Goal: Task Accomplishment & Management: Manage account settings

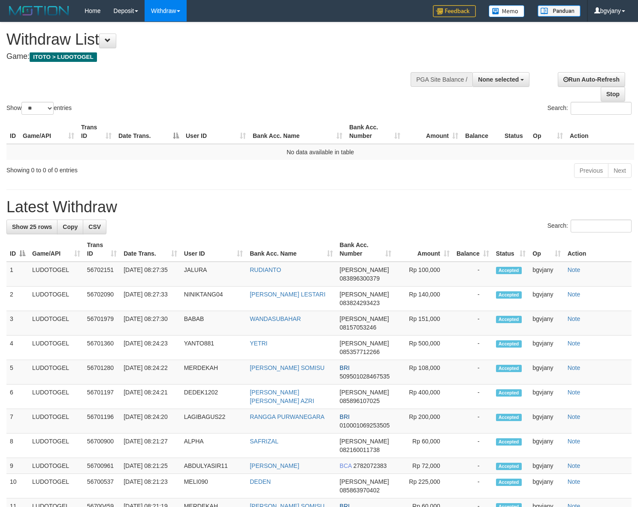
select select
select select "**"
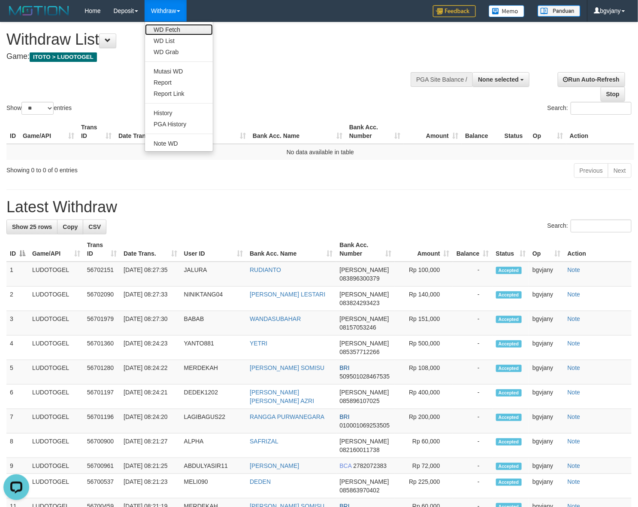
click at [167, 28] on link "WD Fetch" at bounding box center [179, 29] width 68 height 11
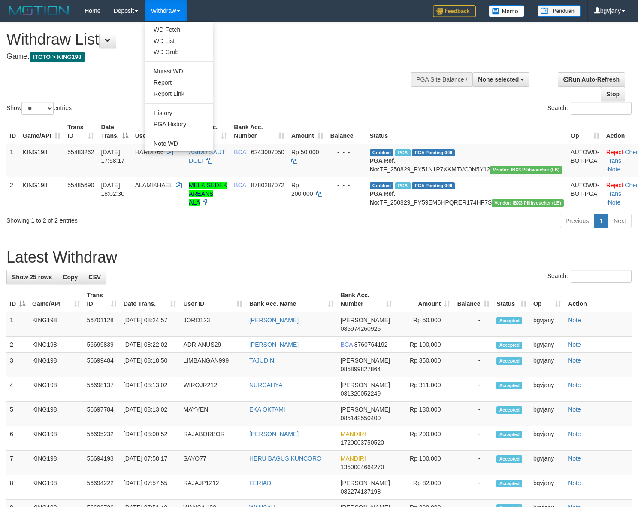
select select
select select "**"
click at [166, 27] on link "WD Fetch" at bounding box center [179, 29] width 68 height 11
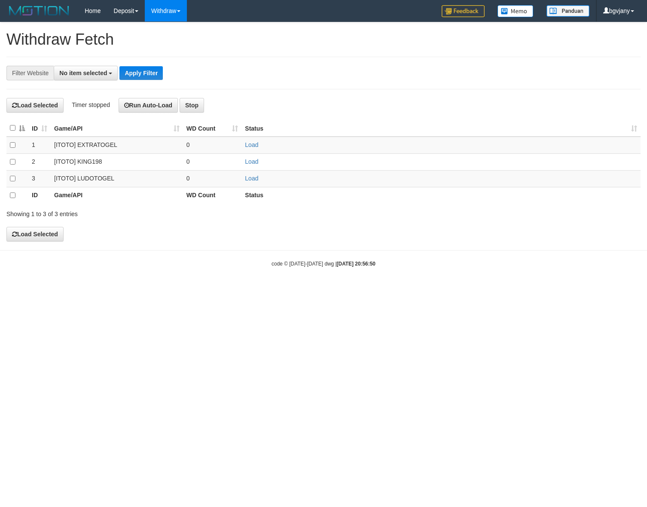
select select
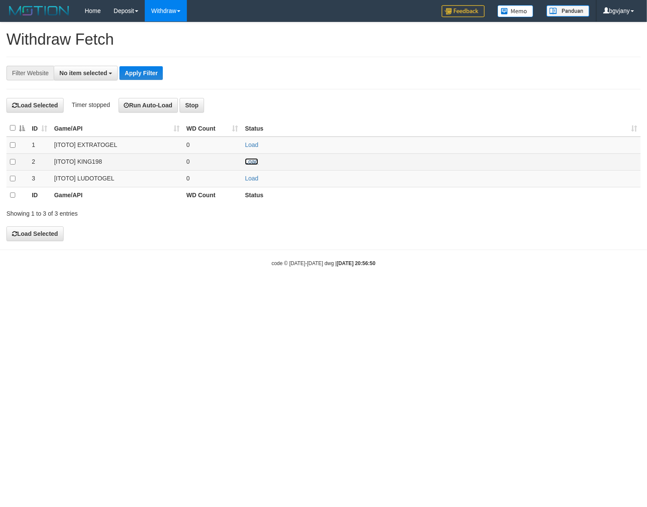
click at [253, 164] on link "Load" at bounding box center [251, 161] width 13 height 7
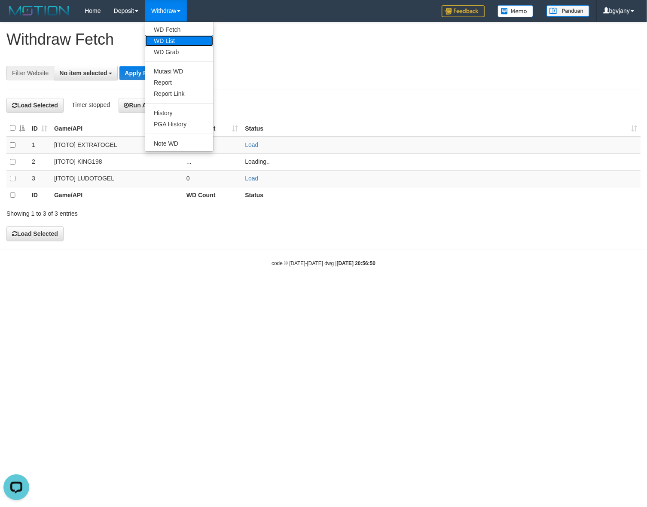
click at [176, 40] on link "WD List" at bounding box center [179, 40] width 68 height 11
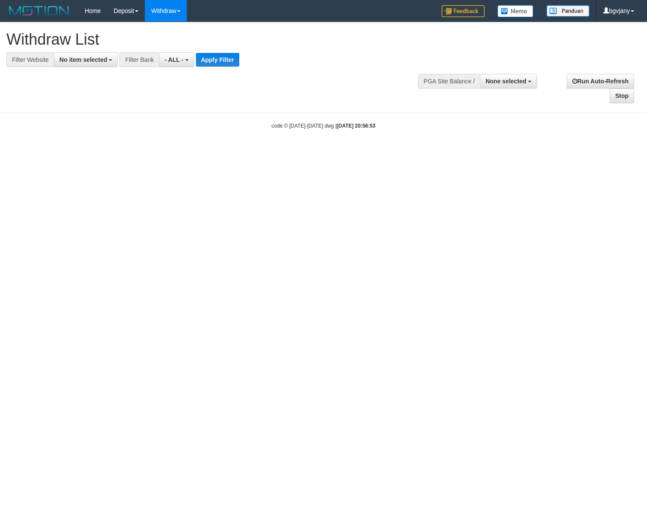
select select
click at [70, 63] on button "No item selected" at bounding box center [86, 59] width 64 height 15
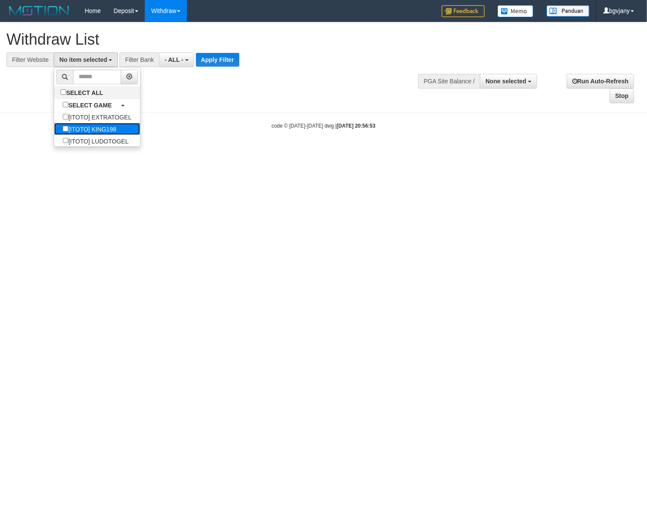
click at [100, 127] on label "[ITOTO] KING198" at bounding box center [89, 129] width 70 height 12
select select "****"
click at [237, 62] on button "Apply Filter" at bounding box center [218, 60] width 43 height 14
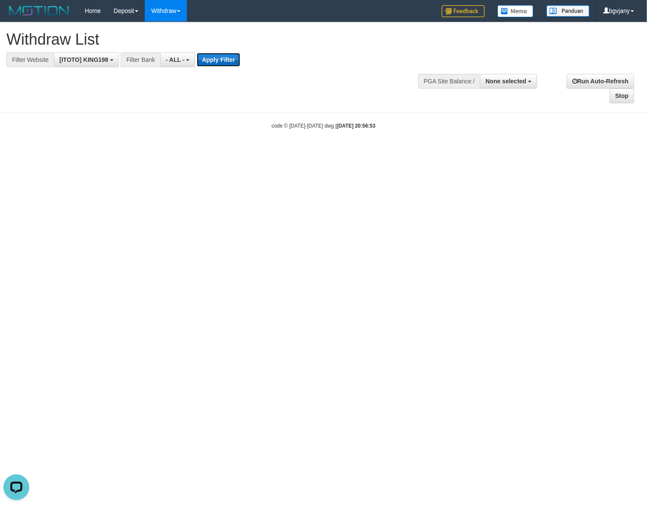
scroll to position [0, 0]
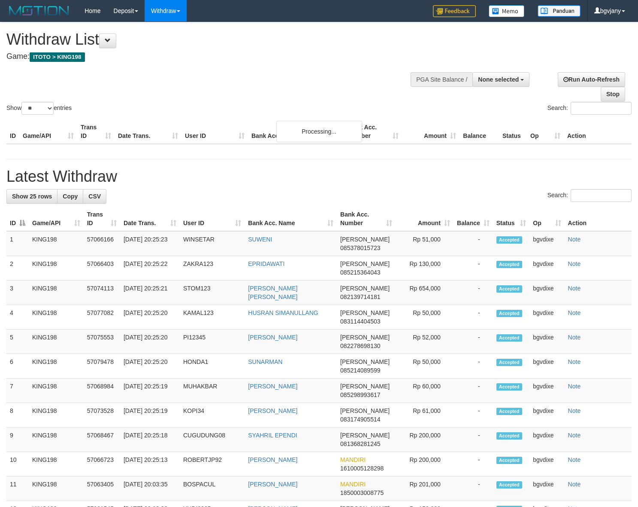
select select
select select "**"
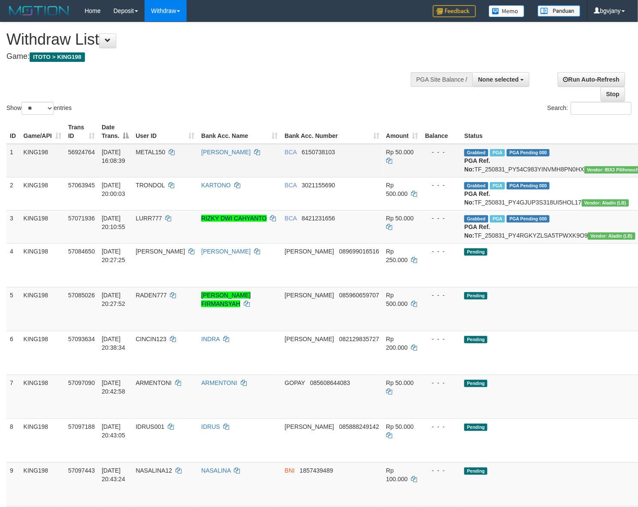
click at [156, 160] on td "METAL150" at bounding box center [165, 160] width 66 height 33
copy td "METAL150"
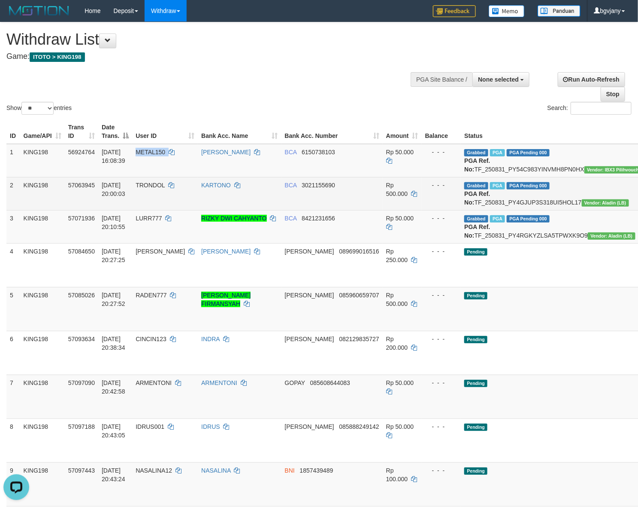
click at [132, 196] on td "31/08/2025 20:00:03" at bounding box center [115, 193] width 34 height 33
click at [147, 197] on td "TRONDOL" at bounding box center [165, 193] width 66 height 33
copy td "TRONDOL"
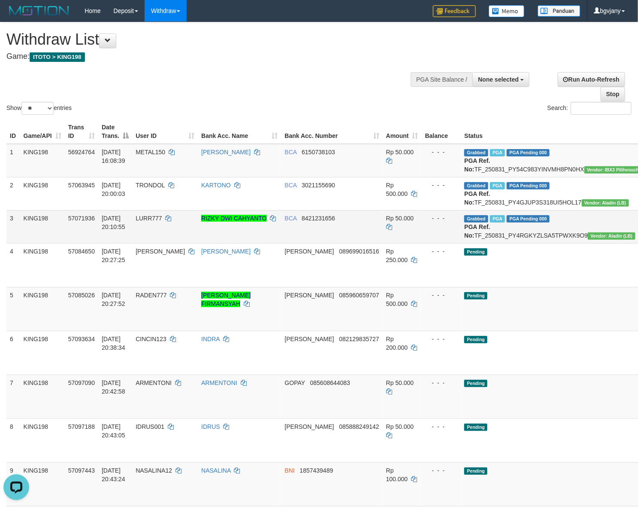
click at [160, 230] on td "LURR777" at bounding box center [165, 226] width 66 height 33
copy td "LURR777"
click at [282, 240] on td "BCA 8421231656" at bounding box center [332, 226] width 101 height 33
copy td "BCA"
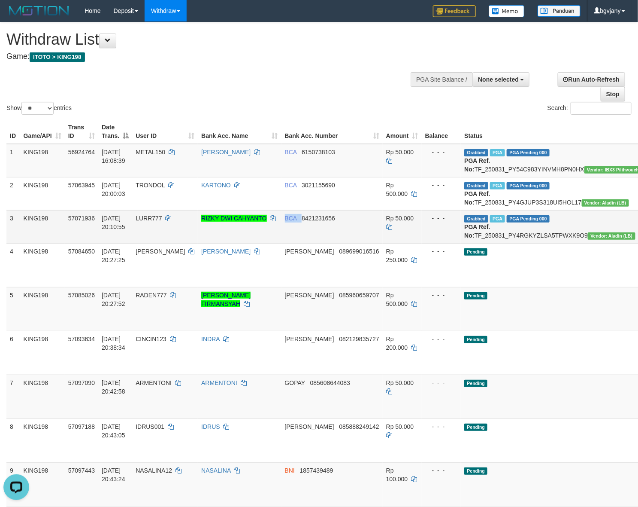
click at [282, 240] on td "BCA 8421231656" at bounding box center [332, 226] width 101 height 33
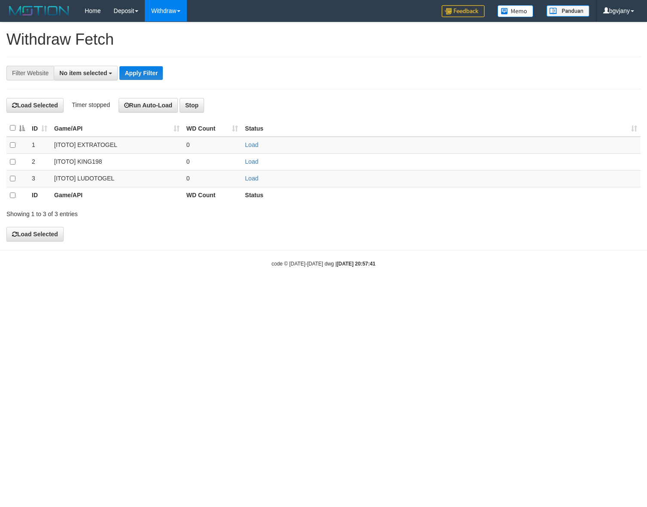
select select
click at [252, 180] on link "Load" at bounding box center [251, 178] width 13 height 7
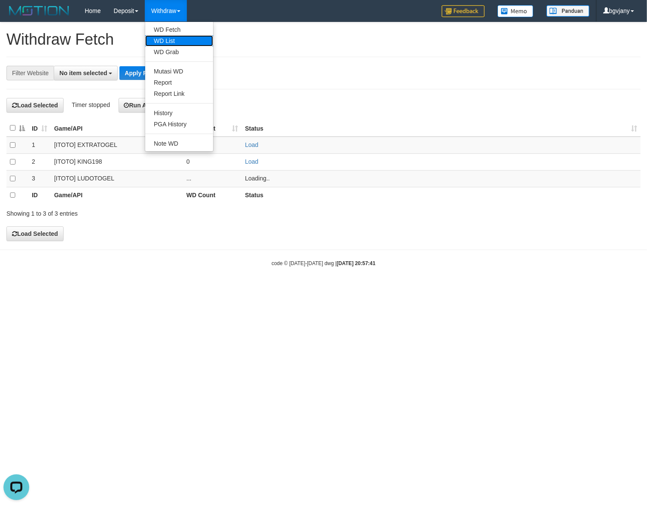
click at [177, 37] on link "WD List" at bounding box center [179, 40] width 68 height 11
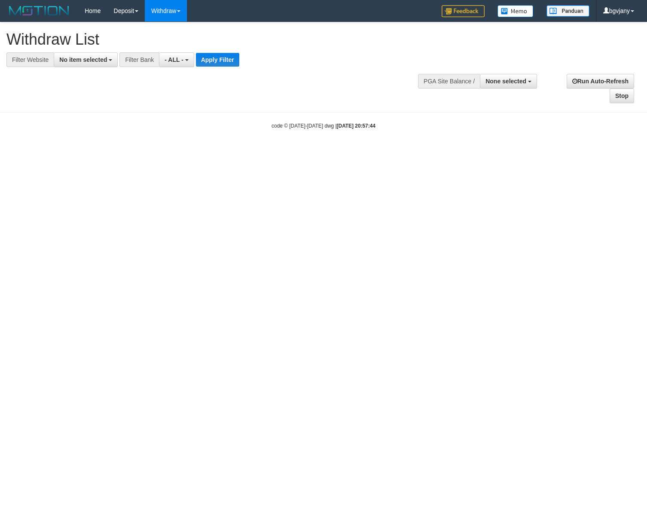
select select
click at [94, 65] on button "No item selected" at bounding box center [86, 59] width 64 height 15
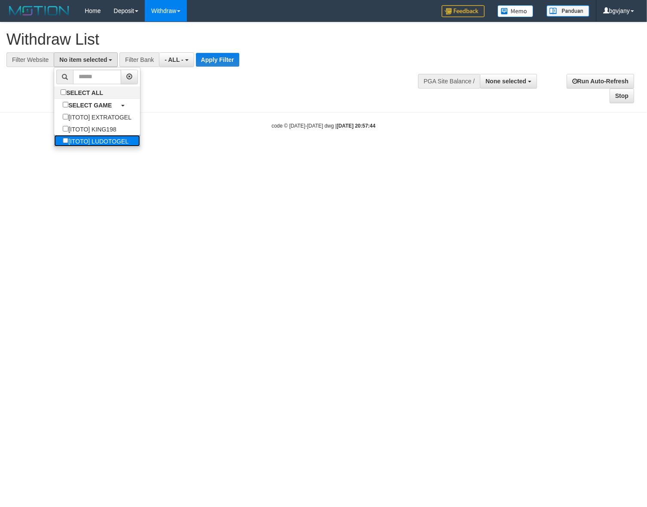
click at [119, 144] on label "[ITOTO] LUDOTOGEL" at bounding box center [95, 141] width 83 height 12
select select "****"
click at [226, 65] on button "Apply Filter" at bounding box center [230, 60] width 43 height 14
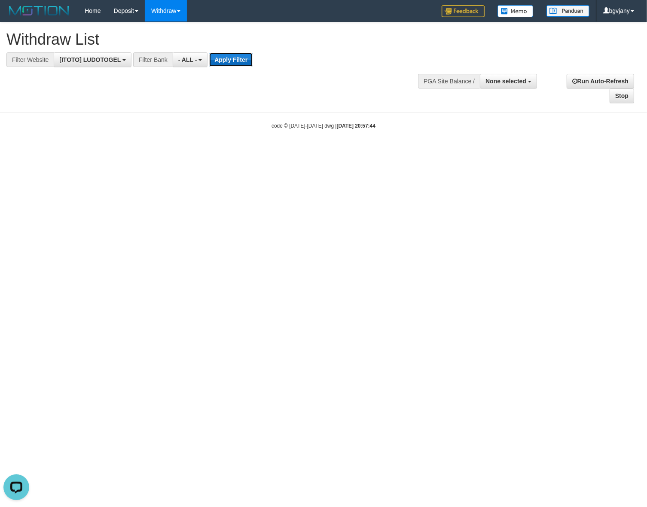
scroll to position [0, 0]
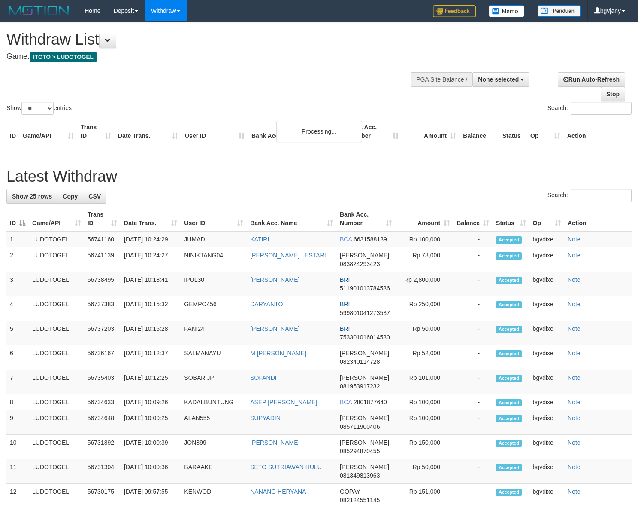
select select
select select "**"
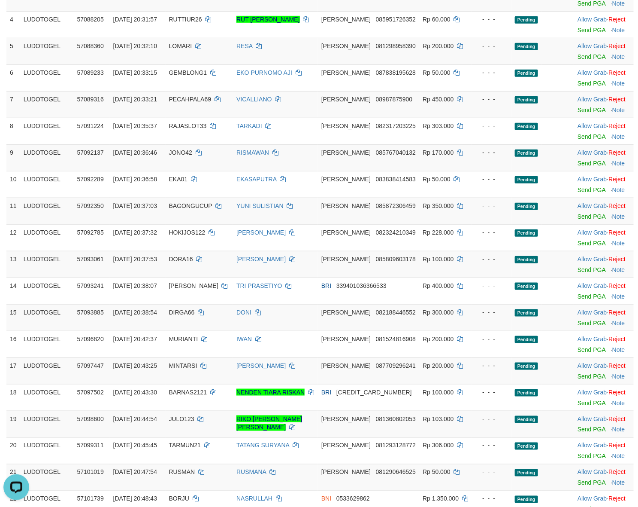
scroll to position [89, 0]
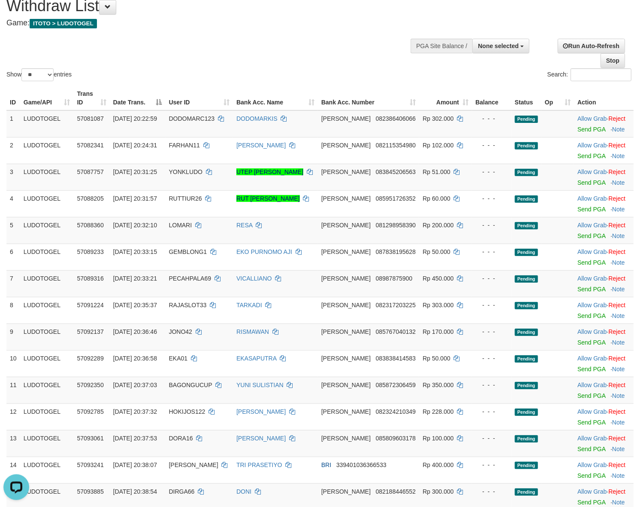
scroll to position [0, 0]
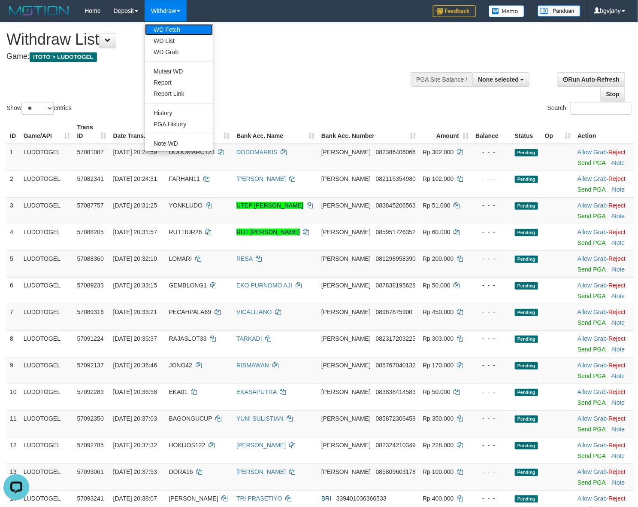
click at [170, 27] on link "WD Fetch" at bounding box center [179, 29] width 68 height 11
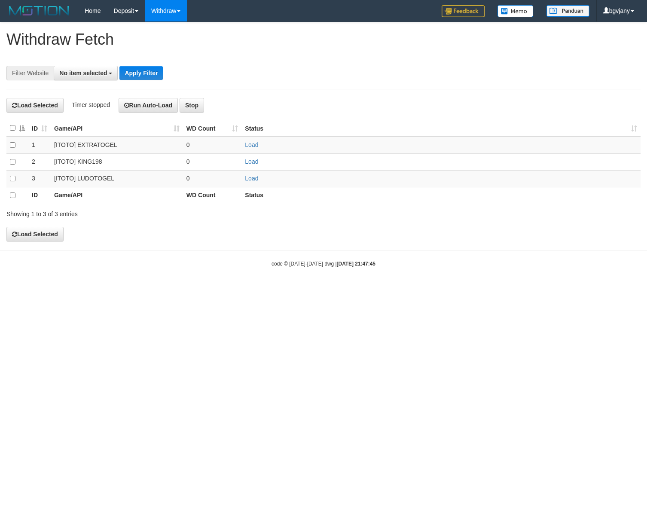
select select
click at [255, 176] on link "Load" at bounding box center [251, 178] width 13 height 7
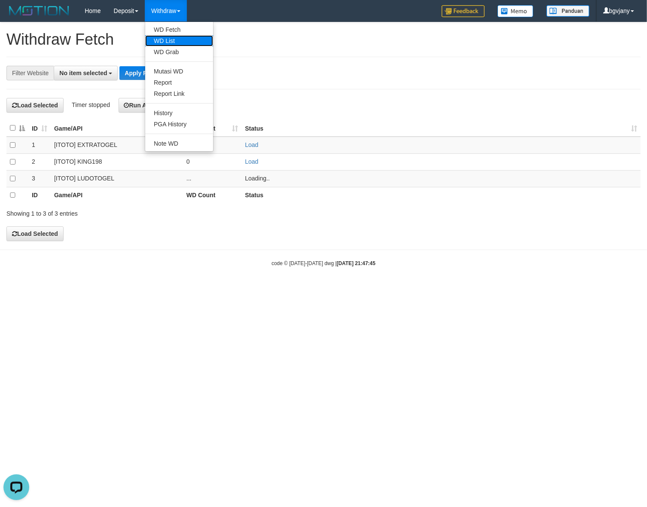
click at [168, 36] on link "WD List" at bounding box center [179, 40] width 68 height 11
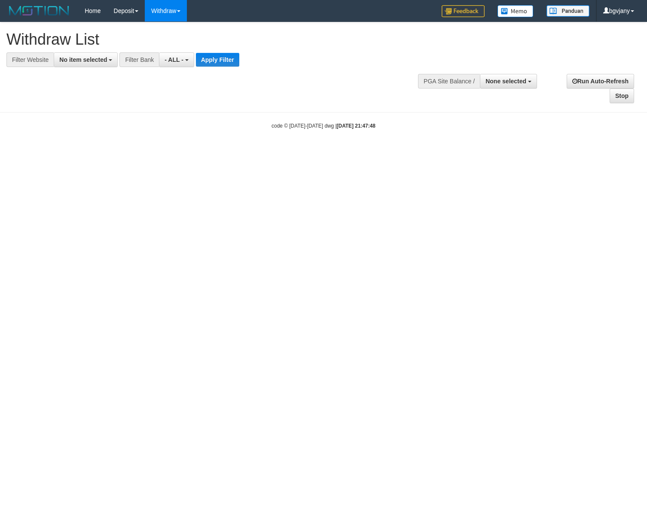
select select
click at [94, 62] on span "No item selected" at bounding box center [83, 59] width 48 height 7
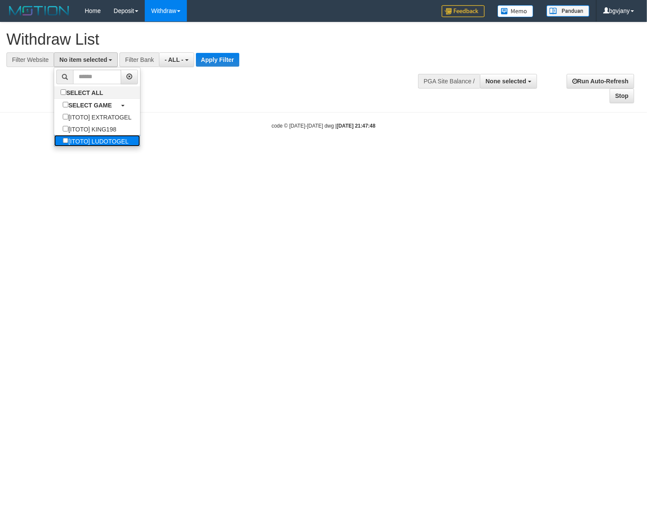
click at [118, 145] on label "[ITOTO] LUDOTOGEL" at bounding box center [95, 141] width 83 height 12
select select "****"
click at [213, 59] on button "Apply Filter" at bounding box center [230, 60] width 43 height 14
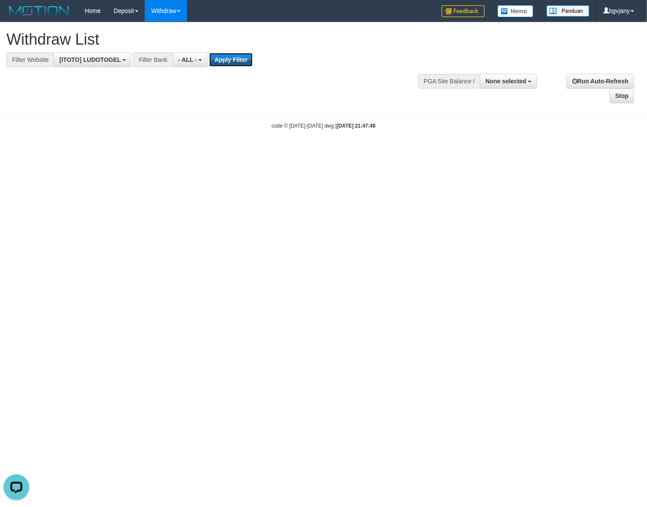
scroll to position [0, 0]
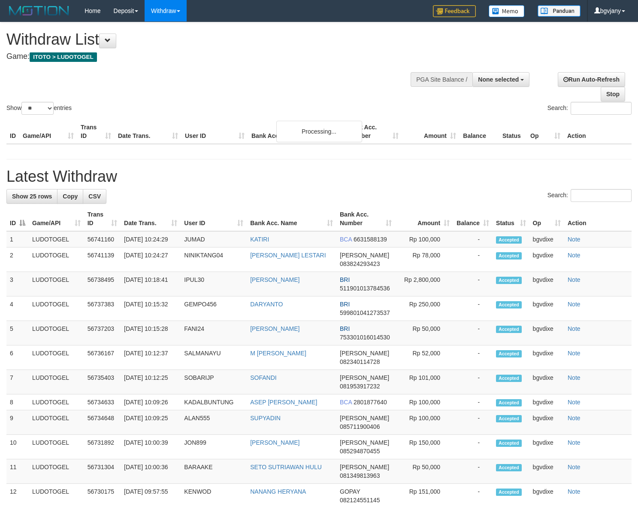
select select
select select "**"
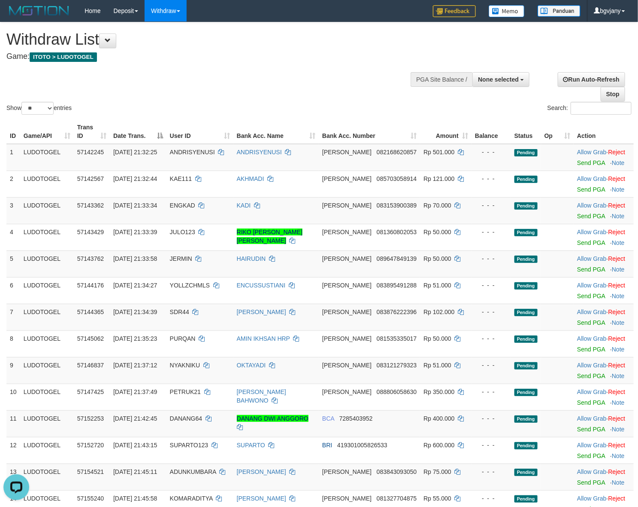
click at [256, 64] on div "**********" at bounding box center [214, 43] width 417 height 43
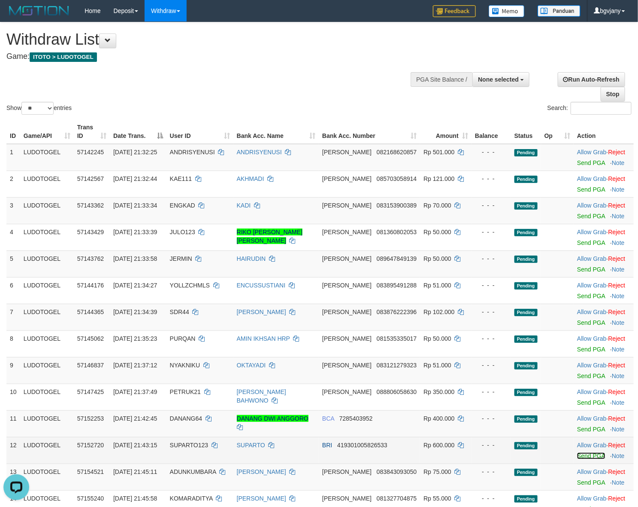
click at [580, 457] on link "Send PGA" at bounding box center [591, 455] width 28 height 7
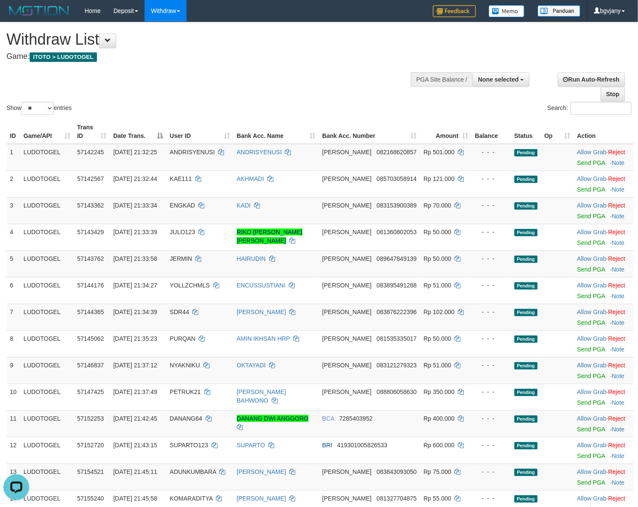
click at [497, 88] on div at bounding box center [485, 79] width 85 height 26
click at [499, 68] on div at bounding box center [485, 79] width 85 height 26
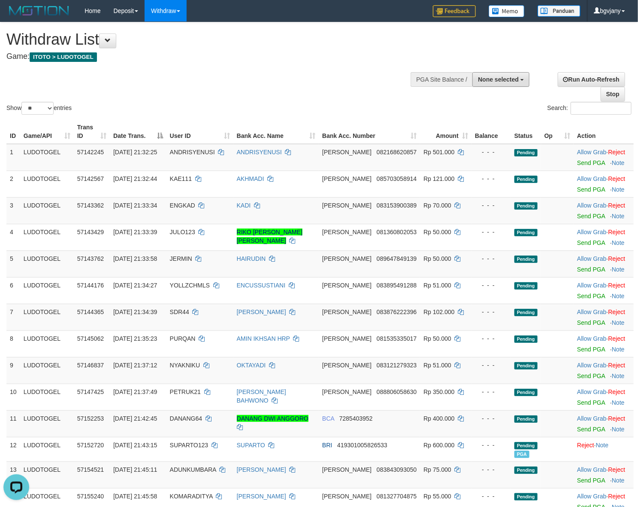
drag, startPoint x: 498, startPoint y: 80, endPoint x: 496, endPoint y: 100, distance: 19.8
click at [497, 80] on span "None selected" at bounding box center [498, 79] width 41 height 7
click at [482, 140] on label "[ITOTO] LUDOTOGEL" at bounding box center [484, 145] width 89 height 11
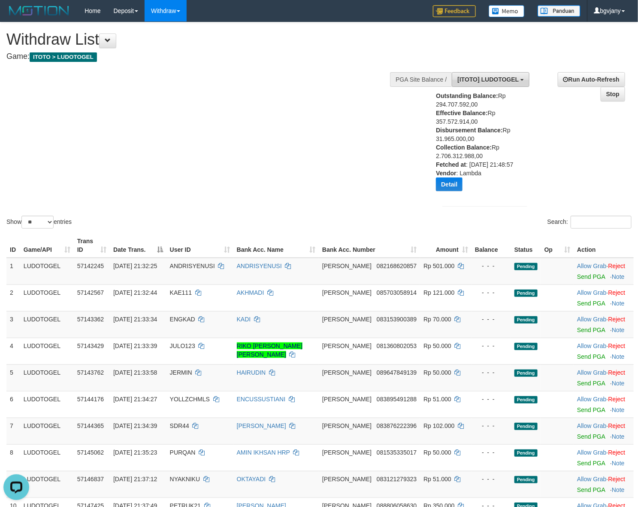
click at [501, 85] on button "[ITOTO] LUDOTOGEL" at bounding box center [491, 79] width 78 height 15
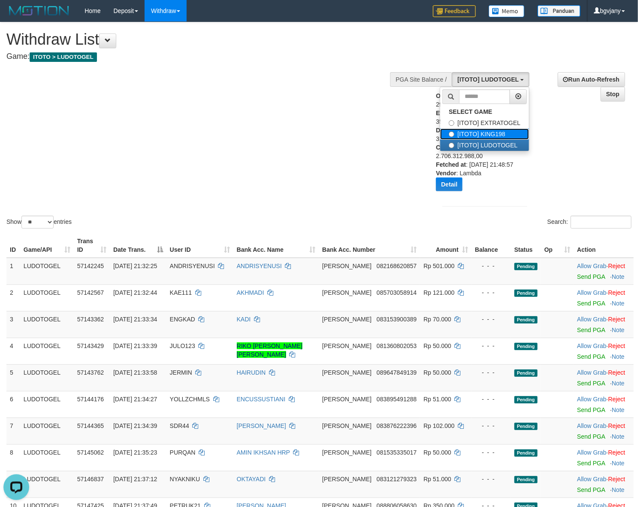
click at [485, 130] on label "[ITOTO] KING198" at bounding box center [484, 133] width 89 height 11
select select "****"
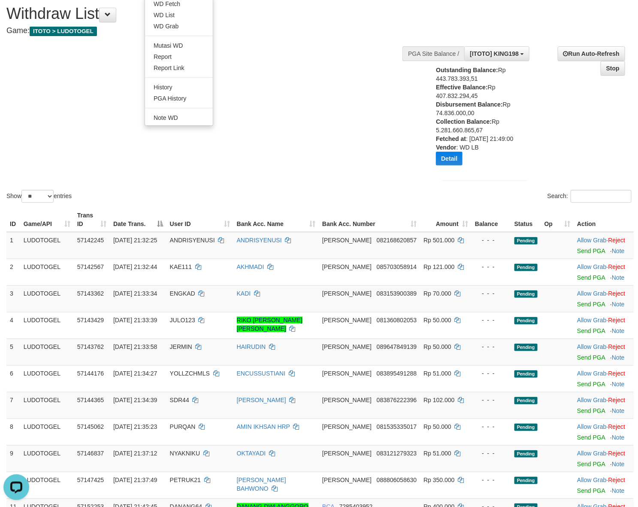
scroll to position [0, 0]
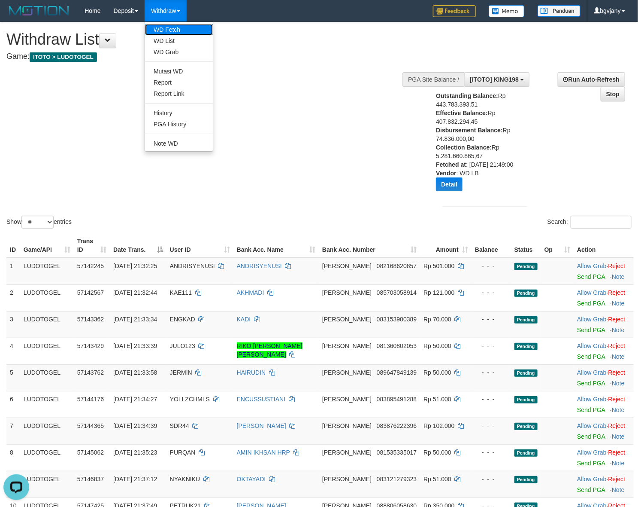
click at [176, 27] on link "WD Fetch" at bounding box center [179, 29] width 68 height 11
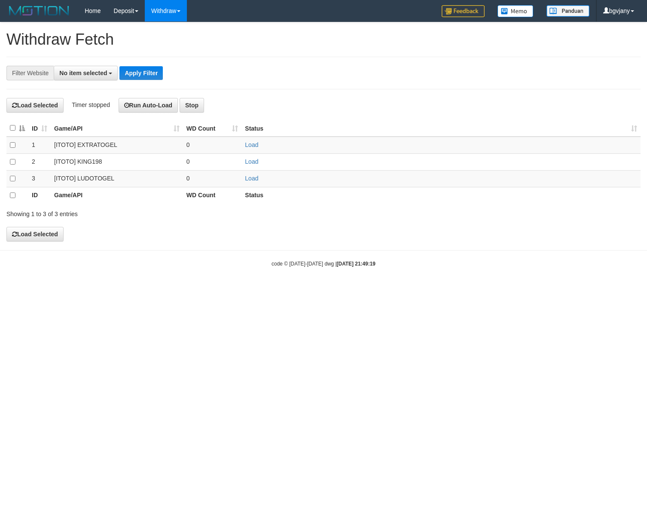
select select
click at [257, 177] on link "Load" at bounding box center [251, 178] width 13 height 7
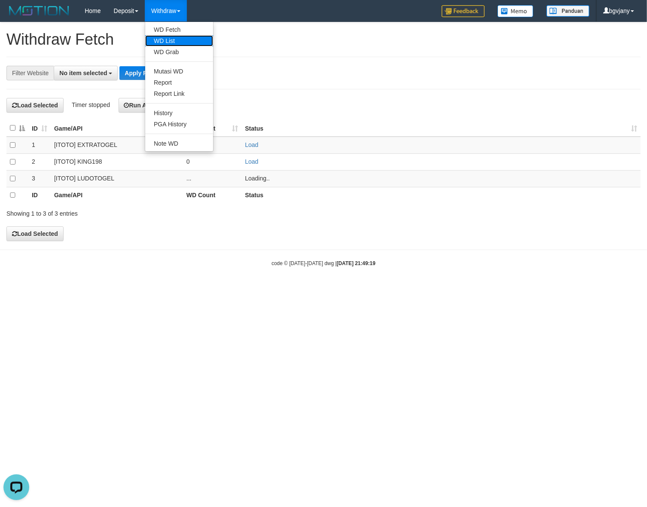
click at [173, 44] on link "WD List" at bounding box center [179, 40] width 68 height 11
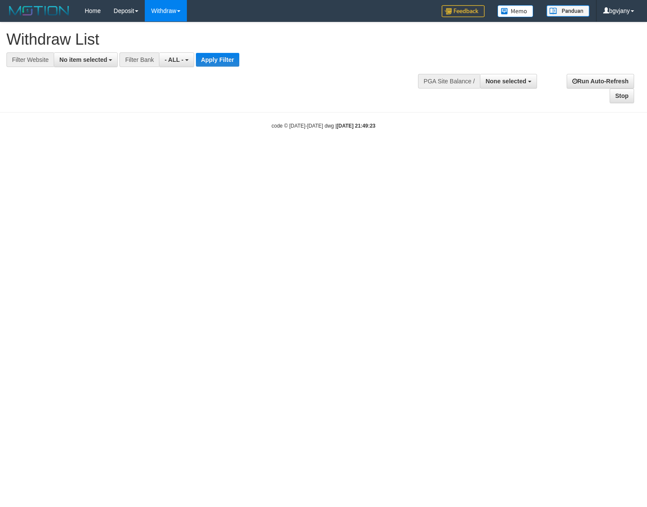
select select
click at [81, 54] on button "No item selected" at bounding box center [86, 59] width 64 height 15
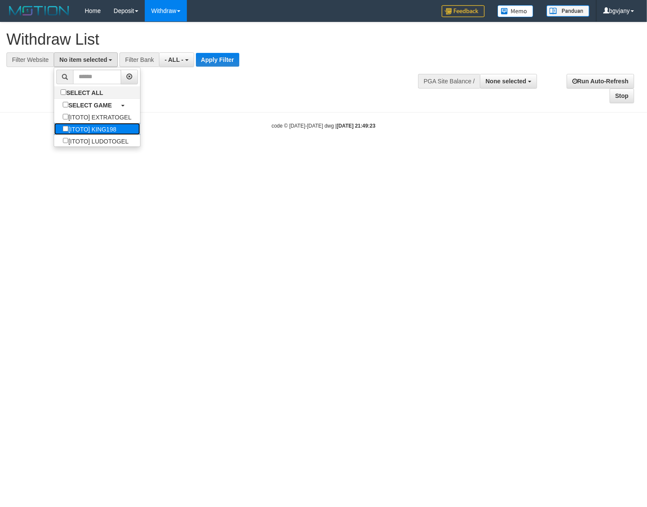
click at [93, 132] on label "[ITOTO] KING198" at bounding box center [89, 129] width 70 height 12
click at [92, 137] on label "[ITOTO] LUDOTOGEL" at bounding box center [95, 141] width 83 height 12
click at [98, 123] on label "[ITOTO] KING198" at bounding box center [89, 129] width 70 height 12
select select "****"
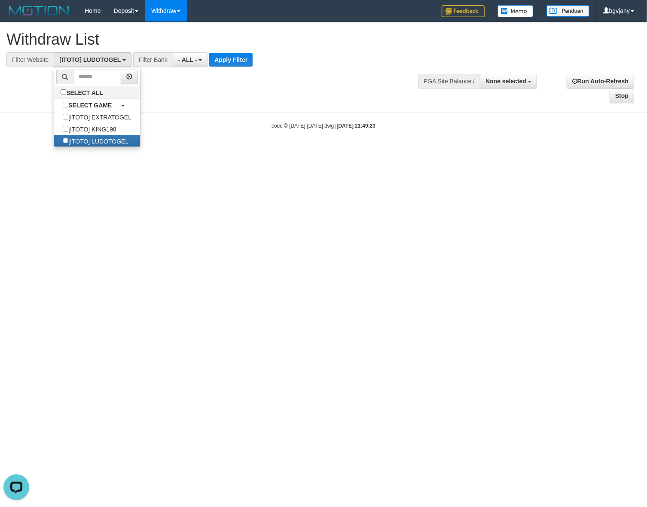
scroll to position [0, 0]
click at [229, 62] on button "Apply Filter" at bounding box center [230, 60] width 43 height 14
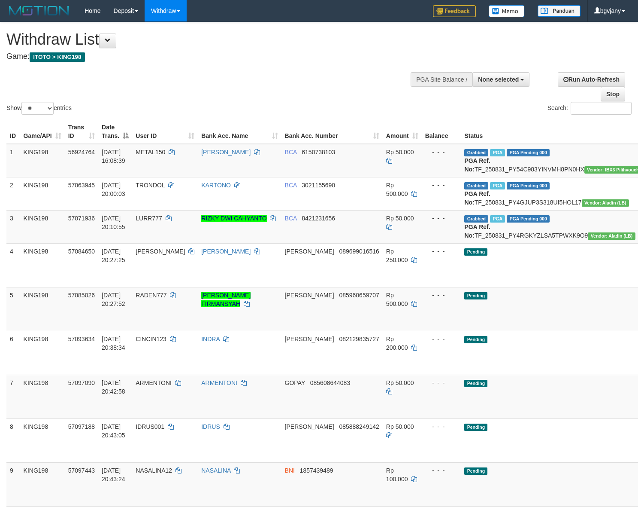
select select
select select "**"
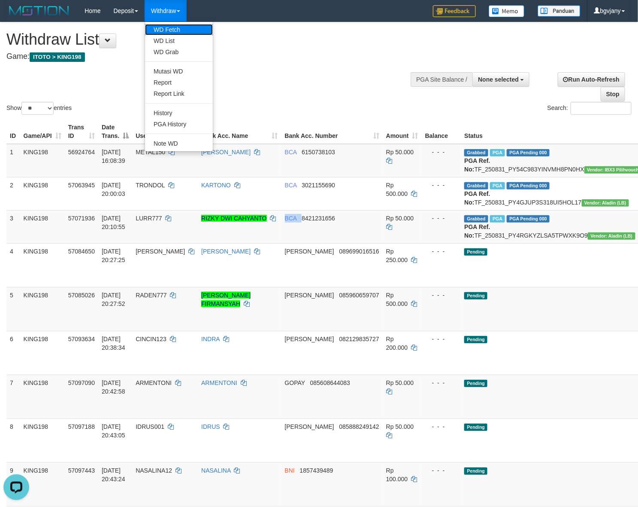
click at [176, 29] on link "WD Fetch" at bounding box center [179, 29] width 68 height 11
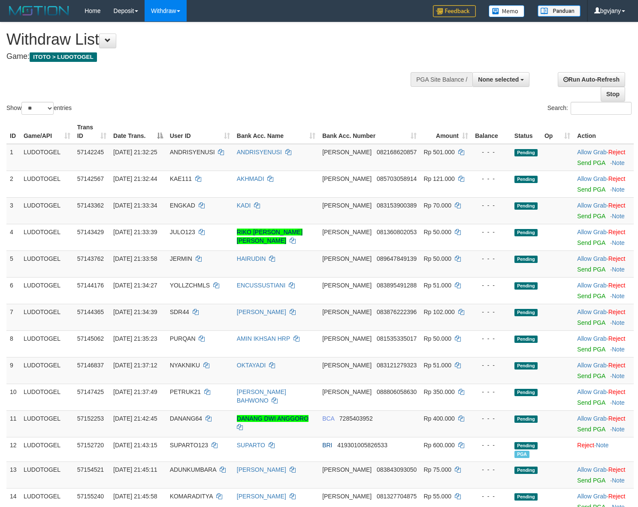
select select
select select "**"
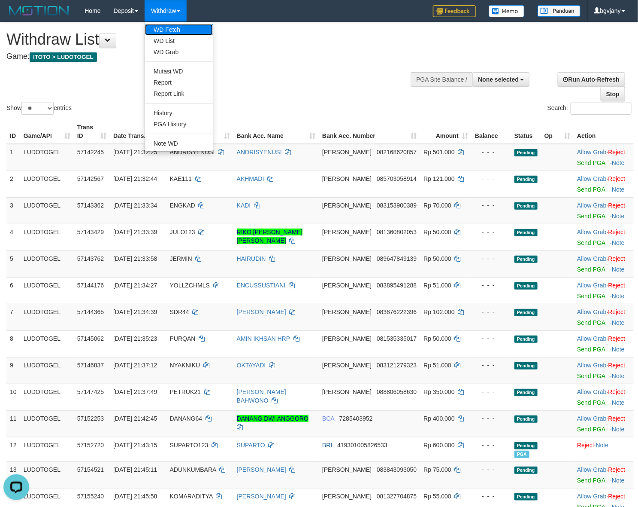
click at [175, 28] on link "WD Fetch" at bounding box center [179, 29] width 68 height 11
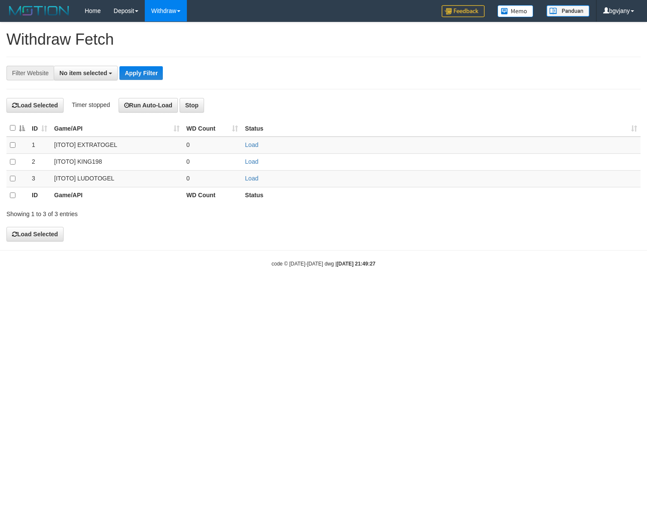
select select
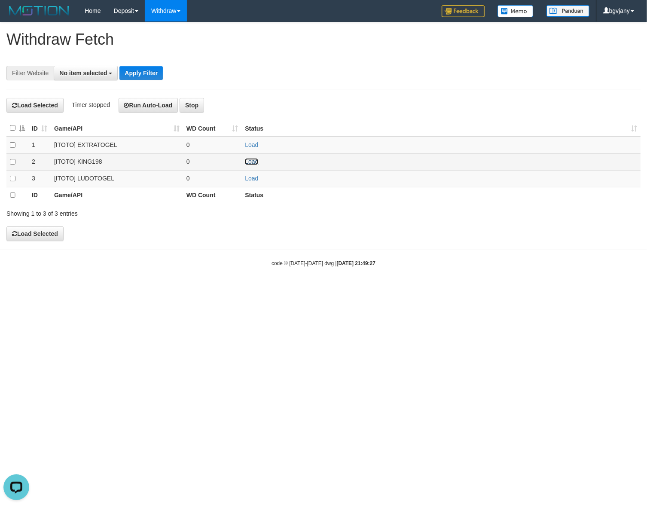
click at [258, 159] on link "Load" at bounding box center [251, 161] width 13 height 7
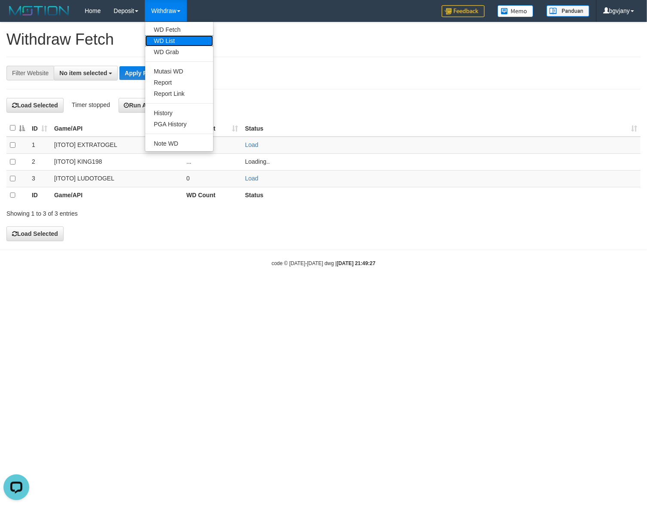
click at [167, 41] on link "WD List" at bounding box center [179, 40] width 68 height 11
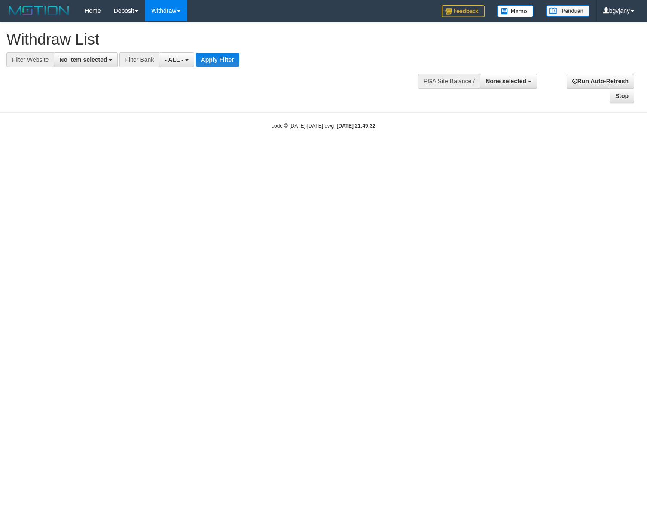
select select
click at [89, 63] on span "No item selected" at bounding box center [83, 59] width 48 height 7
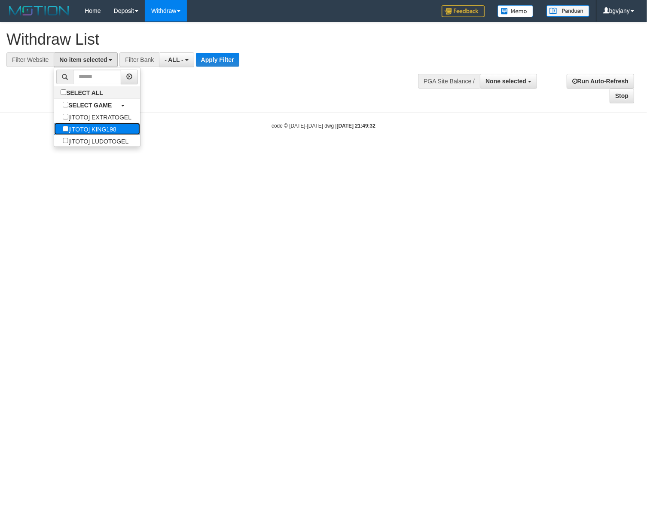
click at [105, 125] on label "[ITOTO] KING198" at bounding box center [89, 129] width 70 height 12
select select "****"
click at [222, 58] on button "Apply Filter" at bounding box center [218, 60] width 43 height 14
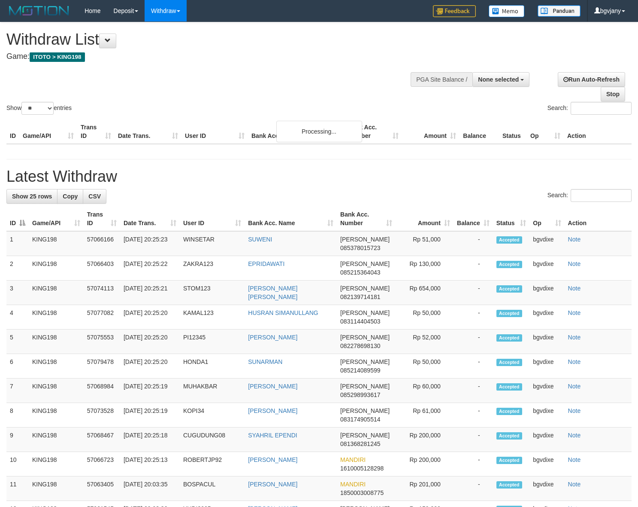
select select
select select "**"
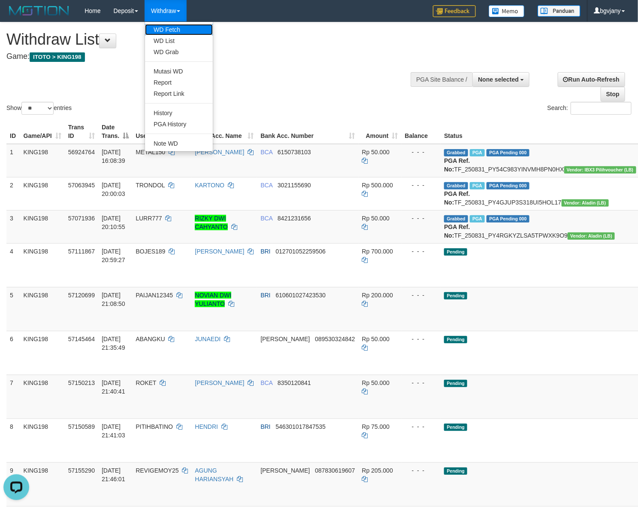
click at [175, 33] on link "WD Fetch" at bounding box center [179, 29] width 68 height 11
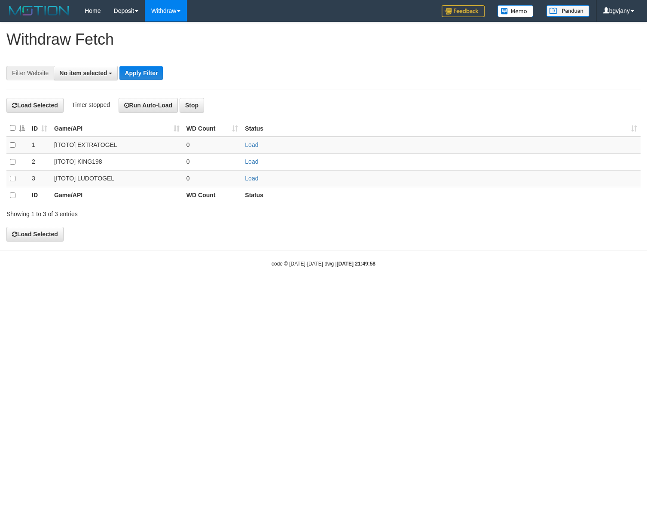
select select
click at [254, 179] on link "Load" at bounding box center [251, 178] width 13 height 7
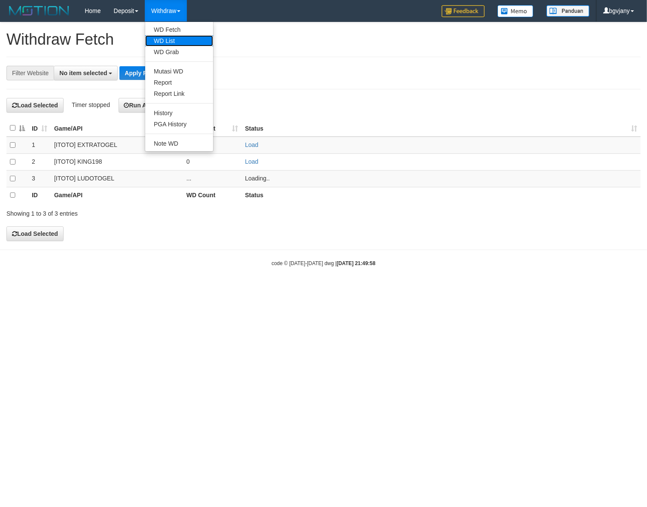
click at [173, 43] on link "WD List" at bounding box center [179, 40] width 68 height 11
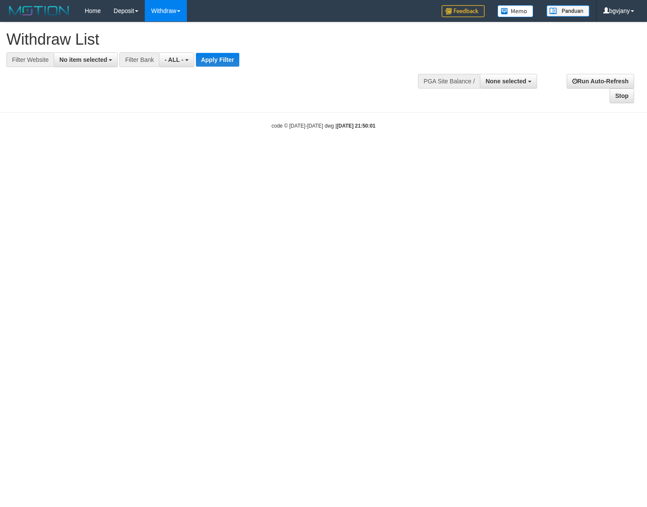
select select
click at [91, 63] on button "No item selected" at bounding box center [86, 59] width 64 height 15
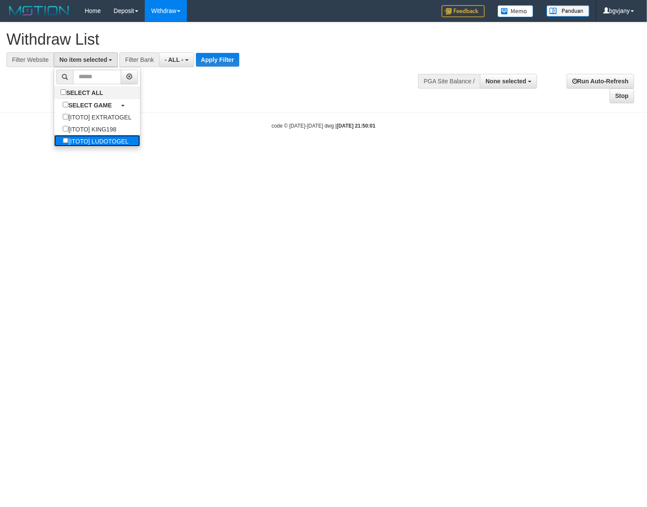
click at [96, 136] on label "[ITOTO] LUDOTOGEL" at bounding box center [95, 141] width 83 height 12
select select "****"
click at [241, 48] on div "**********" at bounding box center [217, 44] width 422 height 45
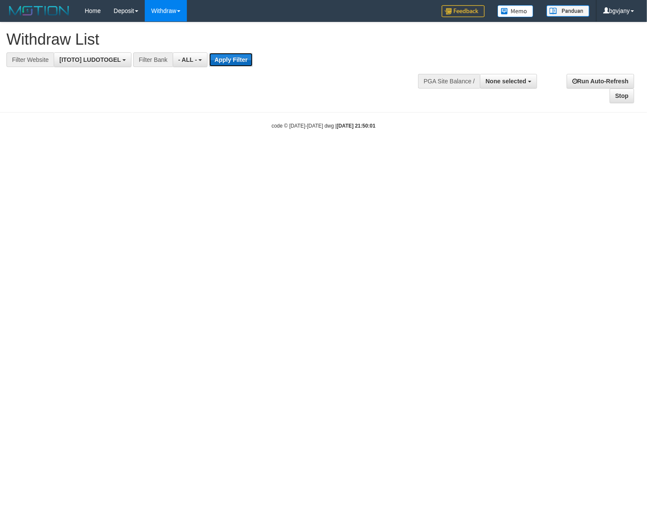
click at [233, 61] on button "Apply Filter" at bounding box center [230, 60] width 43 height 14
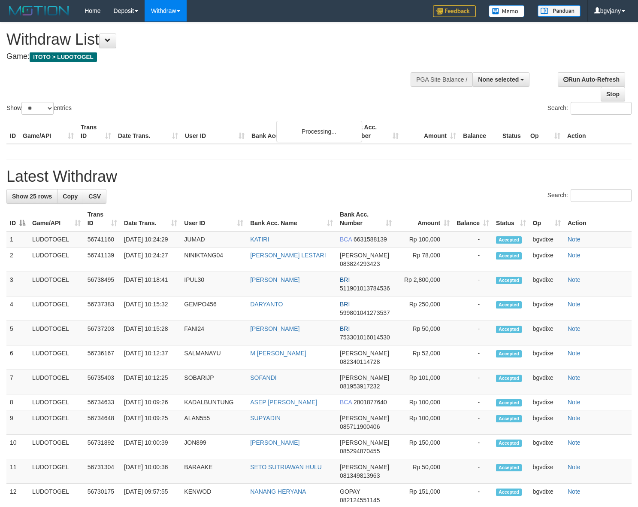
select select
select select "**"
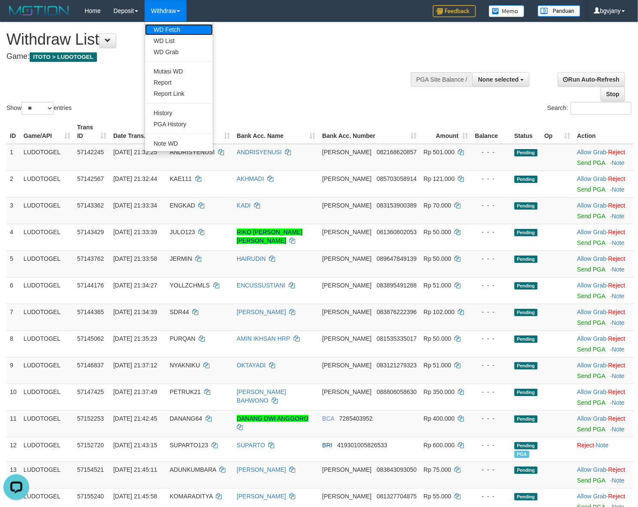
click at [166, 29] on link "WD Fetch" at bounding box center [179, 29] width 68 height 11
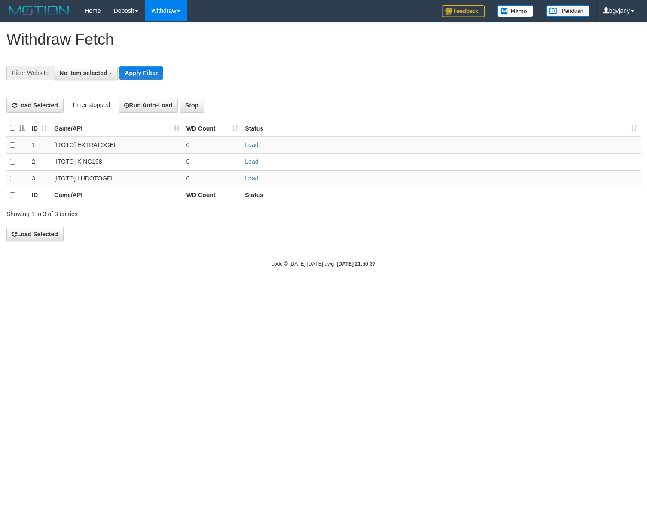
select select
click at [252, 181] on link "Load" at bounding box center [251, 178] width 13 height 7
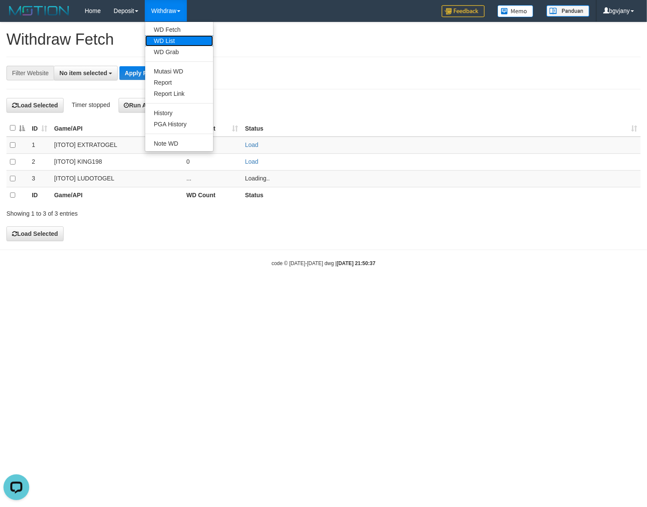
click at [177, 36] on link "WD List" at bounding box center [179, 40] width 68 height 11
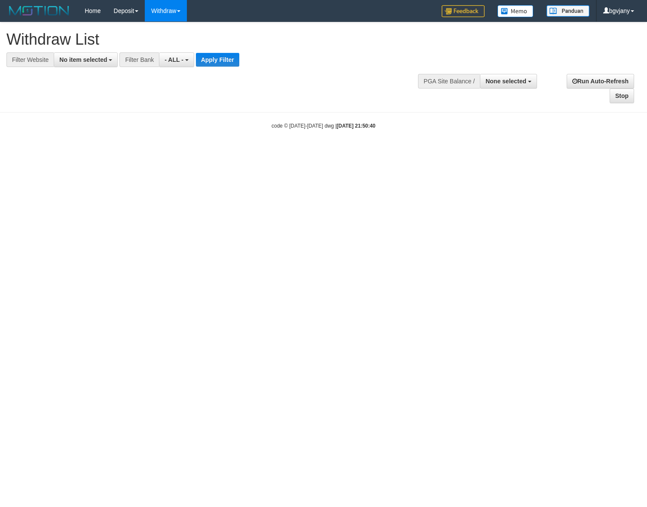
select select
click at [82, 57] on span "No item selected" at bounding box center [83, 59] width 48 height 7
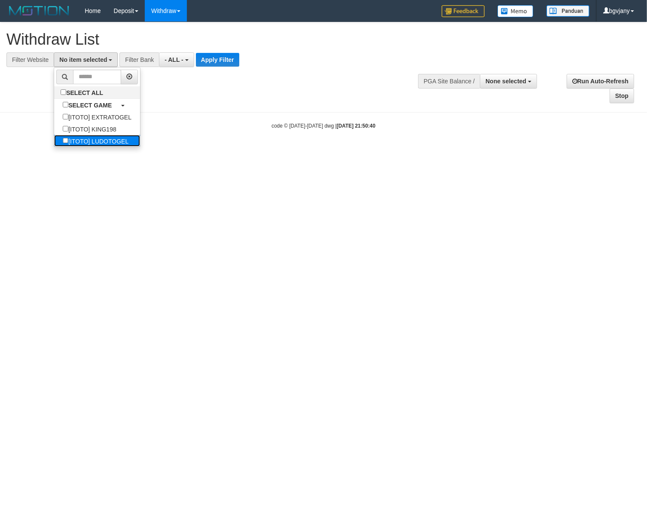
click at [129, 144] on label "[ITOTO] LUDOTOGEL" at bounding box center [95, 141] width 83 height 12
select select "****"
click at [233, 59] on button "Apply Filter" at bounding box center [230, 60] width 43 height 14
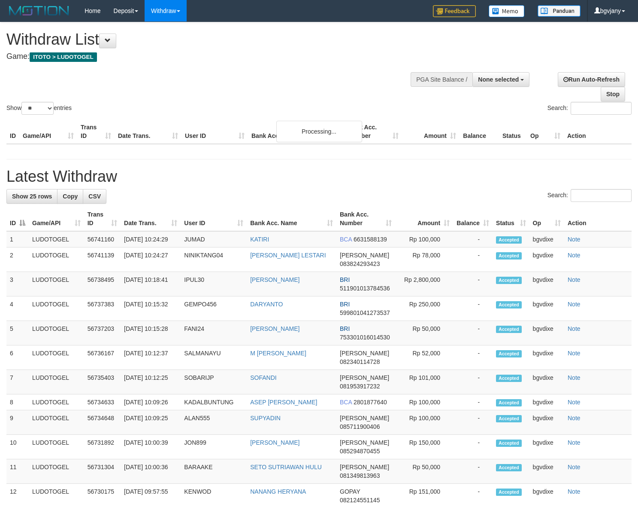
select select
select select "**"
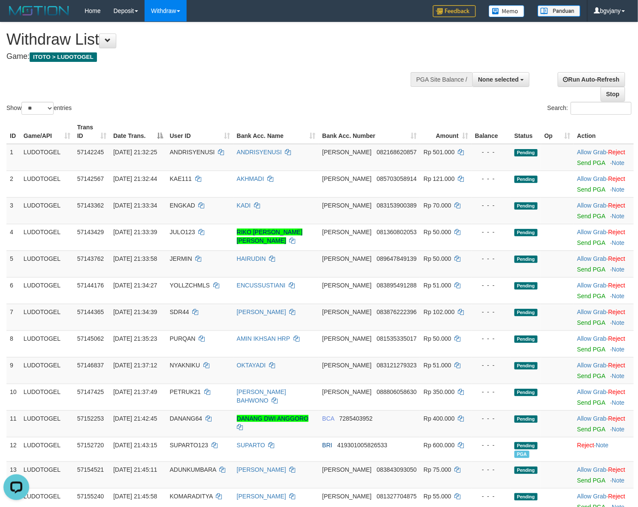
click at [235, 83] on div "Show ** ** ** *** entries Search:" at bounding box center [319, 69] width 638 height 94
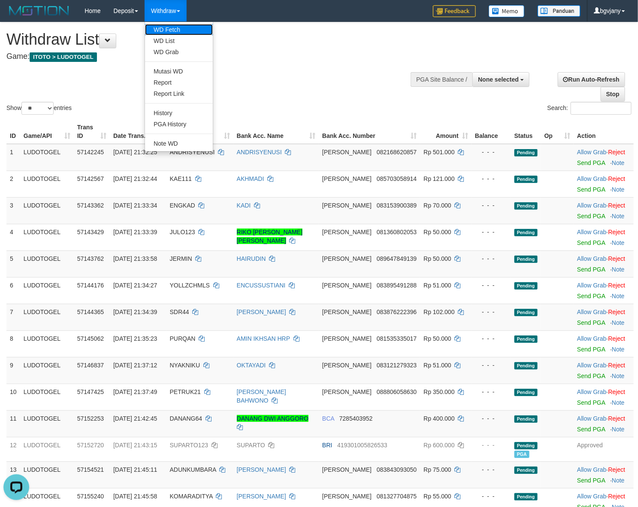
click at [170, 33] on link "WD Fetch" at bounding box center [179, 29] width 68 height 11
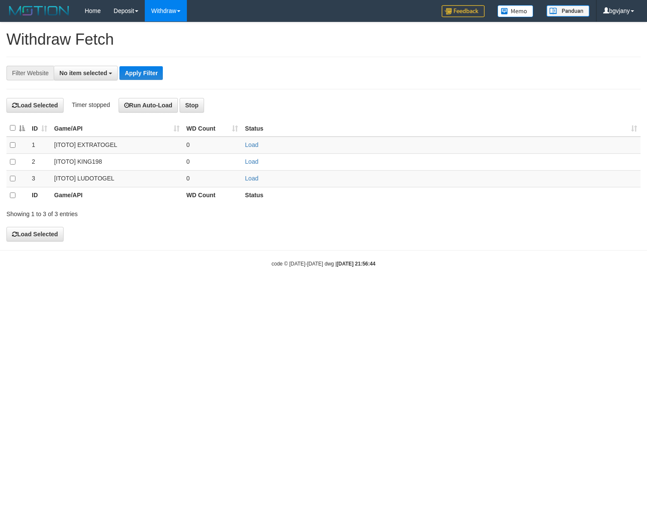
select select
click at [251, 179] on link "Load" at bounding box center [251, 178] width 13 height 7
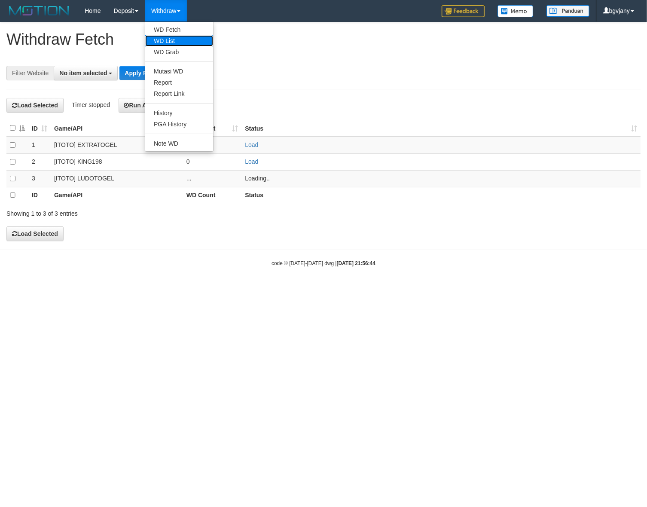
click at [176, 39] on link "WD List" at bounding box center [179, 40] width 68 height 11
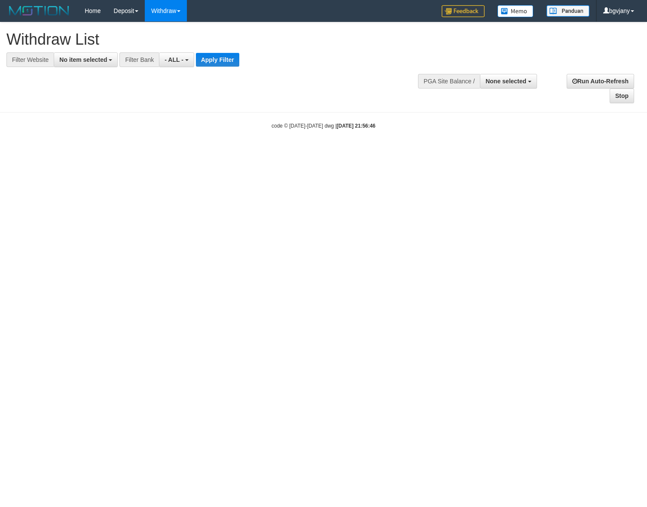
select select
click at [97, 61] on span "No item selected" at bounding box center [83, 59] width 48 height 7
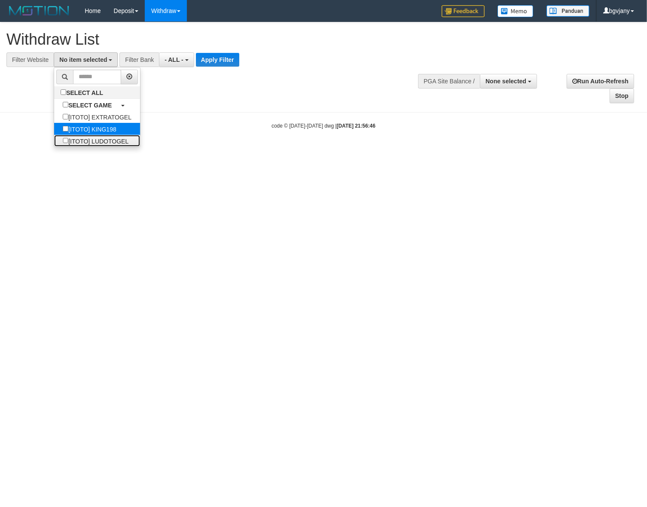
drag, startPoint x: 118, startPoint y: 142, endPoint x: 136, endPoint y: 125, distance: 24.6
click at [118, 141] on label "[ITOTO] LUDOTOGEL" at bounding box center [95, 141] width 83 height 12
select select "****"
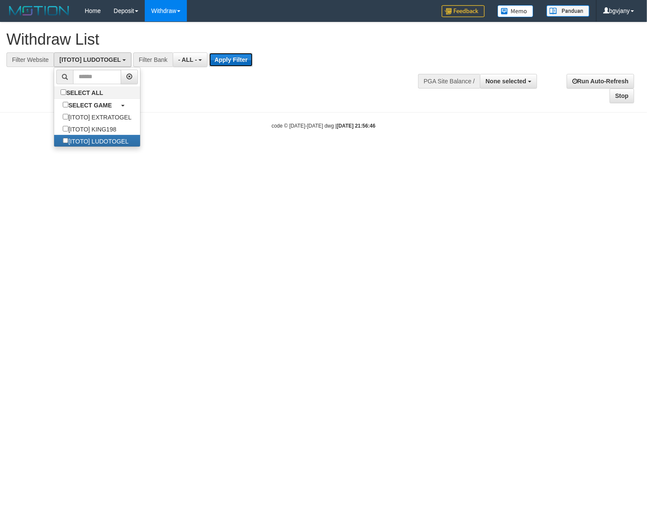
drag, startPoint x: 224, startPoint y: 61, endPoint x: 232, endPoint y: 36, distance: 26.9
click at [224, 61] on button "Apply Filter" at bounding box center [230, 60] width 43 height 14
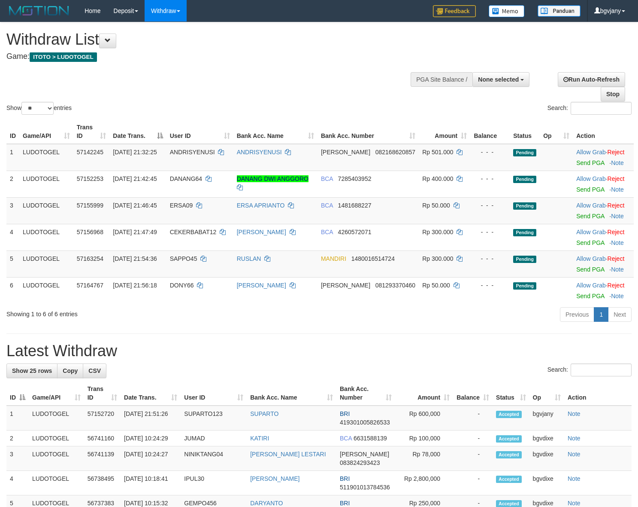
select select
select select "**"
click at [20, 481] on button "Open LiveChat chat widget" at bounding box center [16, 487] width 26 height 26
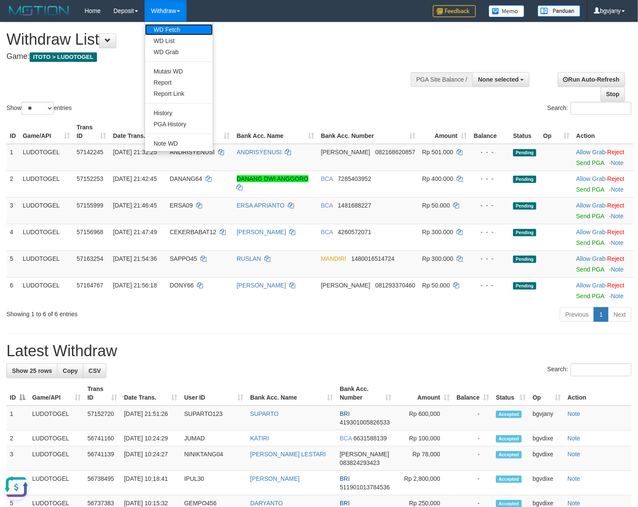
click at [175, 30] on link "WD Fetch" at bounding box center [179, 29] width 68 height 11
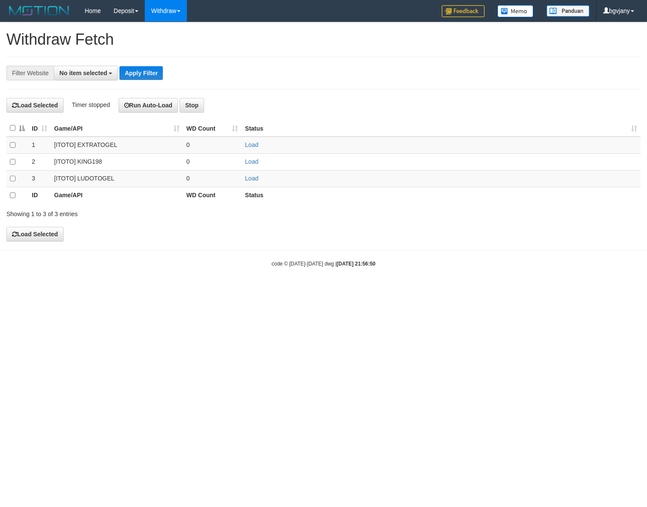
select select
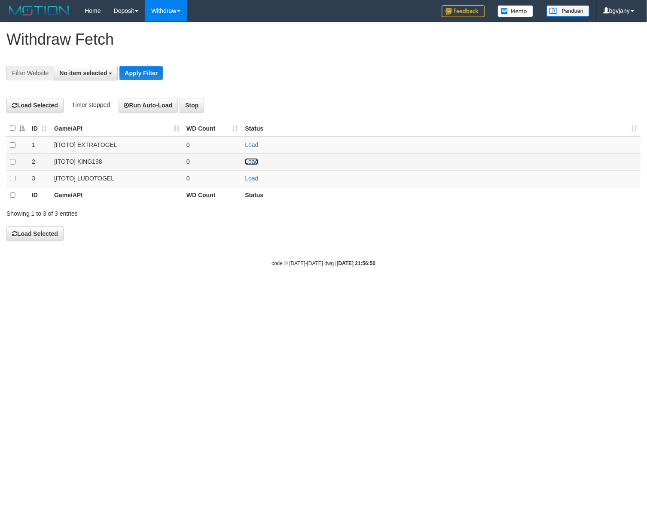
click at [252, 162] on link "Load" at bounding box center [251, 161] width 13 height 7
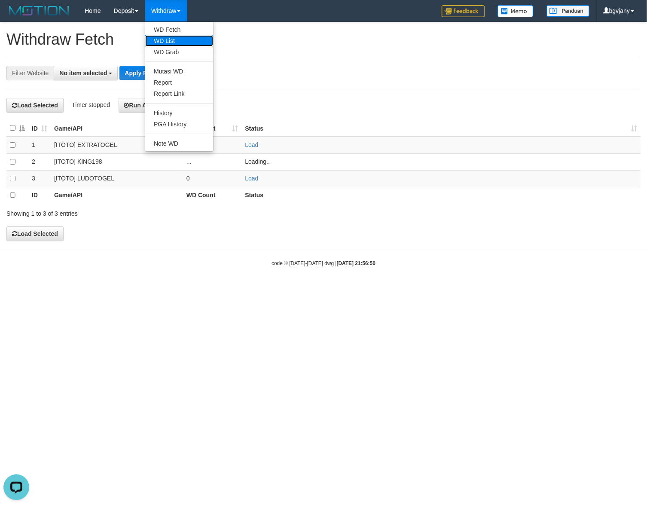
click at [166, 36] on link "WD List" at bounding box center [179, 40] width 68 height 11
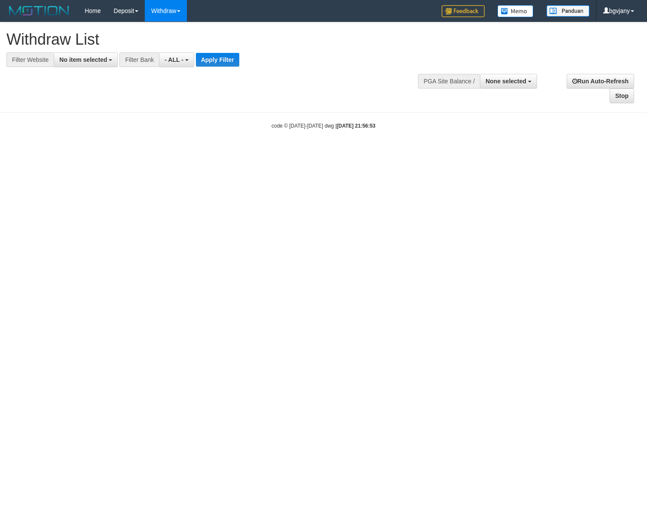
select select
click at [79, 63] on span "No item selected" at bounding box center [83, 59] width 48 height 7
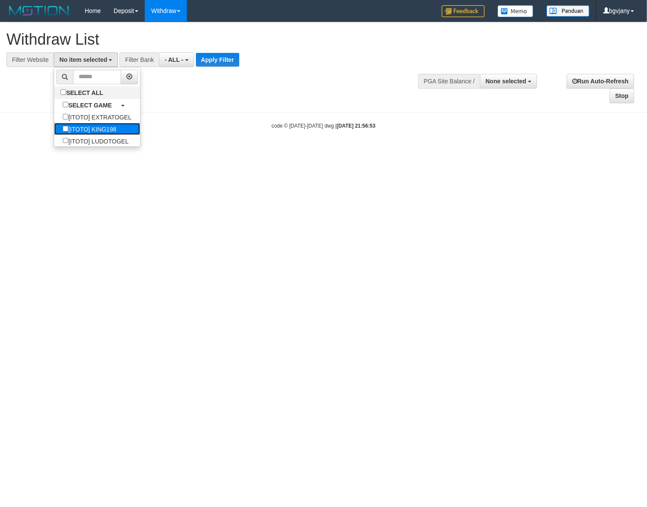
click at [110, 134] on label "[ITOTO] KING198" at bounding box center [89, 129] width 70 height 12
select select "****"
click at [226, 61] on button "Apply Filter" at bounding box center [218, 60] width 43 height 14
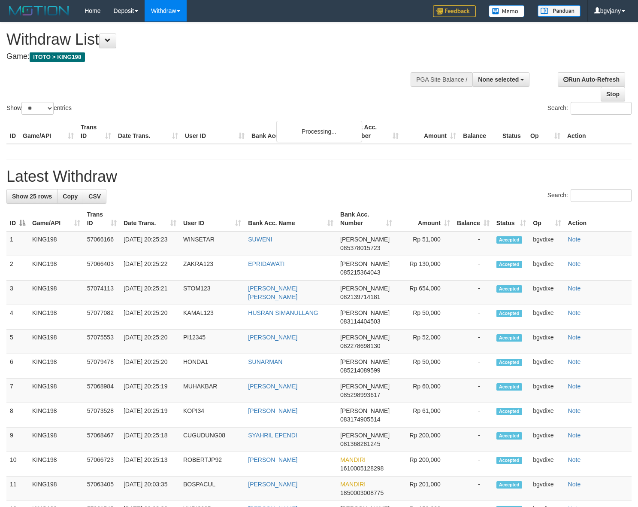
select select
select select "**"
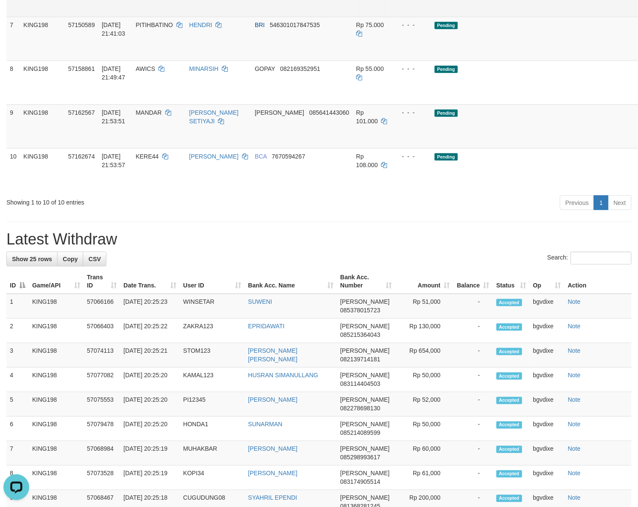
scroll to position [179, 0]
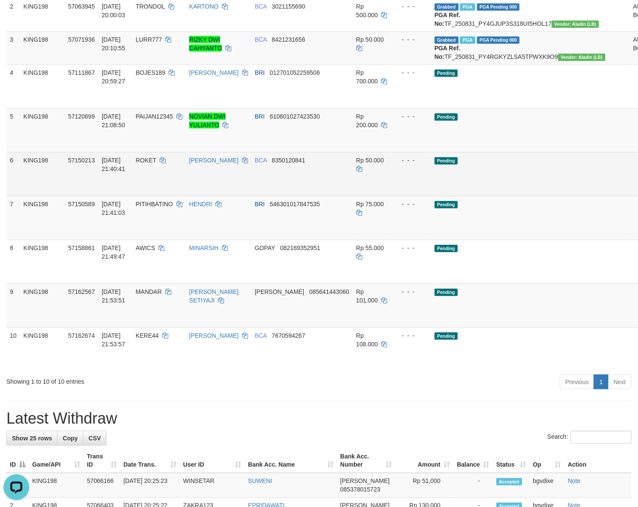
click at [515, 180] on td "Pending" at bounding box center [530, 174] width 199 height 44
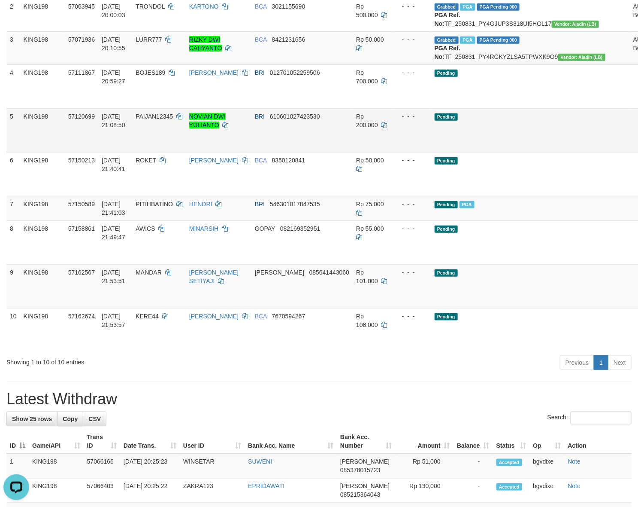
click at [541, 152] on td "Pending" at bounding box center [530, 130] width 199 height 44
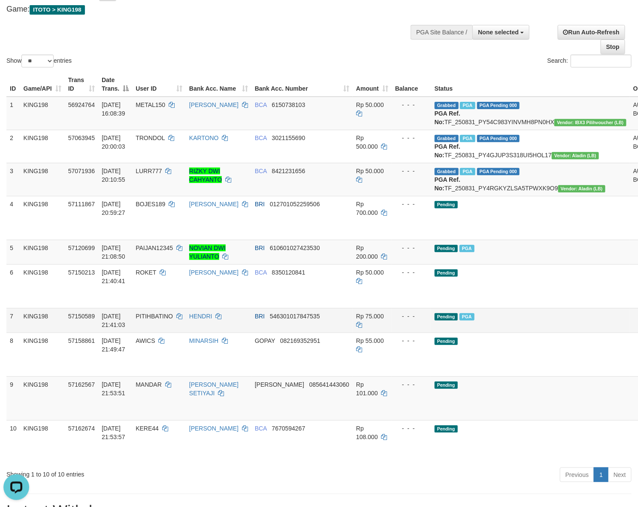
scroll to position [0, 0]
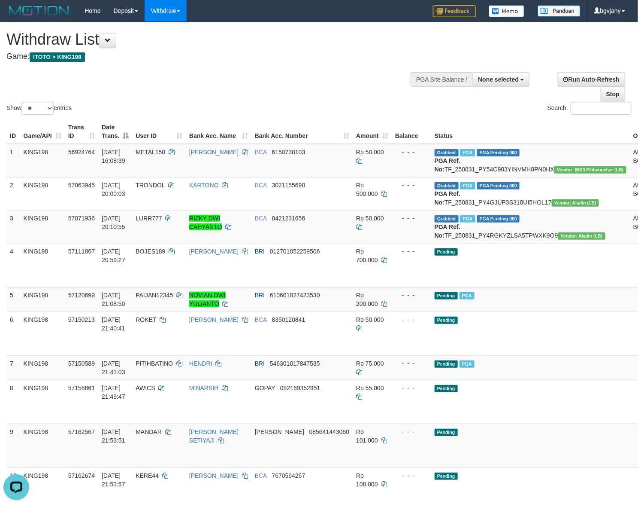
click at [289, 76] on div "Show ** ** ** *** entries Search:" at bounding box center [319, 69] width 638 height 94
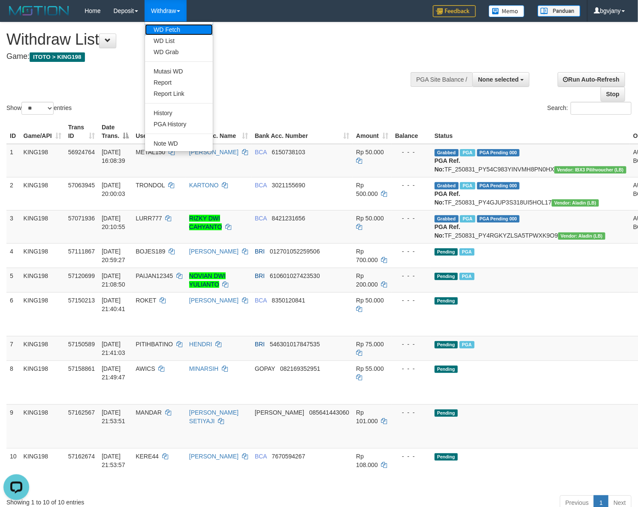
click at [167, 30] on link "WD Fetch" at bounding box center [179, 29] width 68 height 11
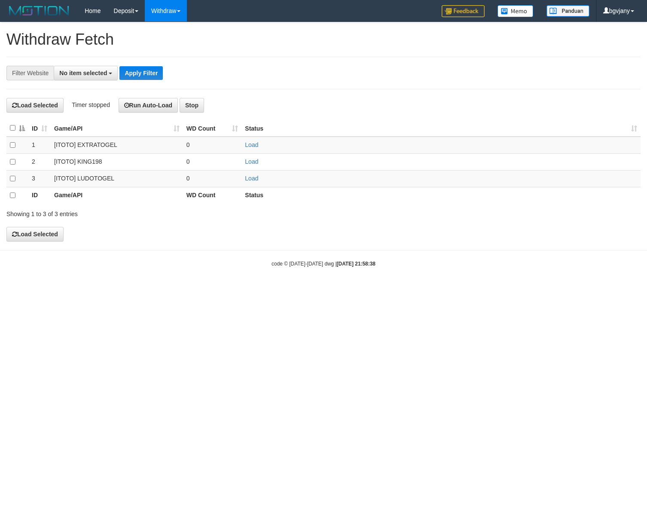
select select
click at [250, 177] on link "Load" at bounding box center [251, 178] width 13 height 7
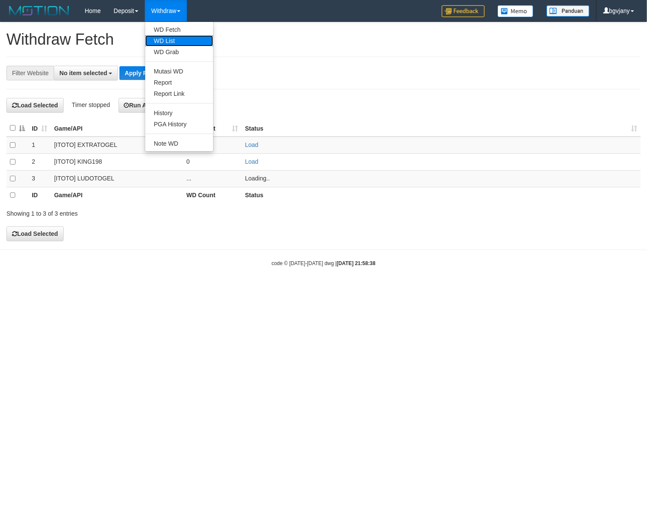
click at [165, 44] on link "WD List" at bounding box center [179, 40] width 68 height 11
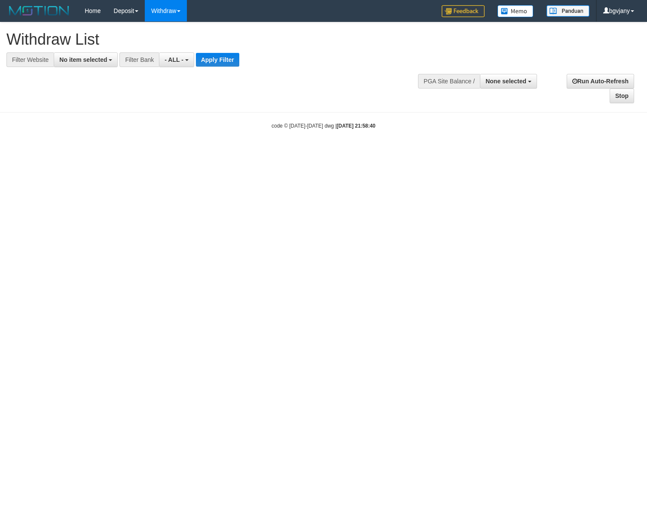
select select
click at [85, 57] on span "No item selected" at bounding box center [83, 59] width 48 height 7
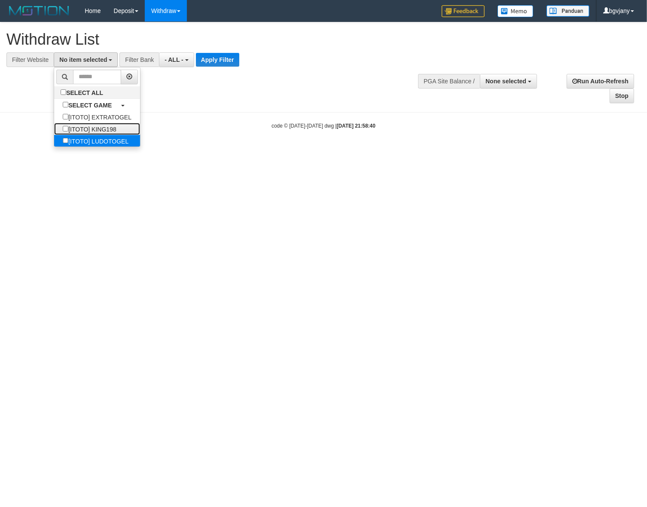
click at [106, 136] on ul "SELECT ALL SELECT GAME [ITOTO] EXTRATOGEL [ITOTO] KING198 [ITOTO] LUDOTOGEL" at bounding box center [97, 107] width 87 height 80
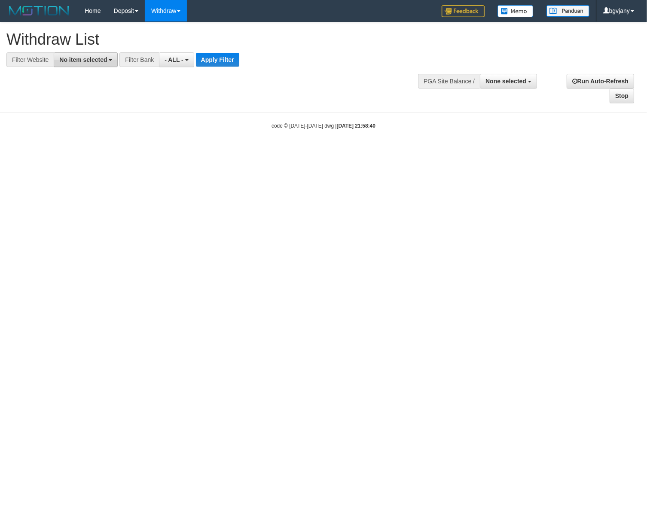
click at [95, 58] on span "No item selected" at bounding box center [83, 59] width 48 height 7
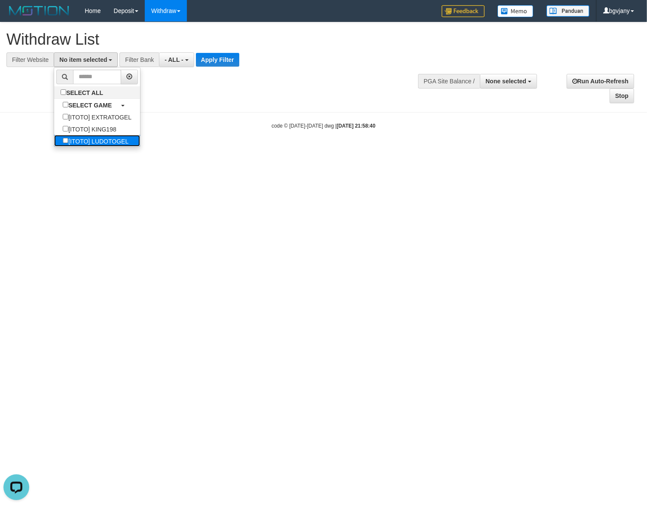
click at [101, 145] on label "[ITOTO] LUDOTOGEL" at bounding box center [95, 141] width 83 height 12
select select "****"
click at [224, 60] on button "Apply Filter" at bounding box center [230, 60] width 43 height 14
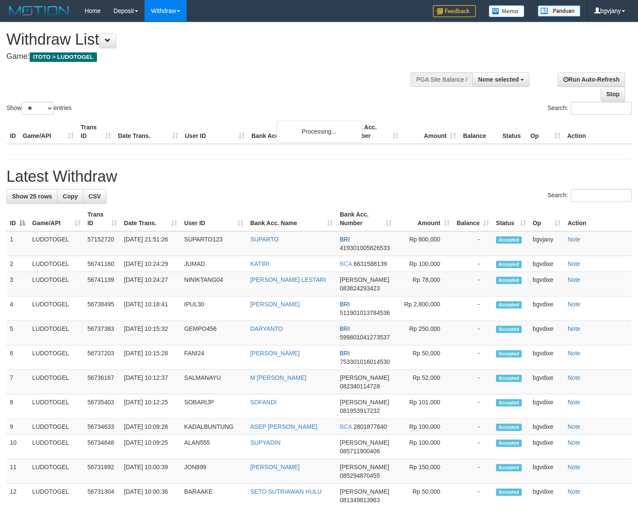
select select
select select "**"
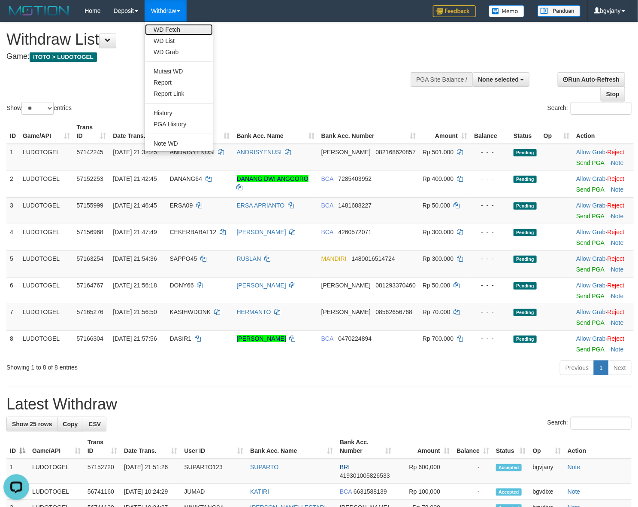
click at [175, 25] on link "WD Fetch" at bounding box center [179, 29] width 68 height 11
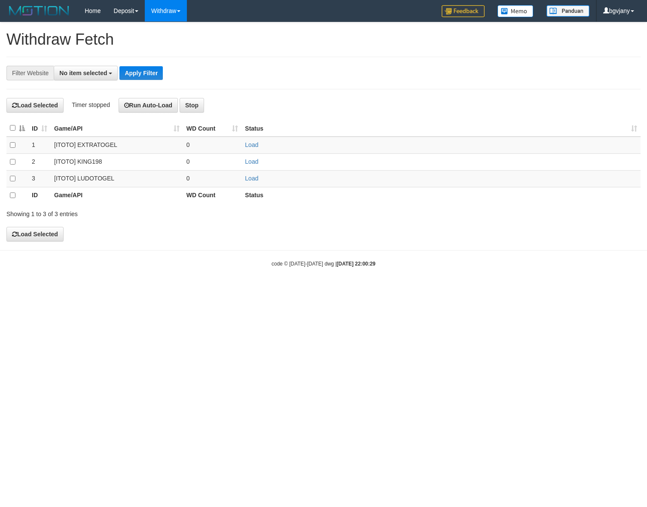
select select
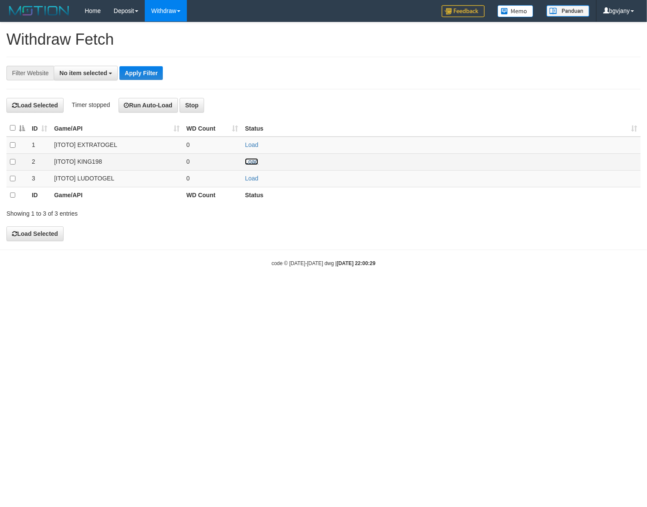
click at [252, 163] on link "Load" at bounding box center [251, 161] width 13 height 7
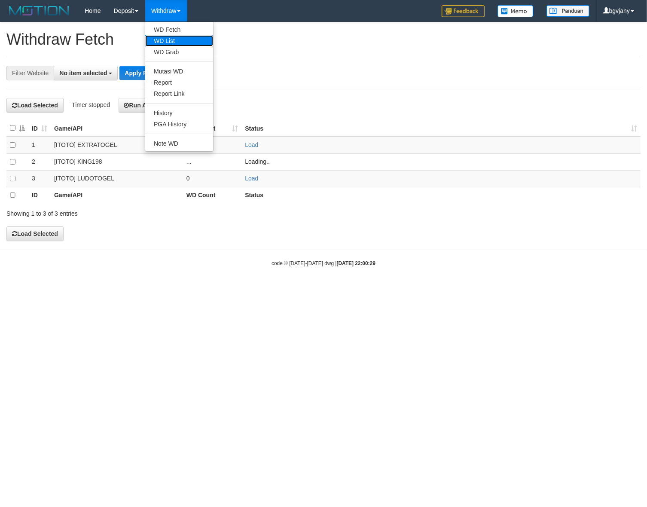
click at [172, 35] on link "WD List" at bounding box center [179, 40] width 68 height 11
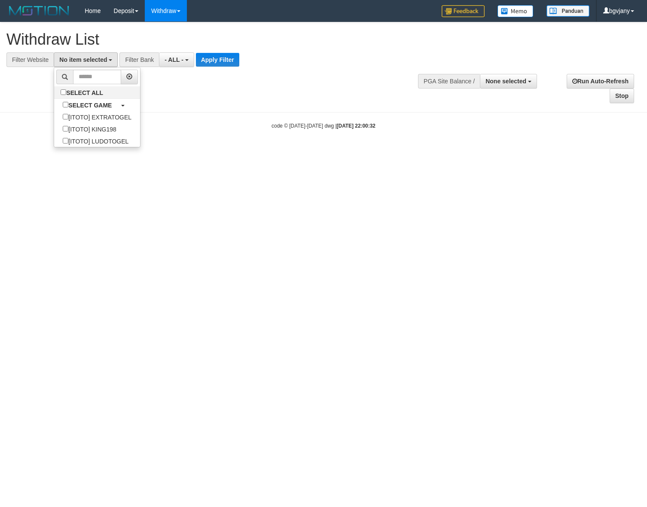
select select
click at [104, 128] on label "[ITOTO] KING198" at bounding box center [89, 129] width 70 height 12
select select "****"
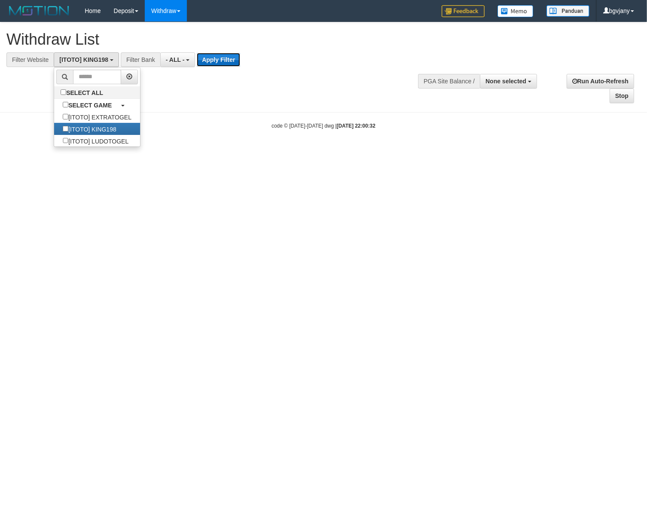
click at [230, 57] on button "Apply Filter" at bounding box center [218, 60] width 43 height 14
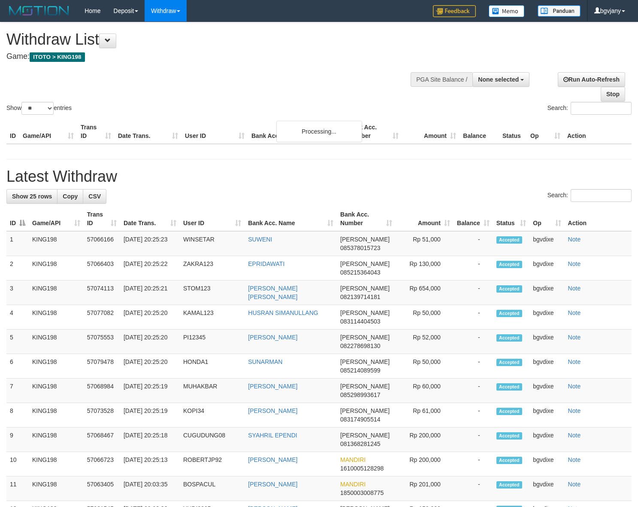
select select
select select "**"
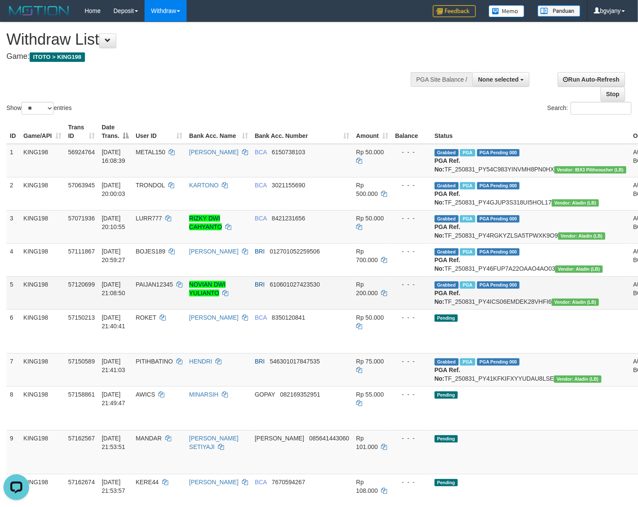
drag, startPoint x: 619, startPoint y: 405, endPoint x: 627, endPoint y: 406, distance: 8.3
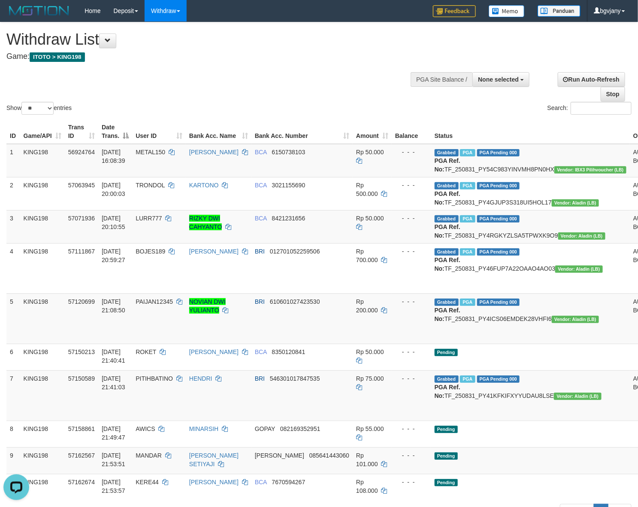
click at [308, 85] on div "Show ** ** ** *** entries Search:" at bounding box center [319, 69] width 638 height 94
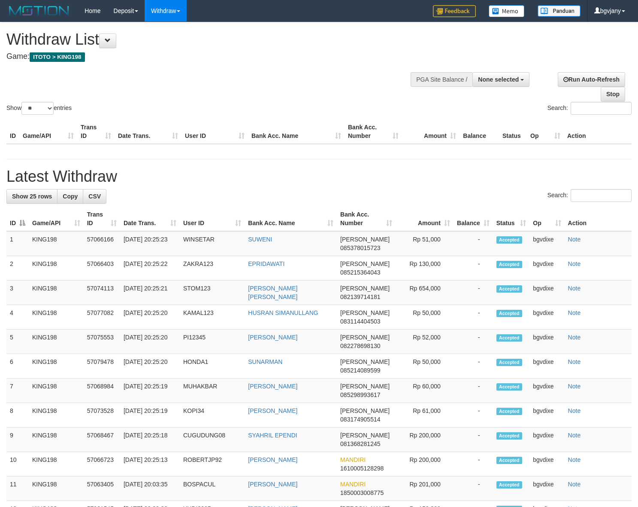
select select
select select "**"
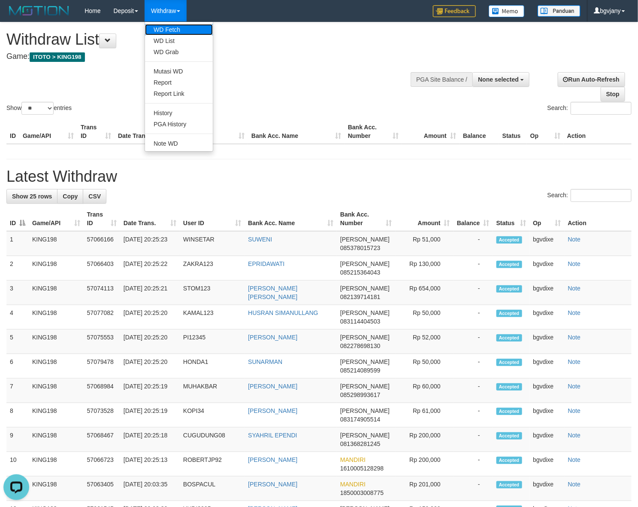
click at [182, 26] on link "WD Fetch" at bounding box center [179, 29] width 68 height 11
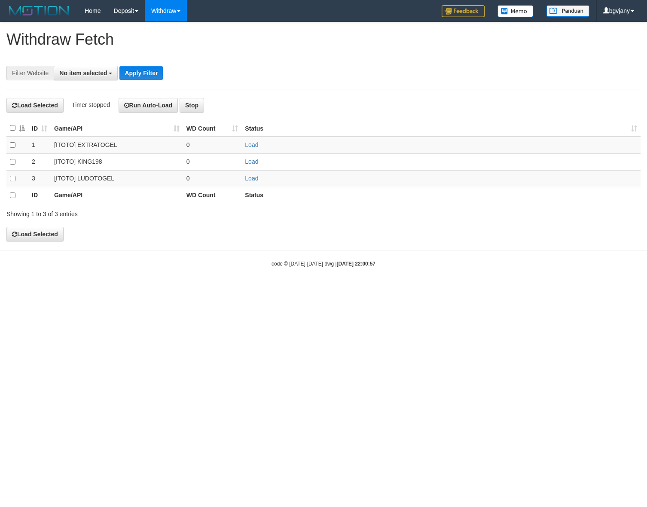
select select
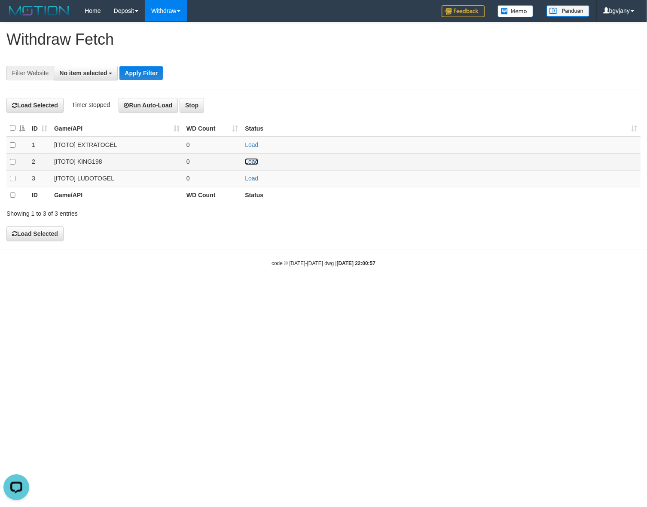
click at [254, 160] on link "Load" at bounding box center [251, 161] width 13 height 7
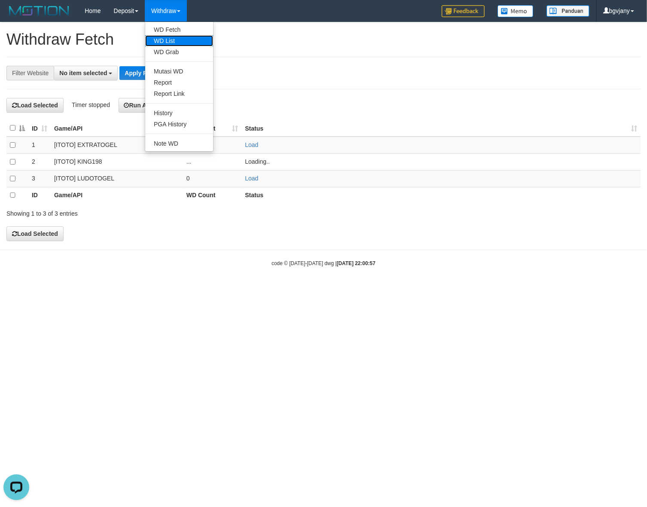
click at [166, 37] on link "WD List" at bounding box center [179, 40] width 68 height 11
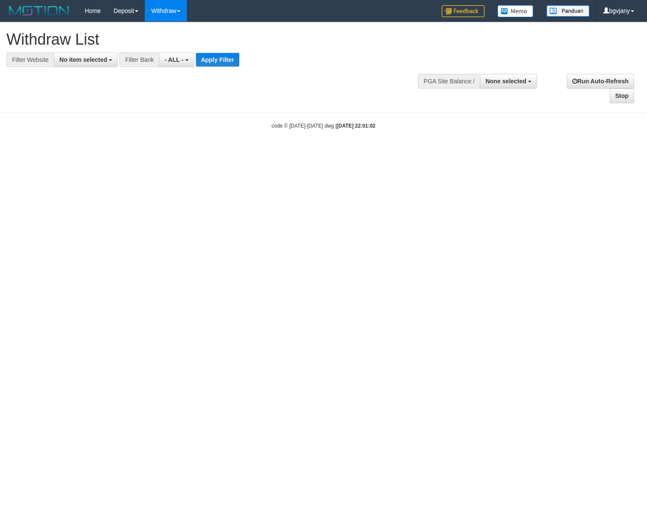
select select
click at [95, 63] on button "No item selected" at bounding box center [86, 59] width 64 height 15
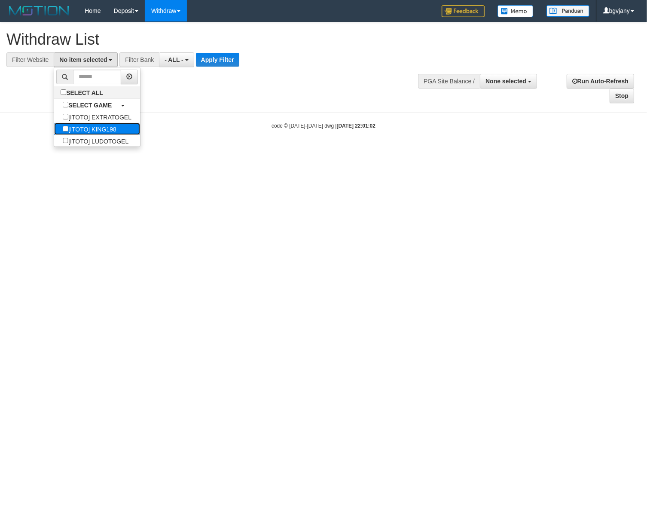
click at [108, 125] on label "[ITOTO] KING198" at bounding box center [89, 129] width 70 height 12
select select "****"
click at [214, 60] on button "Apply Filter" at bounding box center [218, 60] width 43 height 14
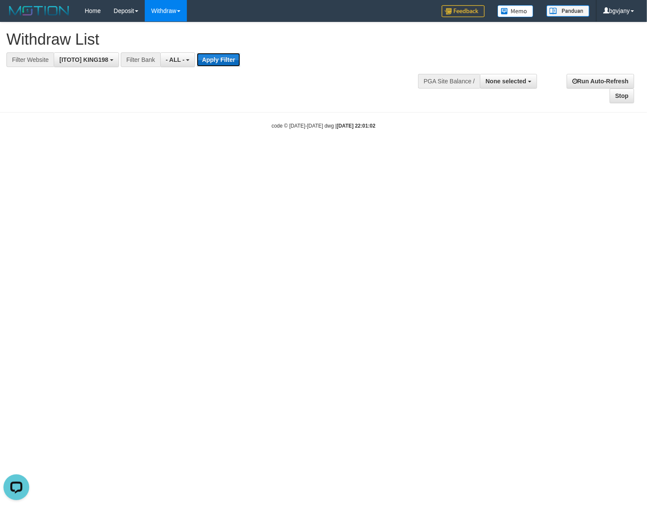
scroll to position [0, 0]
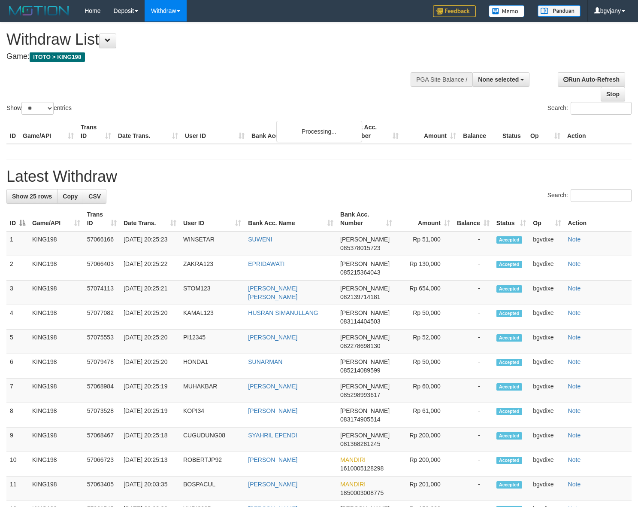
select select
select select "**"
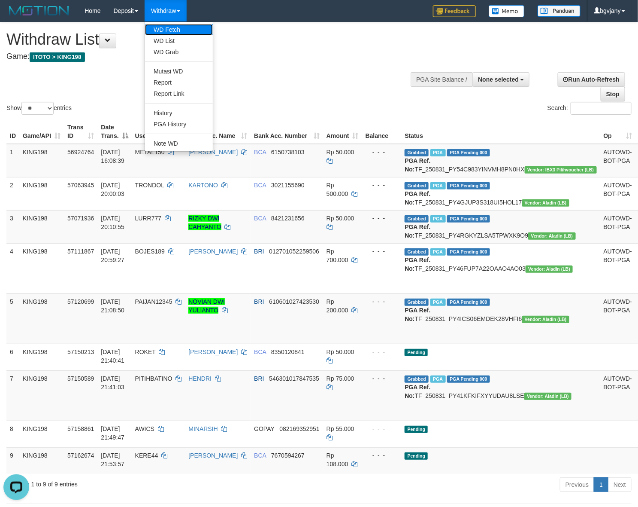
click at [167, 29] on link "WD Fetch" at bounding box center [179, 29] width 68 height 11
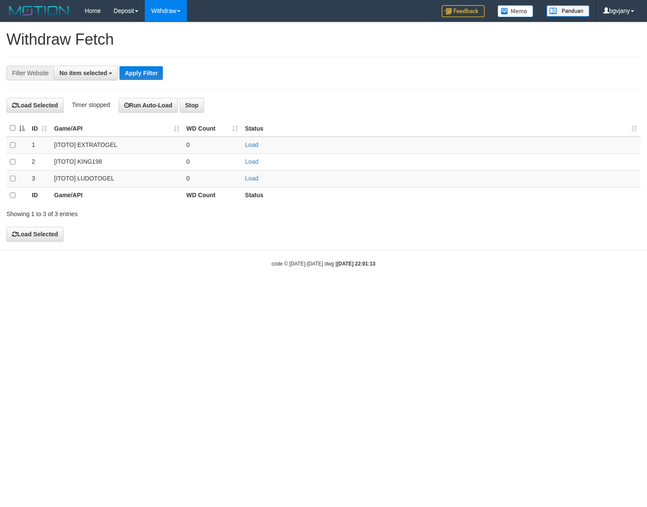
select select
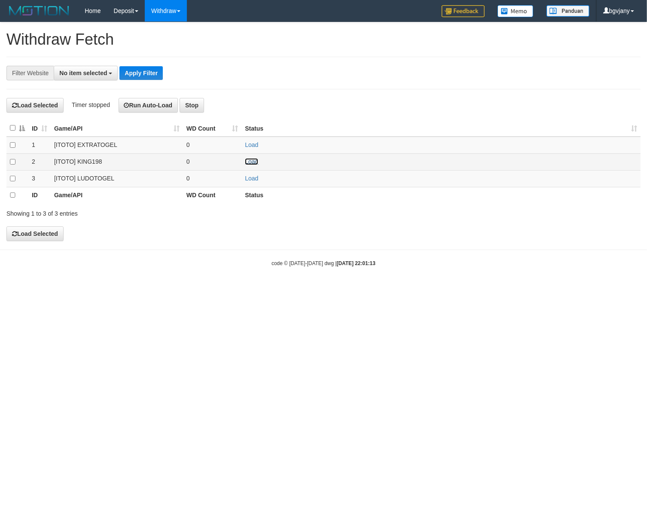
click at [248, 164] on link "Load" at bounding box center [251, 161] width 13 height 7
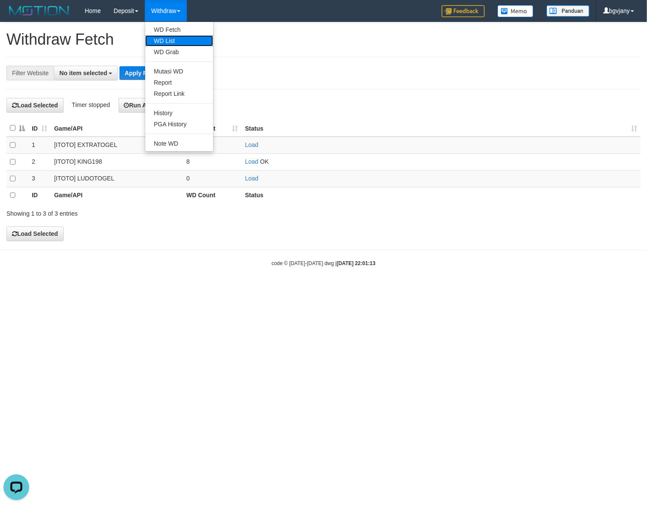
click at [176, 46] on link "WD List" at bounding box center [179, 40] width 68 height 11
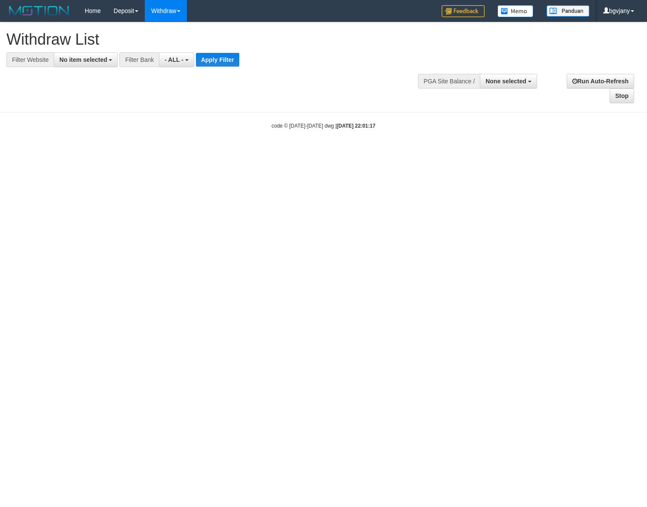
select select
click at [93, 59] on span "No item selected" at bounding box center [83, 59] width 48 height 7
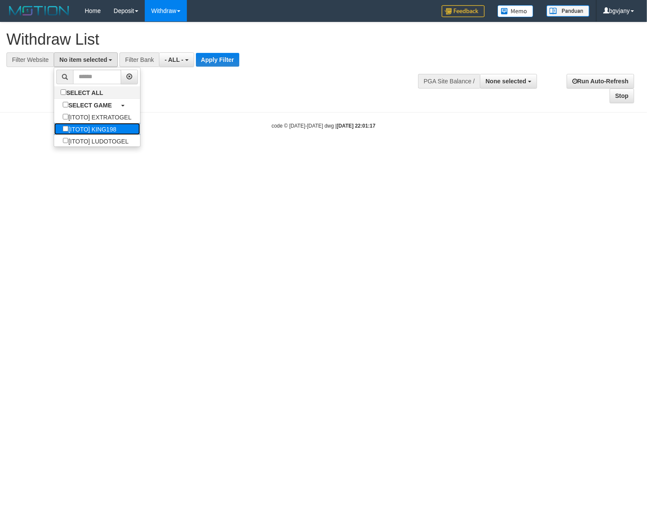
click at [125, 129] on label "[ITOTO] KING198" at bounding box center [89, 129] width 70 height 12
select select "****"
click at [218, 61] on button "Apply Filter" at bounding box center [218, 60] width 43 height 14
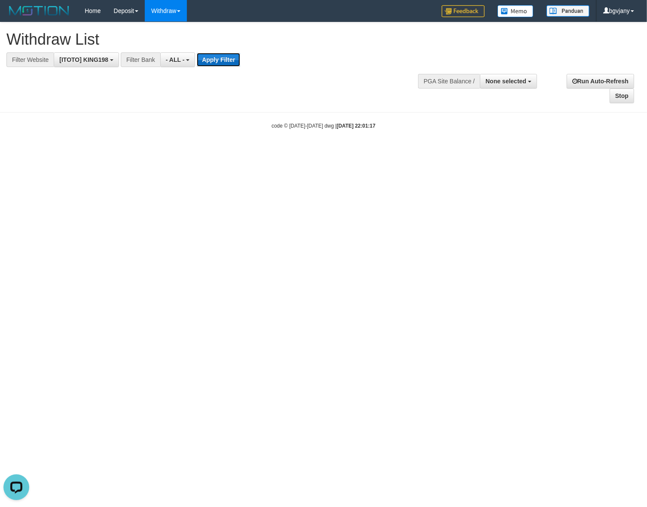
scroll to position [0, 0]
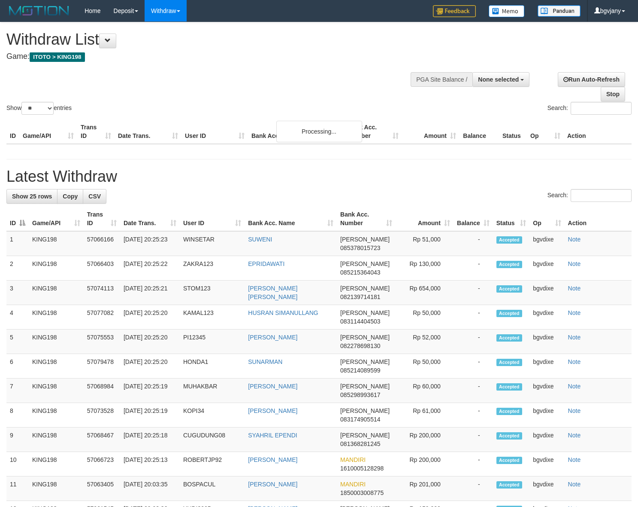
select select
select select "**"
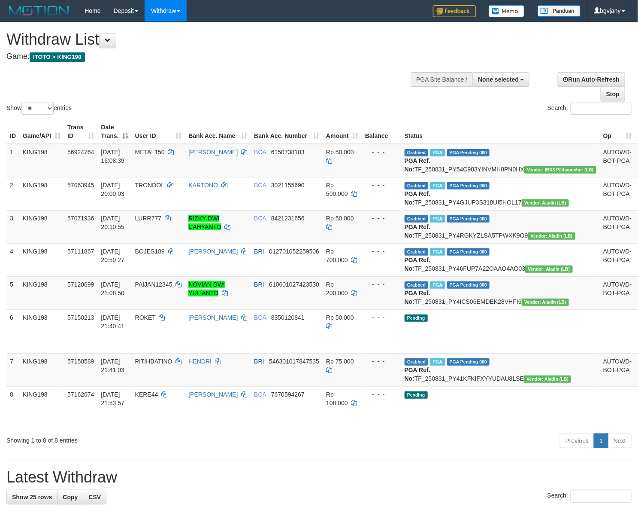
click at [210, 91] on div "Show ** ** ** *** entries Search:" at bounding box center [319, 69] width 638 height 94
drag, startPoint x: 16, startPoint y: 474, endPoint x: 44, endPoint y: 947, distance: 473.1
click at [16, 474] on button "Open LiveChat chat widget" at bounding box center [16, 487] width 26 height 26
drag, startPoint x: 10, startPoint y: 483, endPoint x: 31, endPoint y: 956, distance: 473.6
click at [10, 483] on button "Open LiveChat chat widget" at bounding box center [16, 487] width 26 height 26
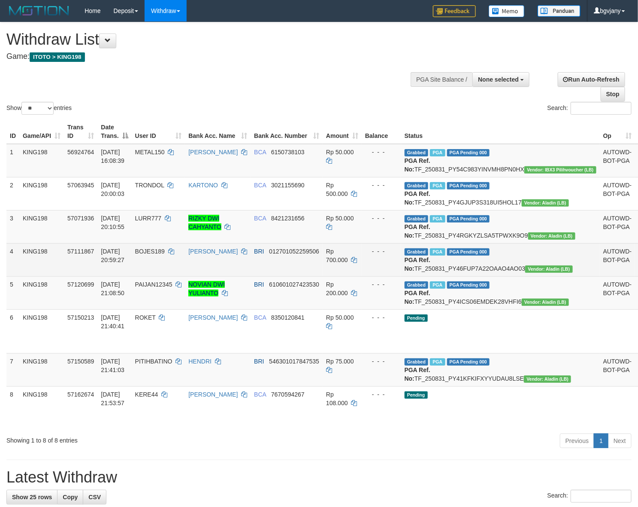
click at [483, 276] on td "Grabbed PGA PGA Pending 000 PGA Ref. No: TF_250831_PY46FUP7A22OAAO4AO03 Vendor:…" at bounding box center [500, 259] width 199 height 33
copy td "TF_250831_PY46FUP7A22OAAO4AO03"
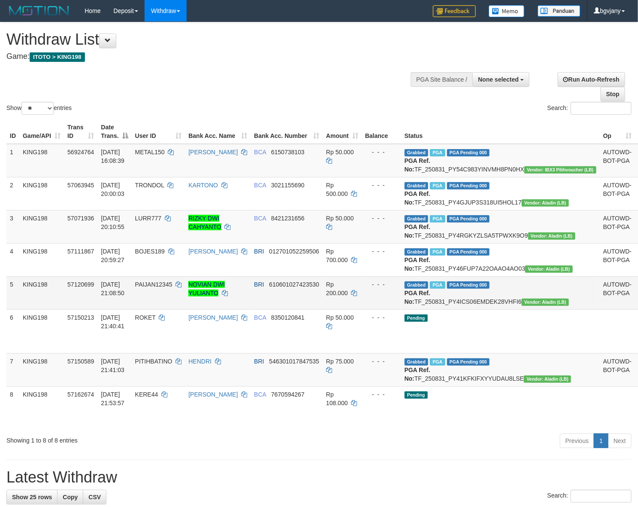
click at [486, 309] on td "Grabbed PGA PGA Pending 000 PGA Ref. No: TF_250831_PY4ICS06EMDEK28VHFI6 Vendor:…" at bounding box center [500, 292] width 199 height 33
copy td "TF_250831_PY4ICS06EMDEK28VHFI6"
click at [486, 386] on td "Grabbed PGA PGA Pending 000 PGA Ref. No: TF_250831_PY41KFKIFXYYUDAU8LSE Vendor:…" at bounding box center [500, 369] width 199 height 33
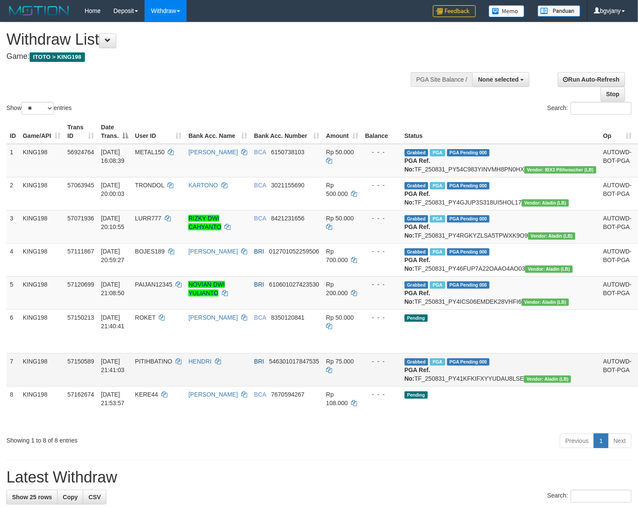
copy td "TF_250831_PY41KFKIFXYYUDAU8LSE"
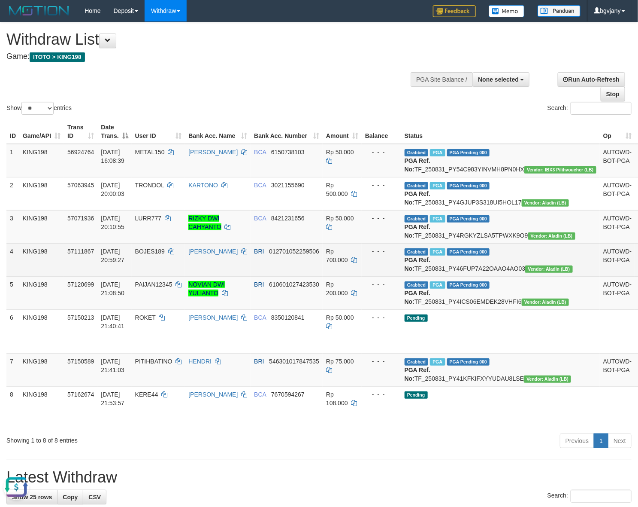
click at [159, 276] on td "BOJES189" at bounding box center [159, 259] width 54 height 33
copy td "BOJES189"
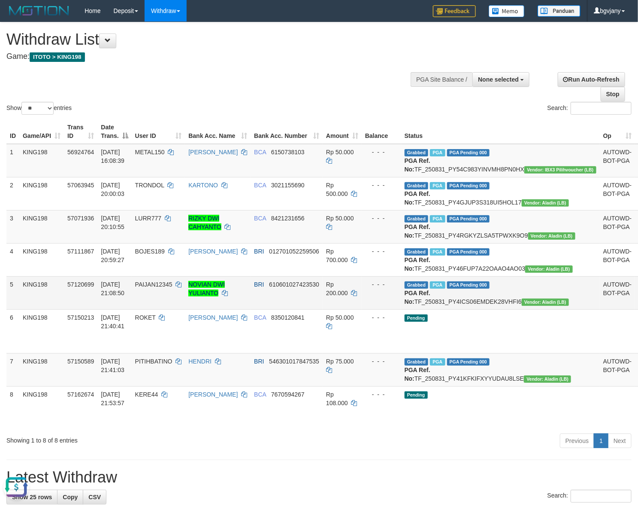
click at [518, 309] on td "Grabbed PGA PGA Pending 000 PGA Ref. No: TF_250831_PY4ICS06EMDEK28VHFI6 Vendor:…" at bounding box center [500, 292] width 199 height 33
copy td "TF_250831_PY4ICS06EMDEK28VHFI6"
click at [169, 309] on td "PAIJAN12345" at bounding box center [159, 292] width 54 height 33
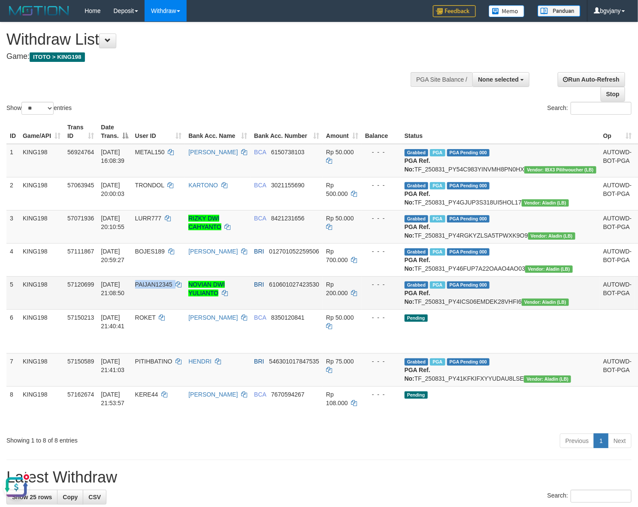
copy td "PAIJAN12345"
click at [518, 386] on td "Grabbed PGA PGA Pending 000 PGA Ref. No: TF_250831_PY41KFKIFXYYUDAU8LSE Vendor:…" at bounding box center [500, 369] width 199 height 33
copy td "TF_250831_PY41KFKIFXYYUDAU8LSE"
click at [9, 496] on button "Open LiveChat chat widget" at bounding box center [16, 487] width 26 height 26
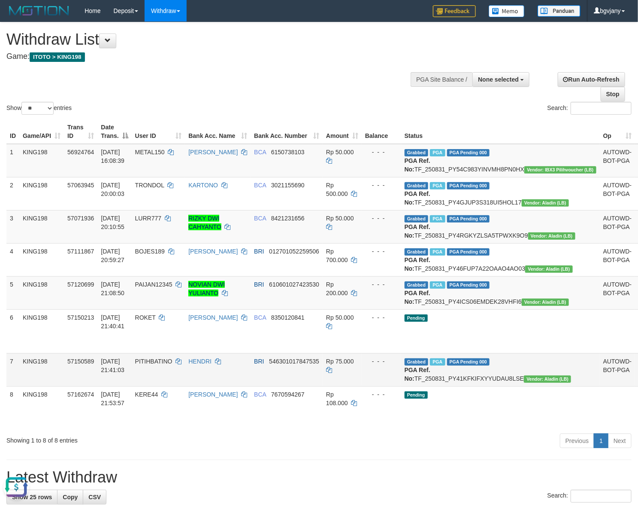
click at [155, 386] on td "PITIHBATINO" at bounding box center [159, 369] width 54 height 33
copy td "PITIHBATINO"
click at [502, 309] on td "Grabbed PGA PGA Pending 000 PGA Ref. No: TF_250831_PY4ICS06EMDEK28VHFI6 Vendor:…" at bounding box center [500, 292] width 199 height 33
click at [504, 309] on td "Grabbed PGA PGA Pending 000 PGA Ref. No: TF_250831_PY4ICS06EMDEK28VHFI6 Vendor:…" at bounding box center [500, 292] width 199 height 33
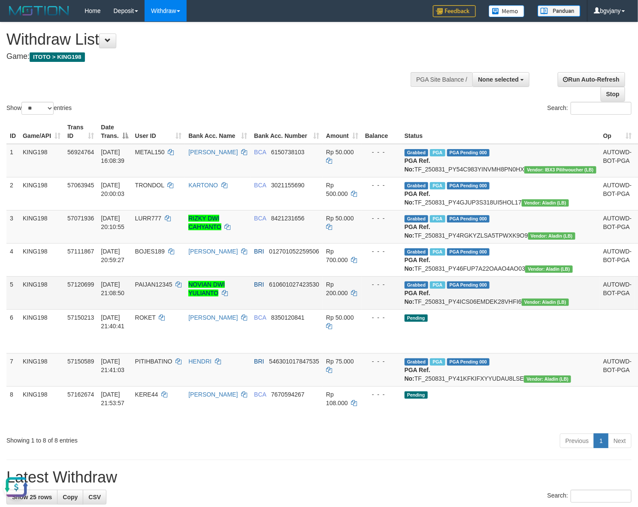
click at [504, 309] on td "Grabbed PGA PGA Pending 000 PGA Ref. No: TF_250831_PY4ICS06EMDEK28VHFI6 Vendor:…" at bounding box center [500, 292] width 199 height 33
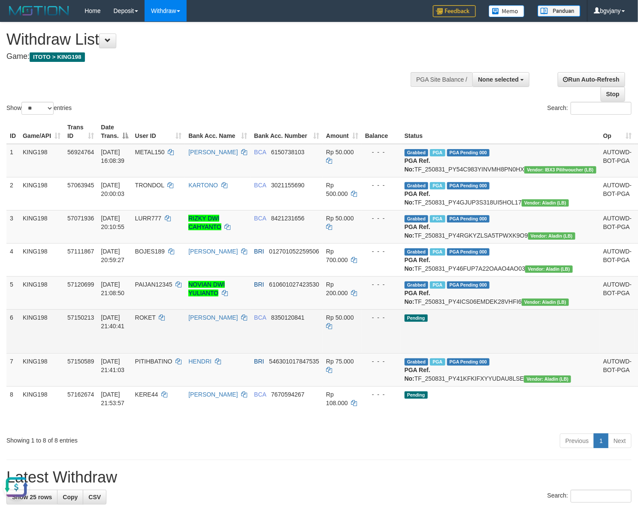
copy td "TF_250831_PY4ICS06EMDEK28VHFI6"
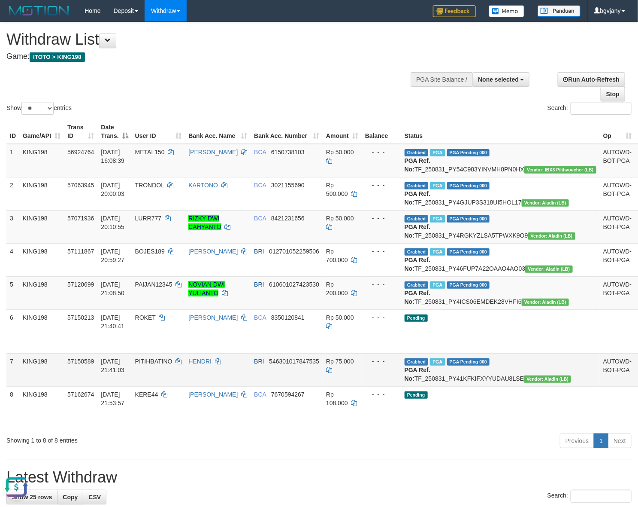
click at [489, 386] on td "Grabbed PGA PGA Pending 000 PGA Ref. No: TF_250831_PY41KFKIFXYYUDAU8LSE Vendor:…" at bounding box center [500, 369] width 199 height 33
copy td "TF_250831_PY41KFKIFXYYUDAU8LSE"
click at [489, 386] on td "Grabbed PGA PGA Pending 000 PGA Ref. No: TF_250831_PY41KFKIFXYYUDAU8LSE Vendor:…" at bounding box center [500, 369] width 199 height 33
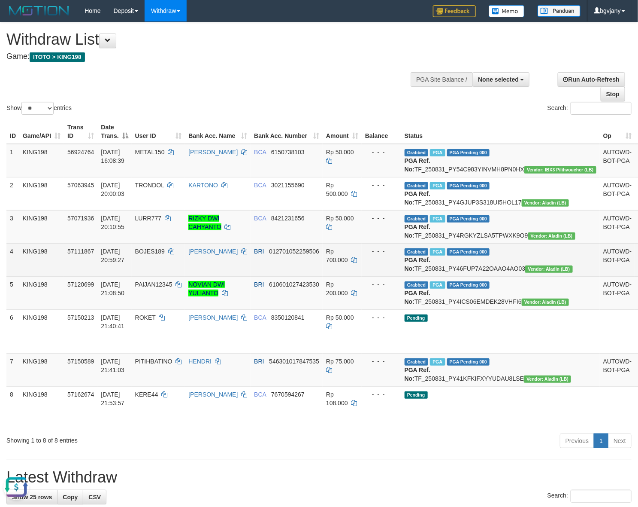
click at [528, 276] on td "Grabbed PGA PGA Pending 000 PGA Ref. No: TF_250831_PY46FUP7A22OAAO4AO03 Vendor:…" at bounding box center [500, 259] width 199 height 33
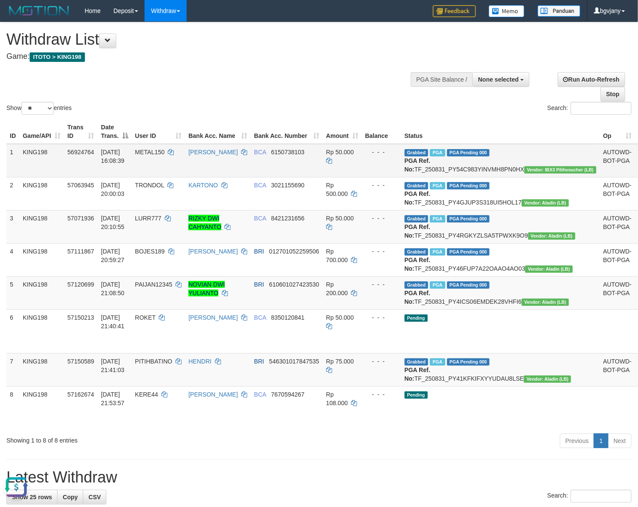
click at [525, 170] on td "Grabbed PGA PGA Pending 000 PGA Ref. No: TF_250831_PY54C983YINVMH8PN0HX Vendor:…" at bounding box center [500, 160] width 199 height 33
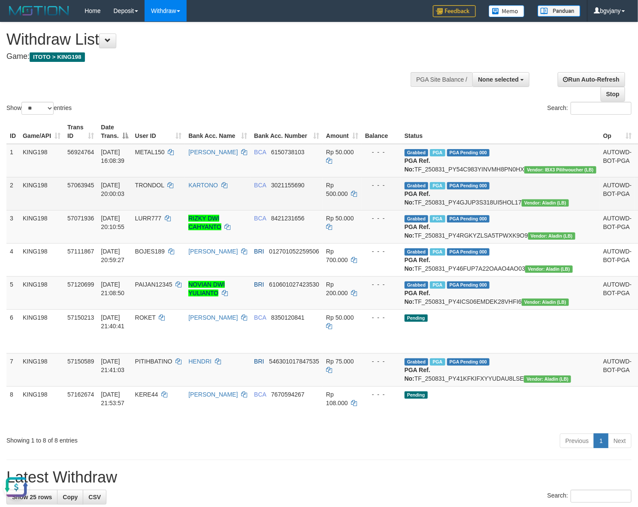
click at [492, 210] on td "Grabbed PGA PGA Pending 000 PGA Ref. No: TF_250831_PY4GJUP3S318UI5HOL17 Vendor:…" at bounding box center [500, 193] width 199 height 33
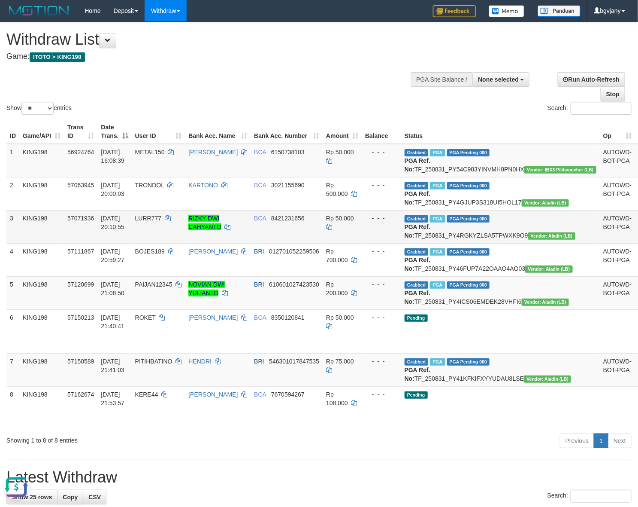
click at [529, 243] on td "Grabbed PGA PGA Pending 000 PGA Ref. No: TF_250831_PY4RGKYZLSA5TPWXK9O9 Vendor:…" at bounding box center [500, 226] width 199 height 33
drag, startPoint x: 18, startPoint y: 956, endPoint x: 16, endPoint y: 485, distance: 470.5
click at [16, 485] on button "Open LiveChat chat widget" at bounding box center [16, 487] width 26 height 26
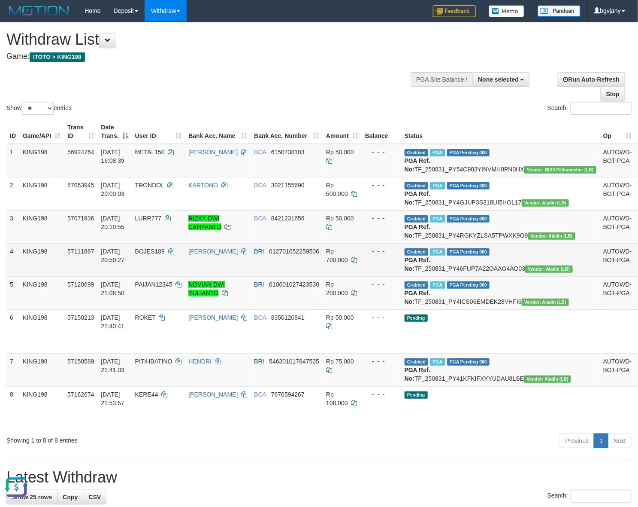
click at [160, 255] on span "BOJES189" at bounding box center [150, 251] width 30 height 7
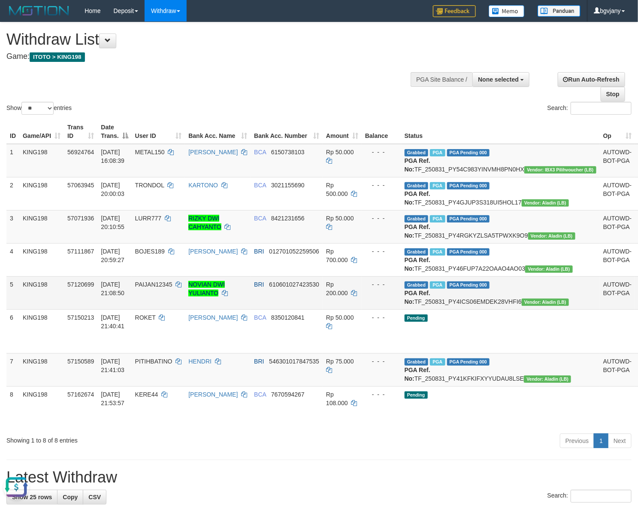
click at [164, 309] on td "PAIJAN12345" at bounding box center [159, 292] width 54 height 33
click at [167, 364] on span "PITIHBATINO" at bounding box center [153, 361] width 37 height 7
click at [264, 364] on span "BRI" at bounding box center [259, 361] width 10 height 7
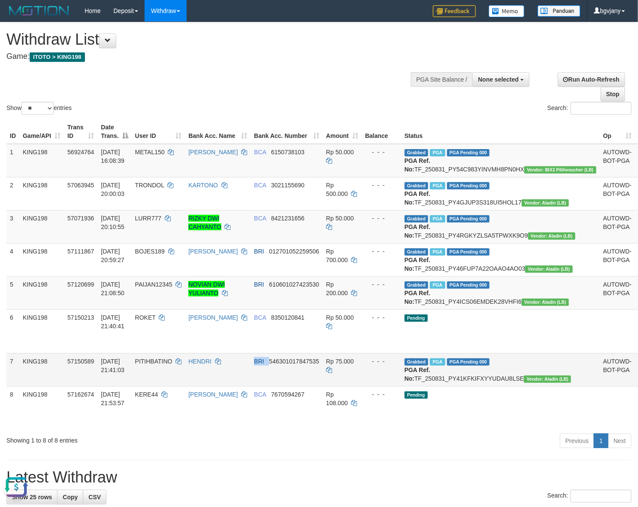
click at [264, 364] on span "BRI" at bounding box center [259, 361] width 10 height 7
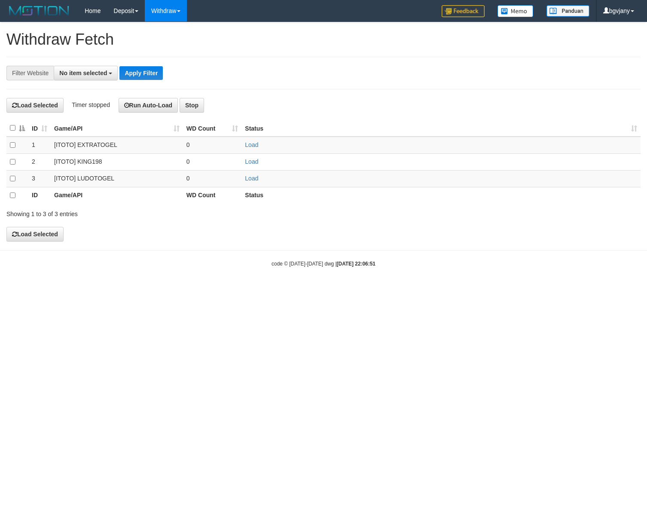
select select
click at [253, 177] on link "Load" at bounding box center [251, 178] width 13 height 7
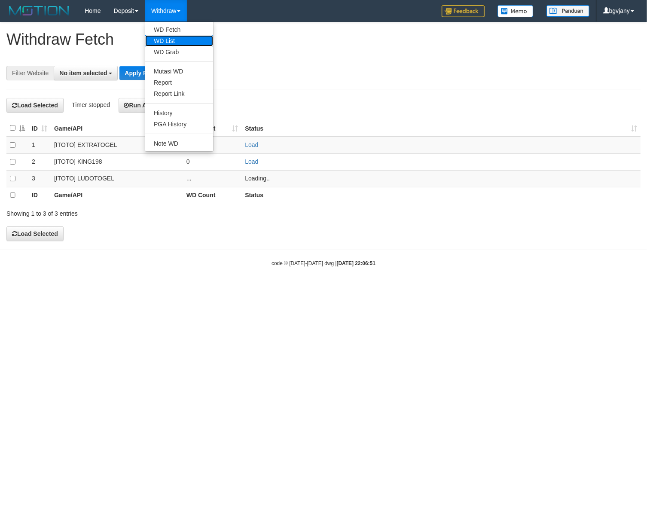
click at [162, 35] on link "WD List" at bounding box center [179, 40] width 68 height 11
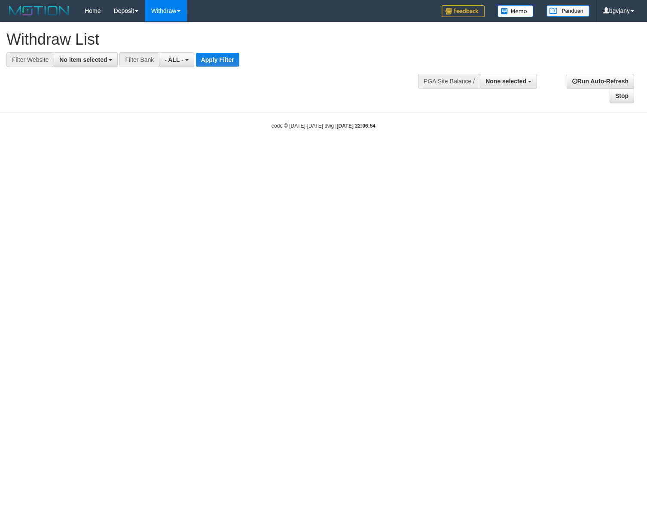
select select
click at [95, 54] on button "No item selected" at bounding box center [86, 59] width 64 height 15
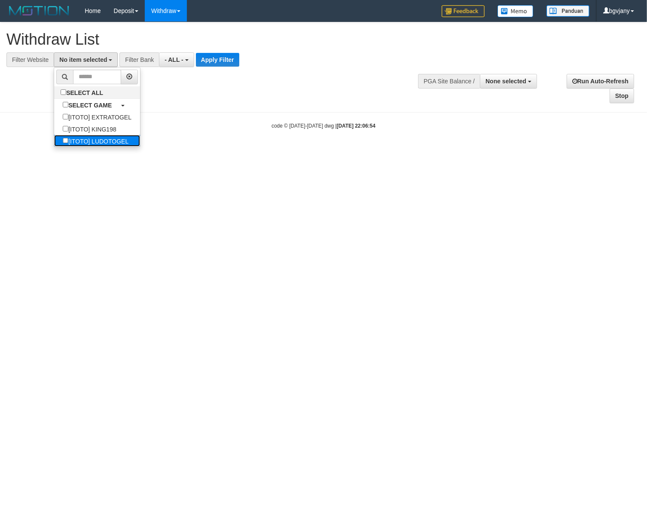
click at [114, 143] on label "[ITOTO] LUDOTOGEL" at bounding box center [95, 141] width 83 height 12
select select "****"
click at [230, 56] on button "Apply Filter" at bounding box center [230, 60] width 43 height 14
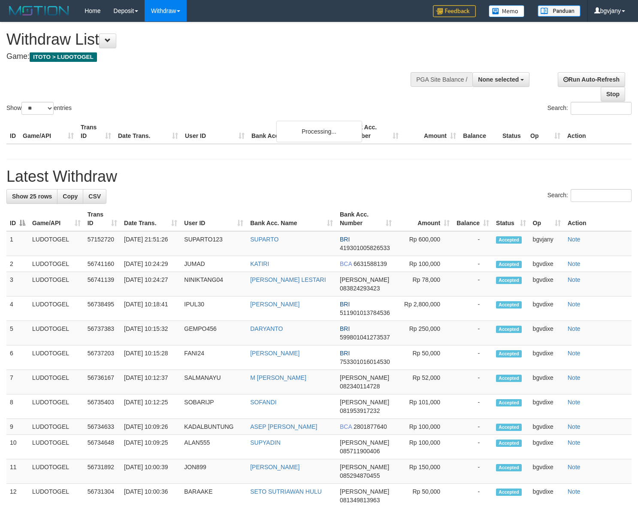
select select
select select "**"
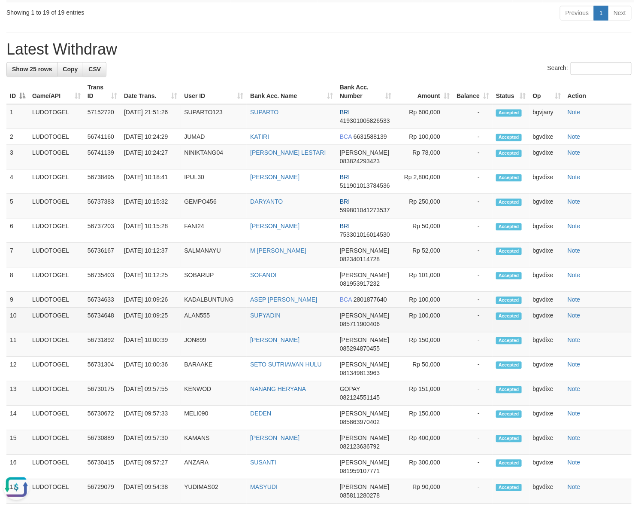
scroll to position [537, 0]
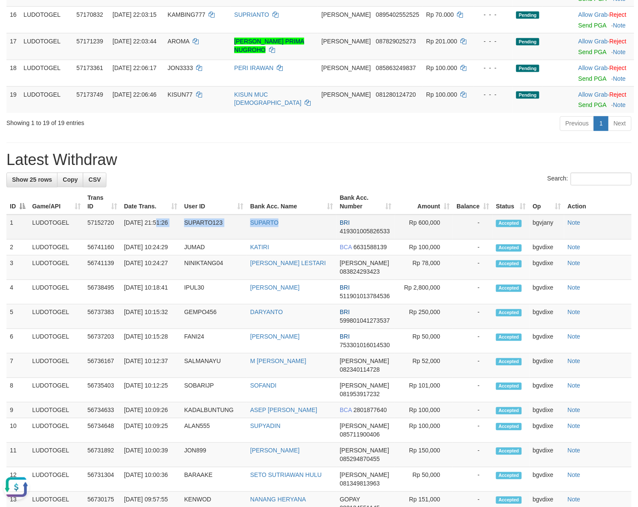
drag, startPoint x: 305, startPoint y: 236, endPoint x: 121, endPoint y: 233, distance: 184.2
click at [121, 233] on tr "1 LUDOTOGEL 57152720 31/08/2025 21:51:26 SUPARTO123 SUPARTO BRI 419301005826533…" at bounding box center [319, 227] width 626 height 25
copy tr "21:51:26 SUPARTO123 SUPARTO"
click at [425, 230] on td "Rp 600,000" at bounding box center [424, 227] width 58 height 25
copy td "600,000"
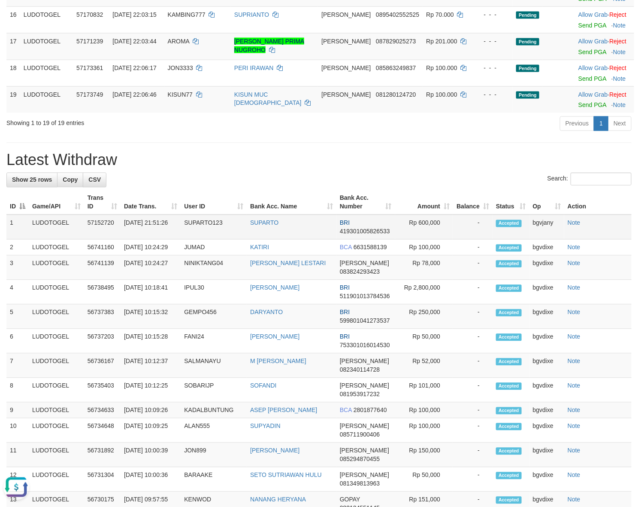
click at [426, 230] on td "Rp 600,000" at bounding box center [424, 227] width 58 height 25
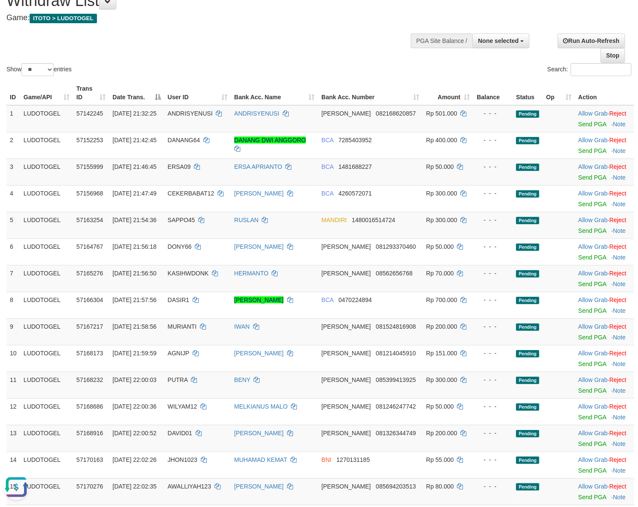
scroll to position [0, 0]
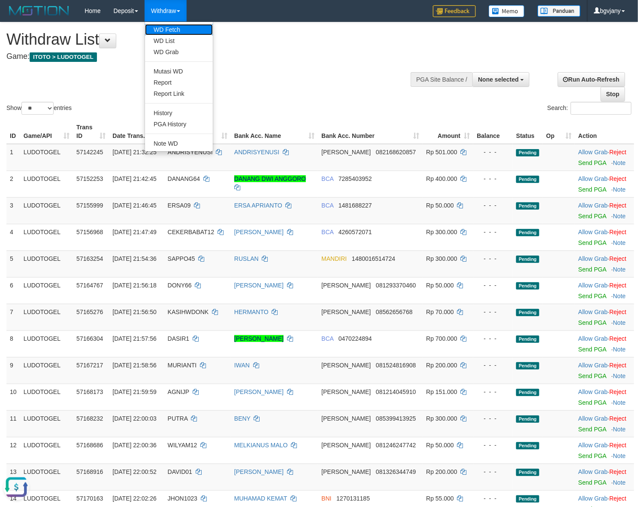
click at [166, 24] on link "WD Fetch" at bounding box center [179, 29] width 68 height 11
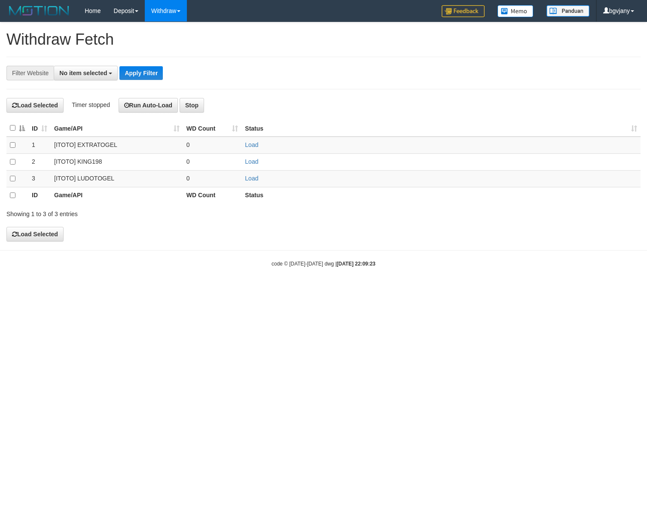
select select
click at [248, 179] on link "Load" at bounding box center [251, 178] width 13 height 7
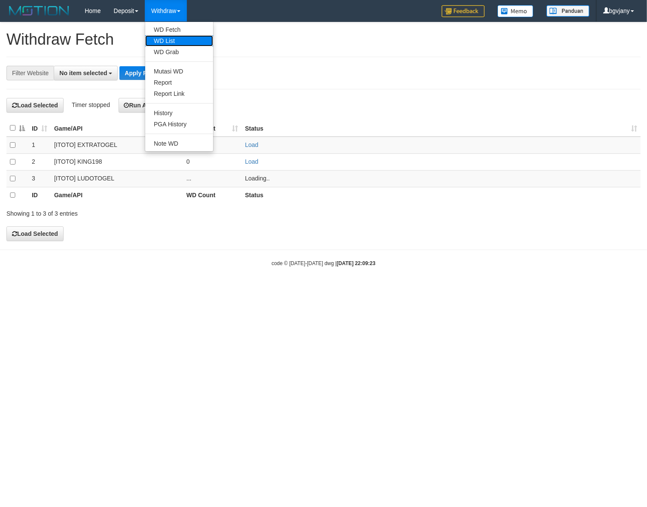
click at [174, 43] on link "WD List" at bounding box center [179, 40] width 68 height 11
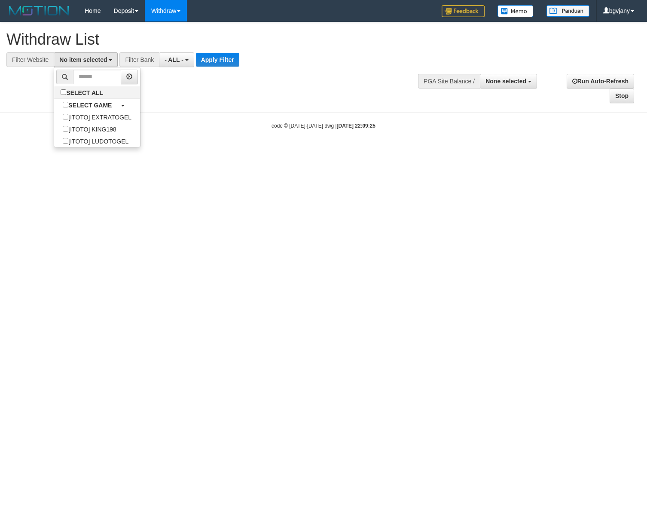
select select
click at [123, 138] on label "[ITOTO] LUDOTOGEL" at bounding box center [95, 141] width 83 height 12
select select "****"
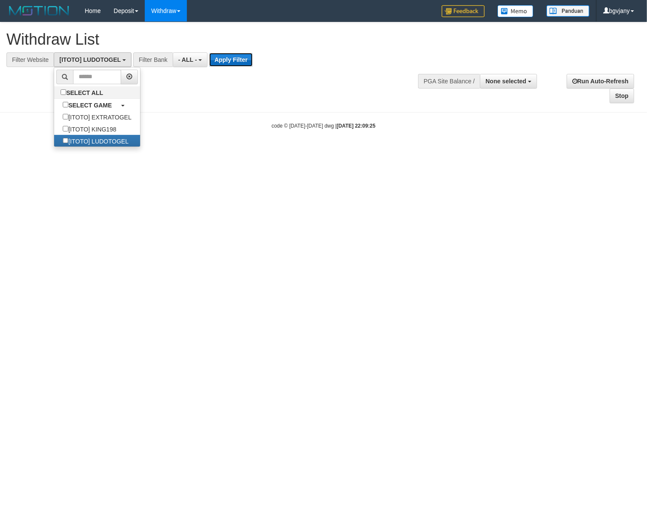
click at [232, 57] on button "Apply Filter" at bounding box center [230, 60] width 43 height 14
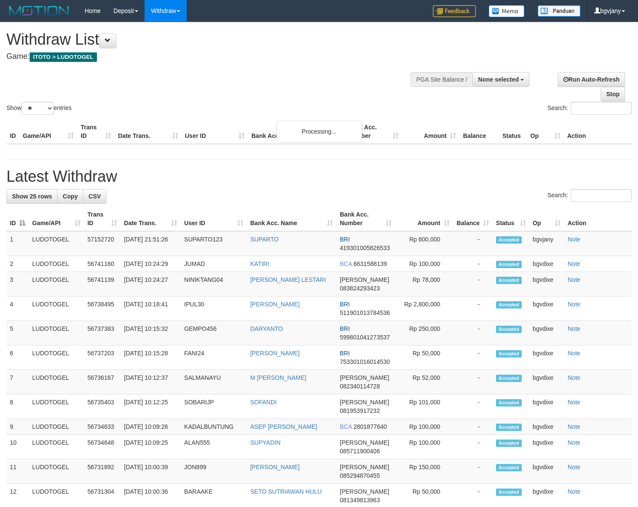
select select
select select "**"
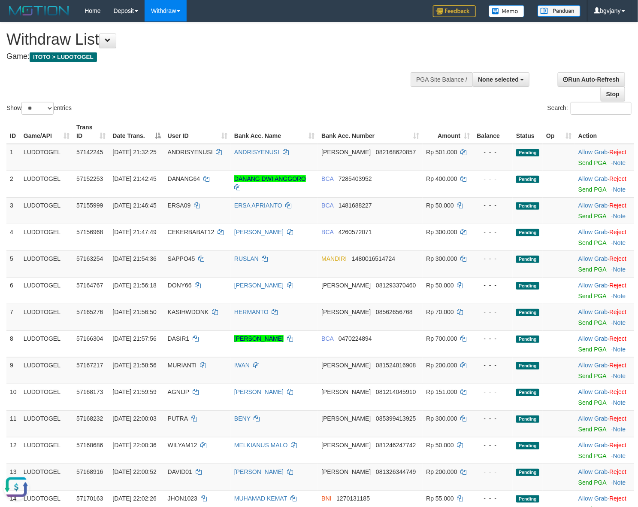
click at [328, 76] on div "Show ** ** ** *** entries Search:" at bounding box center [319, 69] width 638 height 94
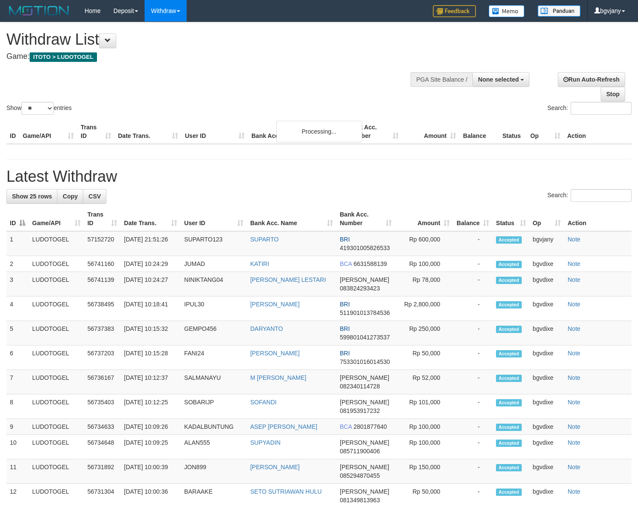
select select
select select "**"
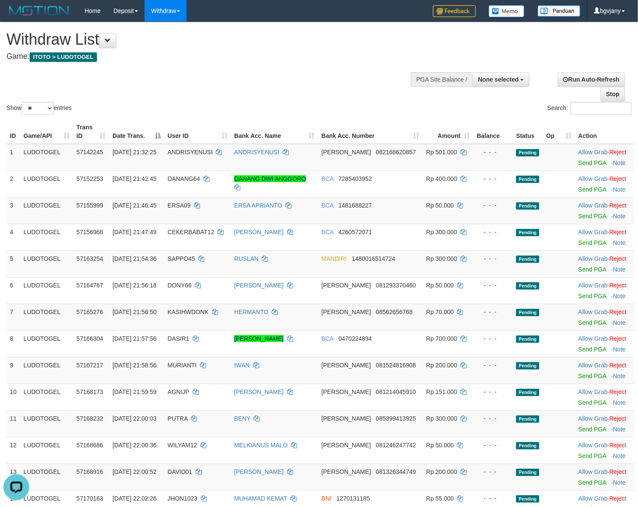
drag, startPoint x: 336, startPoint y: 71, endPoint x: 334, endPoint y: 89, distance: 18.2
click at [336, 72] on div "Show ** ** ** *** entries Search:" at bounding box center [319, 69] width 638 height 94
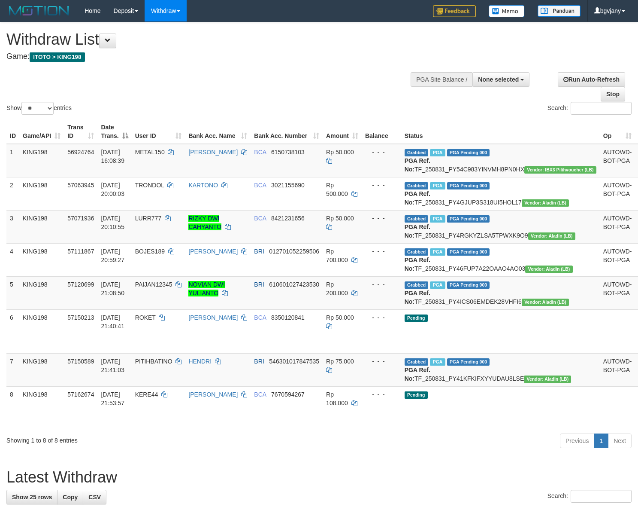
select select
select select "**"
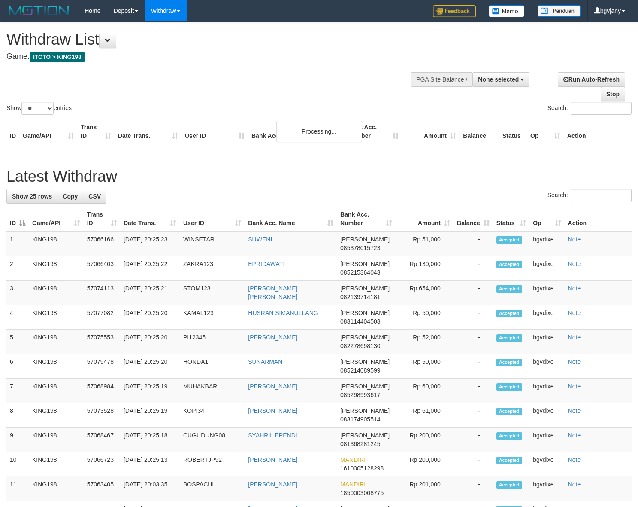
select select
select select "**"
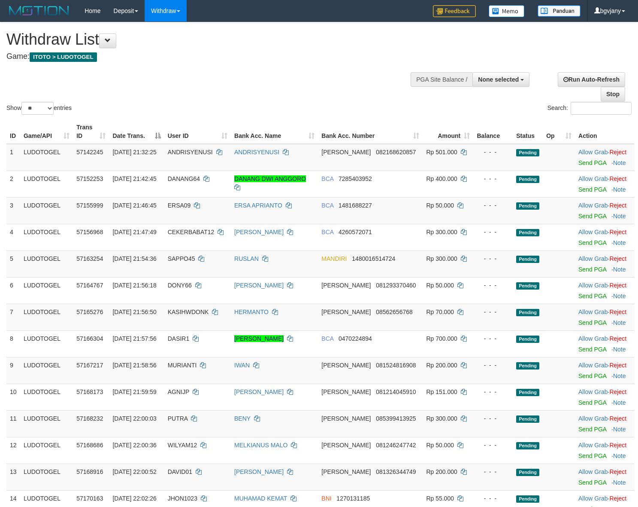
select select
select select "**"
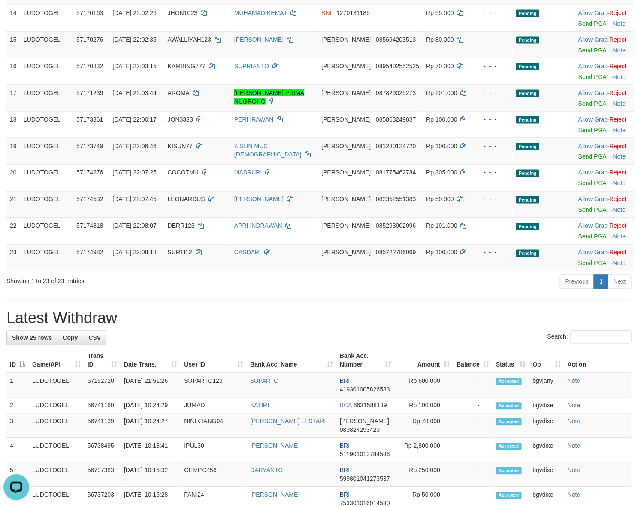
scroll to position [447, 0]
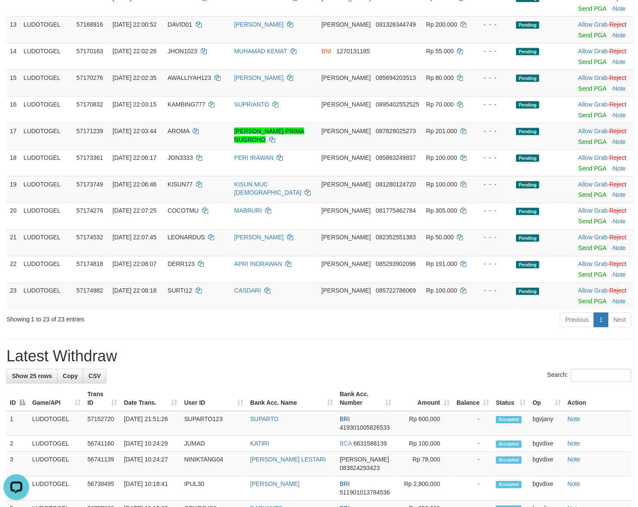
click at [318, 344] on div "**********" at bounding box center [319, 310] width 638 height 1470
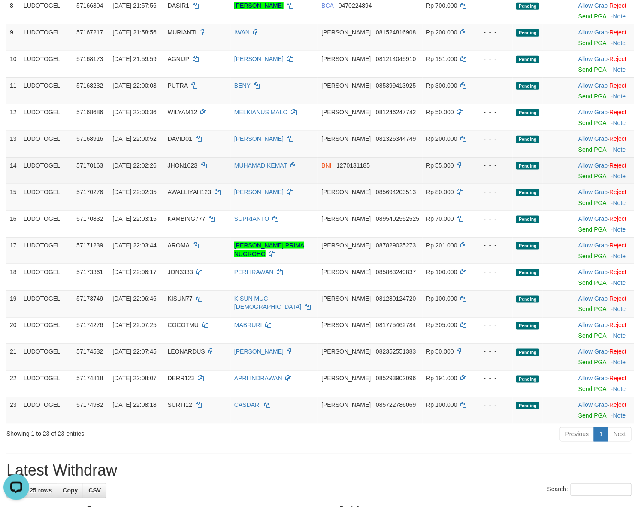
scroll to position [179, 0]
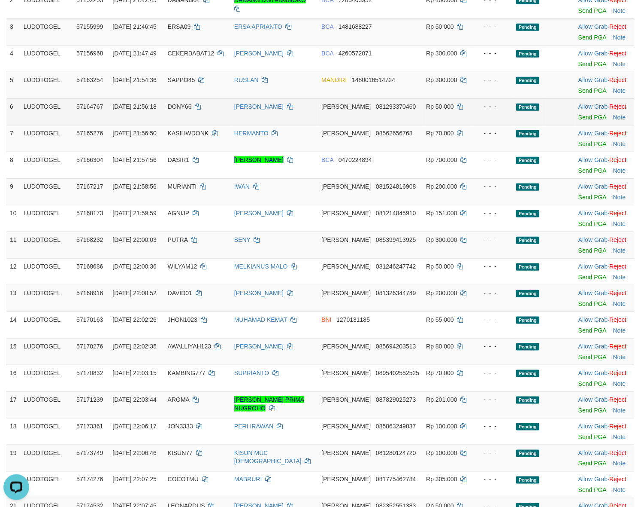
click at [46, 107] on td "LUDOTOGEL" at bounding box center [46, 111] width 53 height 27
copy td "LUDOTOGEL"
click at [46, 107] on td "LUDOTOGEL" at bounding box center [46, 111] width 53 height 27
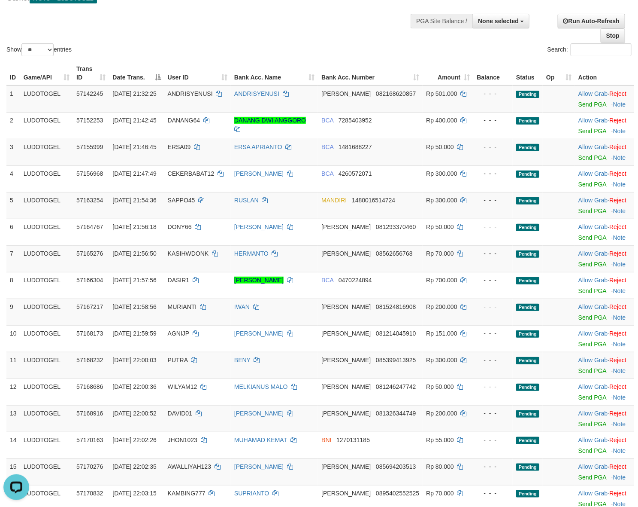
scroll to position [0, 0]
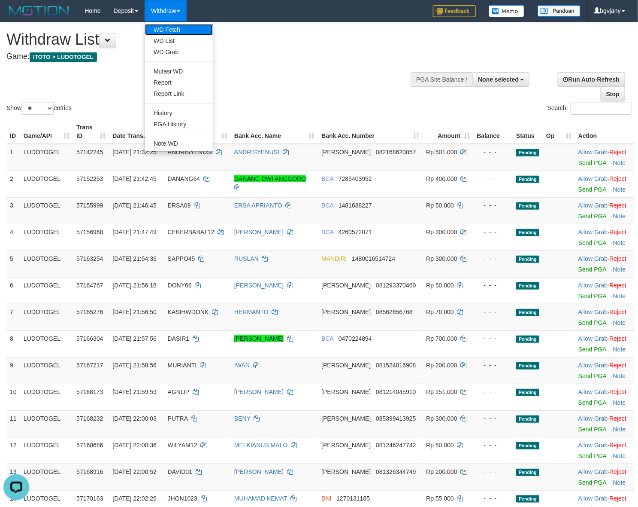
click at [177, 27] on link "WD Fetch" at bounding box center [179, 29] width 68 height 11
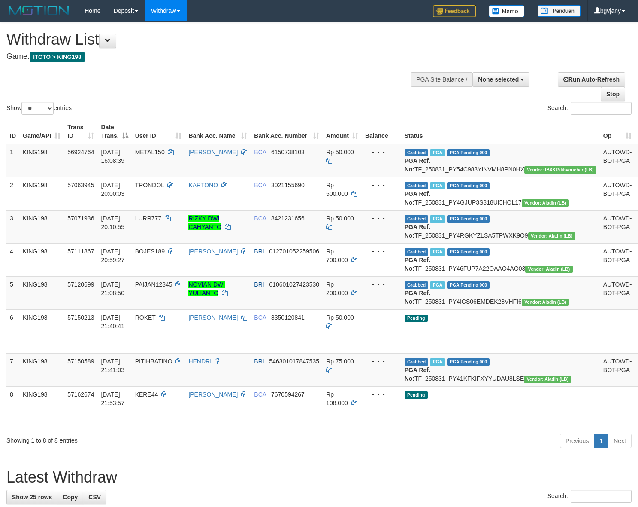
select select
select select "**"
select select
select select "**"
click at [33, 160] on td "KING198" at bounding box center [41, 160] width 45 height 33
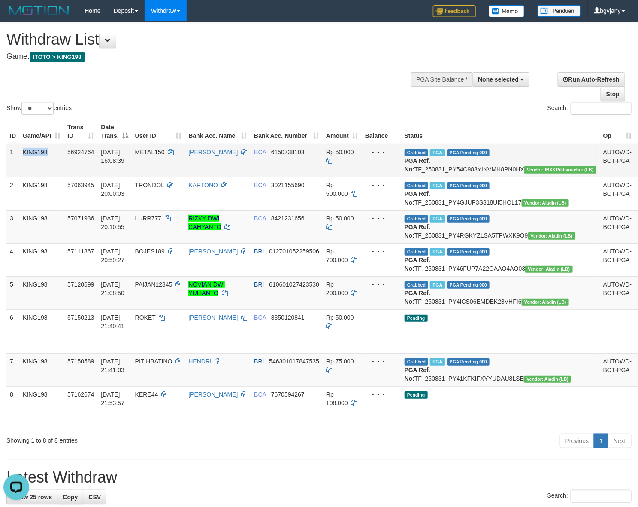
click at [33, 160] on td "KING198" at bounding box center [41, 160] width 45 height 33
copy td "KING198"
click at [185, 24] on link "WD Fetch" at bounding box center [179, 29] width 68 height 11
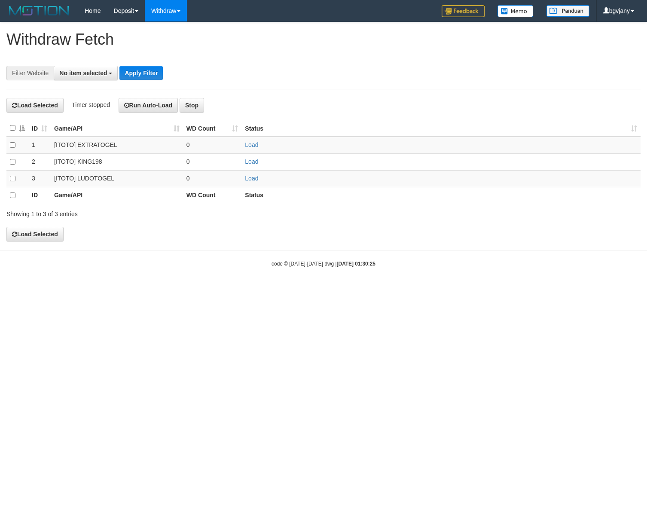
select select
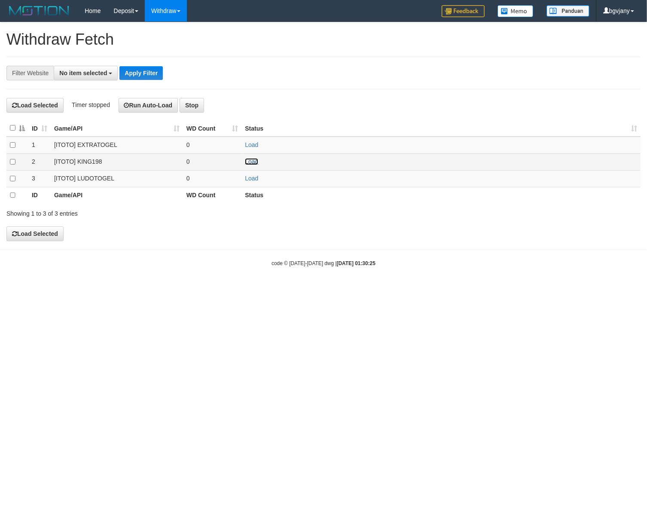
click at [252, 161] on link "Load" at bounding box center [251, 161] width 13 height 7
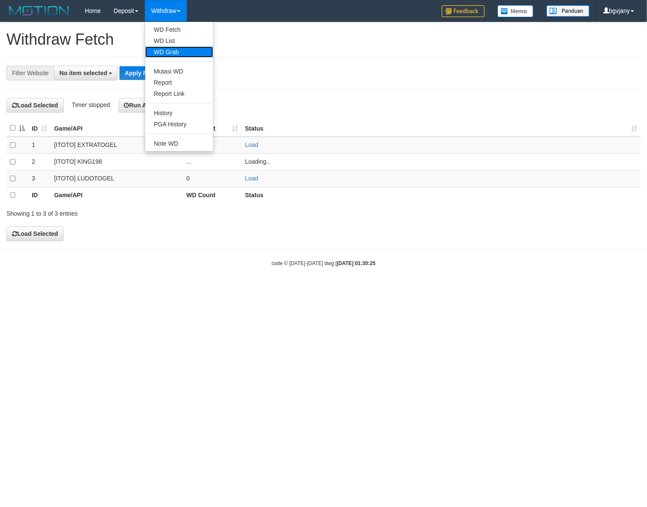
click at [167, 46] on link "WD Grab" at bounding box center [179, 51] width 68 height 11
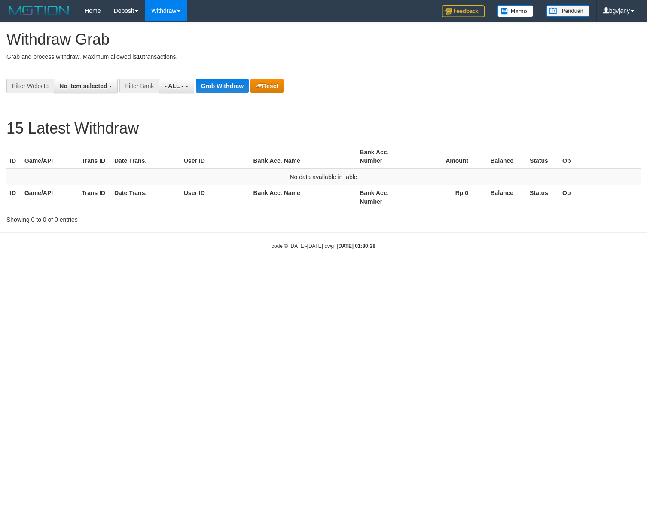
select select
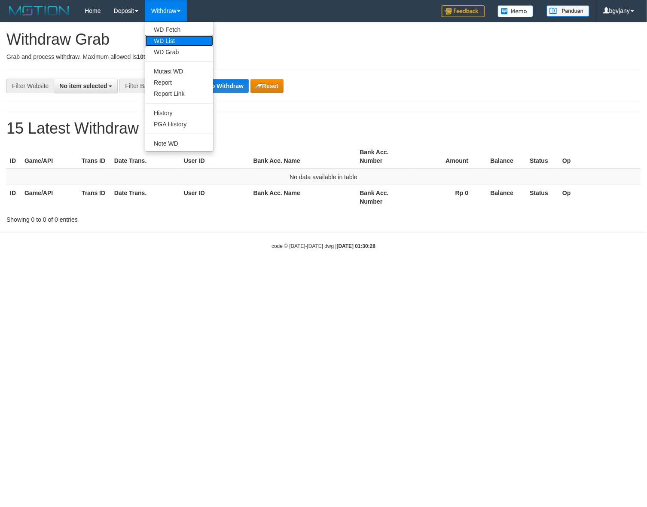
click at [170, 35] on link "WD List" at bounding box center [179, 40] width 68 height 11
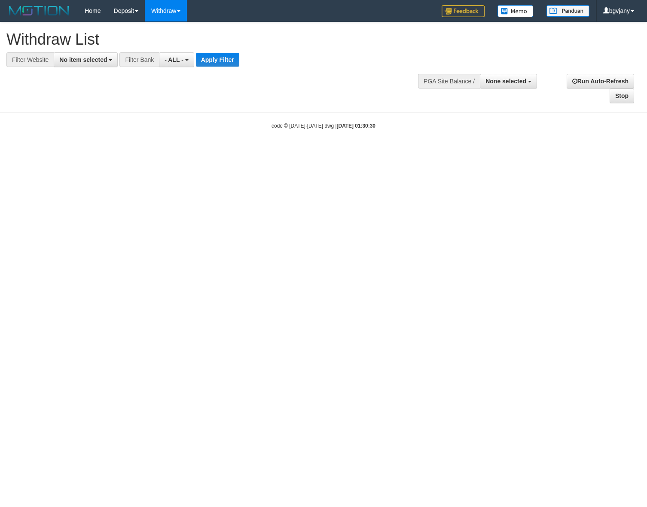
select select
click at [87, 68] on div "**********" at bounding box center [323, 62] width 647 height 81
click at [88, 61] on span "No item selected" at bounding box center [83, 59] width 48 height 7
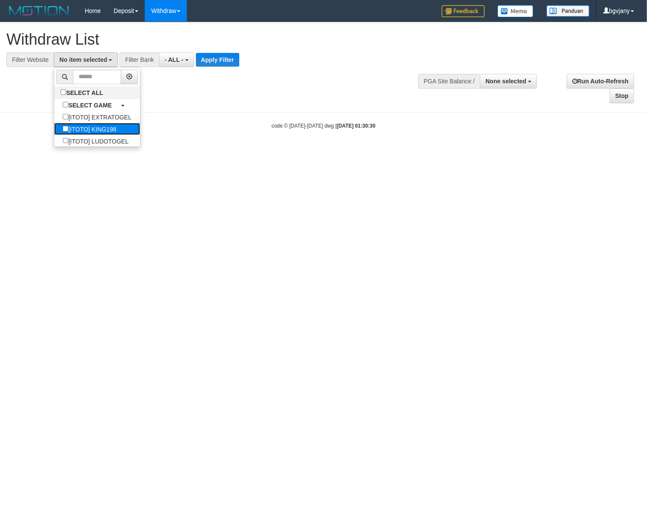
click at [101, 126] on label "[ITOTO] KING198" at bounding box center [89, 129] width 70 height 12
select select "****"
click at [228, 63] on button "Apply Filter" at bounding box center [218, 60] width 43 height 14
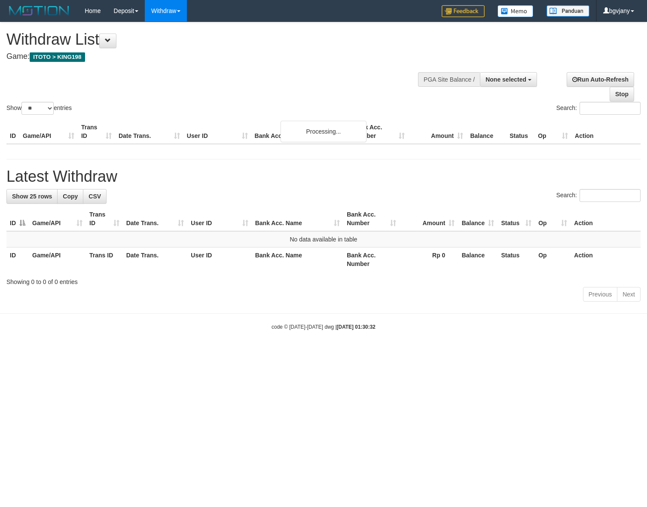
select select
select select "**"
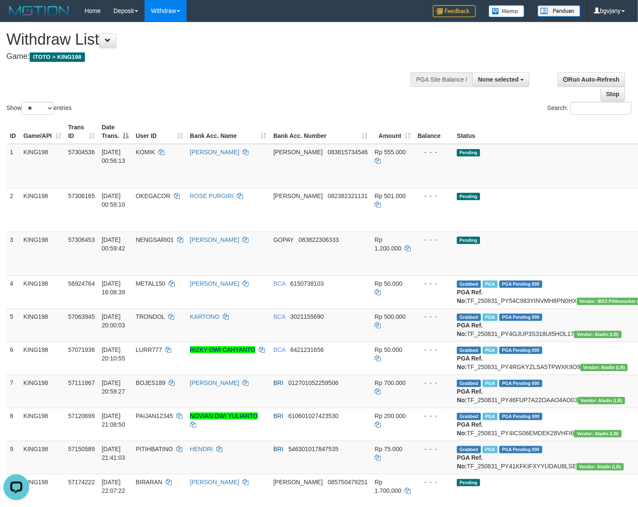
click at [261, 77] on div "Show ** ** ** *** entries Search:" at bounding box center [319, 69] width 638 height 94
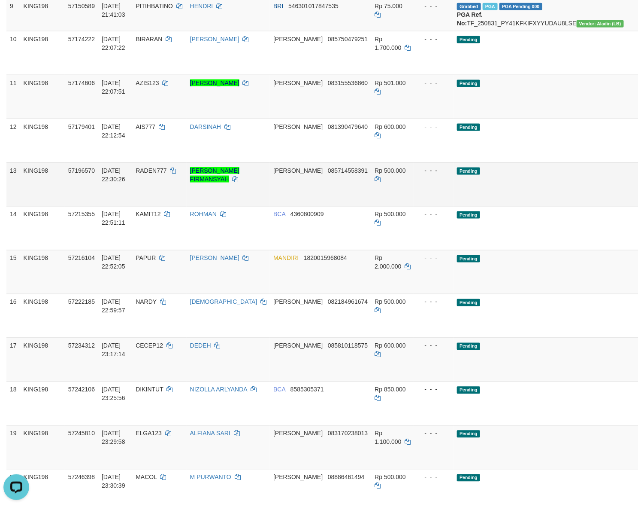
scroll to position [447, 0]
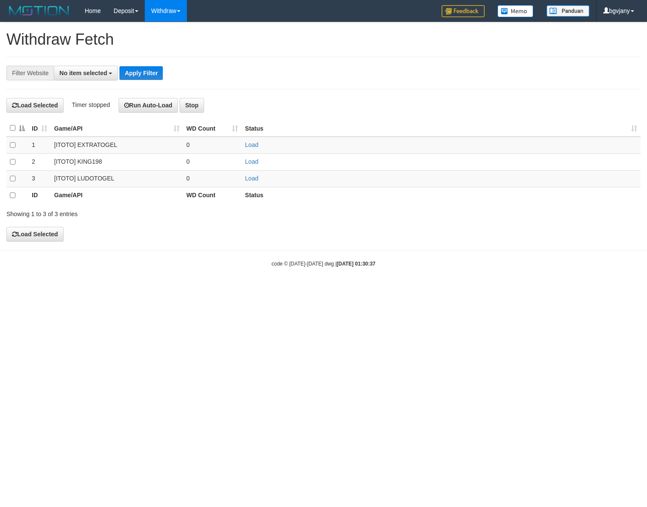
select select
click at [250, 179] on link "Load" at bounding box center [251, 178] width 13 height 7
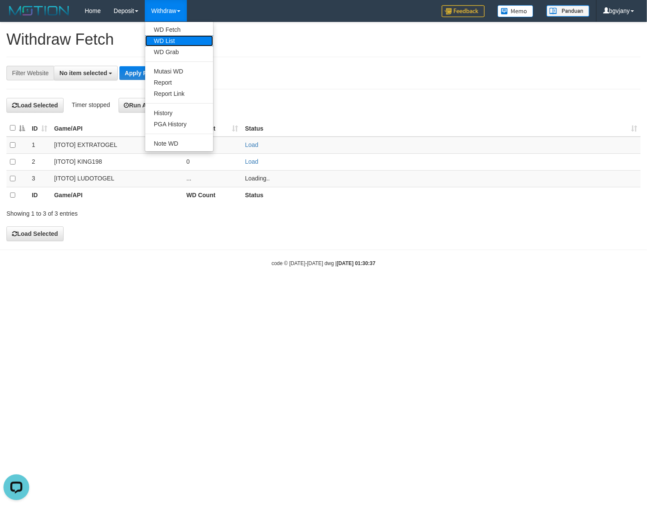
click at [175, 39] on link "WD List" at bounding box center [179, 40] width 68 height 11
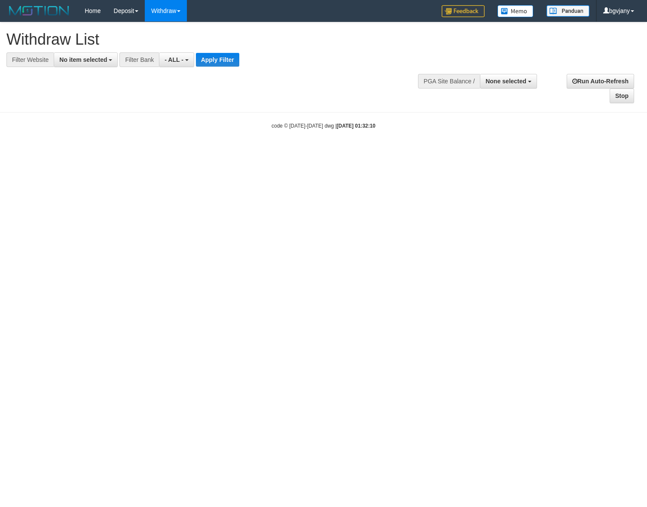
select select
click at [105, 61] on span "No item selected" at bounding box center [83, 59] width 48 height 7
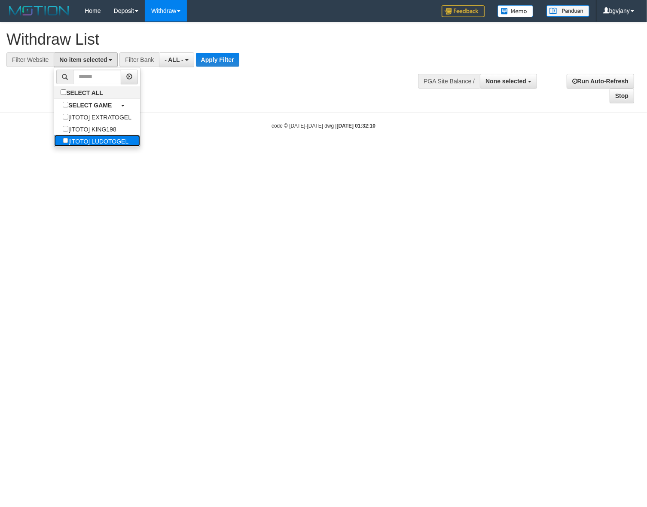
click at [105, 138] on label "[ITOTO] LUDOTOGEL" at bounding box center [95, 141] width 83 height 12
select select "****"
click at [217, 59] on button "Apply Filter" at bounding box center [230, 60] width 43 height 14
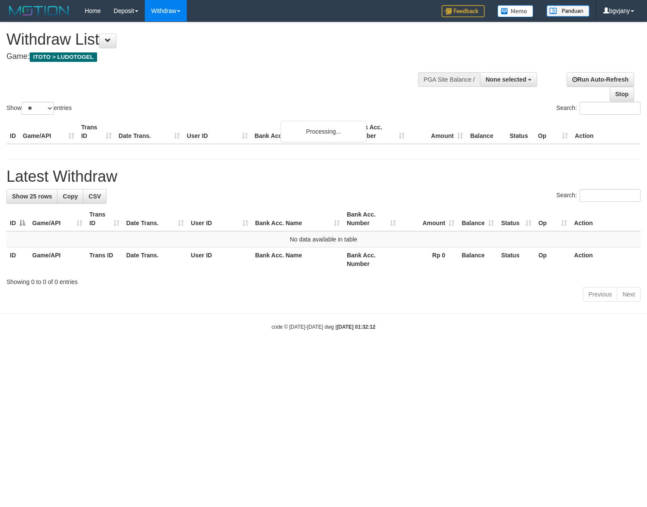
select select
select select "**"
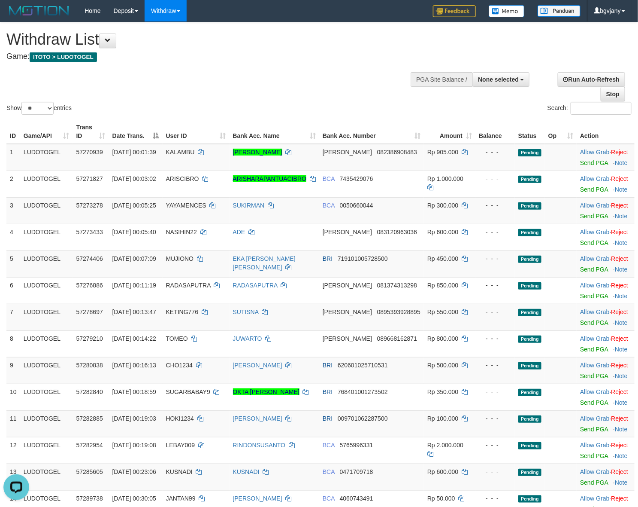
click at [322, 54] on h4 "Game: ITOTO > LUDOTOGEL" at bounding box center [211, 56] width 410 height 9
click at [173, 33] on link "WD Fetch" at bounding box center [179, 29] width 68 height 11
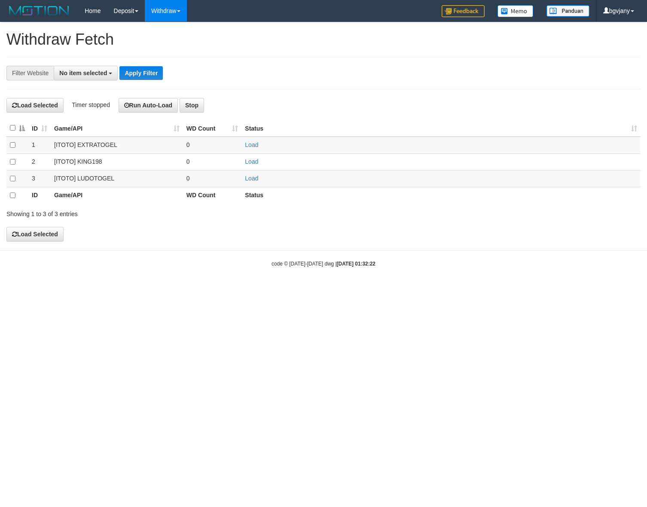
select select
click at [250, 177] on link "Load" at bounding box center [251, 178] width 13 height 7
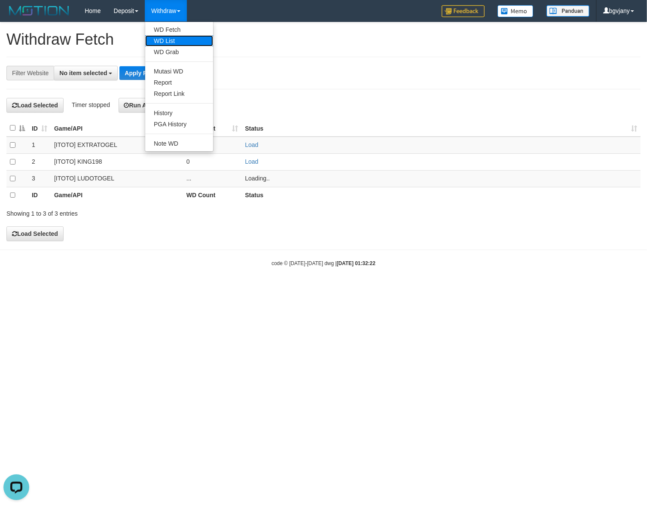
click at [172, 39] on link "WD List" at bounding box center [179, 40] width 68 height 11
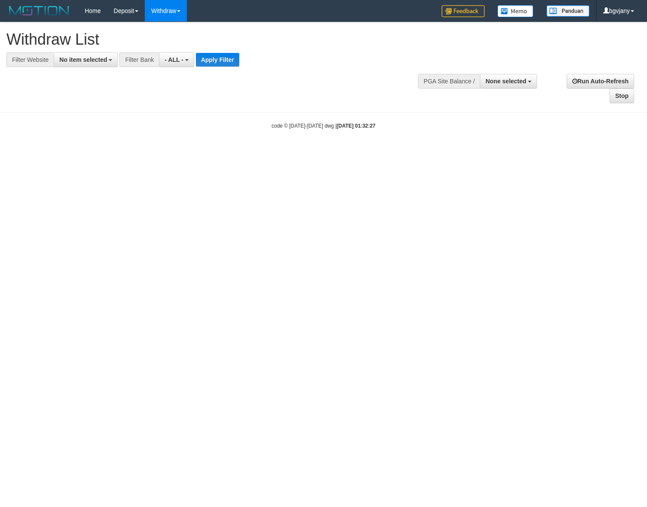
select select
click at [97, 63] on button "No item selected" at bounding box center [86, 59] width 64 height 15
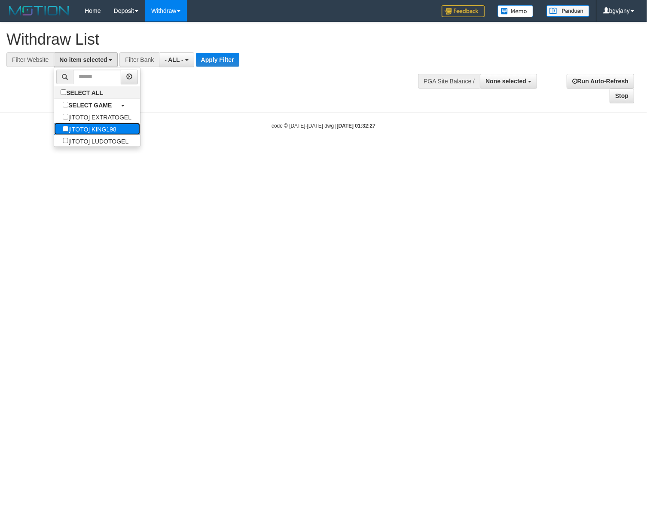
click at [122, 128] on label "[ITOTO] KING198" at bounding box center [89, 129] width 70 height 12
click at [112, 137] on label "[ITOTO] LUDOTOGEL" at bounding box center [95, 141] width 83 height 12
click at [116, 128] on label "[ITOTO] KING198" at bounding box center [89, 129] width 70 height 12
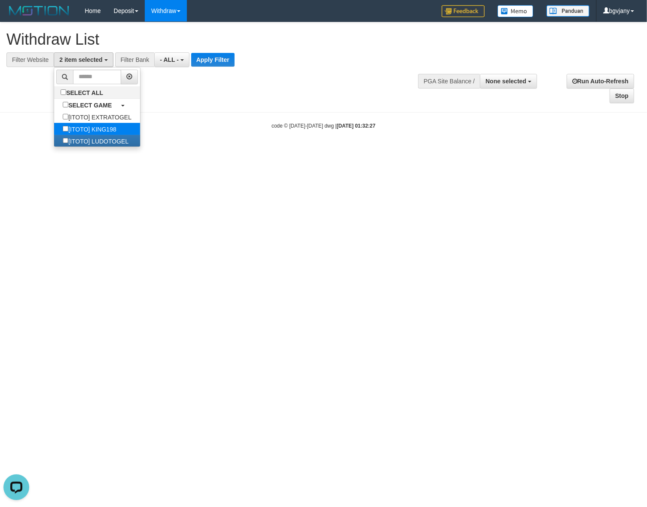
select select "****"
click at [222, 63] on button "Apply Filter" at bounding box center [230, 60] width 43 height 14
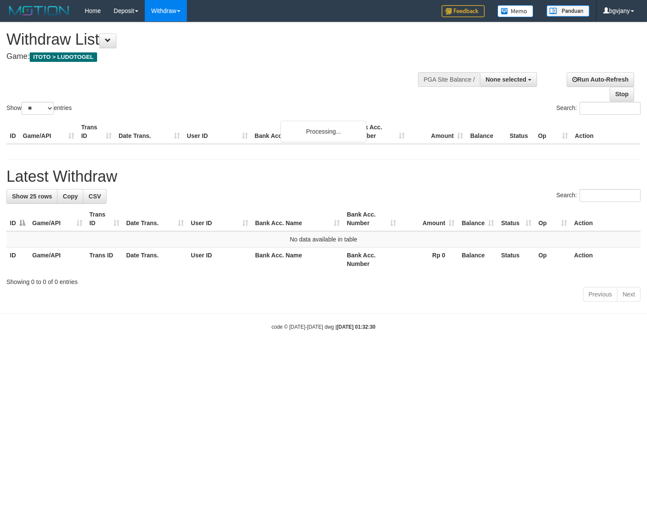
select select
select select "**"
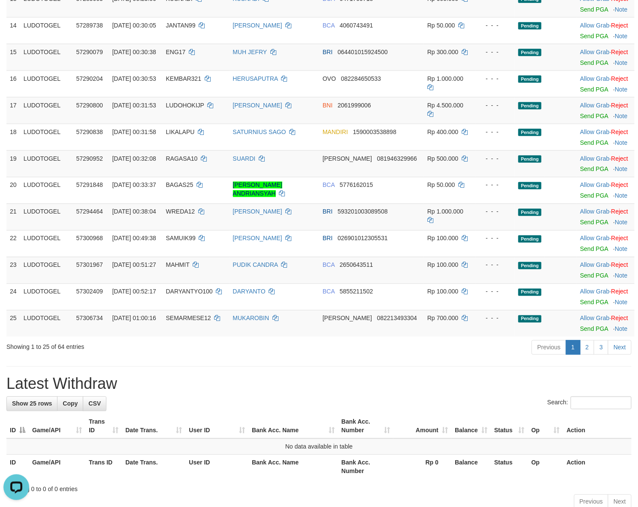
scroll to position [528, 0]
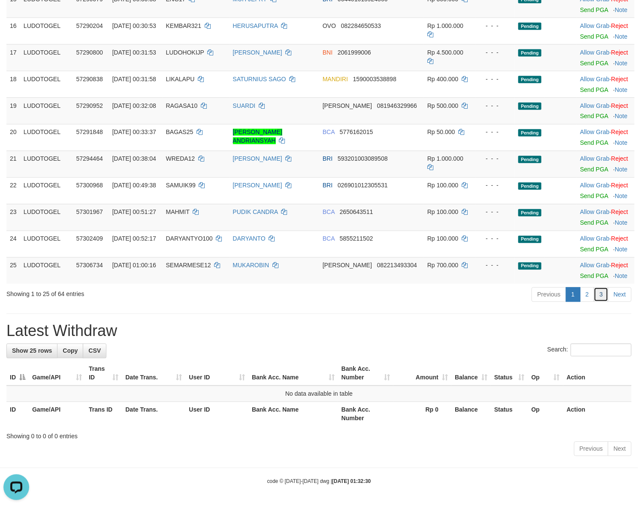
click at [597, 295] on link "3" at bounding box center [601, 294] width 15 height 15
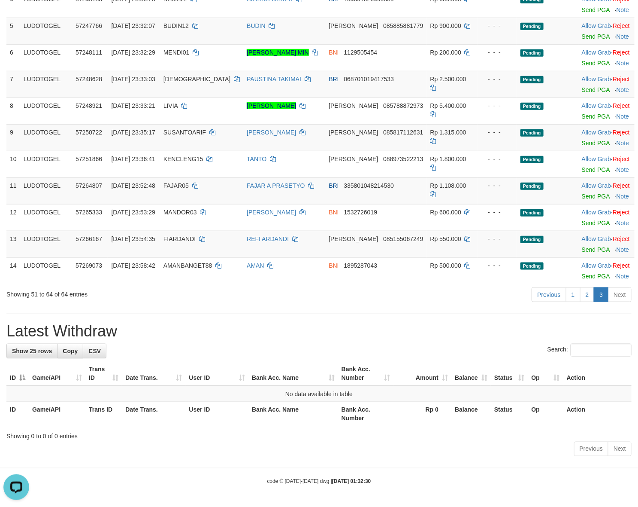
scroll to position [234, 0]
click at [587, 298] on link "2" at bounding box center [587, 294] width 15 height 15
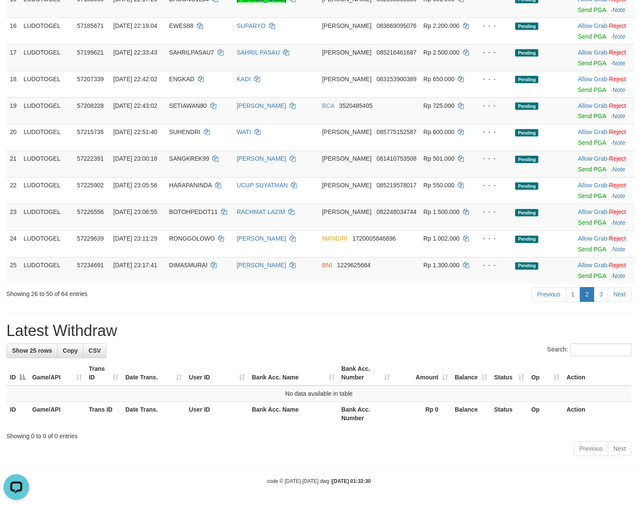
scroll to position [192, 0]
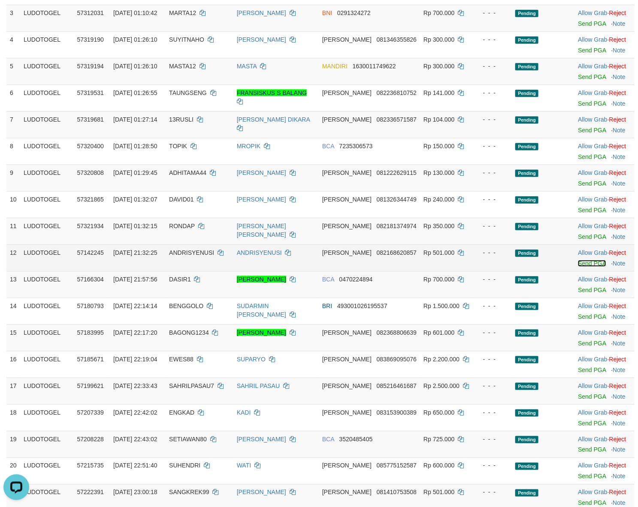
click at [583, 265] on link "Send PGA" at bounding box center [592, 263] width 28 height 7
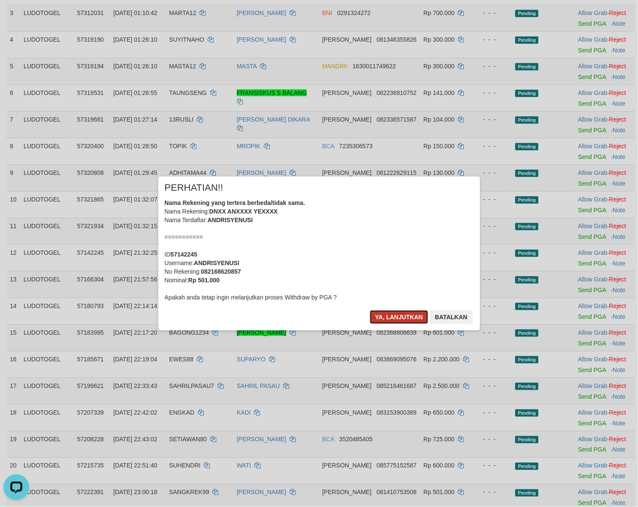
click at [385, 318] on button "Ya, lanjutkan" at bounding box center [399, 317] width 58 height 14
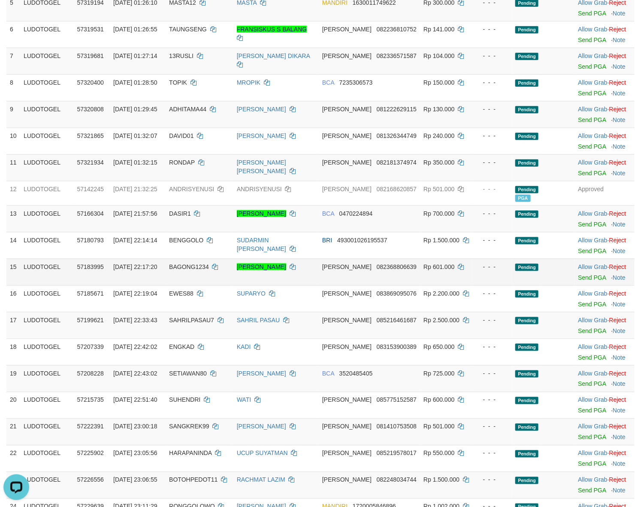
scroll to position [282, 0]
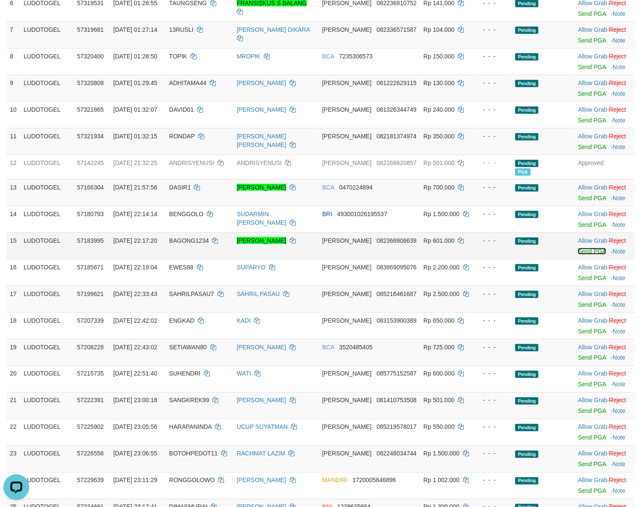
click at [578, 251] on link "Send PGA" at bounding box center [592, 251] width 28 height 7
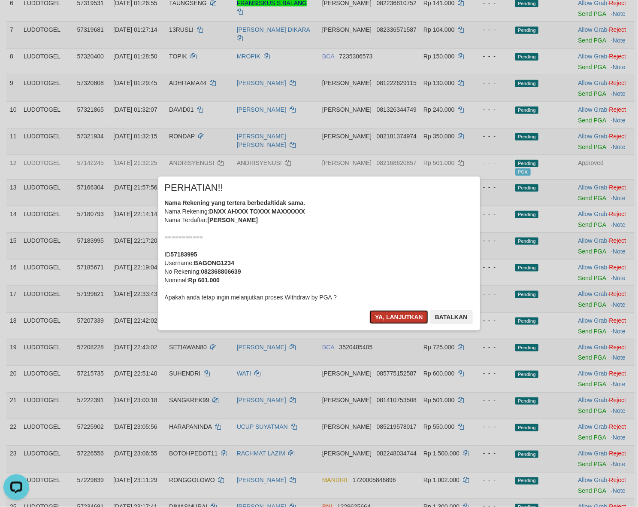
click at [404, 313] on button "Ya, lanjutkan" at bounding box center [399, 317] width 58 height 14
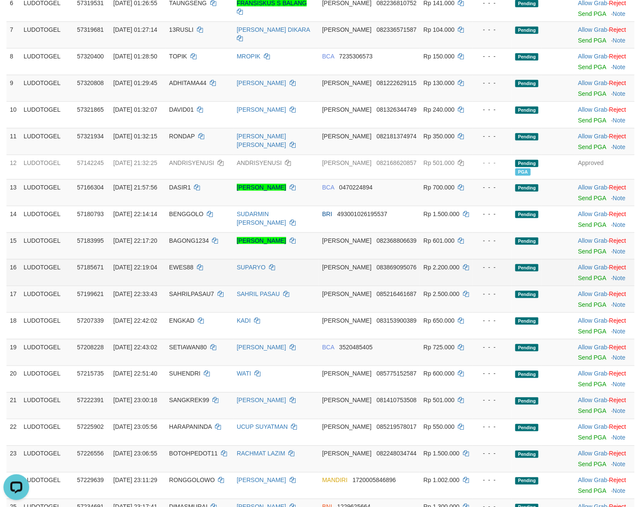
scroll to position [280, 0]
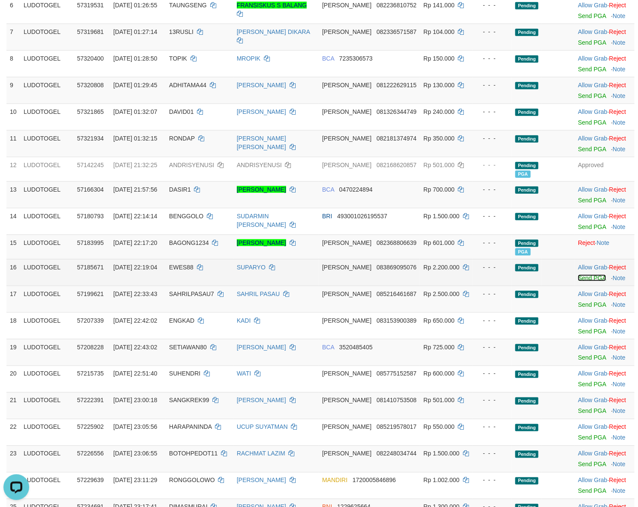
click at [578, 278] on link "Send PGA" at bounding box center [592, 277] width 28 height 7
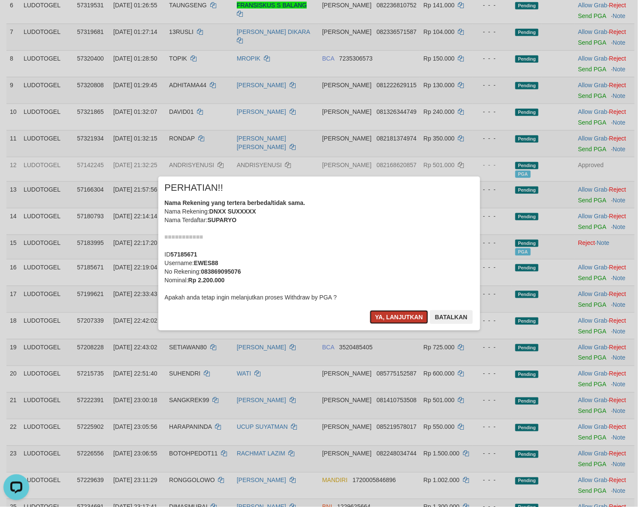
click at [383, 315] on button "Ya, lanjutkan" at bounding box center [399, 317] width 58 height 14
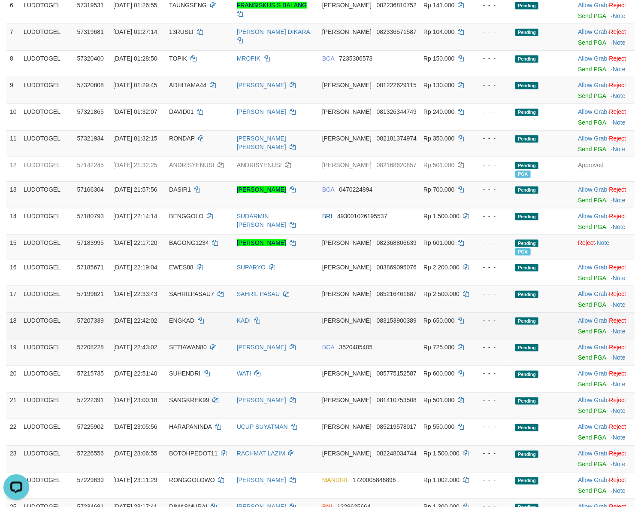
scroll to position [278, 0]
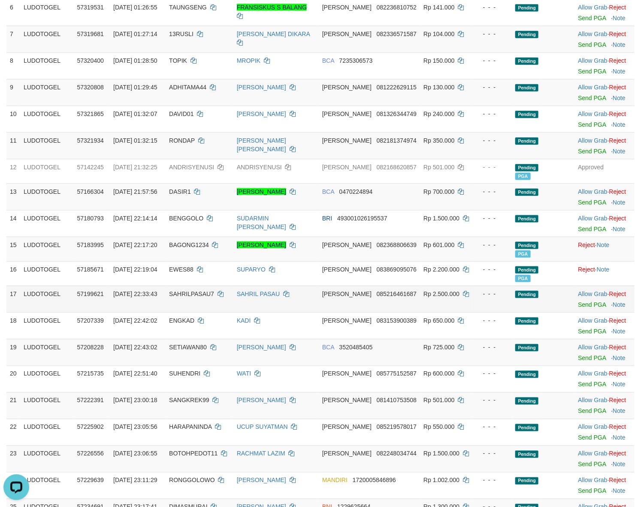
click at [579, 301] on td "Allow Grab · Reject Send PGA · Note" at bounding box center [605, 298] width 60 height 27
click at [579, 306] on link "Send PGA" at bounding box center [592, 304] width 28 height 7
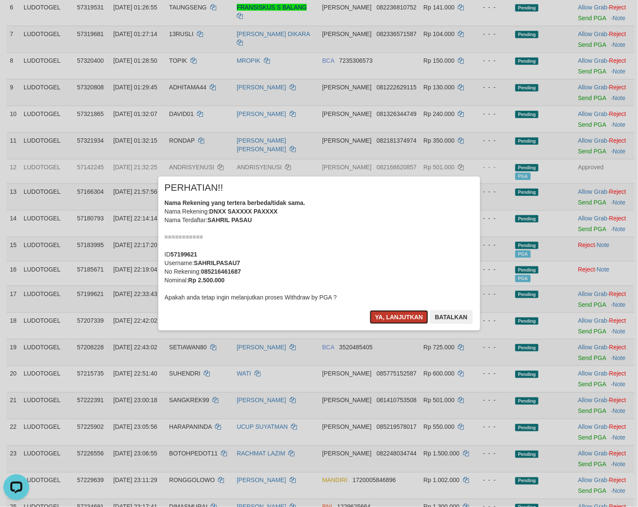
click at [386, 314] on button "Ya, lanjutkan" at bounding box center [399, 317] width 58 height 14
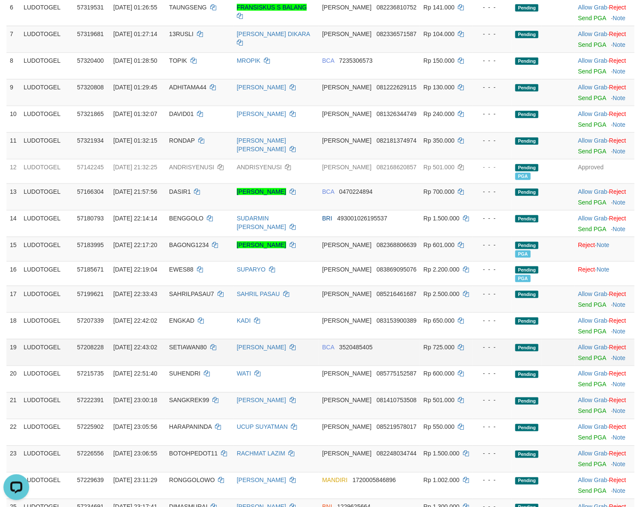
scroll to position [276, 0]
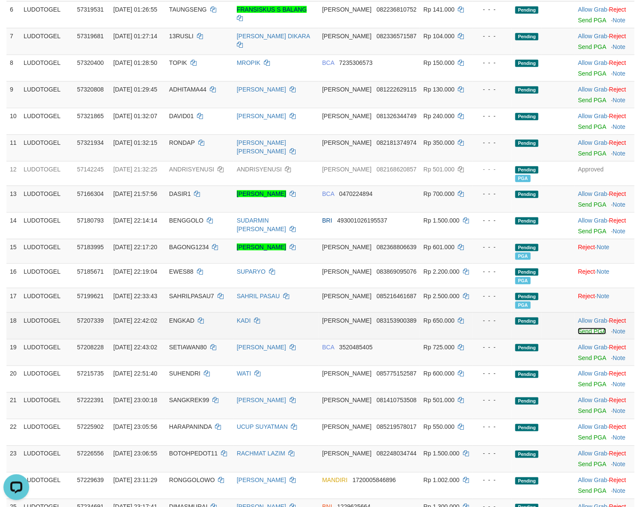
click at [585, 334] on link "Send PGA" at bounding box center [592, 331] width 28 height 7
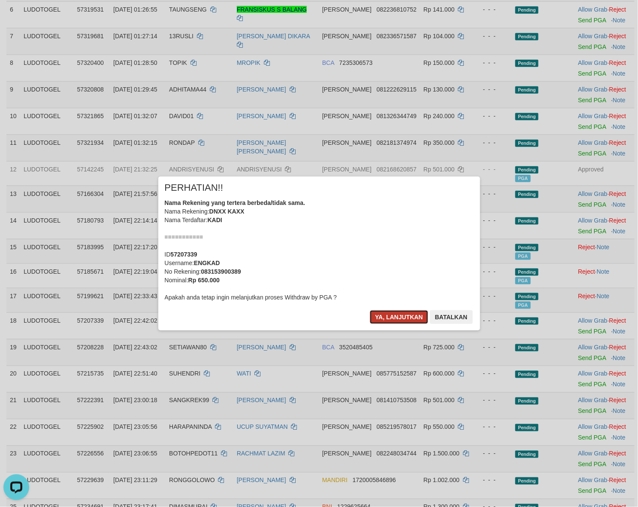
click at [402, 316] on button "Ya, lanjutkan" at bounding box center [399, 317] width 58 height 14
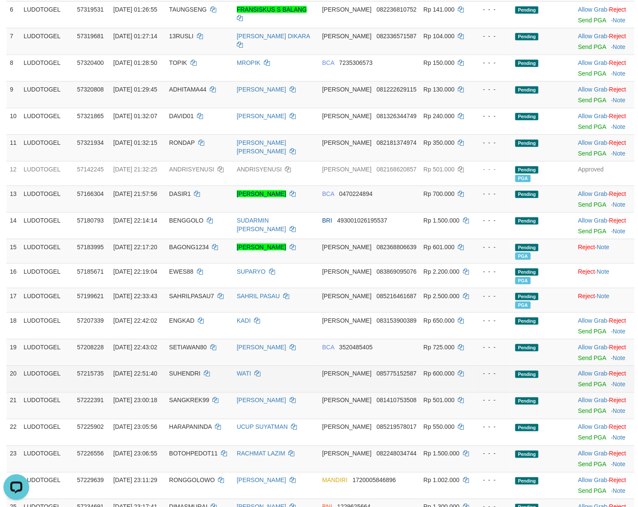
scroll to position [273, 0]
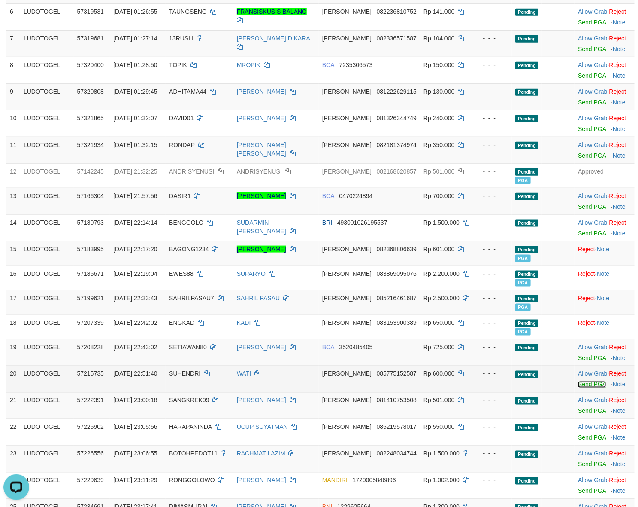
click at [578, 385] on link "Send PGA" at bounding box center [592, 384] width 28 height 7
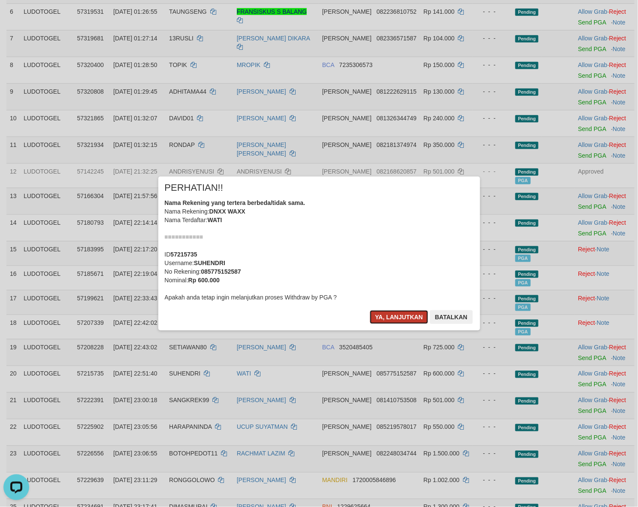
click at [390, 319] on button "Ya, lanjutkan" at bounding box center [399, 317] width 58 height 14
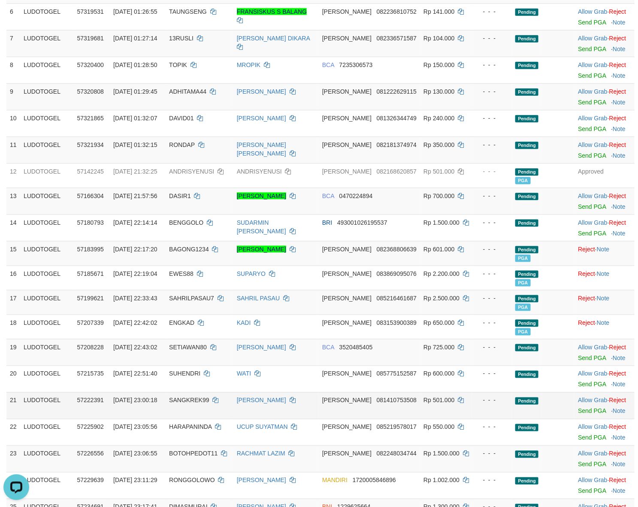
scroll to position [271, 0]
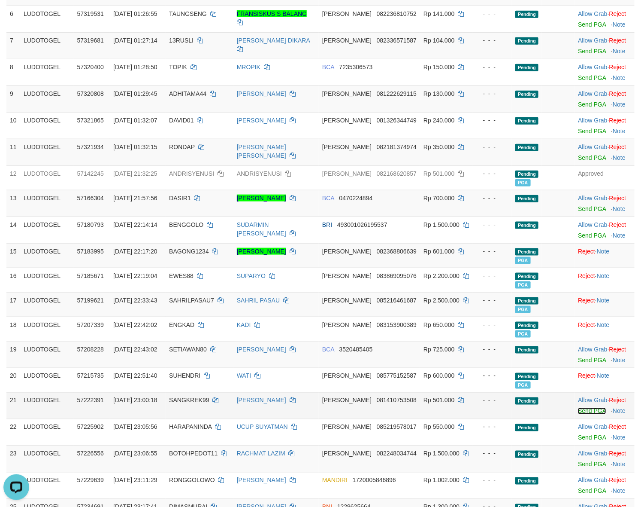
click at [578, 414] on link "Send PGA" at bounding box center [592, 410] width 28 height 7
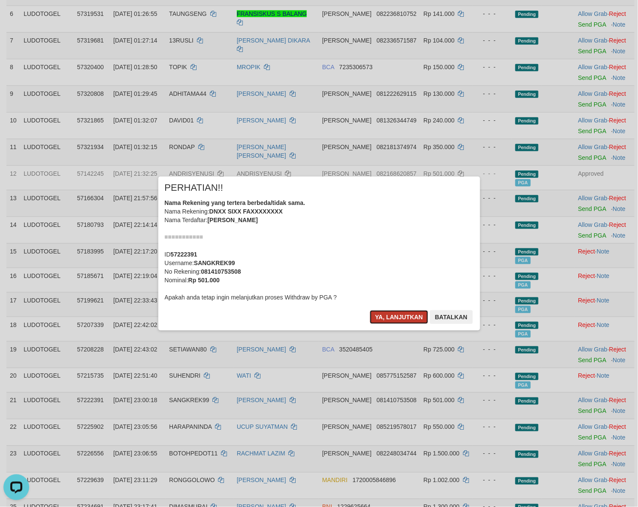
click at [396, 320] on button "Ya, lanjutkan" at bounding box center [399, 317] width 58 height 14
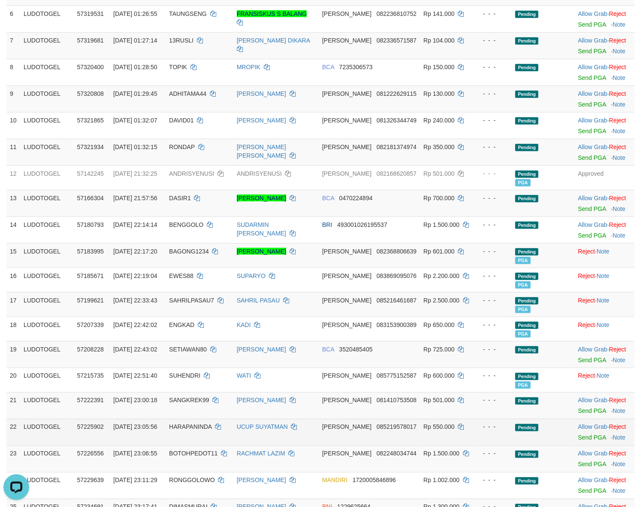
scroll to position [269, 0]
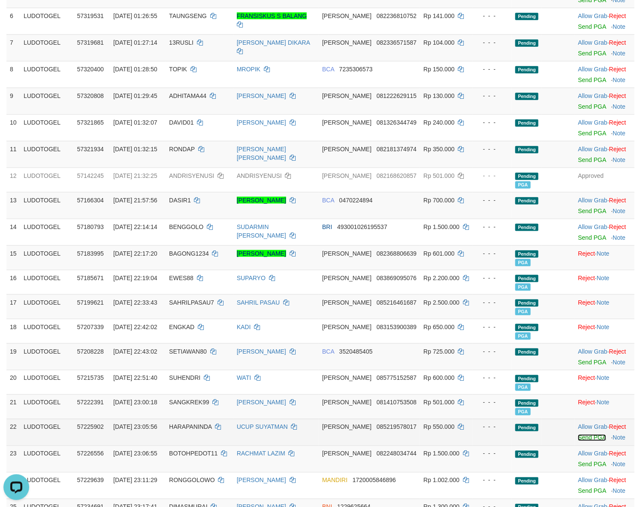
click at [578, 439] on link "Send PGA" at bounding box center [592, 437] width 28 height 7
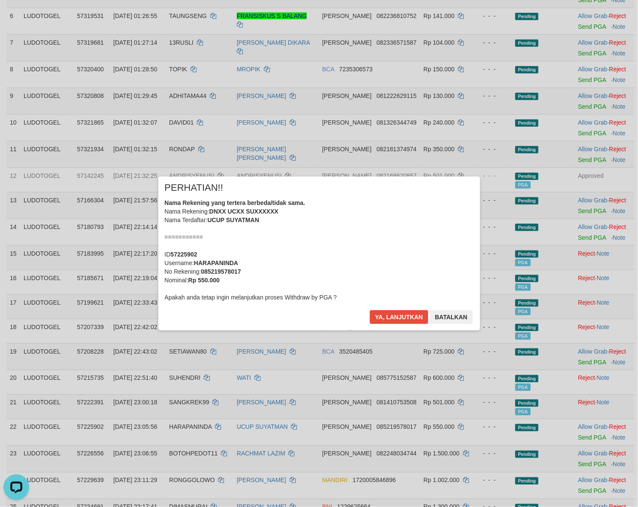
click at [389, 308] on div "× PERHATIAN!! Nama Rekening yang tertera berbeda/tidak sama. Nama Rekening: DNX…" at bounding box center [319, 253] width 322 height 154
click at [393, 319] on button "Ya, lanjutkan" at bounding box center [399, 317] width 58 height 14
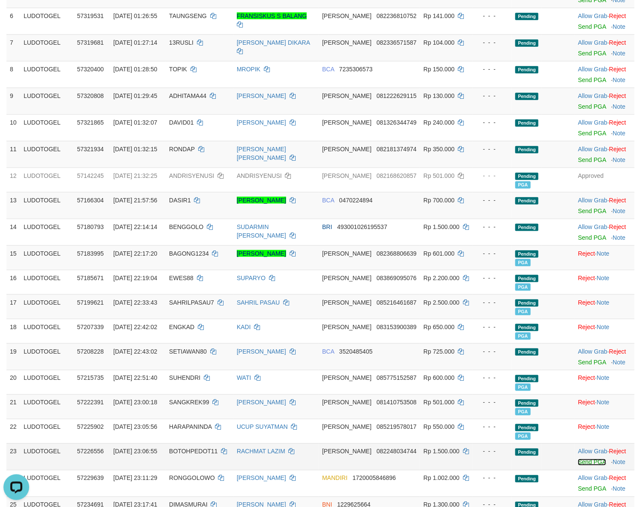
click at [578, 463] on link "Send PGA" at bounding box center [592, 462] width 28 height 7
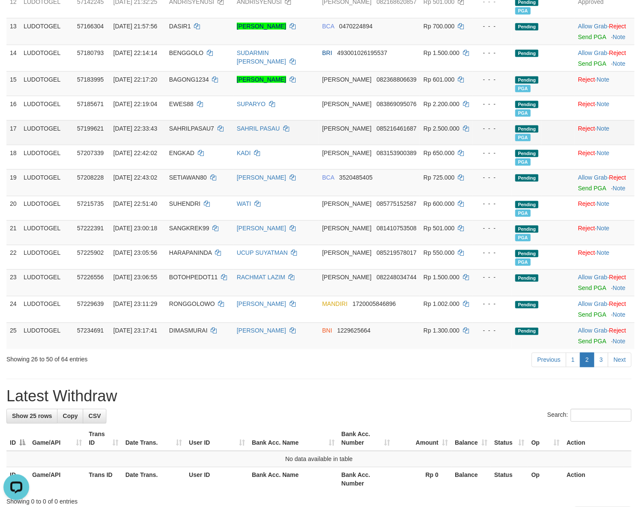
scroll to position [448, 0]
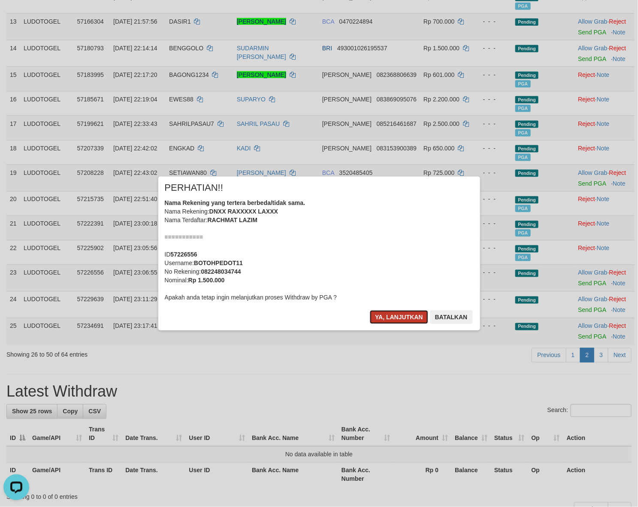
click at [396, 316] on button "Ya, lanjutkan" at bounding box center [399, 317] width 58 height 14
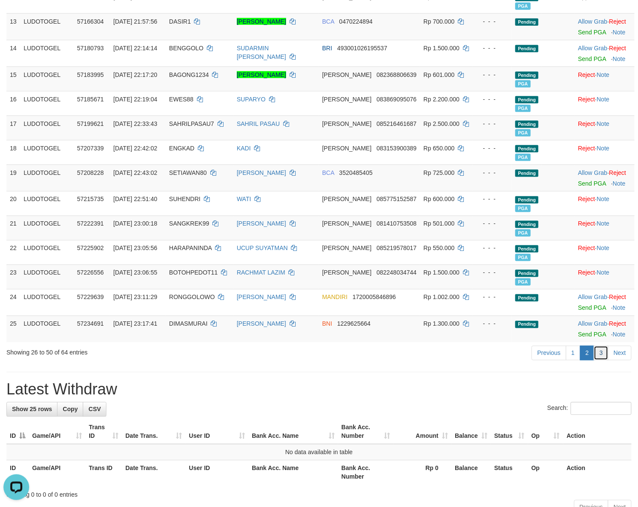
click at [597, 358] on link "3" at bounding box center [601, 353] width 15 height 15
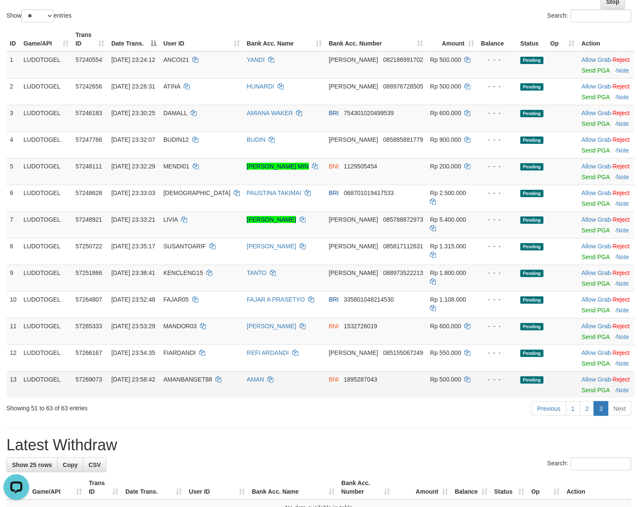
scroll to position [118, 0]
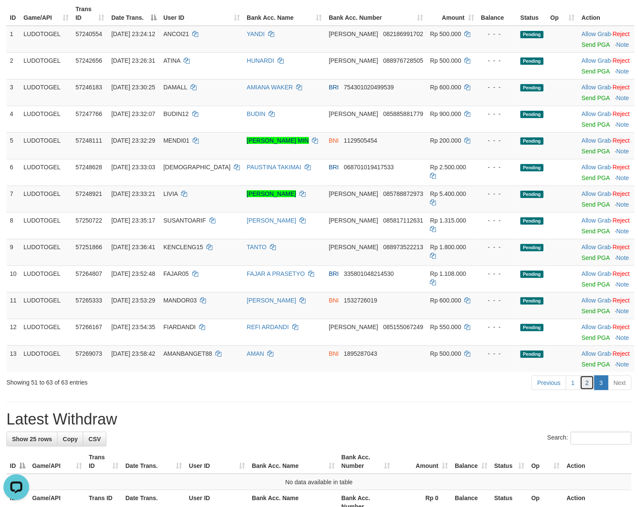
click at [586, 386] on link "2" at bounding box center [587, 382] width 15 height 15
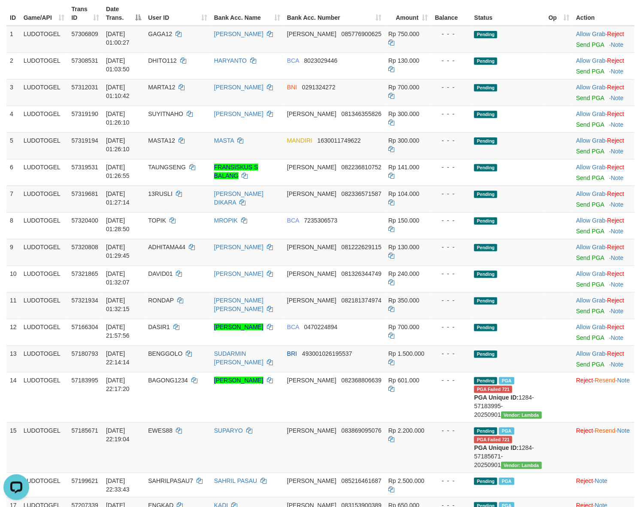
scroll to position [597, 0]
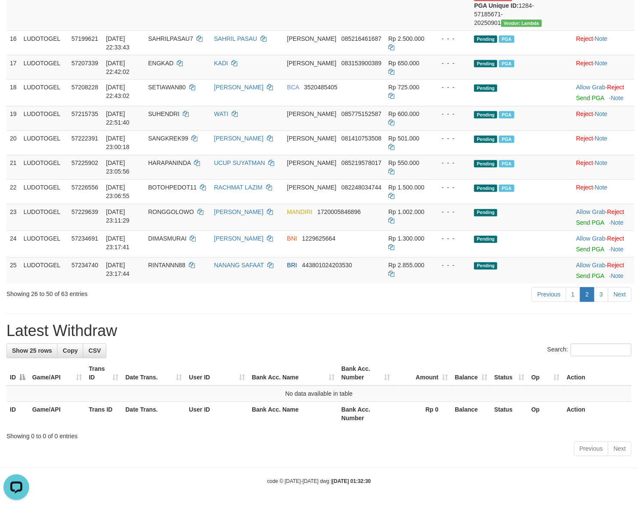
click at [441, 338] on h1 "Latest Withdraw" at bounding box center [319, 330] width 626 height 17
click at [601, 297] on link "3" at bounding box center [601, 294] width 15 height 15
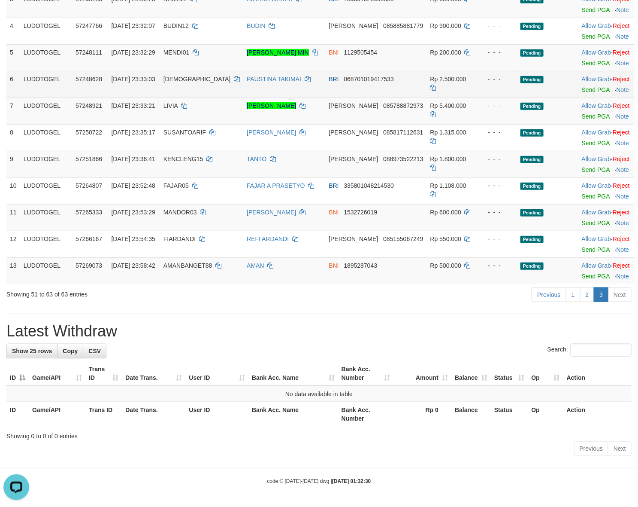
scroll to position [0, 0]
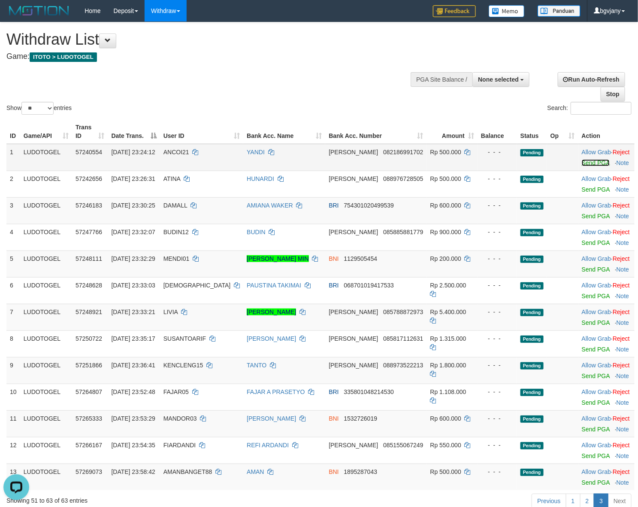
click at [582, 164] on link "Send PGA" at bounding box center [596, 162] width 28 height 7
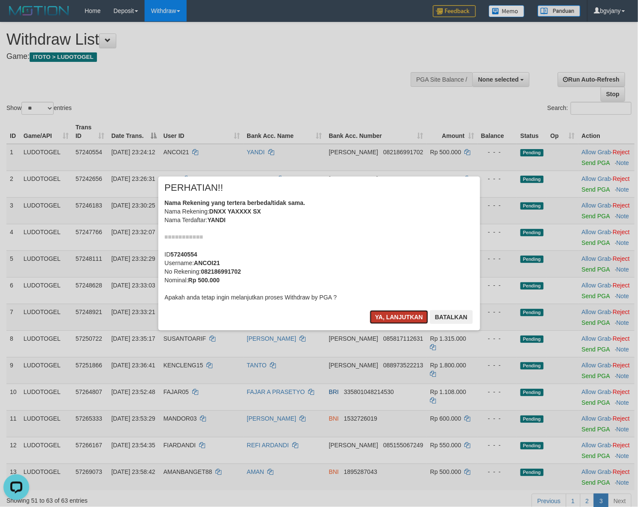
click at [387, 323] on button "Ya, lanjutkan" at bounding box center [399, 317] width 58 height 14
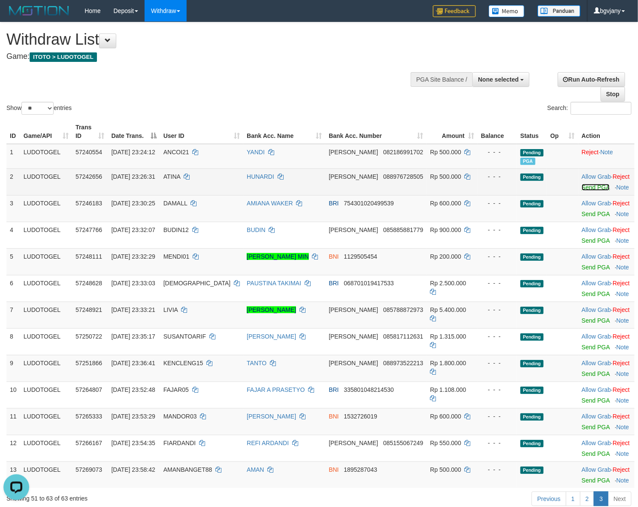
click at [582, 185] on link "Send PGA" at bounding box center [596, 187] width 28 height 7
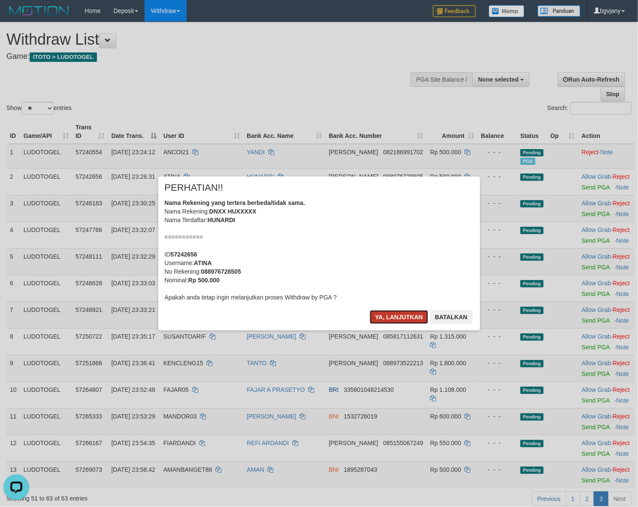
click at [398, 314] on button "Ya, lanjutkan" at bounding box center [399, 317] width 58 height 14
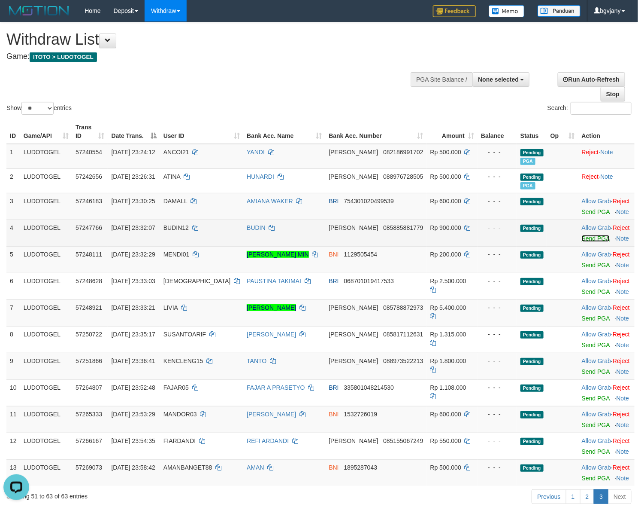
click at [582, 237] on link "Send PGA" at bounding box center [596, 238] width 28 height 7
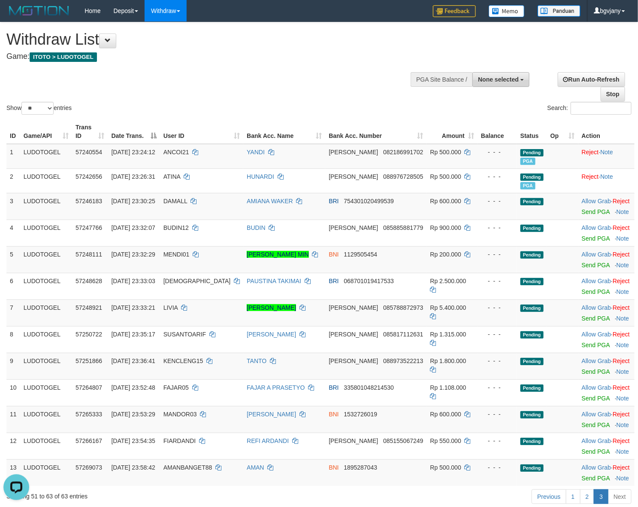
click at [507, 79] on body "Toggle navigation Home Deposit DPS Fetch DPS List History PGA History Note DPS …" at bounding box center [319, 354] width 638 height 708
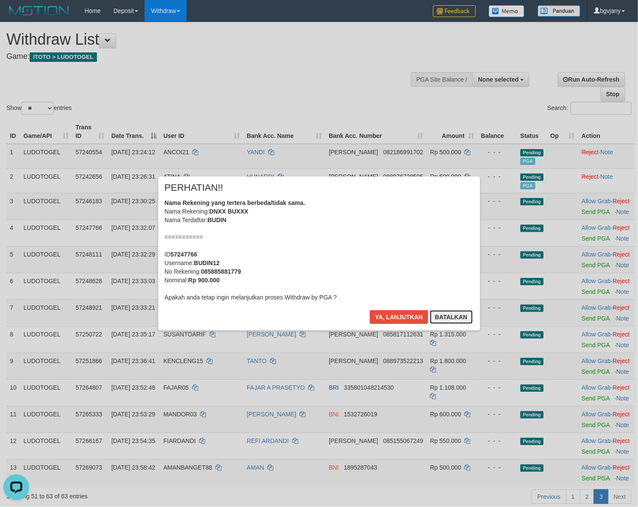
click at [450, 314] on button "Batalkan" at bounding box center [451, 317] width 43 height 14
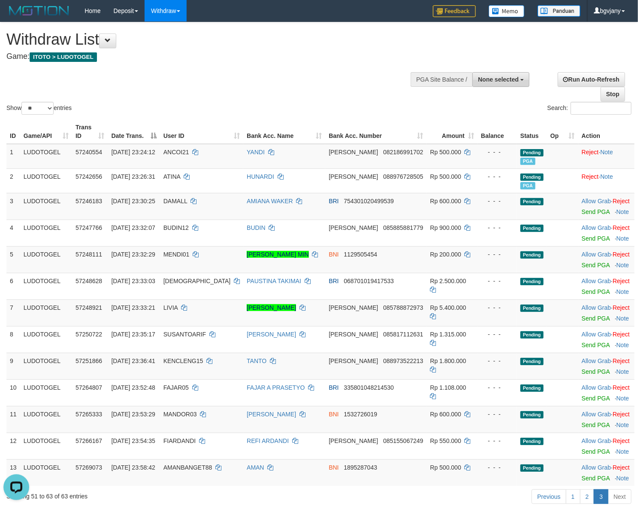
click at [496, 76] on button "None selected" at bounding box center [501, 79] width 57 height 15
click at [485, 142] on label "[ITOTO] LUDOTOGEL" at bounding box center [484, 145] width 89 height 11
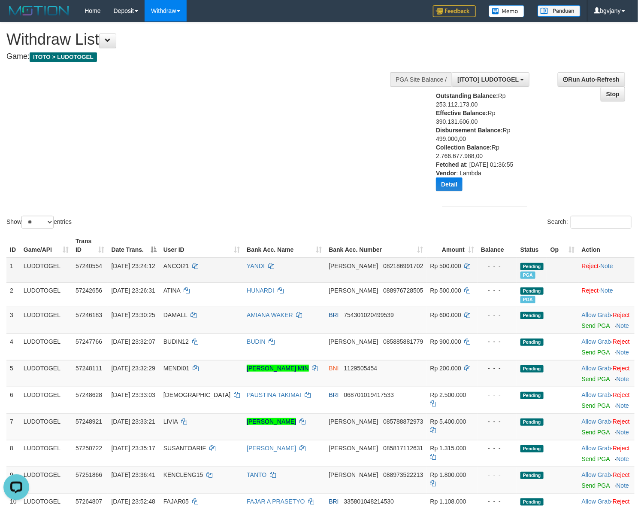
click at [42, 275] on td "LUDOTOGEL" at bounding box center [46, 270] width 52 height 25
copy td "LUDOTOGEL"
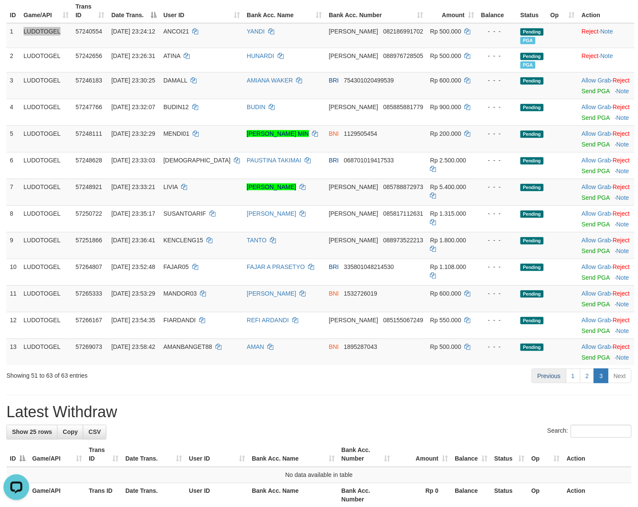
scroll to position [325, 0]
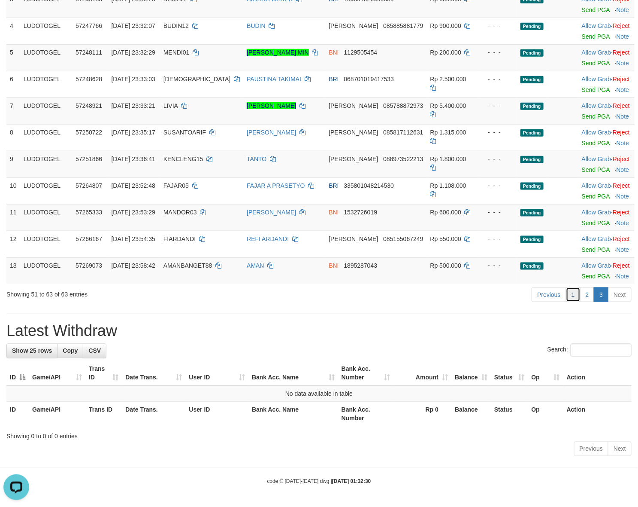
click at [580, 294] on link "1" at bounding box center [573, 294] width 15 height 15
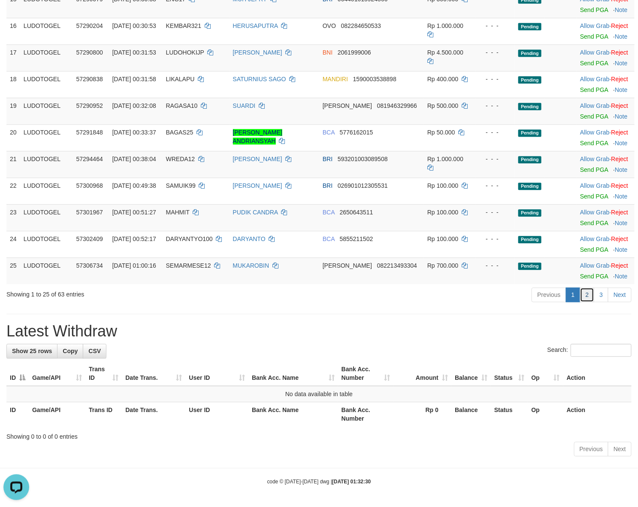
click at [585, 299] on link "2" at bounding box center [587, 294] width 15 height 15
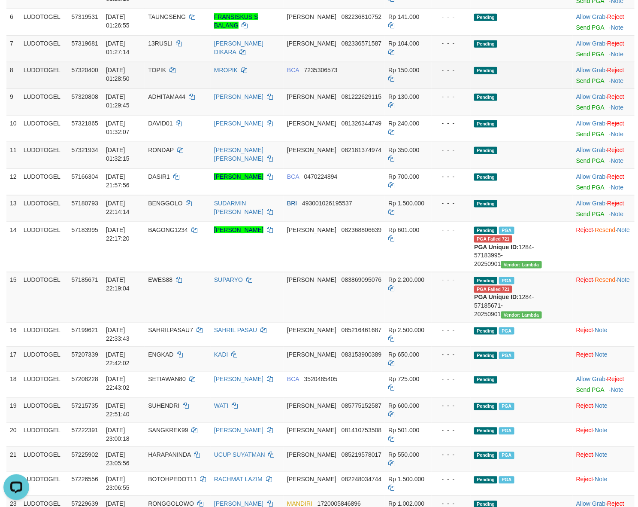
scroll to position [0, 0]
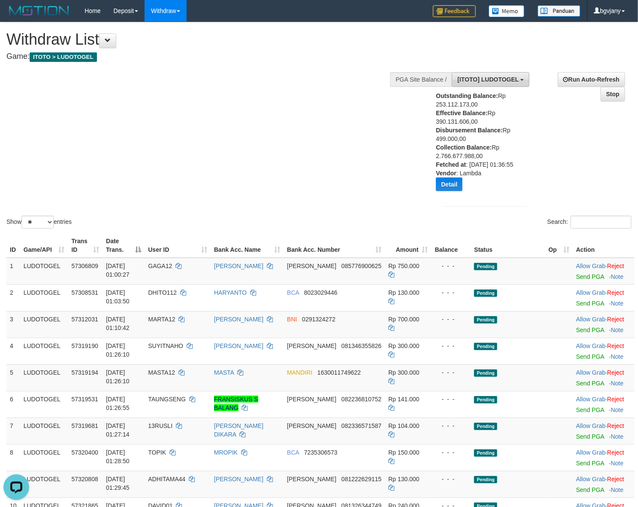
click at [486, 84] on button "[ITOTO] LUDOTOGEL" at bounding box center [491, 79] width 78 height 15
click at [484, 138] on label "[ITOTO] KING198" at bounding box center [484, 133] width 89 height 11
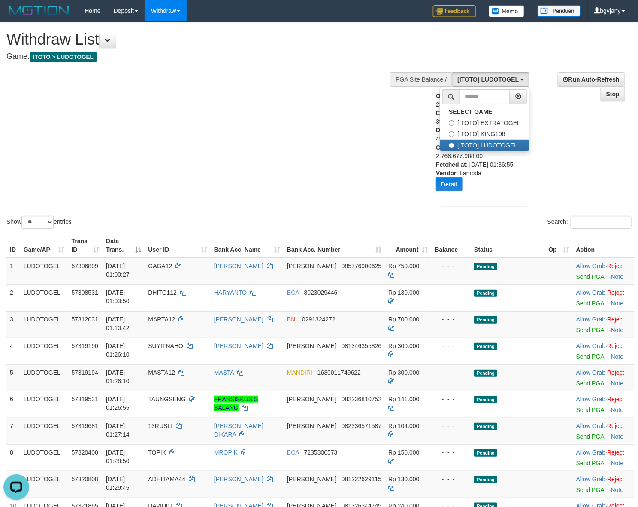
select select "****"
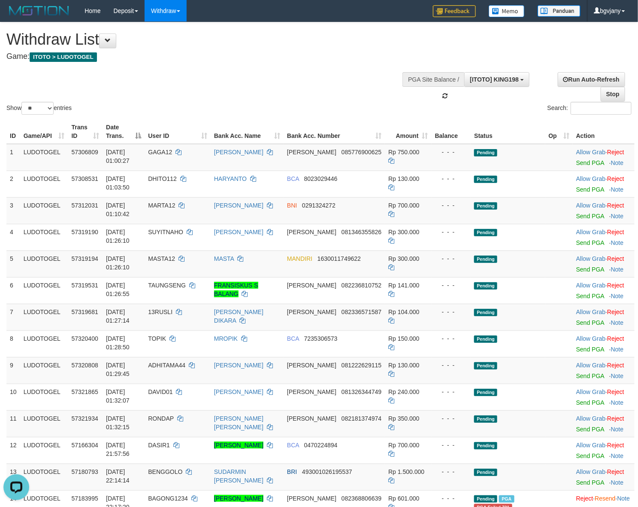
scroll to position [21, 0]
click at [503, 82] on span "[ITOTO] KING198" at bounding box center [494, 79] width 49 height 7
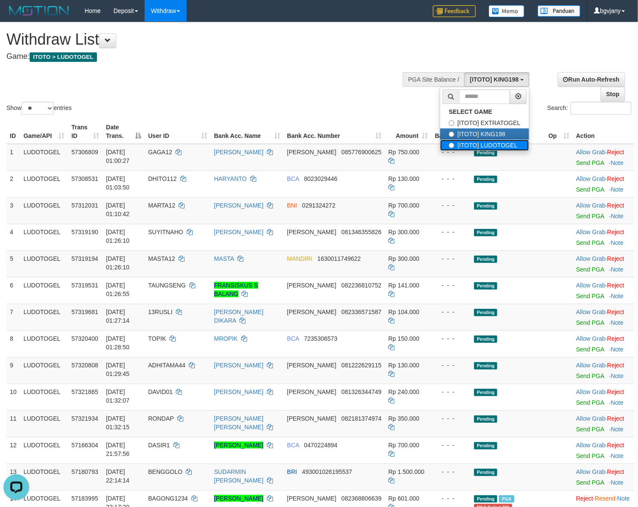
click at [488, 140] on label "[ITOTO] LUDOTOGEL" at bounding box center [484, 145] width 89 height 11
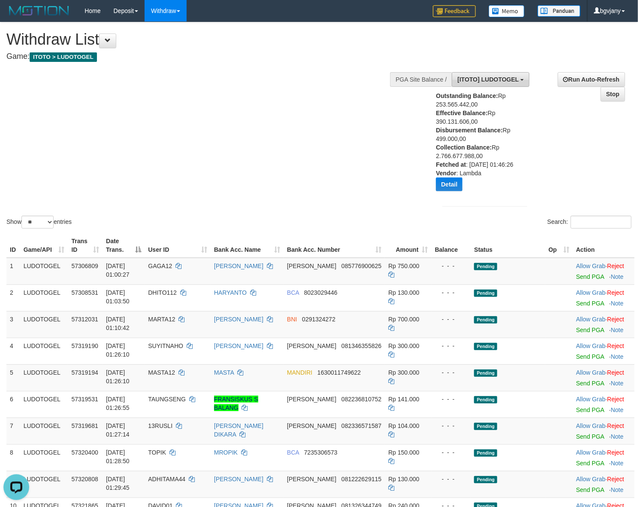
click at [499, 86] on button "[ITOTO] LUDOTOGEL" at bounding box center [491, 79] width 78 height 15
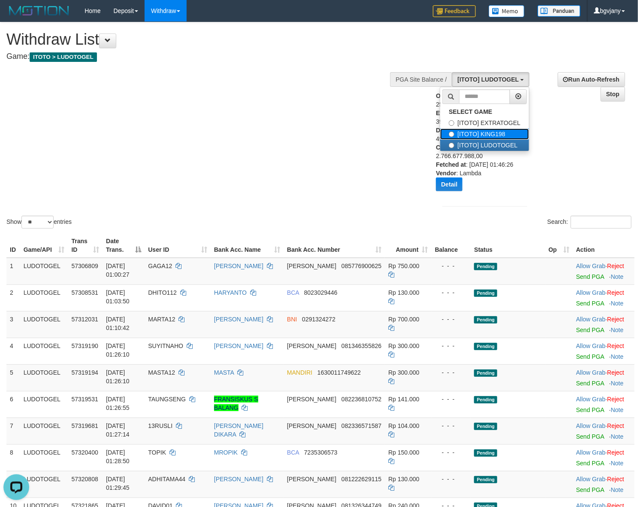
click at [471, 132] on label "[ITOTO] KING198" at bounding box center [484, 133] width 89 height 11
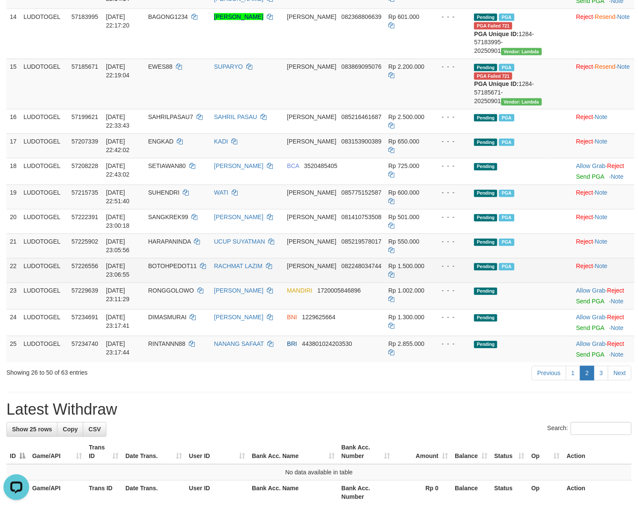
scroll to position [626, 0]
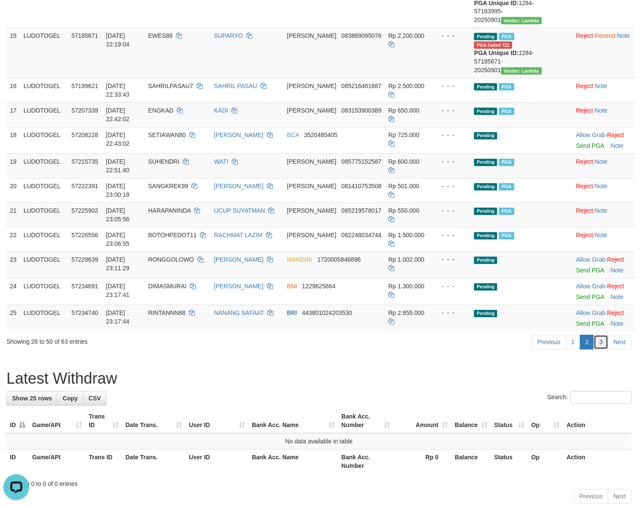
click at [600, 349] on link "3" at bounding box center [601, 342] width 15 height 15
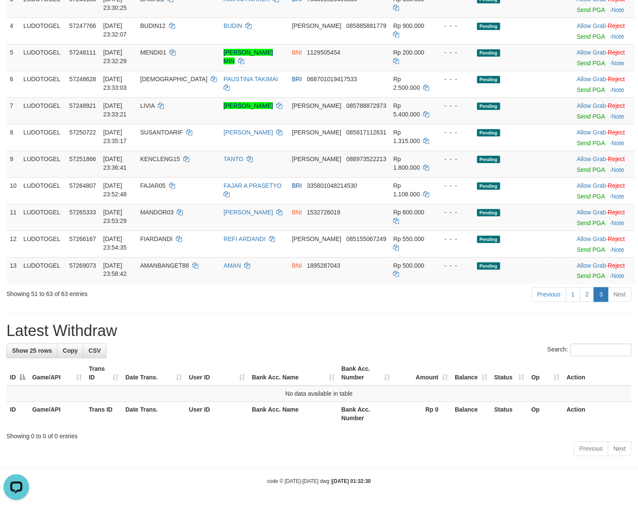
scroll to position [411, 0]
click at [588, 297] on link "2" at bounding box center [587, 294] width 15 height 15
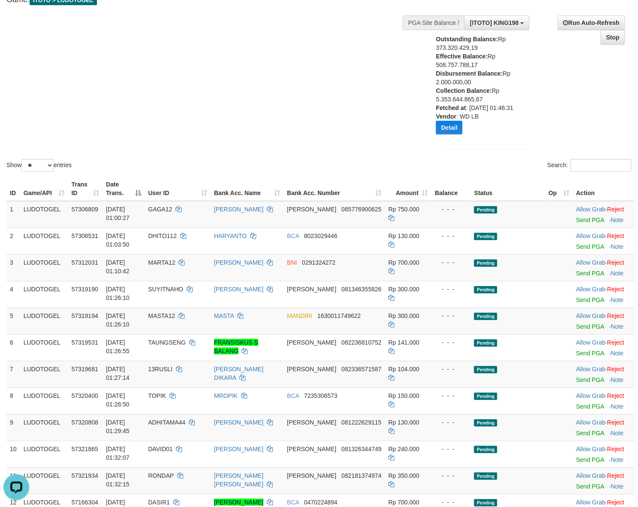
scroll to position [0, 0]
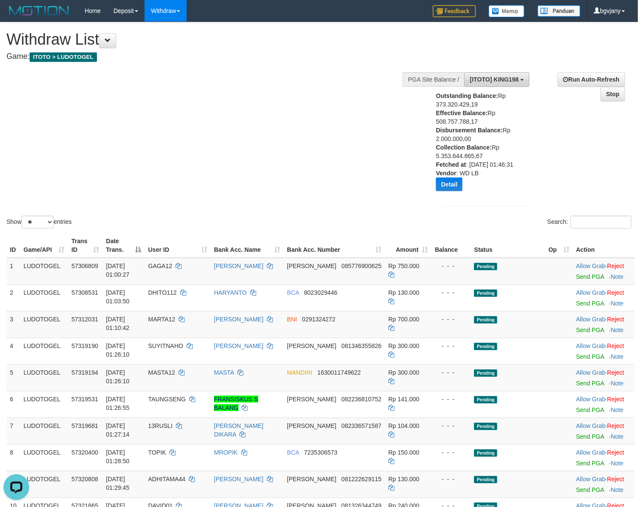
click at [489, 84] on button "[ITOTO] KING198" at bounding box center [497, 79] width 65 height 15
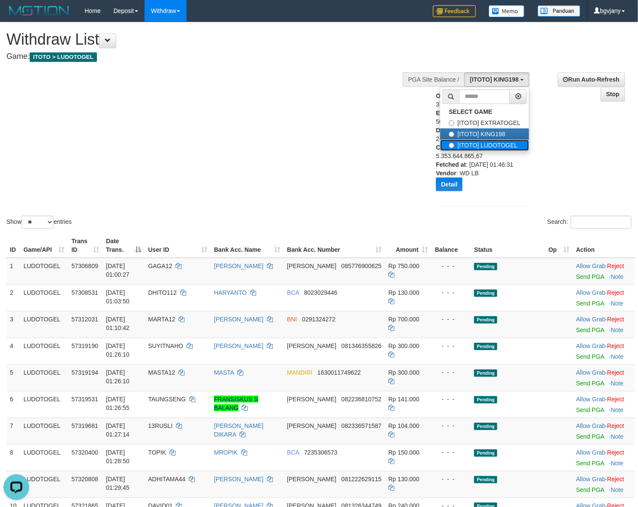
click at [482, 143] on label "[ITOTO] LUDOTOGEL" at bounding box center [484, 145] width 89 height 11
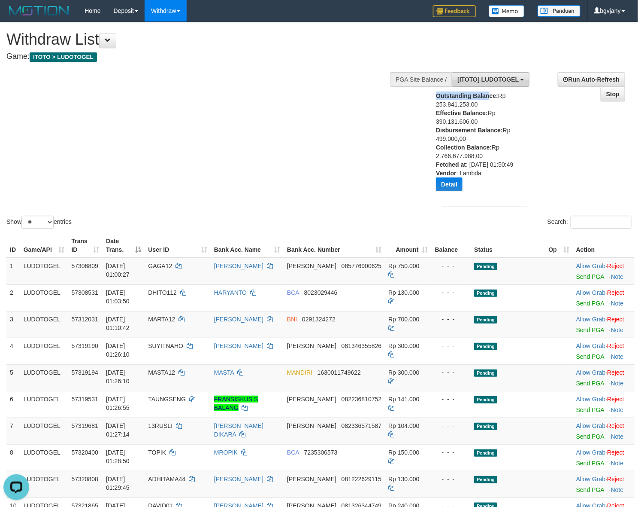
click at [489, 72] on div "**********" at bounding box center [485, 140] width 98 height 149
click at [490, 80] on span "[ITOTO] LUDOTOGEL" at bounding box center [488, 79] width 61 height 7
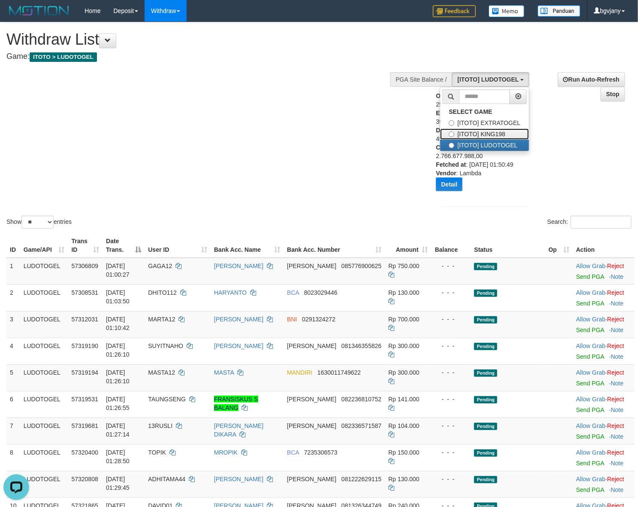
drag, startPoint x: 486, startPoint y: 134, endPoint x: 493, endPoint y: 126, distance: 10.7
click at [486, 134] on label "[ITOTO] KING198" at bounding box center [484, 133] width 89 height 11
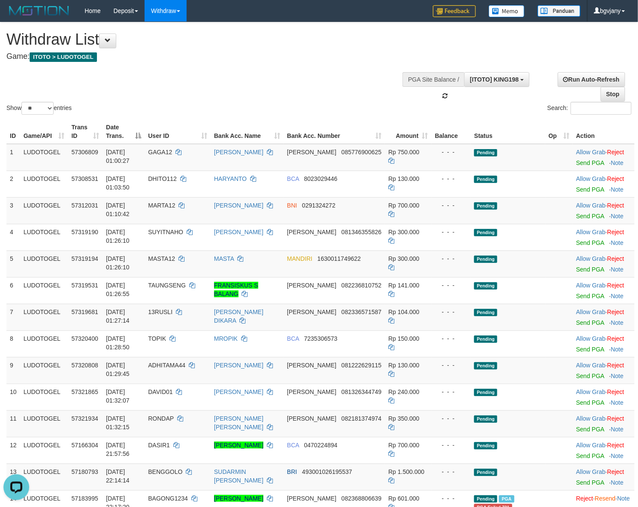
scroll to position [21, 0]
click at [499, 74] on button "[ITOTO] KING198" at bounding box center [497, 79] width 65 height 15
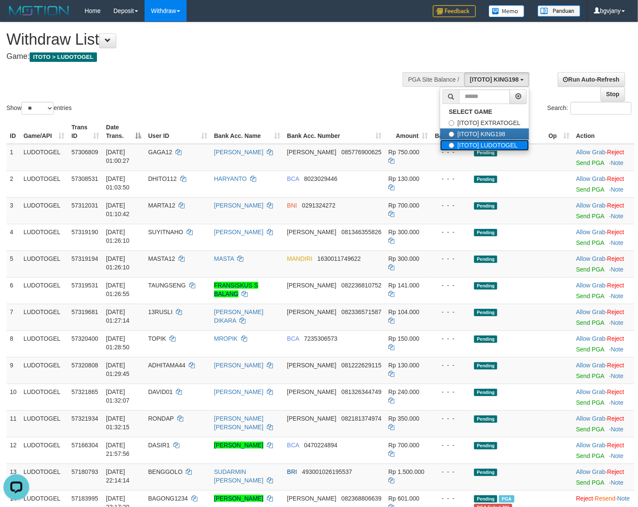
click at [486, 140] on label "[ITOTO] LUDOTOGEL" at bounding box center [484, 145] width 89 height 11
select select "****"
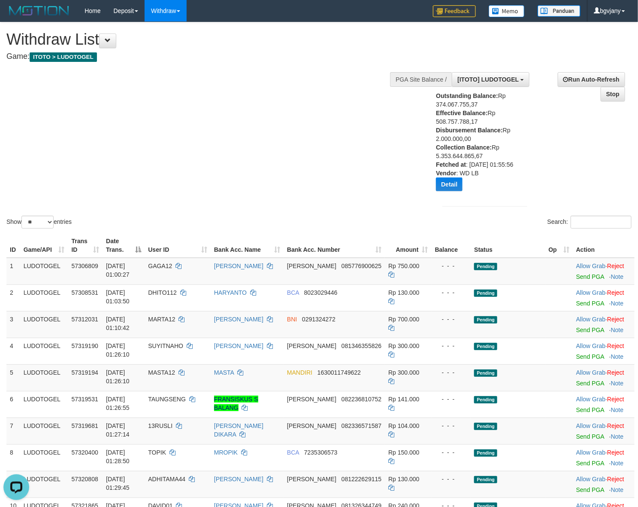
click at [274, 102] on div "Show ** ** ** *** entries Search:" at bounding box center [319, 126] width 638 height 208
drag, startPoint x: 328, startPoint y: 143, endPoint x: 340, endPoint y: 185, distance: 44.4
click at [328, 143] on div "Show ** ** ** *** entries Search:" at bounding box center [319, 126] width 638 height 208
click at [293, 166] on div "Show ** ** ** *** entries Search:" at bounding box center [319, 126] width 638 height 208
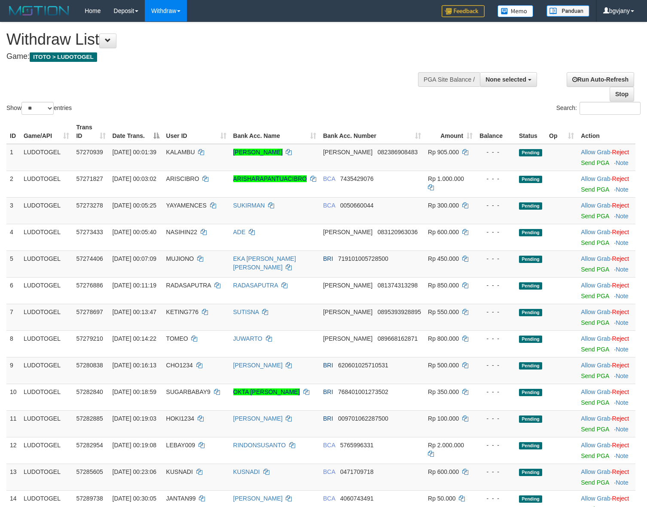
select select
select select "**"
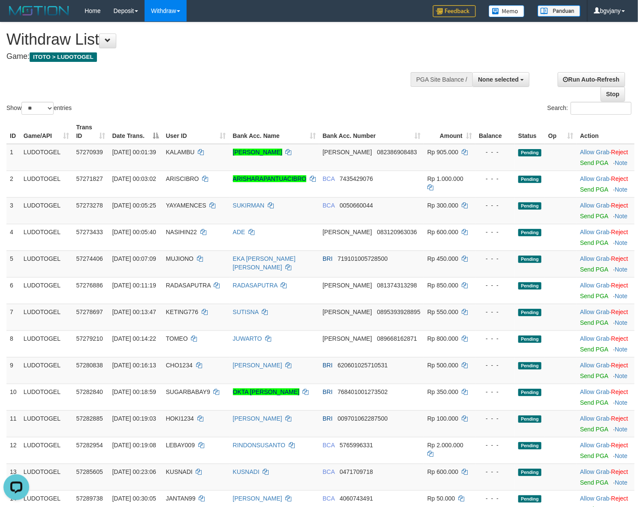
click at [293, 57] on h4 "Game: ITOTO > LUDOTOGEL" at bounding box center [211, 56] width 410 height 9
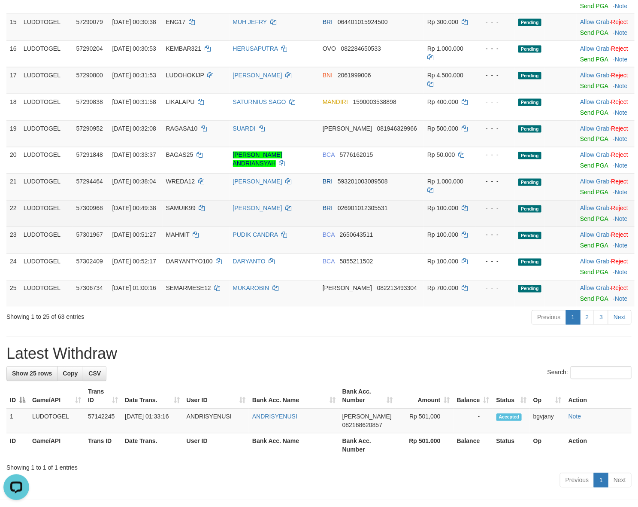
scroll to position [537, 0]
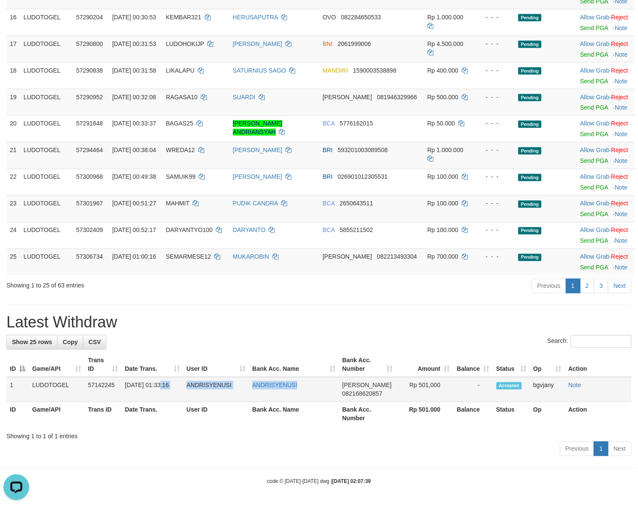
drag, startPoint x: 286, startPoint y: 393, endPoint x: 160, endPoint y: 391, distance: 126.2
click at [160, 391] on tr "1 LUDOTOGEL 57142245 01/09/2025 01:33:16 ANDRISYENUSI ANDRISYENUSI DANA 0821686…" at bounding box center [319, 389] width 626 height 25
copy tr "1:33:16 ANDRISYENUSI ANDRISYENUSI"
click at [432, 386] on td "Rp 501,000" at bounding box center [424, 389] width 57 height 25
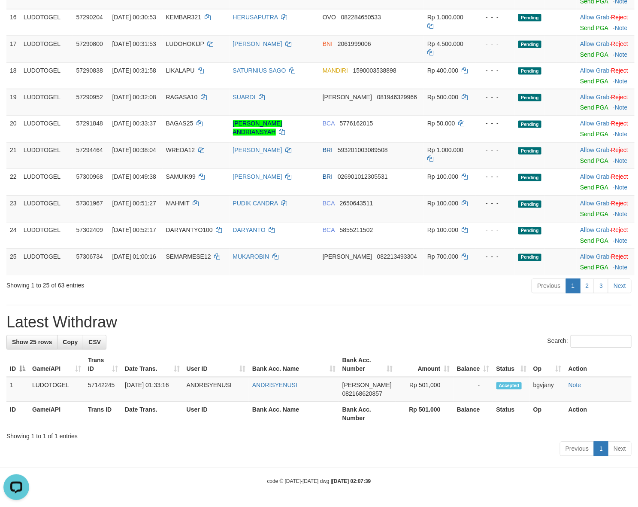
copy td "501,000"
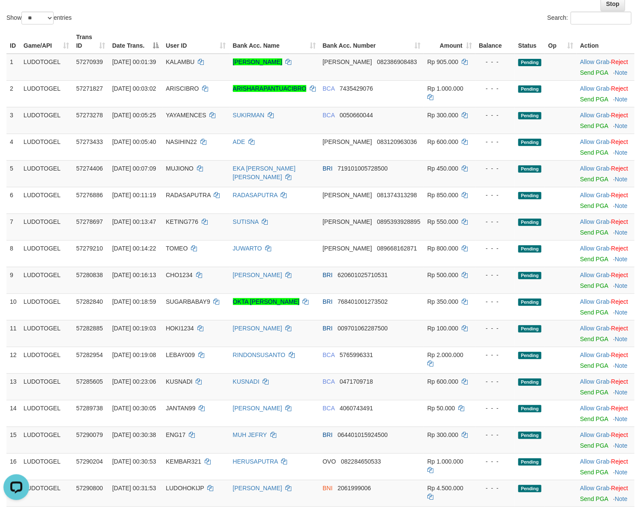
click at [256, 13] on div "Show ** ** ** *** entries" at bounding box center [159, 19] width 307 height 15
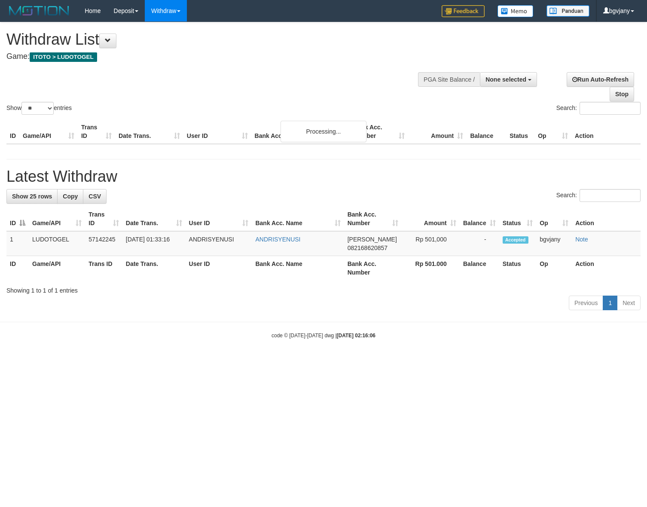
select select
select select "**"
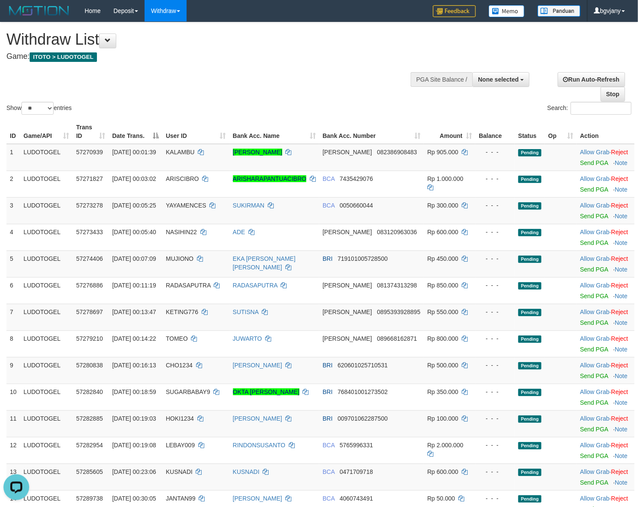
click at [499, 70] on div at bounding box center [485, 79] width 85 height 26
click at [497, 79] on span "None selected" at bounding box center [498, 79] width 41 height 7
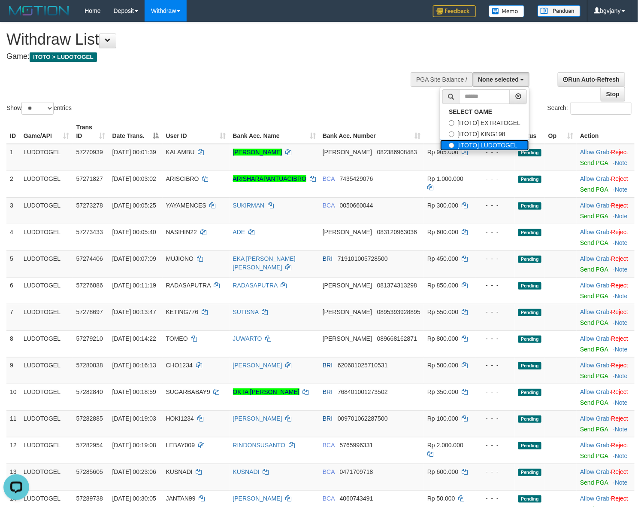
click at [492, 145] on label "[ITOTO] LUDOTOGEL" at bounding box center [484, 145] width 89 height 11
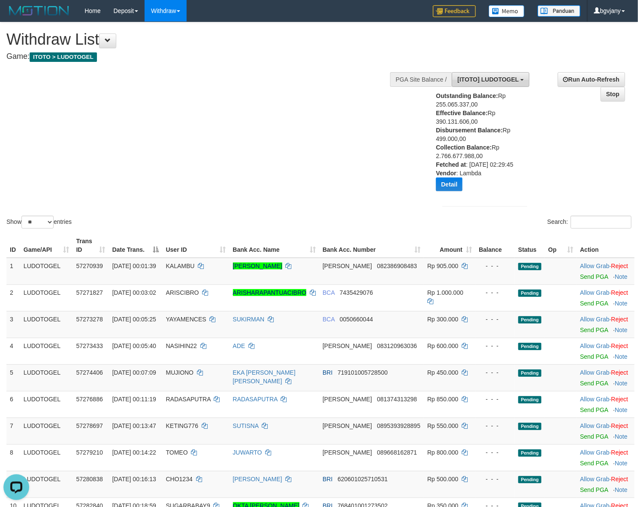
click at [471, 76] on span "[ITOTO] LUDOTOGEL" at bounding box center [488, 79] width 61 height 7
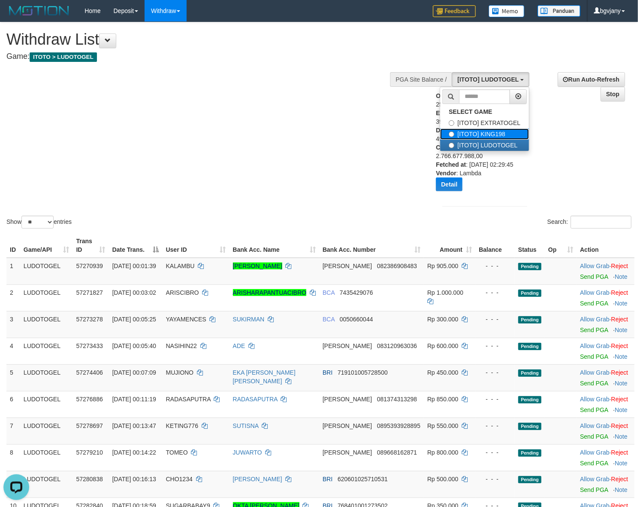
click at [477, 134] on label "[ITOTO] KING198" at bounding box center [484, 133] width 89 height 11
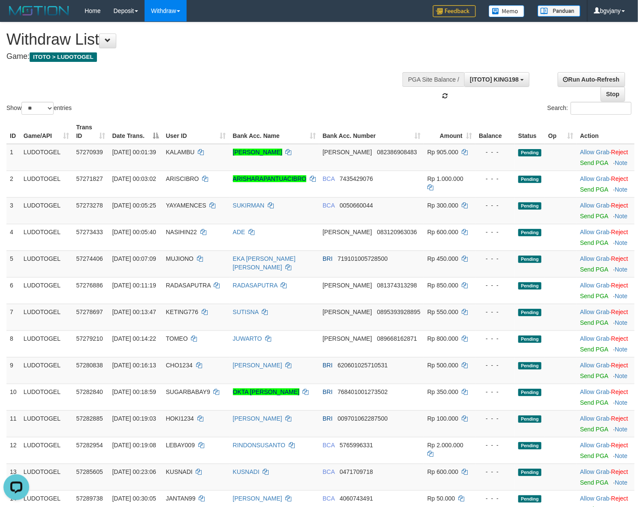
scroll to position [21, 0]
click at [494, 80] on span "[ITOTO] KING198" at bounding box center [494, 79] width 49 height 7
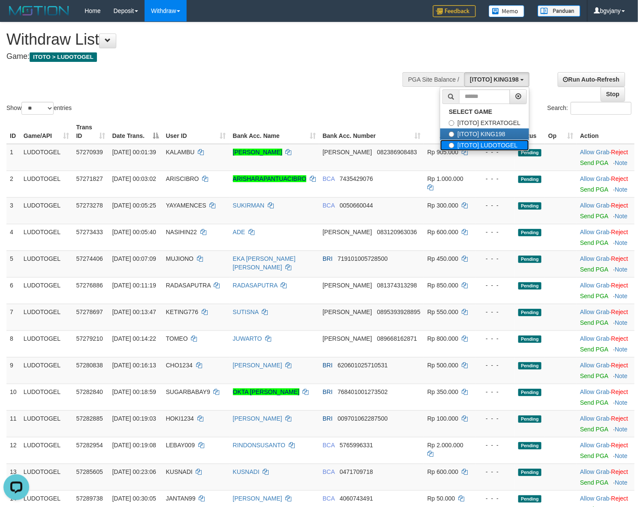
click at [488, 142] on label "[ITOTO] LUDOTOGEL" at bounding box center [484, 145] width 89 height 11
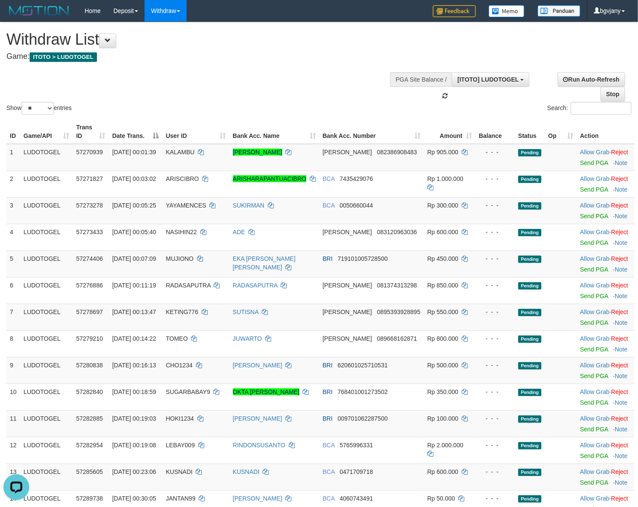
scroll to position [22, 0]
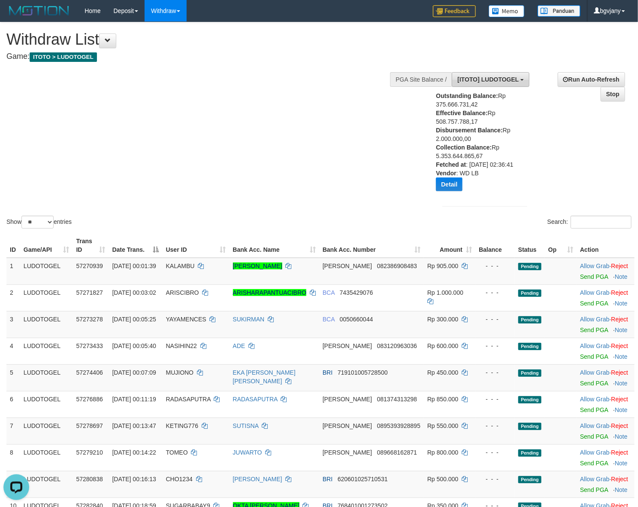
click at [498, 80] on span "[ITOTO] LUDOTOGEL" at bounding box center [488, 79] width 61 height 7
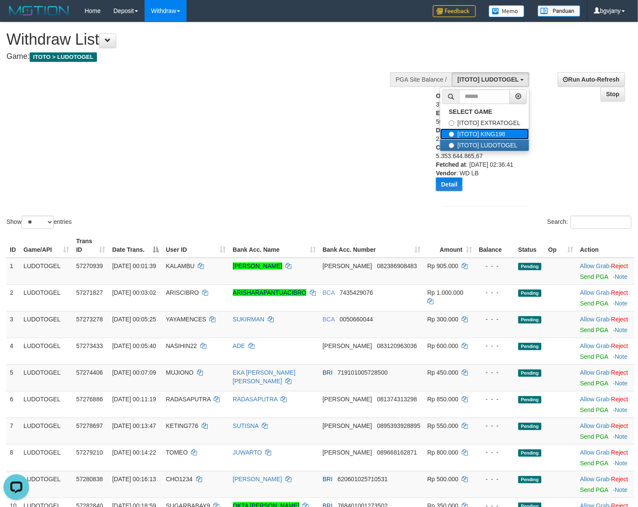
click at [492, 131] on label "[ITOTO] KING198" at bounding box center [484, 133] width 89 height 11
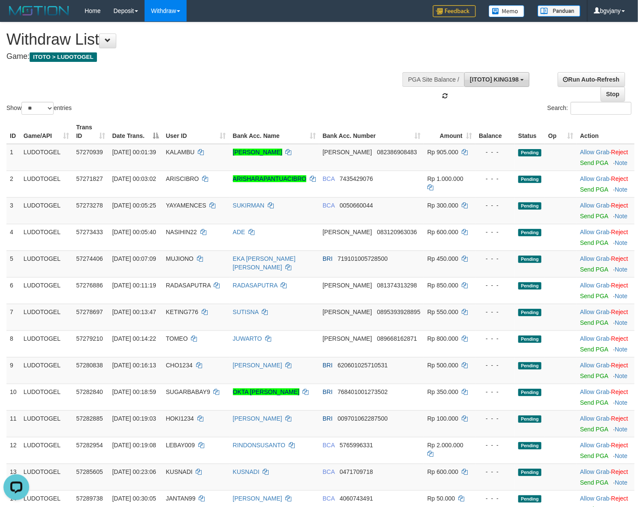
click at [503, 83] on button "[ITOTO] KING198" at bounding box center [497, 79] width 65 height 15
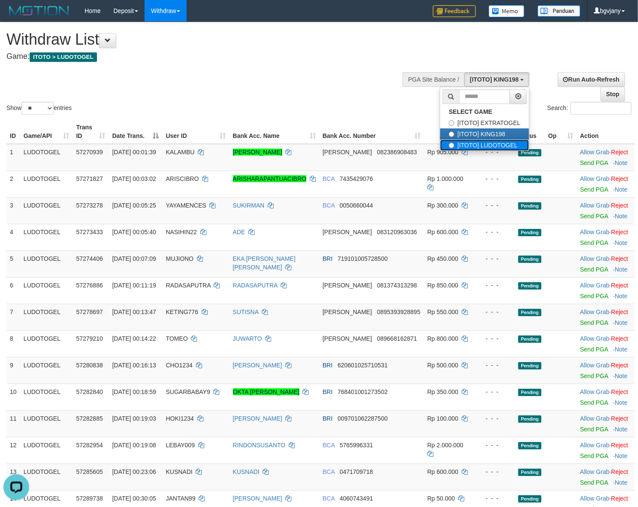
click at [500, 145] on label "[ITOTO] LUDOTOGEL" at bounding box center [484, 145] width 89 height 11
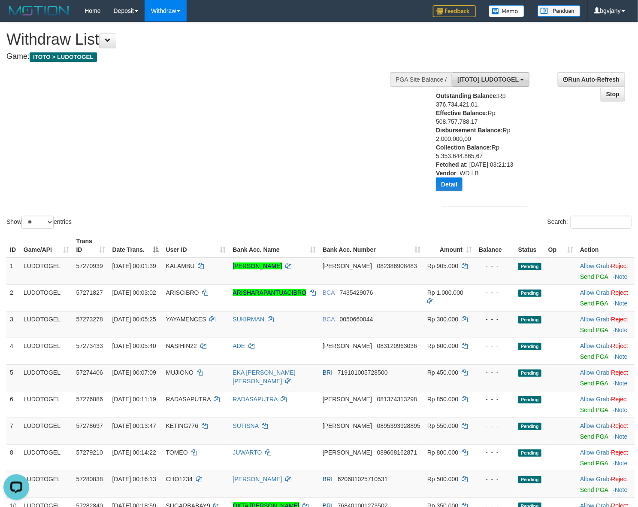
click at [494, 79] on span "[ITOTO] LUDOTOGEL" at bounding box center [488, 79] width 61 height 7
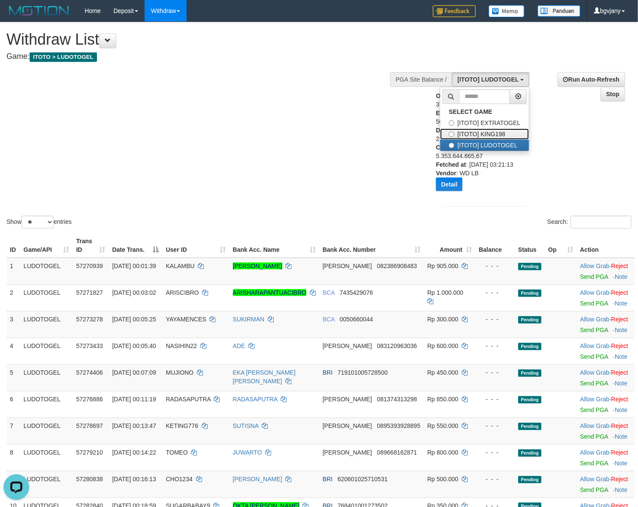
click at [486, 130] on label "[ITOTO] KING198" at bounding box center [484, 133] width 89 height 11
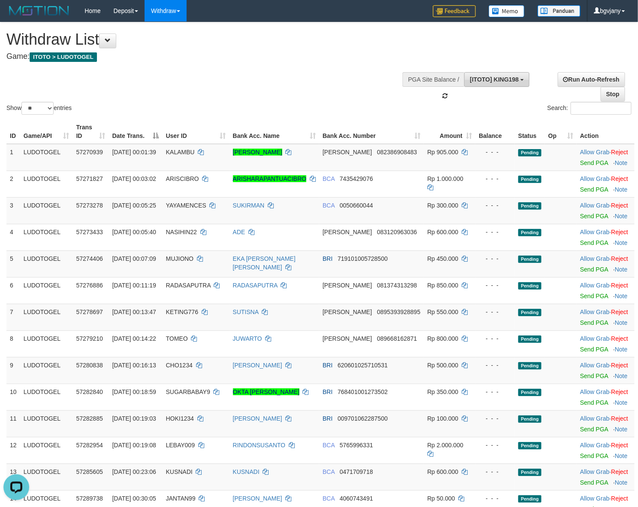
click at [505, 78] on span "[ITOTO] KING198" at bounding box center [494, 79] width 49 height 7
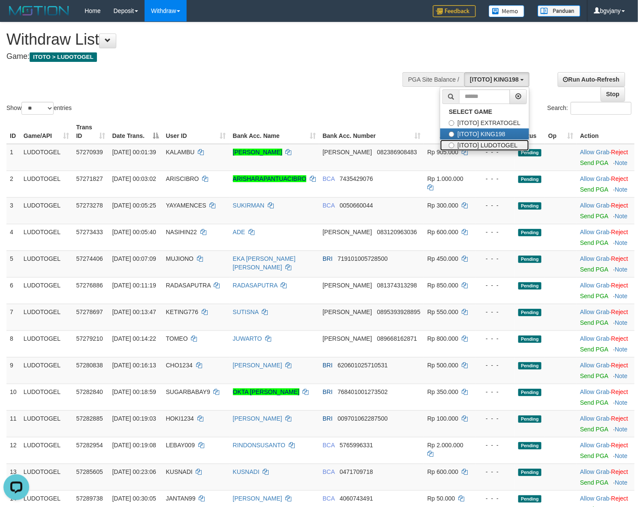
click at [492, 140] on label "[ITOTO] LUDOTOGEL" at bounding box center [484, 145] width 89 height 11
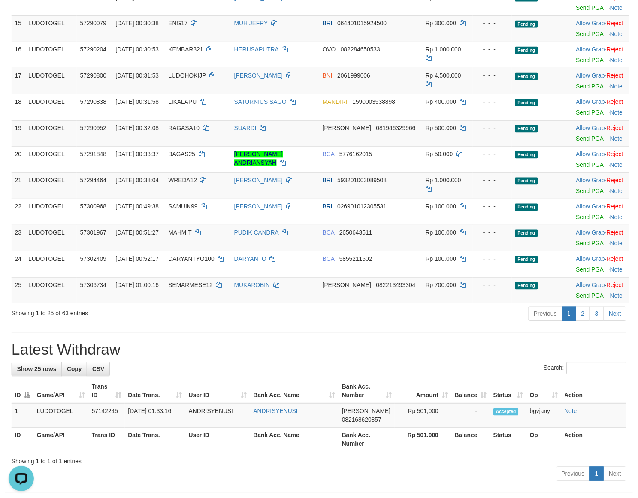
scroll to position [659, 0]
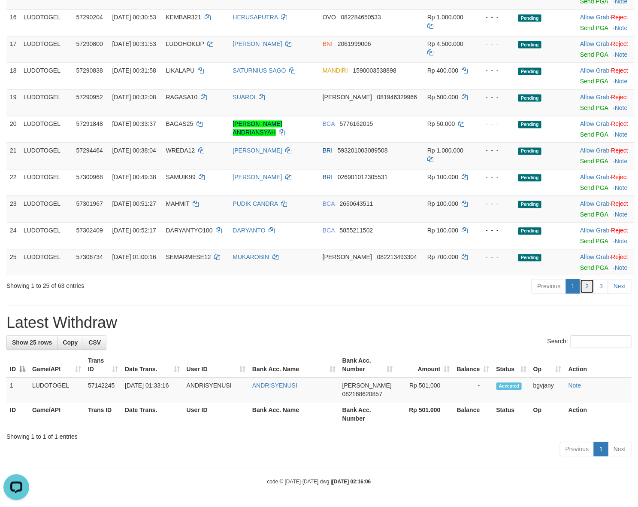
click at [587, 292] on link "2" at bounding box center [587, 286] width 15 height 15
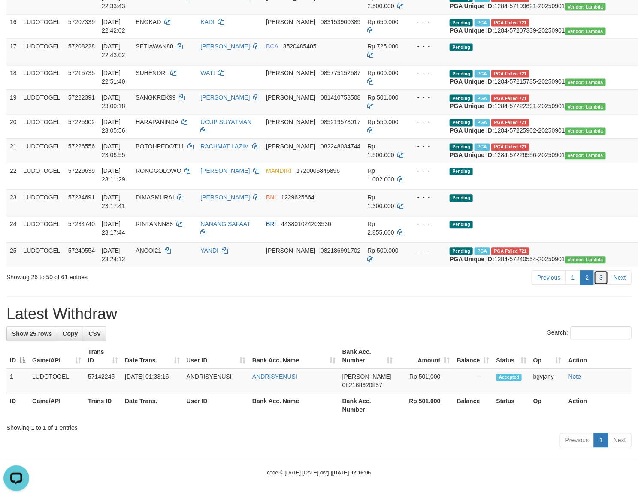
click at [604, 285] on link "3" at bounding box center [601, 277] width 15 height 15
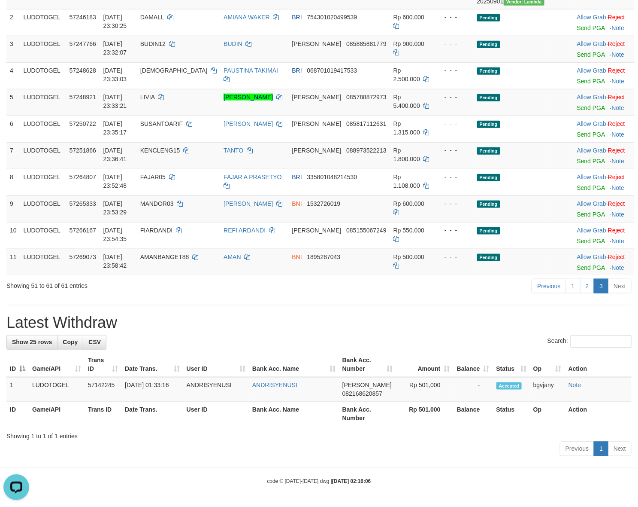
scroll to position [325, 0]
click at [578, 290] on link "1" at bounding box center [573, 286] width 15 height 15
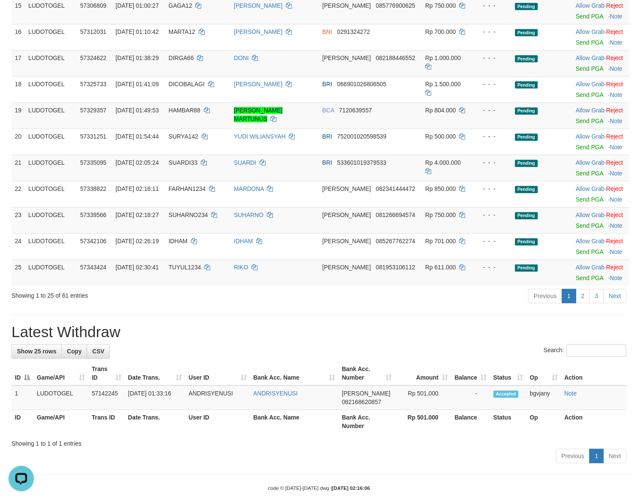
scroll to position [659, 0]
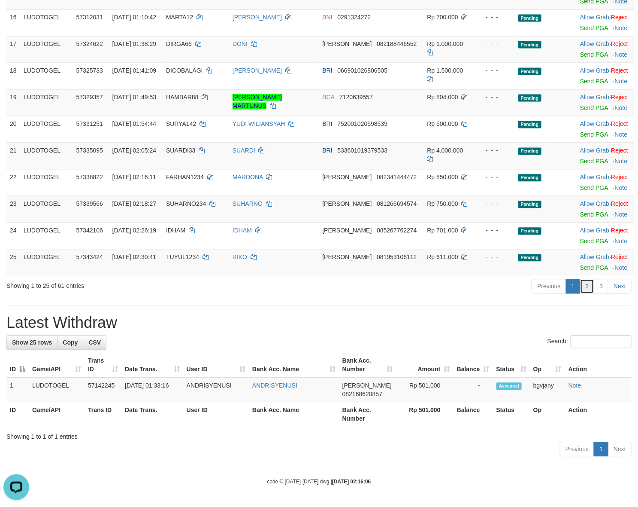
click at [588, 292] on link "2" at bounding box center [587, 286] width 15 height 15
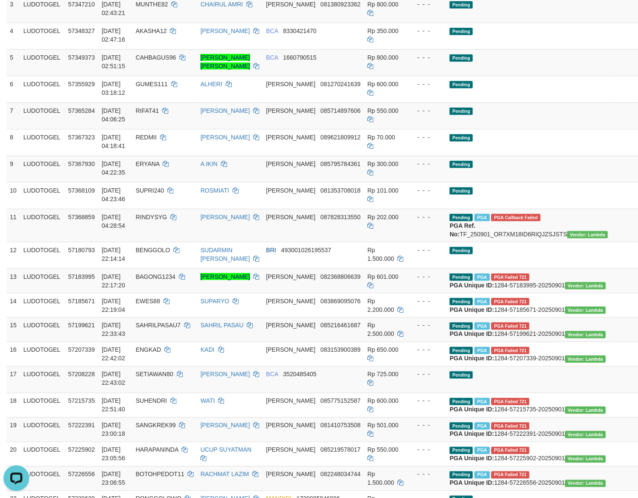
scroll to position [301, 0]
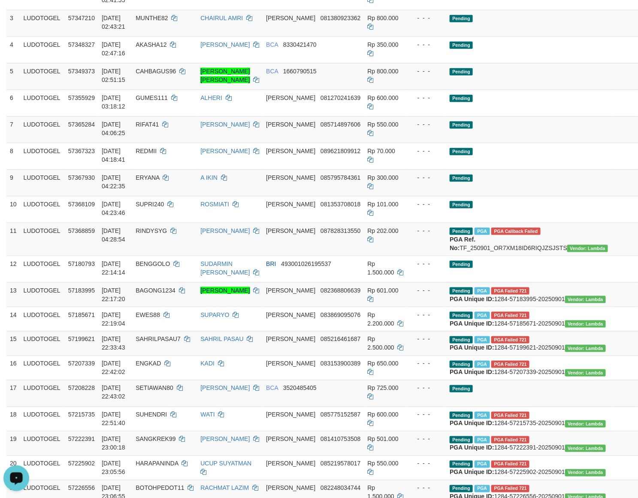
click at [22, 482] on div "Open LiveChat chat widget" at bounding box center [16, 478] width 15 height 15
click at [508, 256] on td "Pending PGA PGA Callback Failed {"signature":"a1480f3d901d4e73d7ae94717788a8358…" at bounding box center [528, 239] width 165 height 33
click at [509, 256] on td "Pending PGA PGA Callback Failed {"signature":"a1480f3d901d4e73d7ae94717788a8358…" at bounding box center [528, 239] width 165 height 33
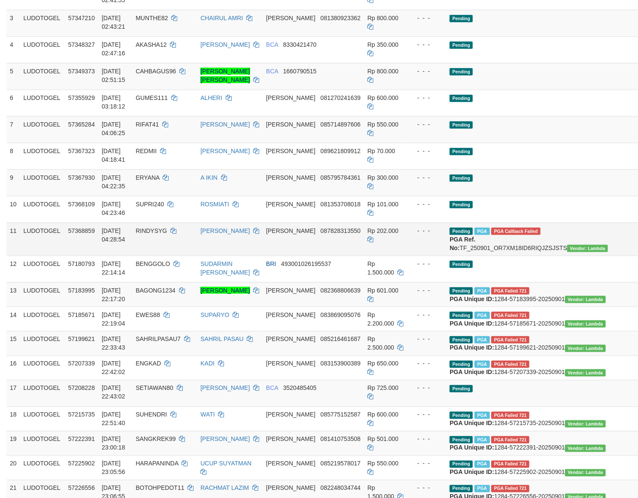
copy td "TF_250901_OR7XM18ID6RIQJZSJSTS"
click at [18, 480] on button "Open LiveChat chat widget" at bounding box center [16, 478] width 26 height 26
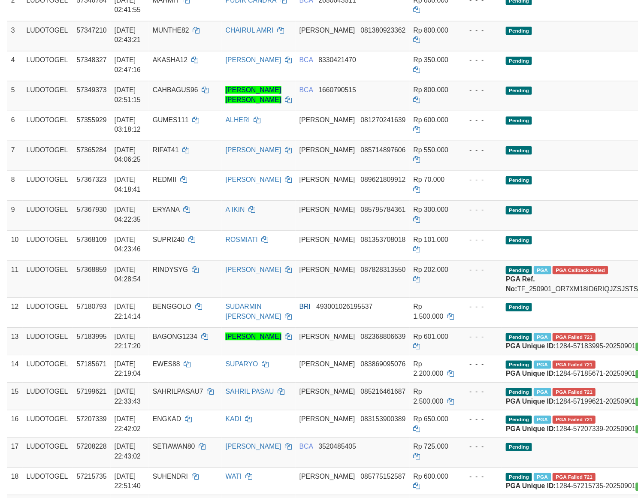
scroll to position [22, 0]
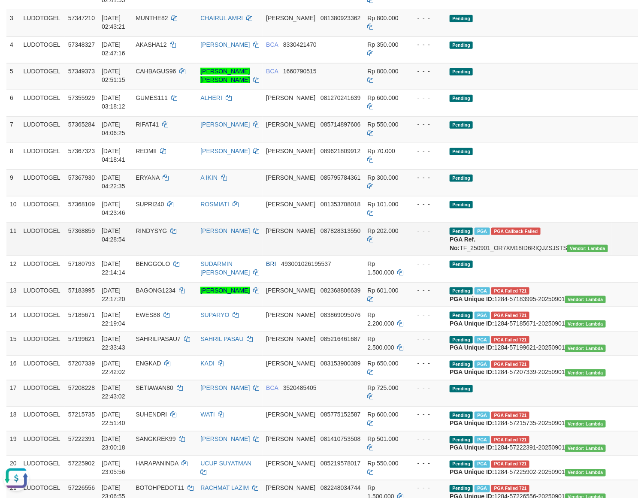
click at [112, 256] on td "01/09/2025 04:28:54" at bounding box center [115, 239] width 34 height 33
click at [9, 478] on button "Open LiveChat chat widget" at bounding box center [16, 478] width 26 height 26
click at [14, 475] on button "Open LiveChat chat widget" at bounding box center [16, 478] width 26 height 26
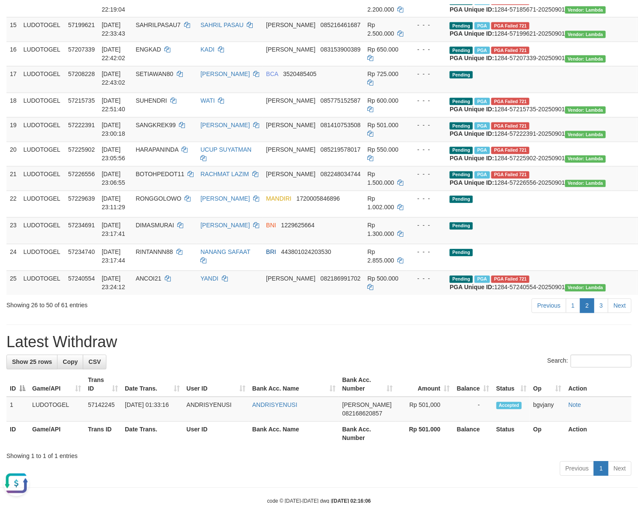
scroll to position [659, 0]
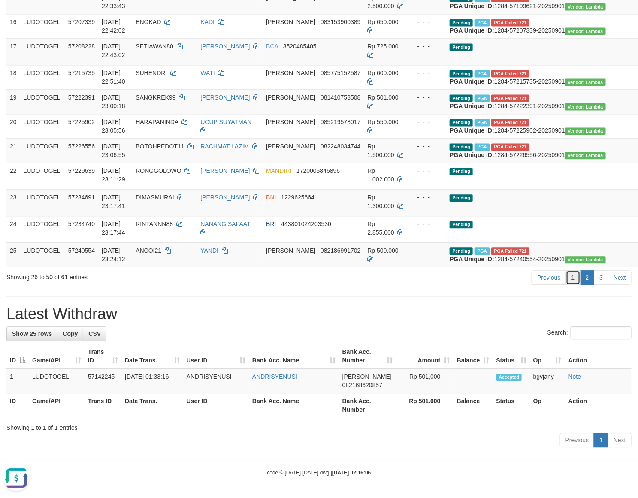
drag, startPoint x: 578, startPoint y: 359, endPoint x: 583, endPoint y: 361, distance: 5.4
click at [578, 285] on link "1" at bounding box center [573, 277] width 15 height 15
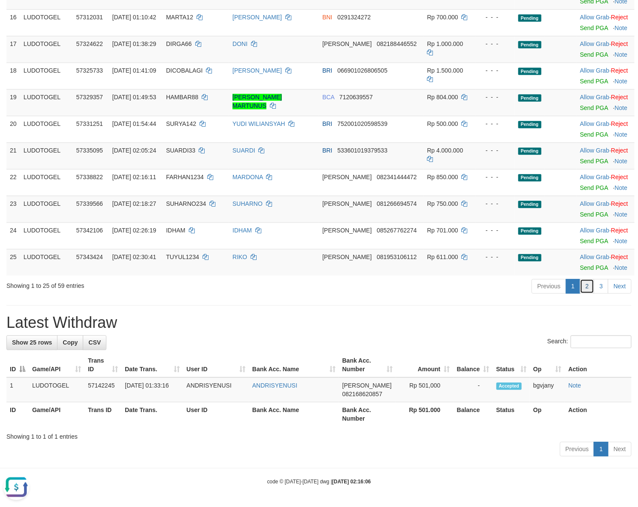
click at [587, 280] on link "2" at bounding box center [587, 286] width 15 height 15
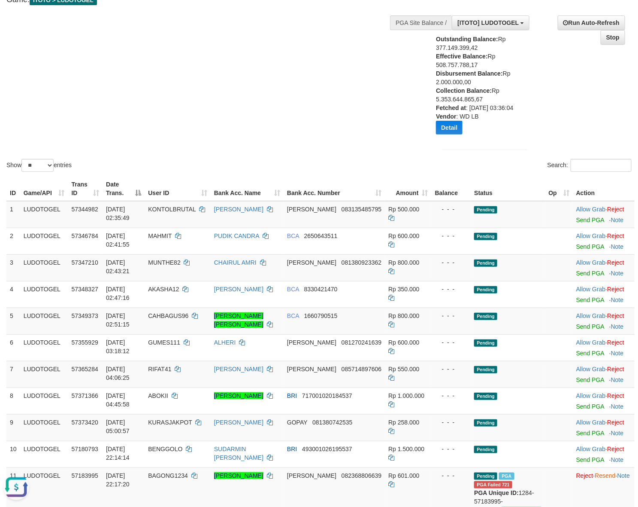
scroll to position [0, 0]
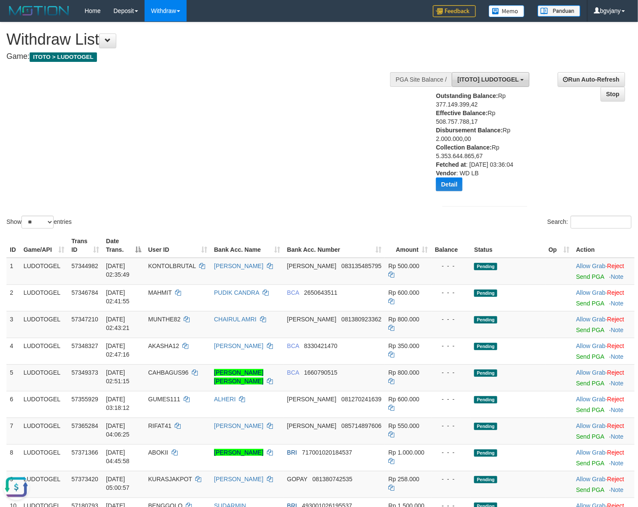
click at [479, 85] on button "[ITOTO] LUDOTOGEL" at bounding box center [491, 79] width 78 height 15
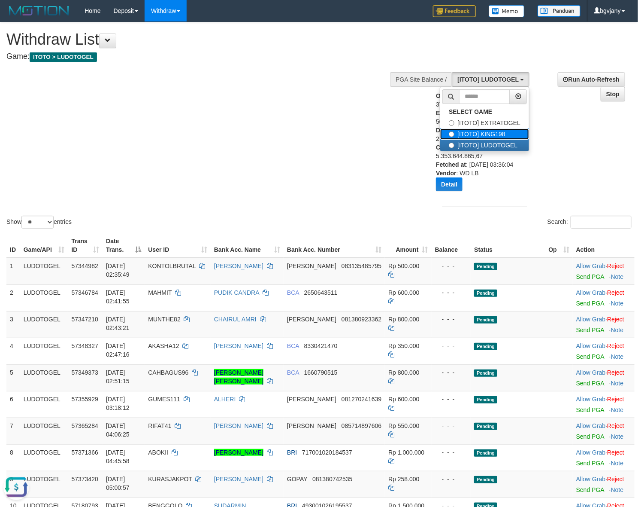
click at [483, 134] on label "[ITOTO] KING198" at bounding box center [484, 133] width 89 height 11
select select "****"
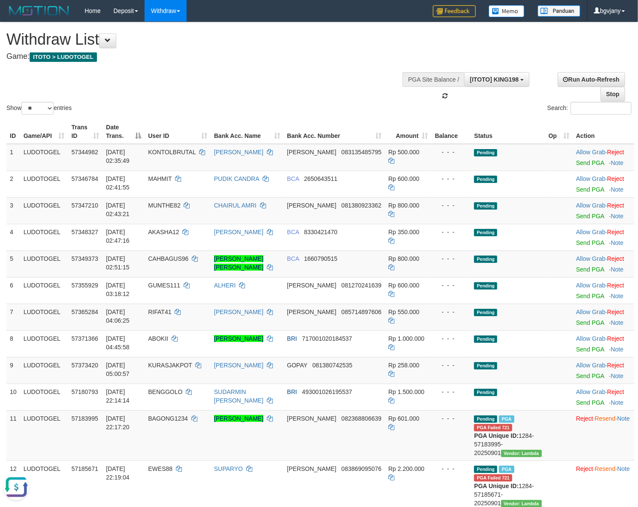
scroll to position [21, 0]
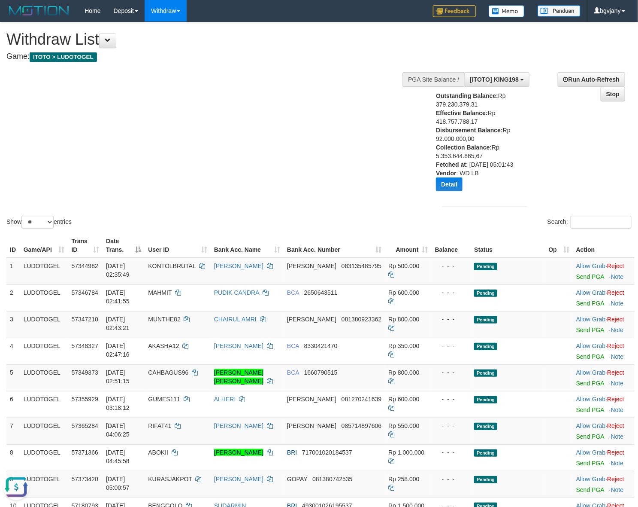
click at [316, 175] on div "Show ** ** ** *** entries Search:" at bounding box center [319, 126] width 638 height 208
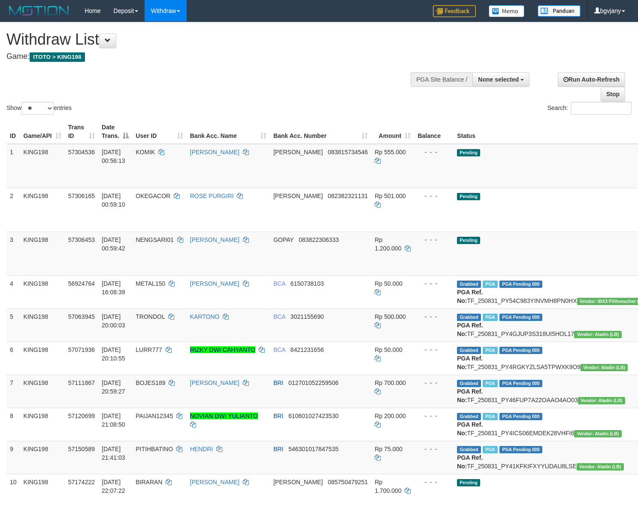
select select
select select "**"
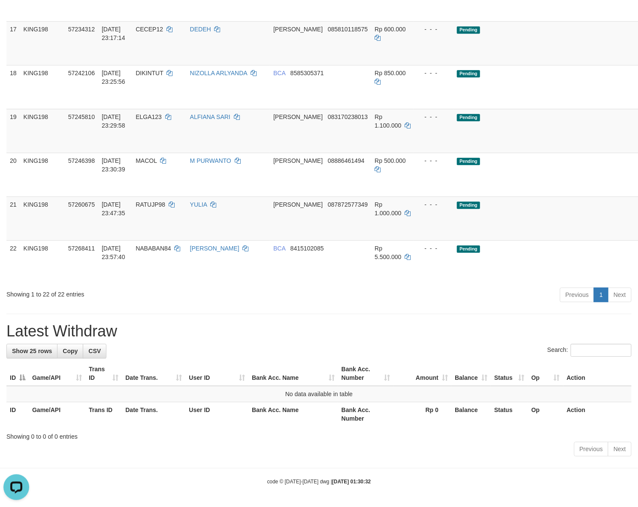
click at [443, 293] on div "Previous 1 Next" at bounding box center [452, 295] width 359 height 18
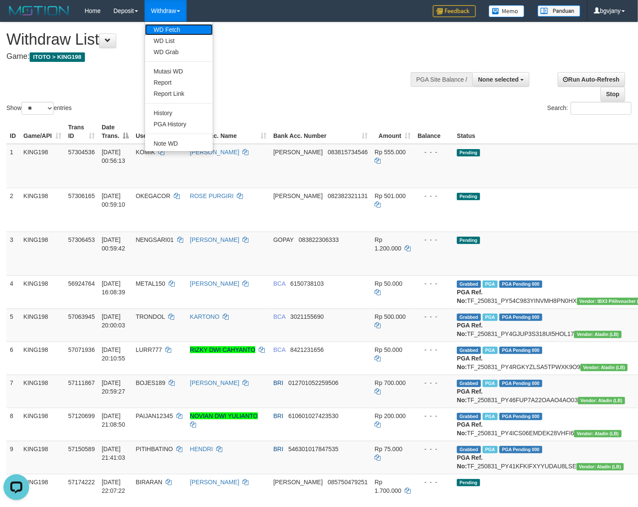
click at [174, 28] on link "WD Fetch" at bounding box center [179, 29] width 68 height 11
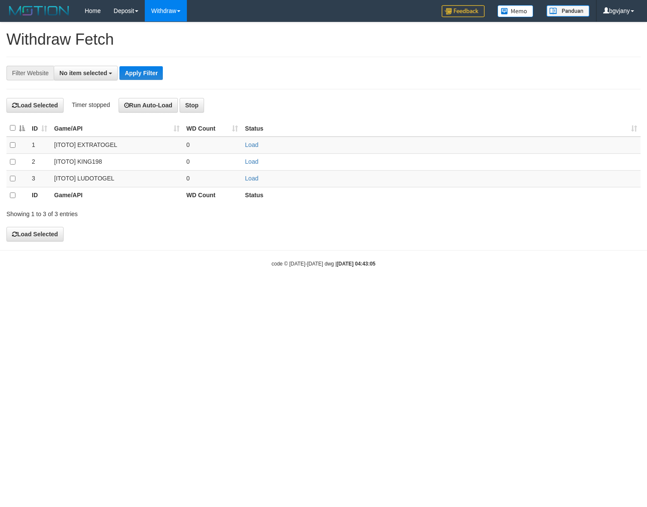
select select
click at [249, 177] on link "Load" at bounding box center [251, 178] width 13 height 7
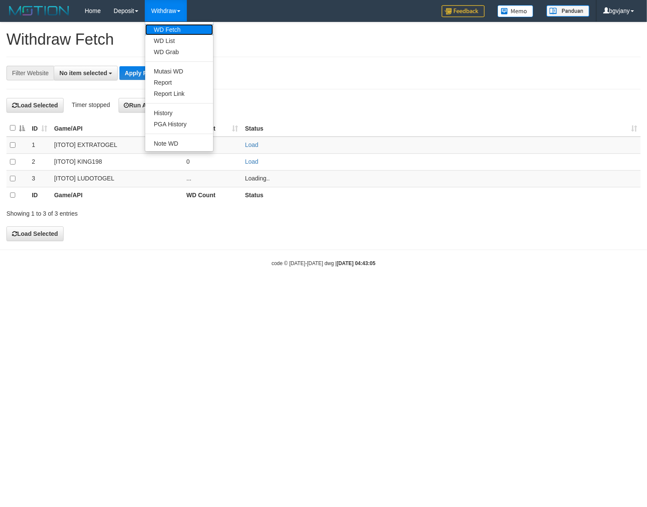
click at [183, 29] on link "WD Fetch" at bounding box center [179, 29] width 68 height 11
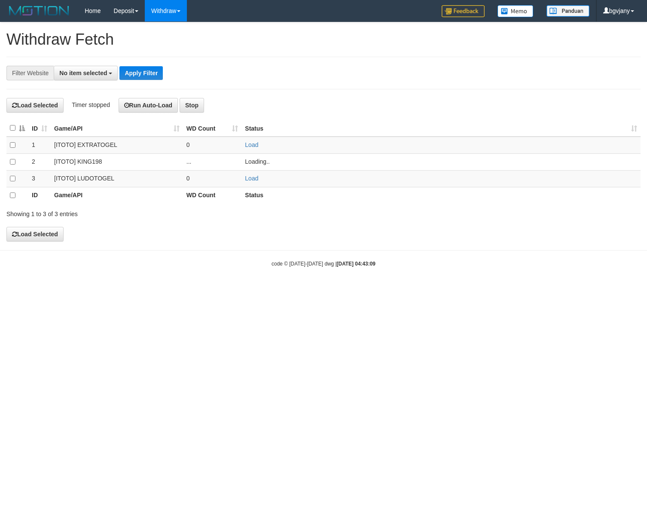
select select
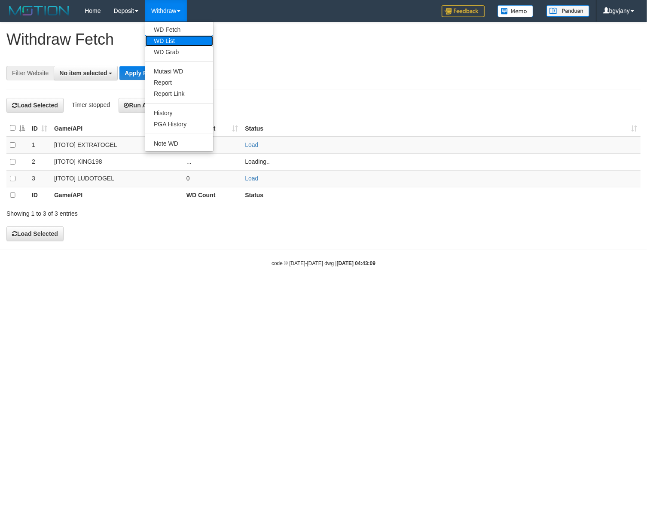
click at [164, 40] on link "WD List" at bounding box center [179, 40] width 68 height 11
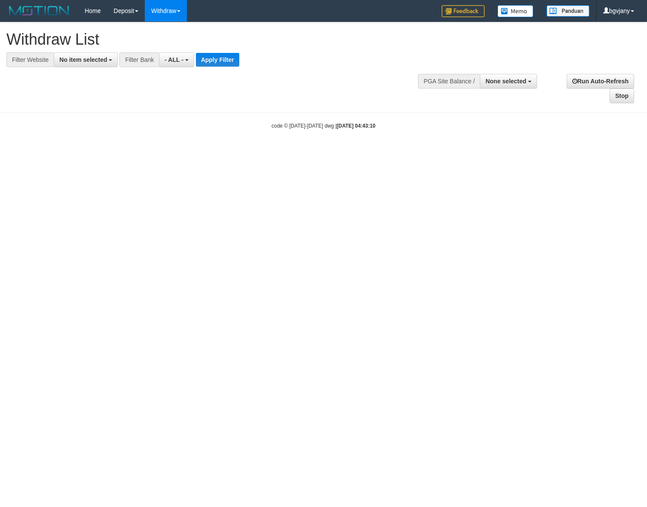
select select
click at [86, 60] on span "No item selected" at bounding box center [83, 59] width 48 height 7
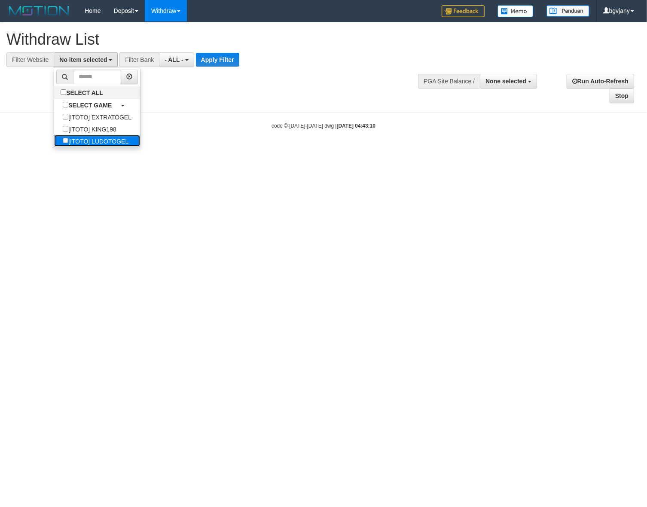
click at [118, 135] on label "[ITOTO] LUDOTOGEL" at bounding box center [95, 141] width 83 height 12
click at [120, 132] on label "[ITOTO] KING198" at bounding box center [89, 129] width 70 height 12
select select "****"
click at [116, 138] on label "[ITOTO] LUDOTOGEL" at bounding box center [95, 141] width 83 height 12
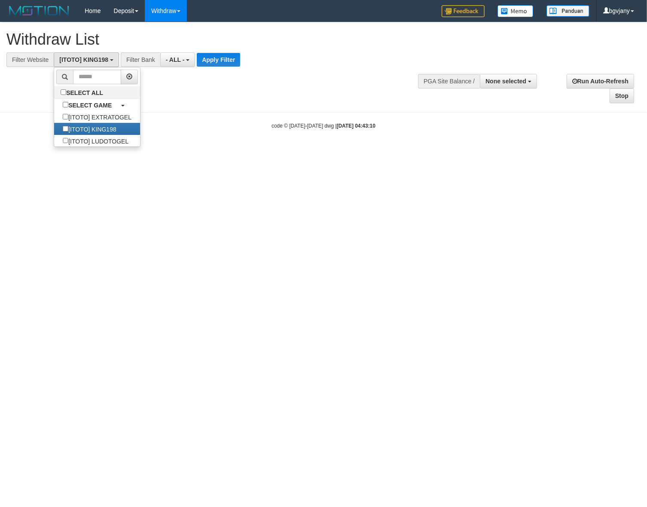
scroll to position [0, 0]
click at [218, 64] on button "Apply Filter" at bounding box center [218, 60] width 43 height 14
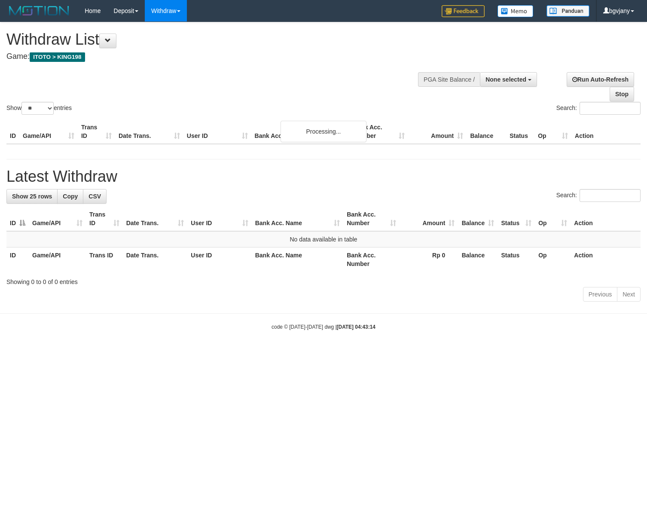
select select
select select "**"
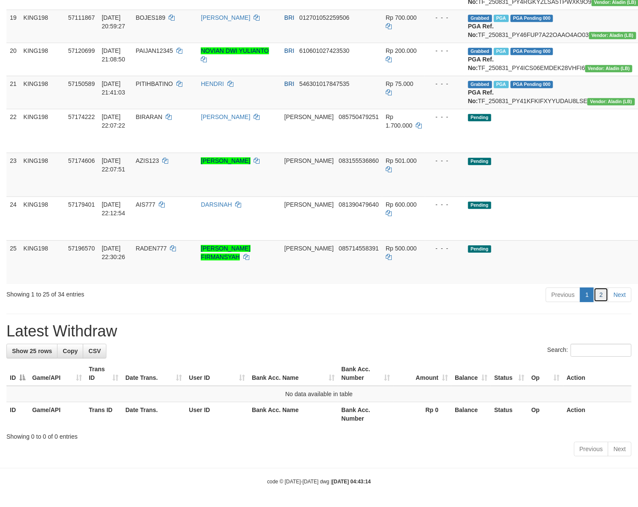
click at [605, 297] on link "2" at bounding box center [601, 294] width 15 height 15
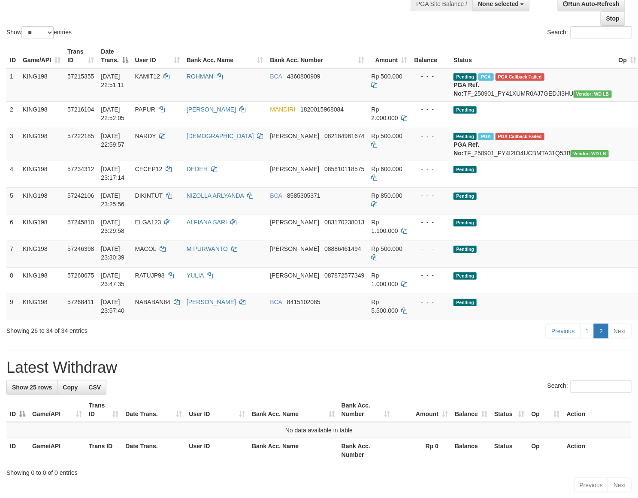
scroll to position [49, 0]
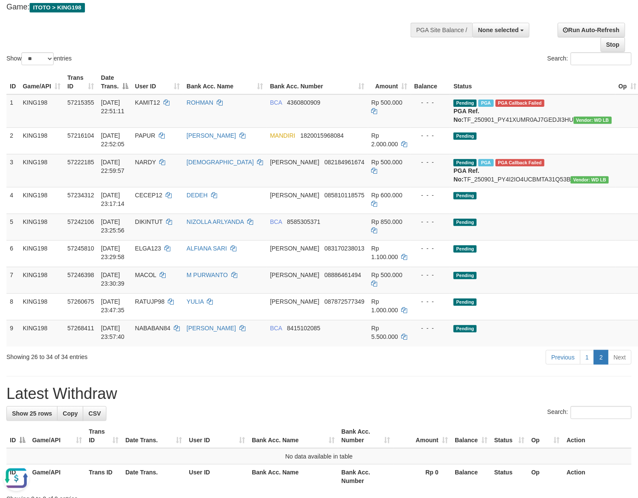
drag, startPoint x: 22, startPoint y: 476, endPoint x: 27, endPoint y: 936, distance: 460.7
click at [22, 476] on button "Open LiveChat chat widget" at bounding box center [16, 478] width 26 height 26
click at [17, 471] on button "Open LiveChat chat widget" at bounding box center [16, 478] width 26 height 26
click at [450, 116] on td "Pending PGA PGA Callback Failed {"signature":"bed36e5c63b89053e83fe1678f2f68585…" at bounding box center [532, 110] width 165 height 33
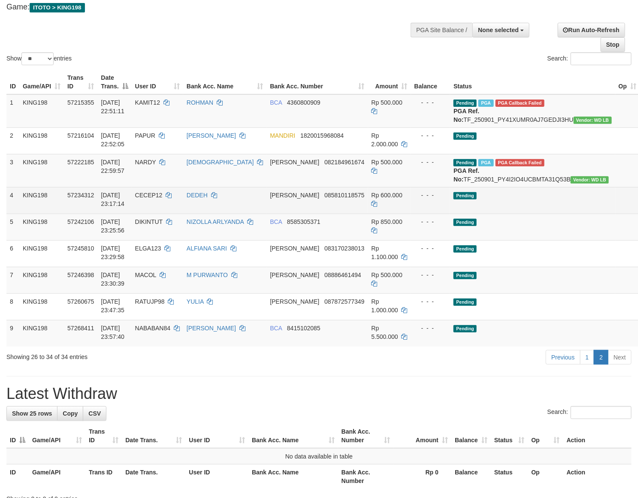
copy td "TF_250901_PY41XUMR0AJ7GEDJI3HU"
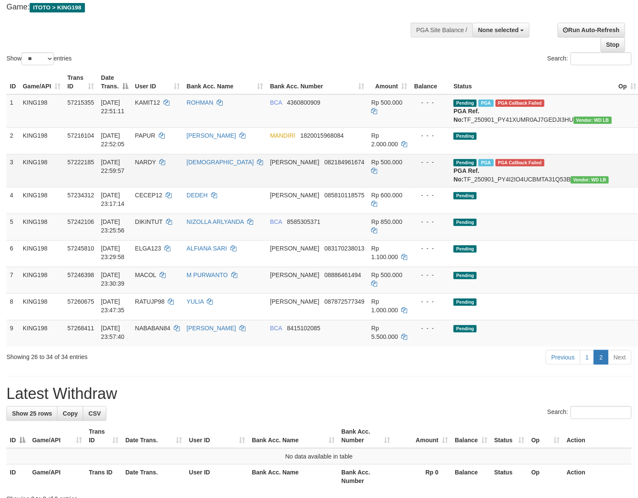
click at [476, 184] on td "Pending PGA PGA Callback Failed {"signature":"80fbb062582370cae8aa6db0429a77523…" at bounding box center [532, 170] width 165 height 33
copy td "TF_250901_PY4I2IO4UCBMTA31Q53B"
click at [151, 104] on span "KAMIT12" at bounding box center [147, 102] width 25 height 7
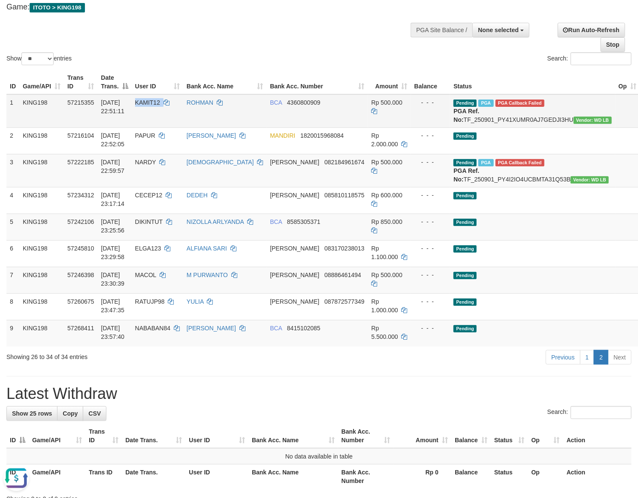
copy td "KAMIT12"
click at [146, 174] on td "NARDY" at bounding box center [158, 170] width 52 height 33
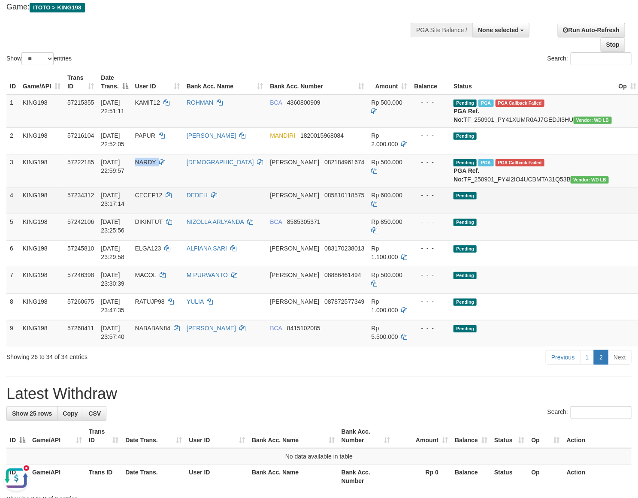
copy td "NARDY"
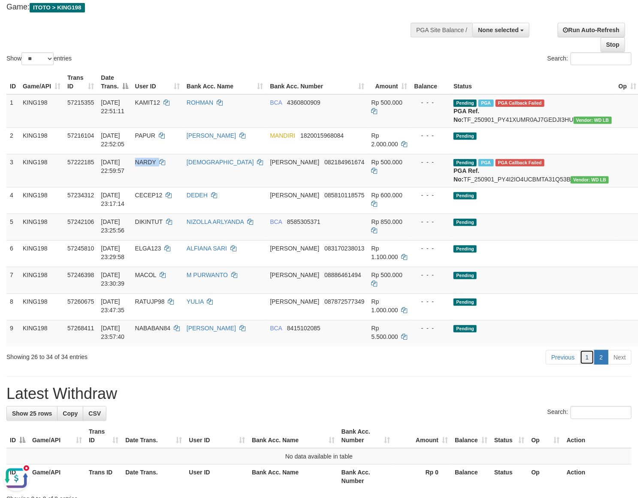
click at [584, 365] on link "1" at bounding box center [587, 357] width 15 height 15
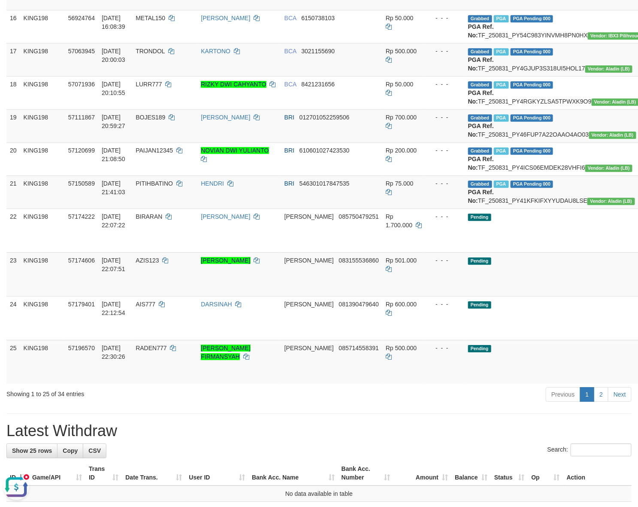
scroll to position [894, 0]
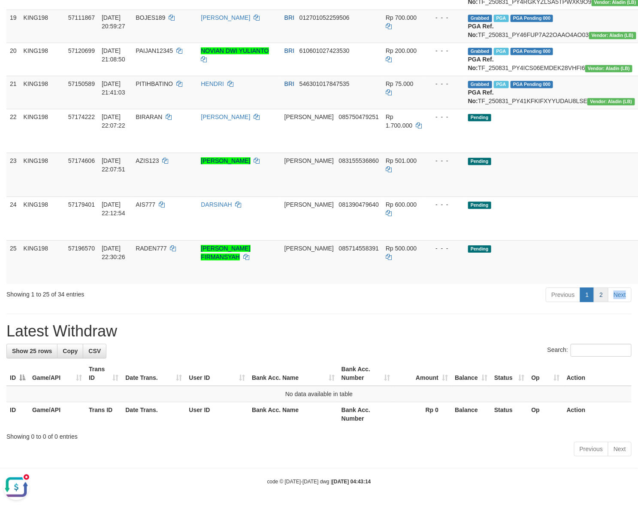
click at [602, 305] on div "Previous 1 2 Next" at bounding box center [452, 295] width 359 height 18
click at [602, 302] on link "2" at bounding box center [601, 294] width 15 height 15
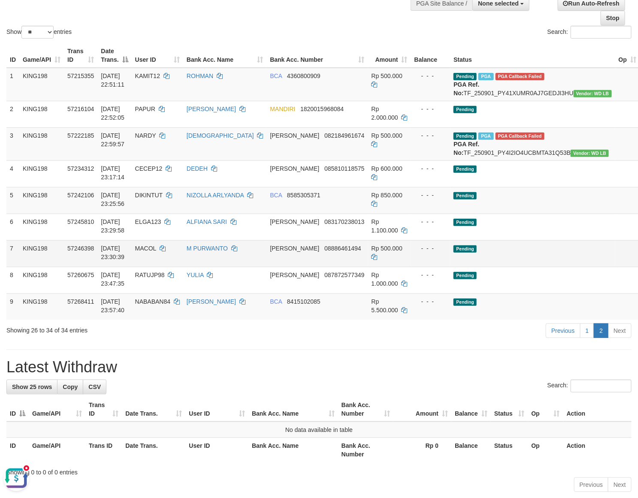
scroll to position [0, 0]
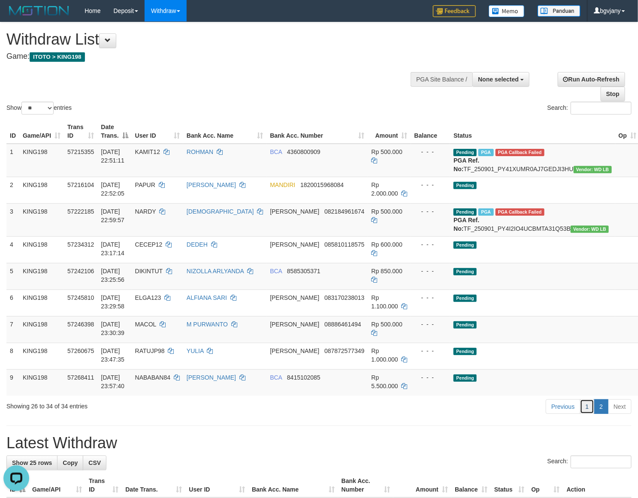
click at [591, 414] on link "1" at bounding box center [587, 407] width 15 height 15
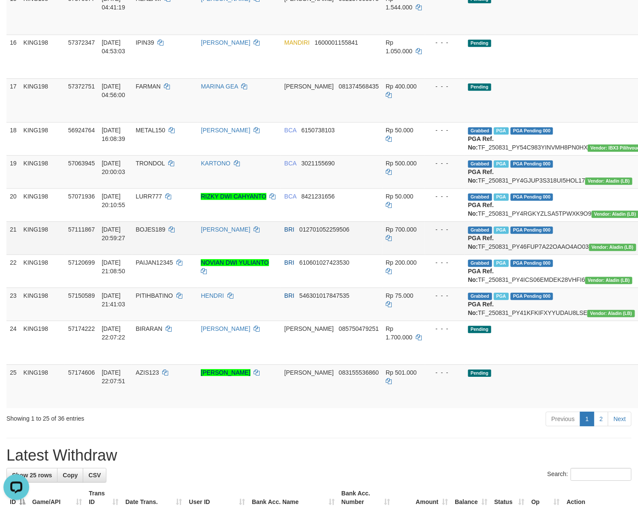
scroll to position [945, 0]
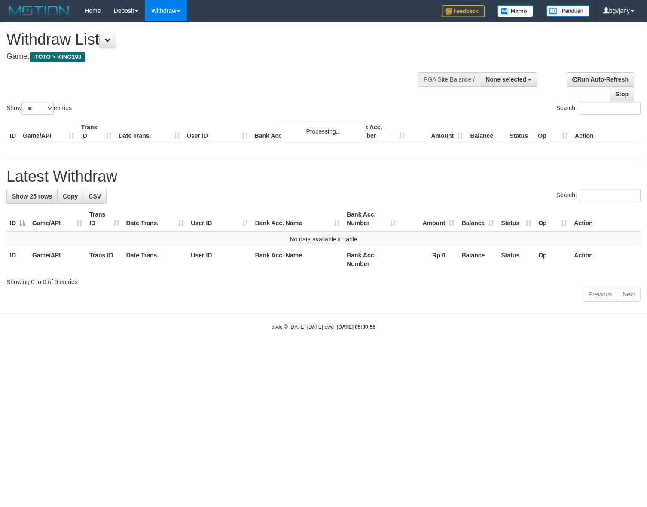
select select
select select "**"
select select
select select "**"
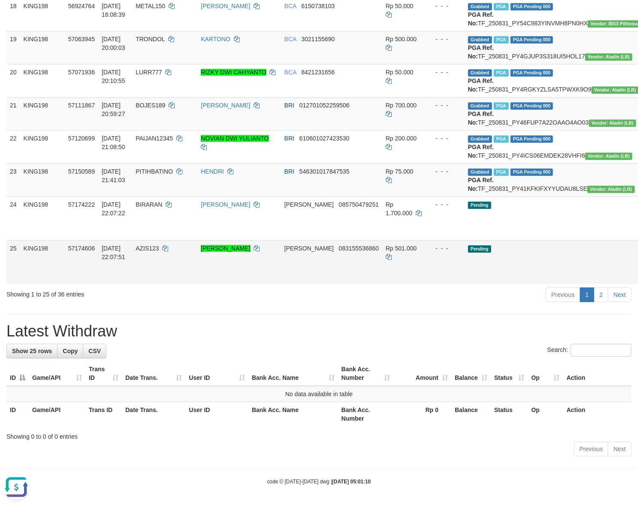
scroll to position [945, 0]
click at [602, 295] on link "2" at bounding box center [601, 294] width 15 height 15
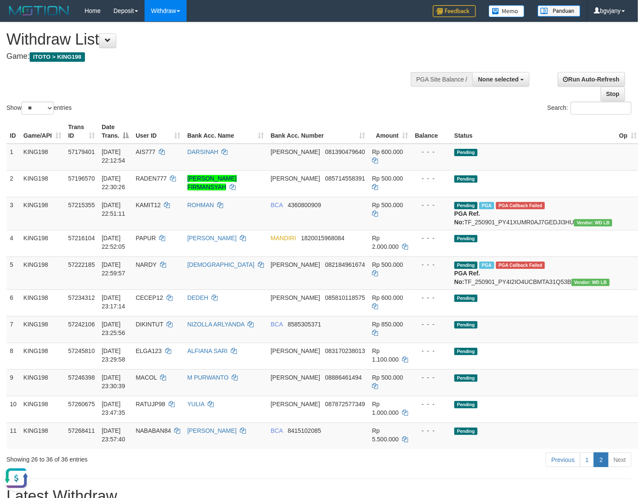
scroll to position [179, 0]
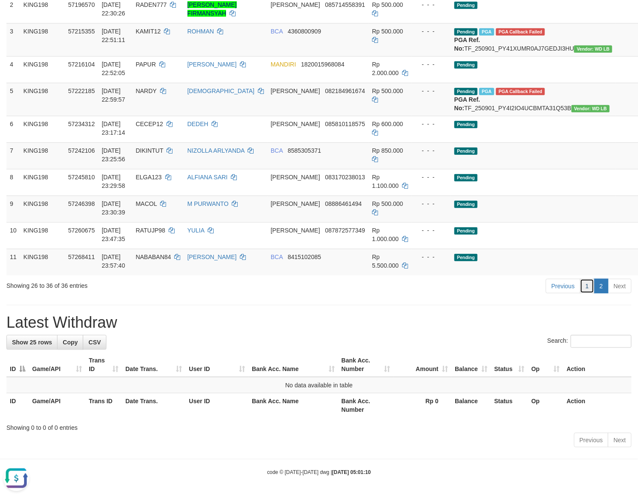
click at [582, 294] on link "1" at bounding box center [587, 286] width 15 height 15
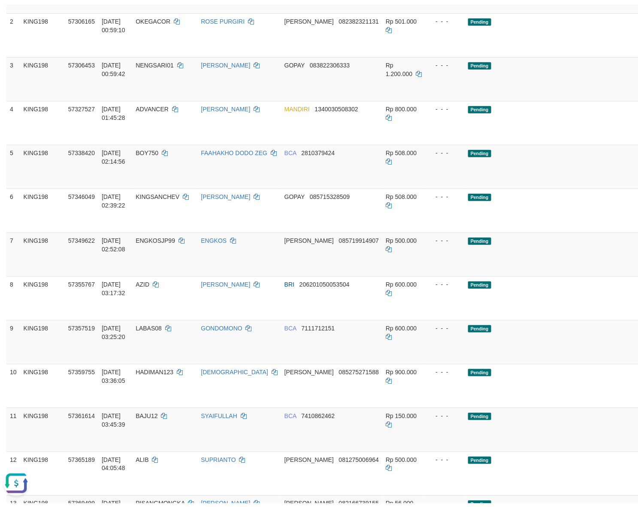
scroll to position [945, 0]
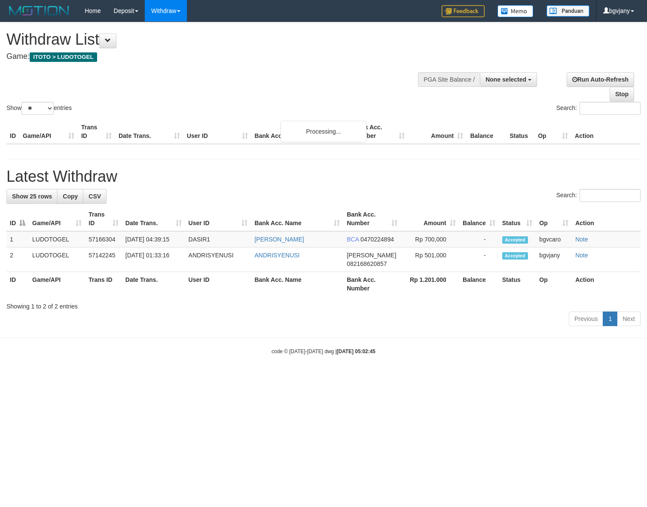
select select
select select "**"
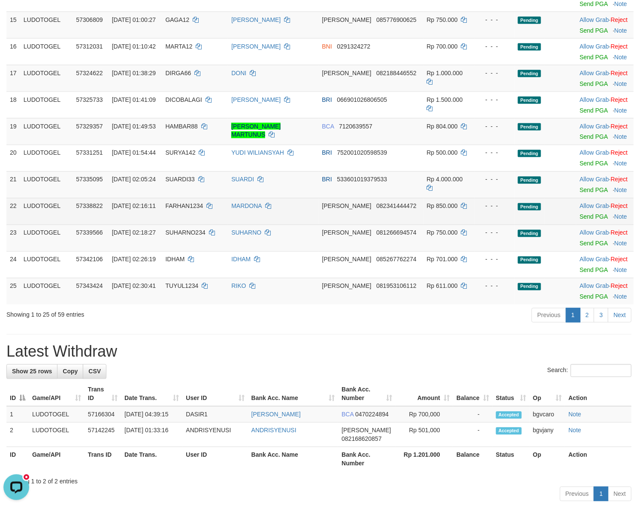
scroll to position [553, 0]
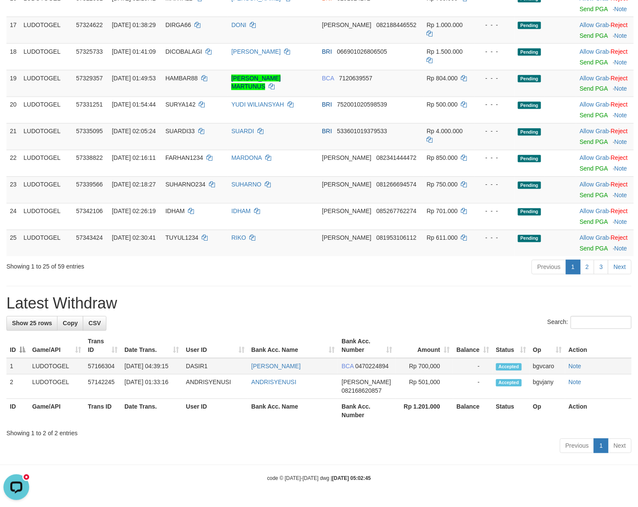
copy tr "4:39:15 DASIR1 [PERSON_NAME]"
drag, startPoint x: 327, startPoint y: 365, endPoint x: 159, endPoint y: 372, distance: 168.0
click at [159, 372] on tr "1 LUDOTOGEL 57166304 [DATE] 04:39:15 DASIR1 [PERSON_NAME] BCA 0470224894 Rp 700…" at bounding box center [319, 366] width 626 height 16
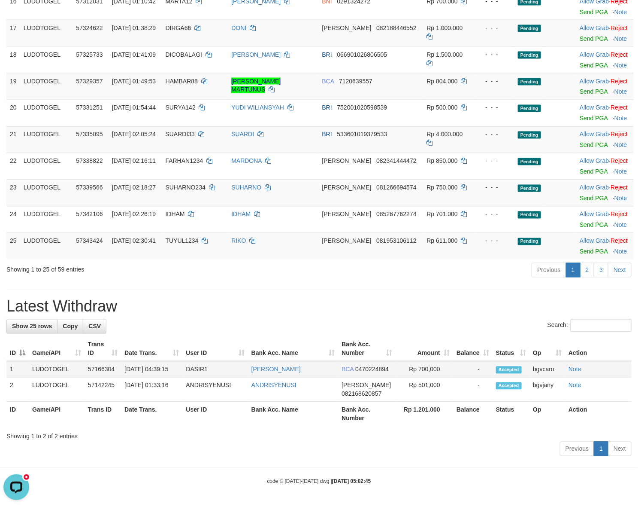
click at [431, 370] on td "Rp 700,000" at bounding box center [425, 369] width 58 height 16
copy td "700,000"
click at [431, 370] on td "Rp 700,000" at bounding box center [425, 369] width 58 height 16
click at [205, 452] on div "Previous 1 Next" at bounding box center [319, 449] width 626 height 18
click at [586, 273] on link "2" at bounding box center [587, 270] width 15 height 15
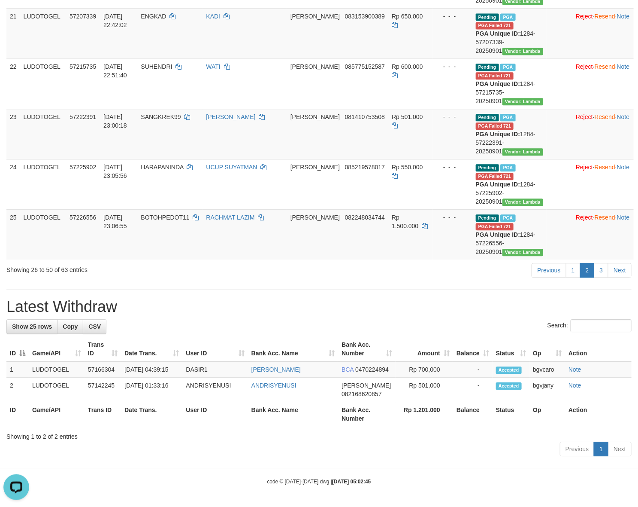
scroll to position [879, 0]
click at [568, 268] on link "1" at bounding box center [573, 270] width 15 height 15
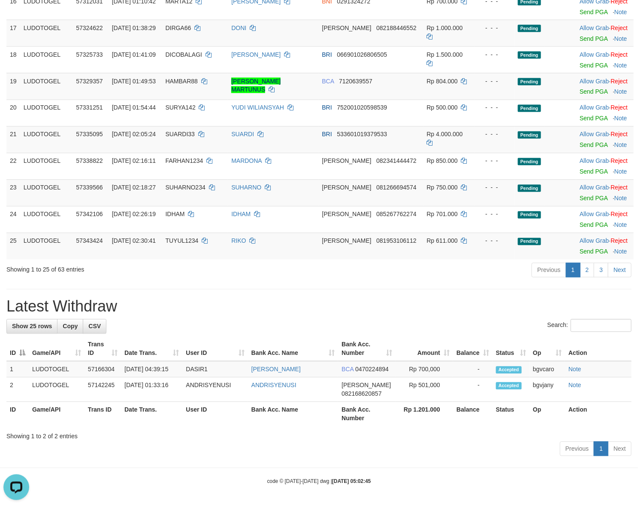
scroll to position [553, 0]
click at [600, 269] on link "3" at bounding box center [601, 270] width 15 height 15
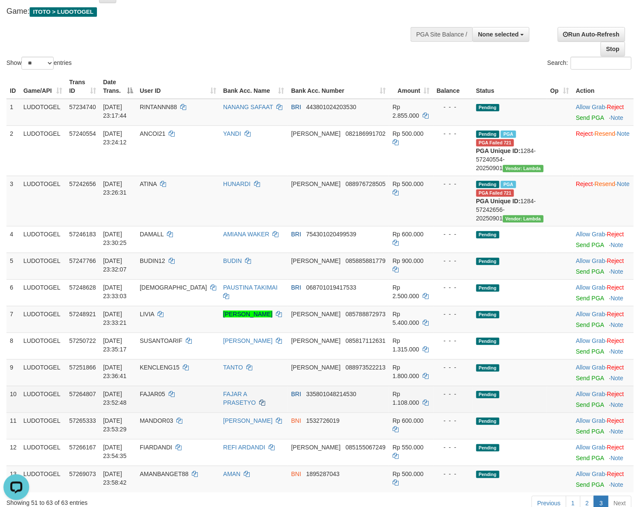
scroll to position [0, 0]
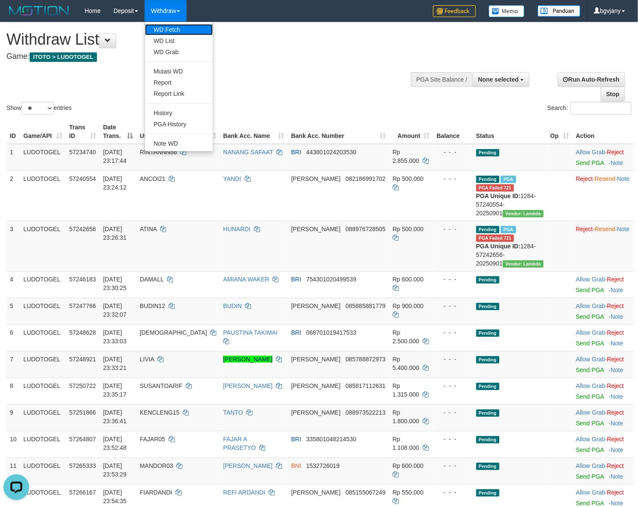
click at [175, 28] on link "WD Fetch" at bounding box center [179, 29] width 68 height 11
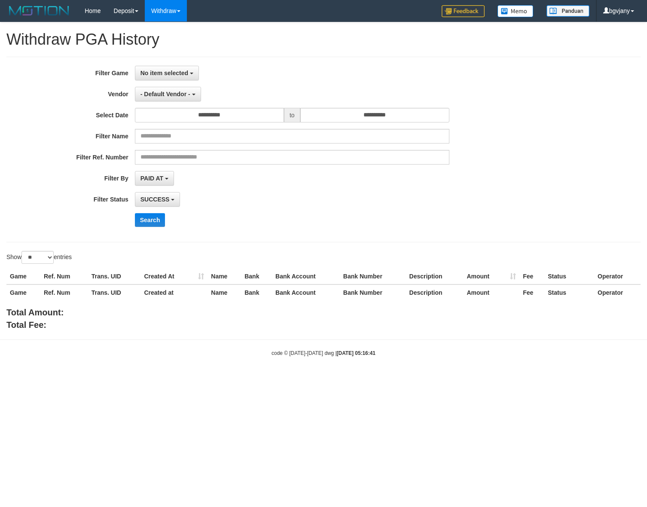
select select
select select "**"
click at [175, 87] on button "- Default Vendor -" at bounding box center [168, 94] width 66 height 15
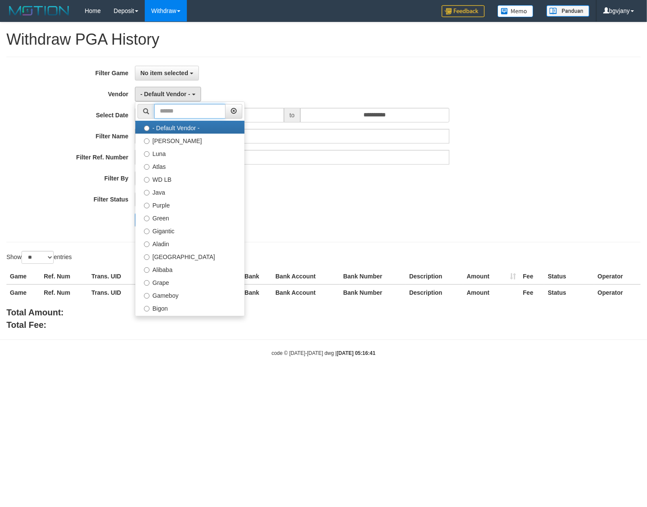
click at [185, 112] on input "text" at bounding box center [189, 111] width 71 height 15
paste input "******"
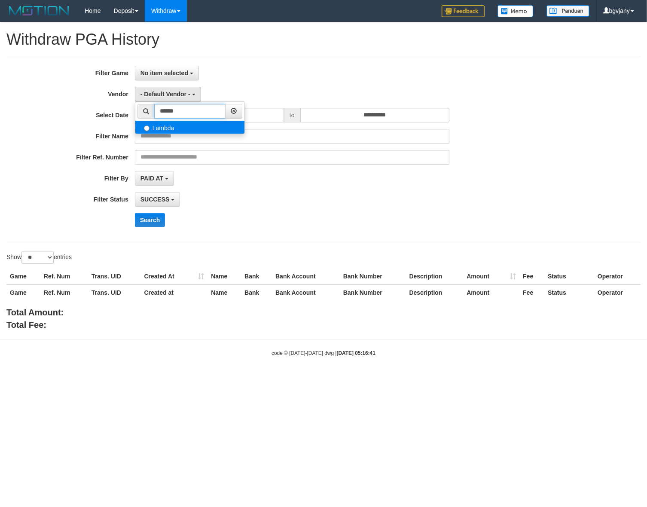
type input "******"
click at [179, 128] on label "Lambda" at bounding box center [189, 127] width 109 height 13
select select "**********"
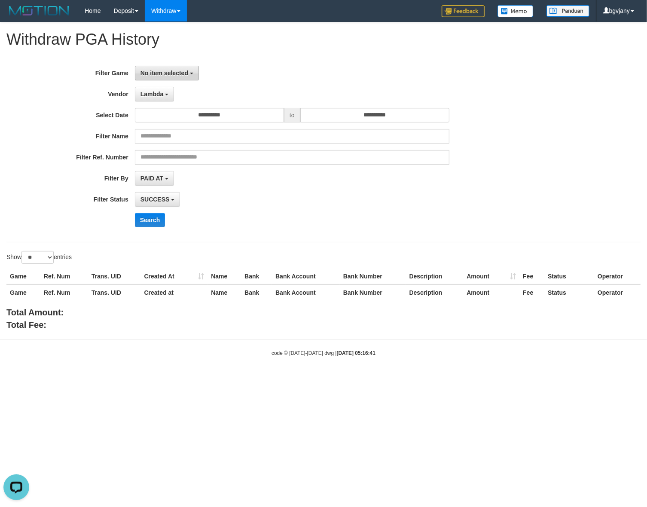
click at [190, 70] on button "No item selected" at bounding box center [167, 73] width 64 height 15
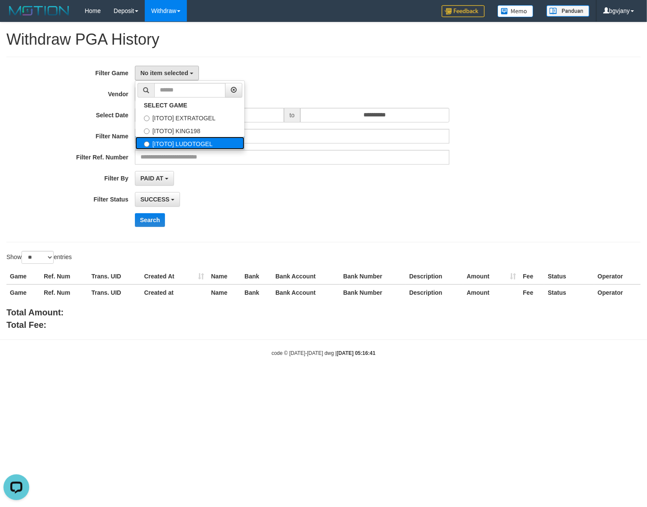
click at [187, 143] on label "[ITOTO] LUDOTOGEL" at bounding box center [189, 143] width 109 height 13
select select "****"
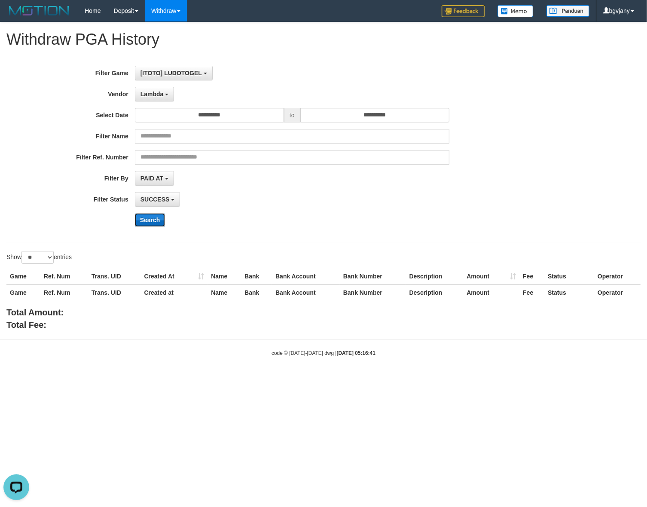
click at [158, 222] on button "Search" at bounding box center [150, 220] width 30 height 14
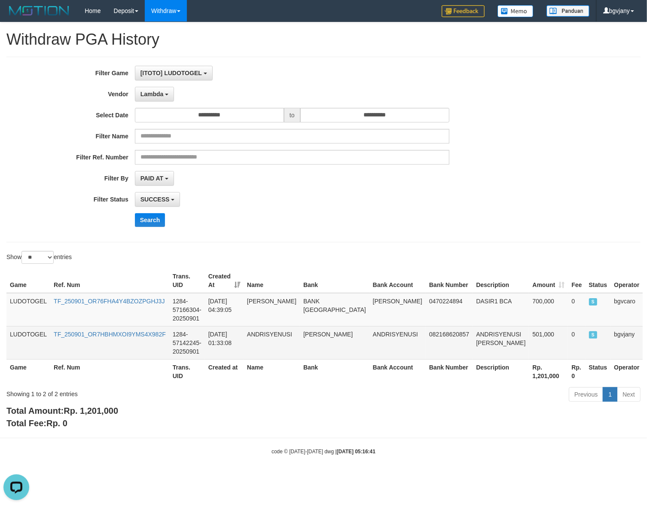
click at [26, 331] on td "LUDOTOGEL" at bounding box center [28, 342] width 44 height 33
copy td "LUDOTOGEL"
click at [243, 331] on td "2025-09-01 01:33:08" at bounding box center [224, 342] width 39 height 33
copy td "2025-09-01"
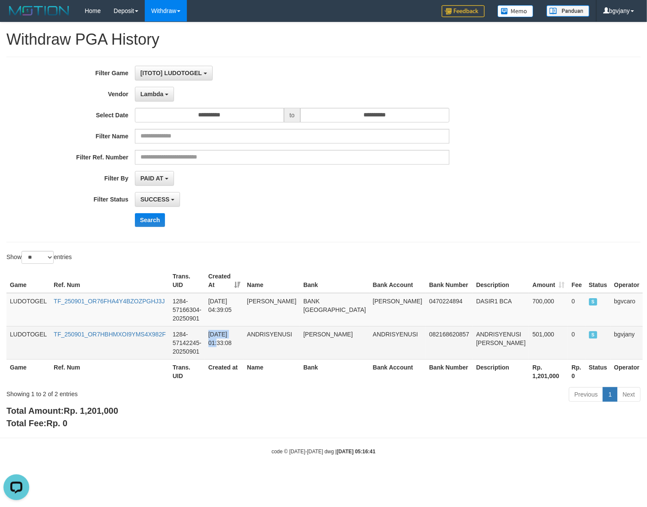
drag, startPoint x: 246, startPoint y: 333, endPoint x: 215, endPoint y: 331, distance: 30.9
click at [215, 331] on td "2025-09-01 01:33:08" at bounding box center [224, 342] width 39 height 33
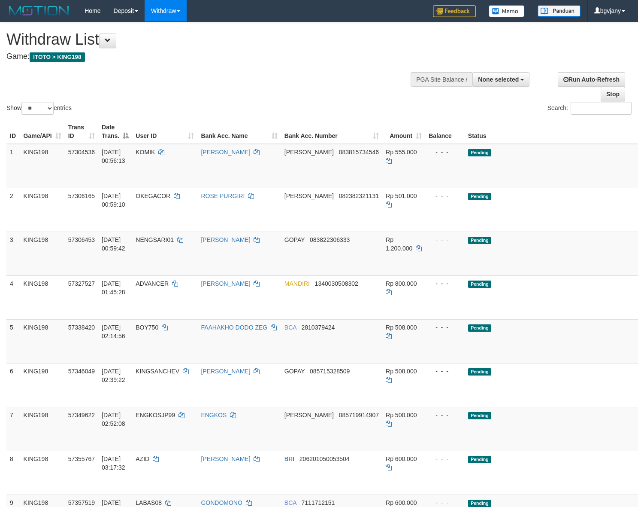
select select
select select "**"
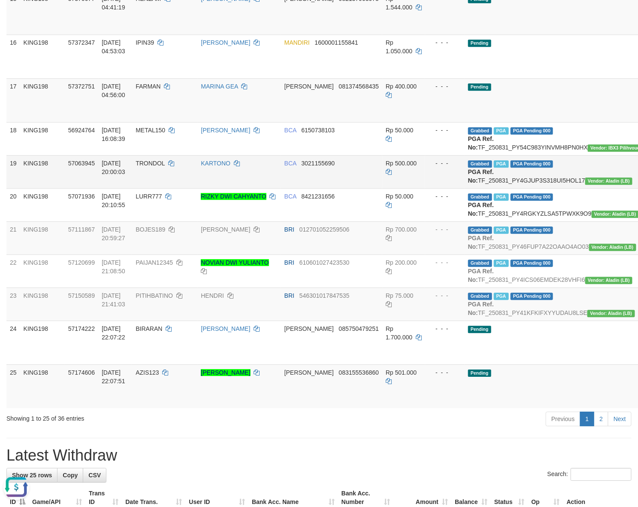
click at [182, 182] on td "TRONDOL" at bounding box center [164, 171] width 65 height 33
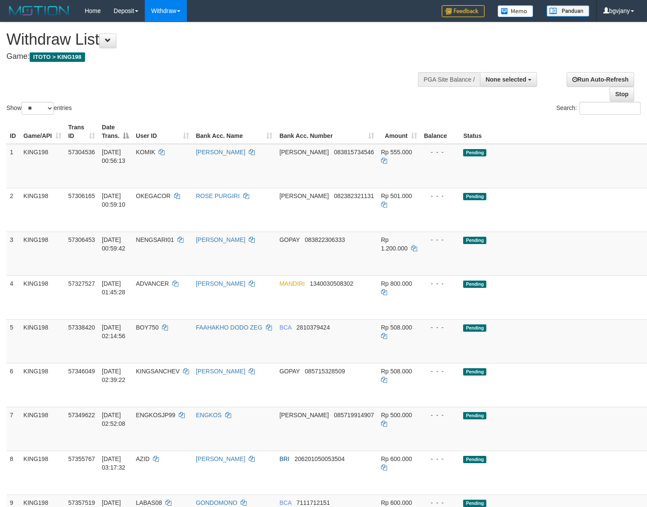
select select
select select "**"
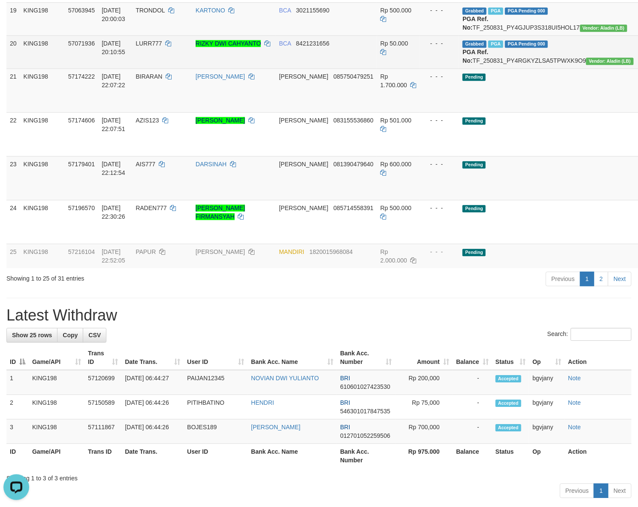
scroll to position [854, 0]
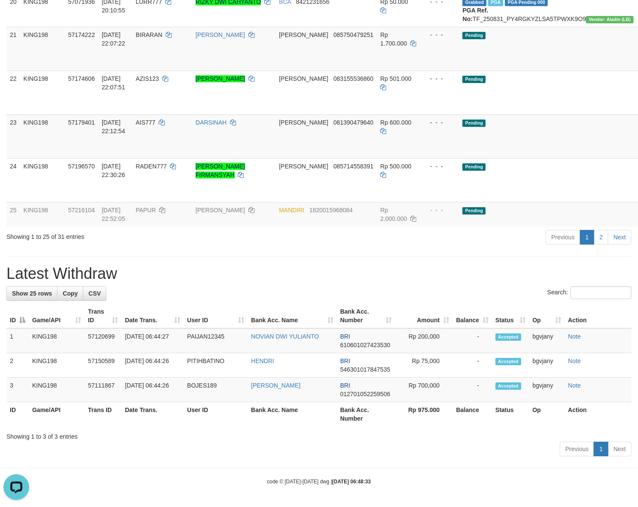
click at [259, 238] on div "Showing 1 to 25 of 31 entries" at bounding box center [132, 235] width 253 height 12
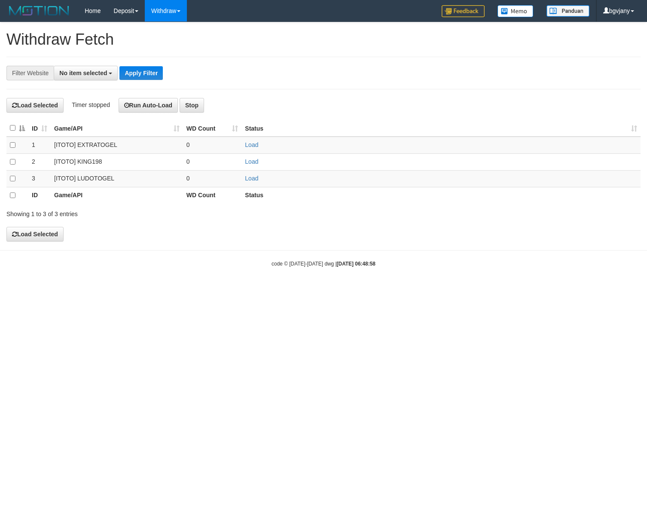
select select
drag, startPoint x: 254, startPoint y: 179, endPoint x: 224, endPoint y: 48, distance: 134.8
click at [253, 179] on link "Load" at bounding box center [251, 178] width 13 height 7
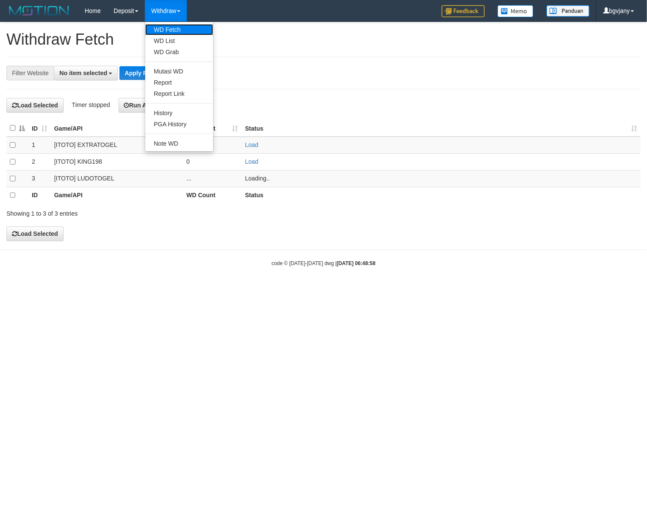
click at [185, 33] on link "WD Fetch" at bounding box center [179, 29] width 68 height 11
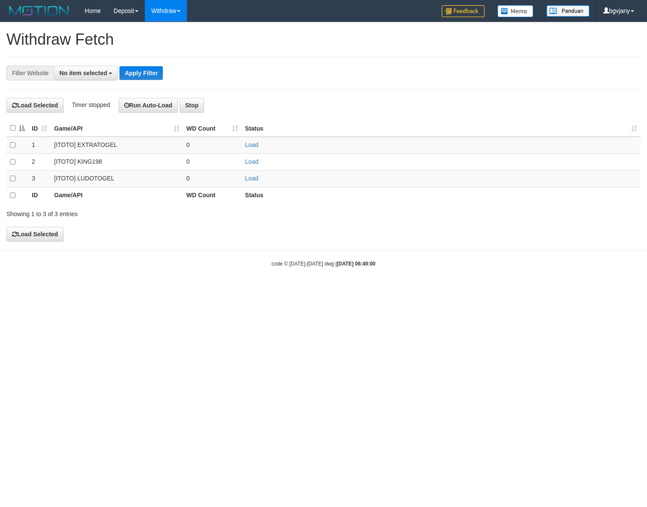
select select
click at [255, 175] on link "Load" at bounding box center [251, 178] width 13 height 7
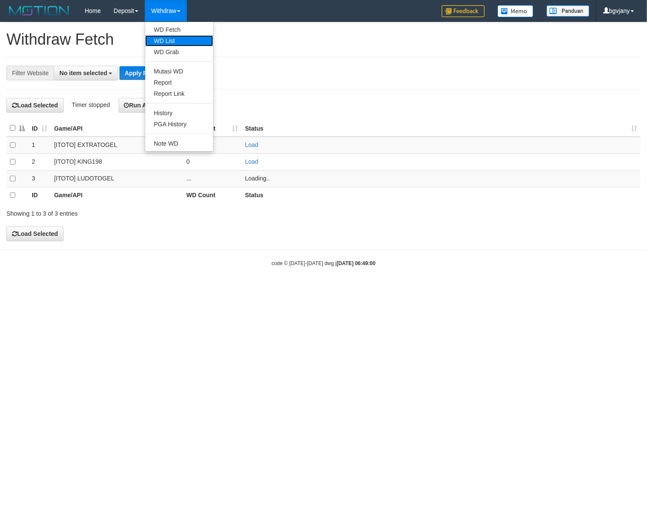
click at [174, 40] on link "WD List" at bounding box center [179, 40] width 68 height 11
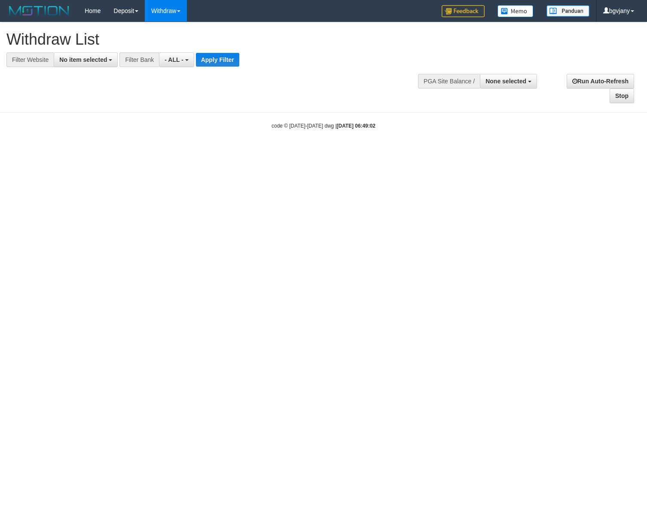
select select
click at [108, 66] on button "No item selected" at bounding box center [86, 59] width 64 height 15
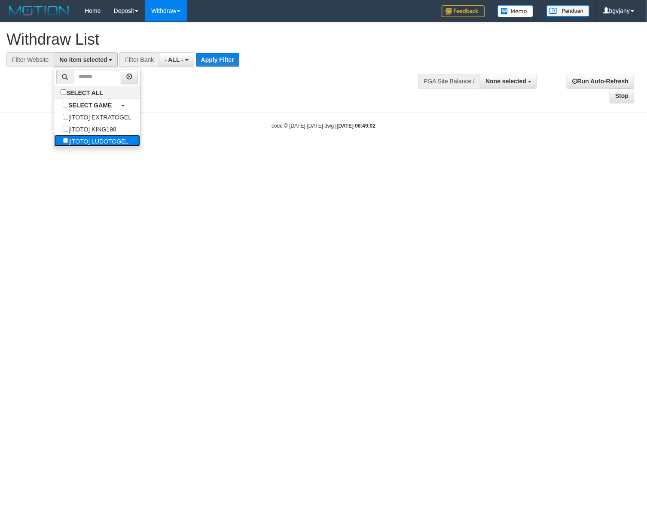
click at [121, 138] on label "[ITOTO] LUDOTOGEL" at bounding box center [95, 141] width 83 height 12
select select "****"
click at [226, 61] on button "Apply Filter" at bounding box center [230, 60] width 43 height 14
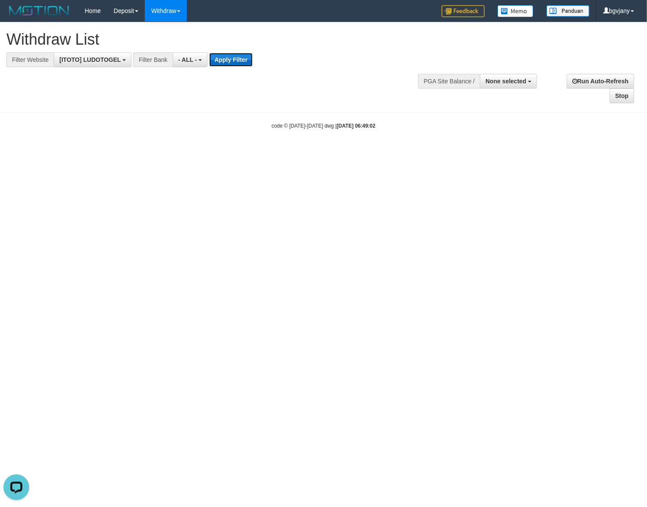
scroll to position [0, 0]
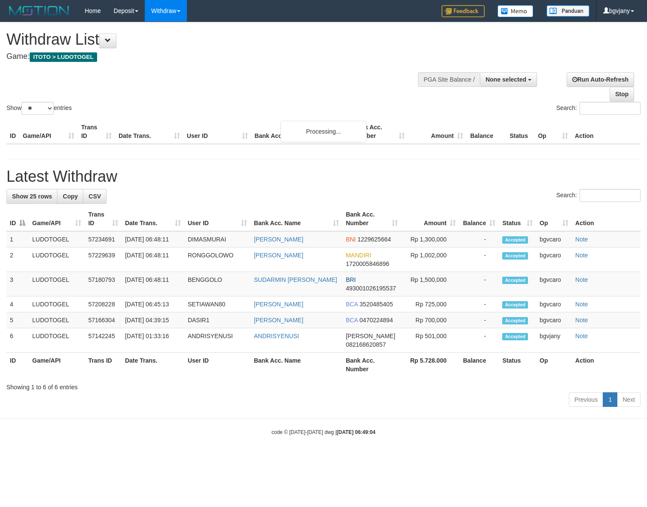
select select
select select "**"
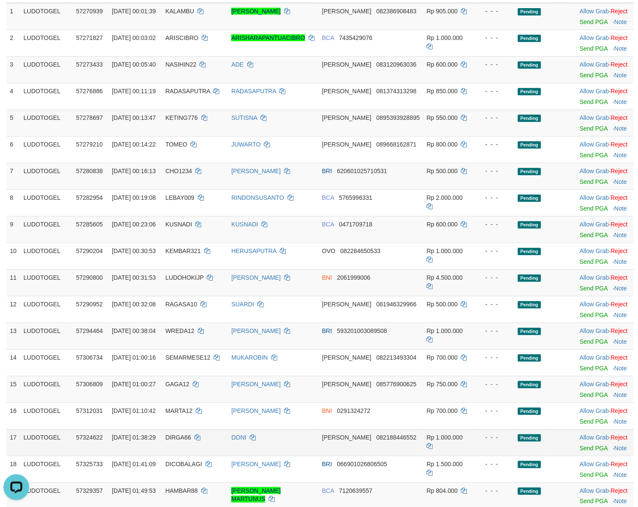
scroll to position [115, 0]
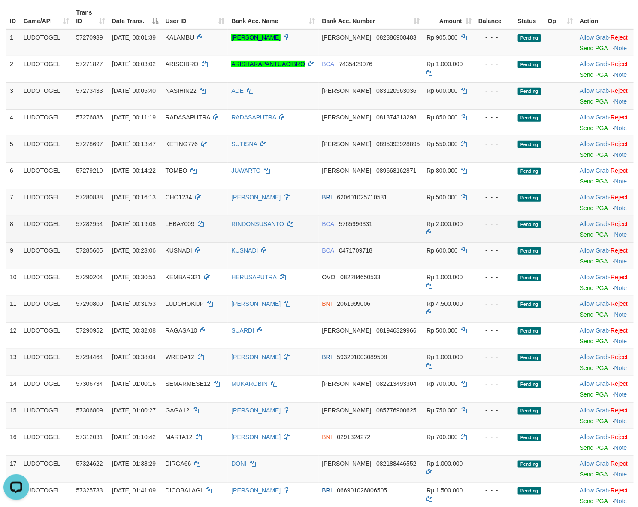
click at [77, 222] on td "57282954" at bounding box center [91, 229] width 36 height 27
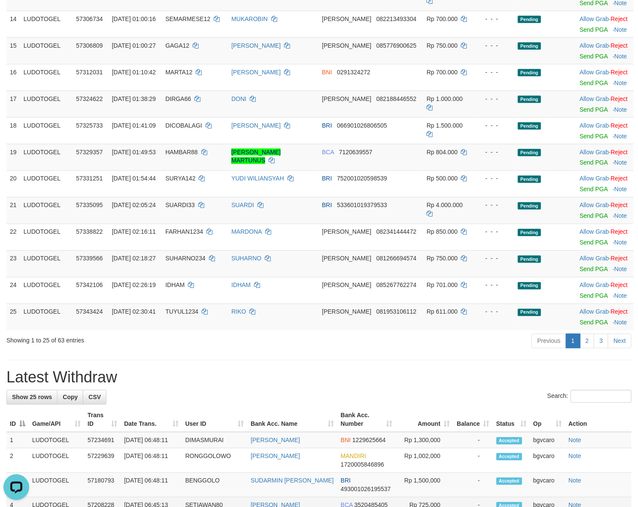
scroll to position [651, 0]
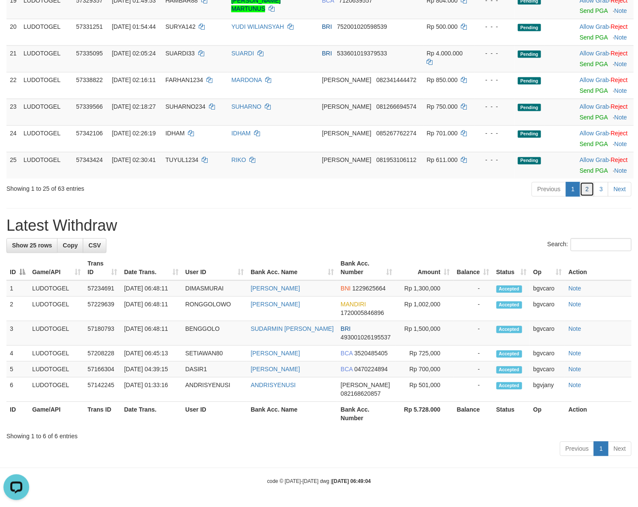
click at [589, 182] on link "2" at bounding box center [587, 189] width 15 height 15
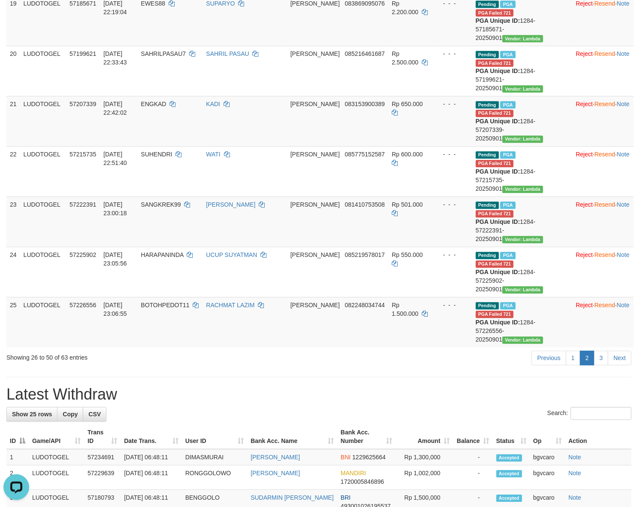
scroll to position [978, 0]
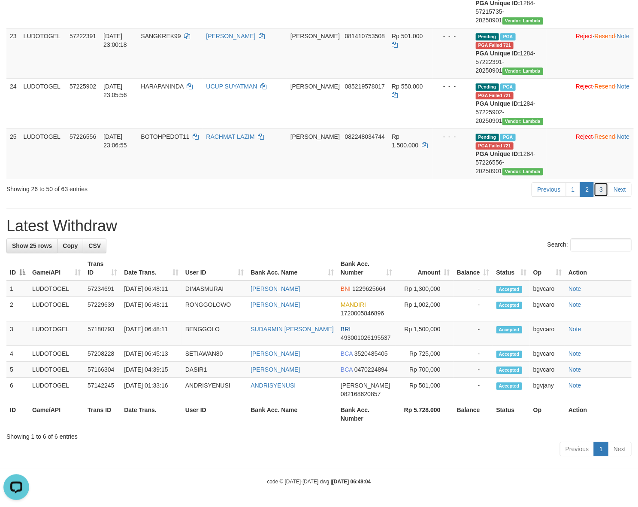
click at [598, 182] on link "3" at bounding box center [601, 189] width 15 height 15
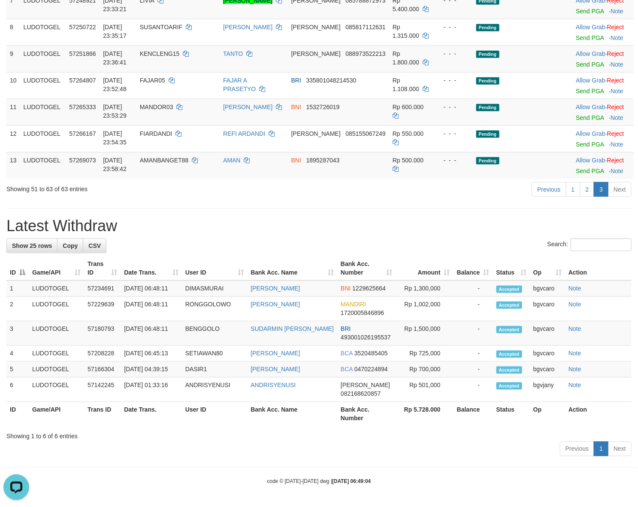
scroll to position [0, 0]
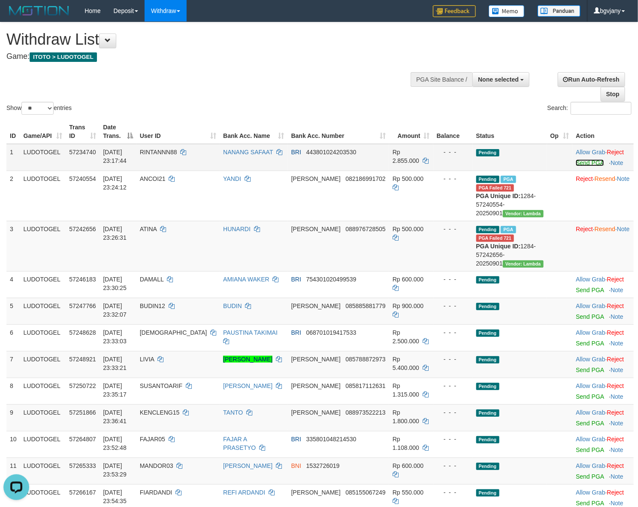
click at [576, 162] on link "Send PGA" at bounding box center [590, 162] width 28 height 7
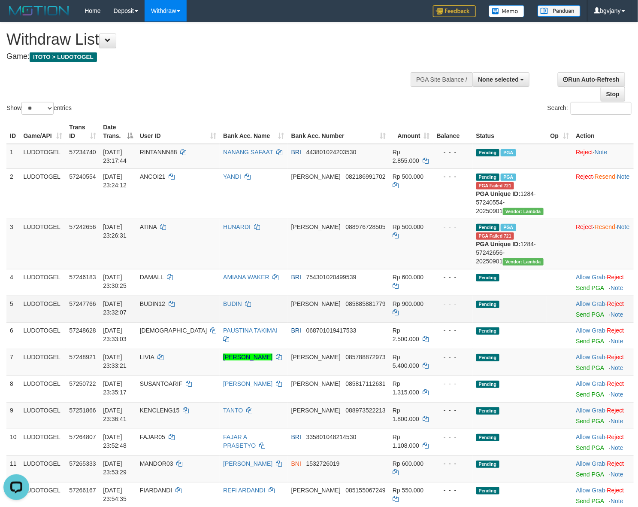
click at [220, 322] on td "BUDIN12" at bounding box center [178, 308] width 83 height 27
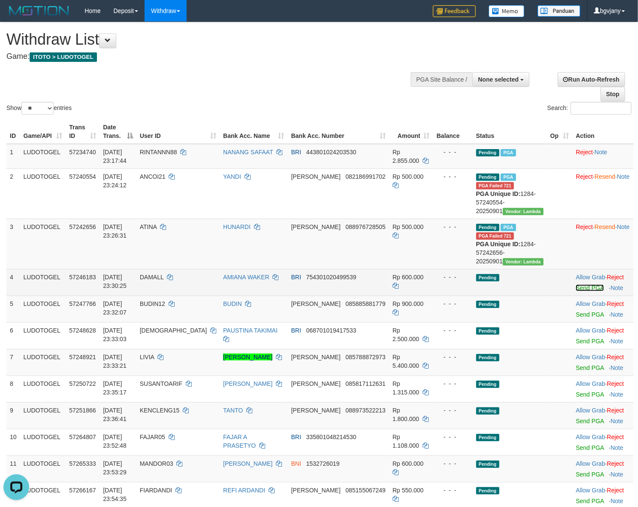
click at [576, 291] on link "Send PGA" at bounding box center [590, 287] width 28 height 7
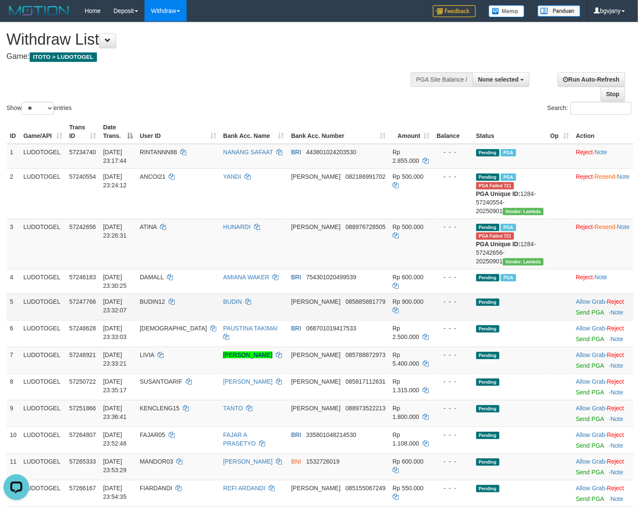
click at [74, 320] on td "57247766" at bounding box center [83, 306] width 34 height 27
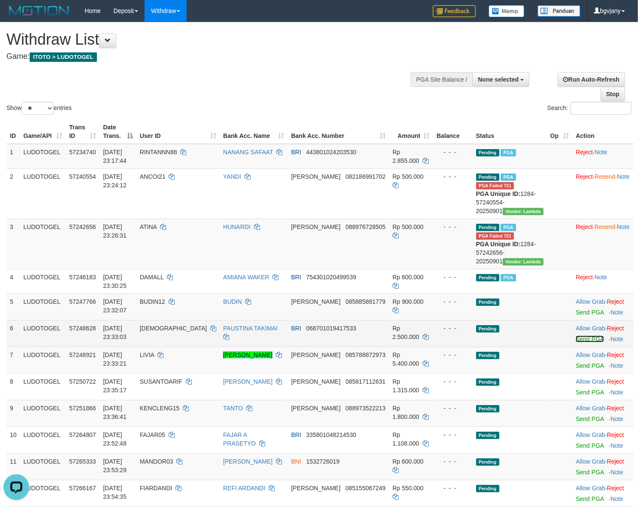
click at [576, 342] on link "Send PGA" at bounding box center [590, 338] width 28 height 7
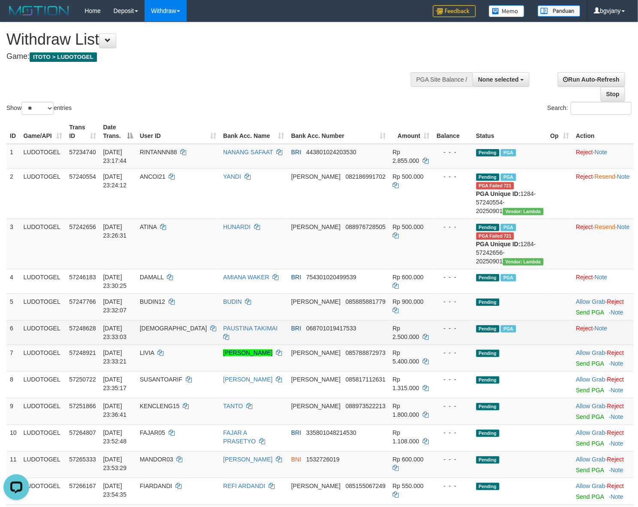
click at [137, 344] on td "31/08/2025 23:33:03" at bounding box center [118, 332] width 37 height 24
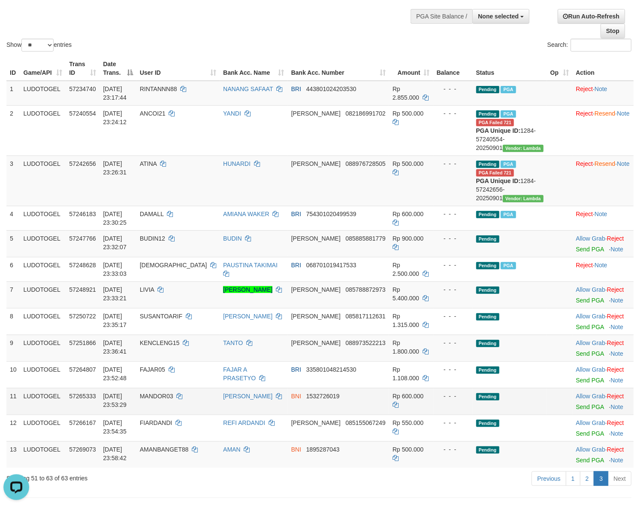
scroll to position [89, 0]
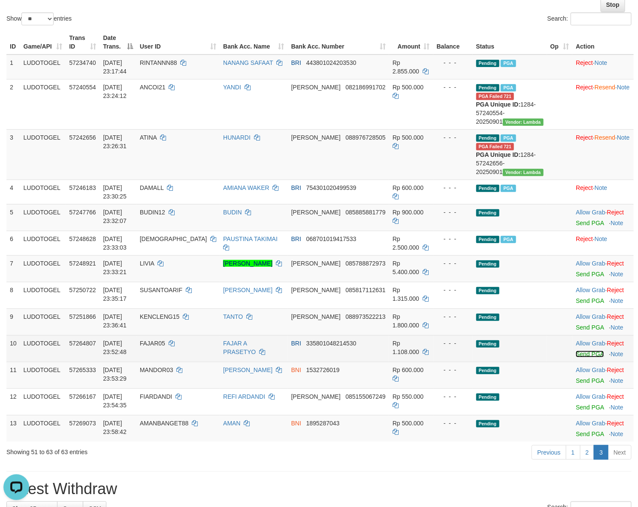
click at [576, 357] on link "Send PGA" at bounding box center [590, 353] width 28 height 7
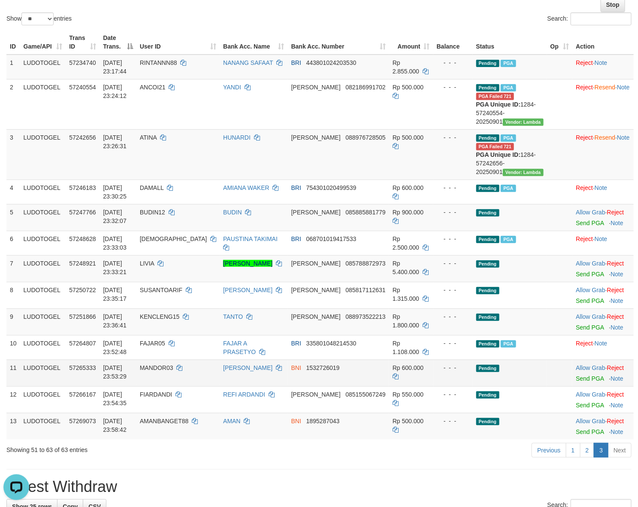
click at [449, 386] on td "- - -" at bounding box center [453, 372] width 39 height 27
click at [576, 382] on link "Send PGA" at bounding box center [590, 378] width 28 height 7
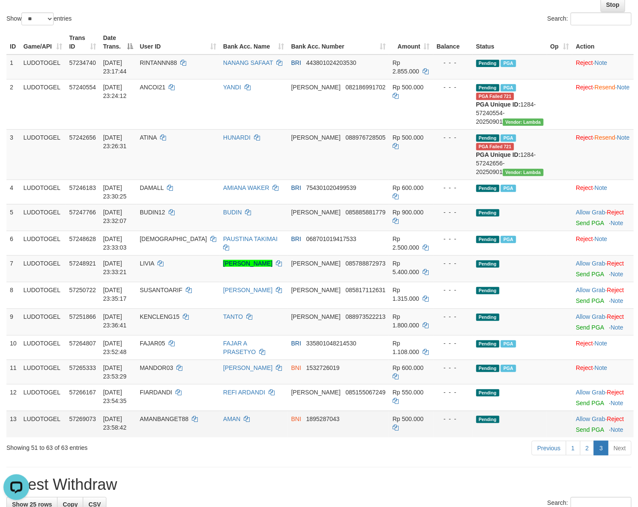
click at [419, 437] on td "Rp 500.000" at bounding box center [411, 423] width 44 height 27
click at [576, 433] on link "Send PGA" at bounding box center [590, 429] width 28 height 7
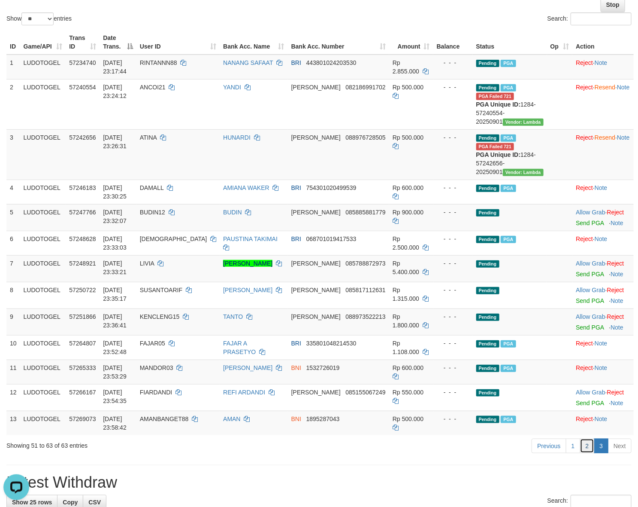
click at [584, 453] on link "2" at bounding box center [587, 445] width 15 height 15
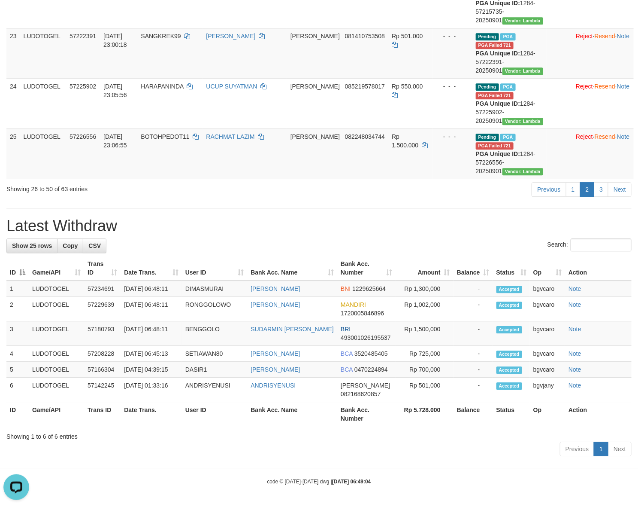
click at [273, 234] on h1 "Latest Withdraw" at bounding box center [319, 225] width 626 height 17
click at [575, 197] on link "1" at bounding box center [573, 189] width 15 height 15
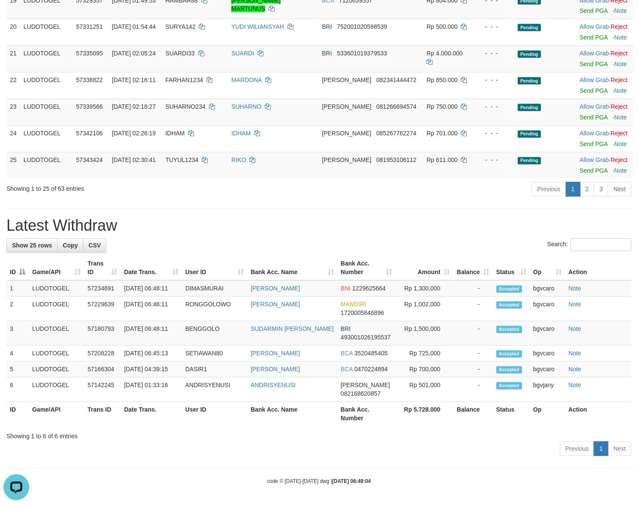
scroll to position [0, 0]
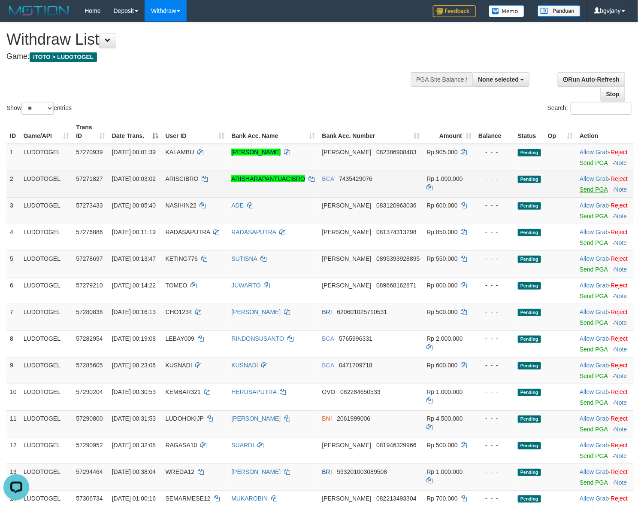
click at [582, 192] on td "Allow Grab · Reject Send PGA · Note" at bounding box center [606, 183] width 58 height 27
click at [580, 191] on link "Send PGA" at bounding box center [594, 189] width 28 height 7
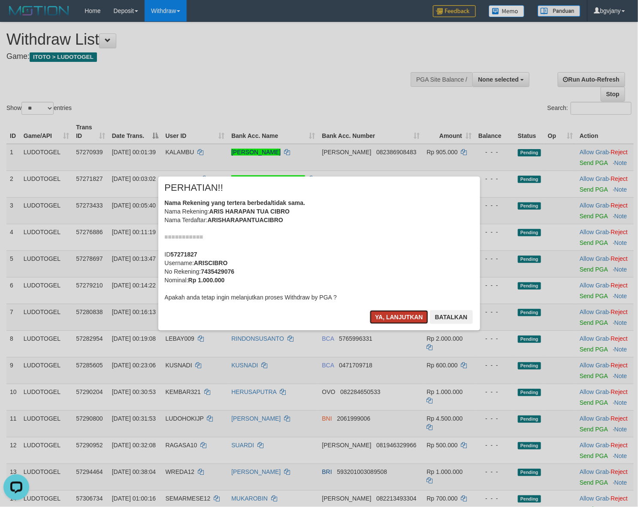
click at [392, 319] on button "Ya, lanjutkan" at bounding box center [399, 317] width 58 height 14
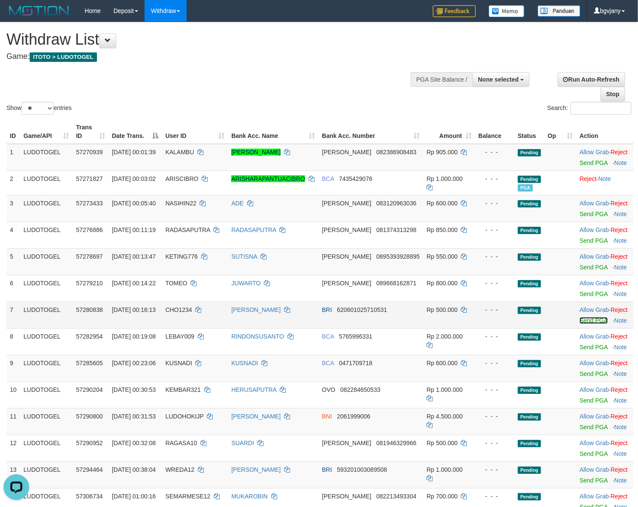
click at [580, 320] on link "Send PGA" at bounding box center [594, 320] width 28 height 7
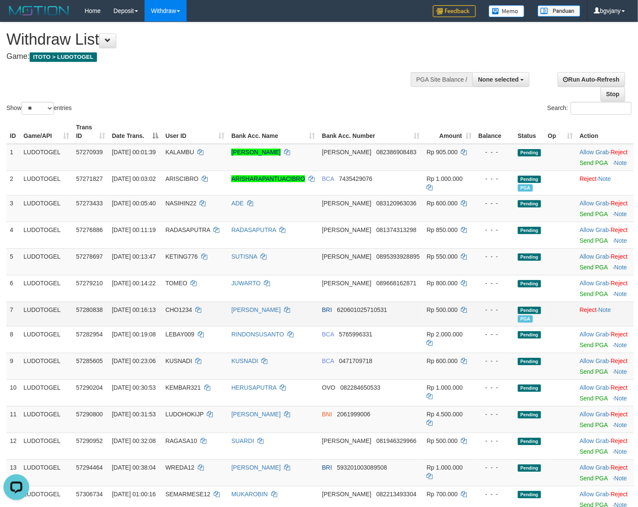
click at [429, 320] on td "Rp 500.000" at bounding box center [450, 313] width 52 height 24
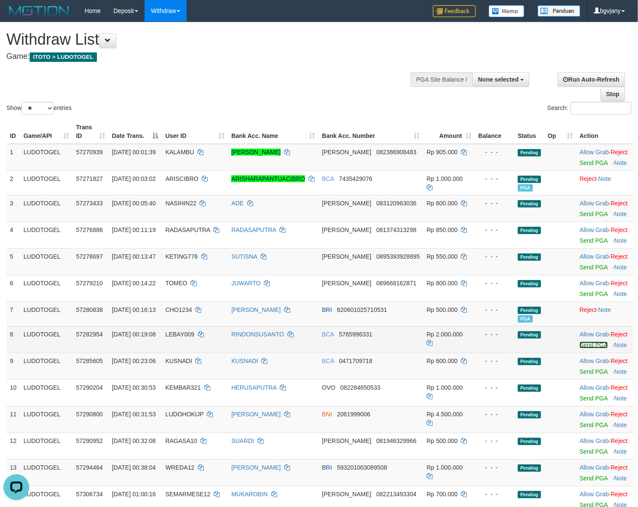
click at [580, 347] on link "Send PGA" at bounding box center [594, 344] width 28 height 7
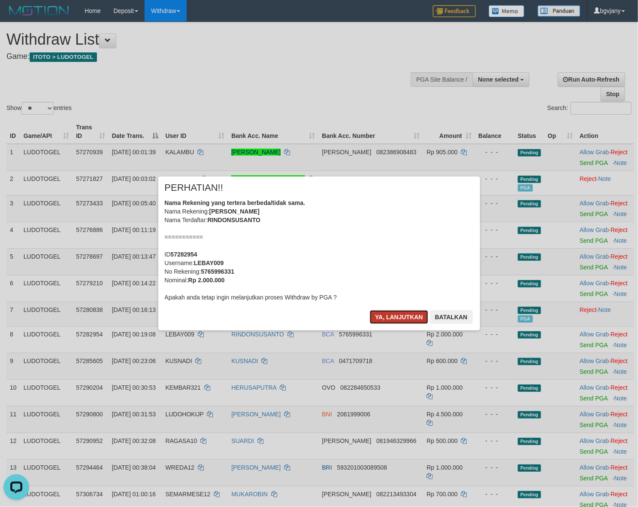
click at [389, 310] on button "Ya, lanjutkan" at bounding box center [399, 317] width 58 height 14
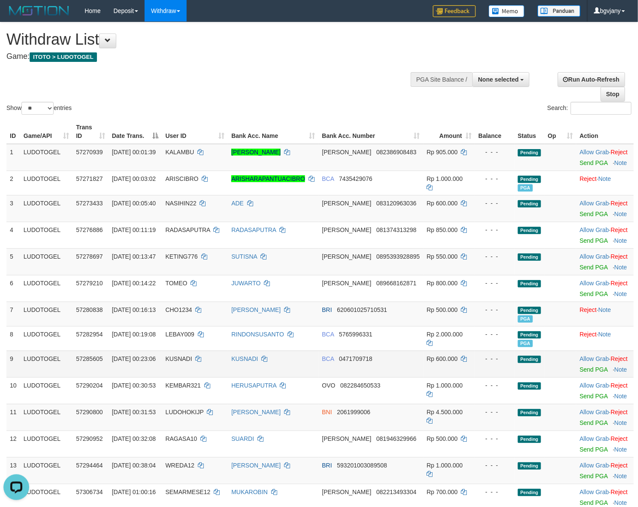
click at [577, 368] on td "Allow Grab · Reject Send PGA · Note" at bounding box center [606, 363] width 58 height 27
click at [580, 369] on link "Send PGA" at bounding box center [594, 369] width 28 height 7
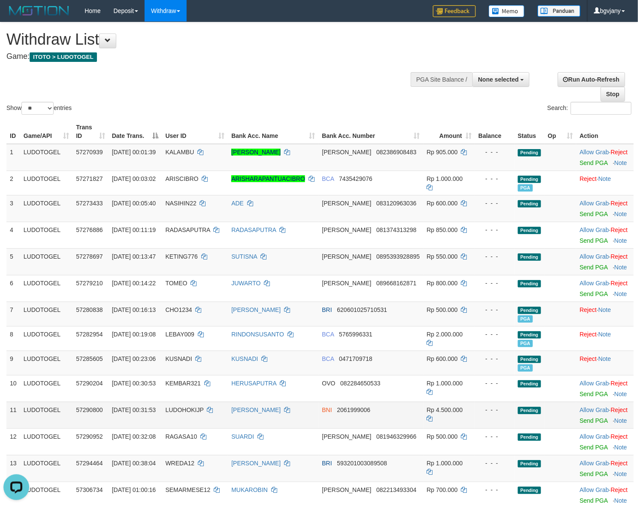
click at [400, 412] on td "BNI 2061999006" at bounding box center [371, 414] width 105 height 27
click at [580, 421] on link "Send PGA" at bounding box center [594, 420] width 28 height 7
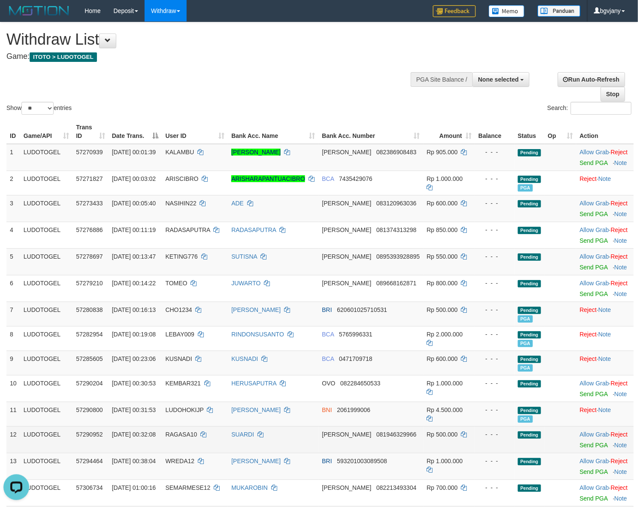
click at [319, 436] on td "SUARDI" at bounding box center [273, 439] width 91 height 27
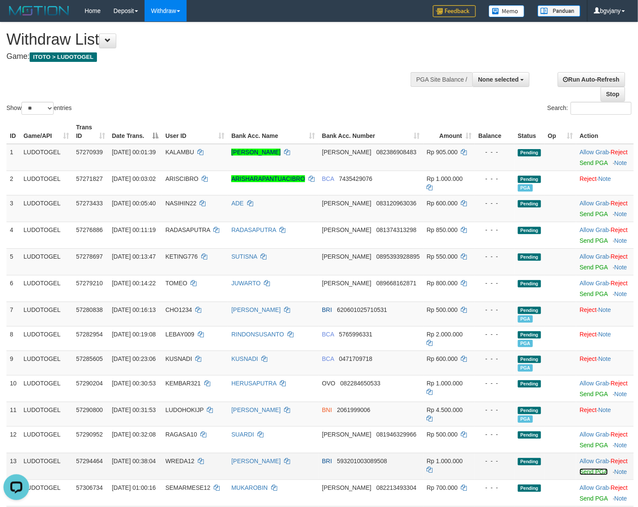
click at [580, 471] on link "Send PGA" at bounding box center [594, 471] width 28 height 7
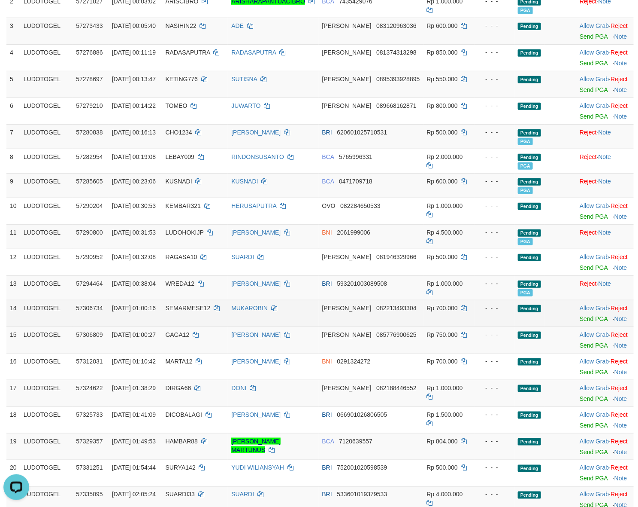
scroll to position [179, 0]
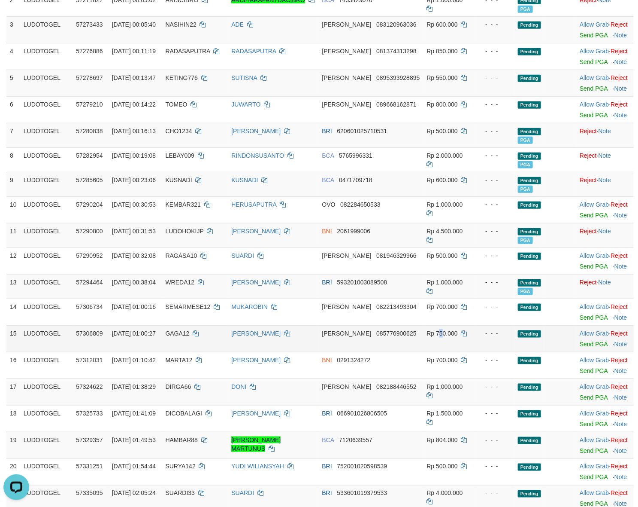
click at [424, 331] on td "Rp 750.000" at bounding box center [450, 338] width 52 height 27
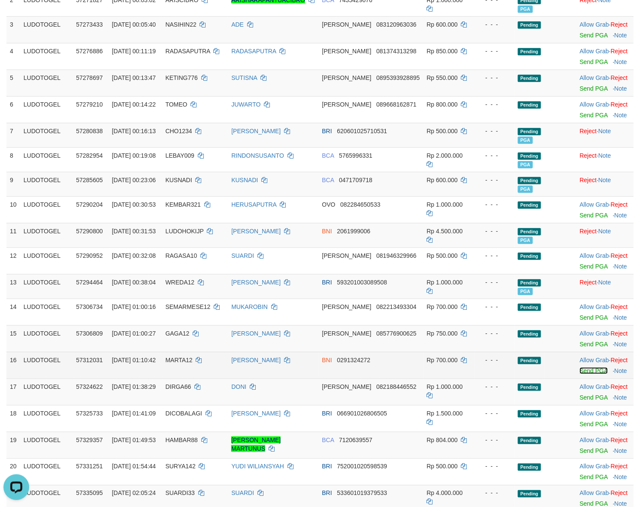
click at [585, 374] on link "Send PGA" at bounding box center [594, 370] width 28 height 7
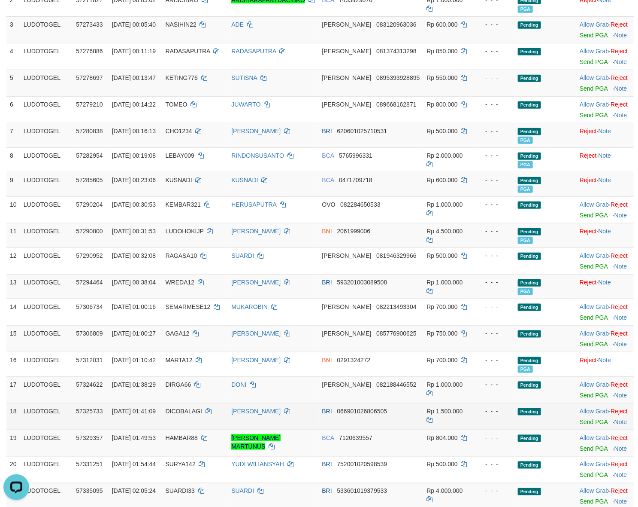
click at [436, 414] on span "Rp 1.500.000" at bounding box center [445, 410] width 36 height 7
click at [580, 428] on td "Allow Grab · Reject Send PGA · Note" at bounding box center [606, 416] width 58 height 27
click at [582, 423] on link "Send PGA" at bounding box center [594, 421] width 28 height 7
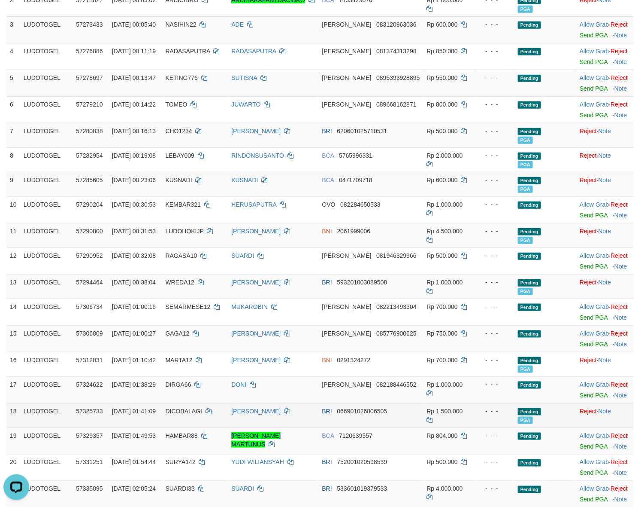
click at [518, 420] on span "PGA" at bounding box center [525, 419] width 15 height 7
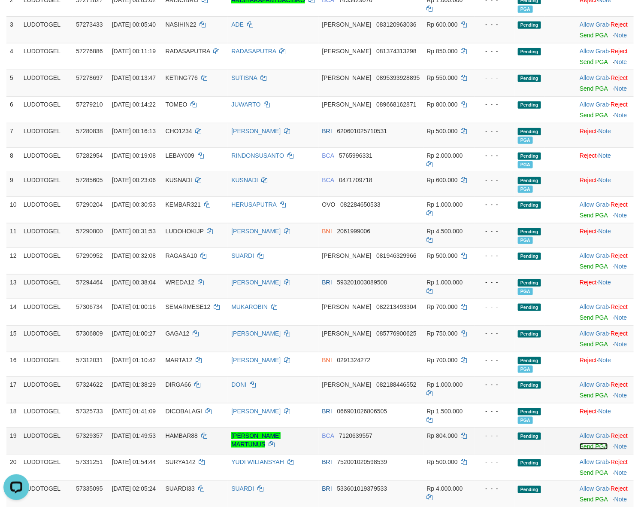
drag, startPoint x: 586, startPoint y: 450, endPoint x: 272, endPoint y: 440, distance: 314.4
click at [586, 449] on link "Send PGA" at bounding box center [594, 446] width 28 height 7
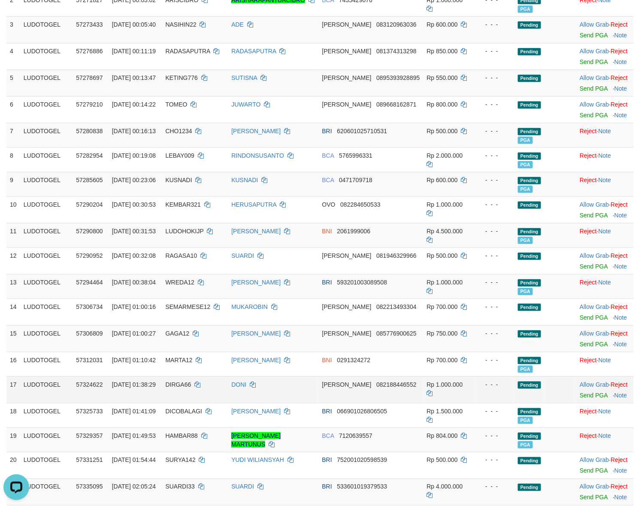
click at [427, 388] on span "Rp 1.000.000" at bounding box center [445, 384] width 36 height 7
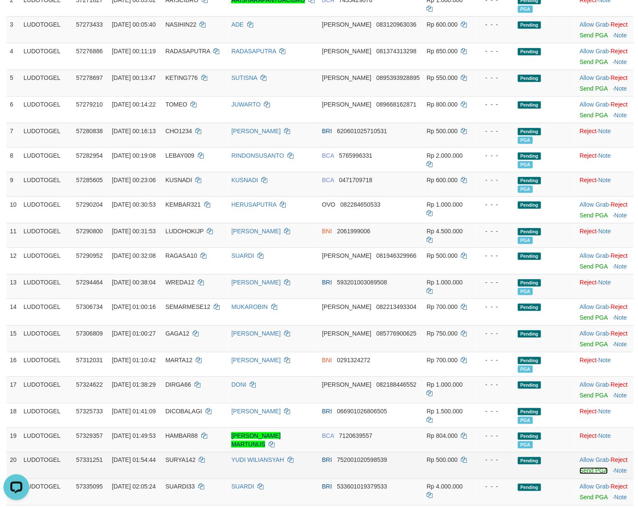
click at [580, 469] on link "Send PGA" at bounding box center [594, 470] width 28 height 7
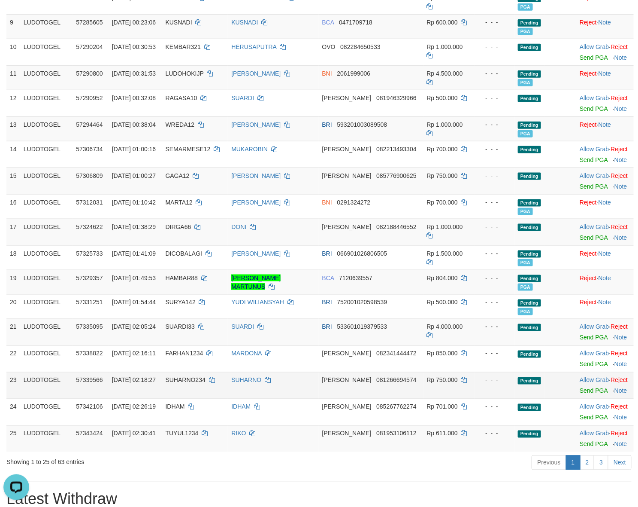
scroll to position [447, 0]
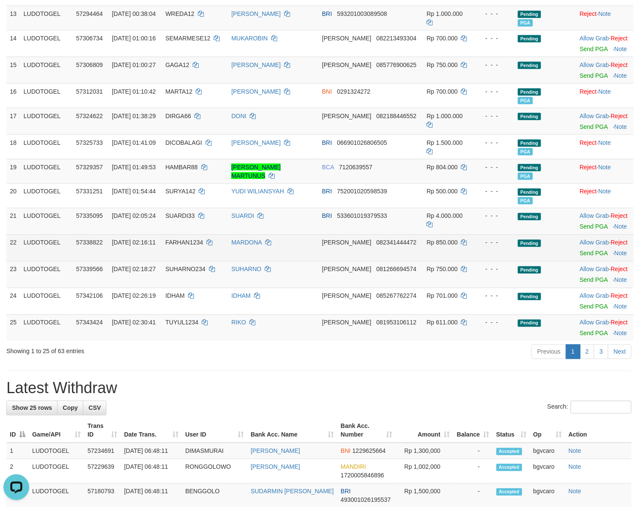
click at [479, 254] on td "- - -" at bounding box center [494, 247] width 39 height 27
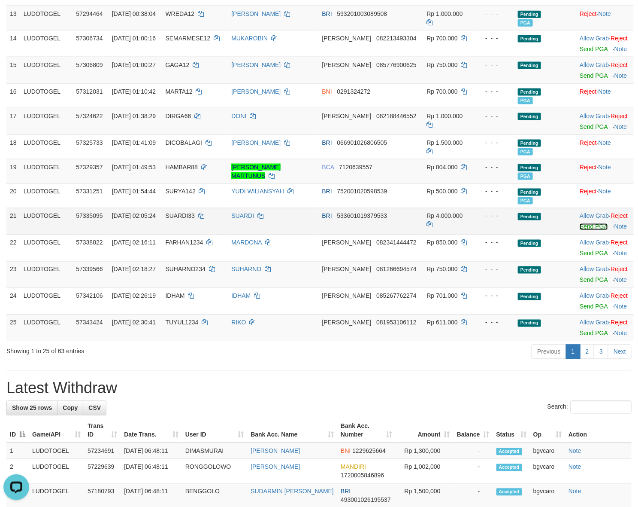
click at [580, 226] on link "Send PGA" at bounding box center [594, 226] width 28 height 7
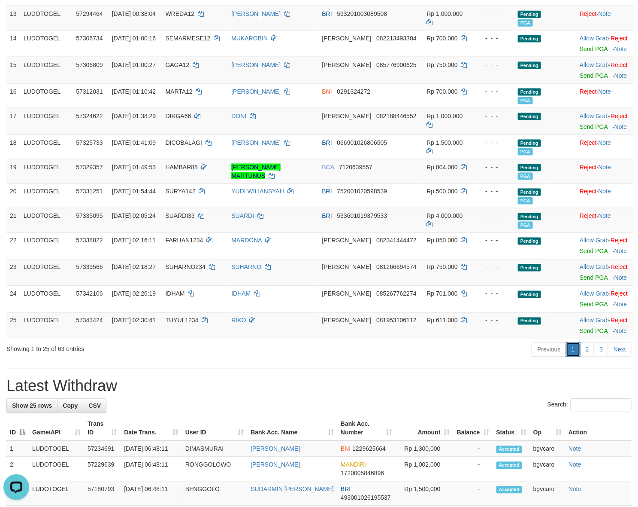
click at [580, 353] on link "1" at bounding box center [573, 349] width 15 height 15
click at [584, 352] on link "2" at bounding box center [587, 349] width 15 height 15
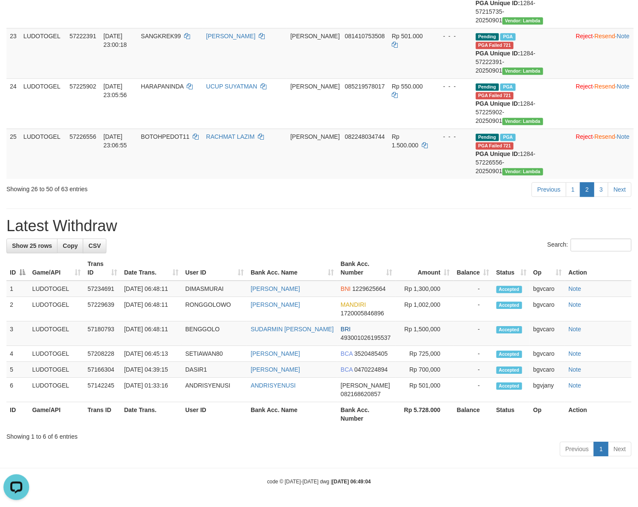
scroll to position [0, 0]
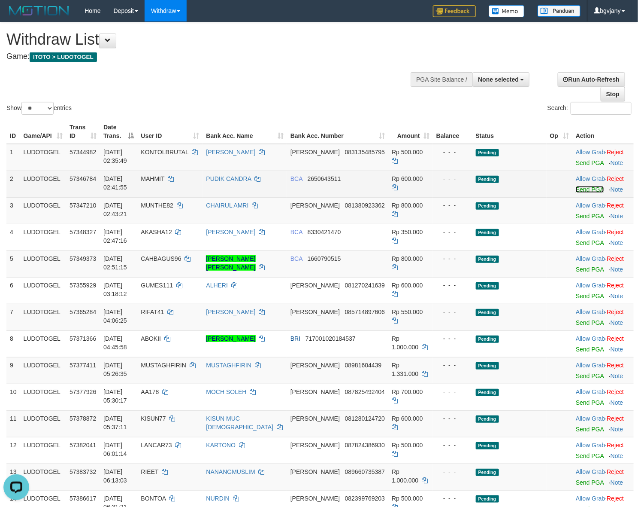
click at [576, 188] on link "Send PGA" at bounding box center [590, 189] width 28 height 7
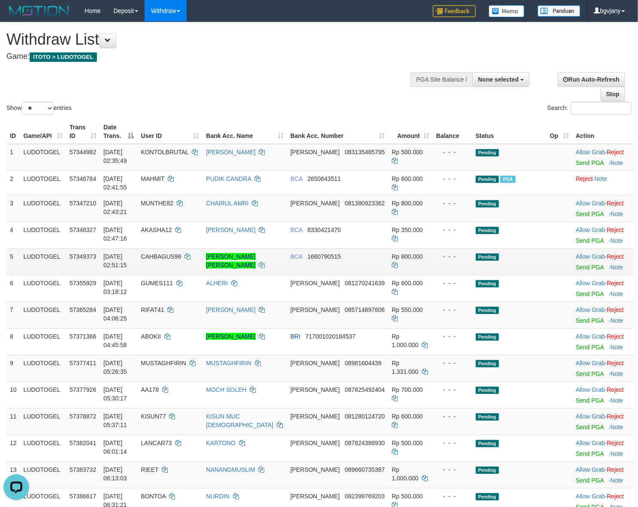
click at [416, 260] on td "Rp 800.000" at bounding box center [411, 261] width 45 height 27
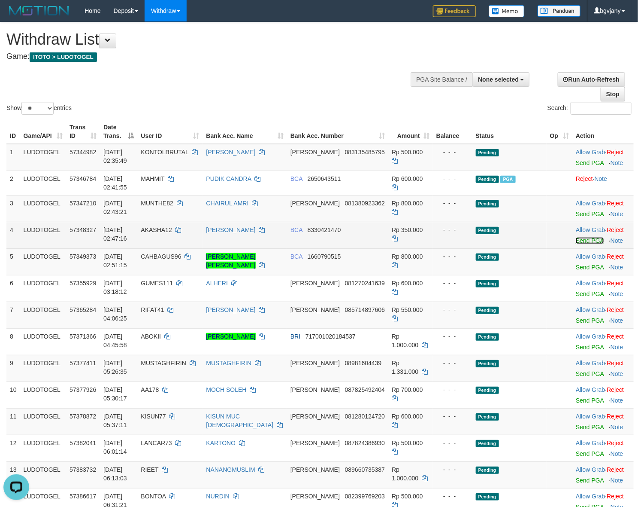
click at [576, 240] on link "Send PGA" at bounding box center [590, 240] width 28 height 7
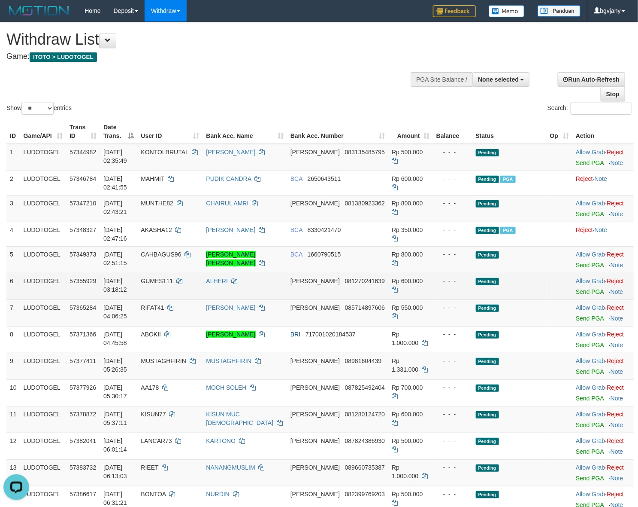
click at [573, 296] on td "Allow Grab · Reject Send PGA · Note" at bounding box center [603, 286] width 61 height 27
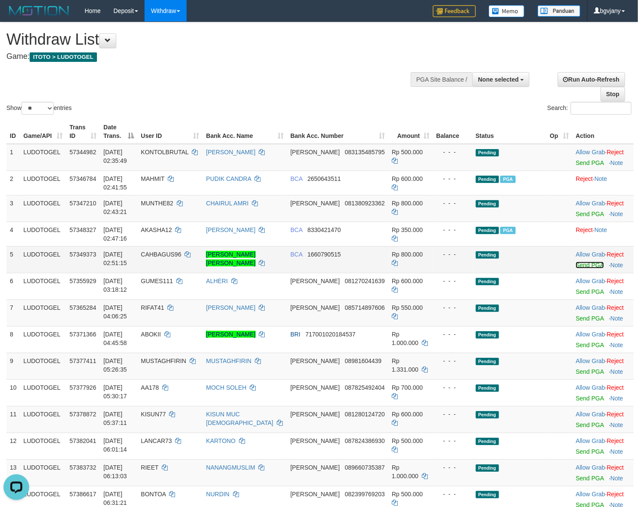
click at [576, 265] on link "Send PGA" at bounding box center [590, 264] width 28 height 7
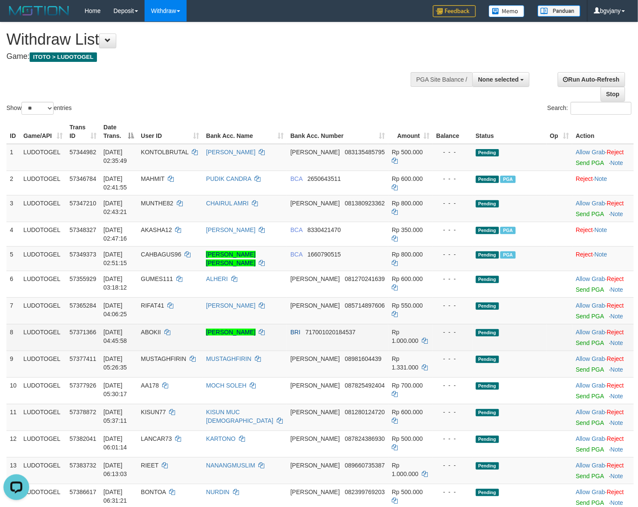
click at [484, 324] on td "Pending" at bounding box center [510, 337] width 74 height 27
click at [576, 343] on link "Send PGA" at bounding box center [590, 342] width 28 height 7
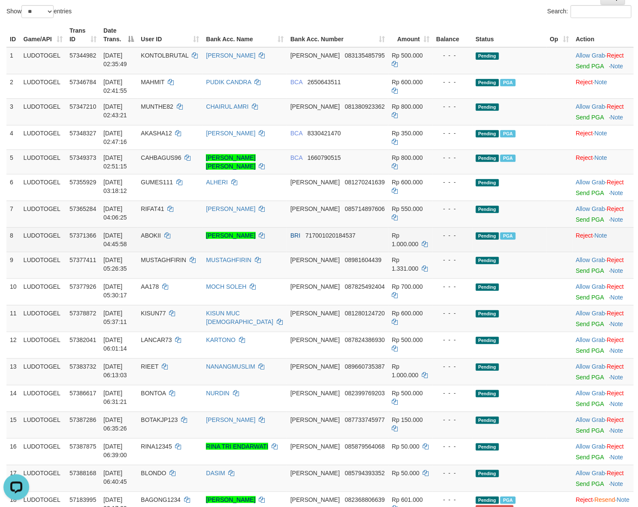
scroll to position [89, 0]
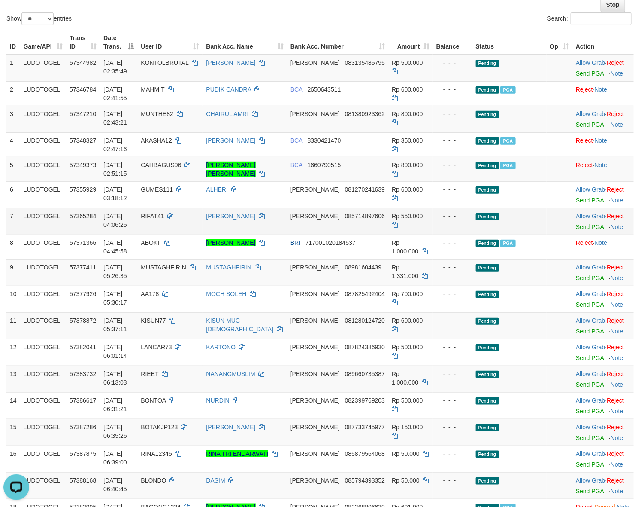
click at [287, 222] on td "[PERSON_NAME]" at bounding box center [245, 221] width 84 height 27
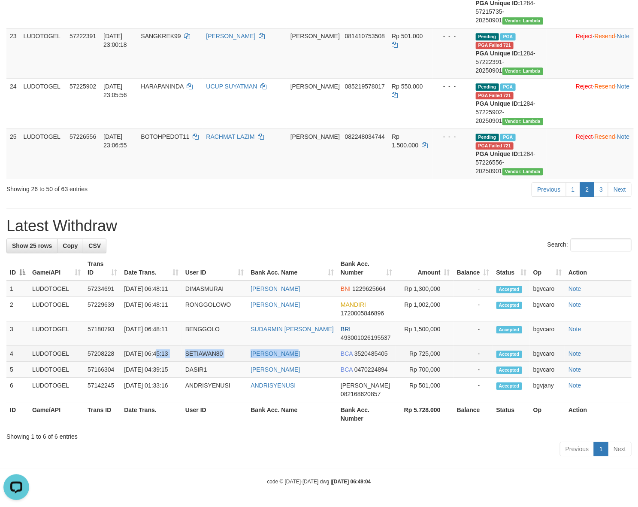
copy tr "06:45:13 SETIAWAN80 ALI SETIAWAN"
drag, startPoint x: 335, startPoint y: 344, endPoint x: 121, endPoint y: 345, distance: 214.2
click at [121, 346] on tr "4 LUDOTOGEL 57208228 01/09/2025 06:45:13 SETIAWAN80 ALI SETIAWAN BCA 3520485405…" at bounding box center [319, 354] width 626 height 16
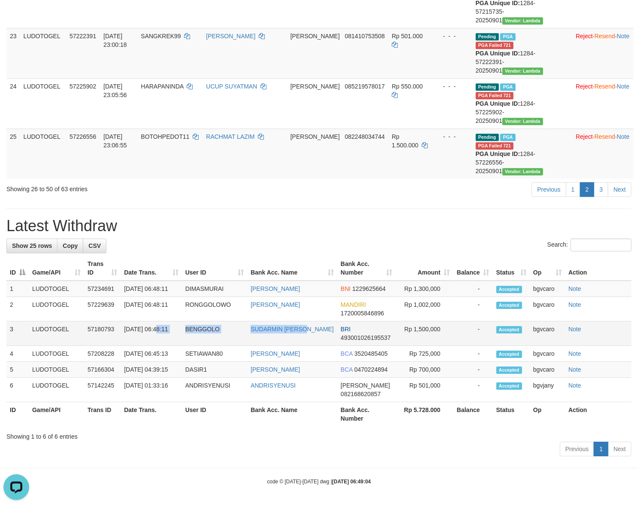
copy tr "06:48:11 BENGGOLO SUDARMIN DAHLAN"
drag, startPoint x: 327, startPoint y: 312, endPoint x: 156, endPoint y: 314, distance: 171.3
click at [156, 321] on tr "3 LUDOTOGEL 57180793 01/09/2025 06:48:11 BENGGOLO SUDARMIN DAHLAN BRI 493001026…" at bounding box center [319, 333] width 626 height 24
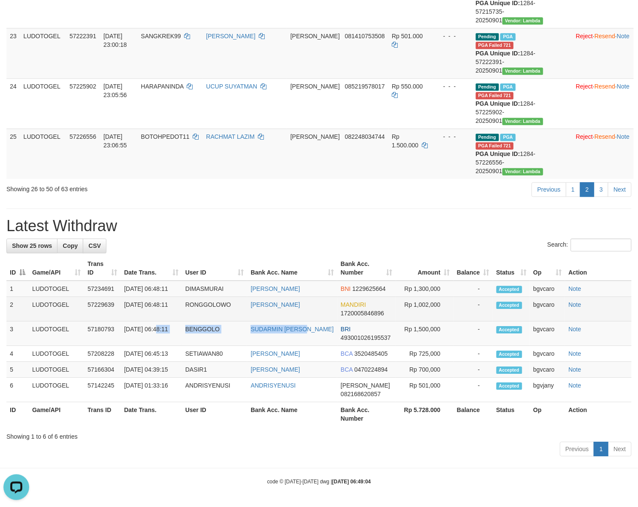
copy tr "06:48:11 RONGGOLOWO MARADONA SIREGAR"
drag, startPoint x: 320, startPoint y: 280, endPoint x: 155, endPoint y: 301, distance: 165.7
click at [155, 301] on tr "2 LUDOTOGEL 57229639 01/09/2025 06:48:11 RONGGOLOWO MARADONA SIREGAR MANDIRI 17…" at bounding box center [319, 309] width 626 height 24
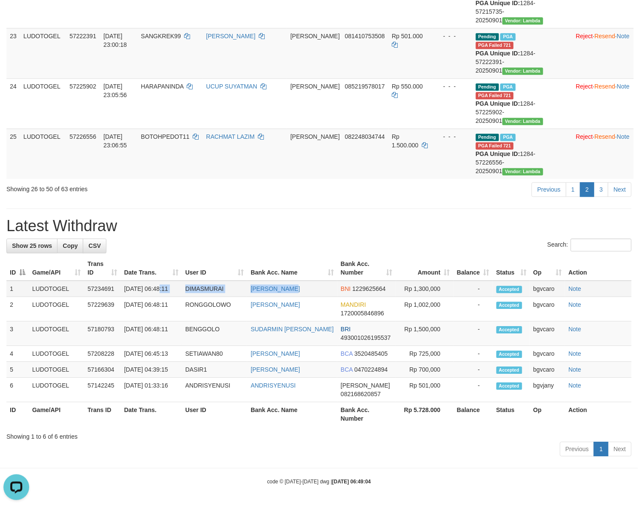
copy tr "6:48:11 DIMASMURAI DIMAS IRAWAN"
drag, startPoint x: 309, startPoint y: 277, endPoint x: 158, endPoint y: 277, distance: 151.1
click at [158, 280] on tr "1 LUDOTOGEL 57234691 01/09/2025 06:48:11 DIMASMURAI DIMAS IRAWAN BNI 1229625664…" at bounding box center [319, 288] width 626 height 16
click at [426, 280] on td "Rp 1,300,000" at bounding box center [425, 288] width 58 height 16
copy td "1,300,000"
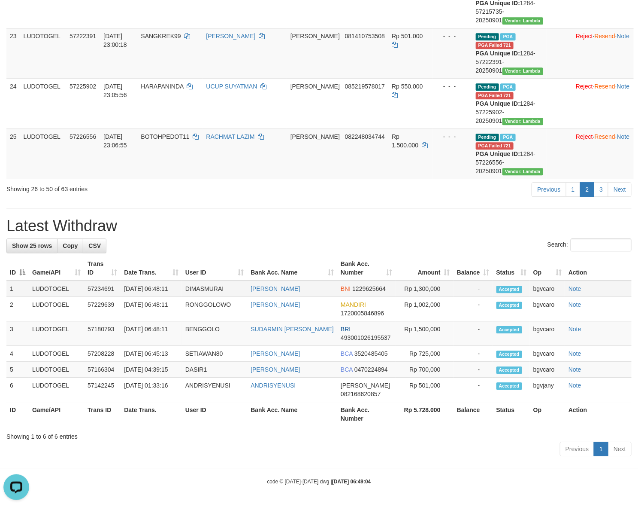
click at [426, 280] on td "Rp 1,300,000" at bounding box center [425, 288] width 58 height 16
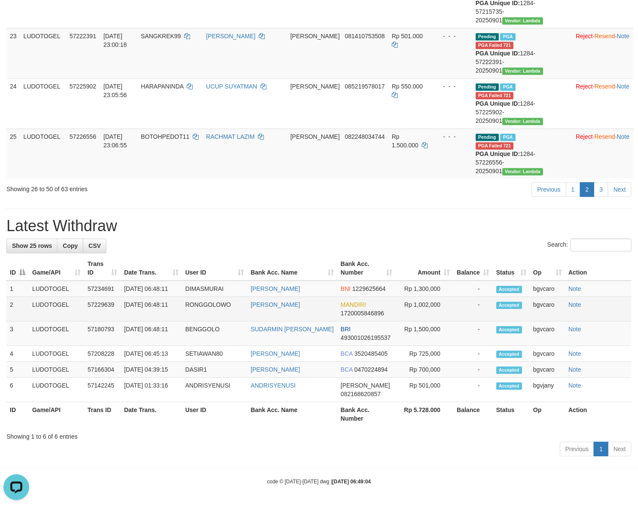
click at [423, 297] on td "Rp 1,002,000" at bounding box center [425, 309] width 58 height 24
copy td "1,002,000"
click at [423, 297] on td "Rp 1,002,000" at bounding box center [425, 309] width 58 height 24
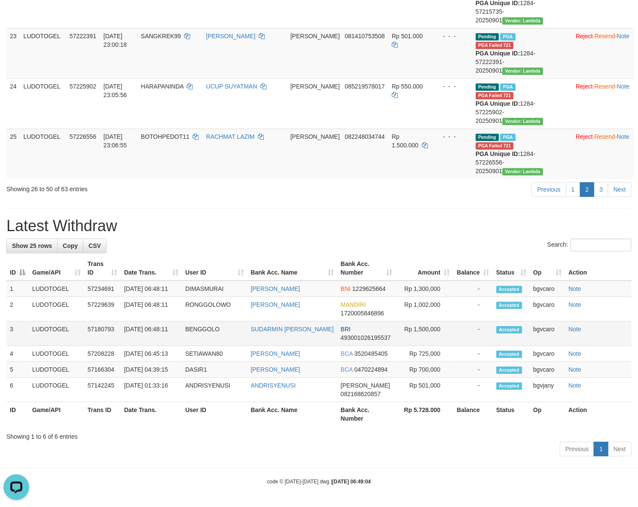
click at [425, 321] on td "Rp 1,500,000" at bounding box center [425, 333] width 58 height 24
copy td "1,500,000"
click at [425, 321] on td "Rp 1,500,000" at bounding box center [425, 333] width 58 height 24
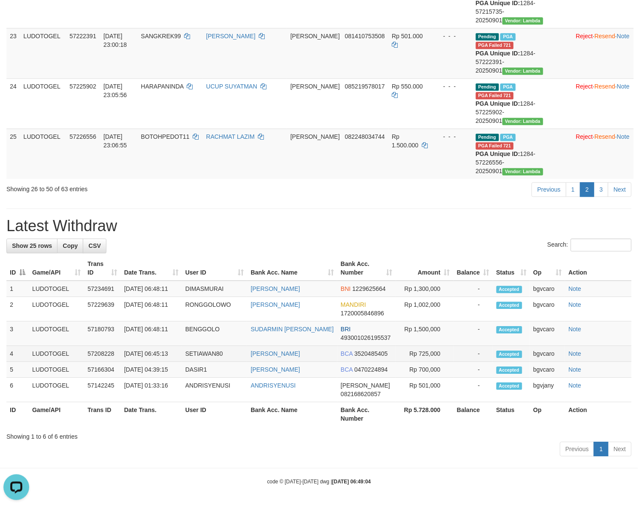
click at [428, 346] on td "Rp 725,000" at bounding box center [425, 354] width 58 height 16
copy td "725,000"
click at [428, 346] on td "Rp 725,000" at bounding box center [425, 354] width 58 height 16
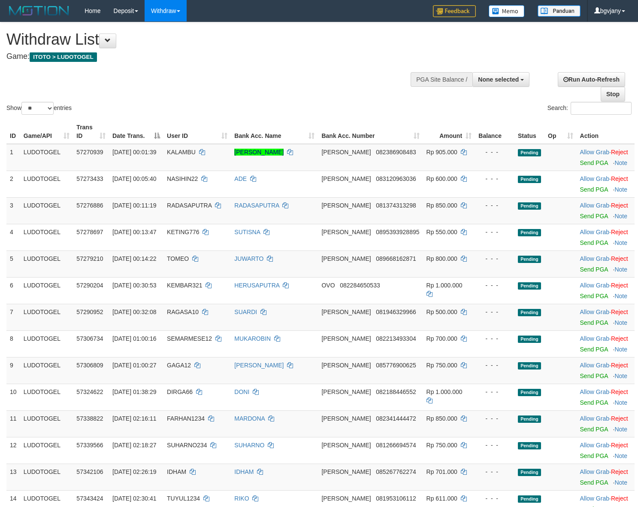
select select
select select "**"
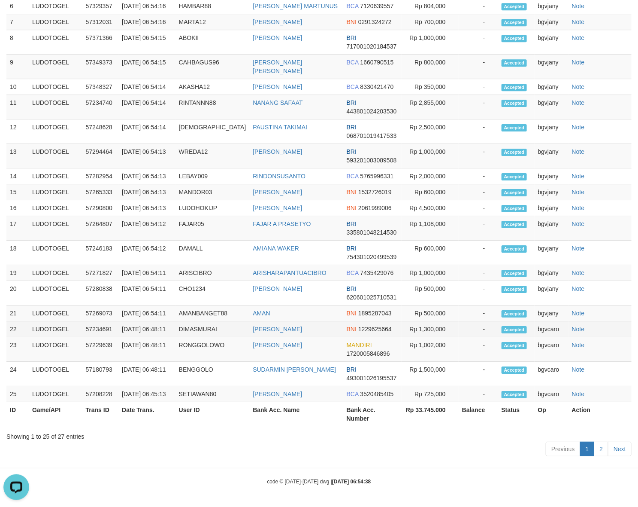
scroll to position [0, 0]
copy tr "06:54:11 AMANBANGET88 AMAN"
drag, startPoint x: 284, startPoint y: 284, endPoint x: 121, endPoint y: 295, distance: 163.9
click at [121, 305] on tr "21 LUDOTOGEL 57269073 [DATE] 06:54:11 AMANBANGET88 [GEOGRAPHIC_DATA] BNI 189528…" at bounding box center [319, 313] width 626 height 16
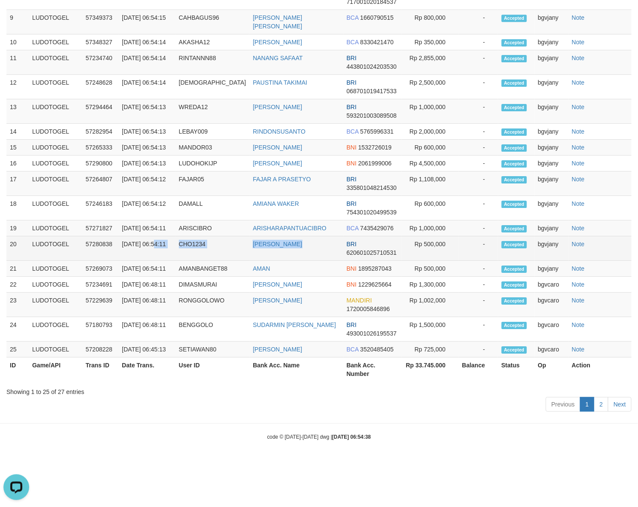
copy tr "06:54:11 CHO1234 [PERSON_NAME]"
drag, startPoint x: 304, startPoint y: 261, endPoint x: 121, endPoint y: 275, distance: 183.5
click at [121, 261] on tr "20 LUDOTOGEL 57280838 [DATE] 06:54:11 CHO1234 [PERSON_NAME] BRI 620601025710531…" at bounding box center [319, 248] width 626 height 24
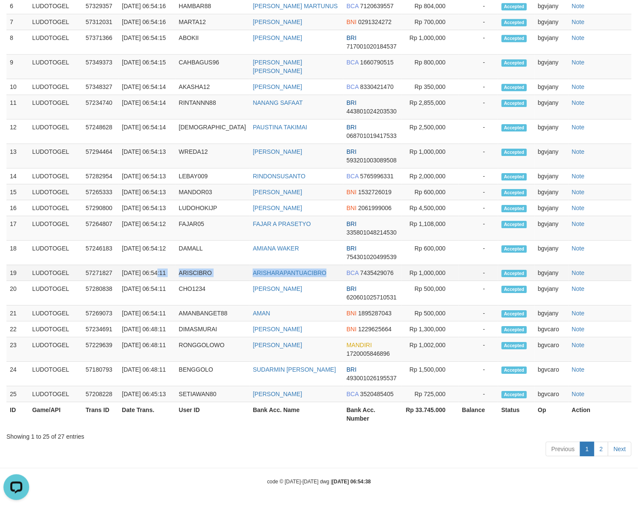
copy tr "6:54:11 ARISCIBRO ARISHARAPANTUACIBRO"
drag, startPoint x: 327, startPoint y: 240, endPoint x: 125, endPoint y: 252, distance: 201.7
click at [125, 265] on tr "19 LUDOTOGEL 57271827 [DATE] 06:54:11 ARISCIBRO ARISHARAPANTUACIBRO BCA 7435429…" at bounding box center [319, 273] width 626 height 16
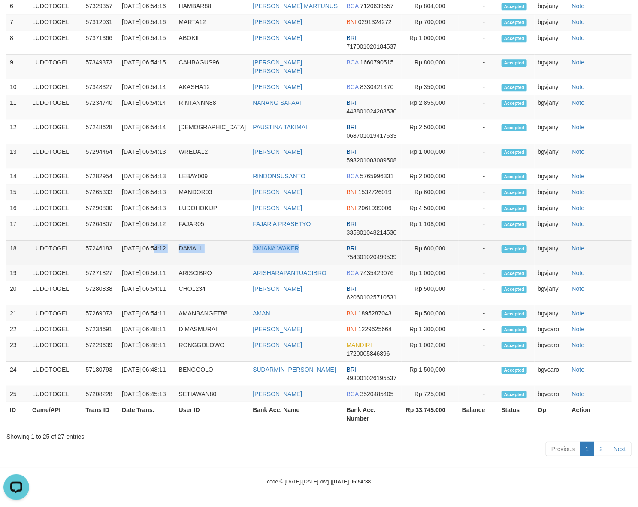
copy tr "06:54:12 [PERSON_NAME]"
drag, startPoint x: 300, startPoint y: 218, endPoint x: 122, endPoint y: 225, distance: 177.5
click at [122, 240] on tr "18 LUDOTOGEL 57246183 [DATE] 06:54:12 DAMALL AMIANA WAKER BRI 754301020499539 R…" at bounding box center [319, 252] width 626 height 24
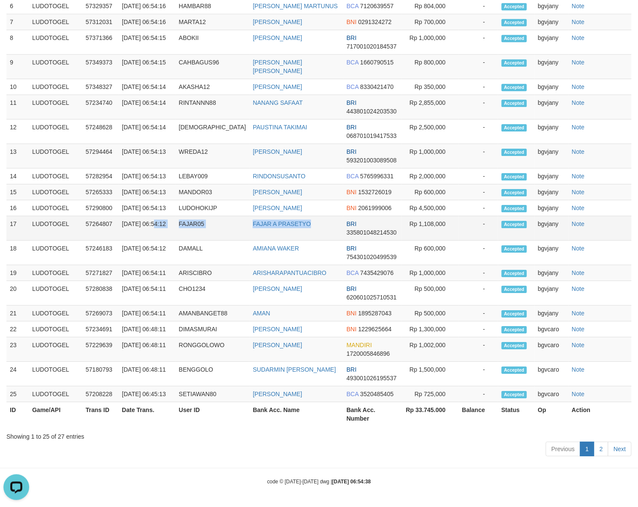
copy tr "06:54:12 FAJAR05 FAJAR A PRASETYO"
drag, startPoint x: 333, startPoint y: 194, endPoint x: 121, endPoint y: 199, distance: 211.3
click at [121, 216] on tr "17 LUDOTOGEL 57264807 [DATE] 06:54:12 FAJAR05 FAJAR A PRASETYO BRI 335801048214…" at bounding box center [319, 228] width 626 height 24
copy tr "6:54:13 LUDOHOKIJP [PERSON_NAME]"
drag, startPoint x: 313, startPoint y: 163, endPoint x: 125, endPoint y: 174, distance: 187.5
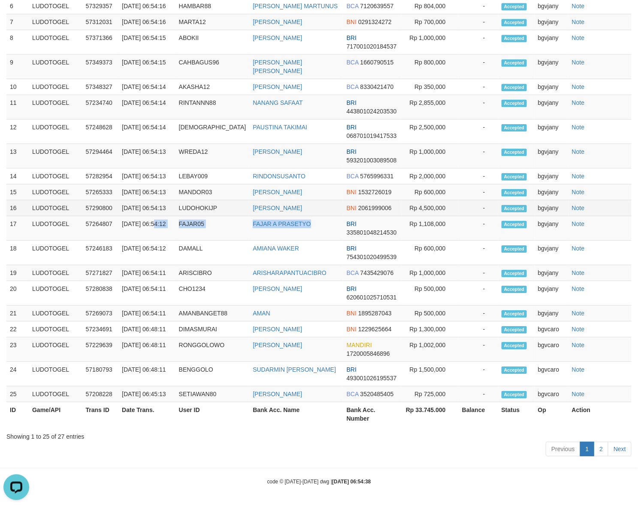
click at [125, 200] on tr "16 LUDOTOGEL 57290800 [DATE] 06:54:13 LUDOHOKIJP [PERSON_NAME] BNI 2061999006 R…" at bounding box center [319, 208] width 626 height 16
copy tr "06:54:13 MANDOR03 [PERSON_NAME]"
drag, startPoint x: 307, startPoint y: 142, endPoint x: 123, endPoint y: 151, distance: 184.4
click at [123, 184] on tr "15 LUDOTOGEL 57265333 [DATE] 06:54:13 MANDOR03 [PERSON_NAME] BNI 1532726019 Rp …" at bounding box center [319, 192] width 626 height 16
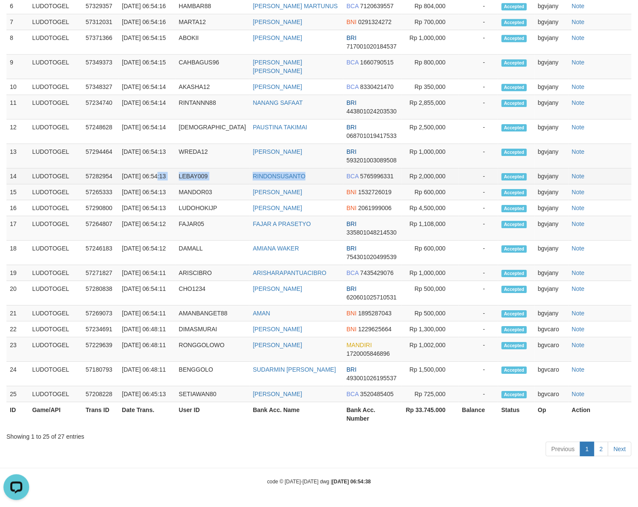
copy tr "6:54:13 LEBAY009 RINDONSUSANTO"
drag, startPoint x: 282, startPoint y: 113, endPoint x: 125, endPoint y: 122, distance: 157.4
click at [125, 168] on tr "14 LUDOTOGEL 57282954 [DATE] 06:54:13 LEBAY009 RINDONSUSANTO BCA 5765996331 Rp …" at bounding box center [319, 176] width 626 height 16
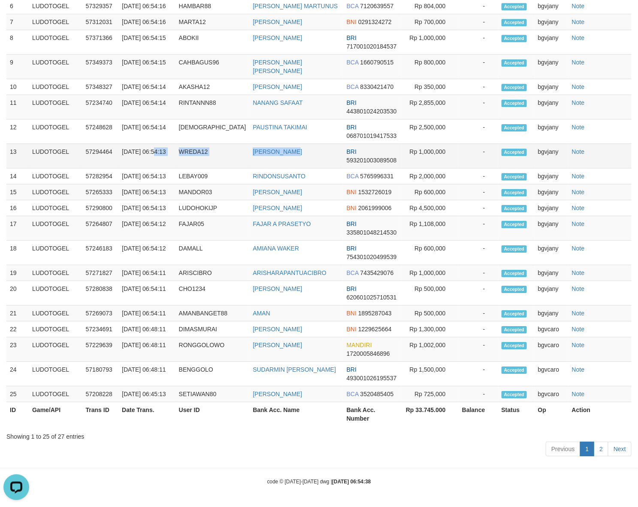
copy tr "06:54:13 WREDA12 [PERSON_NAME]"
drag, startPoint x: 325, startPoint y: 93, endPoint x: 123, endPoint y: 99, distance: 202.7
click at [123, 144] on tr "13 LUDOTOGEL 57294464 [DATE] 06:54:13 WREDA12 [PERSON_NAME] BRI 593201003089508…" at bounding box center [319, 156] width 626 height 24
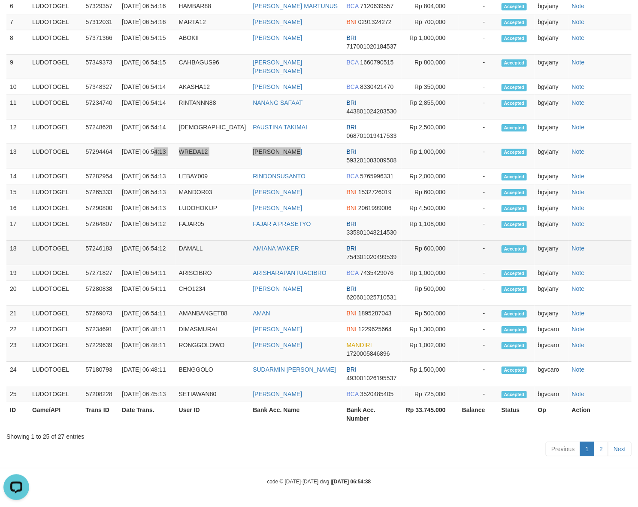
scroll to position [948, 0]
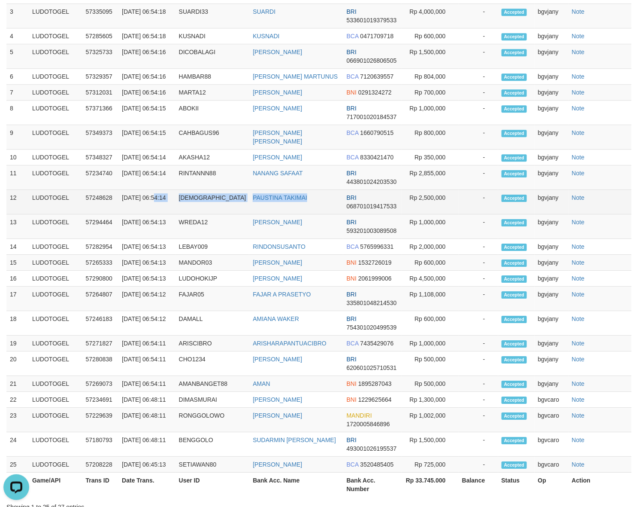
copy tr "06:54:14 PAUSTINA PAUSTINA TAKIMAI"
drag, startPoint x: 252, startPoint y: 247, endPoint x: 120, endPoint y: 253, distance: 132.0
click at [120, 214] on tr "12 LUDOTOGEL 57248628 [DATE] 06:54:14 PAUSTINA PAUSTINA TAKIMAI BRI 06870101941…" at bounding box center [319, 202] width 626 height 24
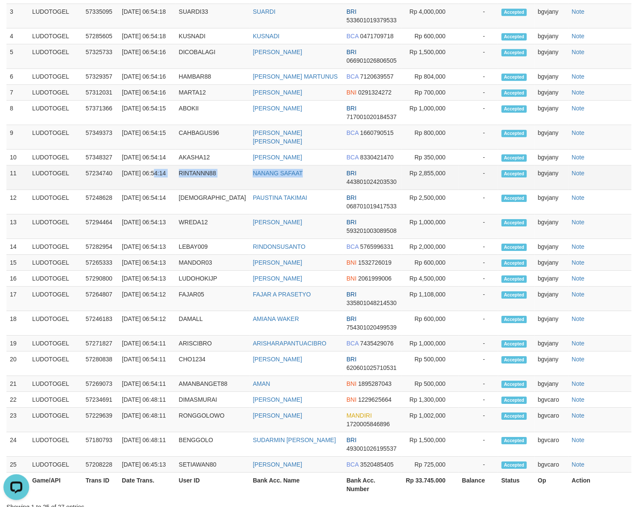
drag, startPoint x: 316, startPoint y: 220, endPoint x: 121, endPoint y: 231, distance: 194.3
click at [121, 190] on tr "11 LUDOTOGEL 57234740 [DATE] 06:54:14 RINTANNN88 NANANG SAFAAT BRI 443801024203…" at bounding box center [319, 177] width 626 height 24
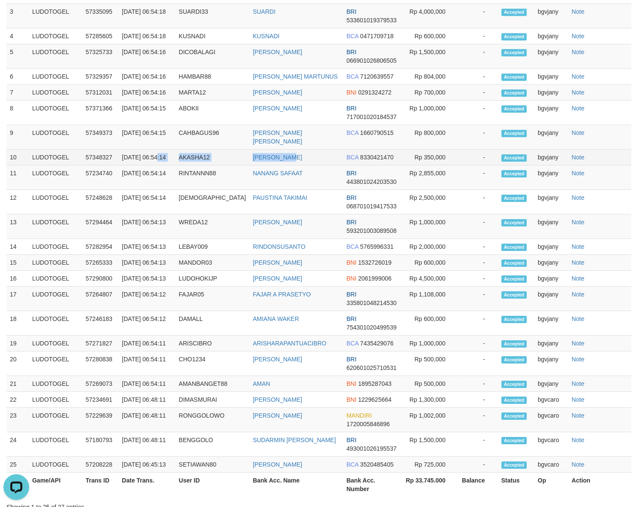
drag, startPoint x: 317, startPoint y: 193, endPoint x: 126, endPoint y: 204, distance: 191.4
click at [126, 165] on tr "10 LUDOTOGEL 57348327 [DATE] 06:54:14 AKASHA12 [PERSON_NAME] BCA 8330421470 Rp …" at bounding box center [319, 157] width 626 height 16
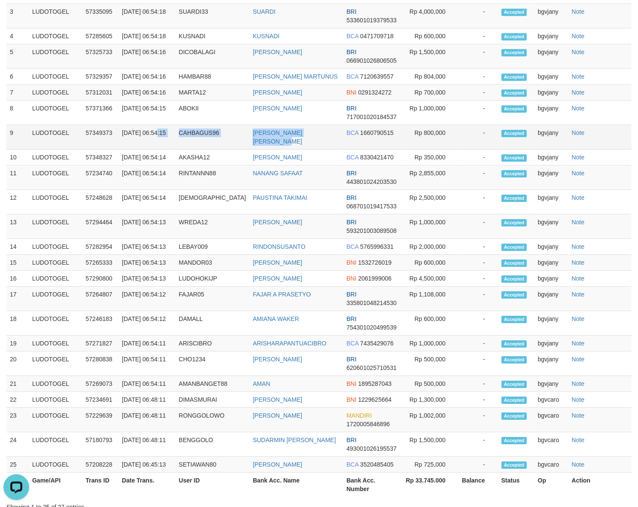
drag, startPoint x: 336, startPoint y: 174, endPoint x: 127, endPoint y: 179, distance: 209.1
click at [127, 149] on tr "9 LUDOTOGEL 57349373 [DATE] 06:54:15 CAHBAGUS96 [PERSON_NAME] [PERSON_NAME] BCA…" at bounding box center [319, 137] width 626 height 24
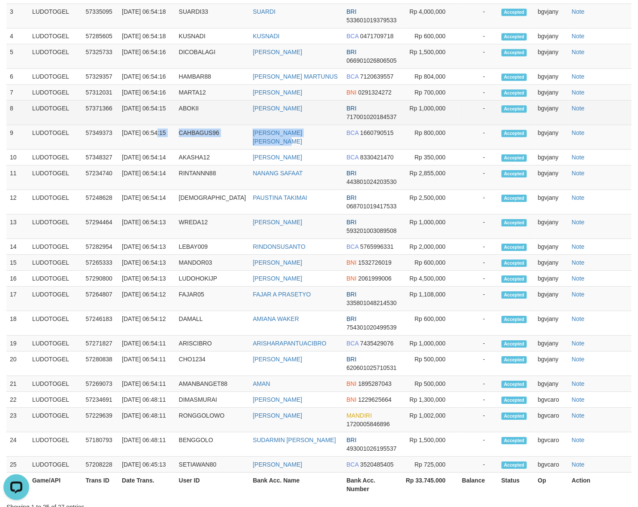
drag, startPoint x: 323, startPoint y: 153, endPoint x: 121, endPoint y: 158, distance: 201.4
click at [121, 125] on tr "8 LUDOTOGEL 57371366 [DATE] 06:54:15 ABOKII [PERSON_NAME] BRI 717001020184537 R…" at bounding box center [319, 112] width 626 height 24
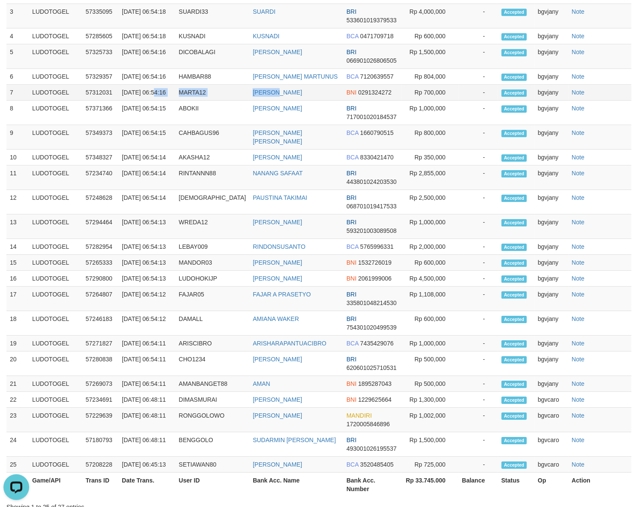
drag, startPoint x: 298, startPoint y: 120, endPoint x: 119, endPoint y: 130, distance: 178.4
click at [119, 100] on tr "7 LUDOTOGEL 57312031 [DATE] 06:54:16 MARTA12 [PERSON_NAME] BNI 0291324272 Rp 70…" at bounding box center [319, 93] width 626 height 16
drag, startPoint x: 294, startPoint y: 106, endPoint x: 125, endPoint y: 108, distance: 169.2
click at [125, 85] on tr "6 LUDOTOGEL 57329357 [DATE] 06:54:16 HAMBAR88 [PERSON_NAME] MARTUNUS BCA 712063…" at bounding box center [319, 77] width 626 height 16
drag, startPoint x: 313, startPoint y: 80, endPoint x: 127, endPoint y: 84, distance: 186.4
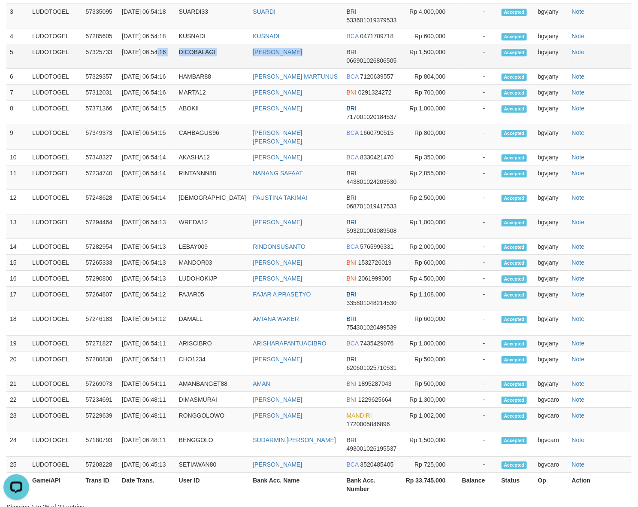
click at [127, 69] on tr "5 LUDOTOGEL 57325733 [DATE] 06:54:16 DICOBALAGI [PERSON_NAME] BRI 0669010268065…" at bounding box center [319, 56] width 626 height 24
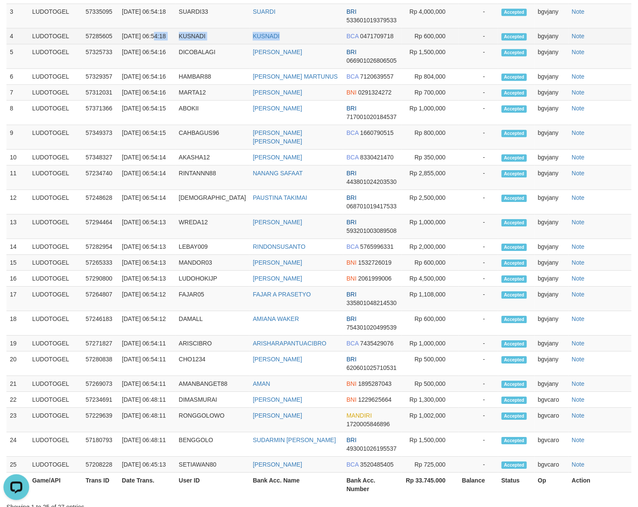
drag, startPoint x: 310, startPoint y: 58, endPoint x: 125, endPoint y: 60, distance: 185.5
click at [125, 44] on tr "4 LUDOTOGEL 57285605 [DATE] 06:54:18 KUSNADI KUSNADI BCA 0471709718 Rp 600,000 …" at bounding box center [319, 36] width 626 height 16
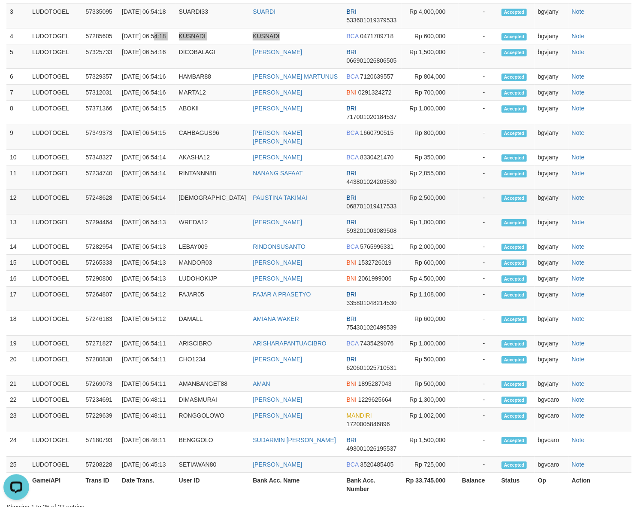
scroll to position [859, 0]
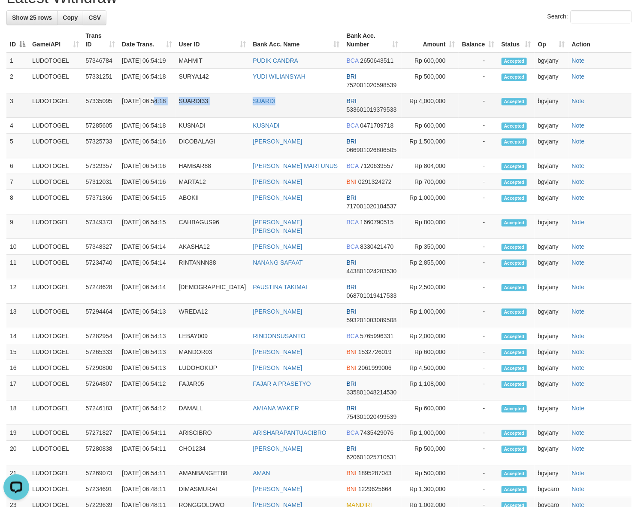
drag, startPoint x: 299, startPoint y: 123, endPoint x: 125, endPoint y: 120, distance: 174.3
click at [125, 118] on tr "3 LUDOTOGEL 57335095 [DATE] 06:54:18 SUARDI33 SUARDI BRI 533601019379533 Rp 4,0…" at bounding box center [319, 105] width 626 height 24
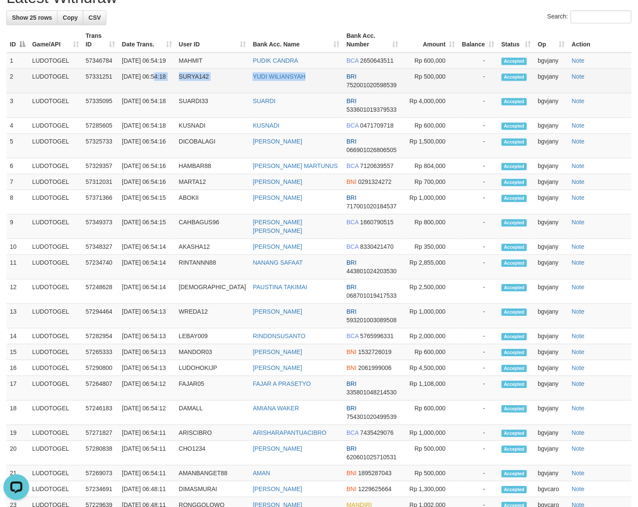
drag, startPoint x: 308, startPoint y: 93, endPoint x: 123, endPoint y: 99, distance: 184.7
click at [123, 93] on tr "2 LUDOTOGEL 57331251 [DATE] 06:54:18 SURYA142 [PERSON_NAME] BRI 752001020598539…" at bounding box center [319, 81] width 626 height 24
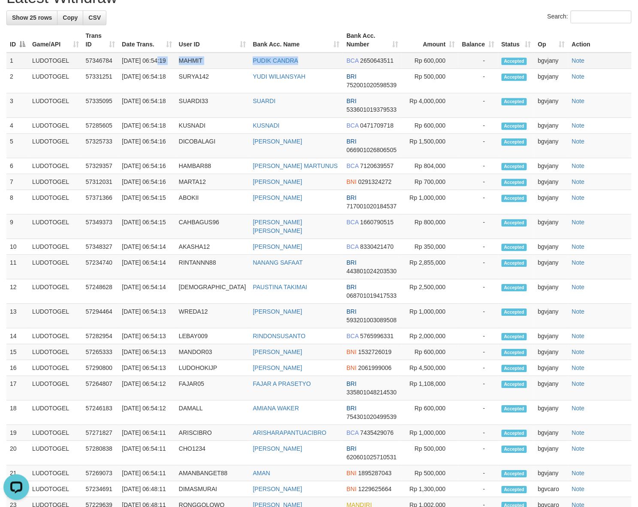
drag, startPoint x: 316, startPoint y: 67, endPoint x: 125, endPoint y: 74, distance: 190.7
click at [125, 69] on tr "1 LUDOTOGEL 57346784 [DATE] 06:54:19 MAHMIT [PERSON_NAME] BCA 2650643511 Rp 600…" at bounding box center [319, 60] width 626 height 16
click at [431, 61] on td "Rp 600,000" at bounding box center [430, 60] width 57 height 16
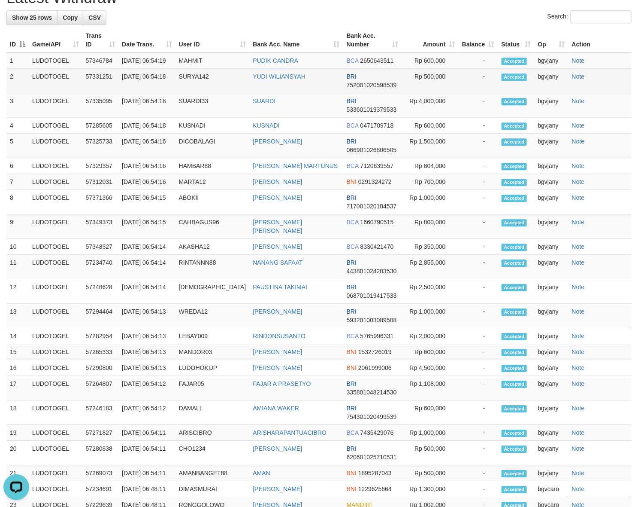
click at [436, 89] on td "Rp 500,000" at bounding box center [430, 81] width 57 height 24
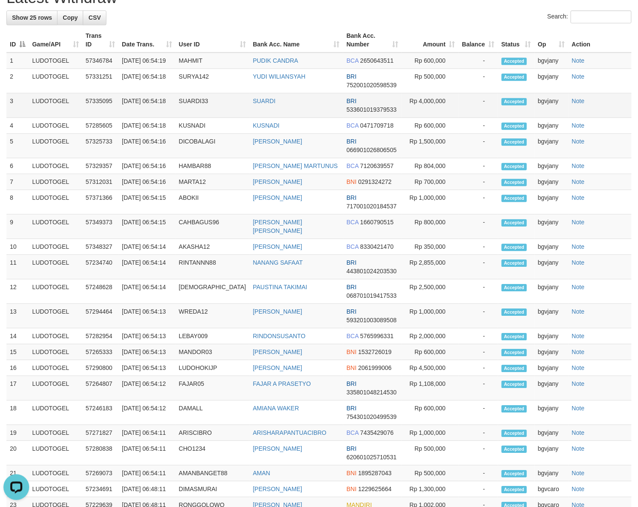
click at [428, 108] on td "Rp 4,000,000" at bounding box center [430, 105] width 57 height 24
click at [432, 134] on td "Rp 600,000" at bounding box center [430, 126] width 57 height 16
click at [427, 158] on td "Rp 1,500,000" at bounding box center [430, 146] width 57 height 24
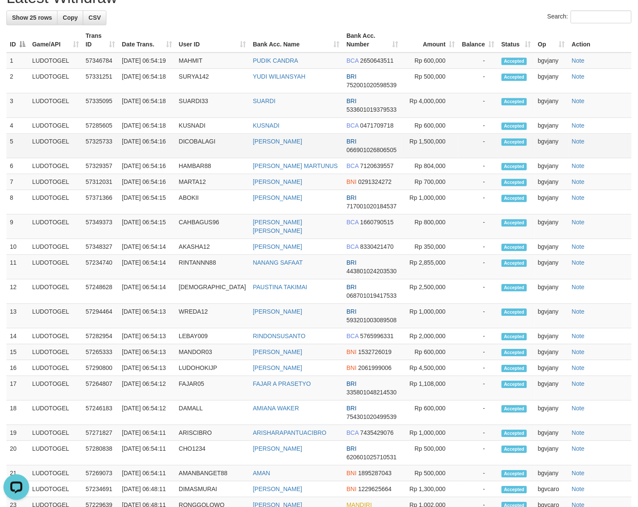
click at [427, 158] on td "Rp 1,500,000" at bounding box center [430, 146] width 57 height 24
click at [434, 174] on td "Rp 804,000" at bounding box center [430, 166] width 57 height 16
click at [434, 190] on td "Rp 700,000" at bounding box center [430, 182] width 57 height 16
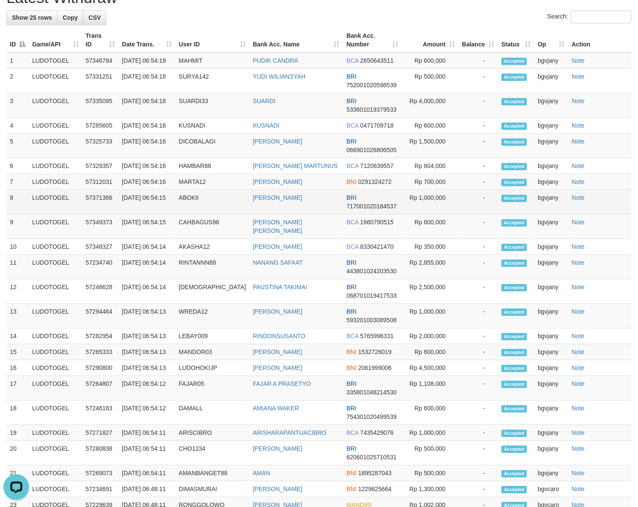
click at [434, 214] on td "Rp 1,000,000" at bounding box center [430, 202] width 57 height 24
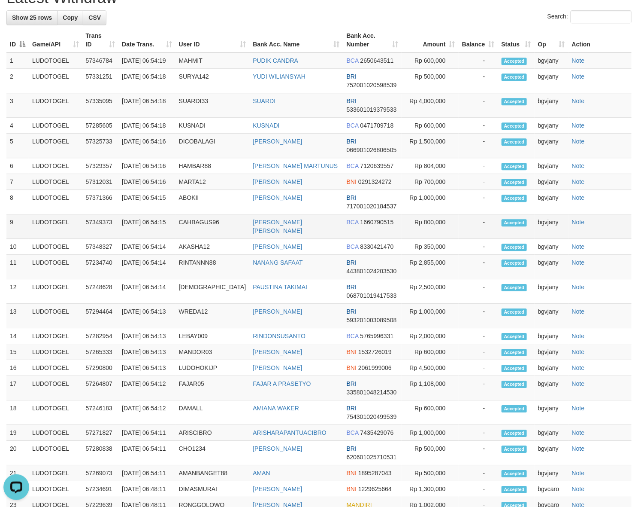
click at [439, 239] on td "Rp 800,000" at bounding box center [430, 226] width 57 height 24
click at [430, 255] on td "Rp 350,000" at bounding box center [430, 247] width 57 height 16
click at [422, 279] on td "Rp 2,855,000" at bounding box center [430, 267] width 57 height 24
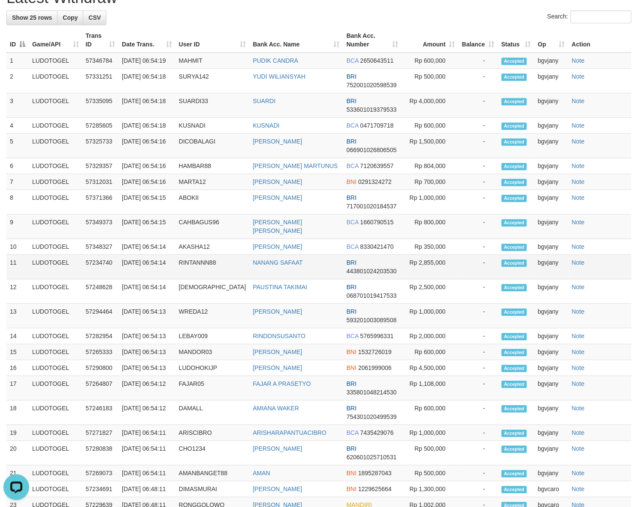
click at [422, 279] on td "Rp 2,855,000" at bounding box center [430, 267] width 57 height 24
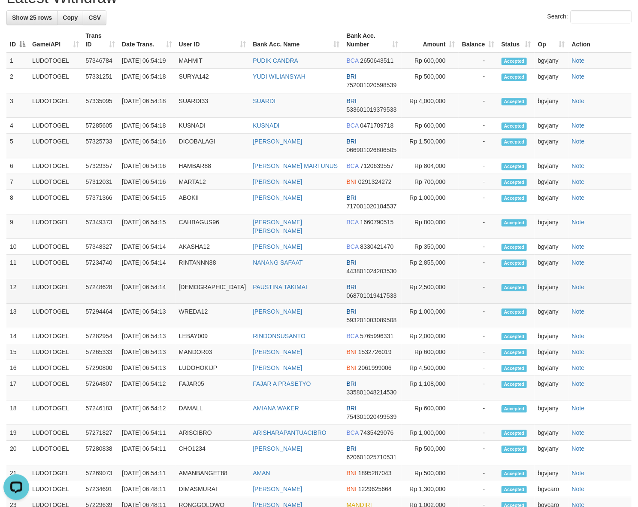
click at [424, 304] on td "Rp 2,500,000" at bounding box center [430, 291] width 57 height 24
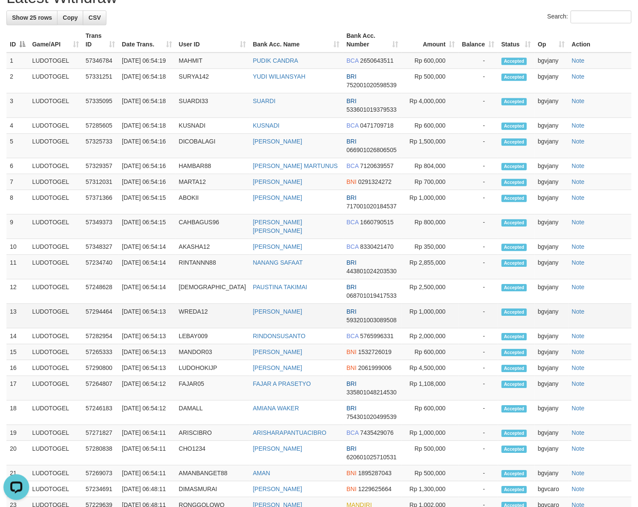
click at [425, 328] on td "Rp 1,000,000" at bounding box center [430, 316] width 57 height 24
click at [432, 344] on td "Rp 2,000,000" at bounding box center [430, 336] width 57 height 16
click at [424, 360] on td "Rp 600,000" at bounding box center [430, 352] width 57 height 16
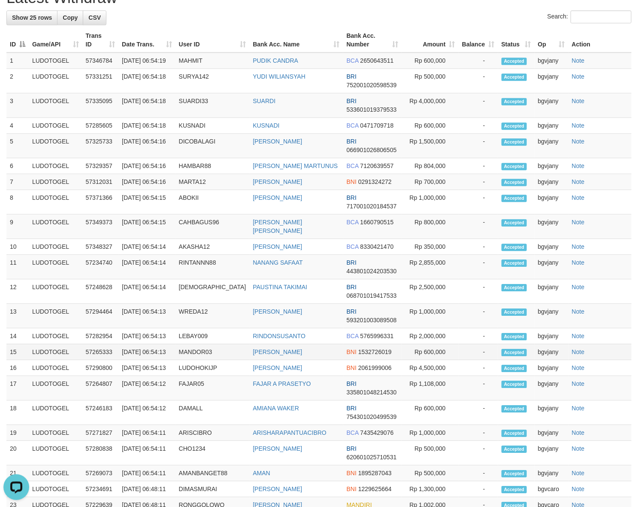
click at [424, 360] on td "Rp 600,000" at bounding box center [430, 352] width 57 height 16
click at [431, 376] on td "Rp 4,500,000" at bounding box center [430, 368] width 57 height 16
click at [423, 400] on td "Rp 1,108,000" at bounding box center [430, 388] width 57 height 24
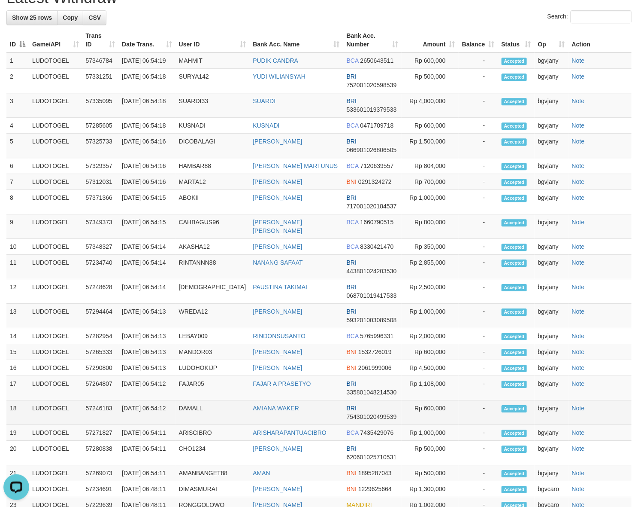
click at [432, 425] on td "Rp 600,000" at bounding box center [430, 412] width 57 height 24
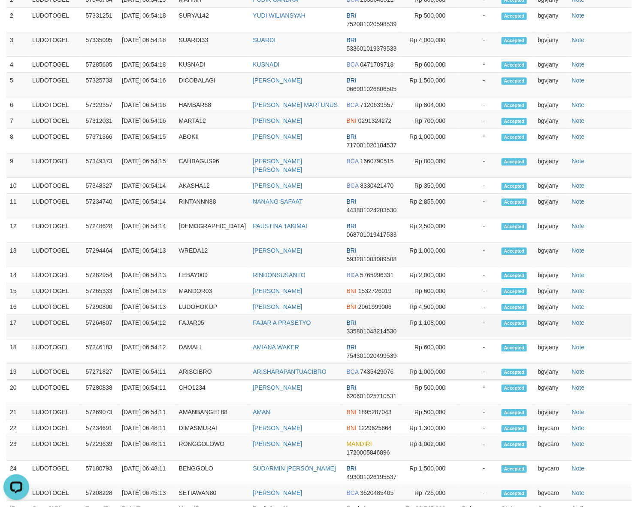
scroll to position [1037, 0]
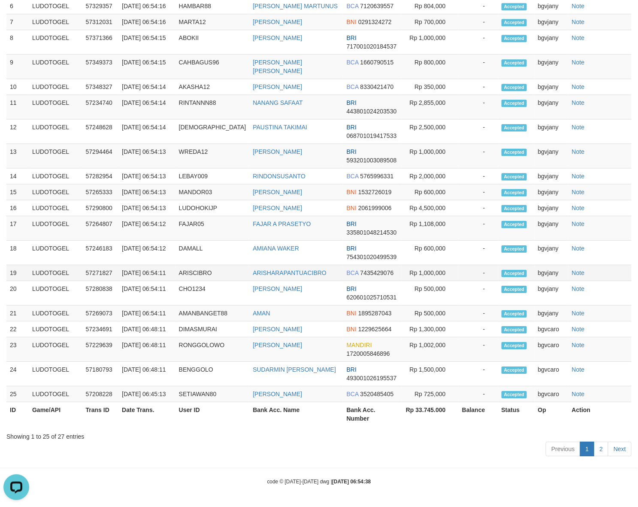
click at [428, 281] on td "Rp 1,000,000" at bounding box center [430, 273] width 57 height 16
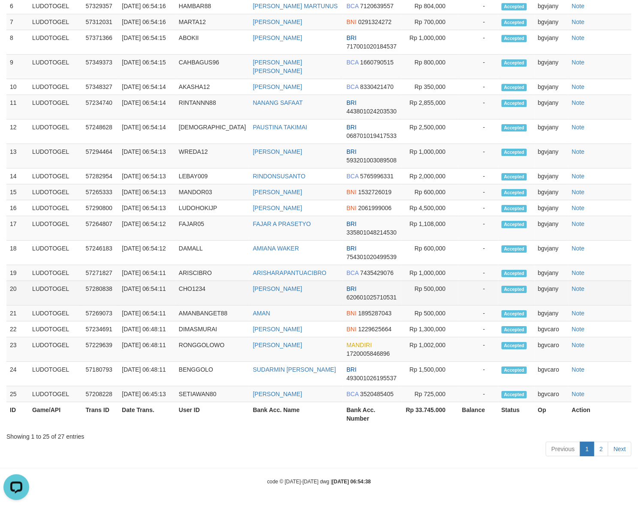
click at [431, 305] on td "Rp 500,000" at bounding box center [430, 293] width 57 height 24
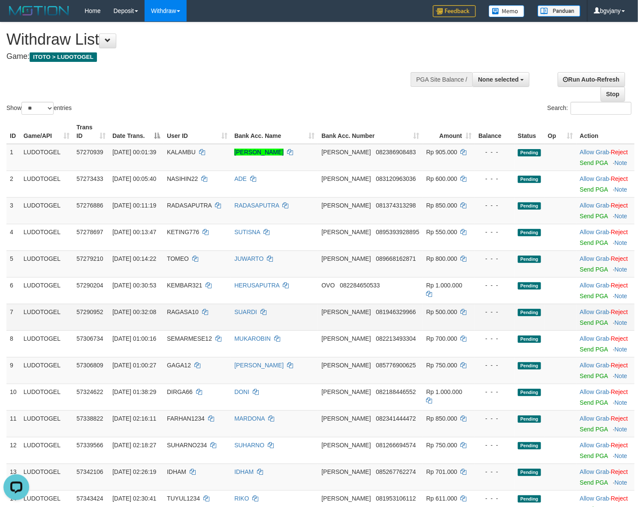
scroll to position [537, 0]
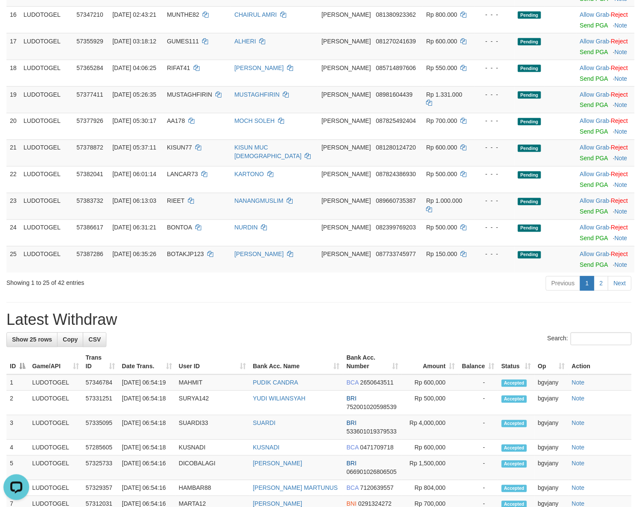
drag, startPoint x: 396, startPoint y: 295, endPoint x: 464, endPoint y: 293, distance: 68.3
click at [396, 294] on div "Previous 1 2 Next" at bounding box center [452, 284] width 359 height 18
click at [599, 286] on link "2" at bounding box center [601, 283] width 15 height 15
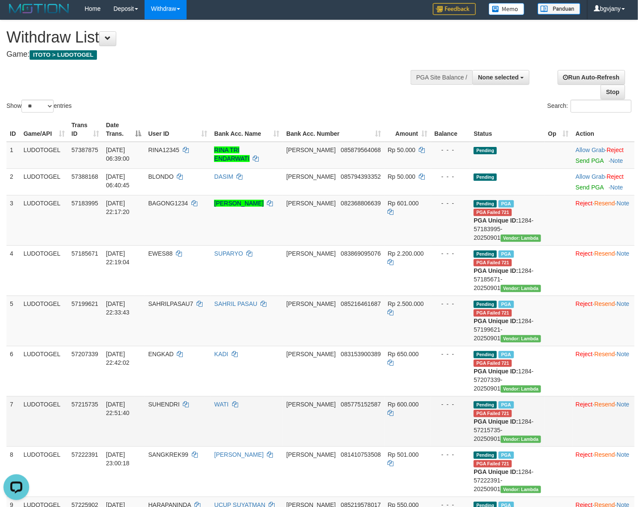
scroll to position [0, 0]
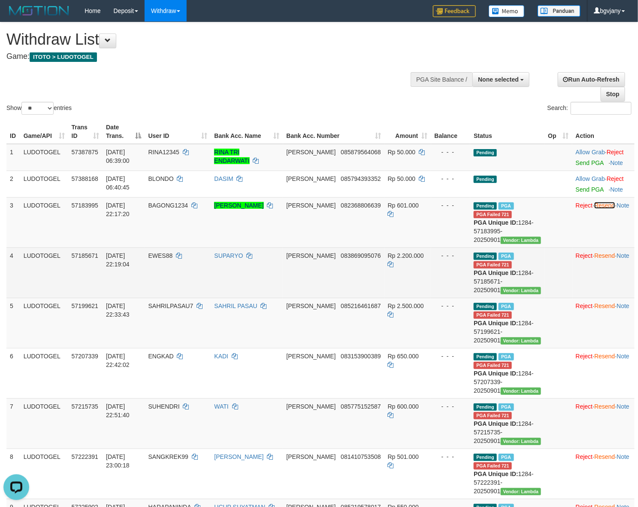
drag, startPoint x: 601, startPoint y: 207, endPoint x: 443, endPoint y: 279, distance: 173.7
click at [600, 207] on link "Resend" at bounding box center [605, 205] width 21 height 7
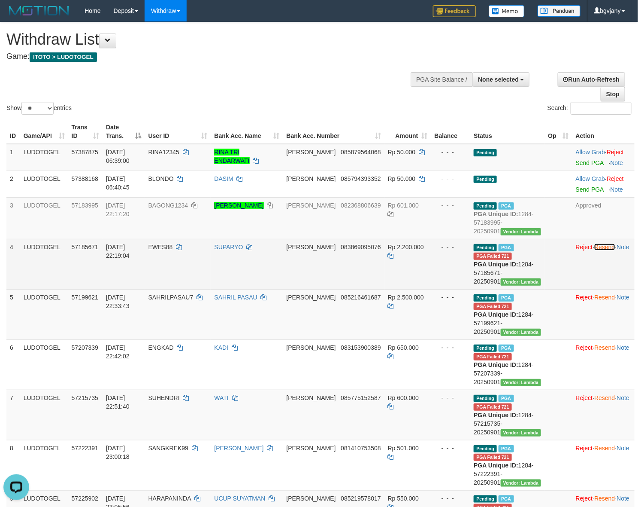
click at [595, 250] on link "Resend" at bounding box center [605, 246] width 21 height 7
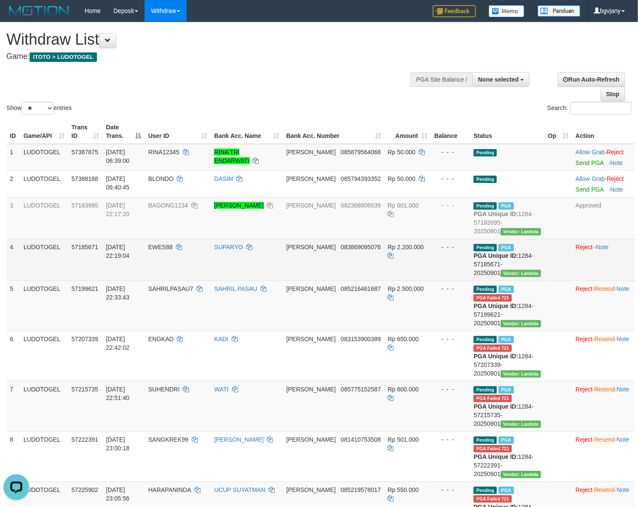
click at [598, 331] on td "Reject · Resend · Note" at bounding box center [604, 305] width 62 height 50
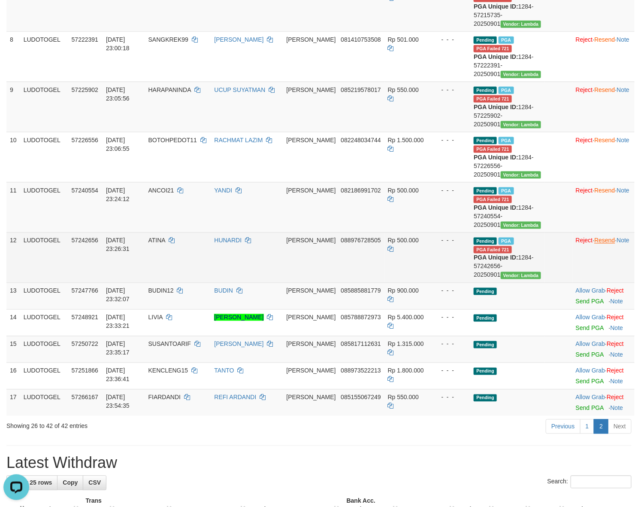
scroll to position [443, 0]
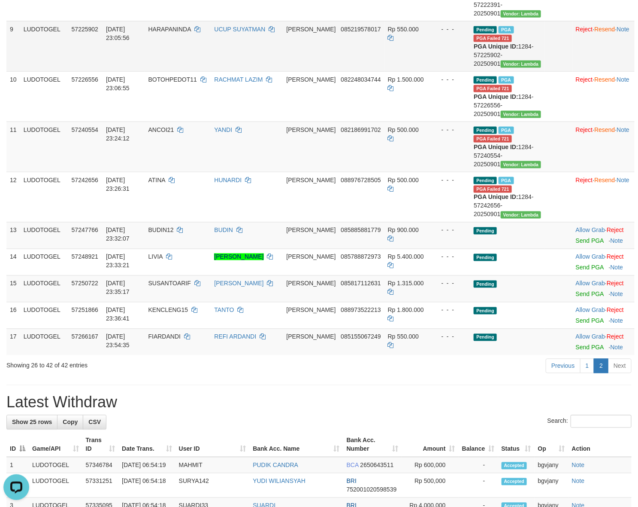
click at [599, 71] on td "Reject · Resend · Note" at bounding box center [604, 46] width 62 height 50
click at [599, 33] on link "Resend" at bounding box center [605, 29] width 21 height 7
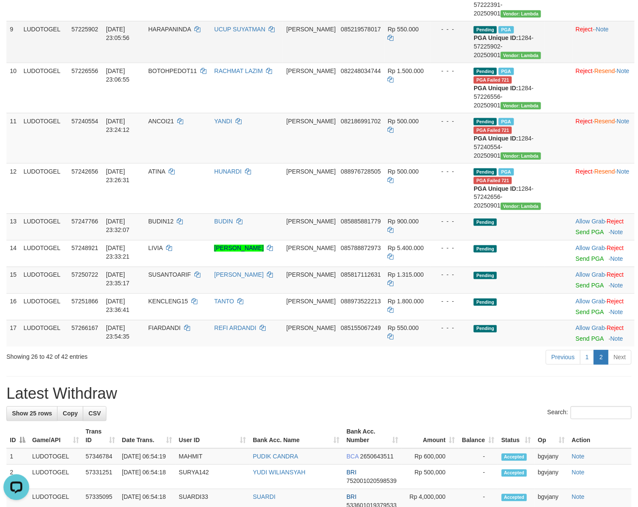
click at [597, 113] on td "Reject · Resend · Note" at bounding box center [604, 88] width 62 height 50
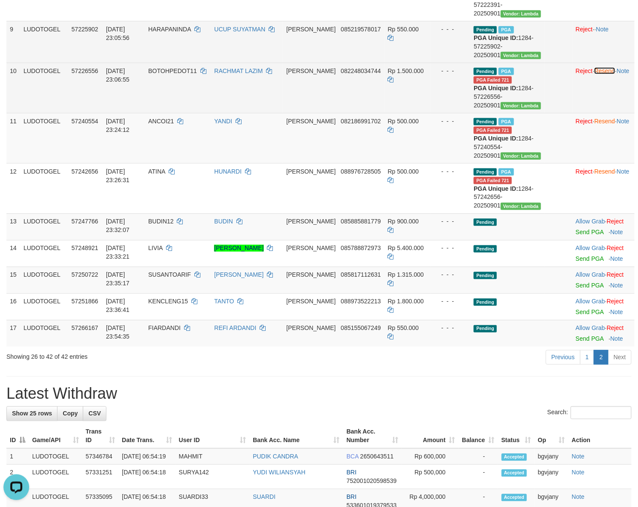
click at [599, 74] on link "Resend" at bounding box center [605, 70] width 21 height 7
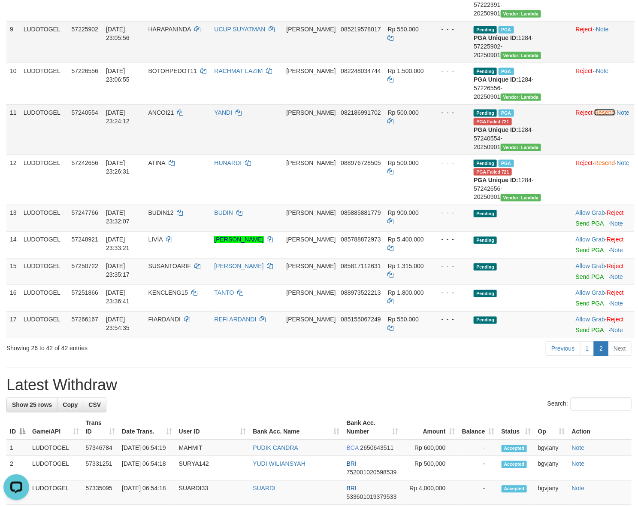
click at [602, 116] on link "Resend" at bounding box center [605, 112] width 21 height 7
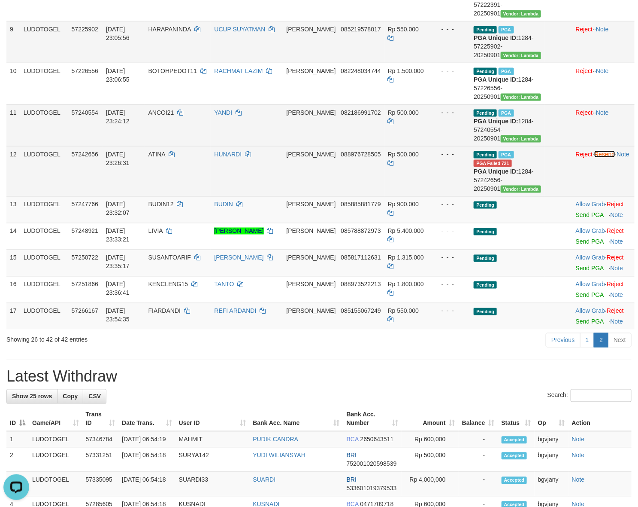
click at [598, 158] on link "Resend" at bounding box center [605, 154] width 21 height 7
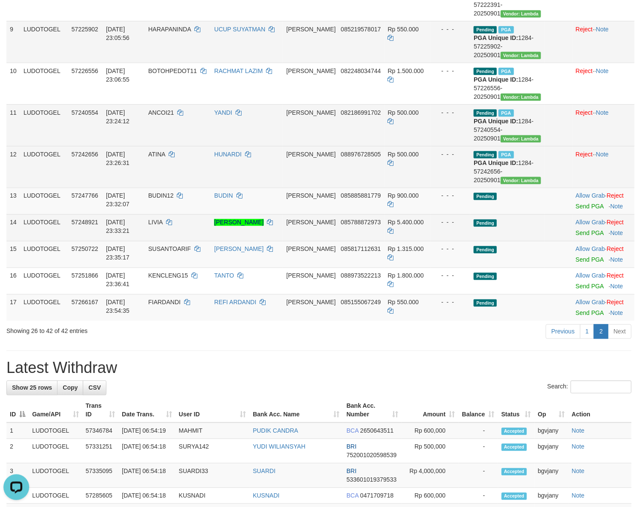
scroll to position [533, 0]
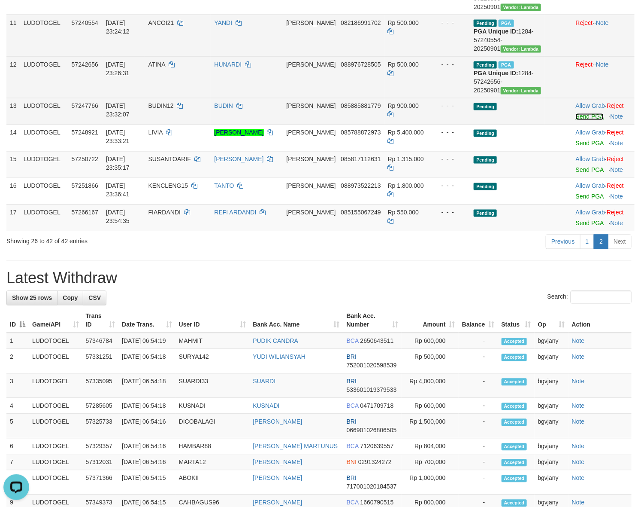
click at [576, 120] on link "Send PGA" at bounding box center [590, 116] width 28 height 7
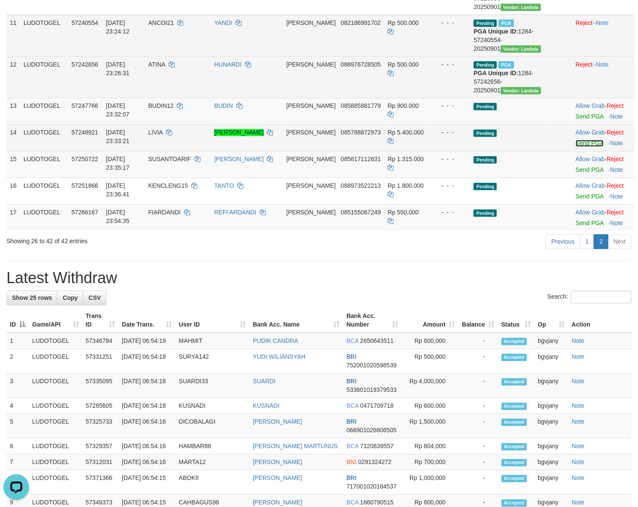
click at [576, 147] on link "Send PGA" at bounding box center [590, 143] width 28 height 7
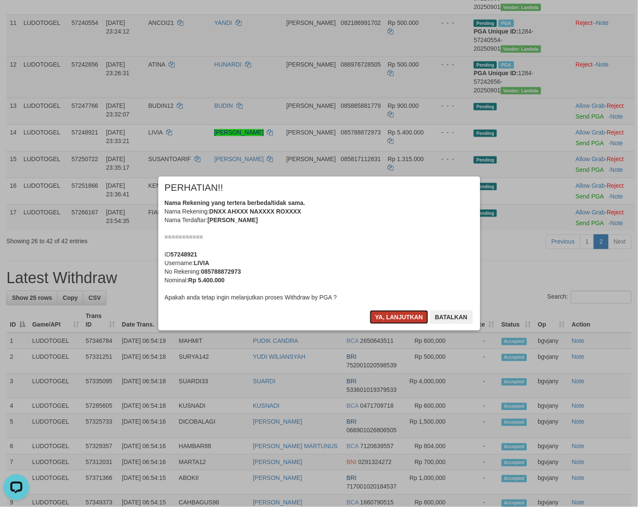
click at [391, 313] on button "Ya, lanjutkan" at bounding box center [399, 317] width 58 height 14
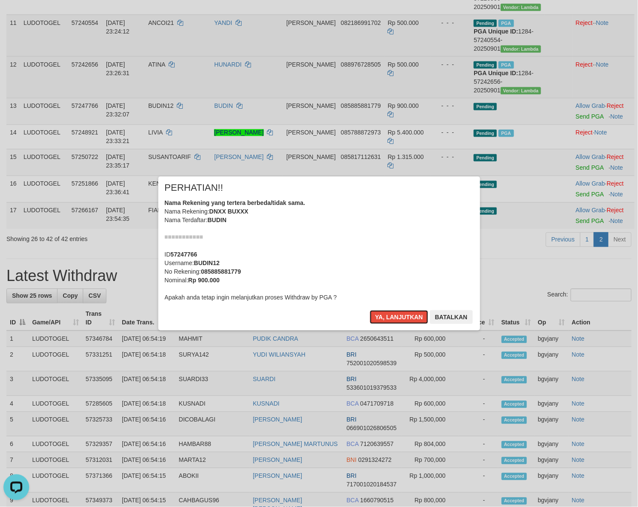
click at [391, 313] on button "Ya, lanjutkan" at bounding box center [399, 317] width 58 height 14
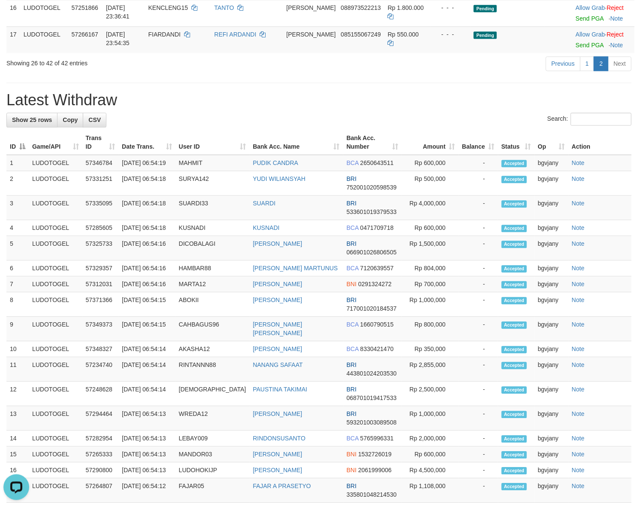
scroll to position [722, 0]
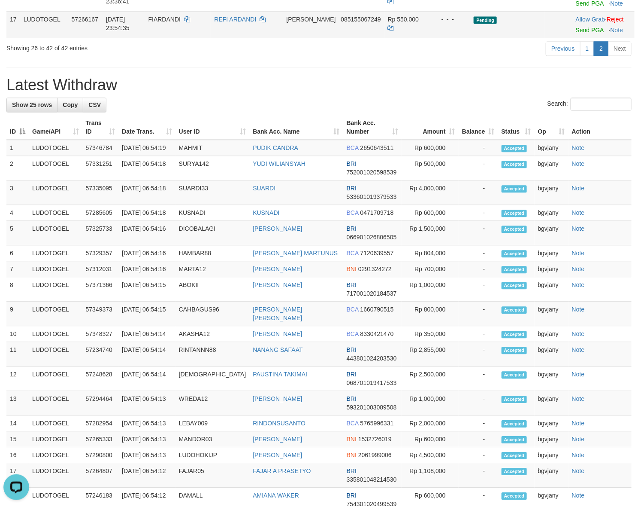
click at [323, 38] on td "DANA 085155067249" at bounding box center [333, 24] width 101 height 27
click at [576, 7] on link "Send PGA" at bounding box center [590, 3] width 28 height 7
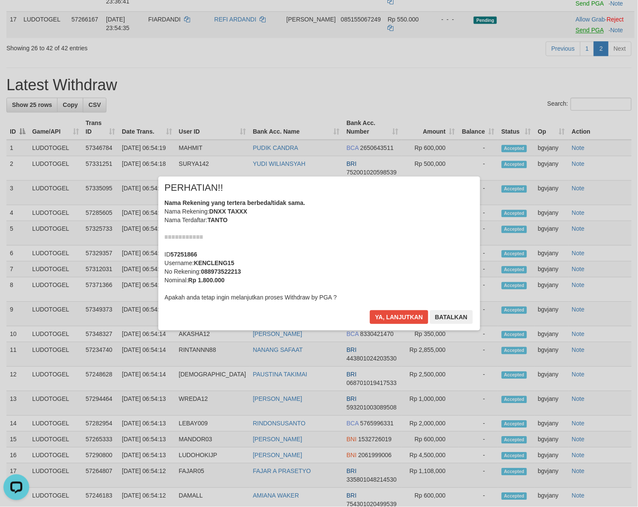
click at [563, 204] on div "× PERHATIAN!! Nama Rekening yang tertera berbeda/tidak sama. Nama Rekening: DNX…" at bounding box center [319, 253] width 502 height 154
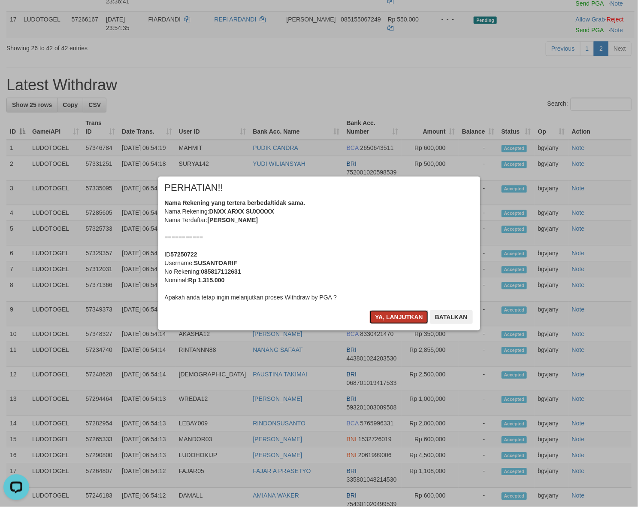
click at [393, 311] on button "Ya, lanjutkan" at bounding box center [399, 317] width 58 height 14
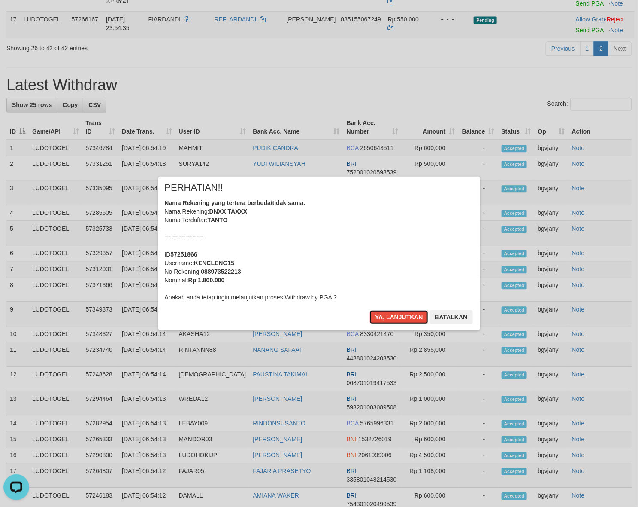
click at [393, 311] on button "Ya, lanjutkan" at bounding box center [399, 317] width 58 height 14
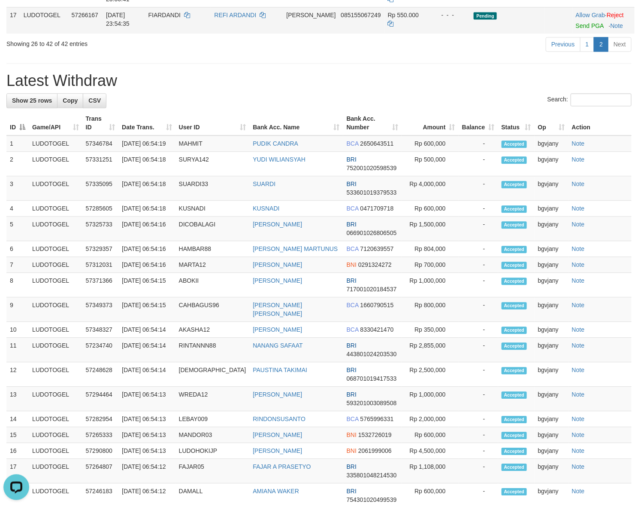
click at [573, 33] on td "Allow Grab · Reject Send PGA · Note" at bounding box center [604, 20] width 62 height 27
click at [576, 29] on link "Send PGA" at bounding box center [590, 25] width 28 height 7
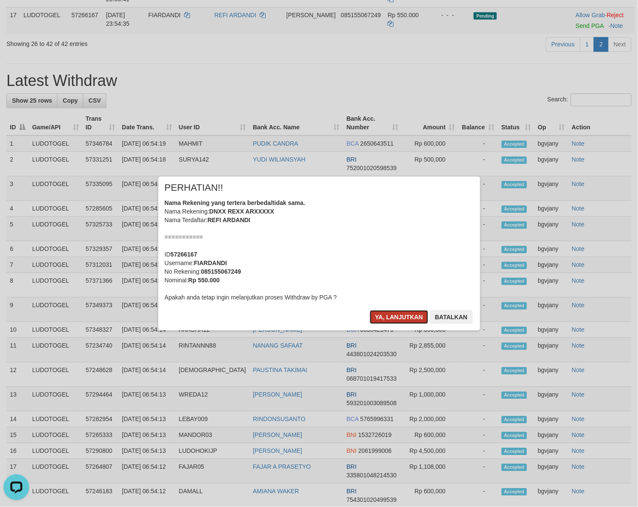
click at [396, 312] on button "Ya, lanjutkan" at bounding box center [399, 317] width 58 height 14
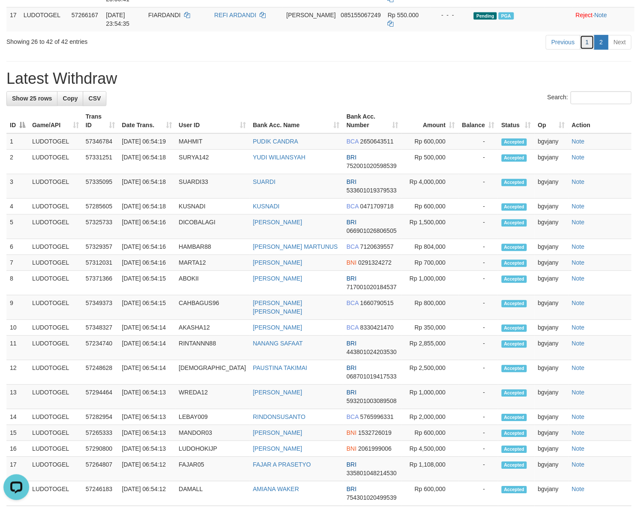
click at [589, 49] on link "1" at bounding box center [587, 42] width 15 height 15
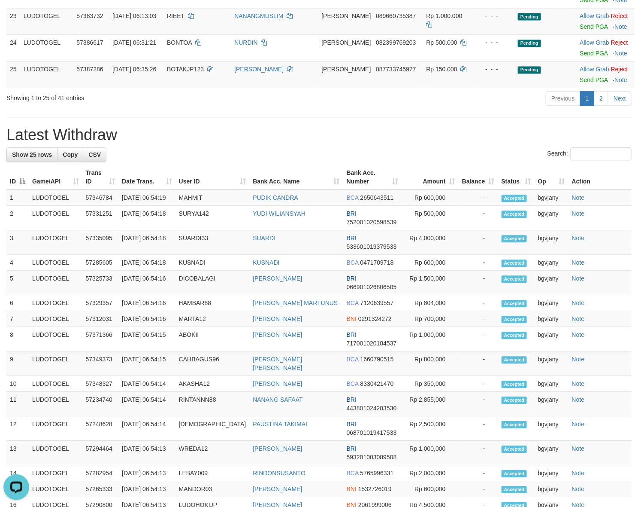
scroll to position [0, 0]
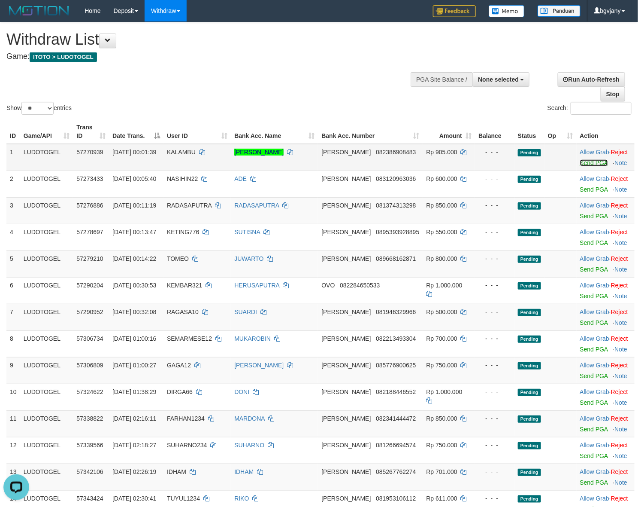
click at [580, 160] on link "Send PGA" at bounding box center [594, 162] width 28 height 7
click at [580, 191] on link "Send PGA" at bounding box center [594, 189] width 28 height 7
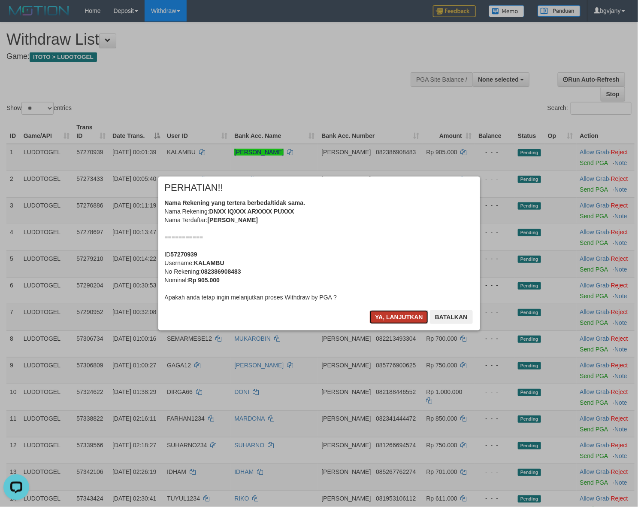
click at [383, 313] on button "Ya, lanjutkan" at bounding box center [399, 317] width 58 height 14
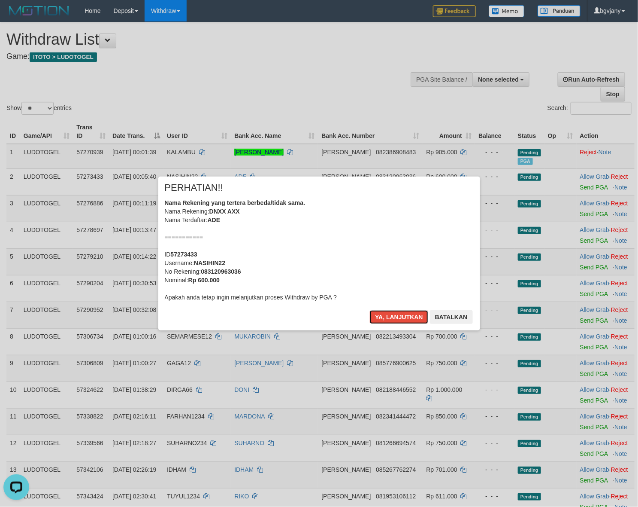
click at [383, 313] on button "Ya, lanjutkan" at bounding box center [399, 317] width 58 height 14
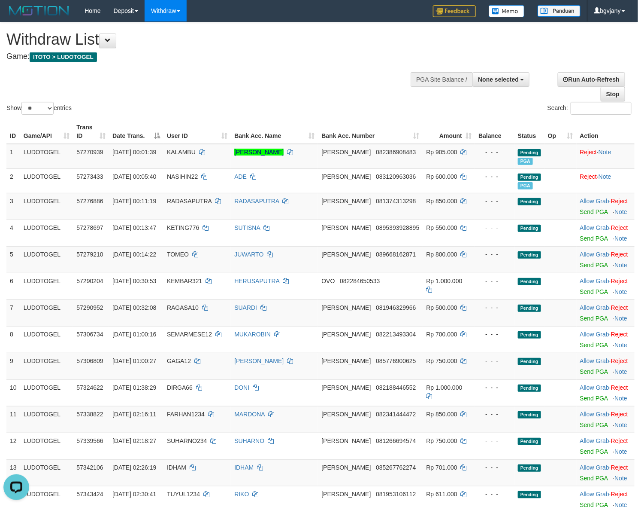
click at [274, 82] on div "Show ** ** ** *** entries Search:" at bounding box center [319, 69] width 638 height 94
click at [586, 212] on link "Send PGA" at bounding box center [594, 211] width 28 height 7
click at [585, 239] on link "Send PGA" at bounding box center [594, 238] width 28 height 7
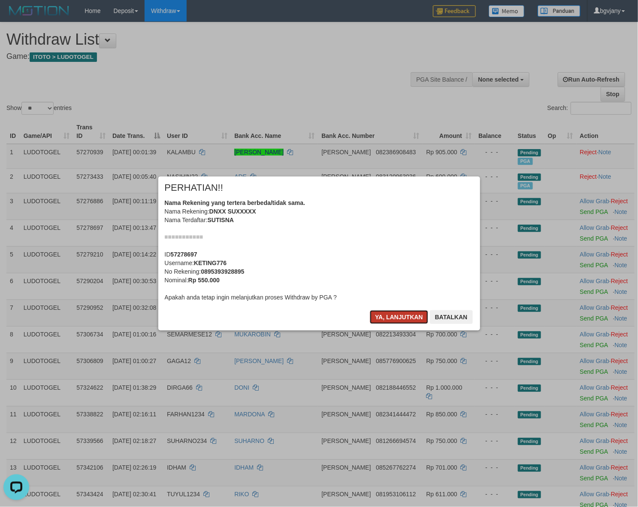
click at [402, 317] on button "Ya, lanjutkan" at bounding box center [399, 317] width 58 height 14
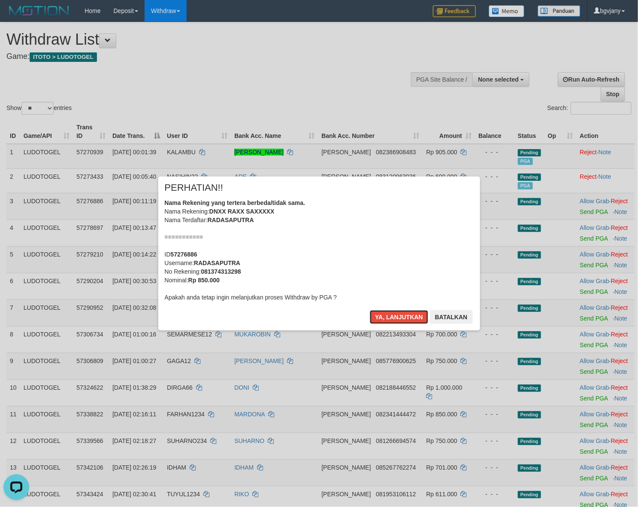
click at [402, 317] on button "Ya, lanjutkan" at bounding box center [399, 317] width 58 height 14
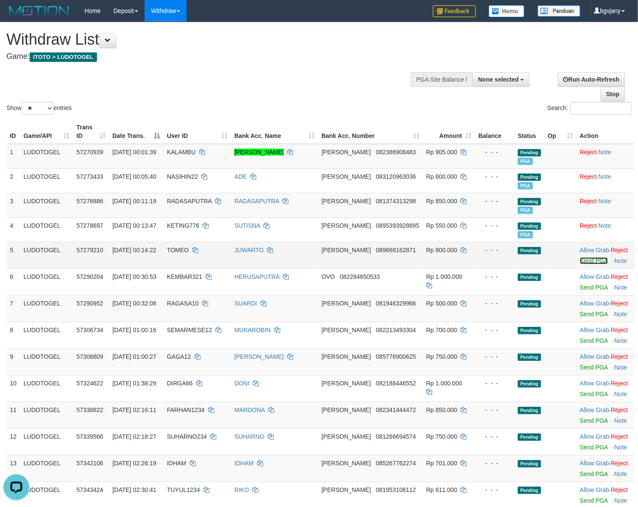
click at [586, 260] on link "Send PGA" at bounding box center [594, 260] width 28 height 7
click at [580, 289] on link "Send PGA" at bounding box center [594, 287] width 28 height 7
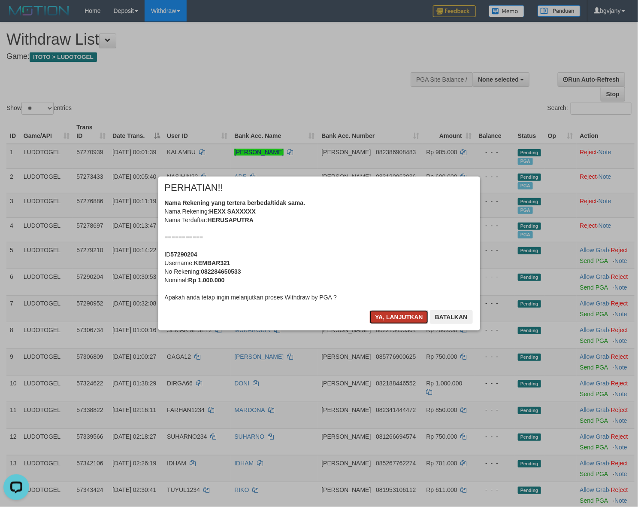
click at [383, 316] on button "Ya, lanjutkan" at bounding box center [399, 317] width 58 height 14
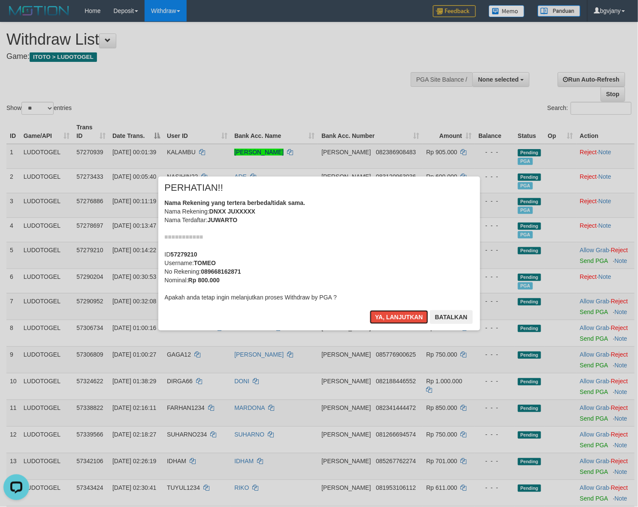
click at [383, 316] on button "Ya, lanjutkan" at bounding box center [399, 317] width 58 height 14
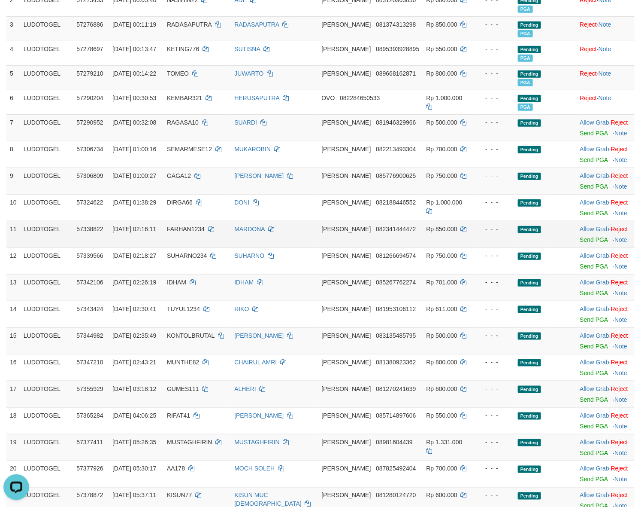
scroll to position [179, 0]
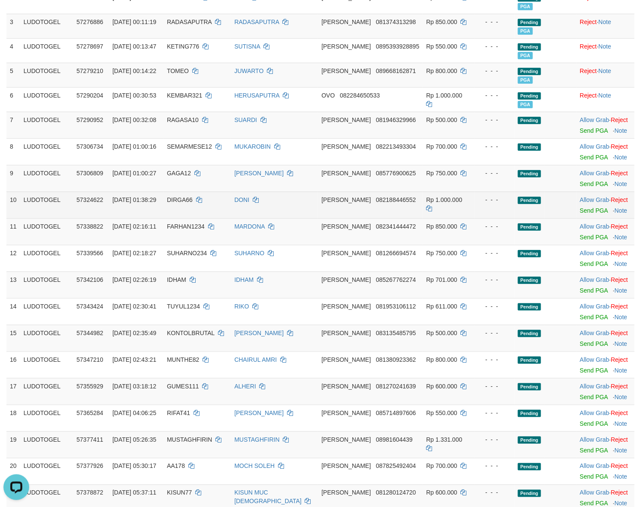
click at [518, 200] on span "Pending" at bounding box center [529, 200] width 23 height 7
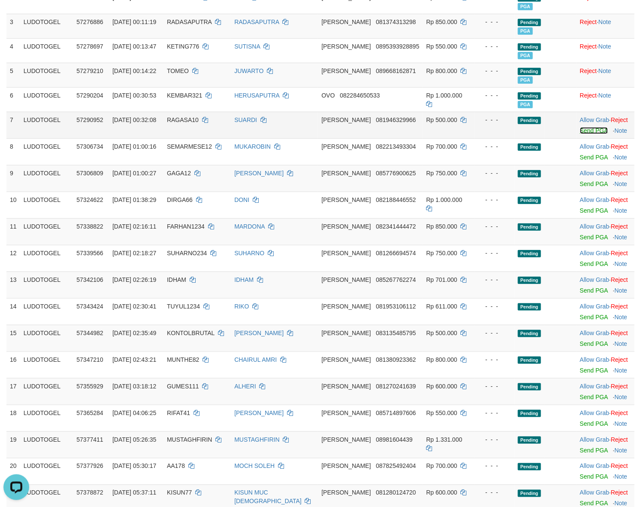
click at [580, 130] on link "Send PGA" at bounding box center [594, 130] width 28 height 7
click at [581, 158] on link "Send PGA" at bounding box center [594, 157] width 28 height 7
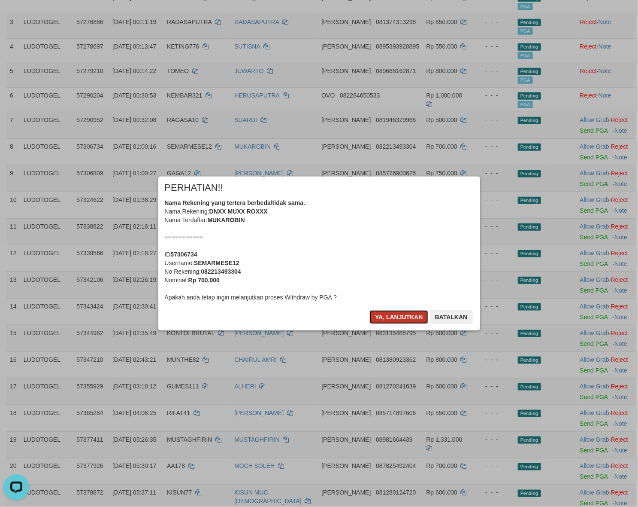
click at [391, 317] on button "Ya, lanjutkan" at bounding box center [399, 317] width 58 height 14
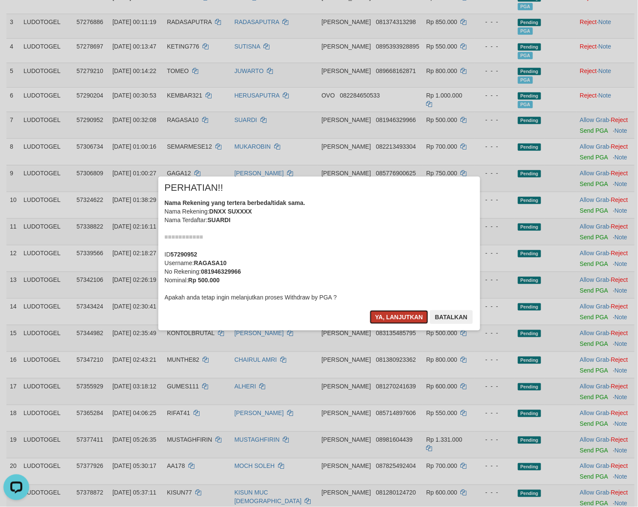
click at [390, 317] on button "Ya, lanjutkan" at bounding box center [399, 317] width 58 height 14
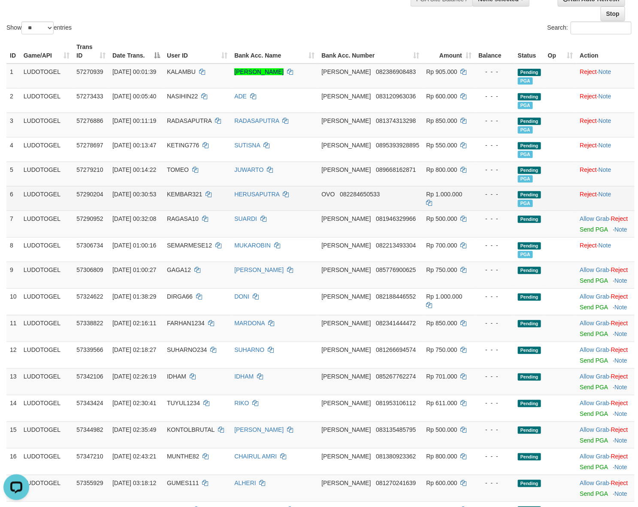
scroll to position [11, 0]
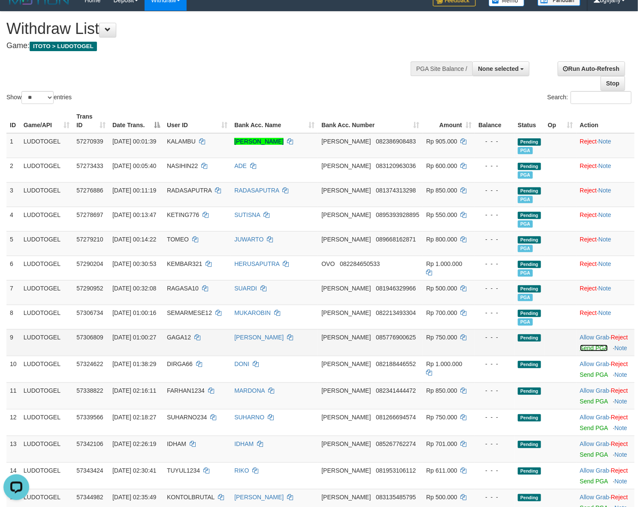
click at [580, 348] on link "Send PGA" at bounding box center [594, 347] width 28 height 7
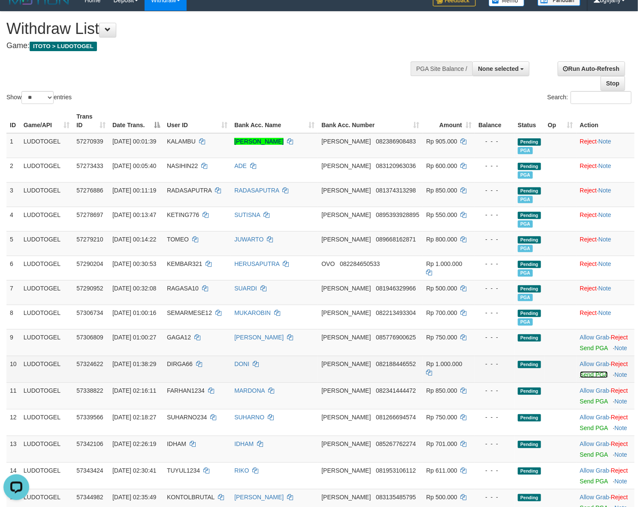
click at [580, 376] on link "Send PGA" at bounding box center [594, 374] width 28 height 7
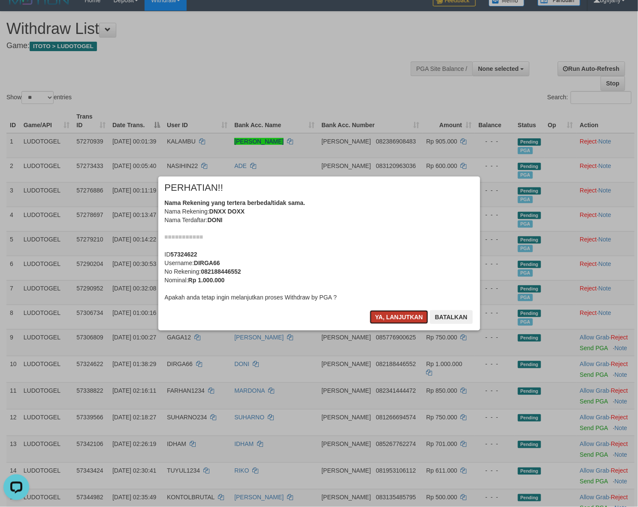
click at [381, 317] on button "Ya, lanjutkan" at bounding box center [399, 317] width 58 height 14
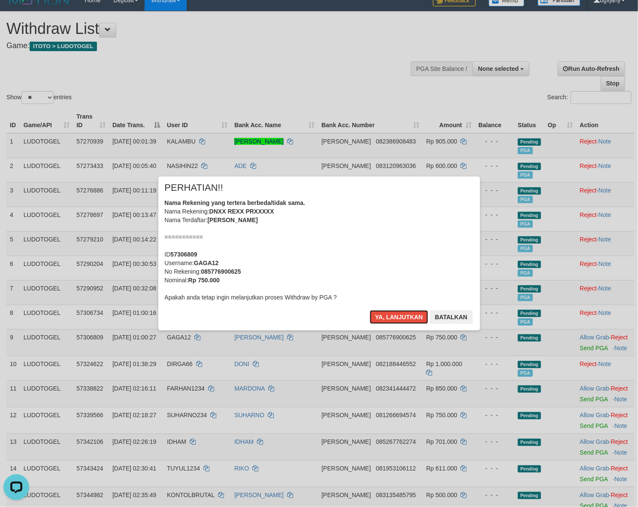
click at [381, 317] on button "Ya, lanjutkan" at bounding box center [399, 317] width 58 height 14
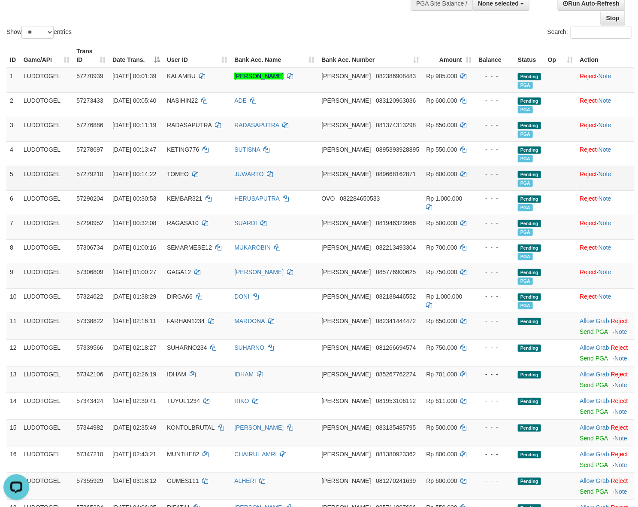
scroll to position [179, 0]
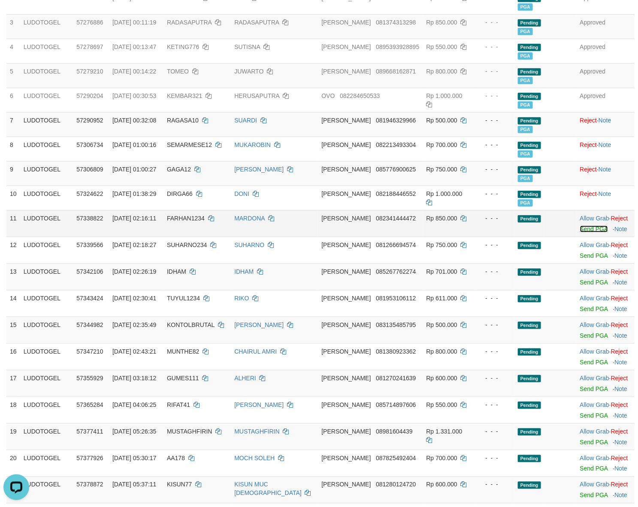
click at [580, 228] on link "Send PGA" at bounding box center [594, 228] width 28 height 7
click at [584, 258] on link "Send PGA" at bounding box center [594, 255] width 28 height 7
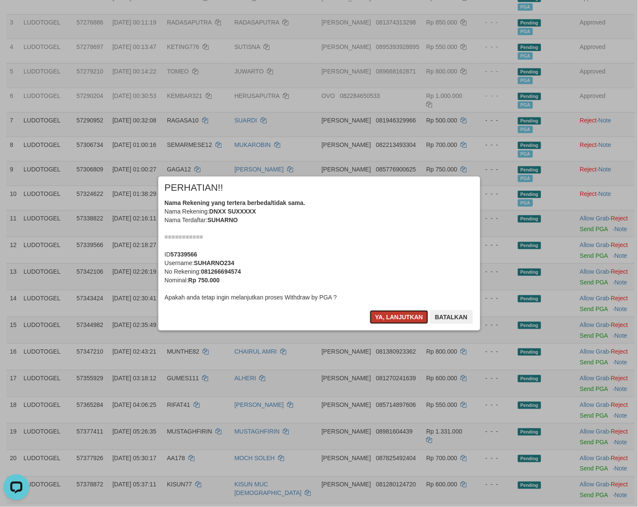
click at [378, 314] on button "Ya, lanjutkan" at bounding box center [399, 317] width 58 height 14
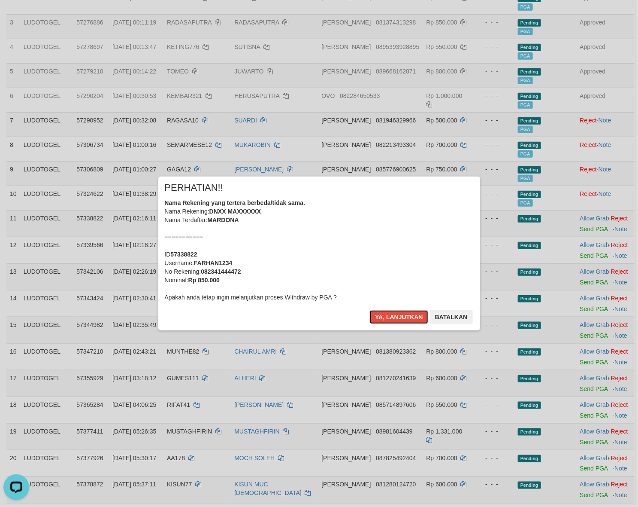
click at [378, 314] on button "Ya, lanjutkan" at bounding box center [399, 317] width 58 height 14
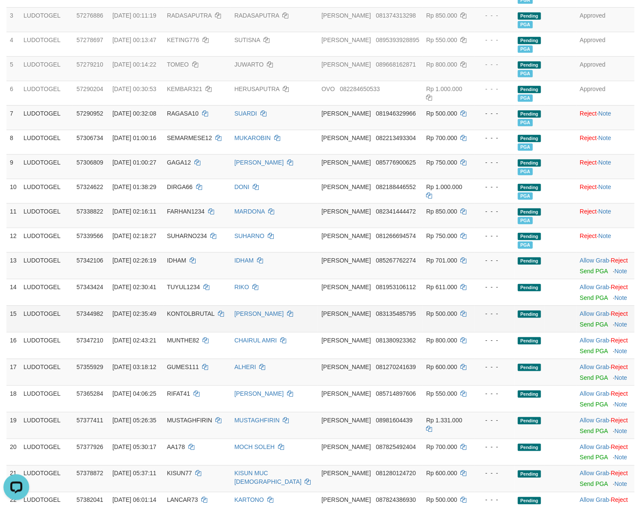
scroll to position [187, 0]
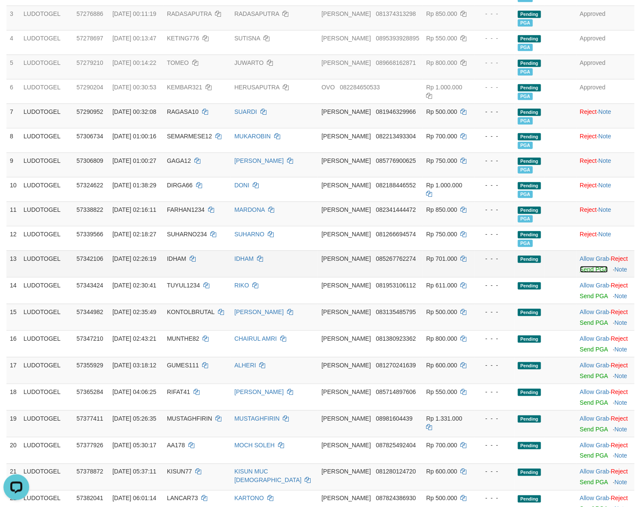
click at [580, 269] on link "Send PGA" at bounding box center [594, 269] width 28 height 7
click at [580, 297] on link "Send PGA" at bounding box center [594, 295] width 28 height 7
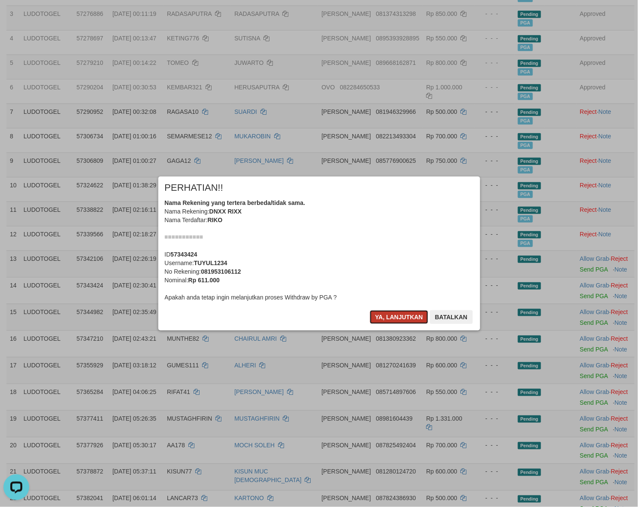
click at [376, 315] on button "Ya, lanjutkan" at bounding box center [399, 317] width 58 height 14
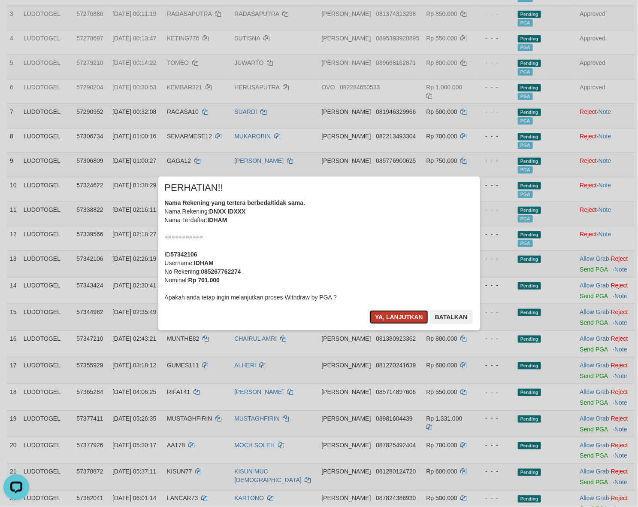
click at [381, 315] on button "Ya, lanjutkan" at bounding box center [399, 317] width 58 height 14
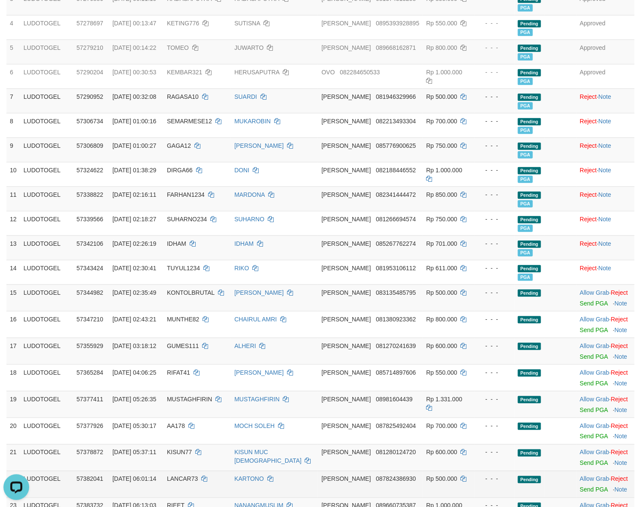
scroll to position [376, 0]
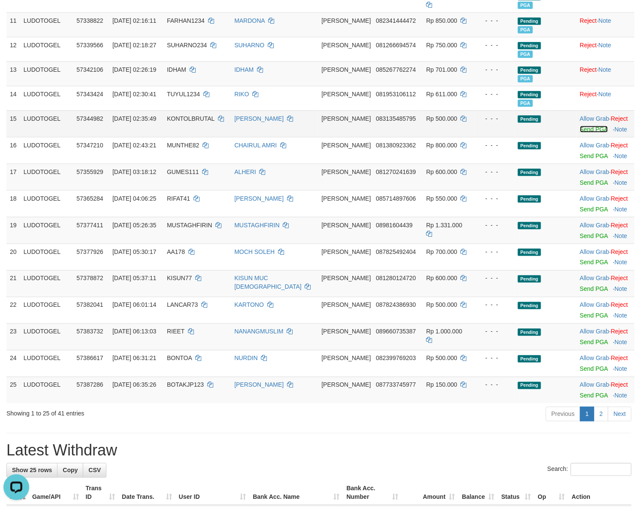
click at [580, 130] on link "Send PGA" at bounding box center [594, 129] width 28 height 7
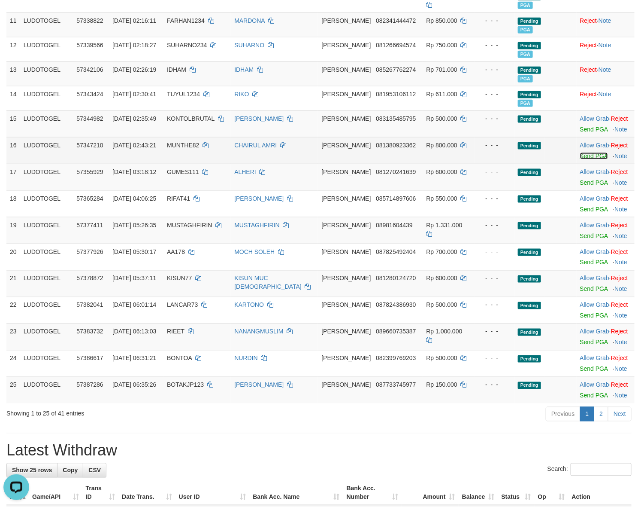
click at [580, 158] on link "Send PGA" at bounding box center [594, 155] width 28 height 7
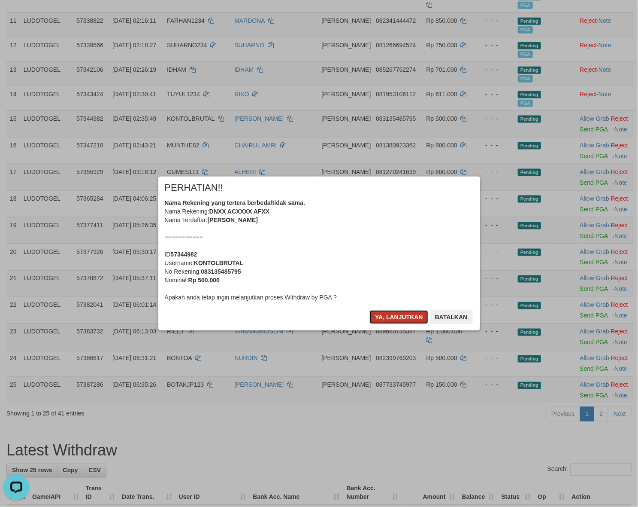
click at [387, 317] on button "Ya, lanjutkan" at bounding box center [399, 317] width 58 height 14
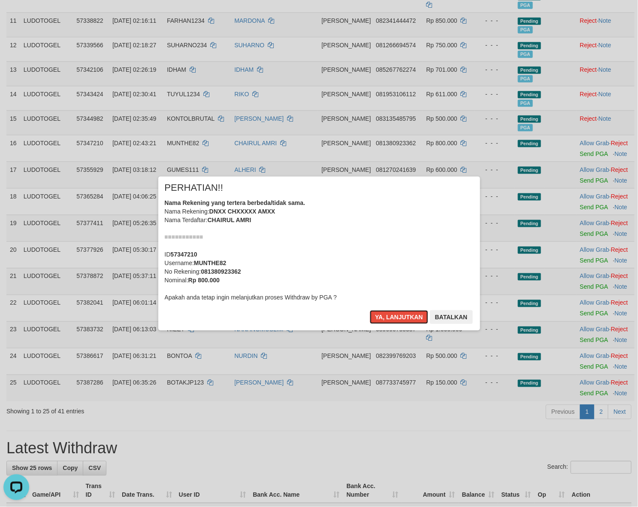
click at [387, 317] on button "Ya, lanjutkan" at bounding box center [399, 317] width 58 height 14
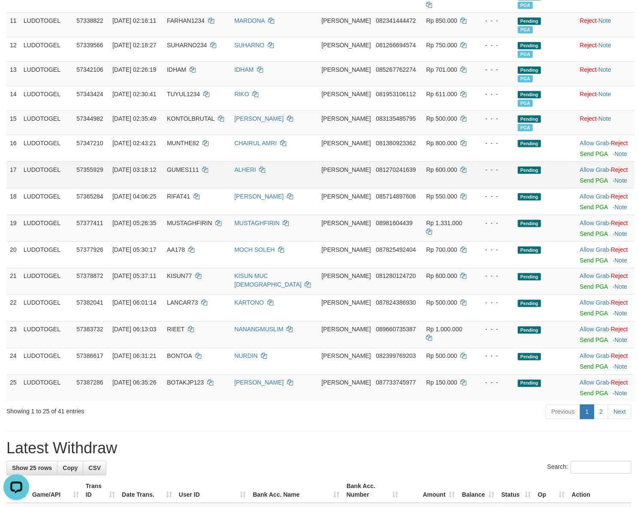
scroll to position [374, 0]
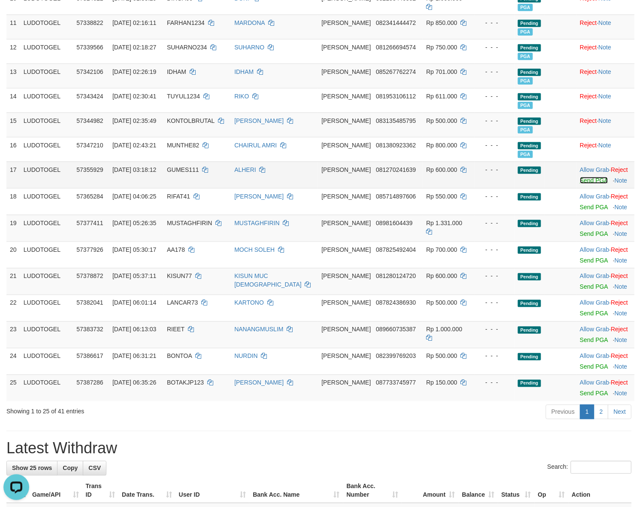
click at [580, 179] on link "Send PGA" at bounding box center [594, 180] width 28 height 7
click at [580, 210] on link "Send PGA" at bounding box center [594, 206] width 28 height 7
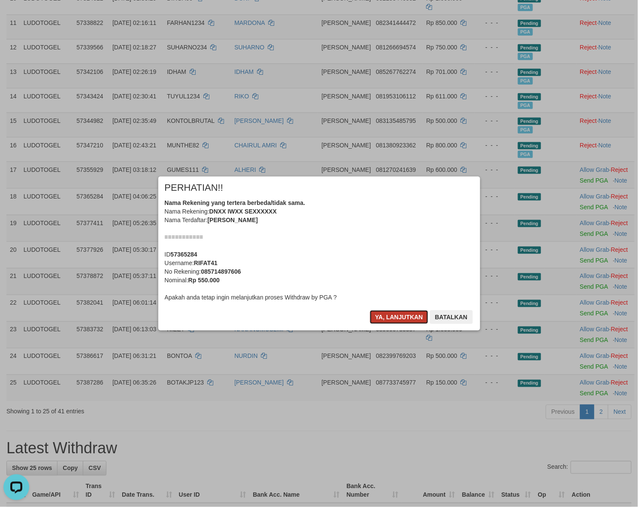
click at [395, 319] on button "Ya, lanjutkan" at bounding box center [399, 317] width 58 height 14
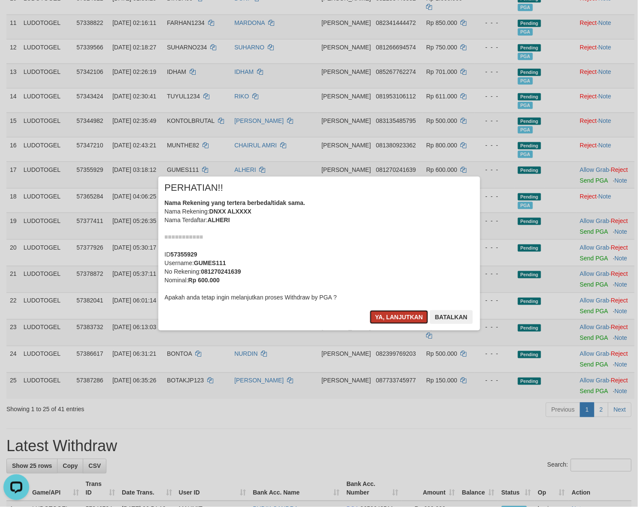
click at [394, 320] on button "Ya, lanjutkan" at bounding box center [399, 317] width 58 height 14
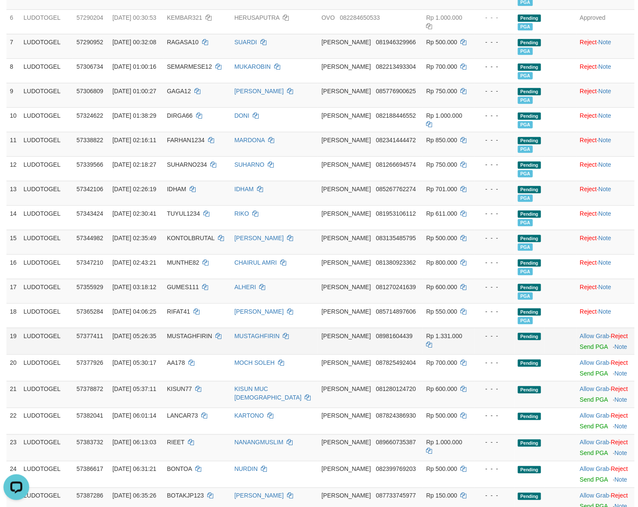
scroll to position [295, 0]
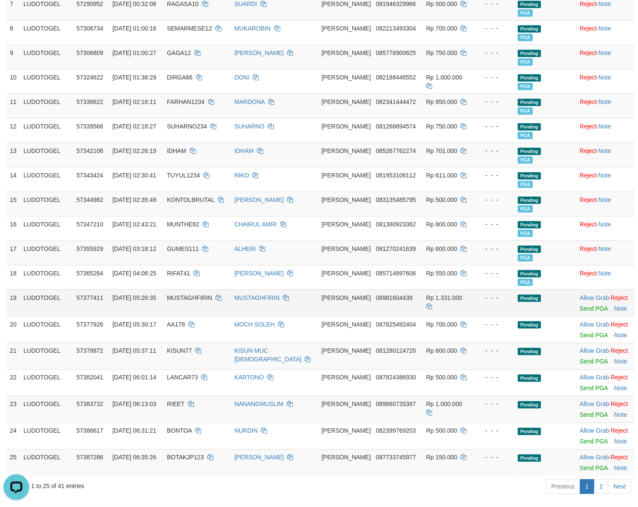
click at [577, 306] on td "Allow Grab · Reject Send PGA · Note" at bounding box center [606, 302] width 58 height 27
click at [580, 312] on link "Send PGA" at bounding box center [594, 308] width 28 height 7
click at [580, 335] on link "Send PGA" at bounding box center [594, 334] width 28 height 7
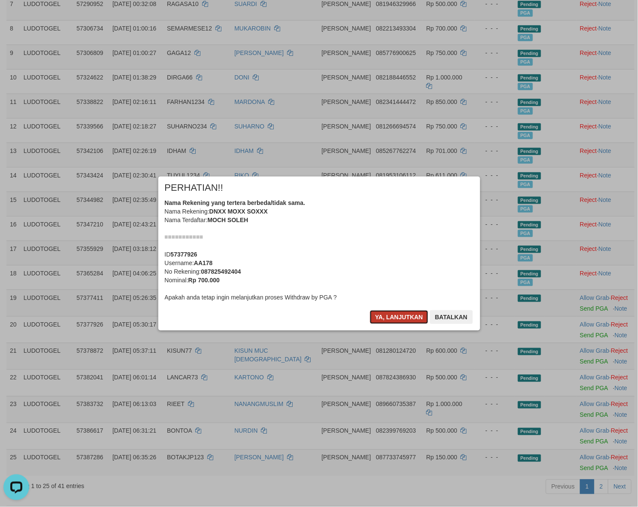
click at [390, 318] on button "Ya, lanjutkan" at bounding box center [399, 317] width 58 height 14
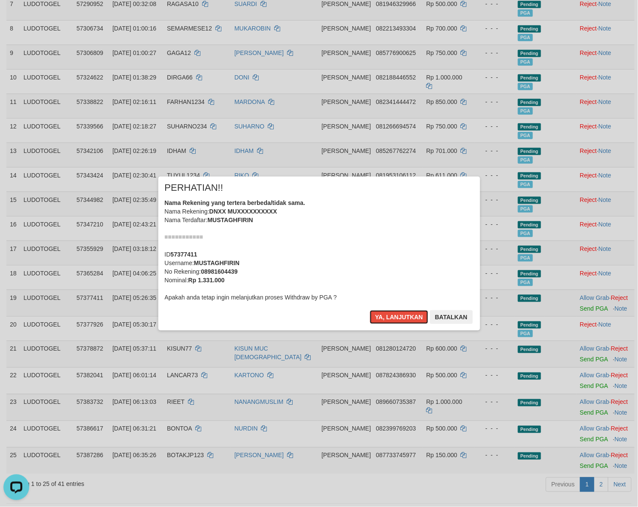
click at [390, 318] on button "Ya, lanjutkan" at bounding box center [399, 317] width 58 height 14
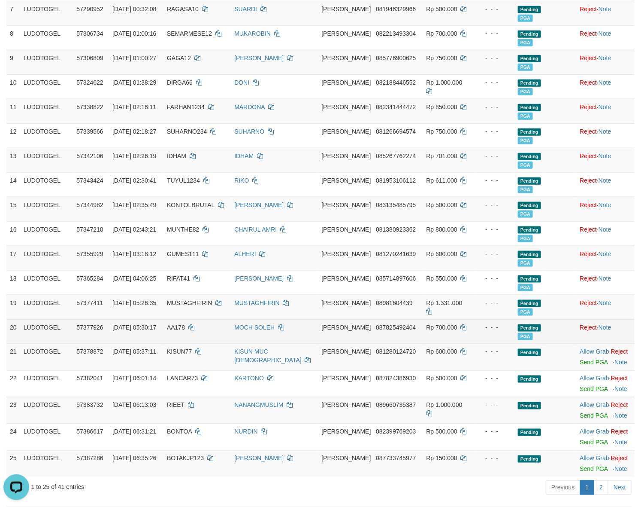
scroll to position [329, 0]
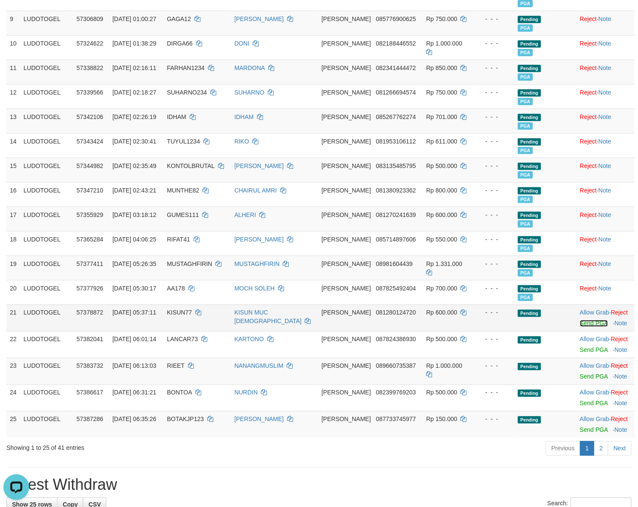
click at [580, 327] on link "Send PGA" at bounding box center [594, 323] width 28 height 7
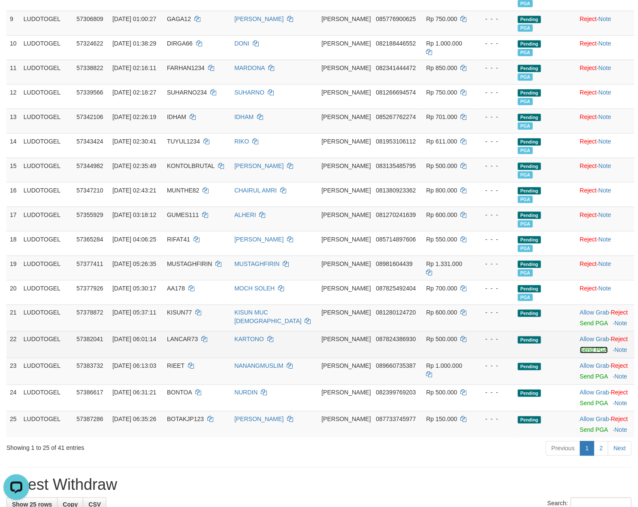
click at [580, 351] on link "Send PGA" at bounding box center [594, 349] width 28 height 7
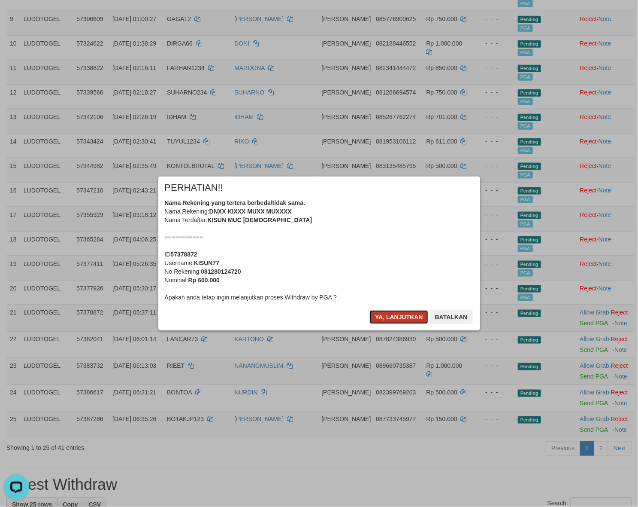
click at [388, 318] on button "Ya, lanjutkan" at bounding box center [399, 317] width 58 height 14
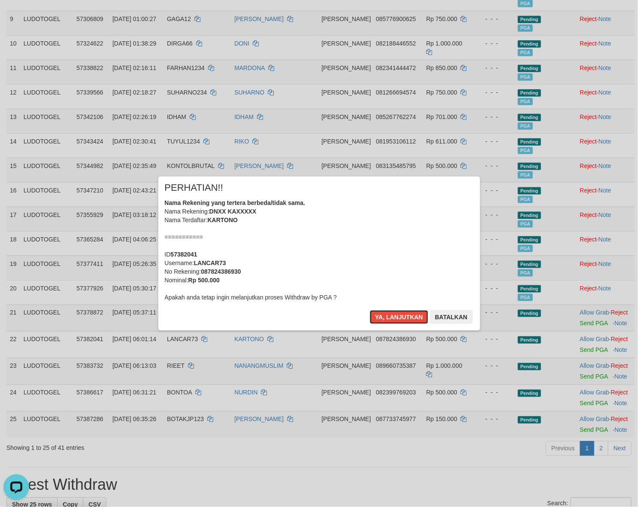
click at [388, 318] on button "Ya, lanjutkan" at bounding box center [399, 317] width 58 height 14
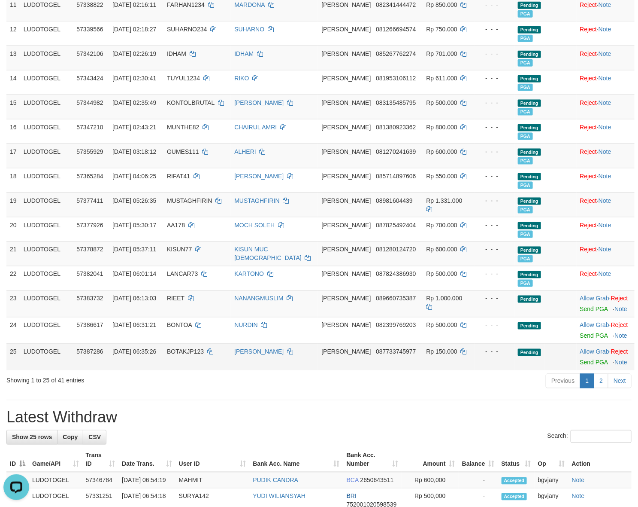
scroll to position [419, 0]
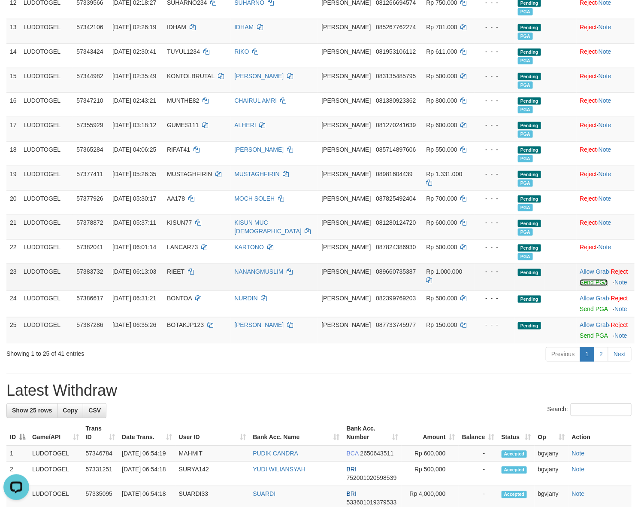
click at [582, 285] on link "Send PGA" at bounding box center [594, 282] width 28 height 7
click at [580, 310] on link "Send PGA" at bounding box center [594, 309] width 28 height 7
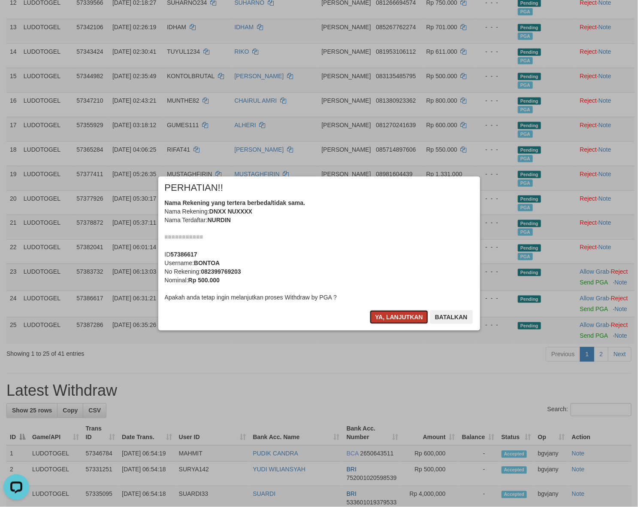
click at [377, 316] on button "Ya, lanjutkan" at bounding box center [399, 317] width 58 height 14
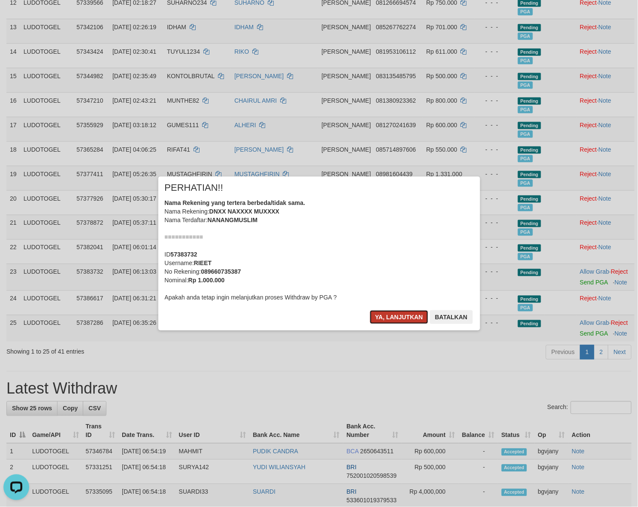
click at [381, 316] on button "Ya, lanjutkan" at bounding box center [399, 317] width 58 height 14
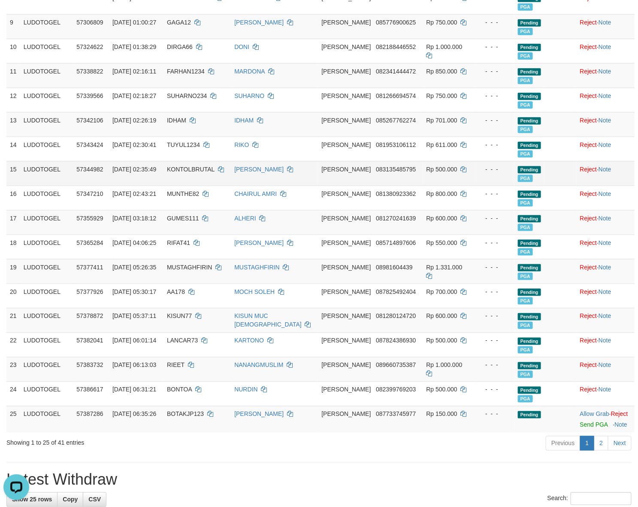
scroll to position [518, 0]
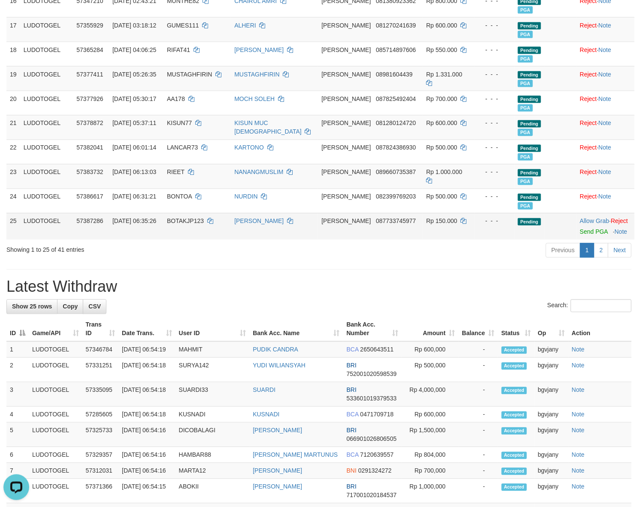
click at [192, 228] on td "BOTAKJP123" at bounding box center [197, 226] width 67 height 27
click at [602, 258] on link "2" at bounding box center [601, 250] width 15 height 15
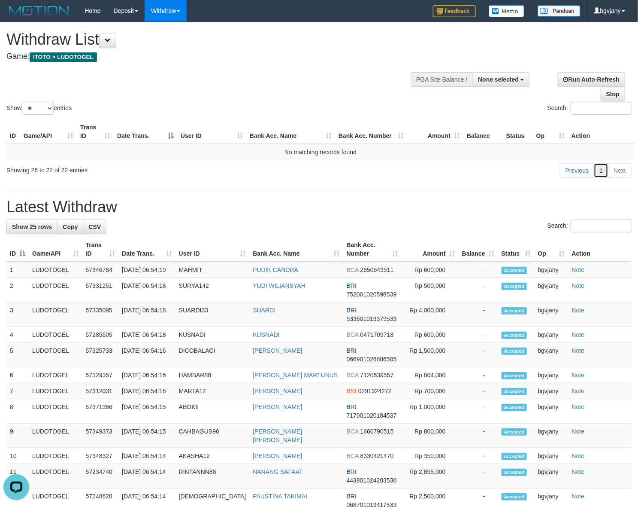
click at [599, 175] on link "1" at bounding box center [601, 170] width 15 height 15
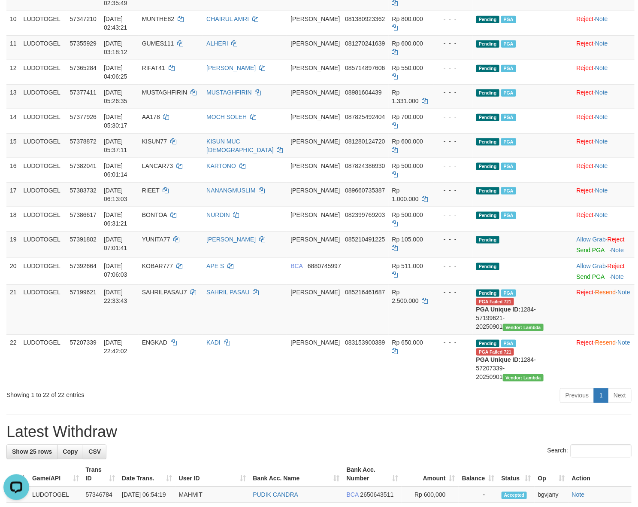
scroll to position [353, 0]
click at [577, 252] on link "Send PGA" at bounding box center [591, 250] width 28 height 7
click at [577, 276] on link "Send PGA" at bounding box center [591, 276] width 28 height 7
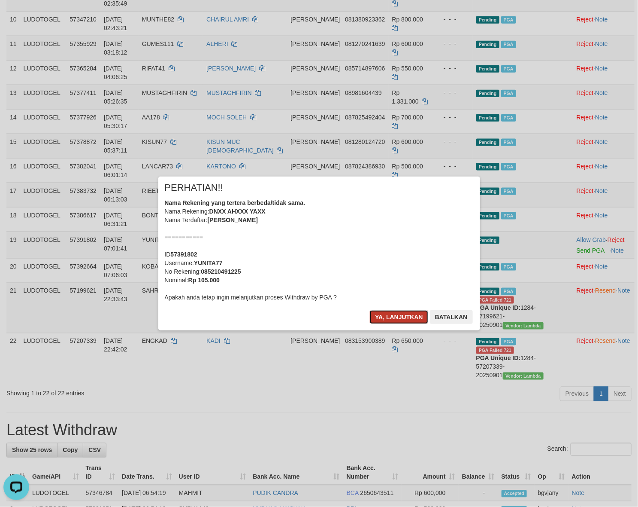
click at [383, 316] on button "Ya, lanjutkan" at bounding box center [399, 317] width 58 height 14
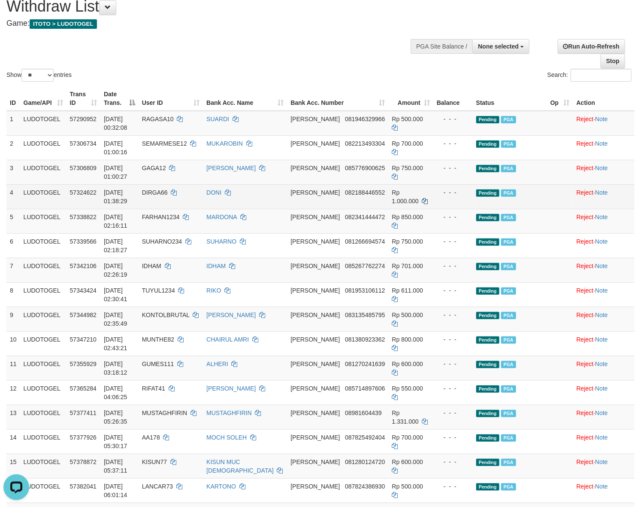
scroll to position [0, 0]
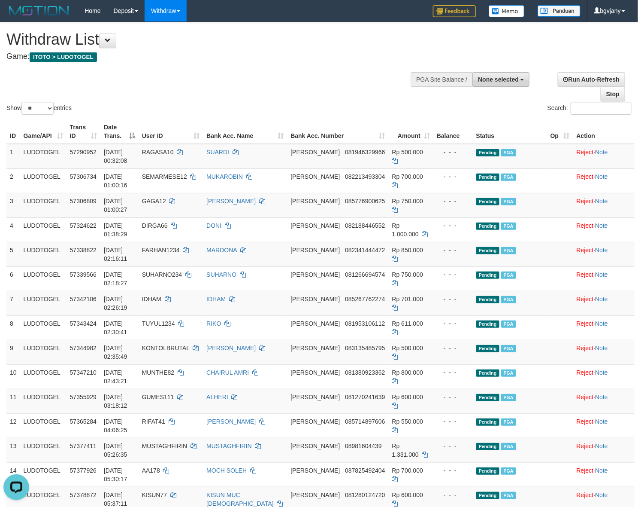
click at [498, 78] on span "None selected" at bounding box center [498, 79] width 41 height 7
click at [476, 147] on label "[ITOTO] LUDOTOGEL" at bounding box center [484, 145] width 89 height 11
select select "****"
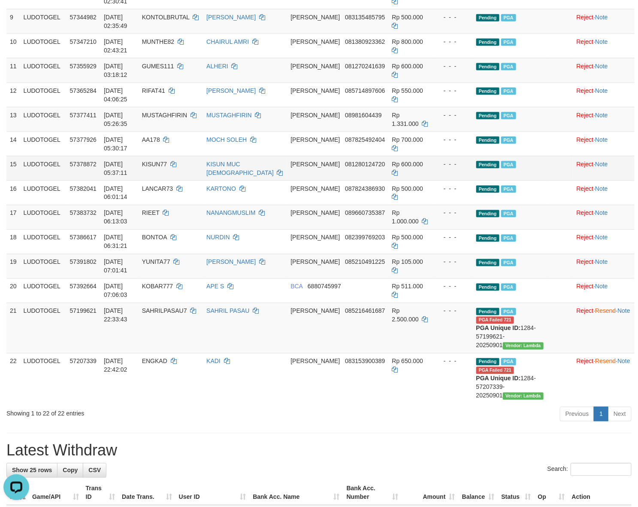
scroll to position [447, 0]
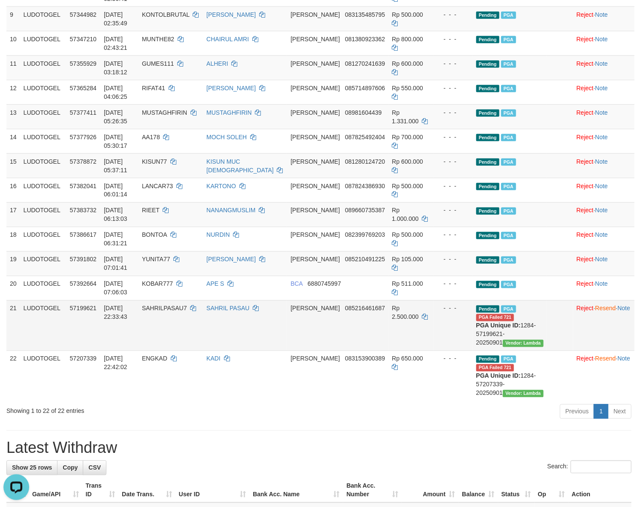
click at [179, 325] on td "SAHRILPASAU7" at bounding box center [171, 325] width 64 height 50
click at [597, 312] on link "Resend" at bounding box center [605, 308] width 21 height 7
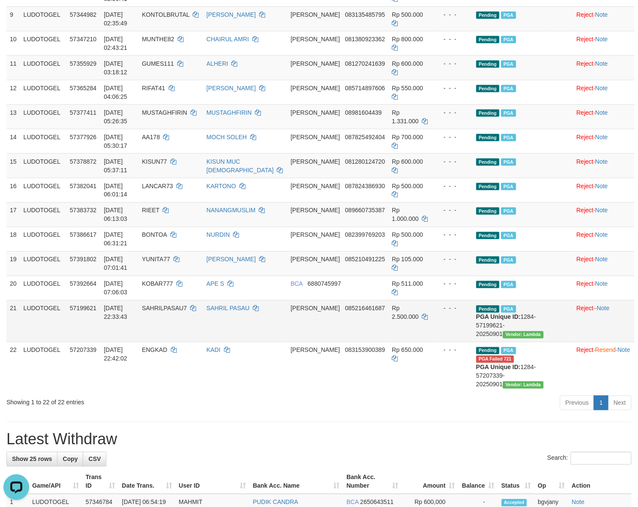
click at [593, 382] on td "Reject · Resend · Note" at bounding box center [604, 367] width 61 height 50
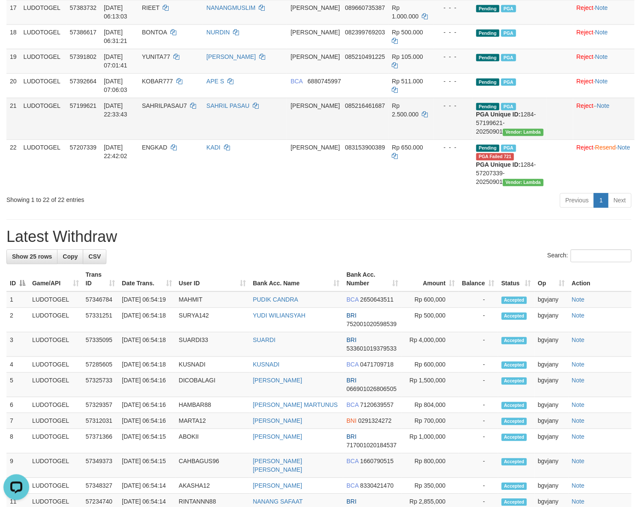
scroll to position [443, 0]
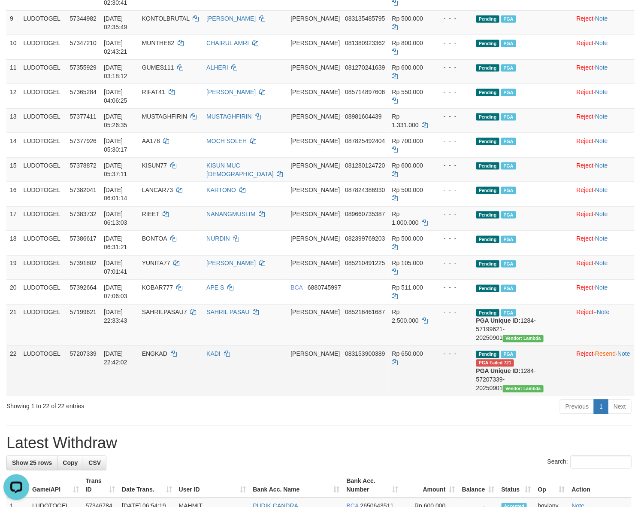
click at [588, 385] on td "Reject · Resend · Note" at bounding box center [604, 371] width 61 height 50
click at [595, 357] on link "Resend" at bounding box center [605, 353] width 21 height 7
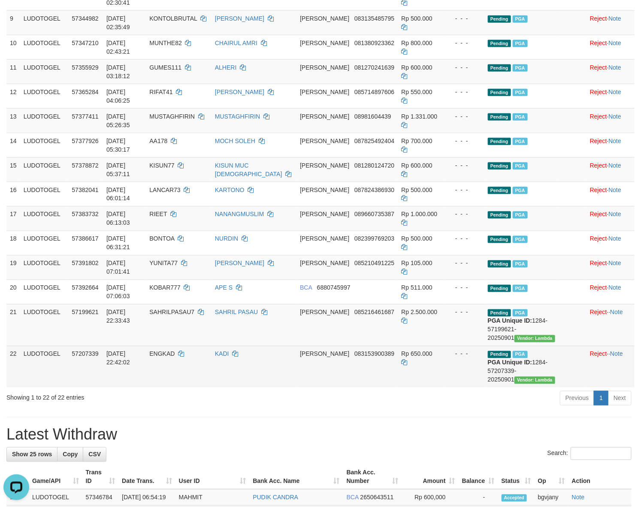
scroll to position [801, 0]
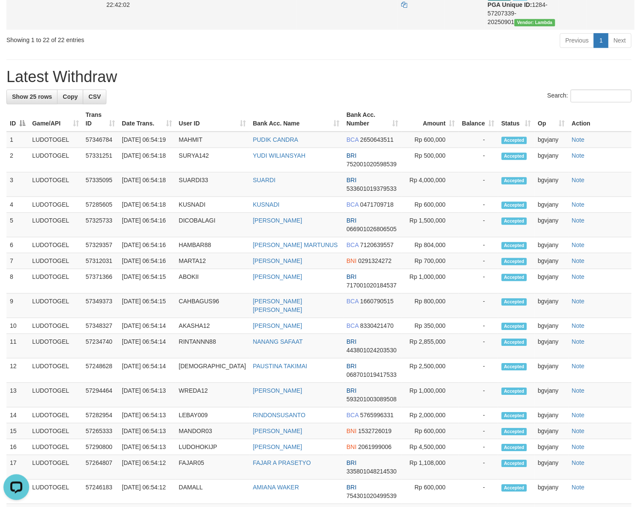
click at [288, 85] on h1 "Latest Withdraw" at bounding box center [319, 76] width 626 height 17
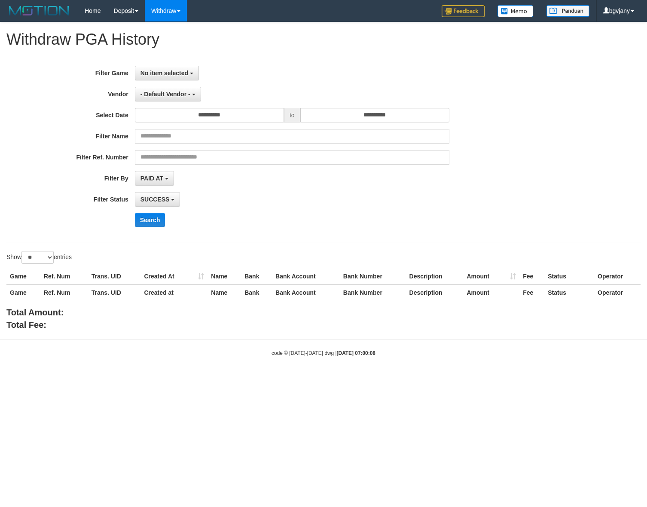
select select
select select "**"
click at [180, 94] on span "- Default Vendor -" at bounding box center [165, 94] width 50 height 7
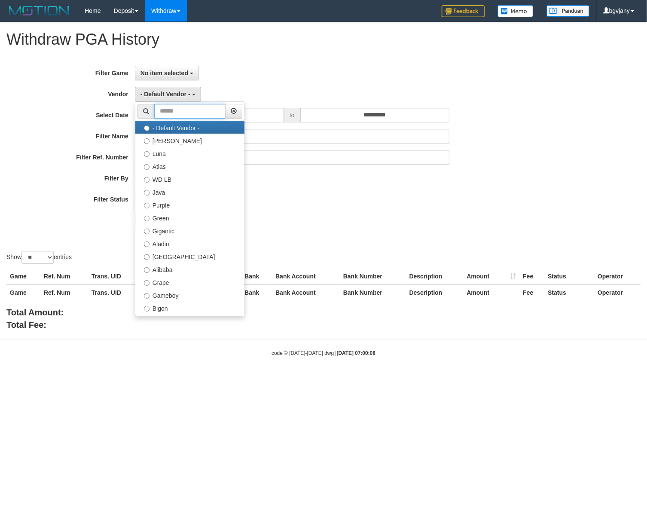
click at [179, 118] on input "text" at bounding box center [189, 111] width 71 height 15
paste input "******"
type input "******"
click at [177, 237] on label "Aladin" at bounding box center [189, 243] width 109 height 13
select select "**********"
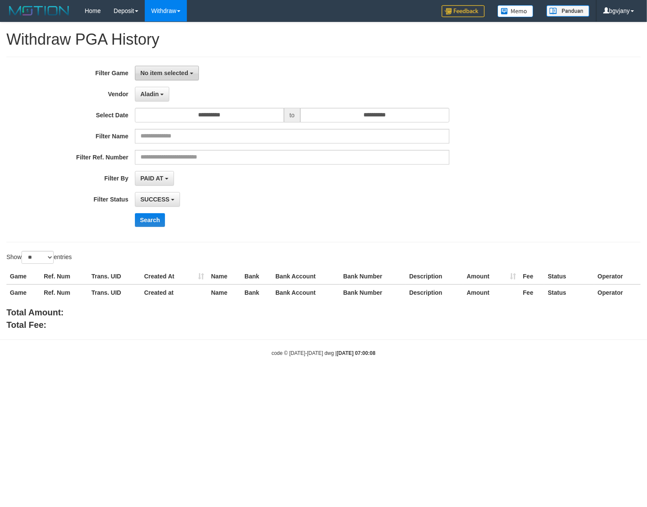
click at [181, 73] on span "No item selected" at bounding box center [164, 73] width 48 height 7
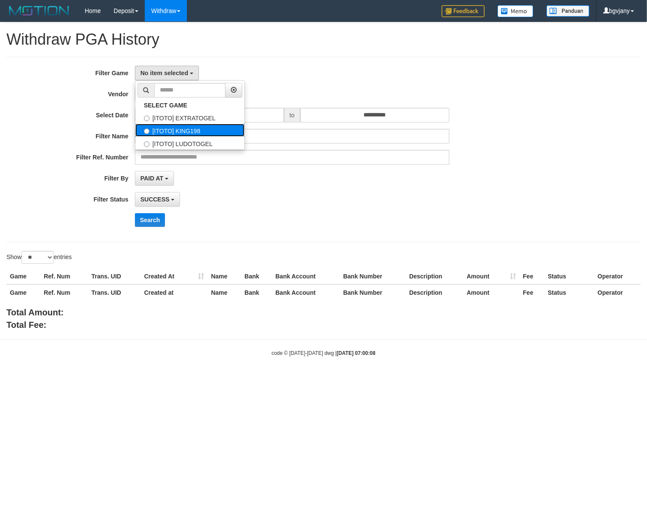
click at [184, 128] on label "[ITOTO] KING198" at bounding box center [189, 130] width 109 height 13
select select "****"
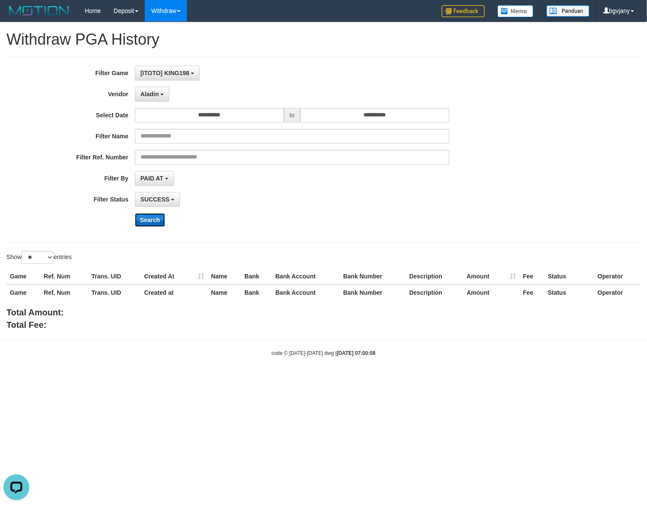
click at [157, 220] on button "Search" at bounding box center [150, 220] width 30 height 14
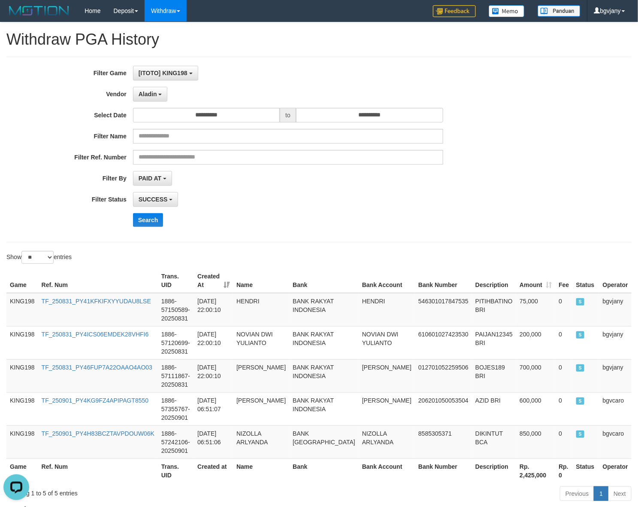
click at [430, 211] on div "**********" at bounding box center [266, 149] width 532 height 167
click at [422, 194] on div "SUCCESS SUCCESS ON PROCESS FAILED" at bounding box center [288, 199] width 310 height 15
click at [499, 187] on div "**********" at bounding box center [266, 149] width 532 height 167
click at [489, 194] on div "**********" at bounding box center [266, 199] width 532 height 15
click at [441, 185] on div "PAID AT PAID AT CREATED AT" at bounding box center [288, 178] width 310 height 15
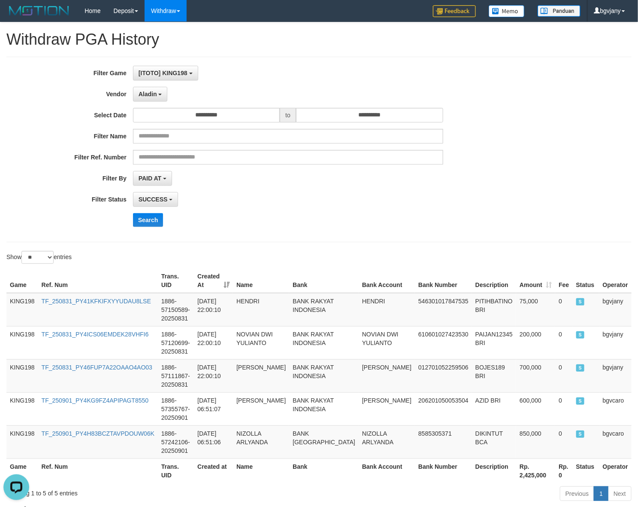
click at [473, 173] on div "**********" at bounding box center [266, 178] width 532 height 15
click at [144, 216] on button "Search" at bounding box center [148, 220] width 30 height 14
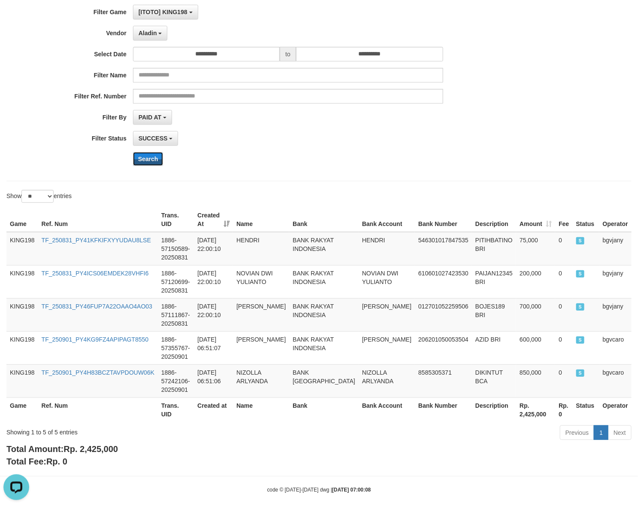
scroll to position [71, 0]
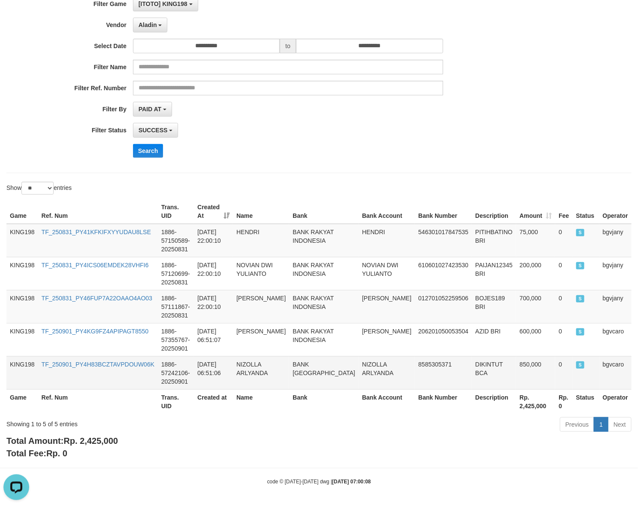
click at [23, 357] on td "KING198" at bounding box center [22, 372] width 32 height 33
copy td "KING198"
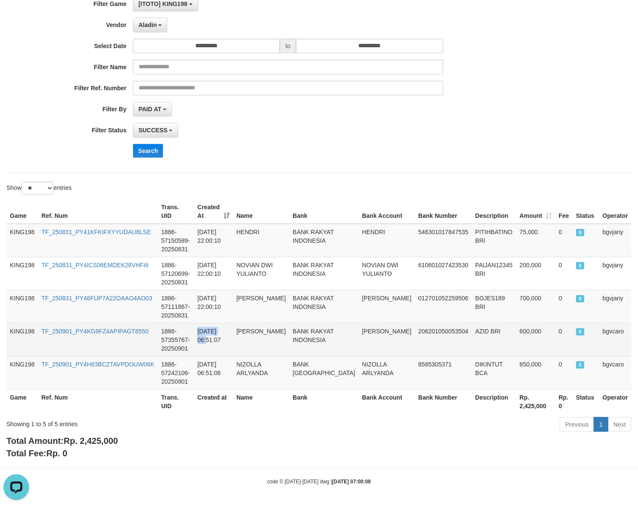
copy td "2025-09-01"
drag, startPoint x: 237, startPoint y: 332, endPoint x: 204, endPoint y: 331, distance: 32.6
click at [204, 331] on td "2025-09-01 06:51:07" at bounding box center [213, 339] width 39 height 33
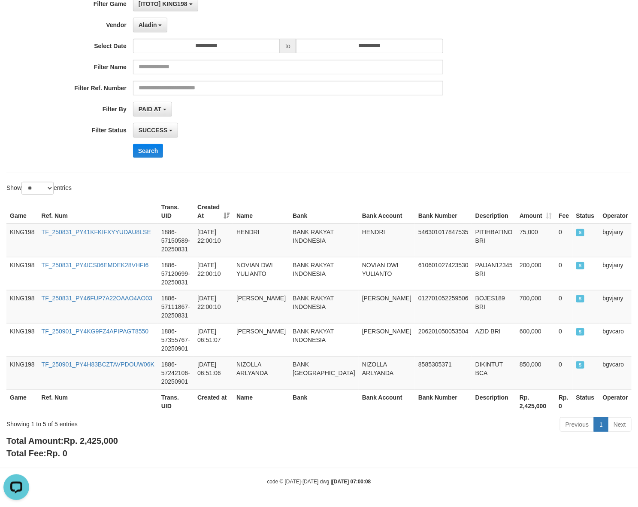
click at [342, 160] on div "**********" at bounding box center [266, 80] width 532 height 167
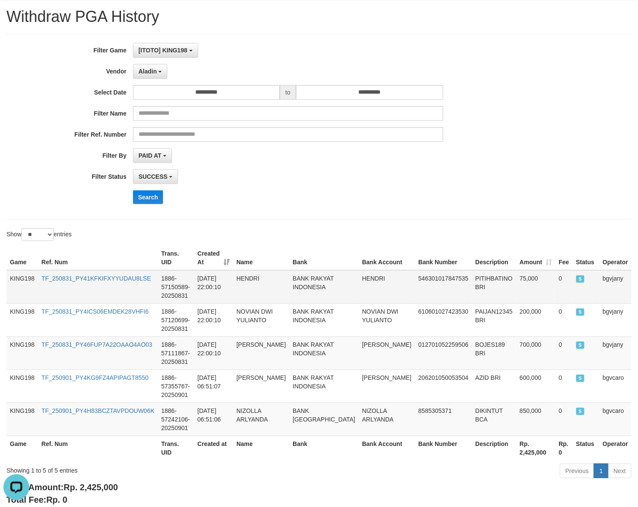
scroll to position [0, 0]
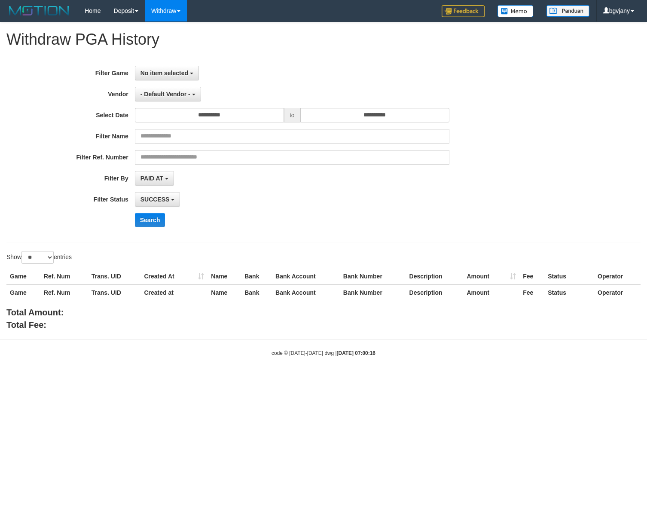
select select
select select "**"
click at [177, 97] on span "- Default Vendor -" at bounding box center [165, 94] width 50 height 7
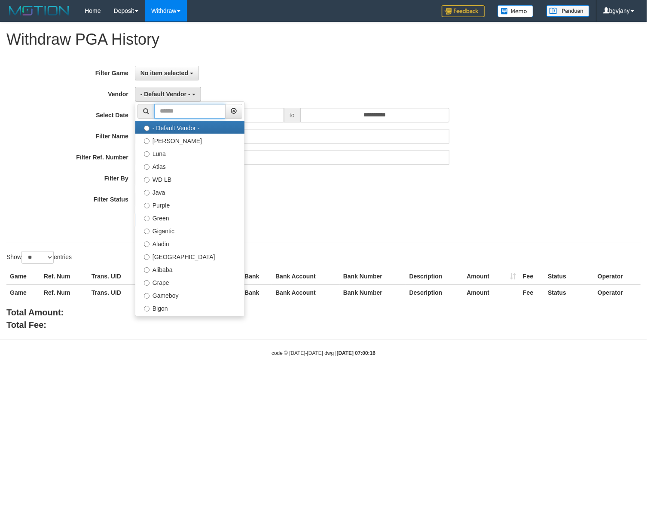
click at [190, 117] on input "text" at bounding box center [189, 111] width 71 height 15
paste input "**********"
type input "**********"
select select "**********"
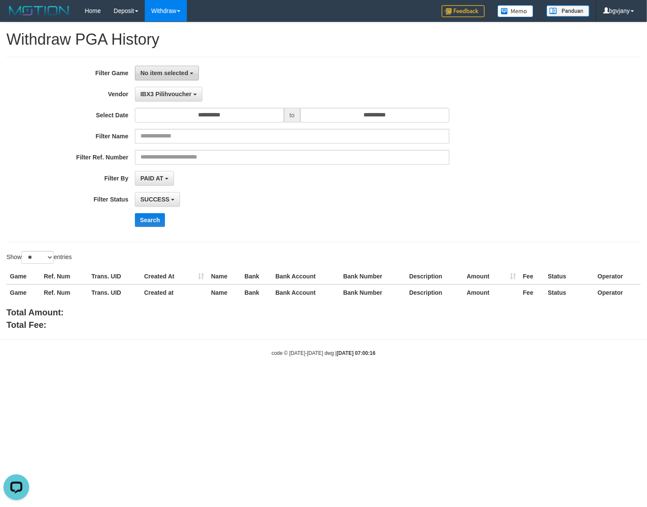
click at [184, 76] on span "No item selected" at bounding box center [164, 73] width 48 height 7
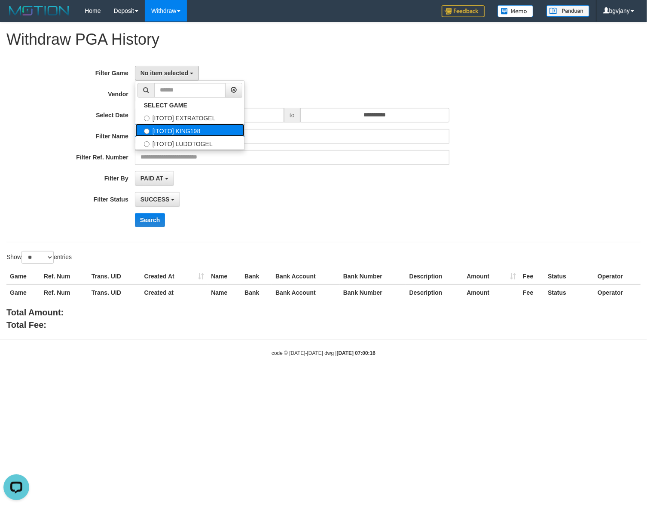
click at [179, 128] on label "[ITOTO] KING198" at bounding box center [189, 130] width 109 height 13
select select "****"
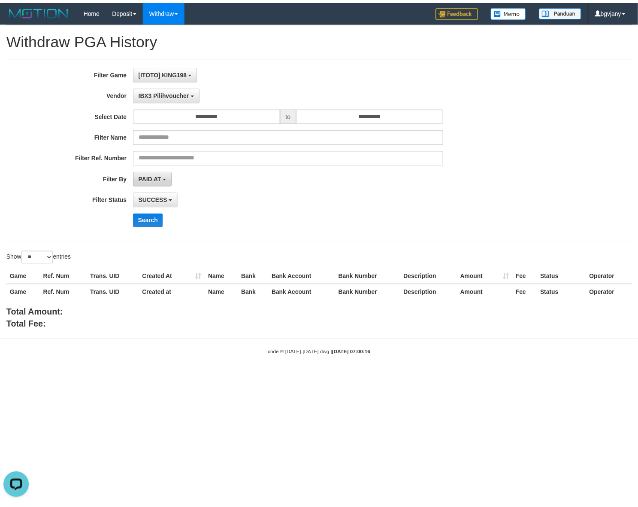
scroll to position [15, 0]
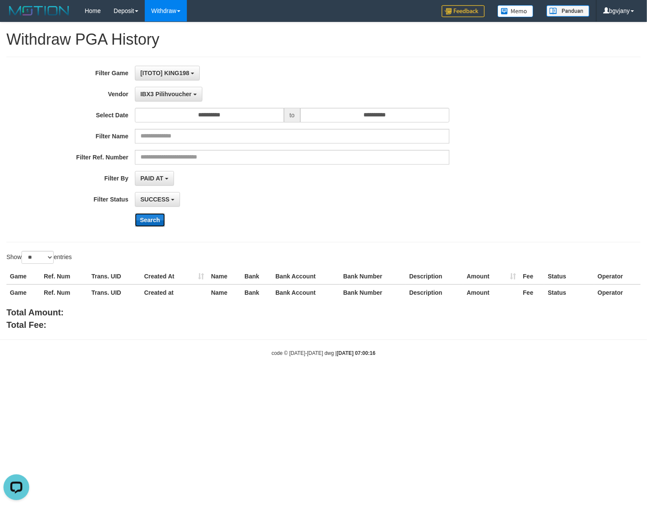
click at [151, 213] on button "Search" at bounding box center [150, 220] width 30 height 14
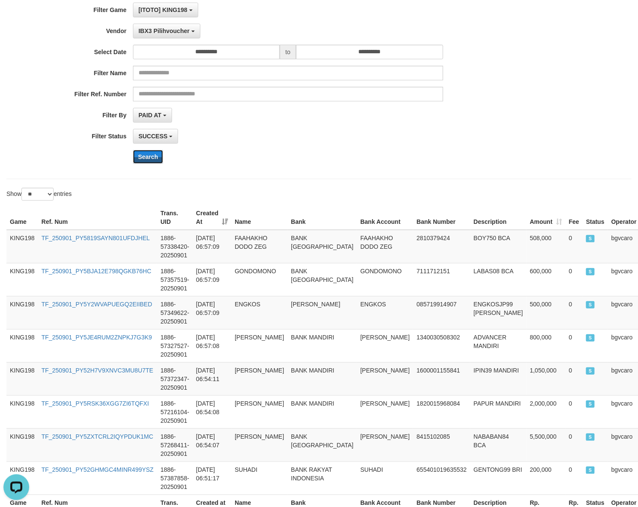
scroll to position [0, 0]
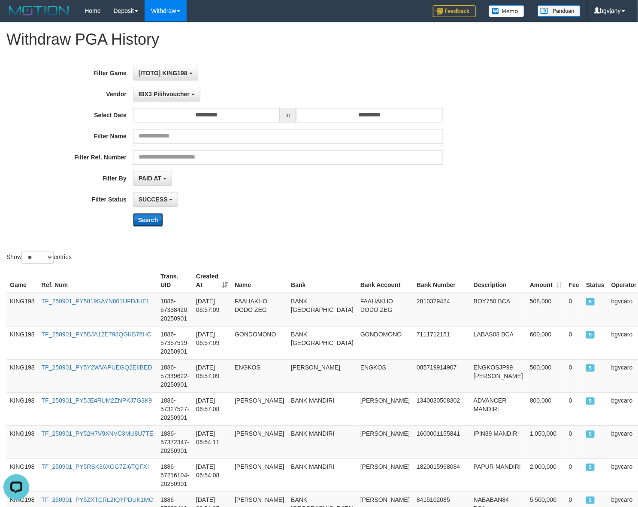
click at [139, 218] on button "Search" at bounding box center [148, 220] width 30 height 14
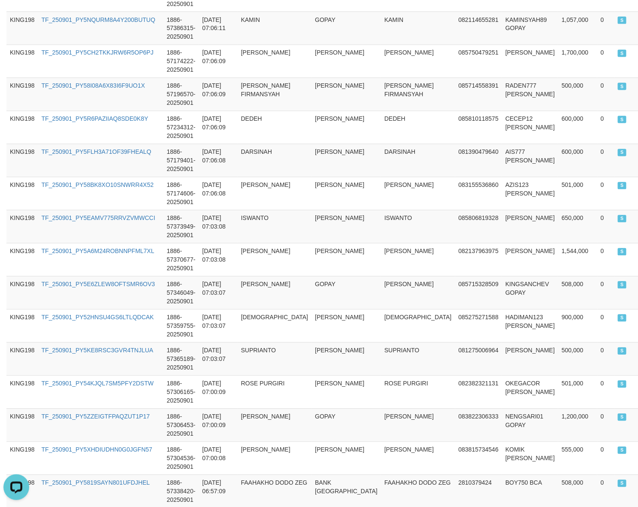
scroll to position [733, 0]
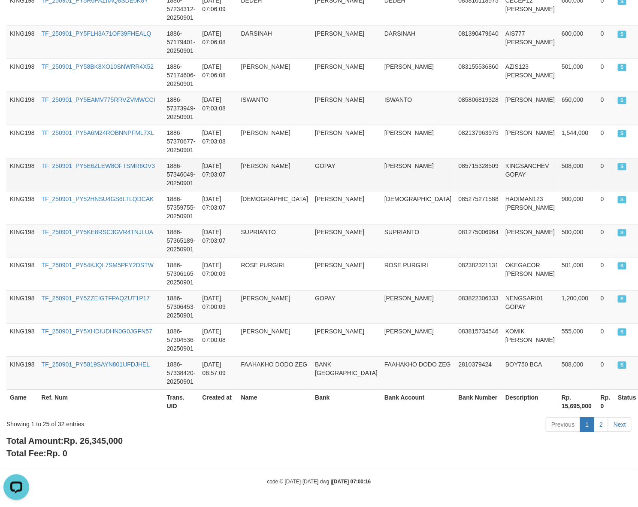
click at [273, 173] on td "SANDI WIGUNA" at bounding box center [275, 174] width 74 height 33
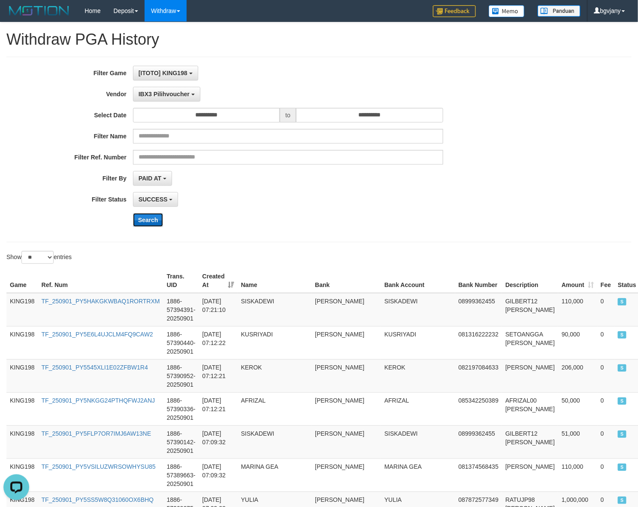
click at [149, 218] on button "Search" at bounding box center [148, 220] width 30 height 14
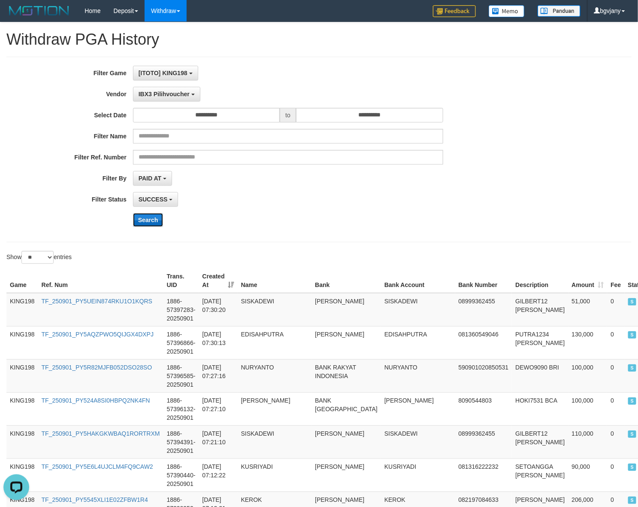
click at [139, 225] on button "Search" at bounding box center [148, 220] width 30 height 14
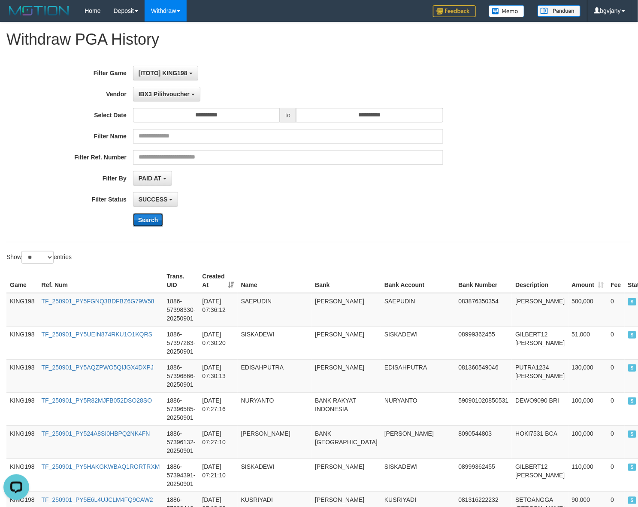
click at [140, 220] on button "Search" at bounding box center [148, 220] width 30 height 14
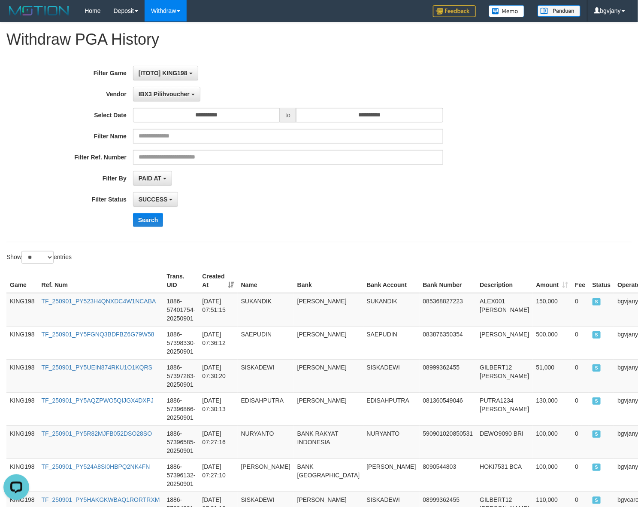
click at [413, 203] on div "SUCCESS SUCCESS ON PROCESS FAILED" at bounding box center [288, 199] width 310 height 15
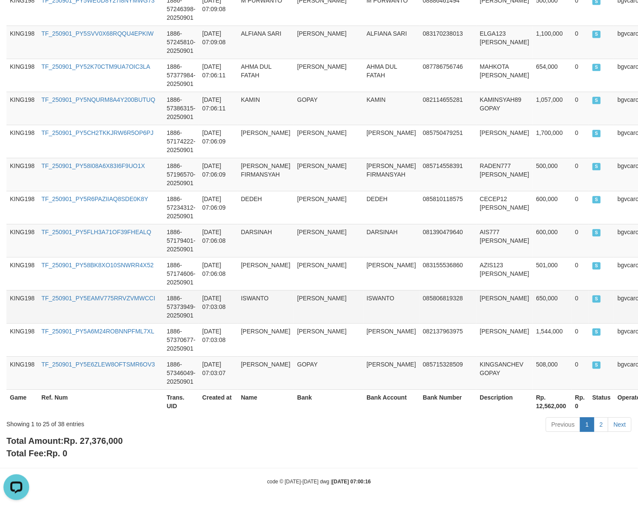
click at [319, 320] on td "DANA" at bounding box center [329, 306] width 70 height 33
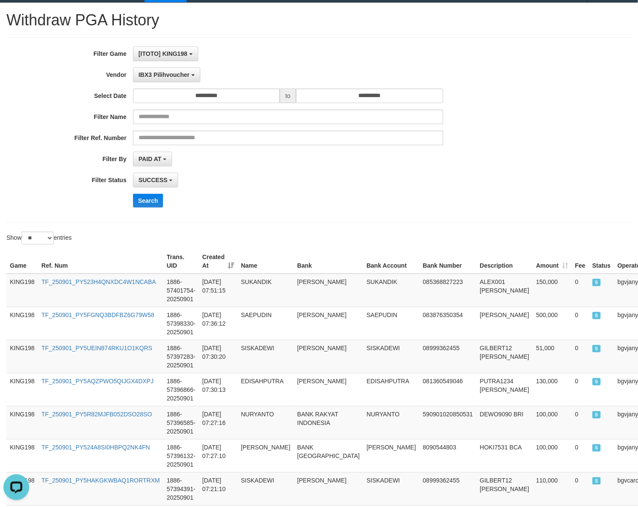
scroll to position [0, 0]
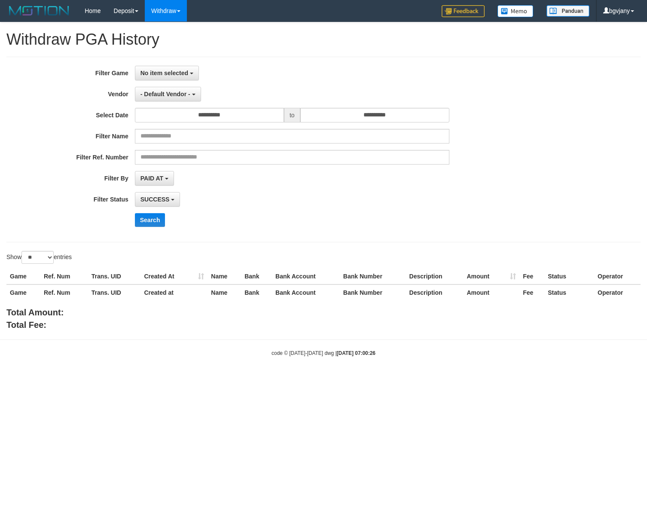
select select
select select "**"
click at [162, 96] on span "- Default Vendor -" at bounding box center [165, 94] width 50 height 7
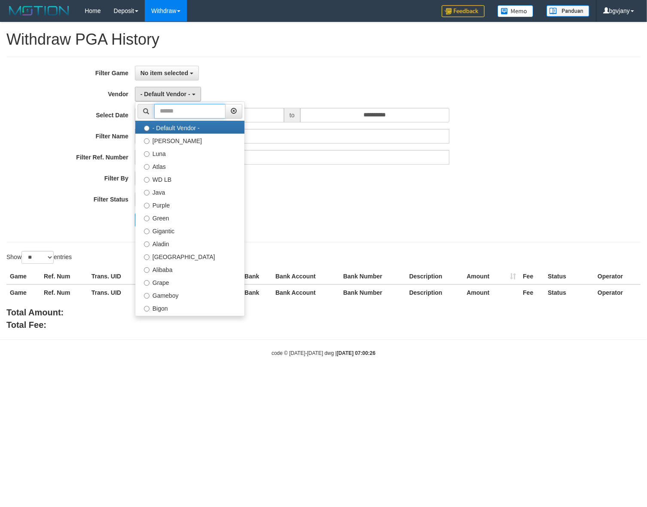
click at [179, 115] on input "text" at bounding box center [189, 111] width 71 height 15
paste input "*******"
type input "*******"
click at [178, 288] on label "Gameboy" at bounding box center [189, 294] width 109 height 13
select select "**********"
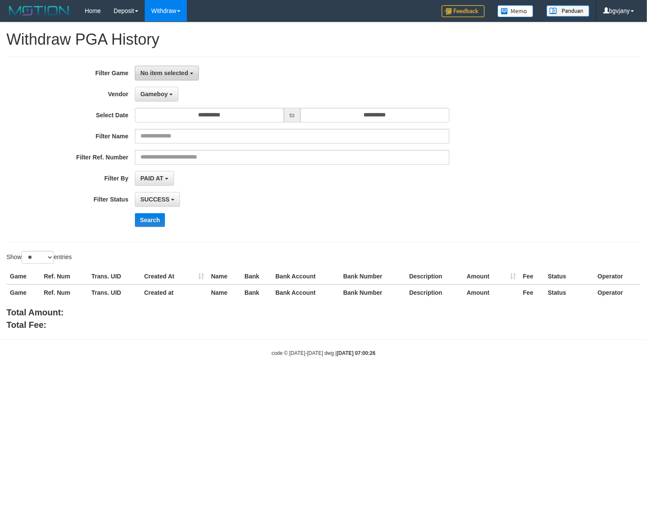
click at [185, 75] on span "No item selected" at bounding box center [164, 73] width 48 height 7
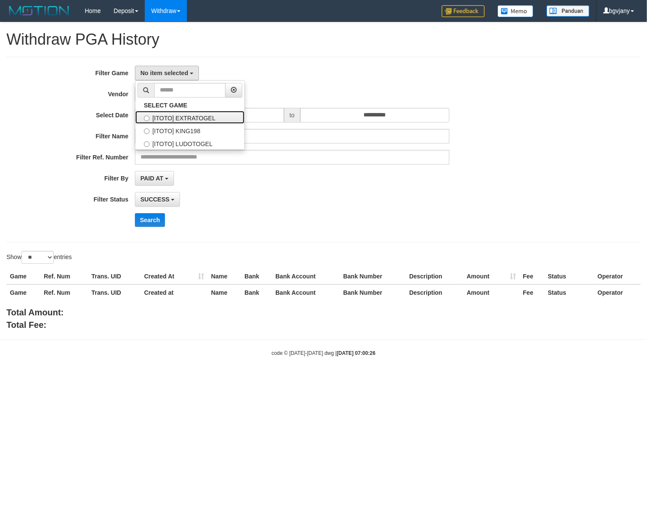
drag, startPoint x: 185, startPoint y: 117, endPoint x: 185, endPoint y: 125, distance: 7.3
click at [185, 117] on label "[ITOTO] EXTRATOGEL" at bounding box center [189, 117] width 109 height 13
select select "****"
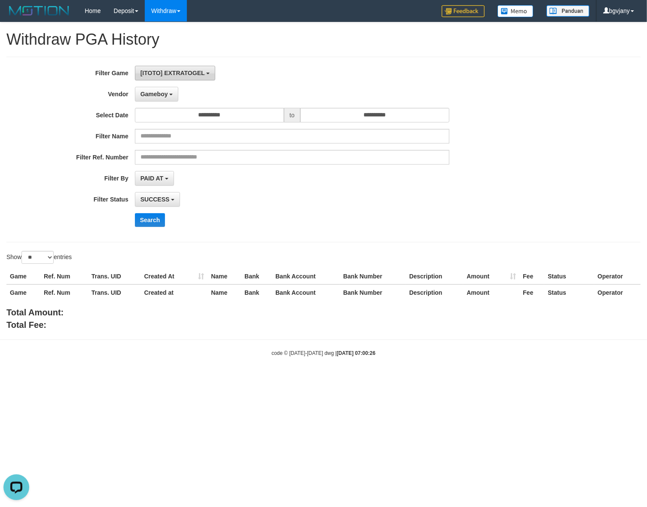
drag, startPoint x: 182, startPoint y: 72, endPoint x: 188, endPoint y: 127, distance: 55.2
click at [182, 73] on span "[ITOTO] EXTRATOGEL" at bounding box center [172, 73] width 64 height 7
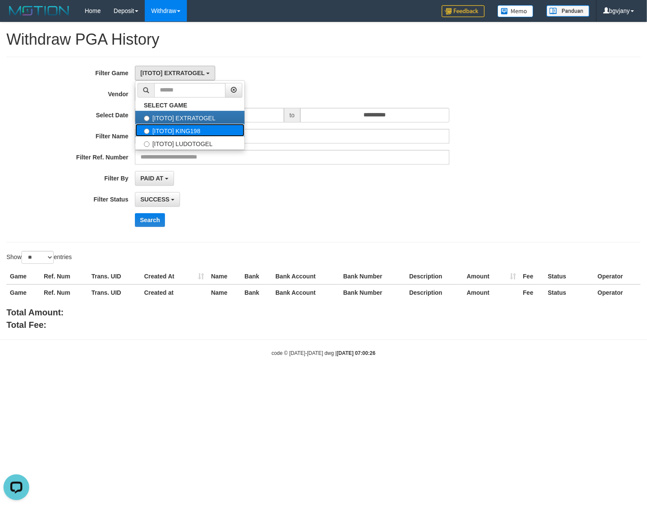
click at [188, 132] on label "[ITOTO] KING198" at bounding box center [189, 130] width 109 height 13
select select "****"
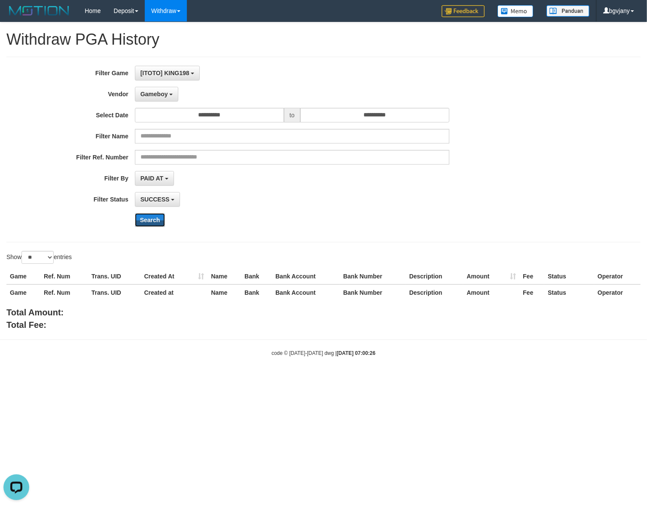
drag, startPoint x: 151, startPoint y: 216, endPoint x: 153, endPoint y: 192, distance: 24.1
click at [151, 217] on button "Search" at bounding box center [150, 220] width 30 height 14
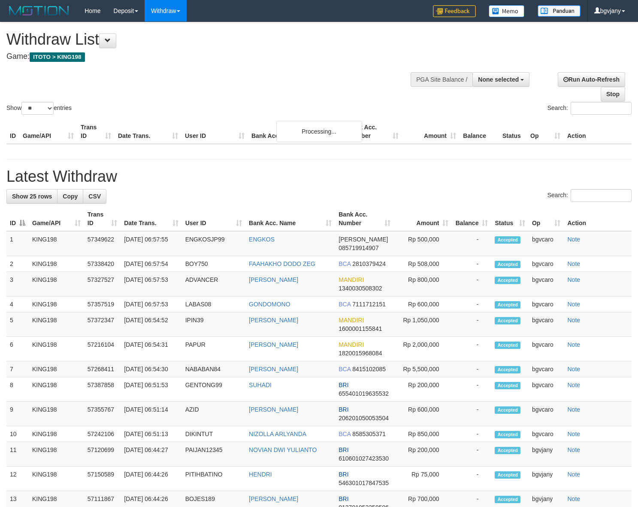
select select
select select "**"
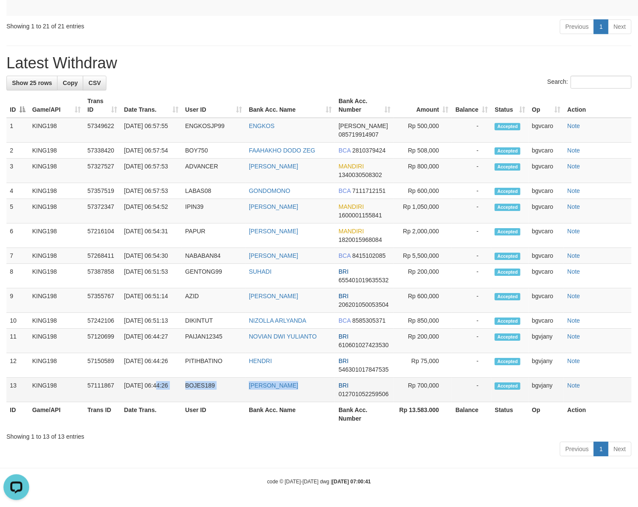
copy tr "06:44:26 BOJES189 [PERSON_NAME]"
drag, startPoint x: 310, startPoint y: 392, endPoint x: 123, endPoint y: 396, distance: 187.2
click at [123, 396] on tr "13 KING198 57111867 [DATE] 06:44:26 BOJES189 [PERSON_NAME] BRI 012701052259506 …" at bounding box center [319, 389] width 626 height 24
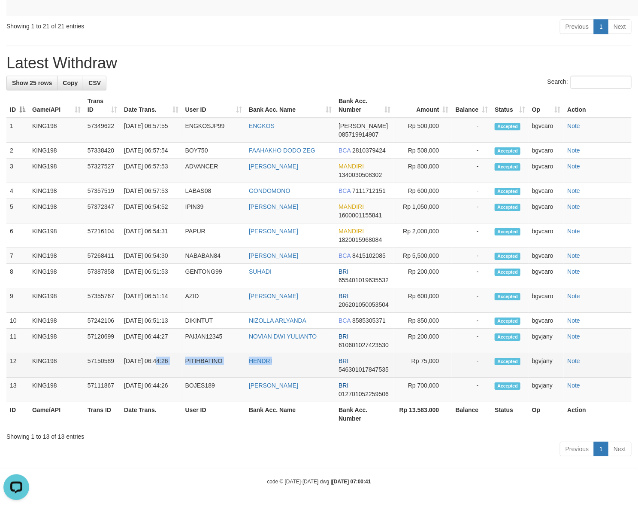
copy tr "06:44:26 PITIHBATINO HENDRI"
drag, startPoint x: 286, startPoint y: 370, endPoint x: 123, endPoint y: 370, distance: 163.6
click at [123, 370] on tr "12 KING198 57150589 [DATE] 06:44:26 PITIHBATINO [GEOGRAPHIC_DATA] BRI 546301017…" at bounding box center [319, 365] width 626 height 24
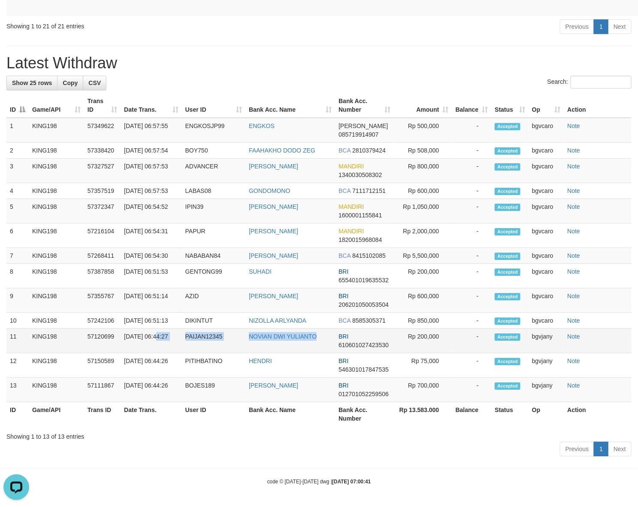
copy tr "06:44:27 PAIJAN12345 NOVIAN [PERSON_NAME]"
drag, startPoint x: 324, startPoint y: 344, endPoint x: 123, endPoint y: 350, distance: 201.0
click at [123, 350] on tr "11 KING198 57120699 [DATE] 06:44:27 PAIJAN12345 NOVIAN DWI YULIANTO BRI 6106010…" at bounding box center [319, 340] width 626 height 24
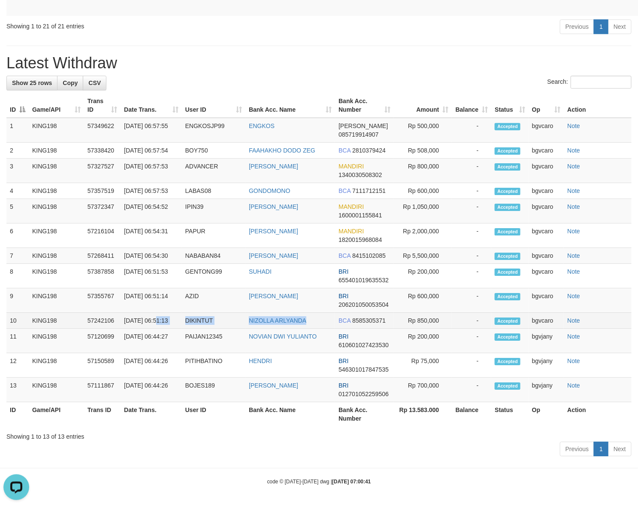
copy tr "06:51:13 DIKINTUT NIZOLLA ARLYANDA"
drag, startPoint x: 310, startPoint y: 315, endPoint x: 127, endPoint y: 325, distance: 183.2
click at [124, 325] on tr "10 KING198 57242106 [DATE] 06:51:13 DIKINTUT [GEOGRAPHIC_DATA] BCA 8585305371 R…" at bounding box center [319, 321] width 626 height 16
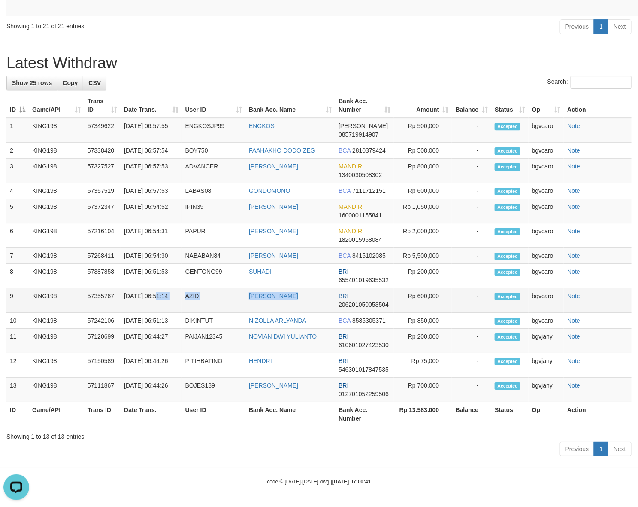
copy tr "06:51:14 AZID AZID MAHENDRA"
drag, startPoint x: 305, startPoint y: 291, endPoint x: 122, endPoint y: 301, distance: 183.2
click at [122, 301] on tr "9 KING198 57355767 01/09/2025 06:51:14 AZID AZID MAHENDRA BRI 206201050053504 R…" at bounding box center [319, 300] width 626 height 24
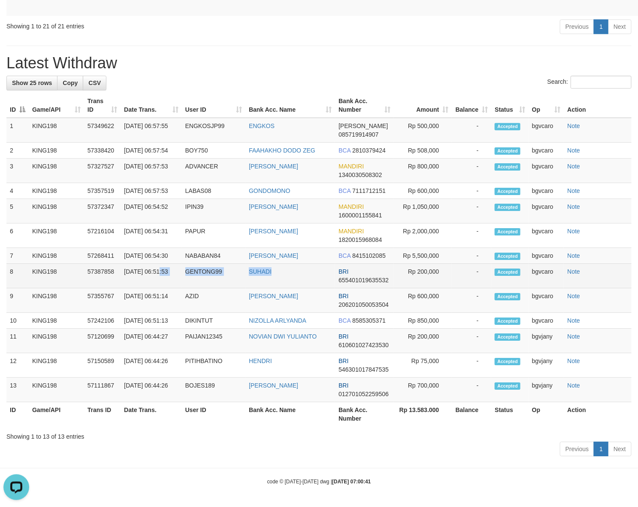
copy tr "6:51:53 GENTONG99 SUHADI"
drag, startPoint x: 272, startPoint y: 267, endPoint x: 128, endPoint y: 270, distance: 144.3
click at [128, 270] on tr "8 KING198 57387858 01/09/2025 06:51:53 GENTONG99 SUHADI BRI 655401019635532 Rp …" at bounding box center [319, 276] width 626 height 24
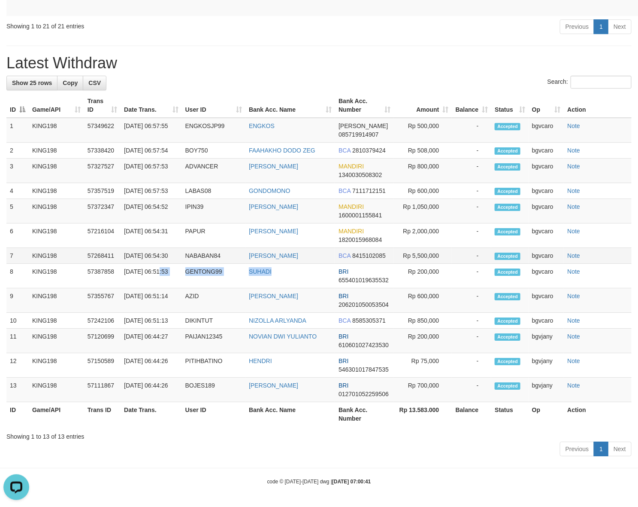
copy tr "6:54:30 NABABAN84 HUNAMAN NABABAN"
drag, startPoint x: 328, startPoint y: 233, endPoint x: 126, endPoint y: 249, distance: 202.4
click at [126, 249] on tr "7 KING198 57268411 01/09/2025 06:54:30 NABABAN84 HUNAMAN NABABAN BCA 8415102085…" at bounding box center [319, 256] width 626 height 16
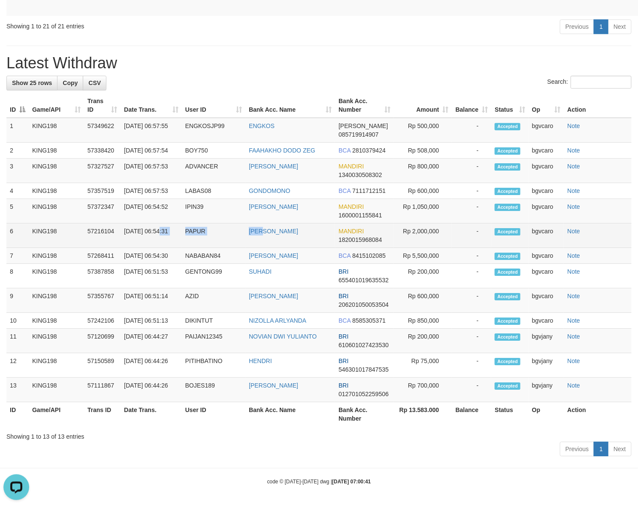
copy tr "6:54:31 PAPUR PAUL"
drag, startPoint x: 305, startPoint y: 209, endPoint x: 127, endPoint y: 222, distance: 178.2
click at [127, 223] on tr "6 KING198 57216104 01/09/2025 06:54:31 PAPUR PAUL MANDIRI 1820015968084 Rp 2,00…" at bounding box center [319, 235] width 626 height 24
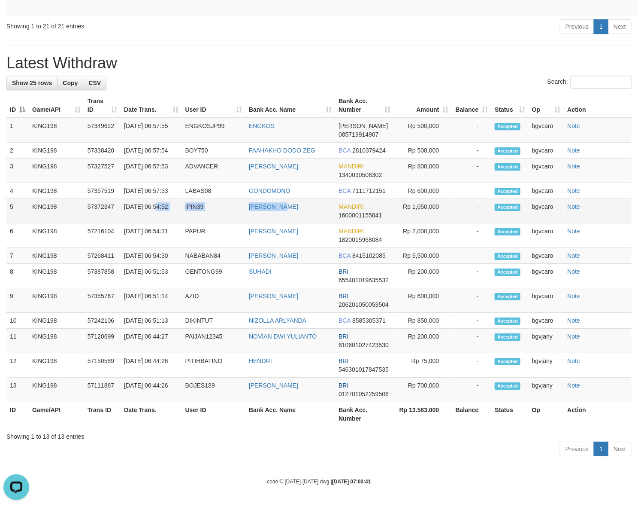
copy tr "06:54:52 IPIN39 MOH ARIFIN"
drag, startPoint x: 329, startPoint y: 184, endPoint x: 125, endPoint y: 195, distance: 204.7
click at [125, 199] on tr "5 KING198 57372347 01/09/2025 06:54:52 IPIN39 MOH ARIFIN MANDIRI 1600001155841 …" at bounding box center [319, 211] width 626 height 24
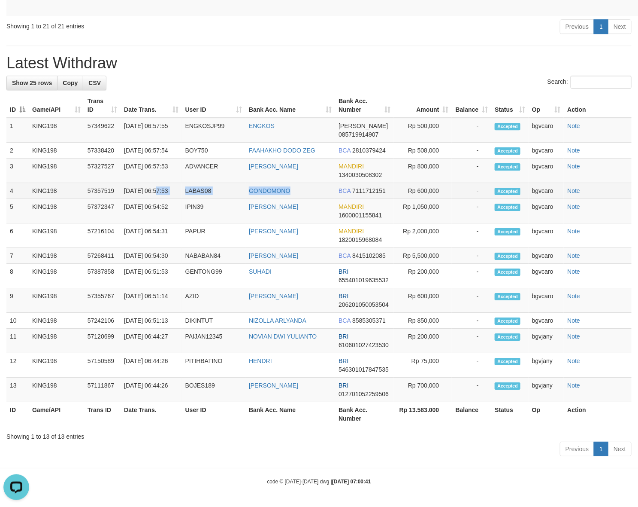
copy tr "06:57:53 LABAS08 GONDOMONO"
drag, startPoint x: 310, startPoint y: 164, endPoint x: 125, endPoint y: 176, distance: 185.9
click at [123, 183] on tr "4 KING198 57357519 01/09/2025 06:57:53 LABAS08 GONDOMONO BCA 7111712151 Rp 600,…" at bounding box center [319, 191] width 626 height 16
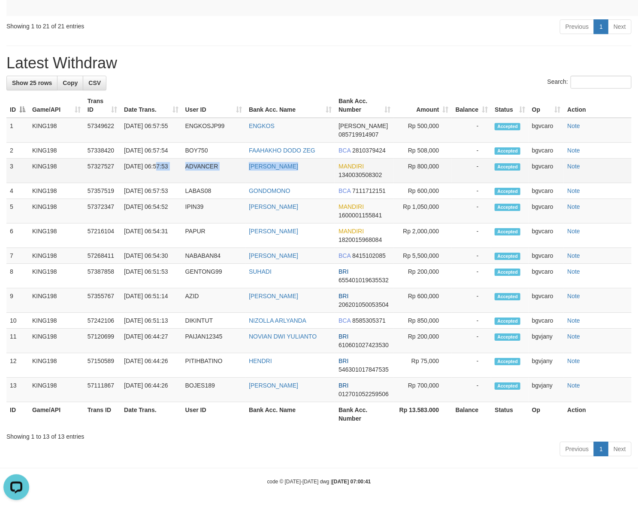
drag, startPoint x: 290, startPoint y: 140, endPoint x: 125, endPoint y: 148, distance: 165.9
click at [125, 158] on tr "3 KING198 57327527 01/09/2025 06:57:53 ADVANCER MUHAMAD YUSUF MANDIRI 134003050…" at bounding box center [319, 170] width 626 height 24
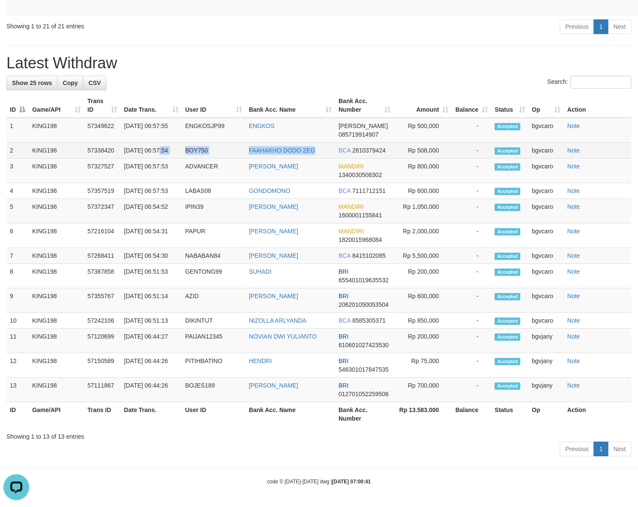
drag, startPoint x: 325, startPoint y: 117, endPoint x: 128, endPoint y: 127, distance: 197.7
click at [128, 143] on tr "2 KING198 57338420 01/09/2025 06:57:54 BOY750 FAAHAKHO DODO ZEG BCA 2810379424 …" at bounding box center [319, 151] width 626 height 16
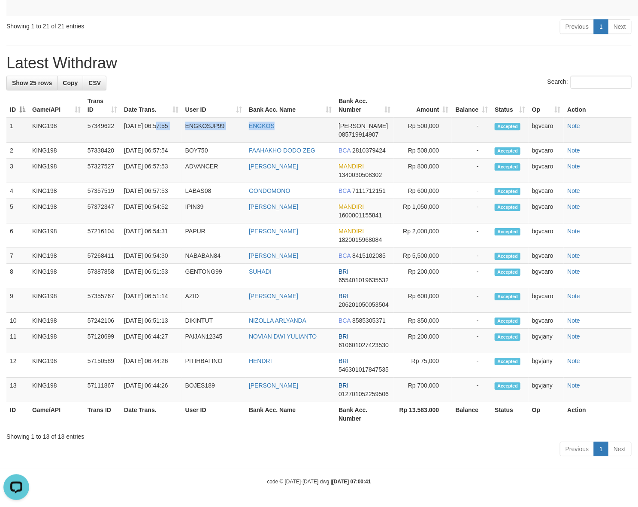
drag, startPoint x: 292, startPoint y: 96, endPoint x: 121, endPoint y: 102, distance: 171.0
click at [121, 118] on tr "1 KING198 57349622 01/09/2025 06:57:55 ENGKOSJP99 ENGKOS DANA 085719914907 Rp 5…" at bounding box center [319, 130] width 626 height 25
click at [426, 118] on td "Rp 500,000" at bounding box center [423, 130] width 58 height 25
click at [427, 143] on td "Rp 508,000" at bounding box center [423, 151] width 58 height 16
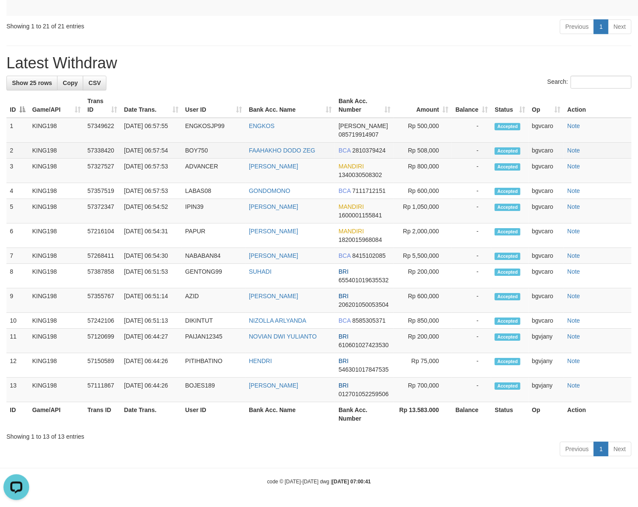
click at [427, 143] on td "Rp 508,000" at bounding box center [423, 151] width 58 height 16
click at [430, 158] on td "Rp 800,000" at bounding box center [423, 170] width 58 height 24
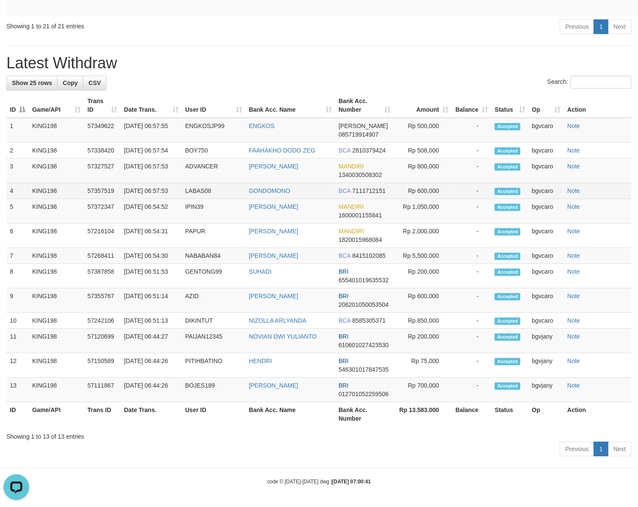
click at [432, 183] on td "Rp 600,000" at bounding box center [423, 191] width 58 height 16
click at [430, 199] on td "Rp 1,050,000" at bounding box center [423, 211] width 58 height 24
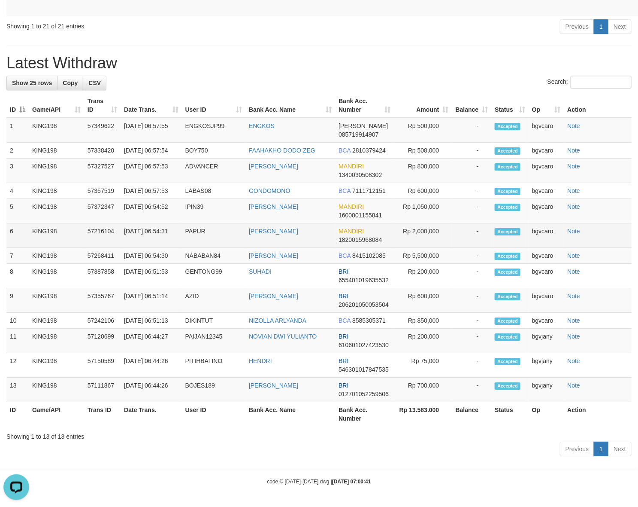
click at [436, 223] on td "Rp 2,000,000" at bounding box center [423, 235] width 58 height 24
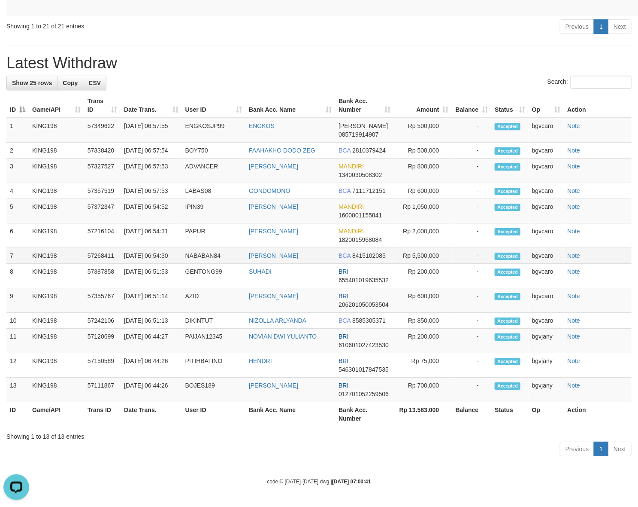
click at [432, 248] on td "Rp 5,500,000" at bounding box center [423, 256] width 58 height 16
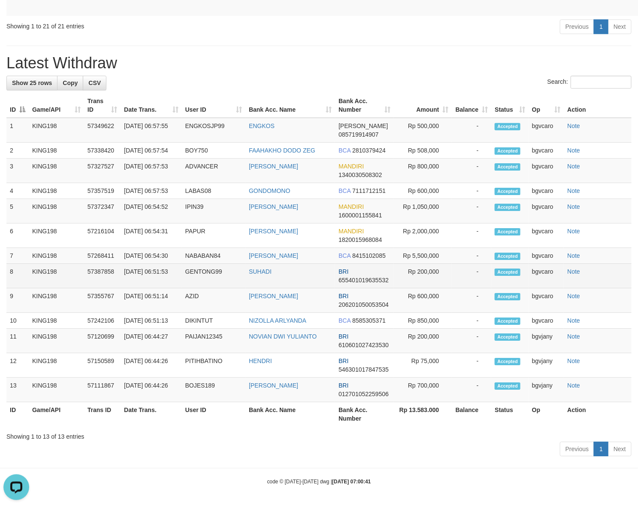
click at [430, 270] on td "Rp 200,000" at bounding box center [423, 276] width 58 height 24
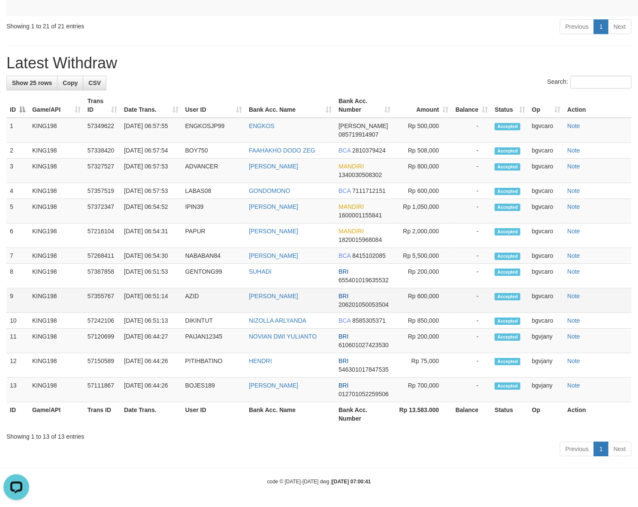
click at [428, 288] on td "Rp 600,000" at bounding box center [423, 300] width 58 height 24
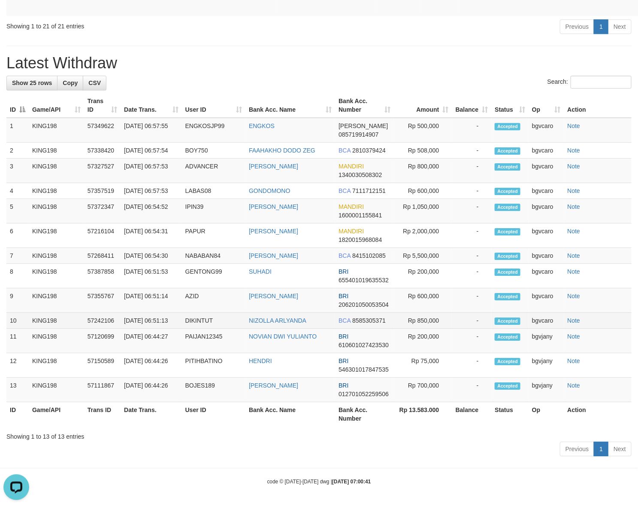
click at [430, 313] on td "Rp 850,000" at bounding box center [423, 321] width 58 height 16
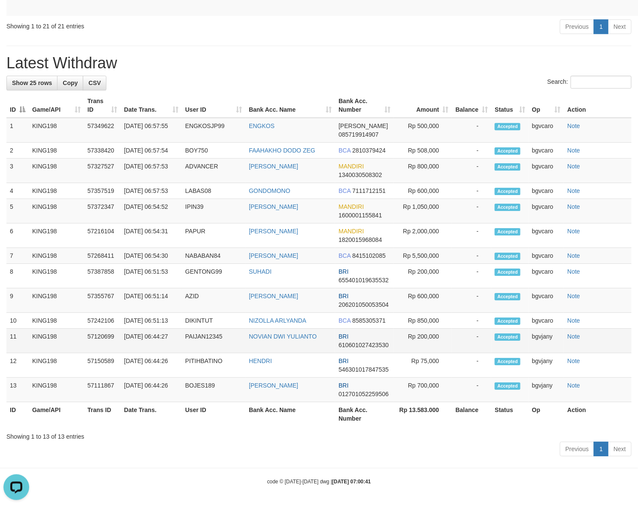
click at [434, 342] on td "Rp 200,000" at bounding box center [423, 340] width 58 height 24
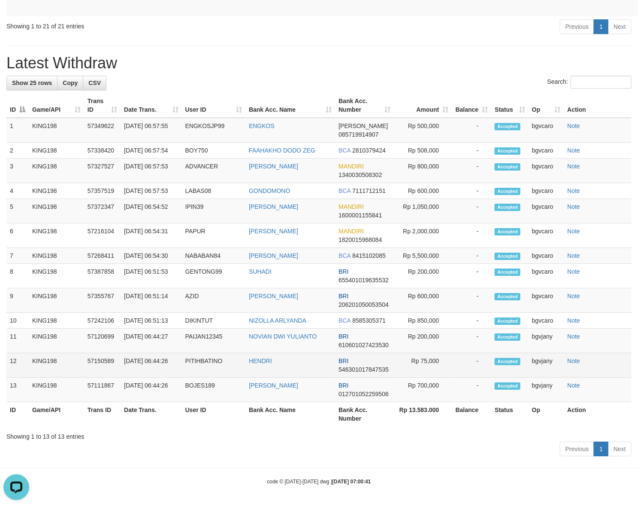
click at [430, 357] on td "Rp 75,000" at bounding box center [423, 365] width 58 height 24
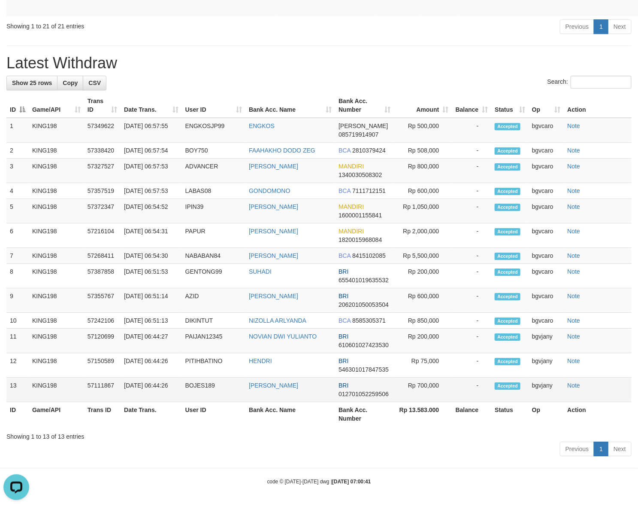
click at [421, 381] on td "Rp 700,000" at bounding box center [423, 389] width 58 height 24
drag, startPoint x: 421, startPoint y: 381, endPoint x: 646, endPoint y: 413, distance: 227.1
click at [421, 383] on td "Rp 700,000" at bounding box center [423, 389] width 58 height 24
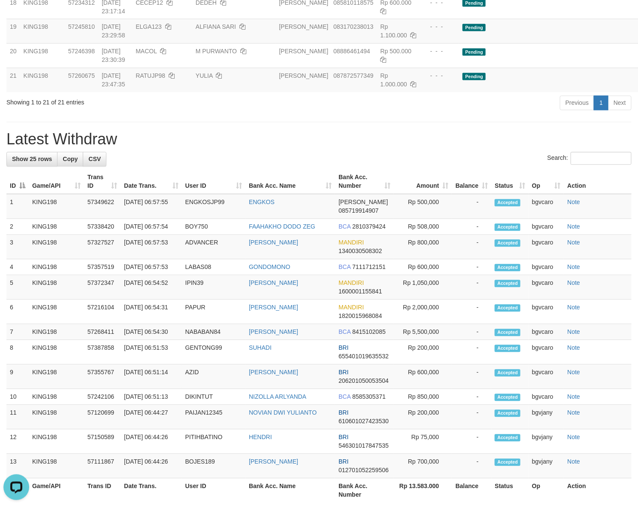
scroll to position [693, 0]
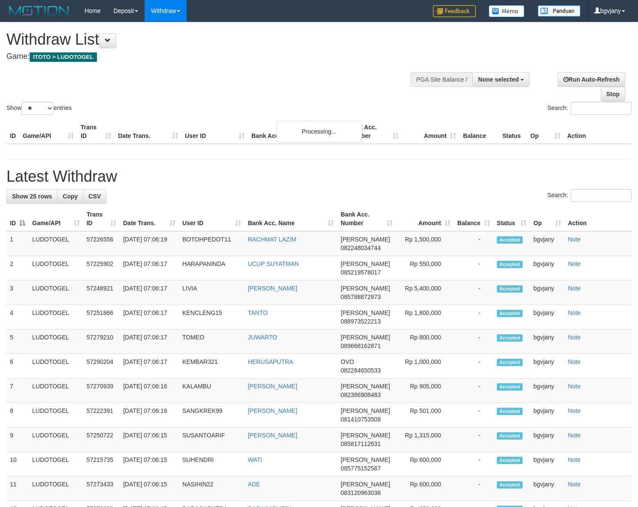
select select
select select "**"
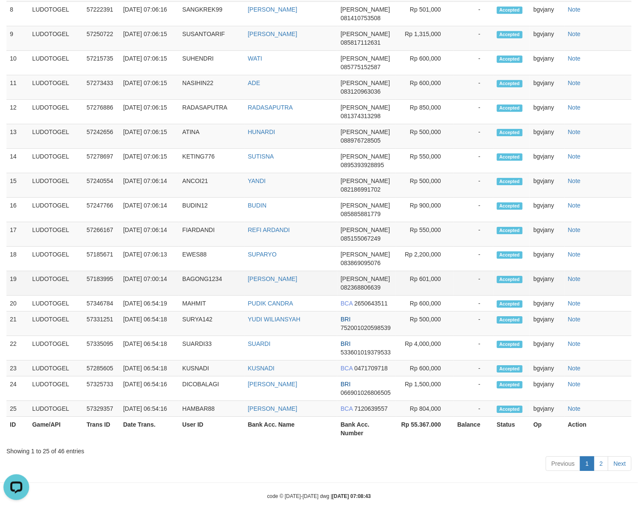
copy tr "7:00:14 BAGONG1234 [PERSON_NAME]"
drag, startPoint x: 331, startPoint y: 298, endPoint x: 125, endPoint y: 306, distance: 205.8
click at [125, 295] on tr "19 LUDOTOGEL 57183995 01/09/2025 07:00:14 BAGONG1234 AHMAD TOGAR MARPAUNG DANA …" at bounding box center [319, 283] width 626 height 24
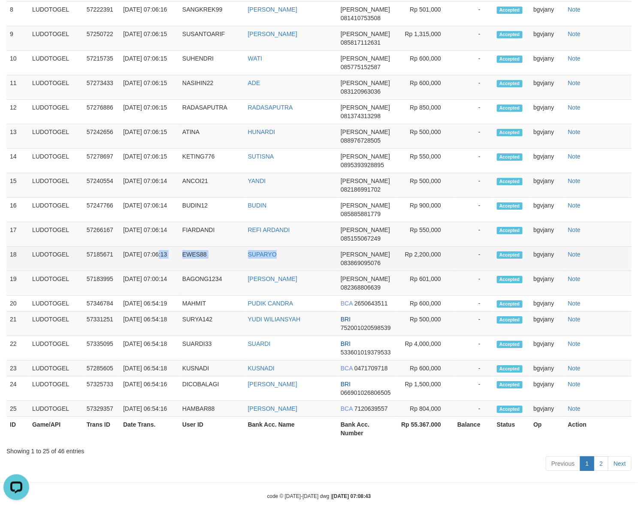
copy tr "7:06:13 EWES88 SUPARYO"
drag, startPoint x: 295, startPoint y: 279, endPoint x: 125, endPoint y: 287, distance: 170.2
click at [125, 271] on tr "18 LUDOTOGEL 57185671 01/09/2025 07:06:13 EWES88 SUPARYO DANA 083869095076 Rp 2…" at bounding box center [319, 258] width 626 height 24
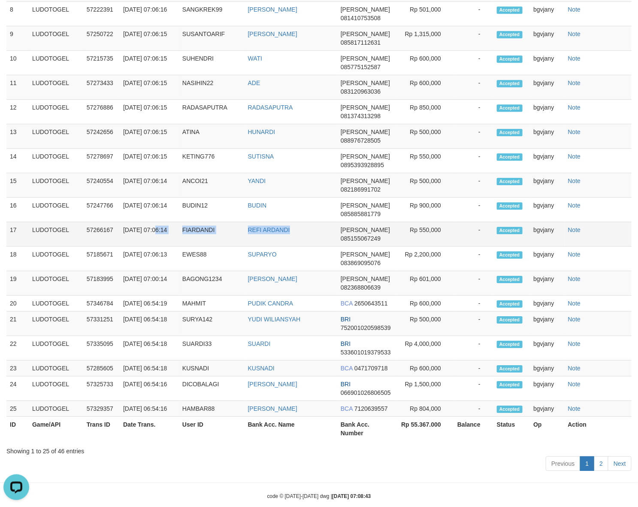
copy tr "07:06:14 FIARDANDI REFI ARDANDI"
drag, startPoint x: 287, startPoint y: 248, endPoint x: 123, endPoint y: 263, distance: 164.3
click at [123, 246] on tr "17 LUDOTOGEL 57266167 01/09/2025 07:06:14 FIARDANDI REFI ARDANDI DANA 085155067…" at bounding box center [319, 234] width 626 height 24
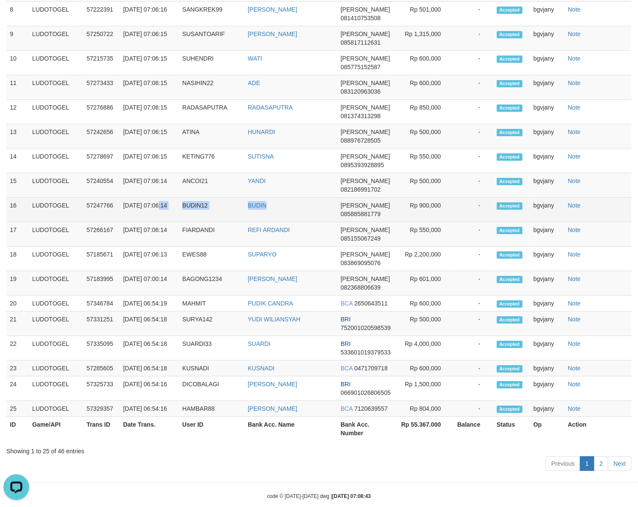
copy tr "7:06:14 BUDIN12 BUDIN"
drag, startPoint x: 286, startPoint y: 224, endPoint x: 127, endPoint y: 234, distance: 159.2
click at [127, 222] on tr "16 LUDOTOGEL 57247766 01/09/2025 07:06:14 BUDIN12 BUDIN DANA 085885881779 Rp 90…" at bounding box center [319, 209] width 626 height 24
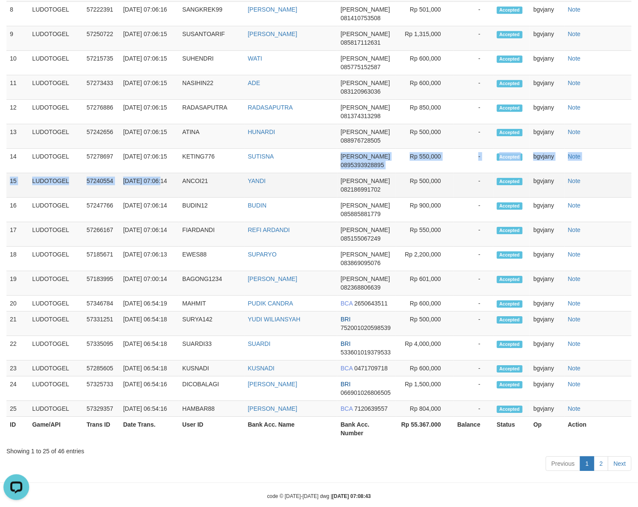
drag, startPoint x: 304, startPoint y: 192, endPoint x: 153, endPoint y: 211, distance: 151.9
click at [153, 211] on tbody "1 LUDOTOGEL 57226556 01/09/2025 07:06:19 BOTOHPEDOT11 RACHMAT LAZIM DANA 082248…" at bounding box center [319, 123] width 626 height 586
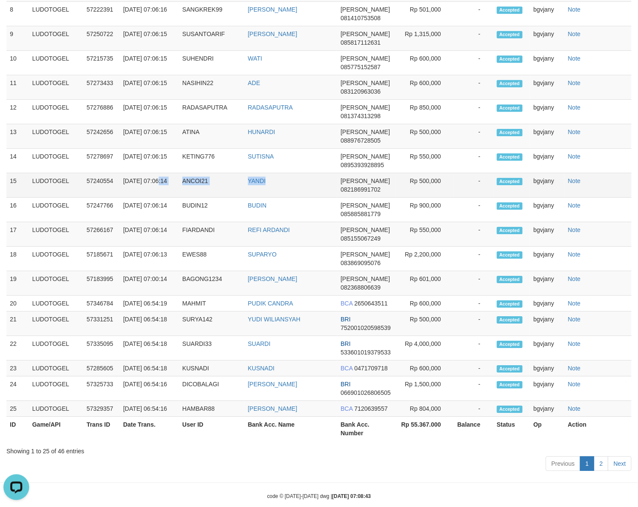
copy tr "7:06:14 ANCOI21 YANDI"
drag, startPoint x: 276, startPoint y: 202, endPoint x: 125, endPoint y: 210, distance: 151.3
click at [125, 197] on tr "15 LUDOTOGEL 57240554 01/09/2025 07:06:14 ANCOI21 YANDI DANA 082186991702 Rp 50…" at bounding box center [319, 185] width 626 height 24
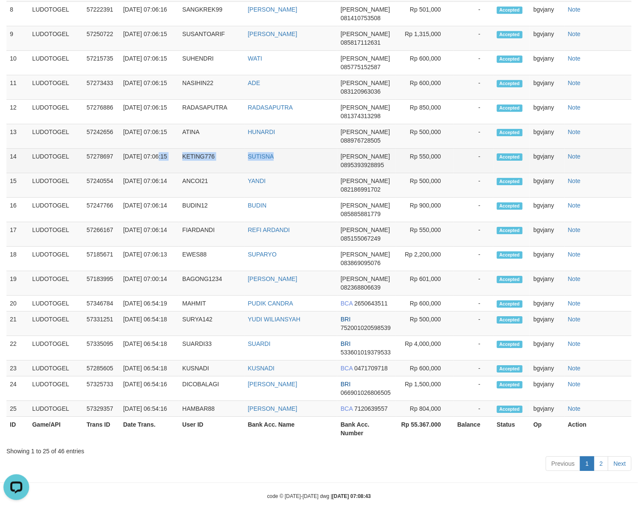
copy tr "7:06:15 KETING776 SUTISNA"
drag, startPoint x: 261, startPoint y: 173, endPoint x: 127, endPoint y: 191, distance: 135.3
click at [127, 173] on tr "14 LUDOTOGEL 57278697 01/09/2025 07:06:15 KETING776 SUTISNA DANA 0895393928895 …" at bounding box center [319, 161] width 626 height 24
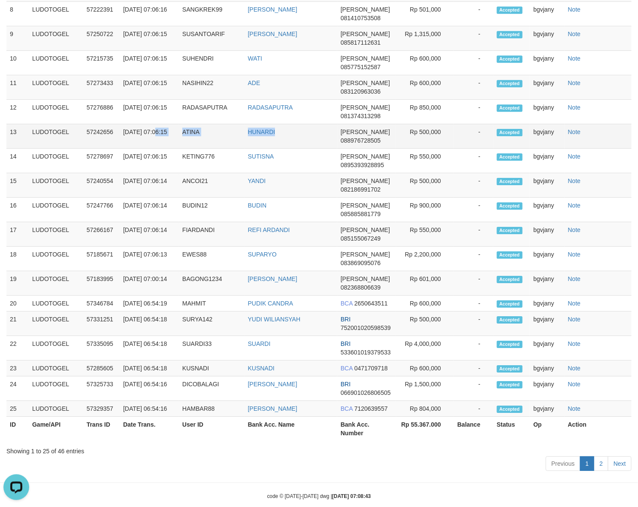
copy tr "07:06:15 ATINA HUNARDI"
drag, startPoint x: 205, startPoint y: 158, endPoint x: 121, endPoint y: 167, distance: 83.7
click at [121, 149] on tr "13 LUDOTOGEL 57242656 01/09/2025 07:06:15 ATINA HUNARDI DANA 088976728505 Rp 50…" at bounding box center [319, 136] width 626 height 24
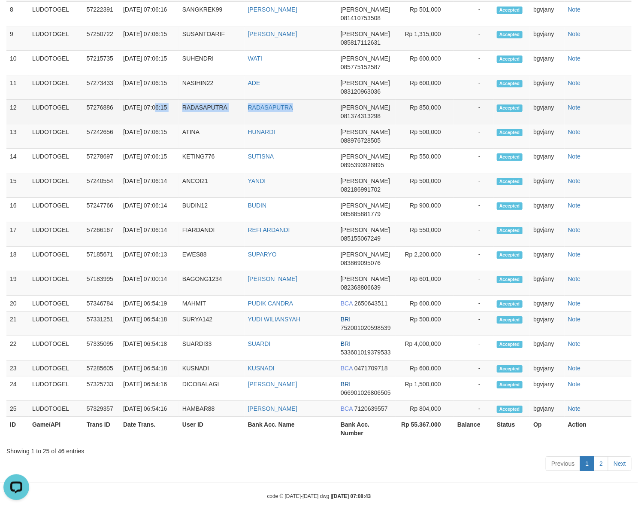
copy tr "07:06:15 RADASAPUTRA RADASAPUTRA"
drag, startPoint x: 266, startPoint y: 127, endPoint x: 123, endPoint y: 140, distance: 143.5
click at [123, 124] on tr "12 LUDOTOGEL 57276886 01/09/2025 07:06:15 RADASAPUTRA RADASAPUTRA DANA 08137431…" at bounding box center [319, 112] width 626 height 24
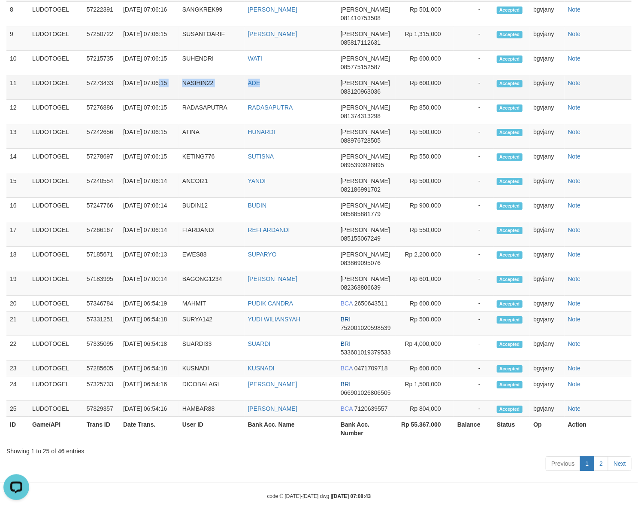
copy tr "7:06:15 NASIHIN22 ADE"
drag, startPoint x: 285, startPoint y: 110, endPoint x: 126, endPoint y: 114, distance: 158.9
click at [126, 100] on tr "11 LUDOTOGEL 57273433 01/09/2025 07:06:15 NASIHIN22 ADE DANA 083120963036 Rp 60…" at bounding box center [319, 87] width 626 height 24
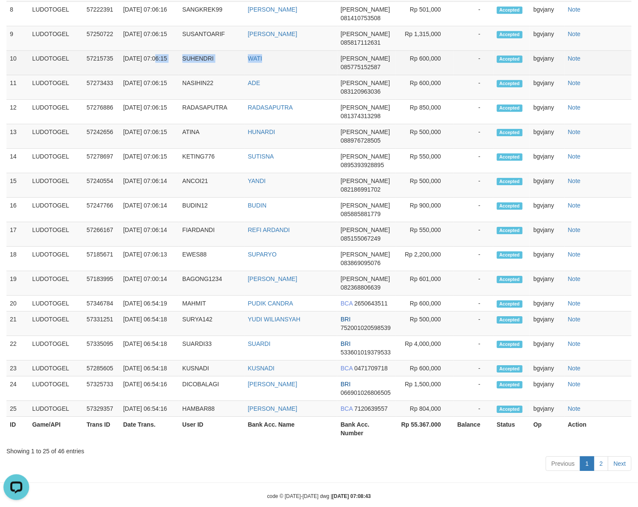
copy tr "07:06:15 SUHENDRI WATI"
drag, startPoint x: 277, startPoint y: 82, endPoint x: 123, endPoint y: 85, distance: 154.6
click at [123, 75] on tr "10 LUDOTOGEL 57215735 01/09/2025 07:06:15 SUHENDRI WATI DANA 085775152587 Rp 60…" at bounding box center [319, 63] width 626 height 24
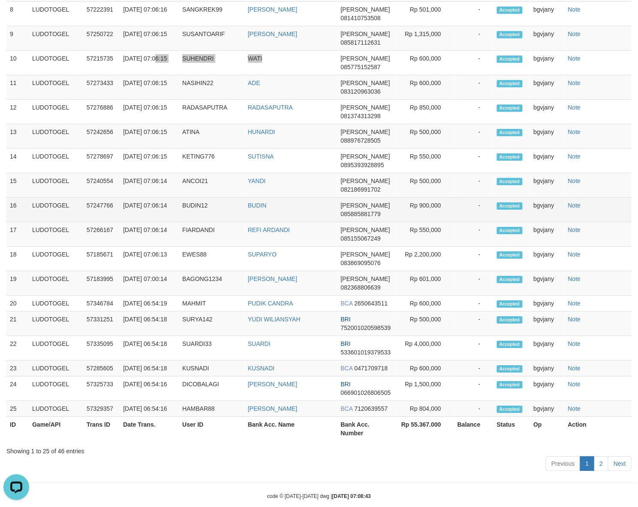
scroll to position [737, 0]
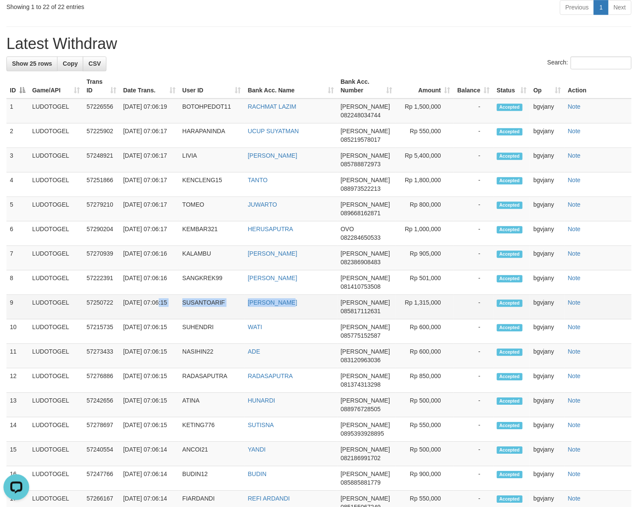
drag, startPoint x: 314, startPoint y: 331, endPoint x: 126, endPoint y: 335, distance: 188.5
click at [126, 319] on tr "9 LUDOTOGEL 57250722 01/09/2025 07:06:15 SUSANTOARIF ARIF SUSANTO DANA 08581711…" at bounding box center [319, 307] width 626 height 24
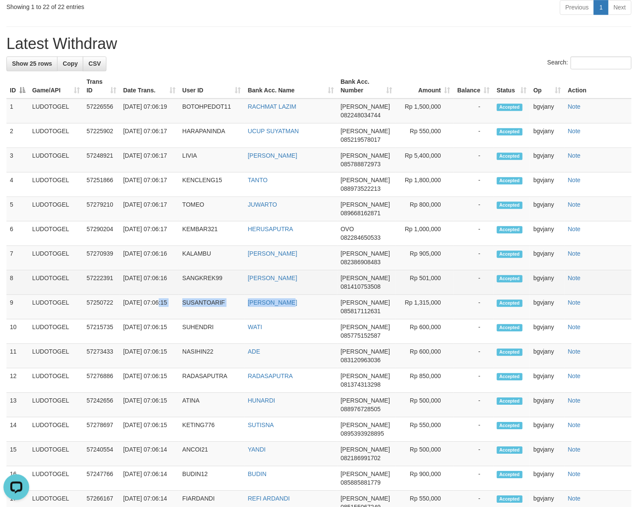
drag, startPoint x: 312, startPoint y: 295, endPoint x: 124, endPoint y: 312, distance: 189.3
click at [124, 295] on tr "8 LUDOTOGEL 57222391 01/09/2025 07:06:16 SANGKREK99 SITI PATUROHMAH DANA 081410…" at bounding box center [319, 282] width 626 height 24
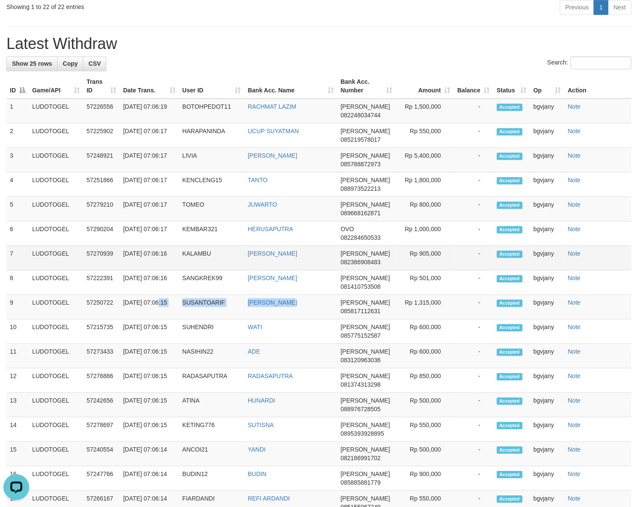
drag, startPoint x: 316, startPoint y: 278, endPoint x: 124, endPoint y: 288, distance: 192.2
click at [124, 270] on tr "7 LUDOTOGEL 57270939 01/09/2025 07:06:16 KALAMBU IQBAL ARDIAN PUTRA DANA 082386…" at bounding box center [319, 258] width 626 height 24
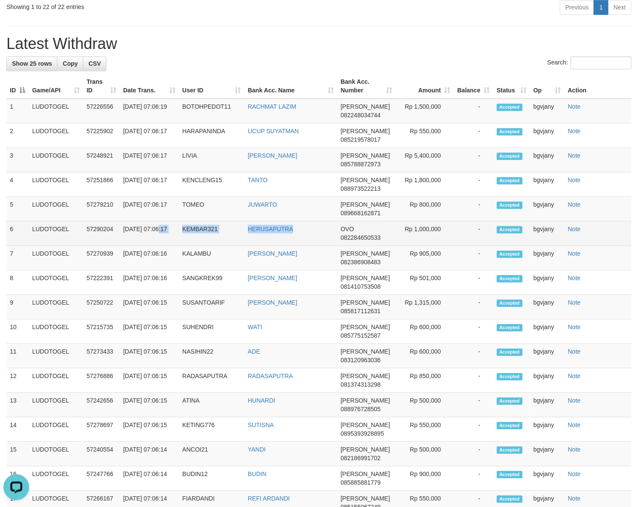
drag, startPoint x: 306, startPoint y: 253, endPoint x: 126, endPoint y: 256, distance: 180.3
click at [126, 246] on tr "6 LUDOTOGEL 57290204 01/09/2025 07:06:17 KEMBAR321 HERUSAPUTRA OVO 082284650533…" at bounding box center [319, 233] width 626 height 24
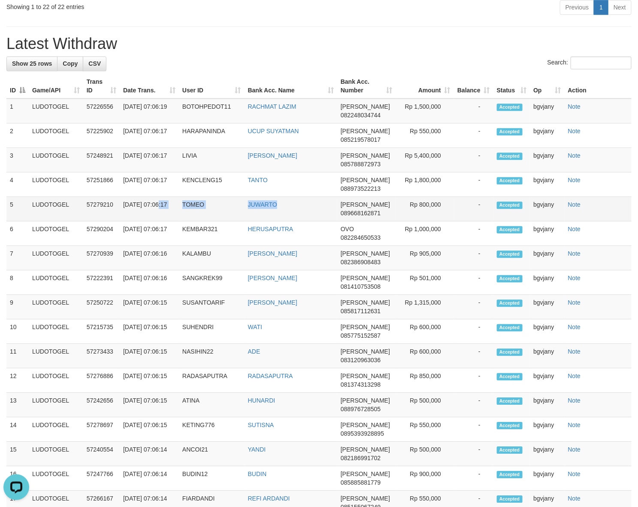
drag, startPoint x: 298, startPoint y: 222, endPoint x: 126, endPoint y: 235, distance: 172.2
click at [126, 221] on tr "5 LUDOTOGEL 57279210 01/09/2025 07:06:17 TOMEO JUWARTO DANA 089668162871 Rp 800…" at bounding box center [319, 209] width 626 height 24
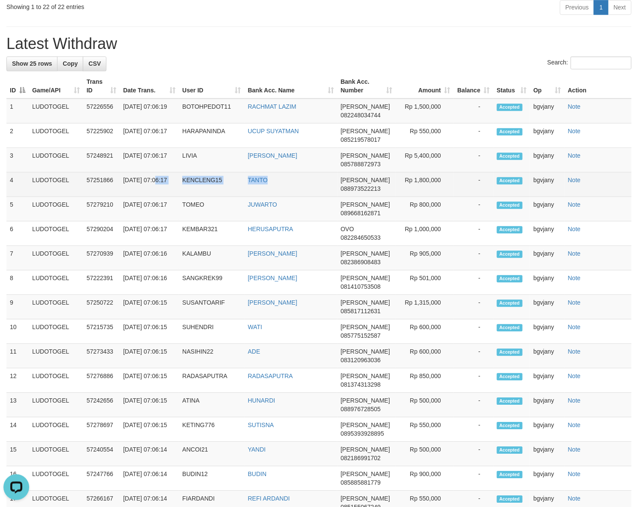
drag, startPoint x: 304, startPoint y: 199, endPoint x: 124, endPoint y: 210, distance: 180.2
click at [124, 197] on tr "4 LUDOTOGEL 57251866 01/09/2025 07:06:17 KENCLENG15 TANTO DANA 088973522213 Rp …" at bounding box center [319, 184] width 626 height 24
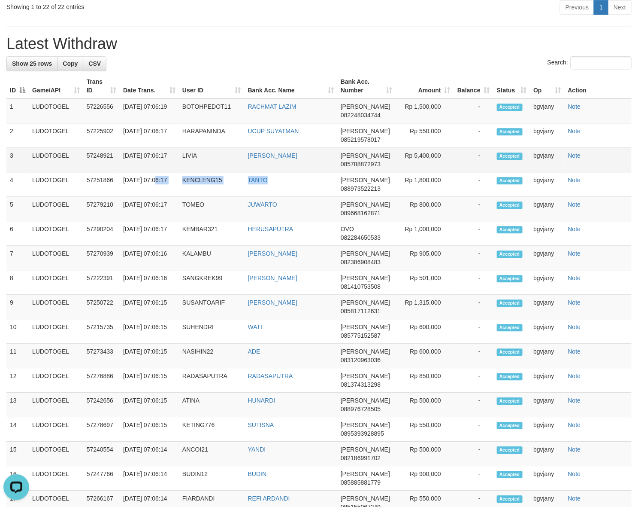
drag, startPoint x: 319, startPoint y: 173, endPoint x: 125, endPoint y: 183, distance: 194.8
click at [125, 172] on tr "3 LUDOTOGEL 57248921 01/09/2025 07:06:17 LIVIA AHMAD NAILUL ROHMAN DANA 0857888…" at bounding box center [319, 160] width 626 height 24
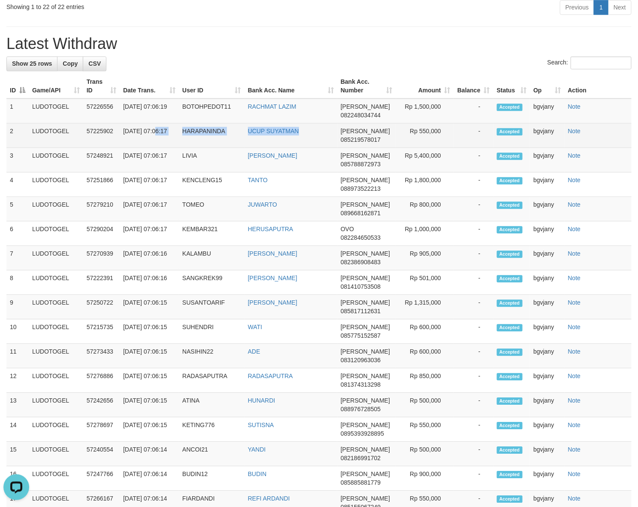
drag, startPoint x: 306, startPoint y: 159, endPoint x: 122, endPoint y: 162, distance: 183.8
click at [122, 148] on tr "2 LUDOTOGEL 57225902 01/09/2025 07:06:17 HARAPANINDA UCUP SUYATMAN DANA 0852195…" at bounding box center [319, 135] width 626 height 24
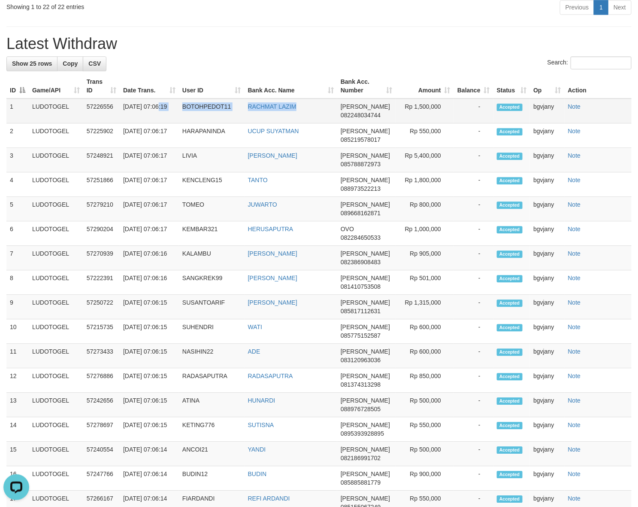
drag, startPoint x: 310, startPoint y: 127, endPoint x: 126, endPoint y: 137, distance: 184.9
click at [126, 123] on tr "1 LUDOTOGEL 57226556 01/09/2025 07:06:19 BOTOHPEDOT11 RACHMAT LAZIM DANA 082248…" at bounding box center [319, 110] width 626 height 25
click at [426, 123] on td "Rp 1,500,000" at bounding box center [425, 110] width 58 height 25
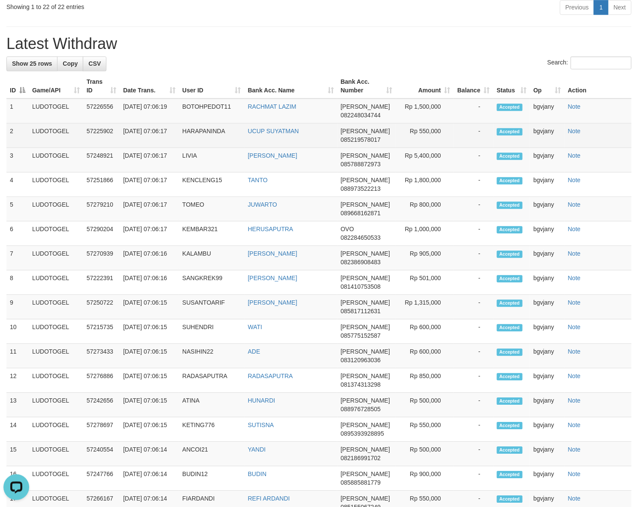
click at [426, 148] on td "Rp 550,000" at bounding box center [425, 135] width 58 height 24
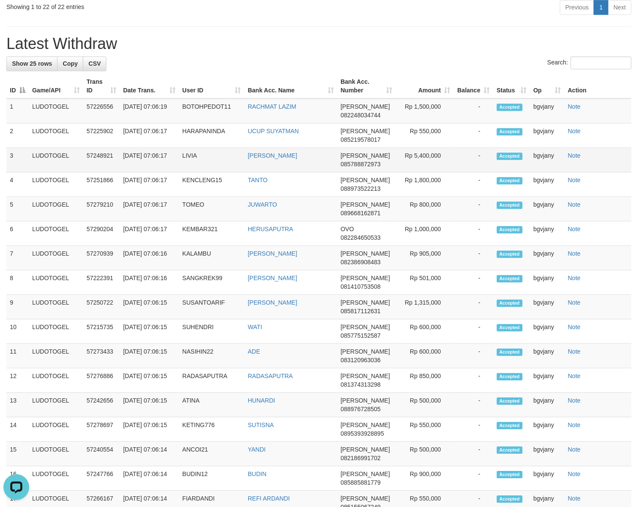
click at [428, 172] on td "Rp 5,400,000" at bounding box center [425, 160] width 58 height 24
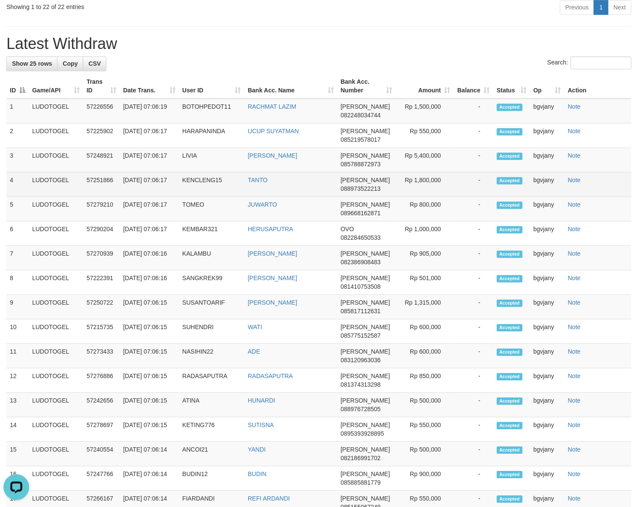
click at [420, 197] on td "Rp 1,800,000" at bounding box center [425, 184] width 58 height 24
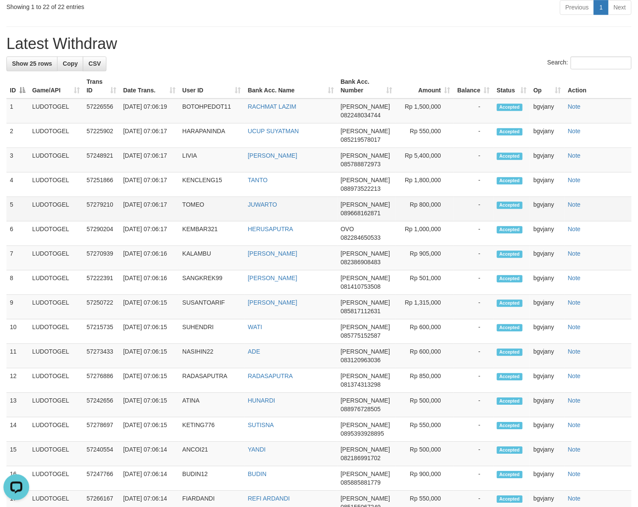
click at [426, 221] on td "Rp 800,000" at bounding box center [425, 209] width 58 height 24
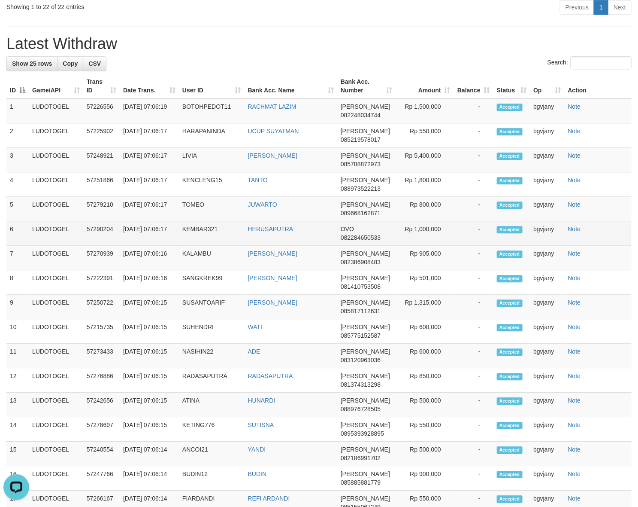
click at [432, 246] on td "Rp 1,000,000" at bounding box center [425, 233] width 58 height 24
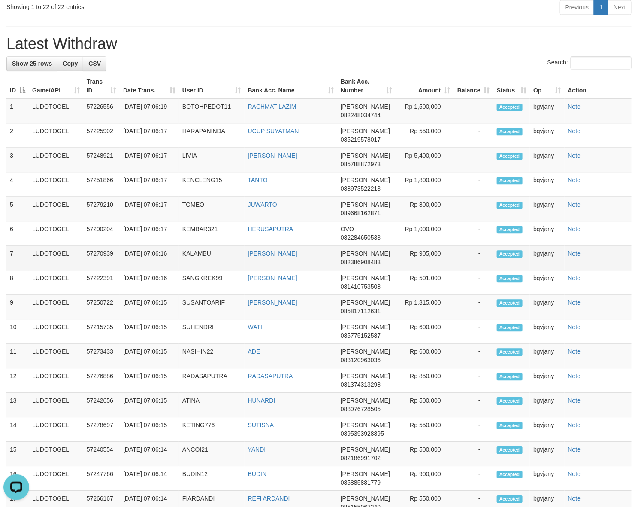
click at [433, 270] on td "Rp 905,000" at bounding box center [425, 258] width 58 height 24
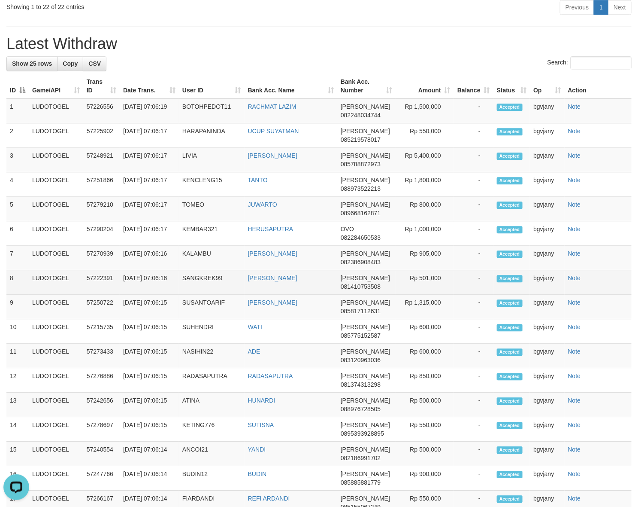
click at [421, 295] on td "Rp 501,000" at bounding box center [425, 282] width 58 height 24
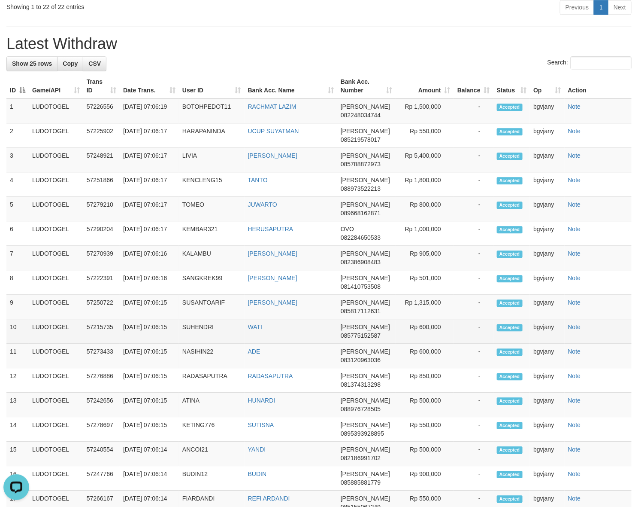
click at [424, 339] on td "Rp 600,000" at bounding box center [425, 331] width 58 height 24
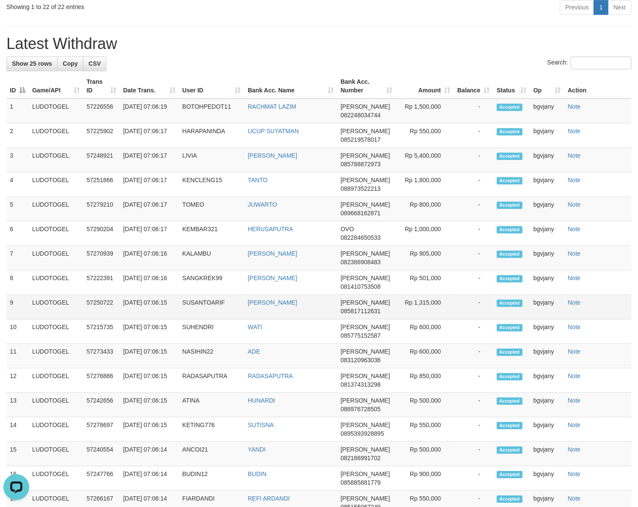
click at [432, 319] on td "Rp 1,315,000" at bounding box center [425, 307] width 58 height 24
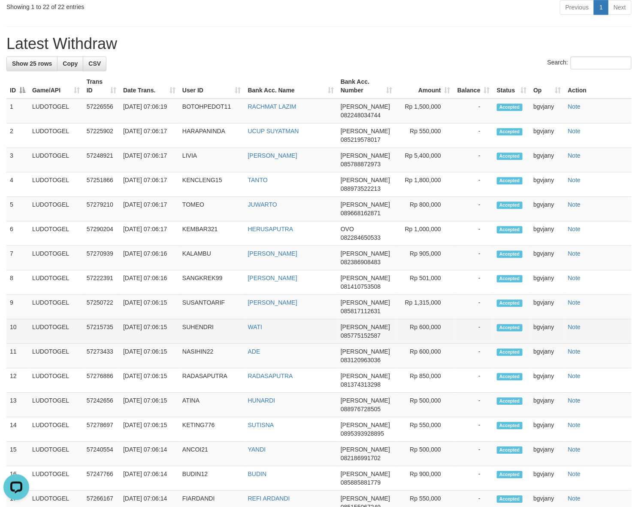
click at [433, 339] on td "Rp 600,000" at bounding box center [425, 331] width 58 height 24
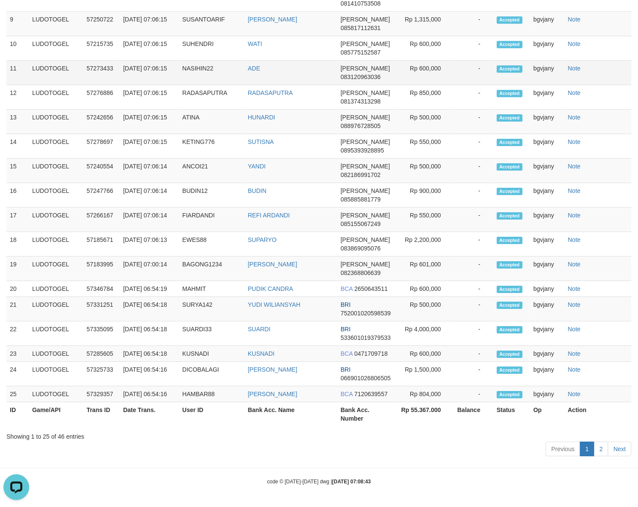
scroll to position [978, 0]
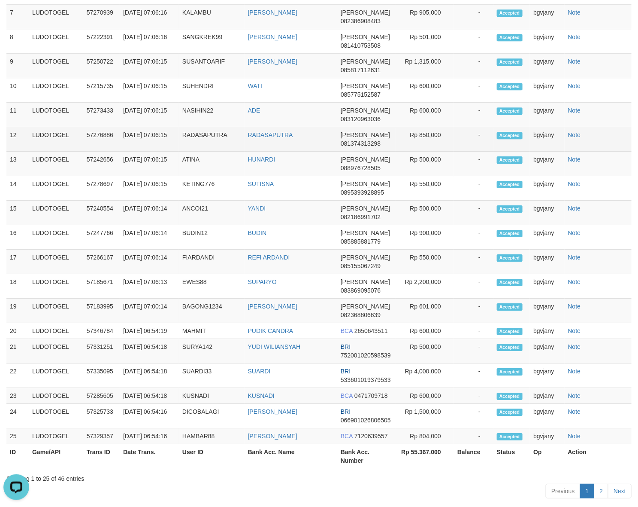
click at [429, 152] on td "Rp 850,000" at bounding box center [425, 139] width 58 height 24
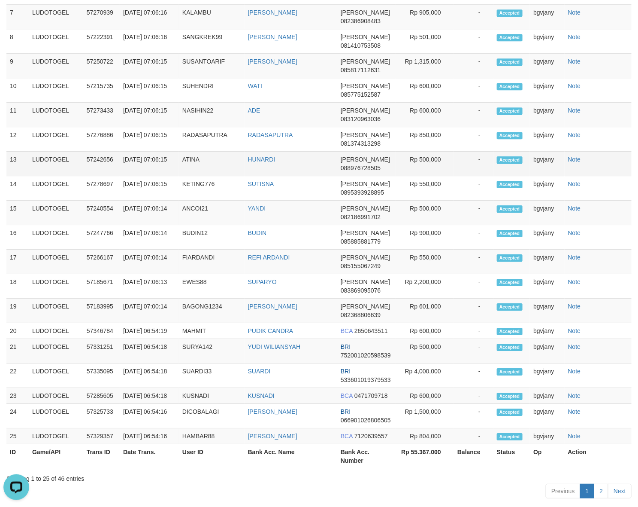
click at [427, 173] on td "Rp 500,000" at bounding box center [425, 164] width 58 height 24
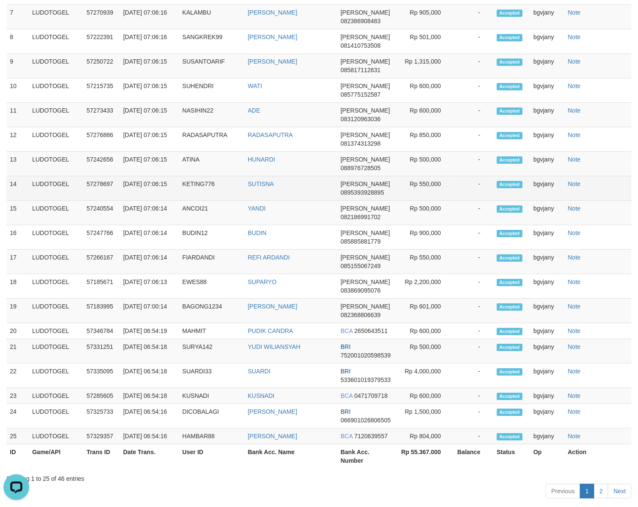
click at [426, 200] on td "Rp 550,000" at bounding box center [425, 188] width 58 height 24
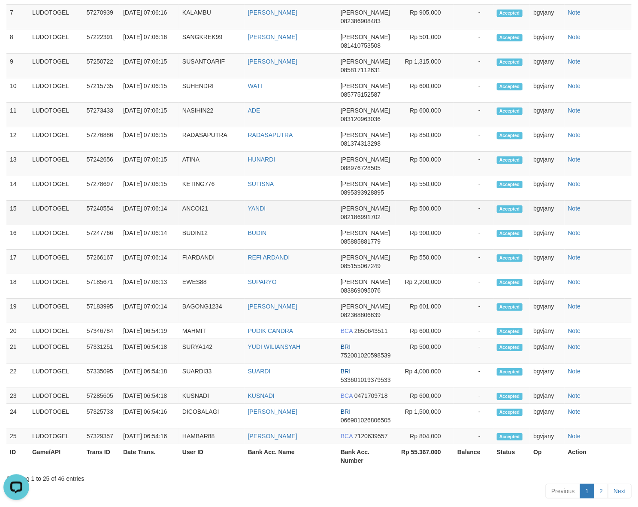
click at [436, 225] on td "Rp 500,000" at bounding box center [425, 212] width 58 height 24
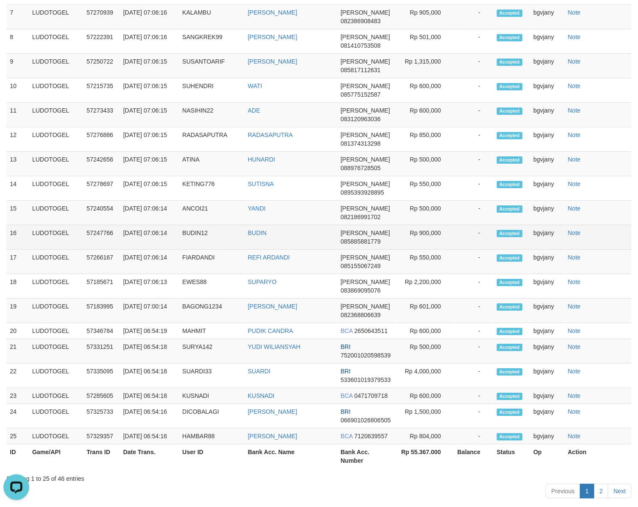
click at [432, 248] on td "Rp 900,000" at bounding box center [425, 237] width 58 height 24
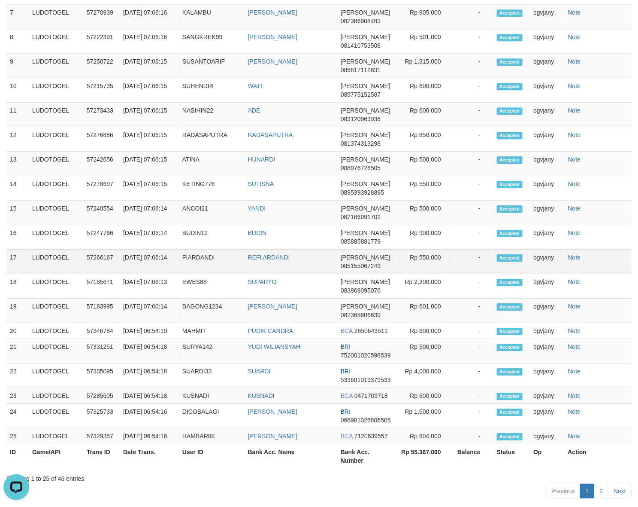
click at [431, 272] on td "Rp 550,000" at bounding box center [425, 261] width 58 height 24
click at [424, 274] on td "Rp 550,000" at bounding box center [425, 261] width 58 height 24
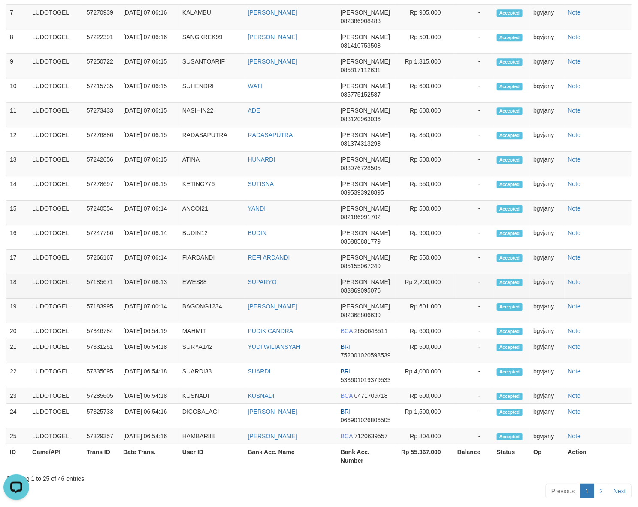
click at [425, 297] on td "Rp 2,200,000" at bounding box center [425, 286] width 58 height 24
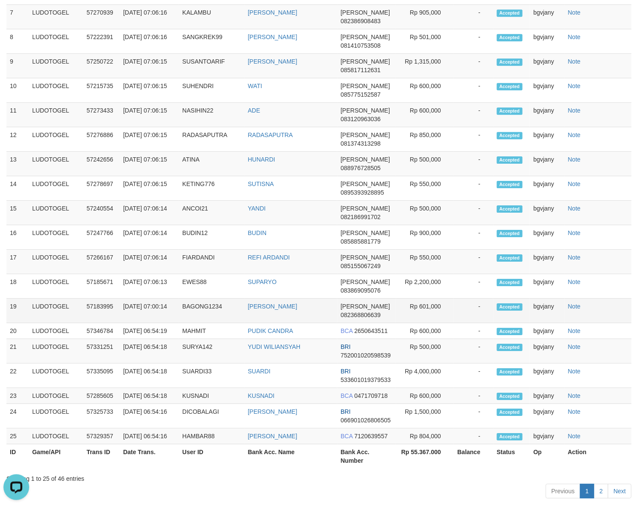
click at [428, 323] on td "Rp 601,000" at bounding box center [425, 310] width 58 height 24
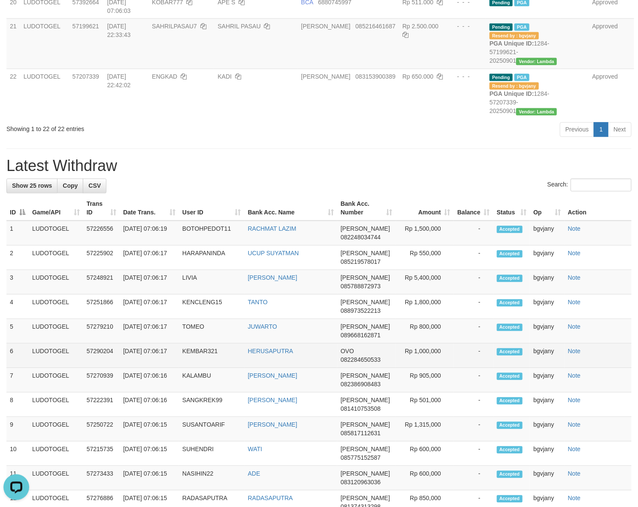
scroll to position [352, 0]
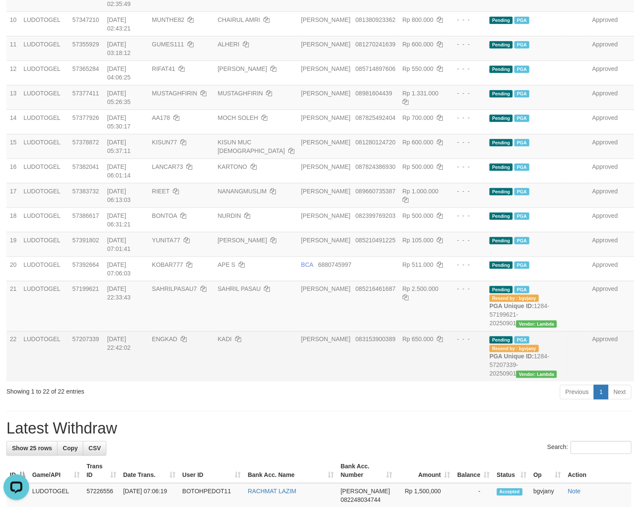
click at [257, 381] on td "KADI" at bounding box center [255, 356] width 83 height 50
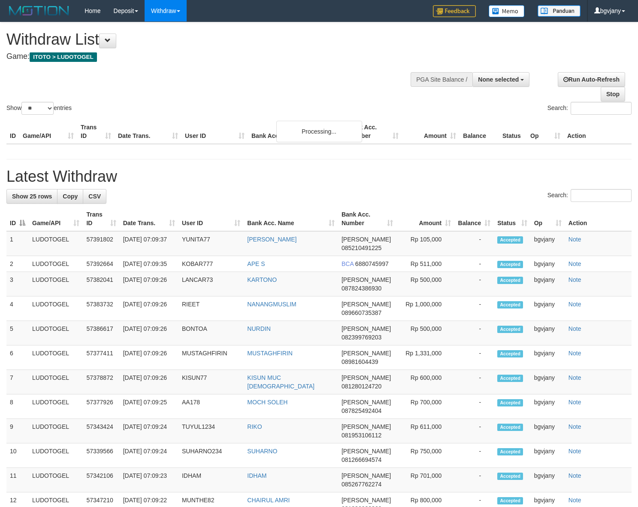
select select
select select "**"
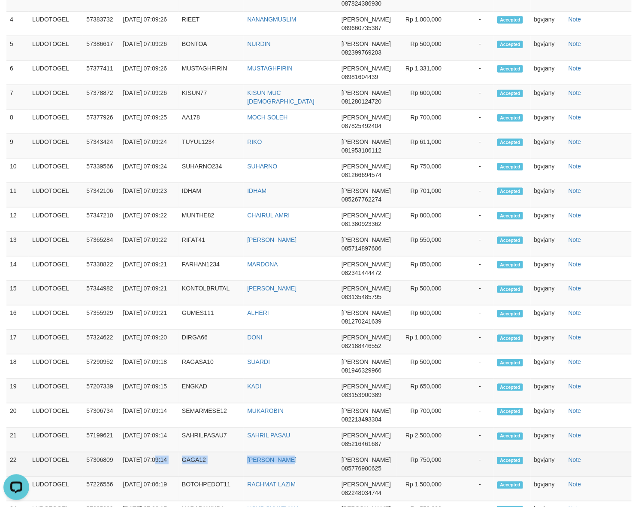
copy tr "07:09:14 GAGA12 [PERSON_NAME]"
drag, startPoint x: 316, startPoint y: 474, endPoint x: 122, endPoint y: 484, distance: 193.5
click at [122, 477] on tr "22 LUDOTOGEL 57306809 [DATE] 07:09:14 GAGA12 [PERSON_NAME] DANA 085776900625 Rp…" at bounding box center [319, 464] width 626 height 24
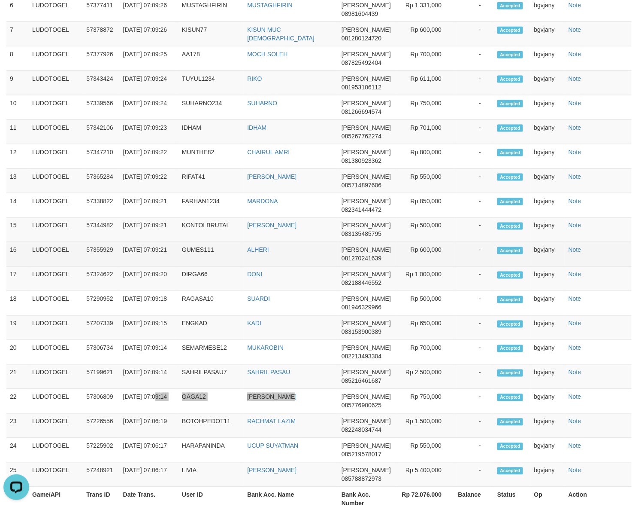
scroll to position [442, 0]
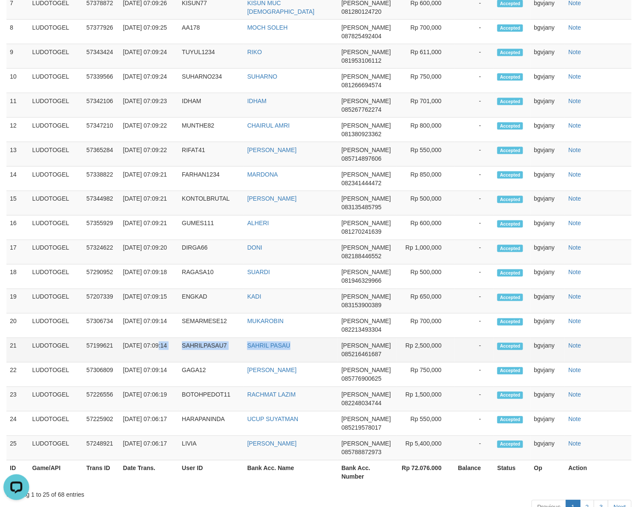
copy tr "7:09:14 SAHRILPASAU7 SAHRIL PASAU"
drag, startPoint x: 319, startPoint y: 358, endPoint x: 126, endPoint y: 371, distance: 193.1
click at [126, 362] on tr "21 LUDOTOGEL 57199621 [DATE] 07:09:14 SAHRILPASAU7 [PERSON_NAME] DANA 085216461…" at bounding box center [319, 350] width 626 height 24
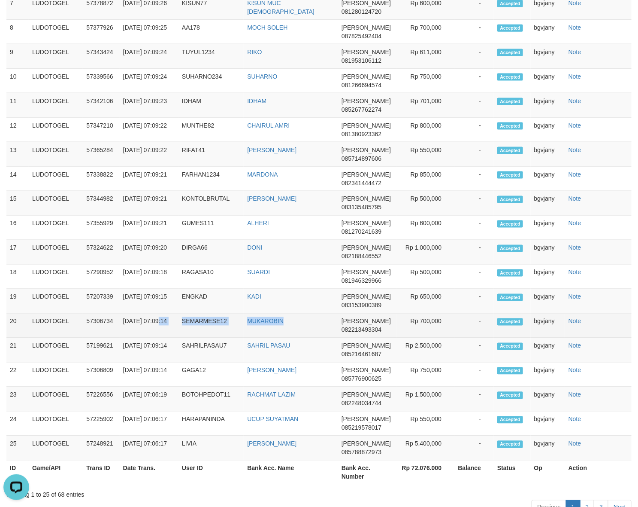
copy tr "7:09:14 SEMARMESE12 MUKAROBIN"
drag, startPoint x: 174, startPoint y: 325, endPoint x: 125, endPoint y: 343, distance: 52.3
click at [125, 338] on tr "20 LUDOTOGEL 57306734 [DATE] 07:09:14 SEMARMESE12 [GEOGRAPHIC_DATA] DANA 082213…" at bounding box center [319, 325] width 626 height 24
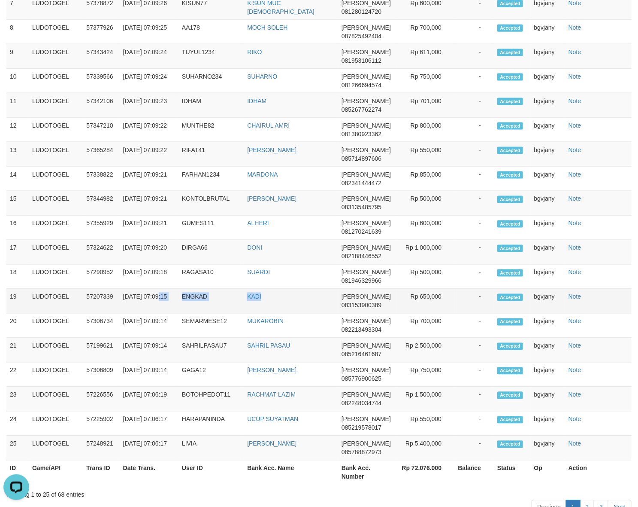
copy tr "7:09:15 ENGKAD KADI"
drag, startPoint x: 273, startPoint y: 318, endPoint x: 126, endPoint y: 316, distance: 147.3
click at [126, 313] on tr "19 LUDOTOGEL 57207339 [DATE] 07:09:15 ENGKAD KADI DANA 083153900389 Rp 650,000 …" at bounding box center [319, 301] width 626 height 24
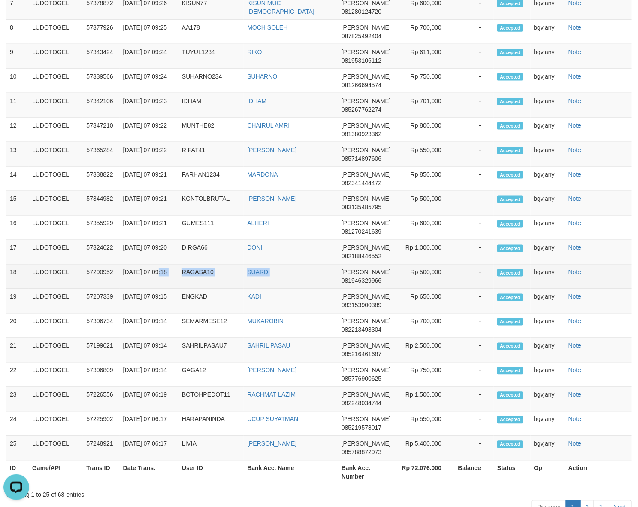
copy tr "7:09:18 RAGASA10 SUARDI"
drag, startPoint x: 292, startPoint y: 282, endPoint x: 127, endPoint y: 298, distance: 166.0
click at [127, 289] on tr "18 LUDOTOGEL 57290952 [DATE] 07:09:18 RAGASA10 [PERSON_NAME] 081946329966 Rp 50…" at bounding box center [319, 276] width 626 height 24
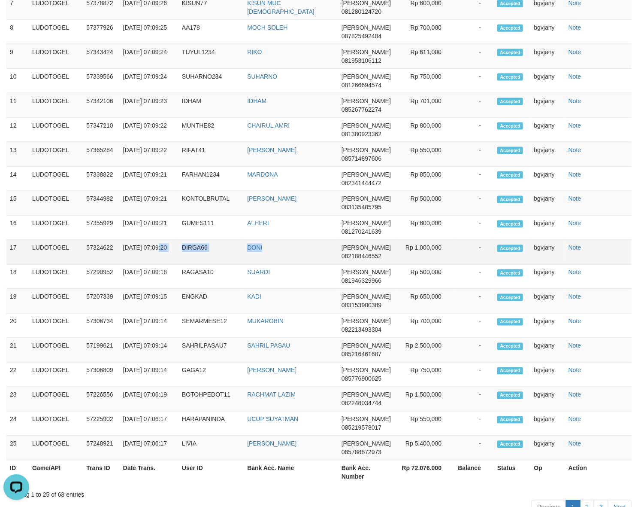
copy tr "7:09:20 DIRGA66 DONI"
drag, startPoint x: 275, startPoint y: 267, endPoint x: 126, endPoint y: 270, distance: 149.4
click at [126, 264] on tr "17 LUDOTOGEL 57324622 [DATE] 07:09:20 DIRGA66 [PERSON_NAME] 082188446552 Rp 1,0…" at bounding box center [319, 252] width 626 height 24
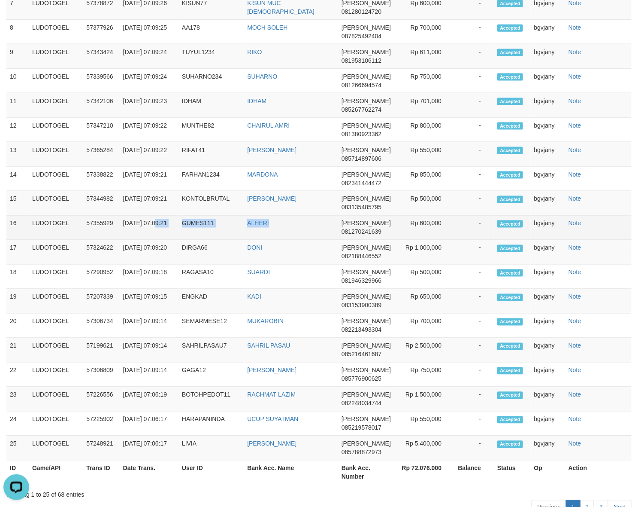
copy tr "07:09:21 GUMES111 ALHERI"
drag, startPoint x: 255, startPoint y: 235, endPoint x: 125, endPoint y: 247, distance: 131.5
click at [125, 240] on tr "16 LUDOTOGEL 57355929 [DATE] 07:09:21 GUMES111 ALHERI DANA 081270241639 Rp 600,…" at bounding box center [319, 228] width 626 height 24
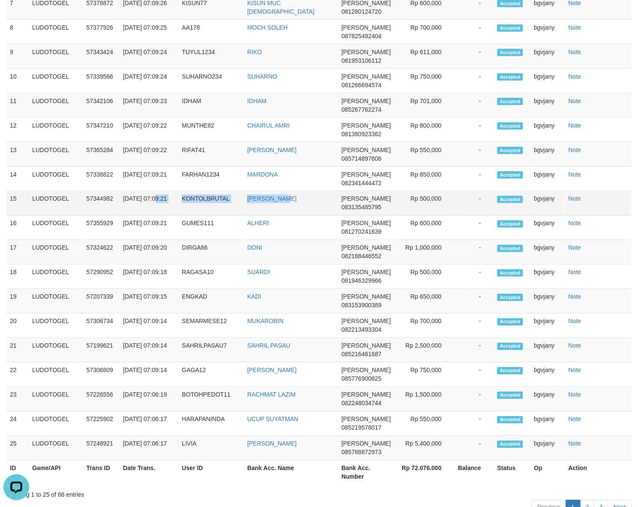
copy tr "07:09:21 KONTOLBRUTAL [PERSON_NAME]"
drag, startPoint x: 301, startPoint y: 204, endPoint x: 122, endPoint y: 218, distance: 179.6
click at [122, 216] on tr "15 LUDOTOGEL 57344982 [DATE] 07:09:21 KONTOLBRUTAL [PERSON_NAME] [PERSON_NAME] …" at bounding box center [319, 203] width 626 height 24
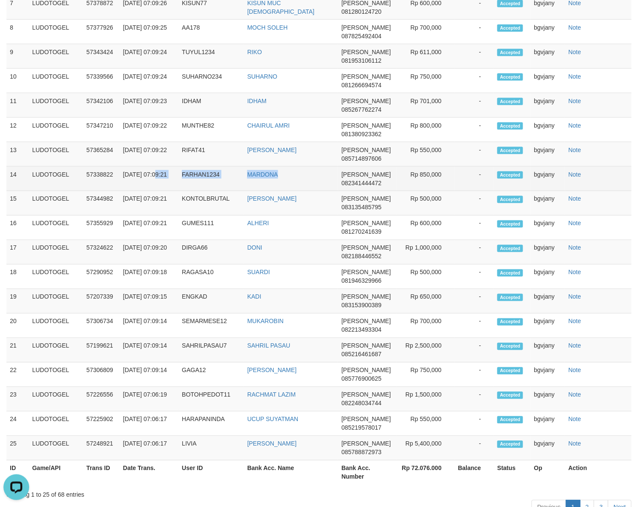
copy tr "07:09:21 FARHAN1234 [PERSON_NAME]"
drag, startPoint x: 307, startPoint y: 187, endPoint x: 125, endPoint y: 195, distance: 182.6
click at [125, 191] on tr "14 LUDOTOGEL 57338822 [DATE] 07:09:21 FARHAN1234 [GEOGRAPHIC_DATA][PERSON_NAME]…" at bounding box center [319, 179] width 626 height 24
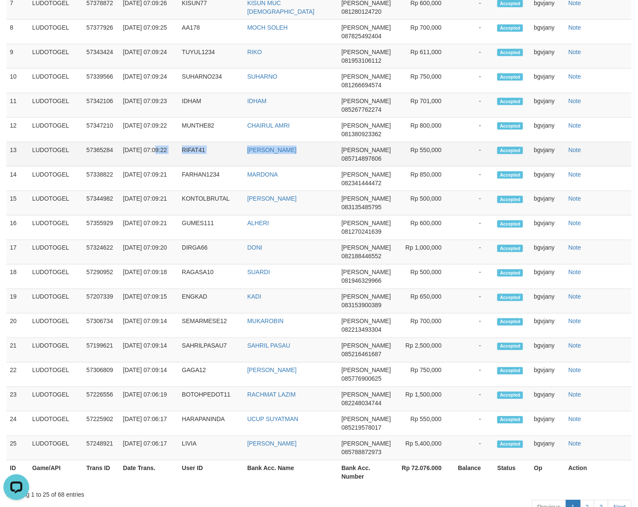
copy tr "07:09:22 RIFAT41 [PERSON_NAME]"
drag, startPoint x: 301, startPoint y: 162, endPoint x: 120, endPoint y: 168, distance: 180.8
click at [120, 167] on tr "13 LUDOTOGEL 57365284 [DATE] 07:09:22 RIFAT41 [PERSON_NAME][GEOGRAPHIC_DATA] DA…" at bounding box center [319, 154] width 626 height 24
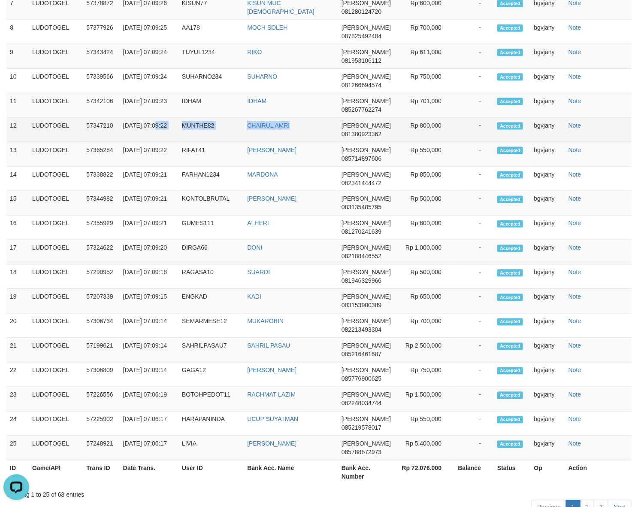
drag, startPoint x: 260, startPoint y: 133, endPoint x: 124, endPoint y: 145, distance: 137.1
click at [124, 142] on tr "12 LUDOTOGEL 57347210 [DATE] 07:09:22 MUNTHE82 [PERSON_NAME] DANA 081380923362 …" at bounding box center [319, 130] width 626 height 24
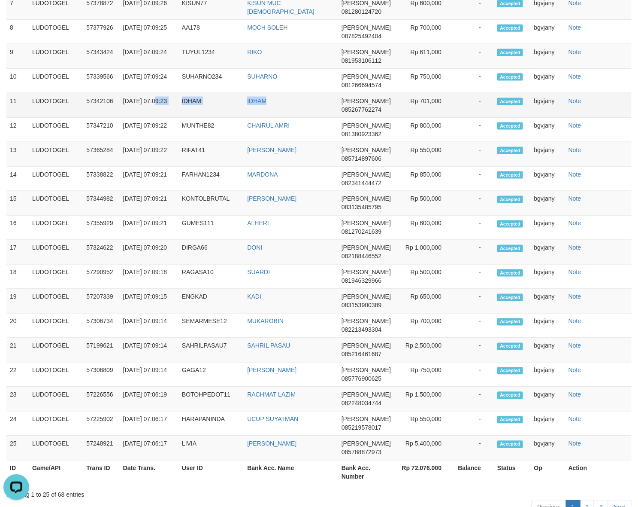
drag, startPoint x: 258, startPoint y: 106, endPoint x: 122, endPoint y: 125, distance: 136.4
click at [122, 118] on tr "11 LUDOTOGEL 57342106 [DATE] 07:09:23 [PERSON_NAME][GEOGRAPHIC_DATA] DANA 08526…" at bounding box center [319, 105] width 626 height 24
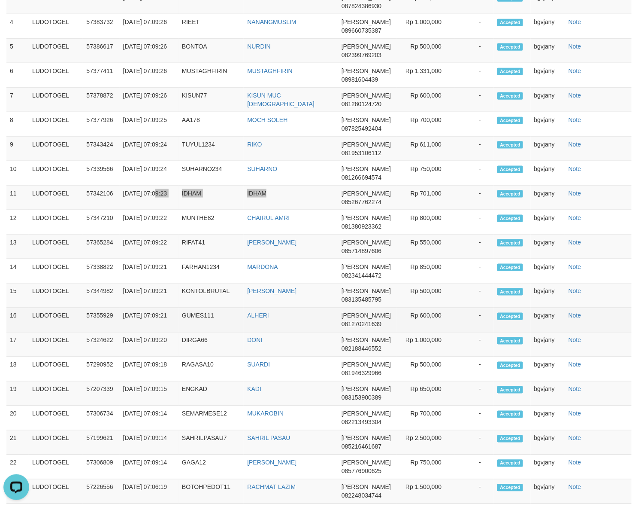
scroll to position [263, 0]
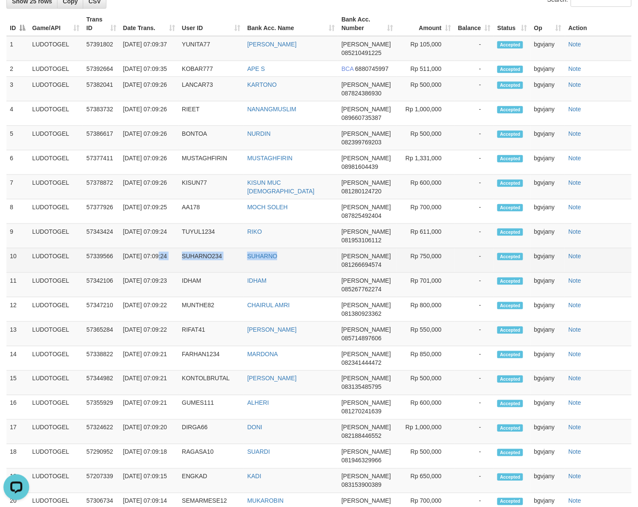
drag, startPoint x: 306, startPoint y: 273, endPoint x: 126, endPoint y: 275, distance: 179.9
click at [126, 273] on tr "10 LUDOTOGEL 57339566 [DATE] 07:09:24 SUHARNO234 [GEOGRAPHIC_DATA][PERSON_NAME]…" at bounding box center [319, 260] width 626 height 24
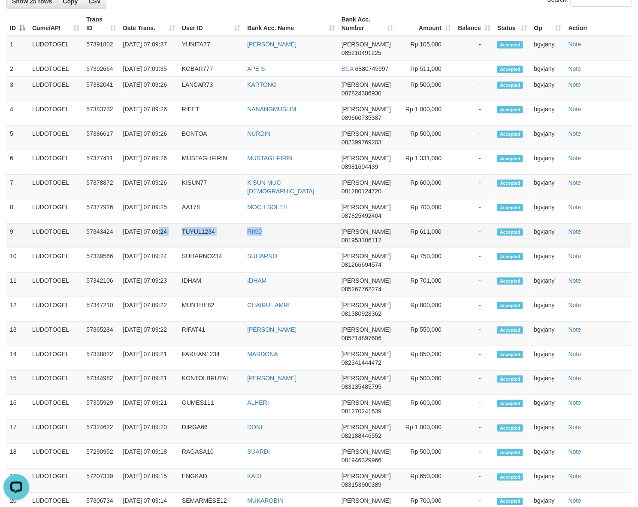
drag, startPoint x: 228, startPoint y: 243, endPoint x: 126, endPoint y: 247, distance: 102.3
click at [126, 247] on tr "9 LUDOTOGEL 57343424 [DATE] 07:09:24 TUYUL1234 RIKO DANA 081953106112 Rp 611,00…" at bounding box center [319, 236] width 626 height 24
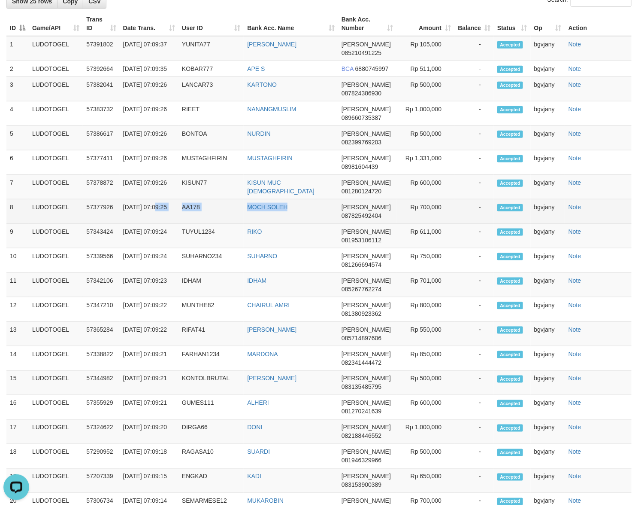
drag, startPoint x: 308, startPoint y: 219, endPoint x: 121, endPoint y: 228, distance: 187.4
click at [121, 224] on tr "8 LUDOTOGEL 57377926 [DATE] 07:09:25 AA178 [PERSON_NAME] [PERSON_NAME] 08782549…" at bounding box center [319, 211] width 626 height 24
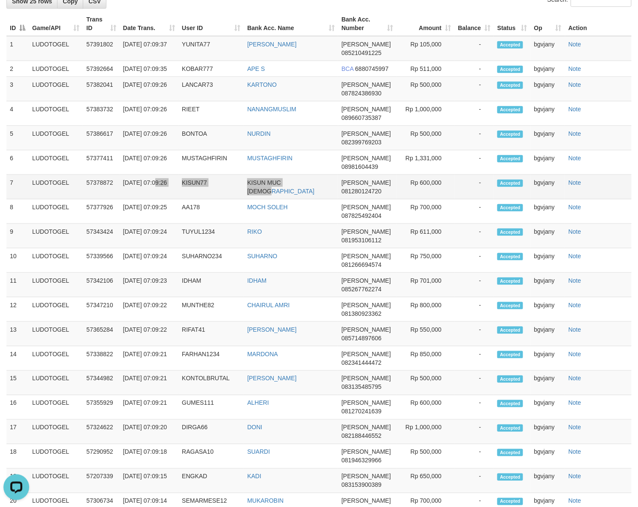
drag, startPoint x: 319, startPoint y: 194, endPoint x: 124, endPoint y: 206, distance: 195.7
click at [124, 199] on tr "7 LUDOTOGEL 57378872 [DATE] 07:09:26 KISUN77 KISUN MUC [DEMOGRAPHIC_DATA] DANA …" at bounding box center [319, 187] width 626 height 24
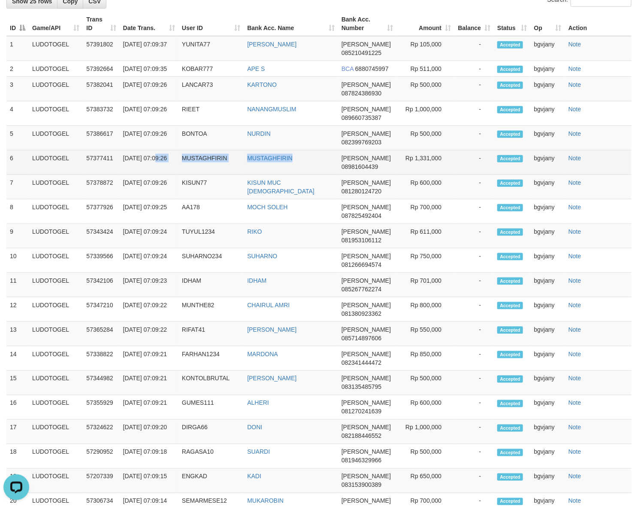
drag, startPoint x: 314, startPoint y: 171, endPoint x: 122, endPoint y: 177, distance: 192.0
click at [122, 175] on tr "6 LUDOTOGEL 57377411 [DATE] 07:09:26 [PERSON_NAME][GEOGRAPHIC_DATA] DANA 089816…" at bounding box center [319, 162] width 626 height 24
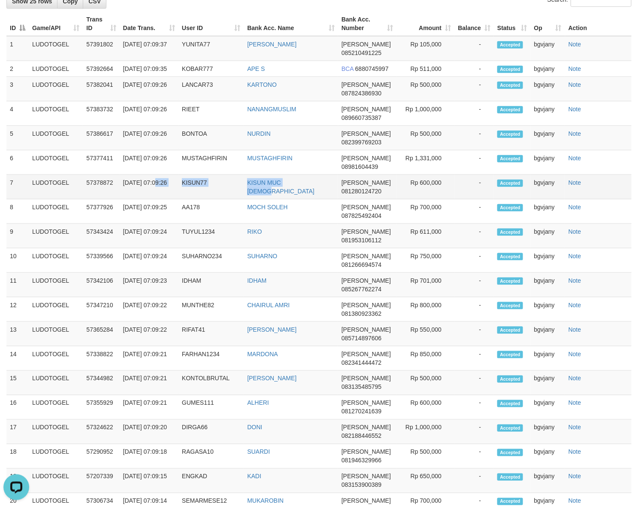
drag, startPoint x: 196, startPoint y: 197, endPoint x: 121, endPoint y: 200, distance: 74.8
click at [121, 199] on tr "7 LUDOTOGEL 57378872 [DATE] 07:09:26 KISUN77 KISUN MUC [DEMOGRAPHIC_DATA] DANA …" at bounding box center [319, 187] width 626 height 24
drag, startPoint x: 274, startPoint y: 152, endPoint x: 121, endPoint y: 155, distance: 152.4
click at [121, 150] on tr "5 LUDOTOGEL 57386617 [DATE] 07:09:26 BONTOA [GEOGRAPHIC_DATA][PERSON_NAME] 0823…" at bounding box center [319, 138] width 626 height 24
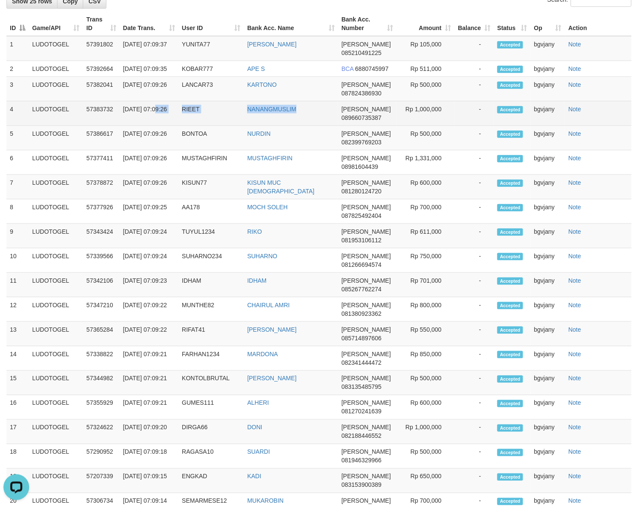
drag, startPoint x: 317, startPoint y: 123, endPoint x: 121, endPoint y: 132, distance: 196.4
click at [121, 126] on tr "4 LUDOTOGEL 57383732 [DATE] 07:09:26 RIEET [DEMOGRAPHIC_DATA] DANA 089660735387…" at bounding box center [319, 113] width 626 height 24
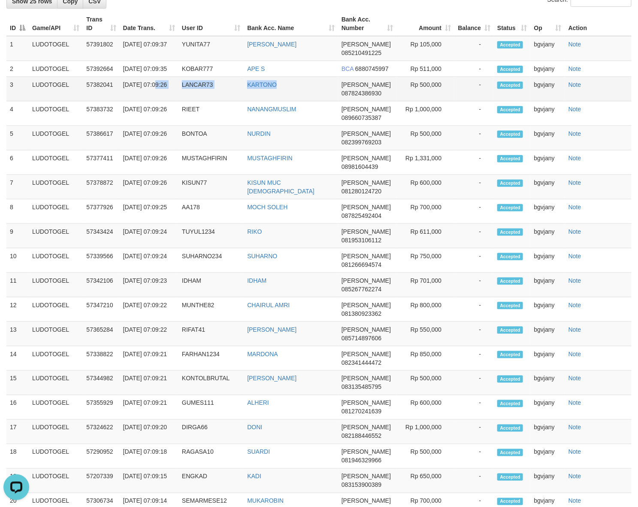
drag, startPoint x: 299, startPoint y: 103, endPoint x: 123, endPoint y: 106, distance: 176.5
click at [123, 101] on tr "3 LUDOTOGEL 57382041 [DATE] 07:09:26 LANCAR73 [PERSON_NAME] 087824386930 Rp 500…" at bounding box center [319, 89] width 626 height 24
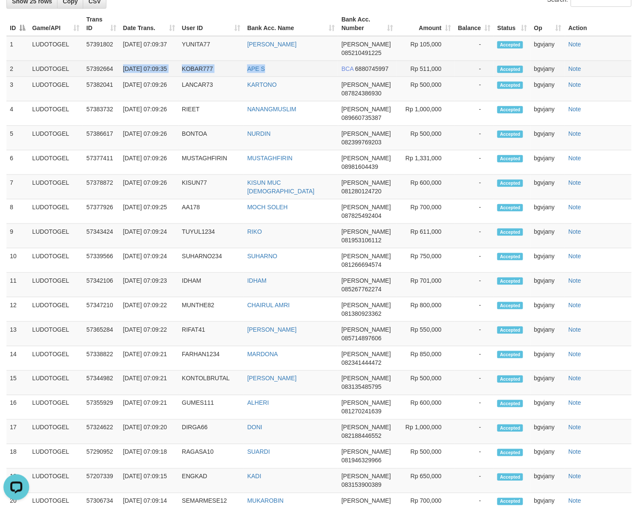
drag, startPoint x: 285, startPoint y: 71, endPoint x: 119, endPoint y: 79, distance: 166.8
click at [119, 77] on tr "2 LUDOTOGEL 57392664 [DATE] 07:09:35 KOBAR777 APE S BCA 6880745997 Rp 511,000 -…" at bounding box center [319, 69] width 626 height 16
click at [317, 77] on td "APE S" at bounding box center [291, 69] width 94 height 16
drag, startPoint x: 317, startPoint y: 80, endPoint x: 128, endPoint y: 85, distance: 189.4
click at [128, 77] on tr "2 LUDOTOGEL 57392664 [DATE] 07:09:35 KOBAR777 APE S BCA 6880745997 Rp 511,000 -…" at bounding box center [319, 69] width 626 height 16
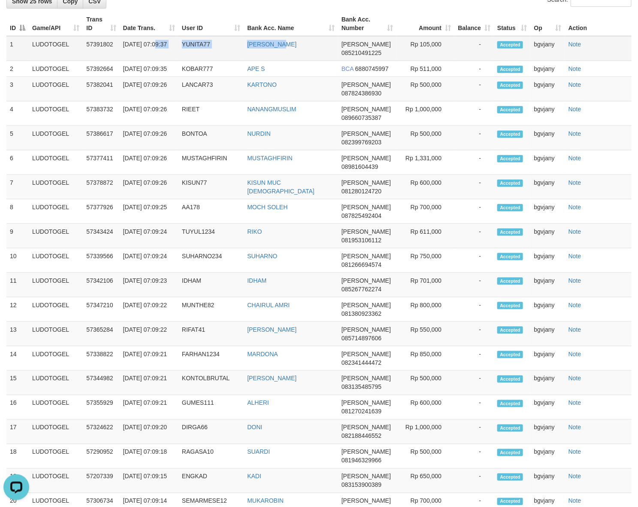
drag, startPoint x: 299, startPoint y: 58, endPoint x: 123, endPoint y: 60, distance: 176.0
click at [123, 60] on tr "1 LUDOTOGEL 57391802 [DATE] 07:09:37 YUNITA77 [PERSON_NAME] DANA 085210491225 R…" at bounding box center [319, 48] width 626 height 25
click at [422, 46] on td "Rp 105,000" at bounding box center [426, 48] width 58 height 25
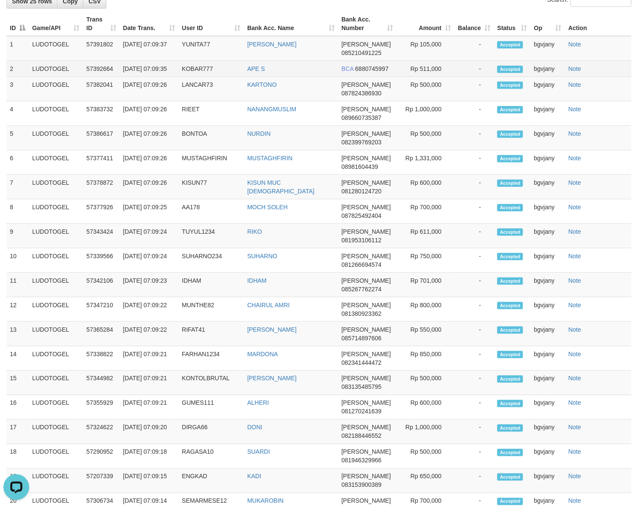
click at [425, 65] on td "Rp 511,000" at bounding box center [426, 69] width 58 height 16
click at [430, 91] on td "Rp 500,000" at bounding box center [426, 89] width 58 height 24
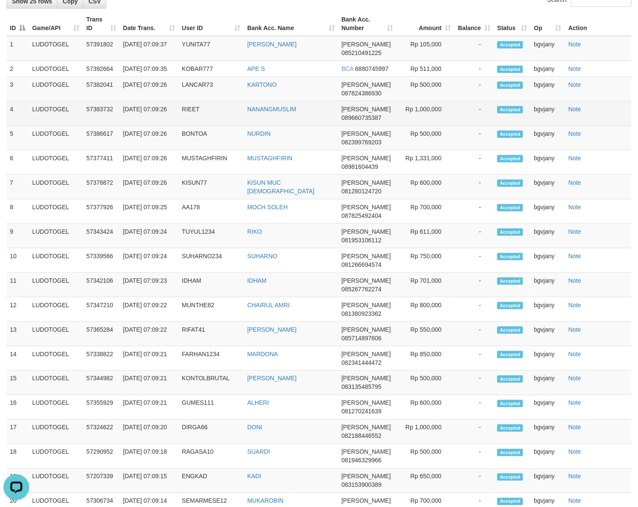
click at [424, 112] on td "Rp 1,000,000" at bounding box center [426, 113] width 58 height 24
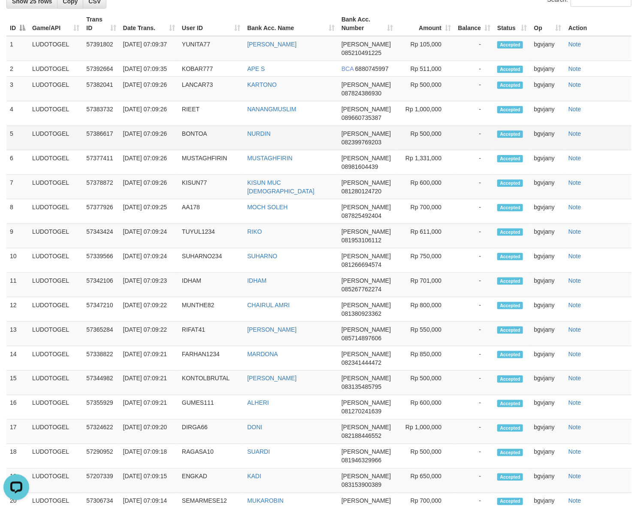
click at [431, 147] on td "Rp 500,000" at bounding box center [426, 138] width 58 height 24
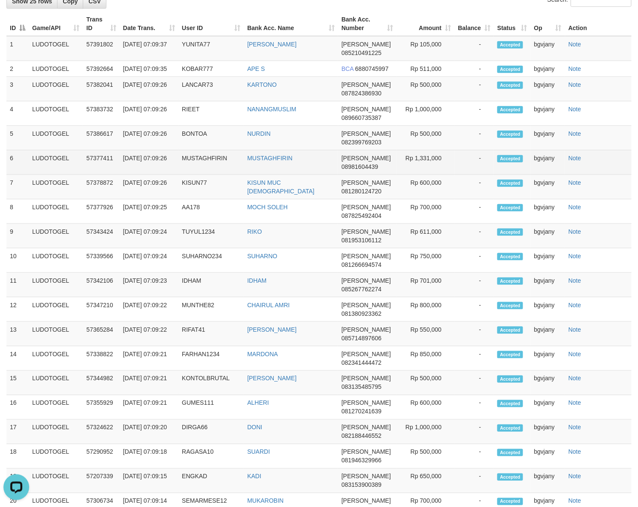
click at [433, 168] on td "Rp 1,331,000" at bounding box center [426, 162] width 58 height 24
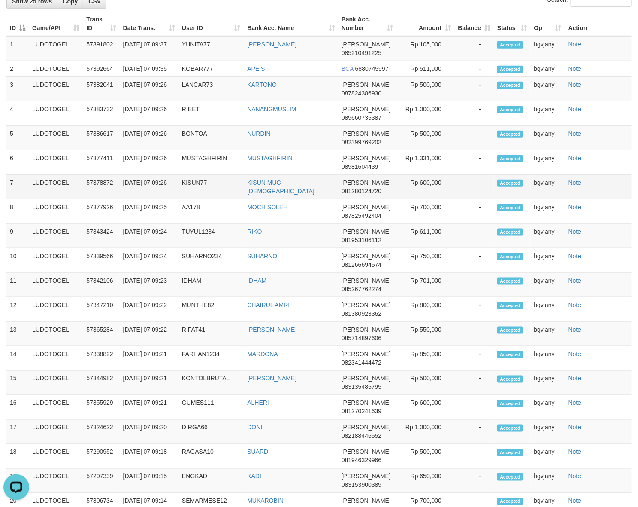
click at [428, 188] on td "Rp 600,000" at bounding box center [426, 187] width 58 height 24
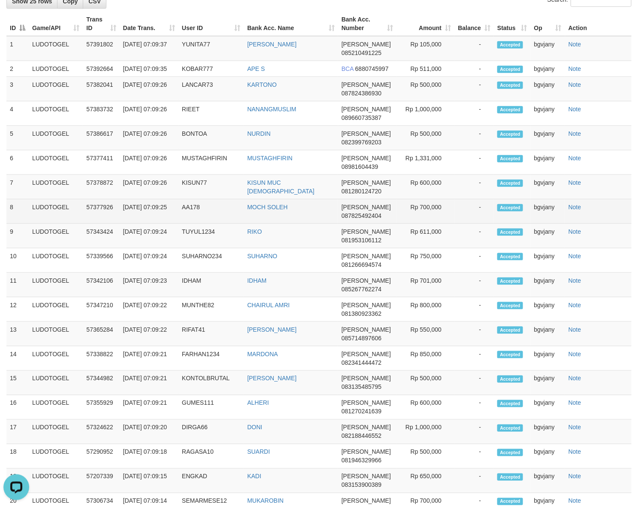
click at [424, 208] on td "Rp 700,000" at bounding box center [426, 211] width 58 height 24
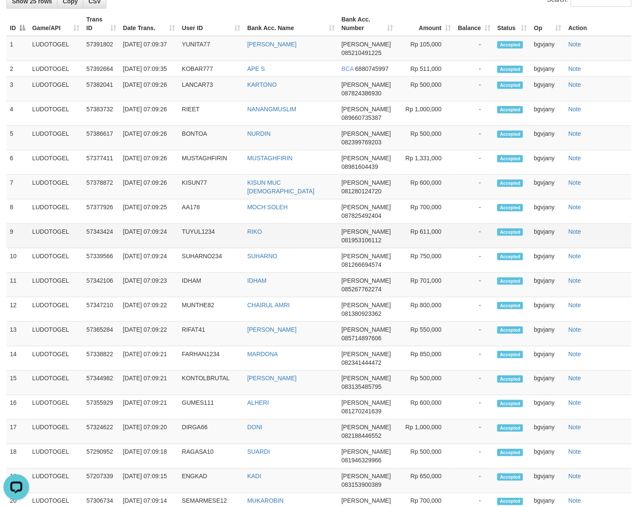
click at [430, 241] on td "Rp 611,000" at bounding box center [426, 236] width 58 height 24
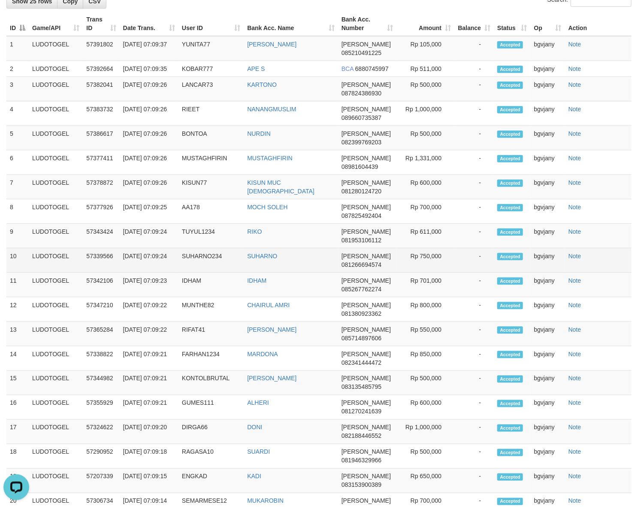
click at [429, 262] on td "Rp 750,000" at bounding box center [426, 260] width 58 height 24
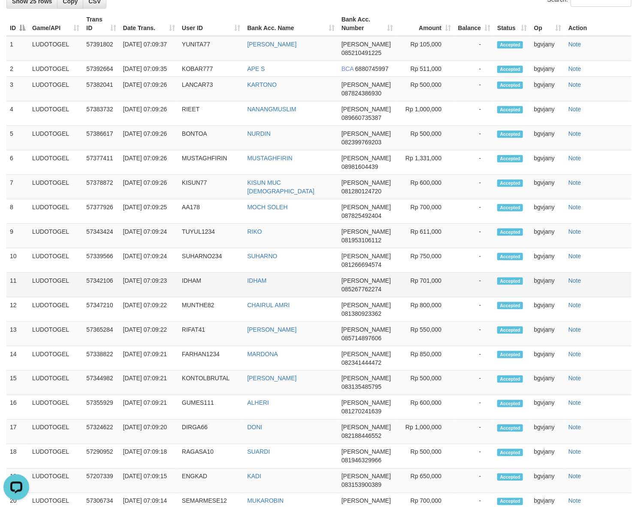
click at [433, 294] on td "Rp 701,000" at bounding box center [426, 285] width 58 height 24
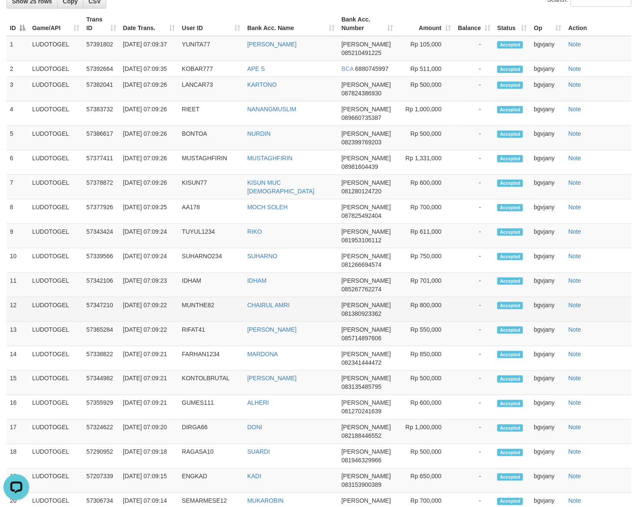
click at [428, 308] on td "Rp 800,000" at bounding box center [426, 309] width 58 height 24
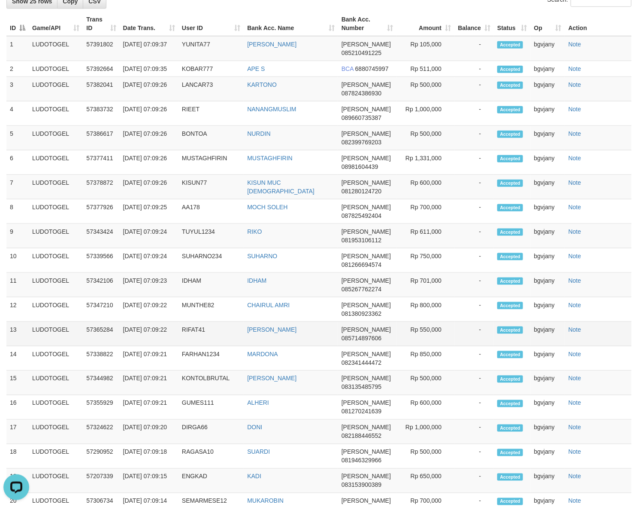
click at [436, 343] on td "Rp 550,000" at bounding box center [426, 334] width 58 height 24
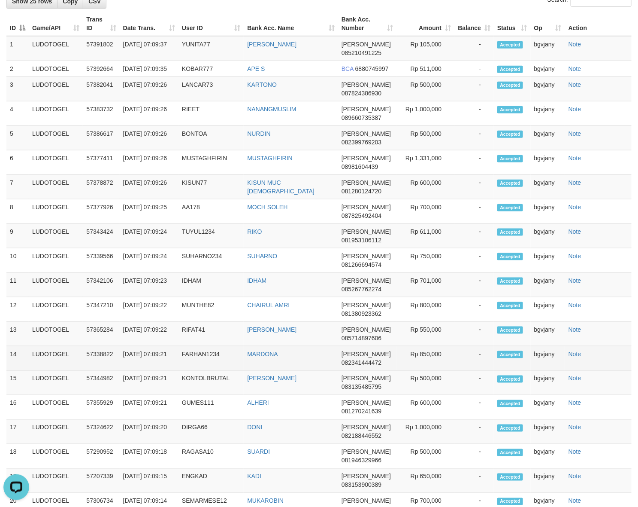
click at [427, 358] on td "Rp 850,000" at bounding box center [426, 358] width 58 height 24
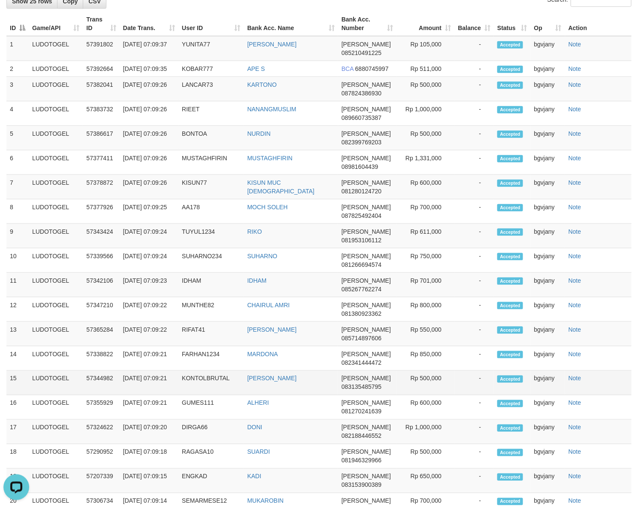
click at [432, 395] on td "Rp 500,000" at bounding box center [426, 383] width 58 height 24
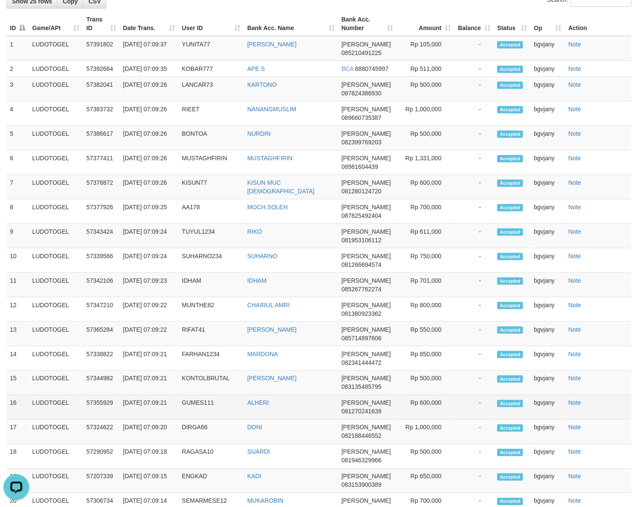
click at [429, 406] on td "Rp 600,000" at bounding box center [426, 407] width 58 height 24
click at [428, 406] on td "Rp 600,000" at bounding box center [426, 407] width 58 height 24
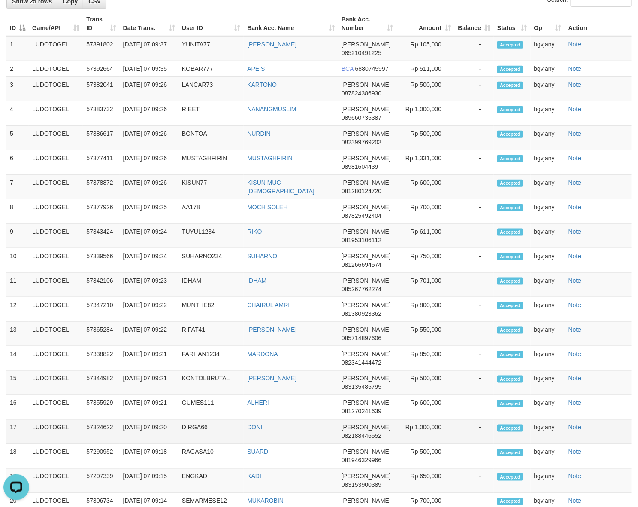
click at [425, 430] on td "Rp 1,000,000" at bounding box center [426, 431] width 58 height 24
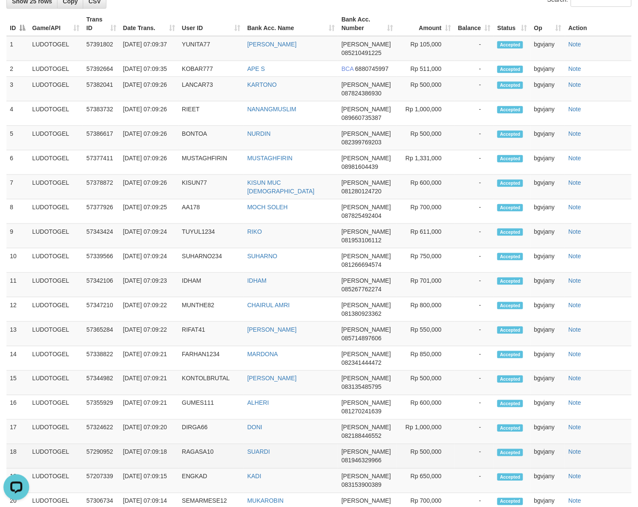
click at [424, 454] on td "Rp 500,000" at bounding box center [426, 456] width 58 height 24
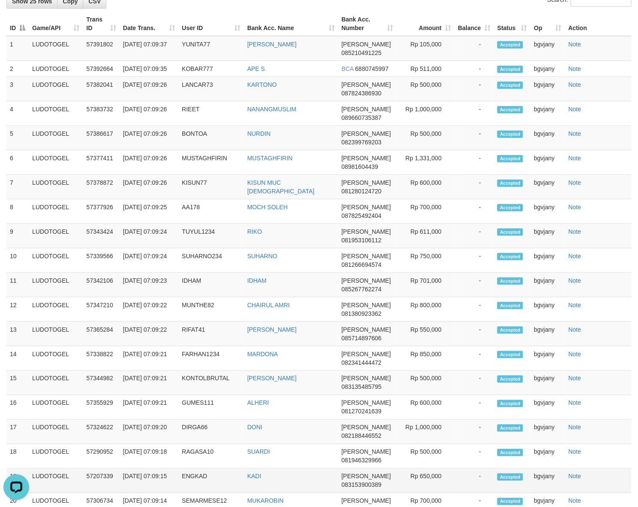
click at [429, 487] on td "Rp 650,000" at bounding box center [426, 480] width 58 height 24
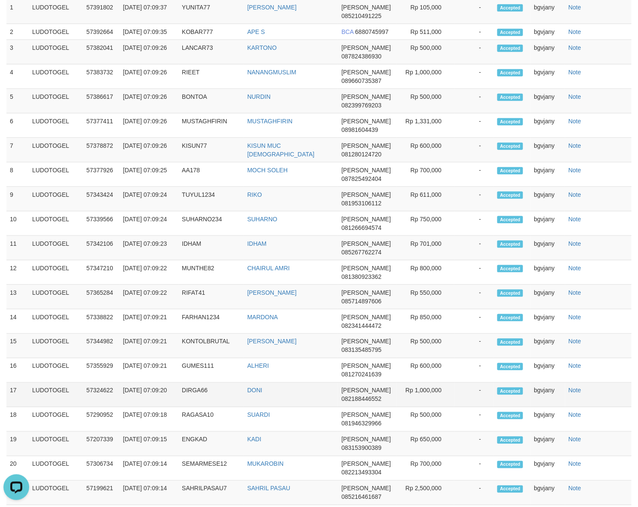
scroll to position [352, 0]
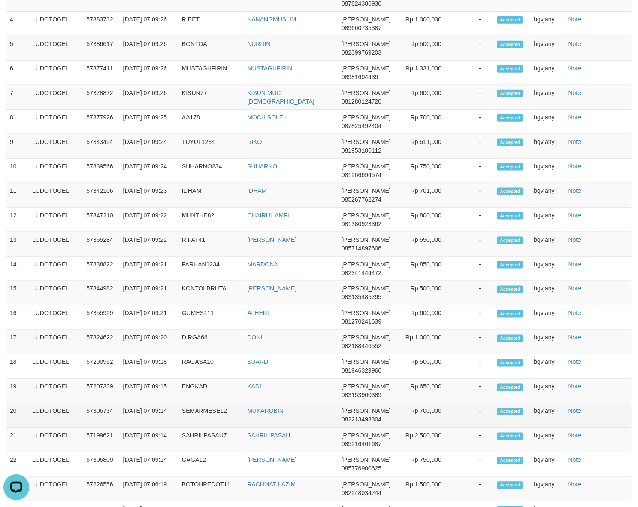
click at [426, 416] on td "Rp 700,000" at bounding box center [426, 415] width 58 height 24
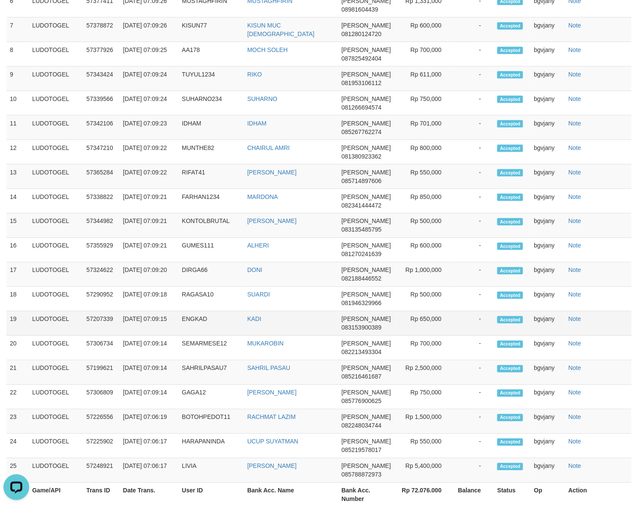
scroll to position [512, 0]
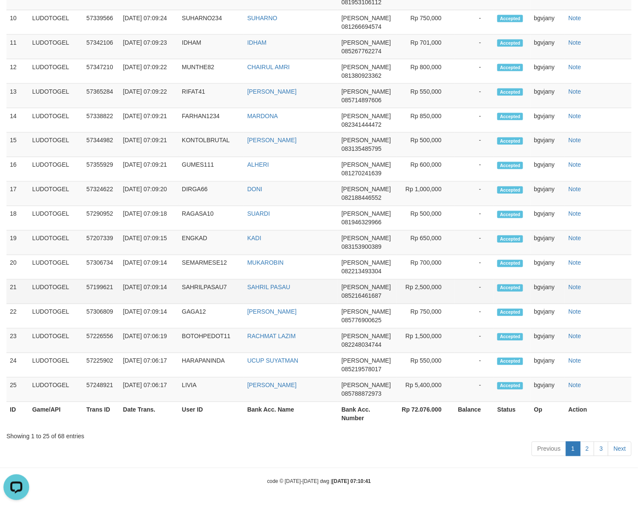
click at [424, 283] on td "Rp 2,500,000" at bounding box center [426, 291] width 58 height 24
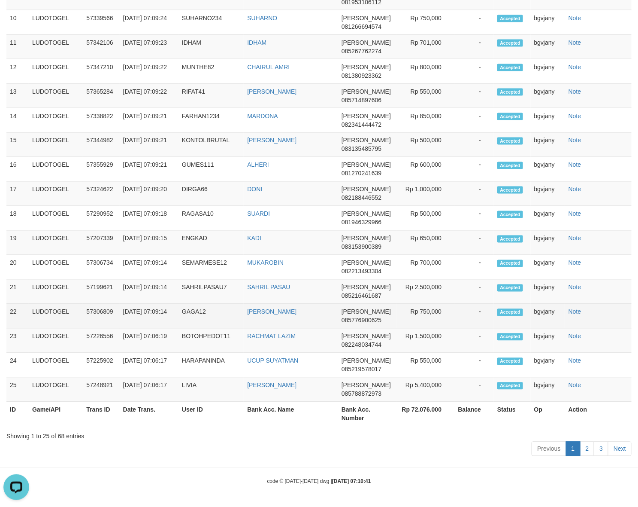
click at [429, 320] on td "Rp 750,000" at bounding box center [426, 316] width 58 height 24
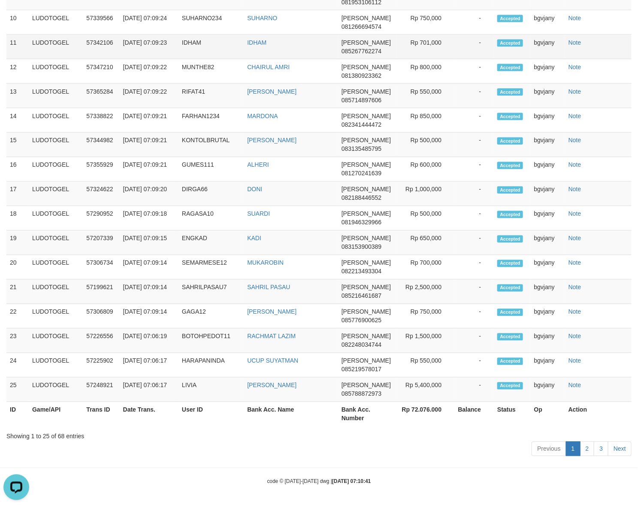
click at [427, 41] on td "Rp 701,000" at bounding box center [426, 47] width 58 height 24
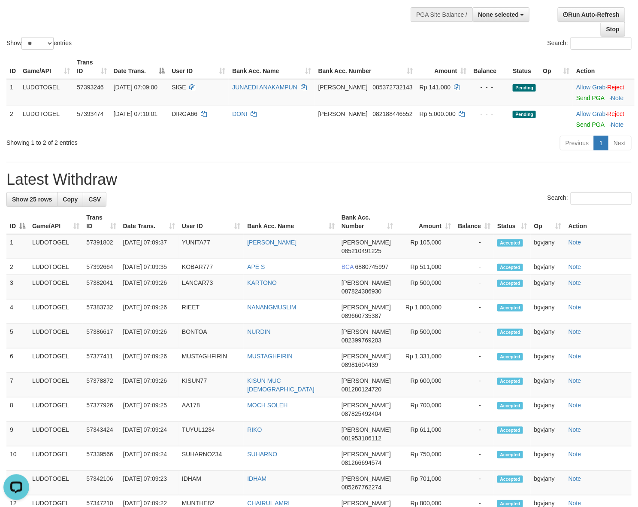
scroll to position [0, 0]
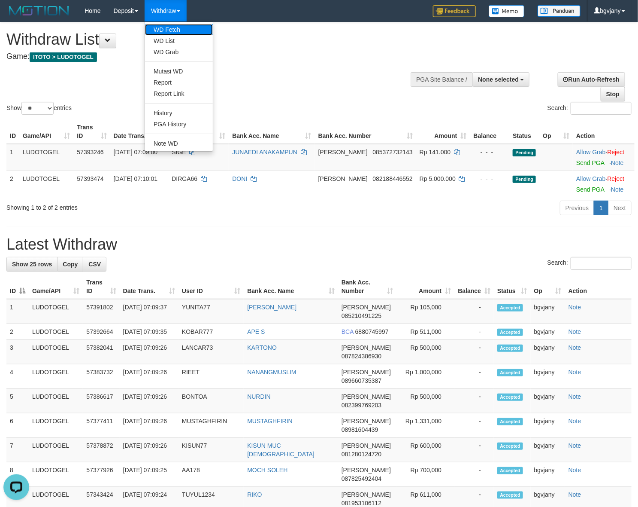
click at [173, 27] on link "WD Fetch" at bounding box center [179, 29] width 68 height 11
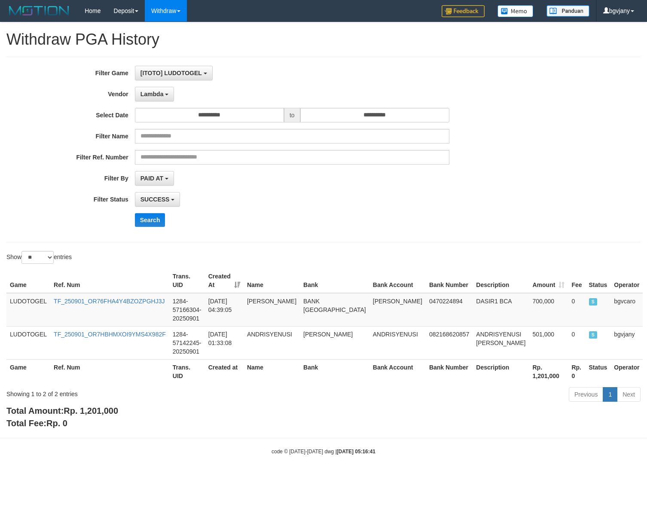
select select "****"
select select "**********"
select select "**"
click at [147, 215] on button "Search" at bounding box center [150, 220] width 30 height 14
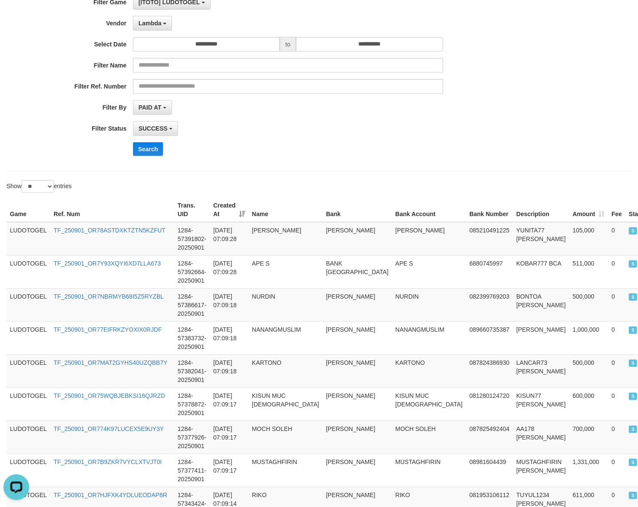
scroll to position [0, 0]
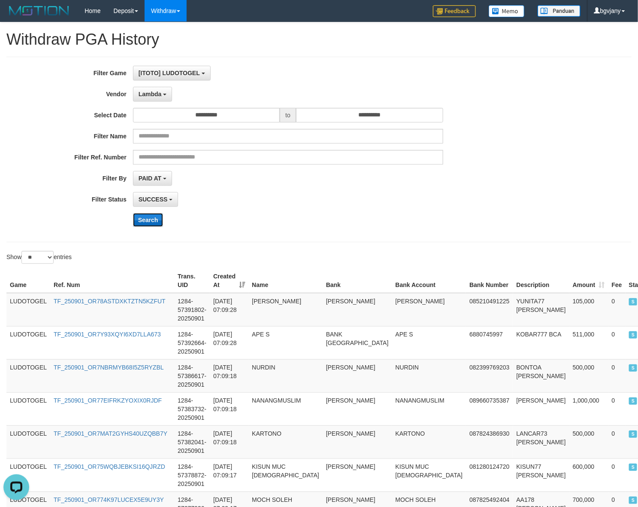
click at [149, 225] on button "Search" at bounding box center [148, 220] width 30 height 14
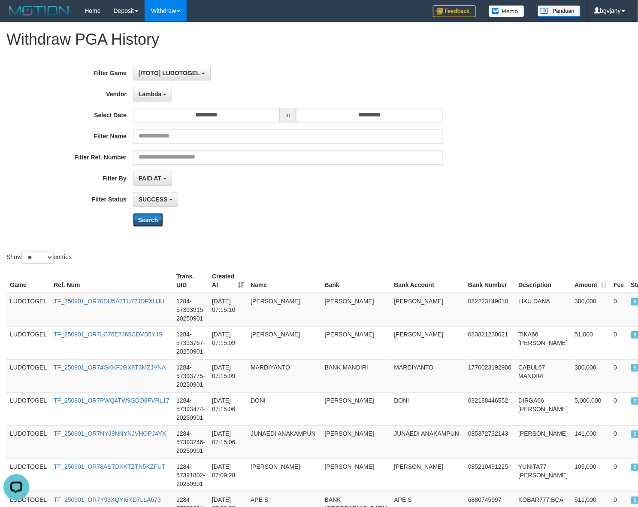
drag, startPoint x: 149, startPoint y: 222, endPoint x: 173, endPoint y: 189, distance: 41.2
click at [148, 222] on button "Search" at bounding box center [148, 220] width 30 height 14
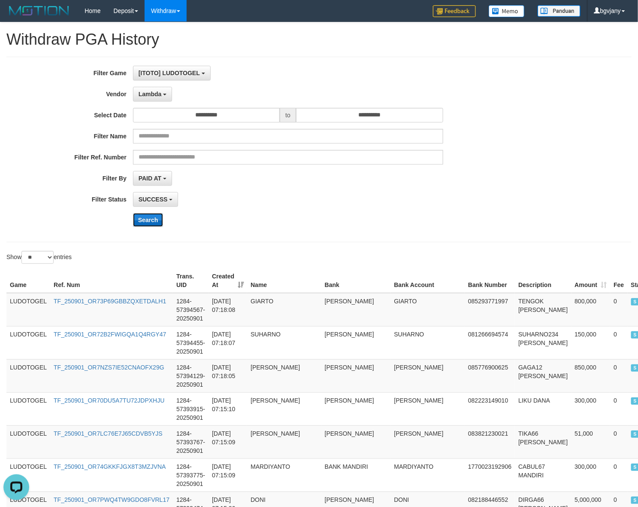
click at [153, 218] on button "Search" at bounding box center [148, 220] width 30 height 14
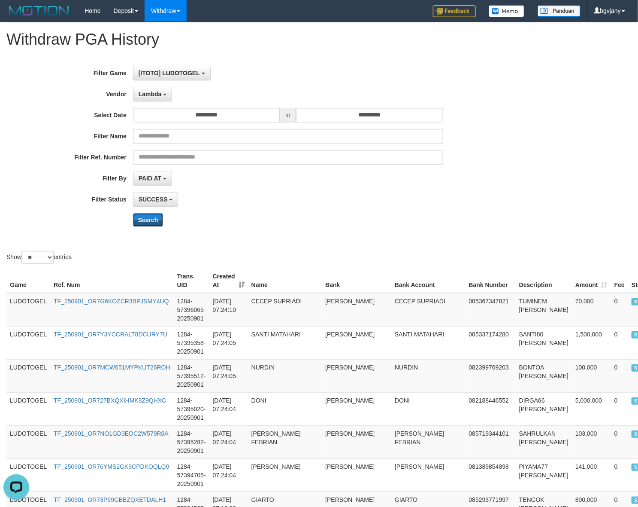
scroll to position [733, 0]
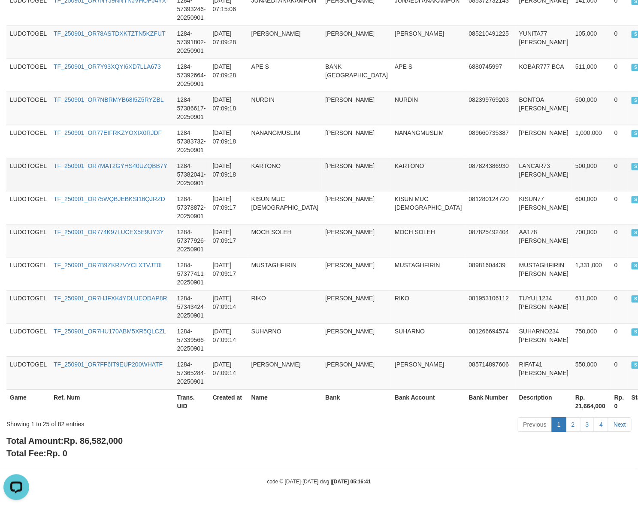
click at [234, 175] on td "2025-09-01 07:09:18" at bounding box center [229, 174] width 39 height 33
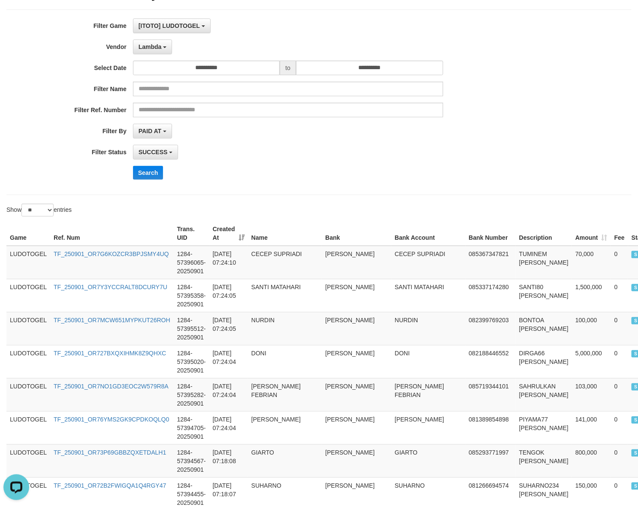
scroll to position [0, 0]
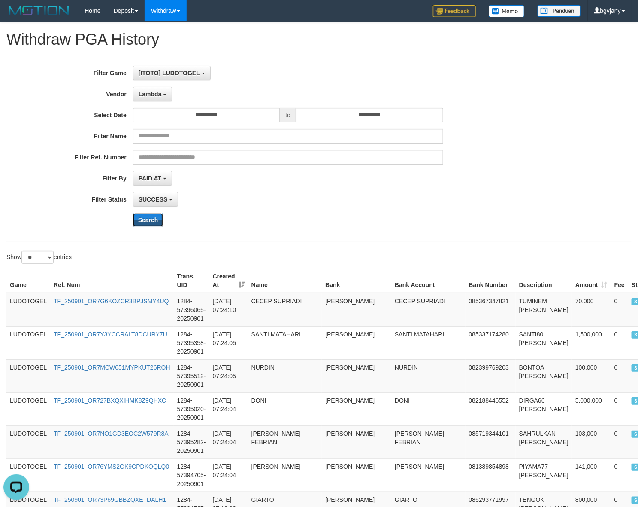
drag, startPoint x: 146, startPoint y: 215, endPoint x: 193, endPoint y: 157, distance: 74.4
click at [146, 215] on button "Search" at bounding box center [148, 220] width 30 height 14
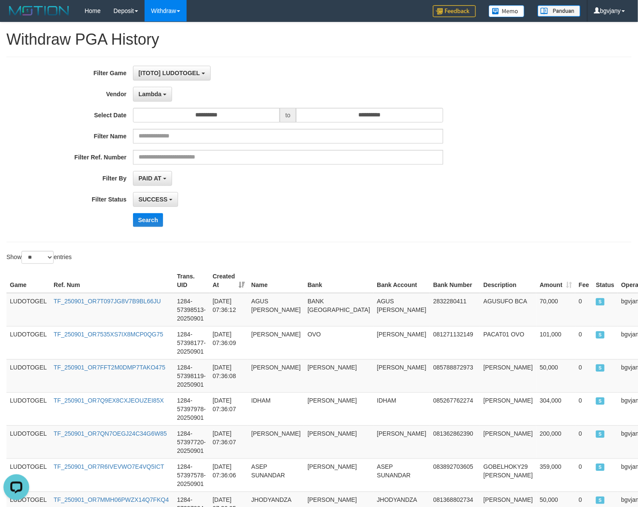
click at [489, 191] on div "**********" at bounding box center [266, 149] width 532 height 167
drag, startPoint x: 146, startPoint y: 215, endPoint x: 154, endPoint y: 205, distance: 12.6
click at [146, 215] on button "Search" at bounding box center [148, 220] width 30 height 14
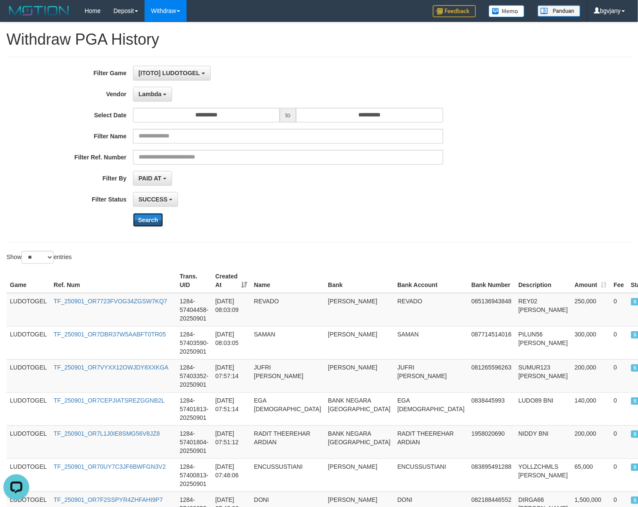
scroll to position [733, 0]
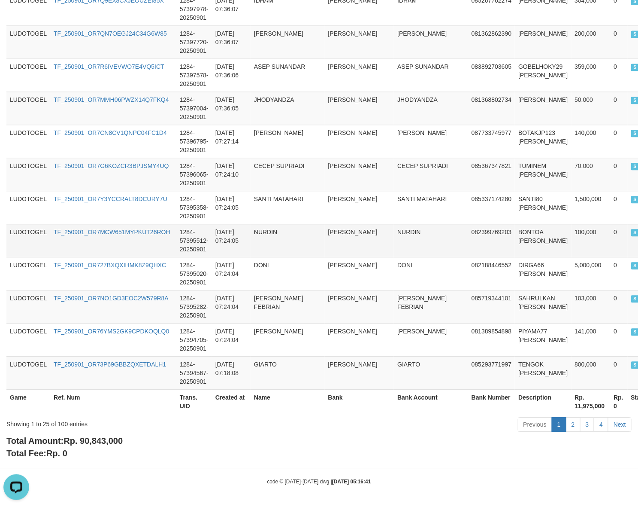
click at [325, 241] on td "[PERSON_NAME]" at bounding box center [360, 240] width 70 height 33
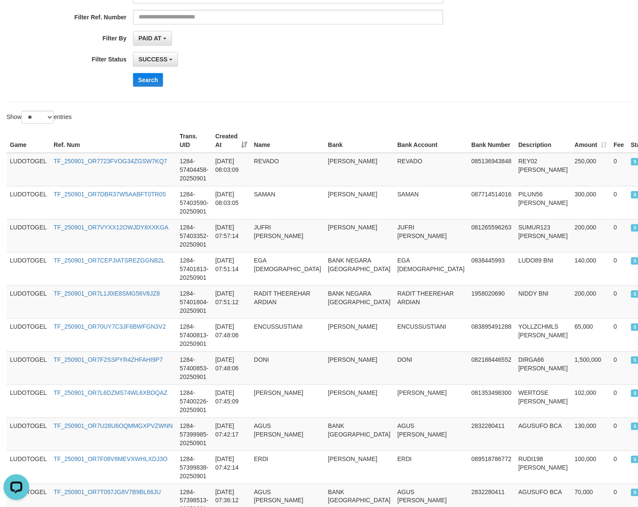
scroll to position [0, 0]
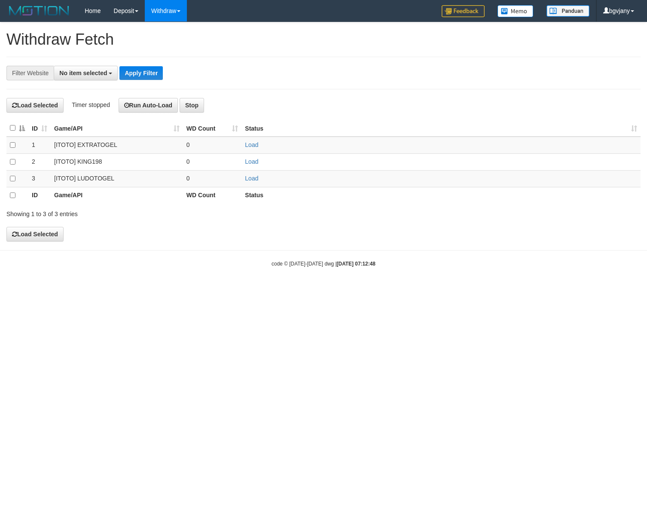
select select
click at [252, 179] on link "Load" at bounding box center [251, 178] width 13 height 7
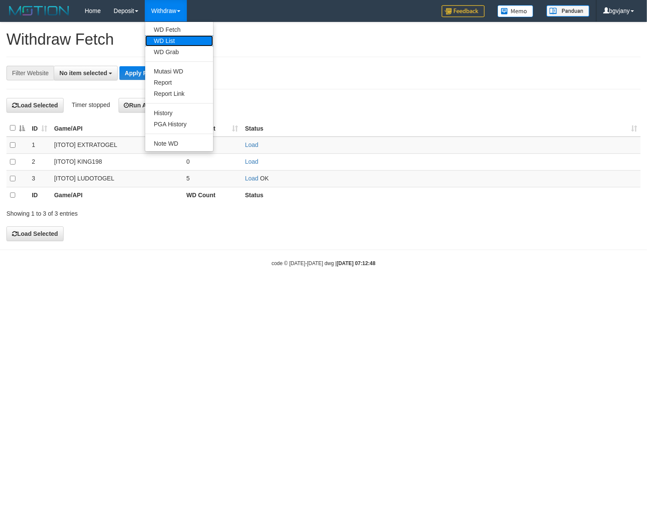
click at [172, 37] on link "WD List" at bounding box center [179, 40] width 68 height 11
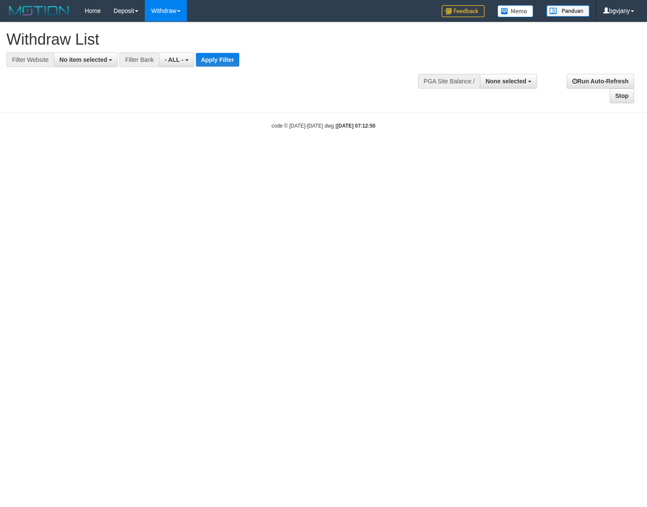
select select
click at [91, 62] on span "No item selected" at bounding box center [83, 59] width 48 height 7
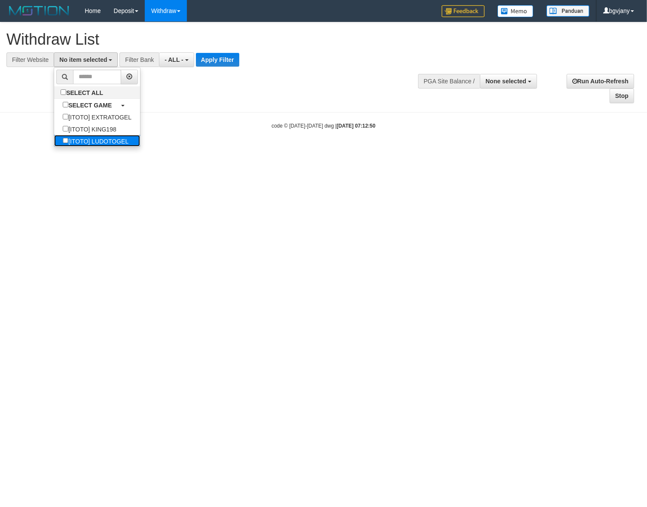
click at [109, 140] on label "[ITOTO] LUDOTOGEL" at bounding box center [95, 141] width 83 height 12
select select "****"
click at [227, 58] on button "Apply Filter" at bounding box center [230, 60] width 43 height 14
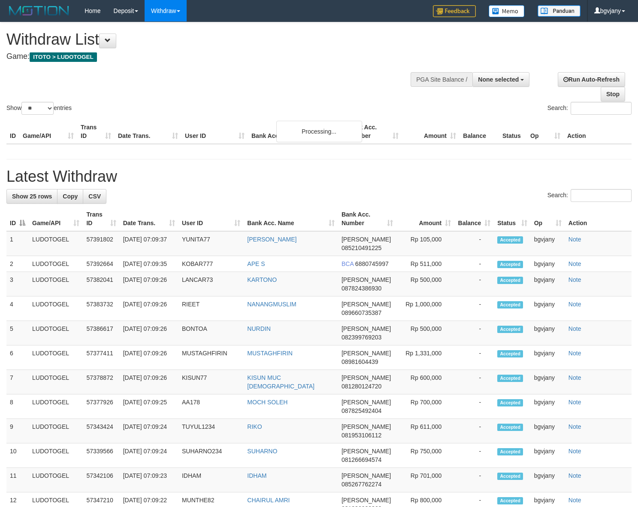
select select
select select "**"
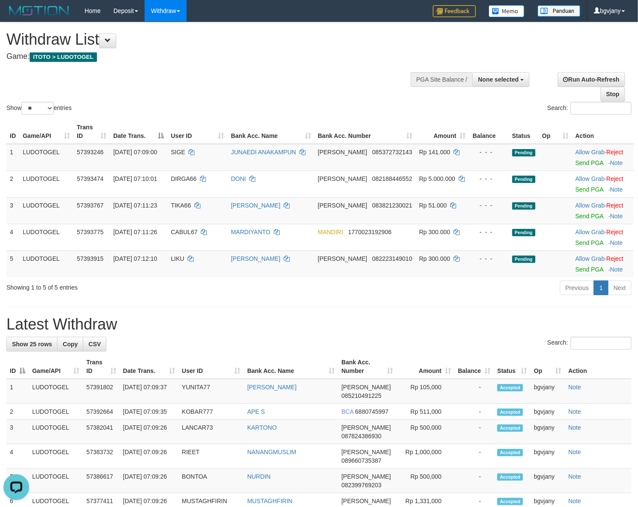
click at [340, 44] on h1 "Withdraw List" at bounding box center [211, 39] width 410 height 17
click at [583, 161] on link "Send PGA" at bounding box center [590, 162] width 28 height 7
click at [583, 189] on link "Send PGA" at bounding box center [590, 189] width 28 height 7
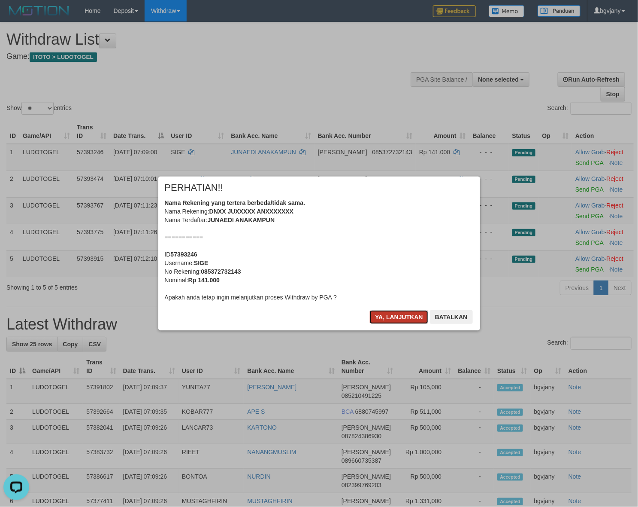
click at [395, 318] on button "Ya, lanjutkan" at bounding box center [399, 317] width 58 height 14
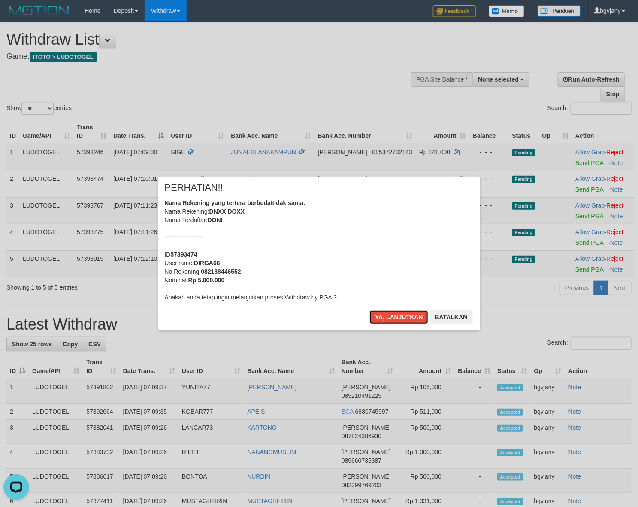
click at [395, 318] on button "Ya, lanjutkan" at bounding box center [399, 317] width 58 height 14
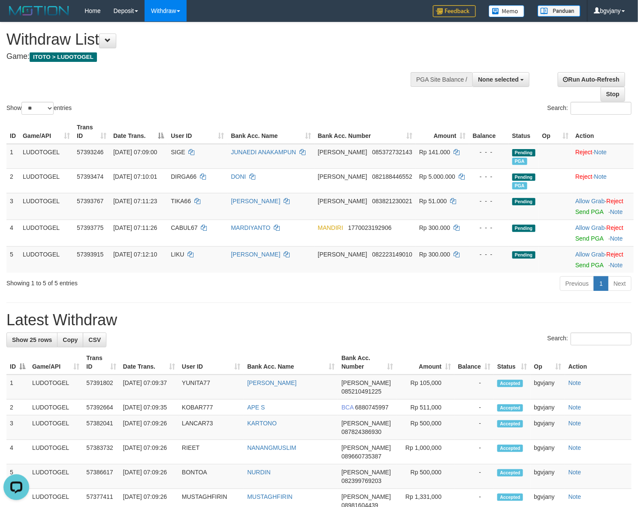
click at [576, 211] on link "Send PGA" at bounding box center [590, 211] width 28 height 7
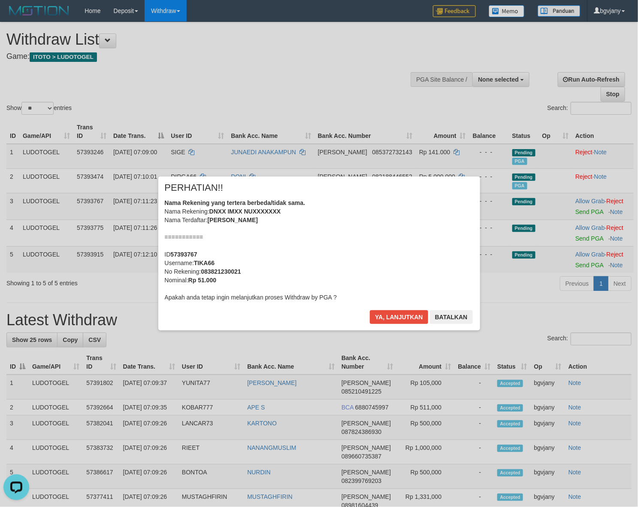
click at [387, 308] on div "× PERHATIAN!! Nama Rekening yang tertera berbeda/tidak sama. Nama Rekening: DNX…" at bounding box center [319, 253] width 322 height 154
click at [389, 313] on button "Ya, lanjutkan" at bounding box center [399, 317] width 58 height 14
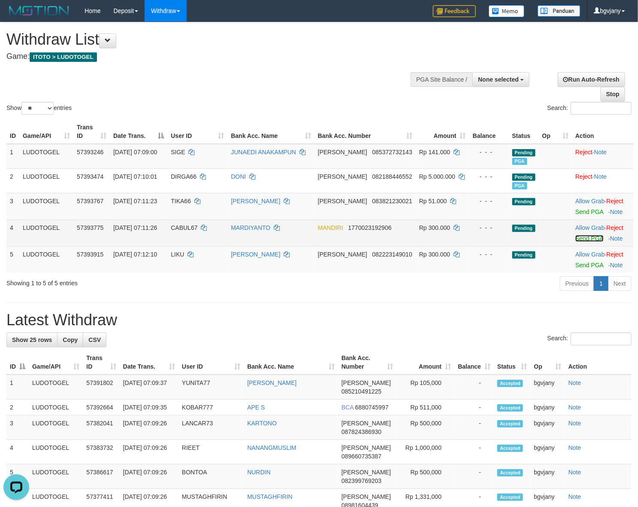
click at [586, 237] on link "Send PGA" at bounding box center [590, 238] width 28 height 7
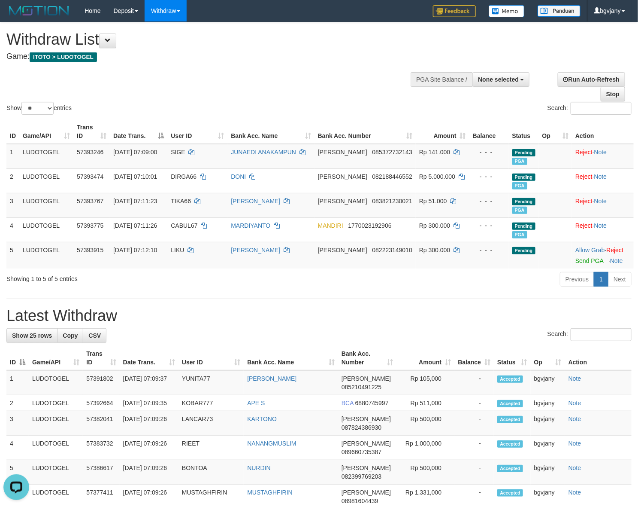
click at [264, 338] on div "Search:" at bounding box center [319, 335] width 626 height 15
click at [577, 263] on link "Send PGA" at bounding box center [590, 260] width 28 height 7
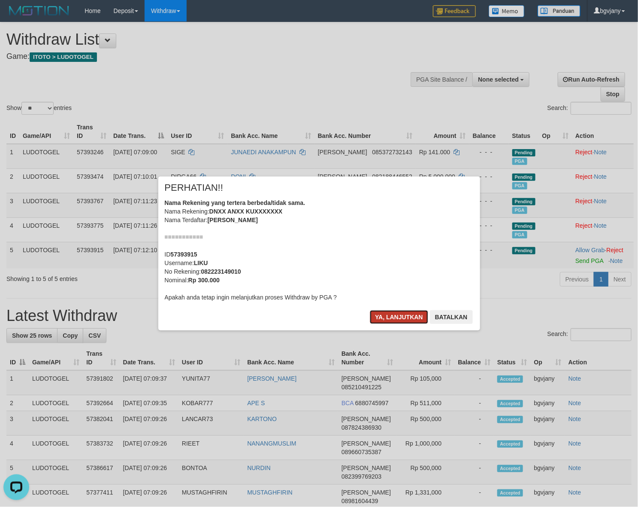
click at [375, 312] on button "Ya, lanjutkan" at bounding box center [399, 317] width 58 height 14
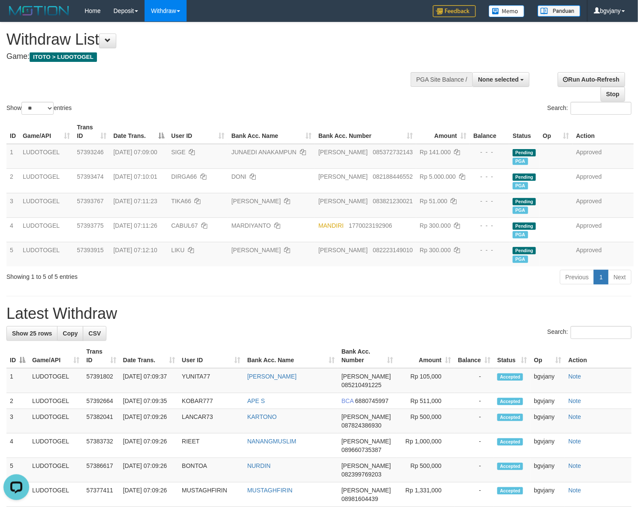
click at [316, 68] on div "Show ** ** ** *** entries Search:" at bounding box center [319, 69] width 638 height 94
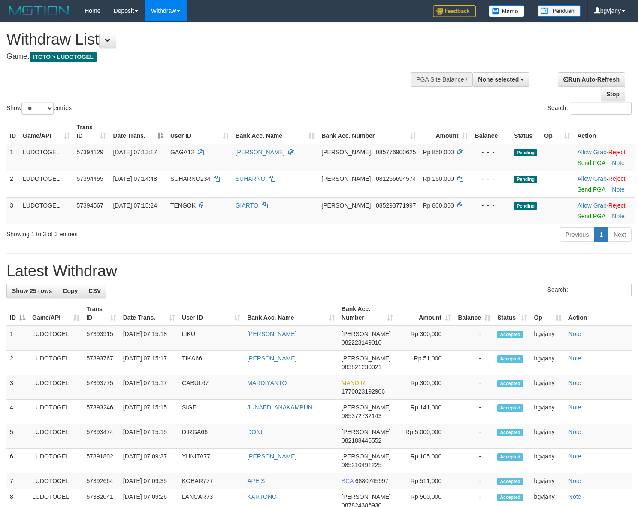
select select
select select "**"
click at [579, 163] on link "Send PGA" at bounding box center [591, 162] width 28 height 7
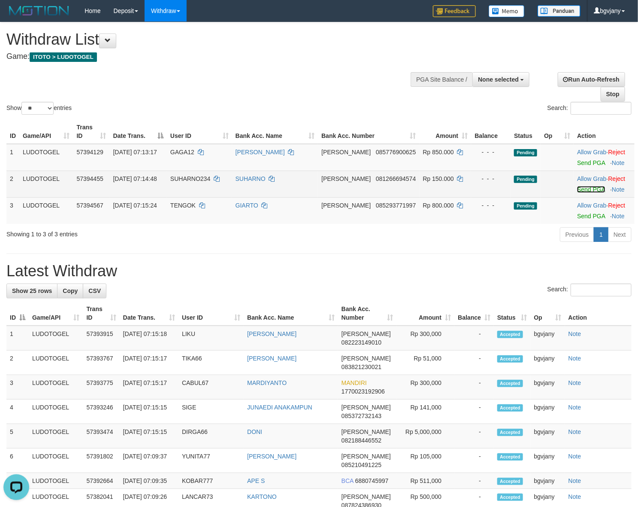
click at [583, 190] on link "Send PGA" at bounding box center [591, 189] width 28 height 7
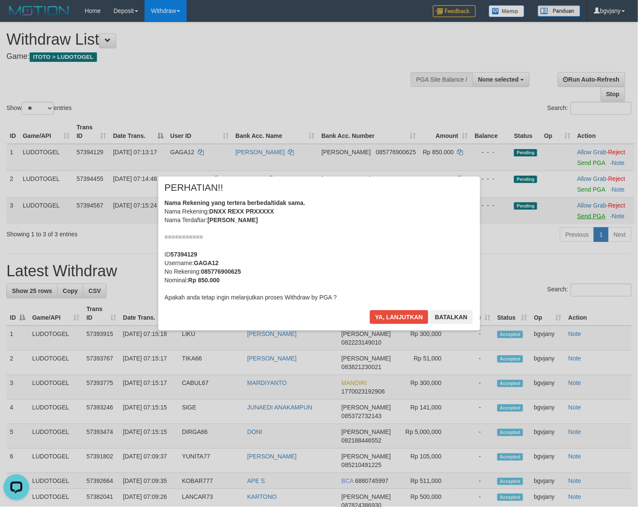
click at [578, 217] on div "× PERHATIAN!! Nama Rekening yang tertera berbeda/tidak sama. Nama Rekening: DNX…" at bounding box center [319, 253] width 638 height 188
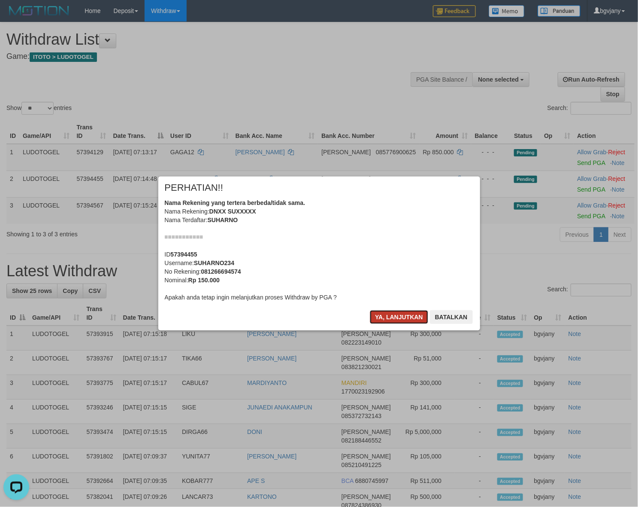
click at [383, 315] on button "Ya, lanjutkan" at bounding box center [399, 317] width 58 height 14
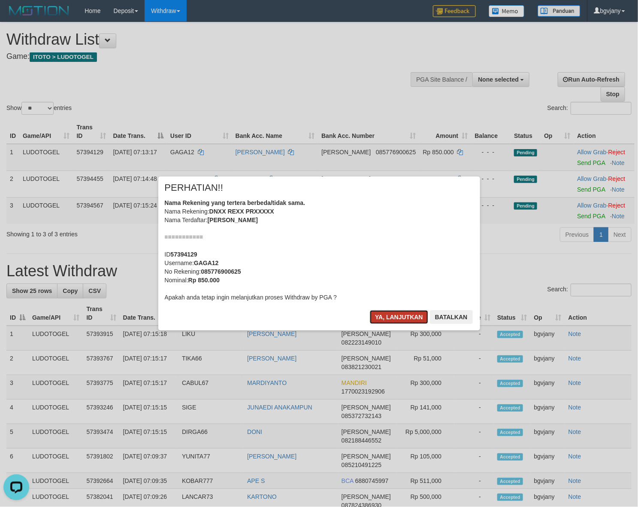
click at [386, 316] on button "Ya, lanjutkan" at bounding box center [399, 317] width 58 height 14
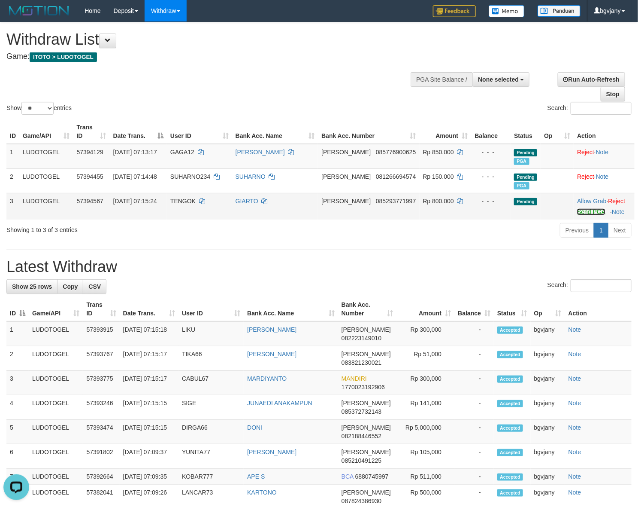
click at [580, 210] on link "Send PGA" at bounding box center [591, 211] width 28 height 7
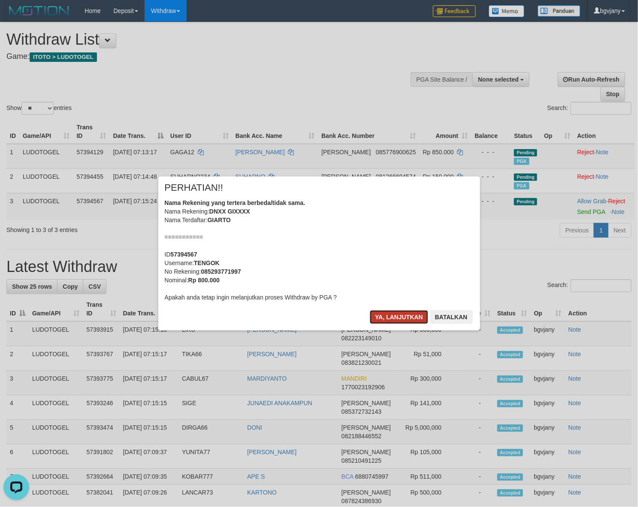
click at [405, 316] on button "Ya, lanjutkan" at bounding box center [399, 317] width 58 height 14
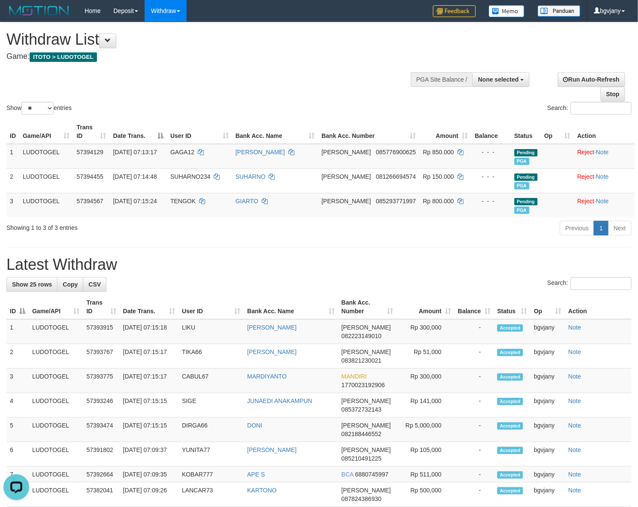
click at [273, 70] on div "Show ** ** ** *** entries Search:" at bounding box center [319, 69] width 638 height 94
copy tr "07:15:15 DIRGA66 DONI"
drag, startPoint x: 231, startPoint y: 428, endPoint x: 124, endPoint y: 434, distance: 107.5
click at [124, 434] on tr "5 LUDOTOGEL 57393474 01/09/2025 07:15:15 DIRGA66 DONI DANA 082188446552 Rp 5,00…" at bounding box center [319, 429] width 626 height 24
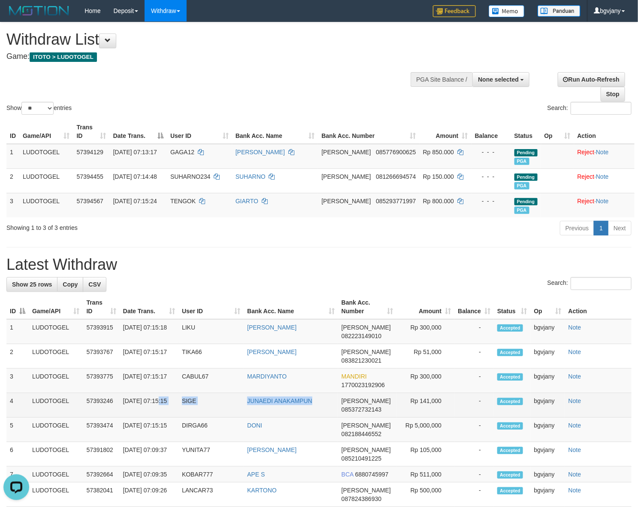
copy tr "7:15:15 SIGE JUNAEDI ANAKAMPUN"
drag, startPoint x: 321, startPoint y: 406, endPoint x: 126, endPoint y: 415, distance: 195.1
click at [126, 415] on tr "4 LUDOTOGEL 57393246 01/09/2025 07:15:15 SIGE JUNAEDI ANAKAMPUN DANA 0853727321…" at bounding box center [319, 405] width 626 height 24
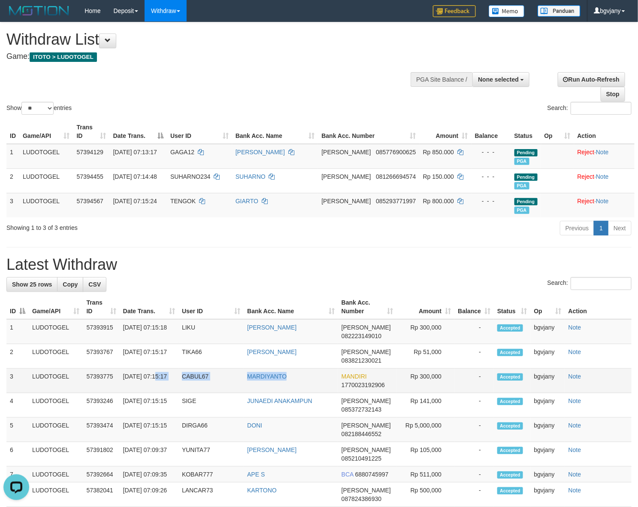
copy tr "07:15:17 CABUL67 MARDIYANTO"
drag, startPoint x: 190, startPoint y: 390, endPoint x: 125, endPoint y: 391, distance: 65.3
click at [125, 391] on tr "3 LUDOTOGEL 57393775 01/09/2025 07:15:17 CABUL67 MARDIYANTO MANDIRI 17700231929…" at bounding box center [319, 380] width 626 height 24
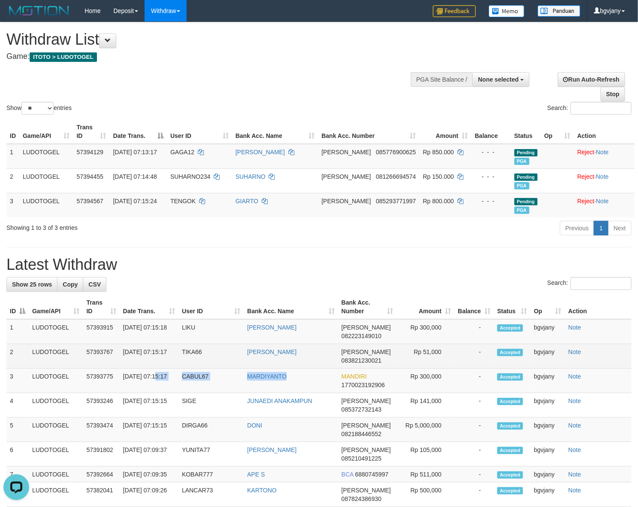
copy tr "7:15:17 TIKA66 IMAS NURHAYATI"
drag, startPoint x: 315, startPoint y: 353, endPoint x: 126, endPoint y: 366, distance: 189.3
click at [126, 366] on tr "2 LUDOTOGEL 57393767 01/09/2025 07:15:17 TIKA66 IMAS NURHAYATI DANA 08382123002…" at bounding box center [319, 356] width 626 height 24
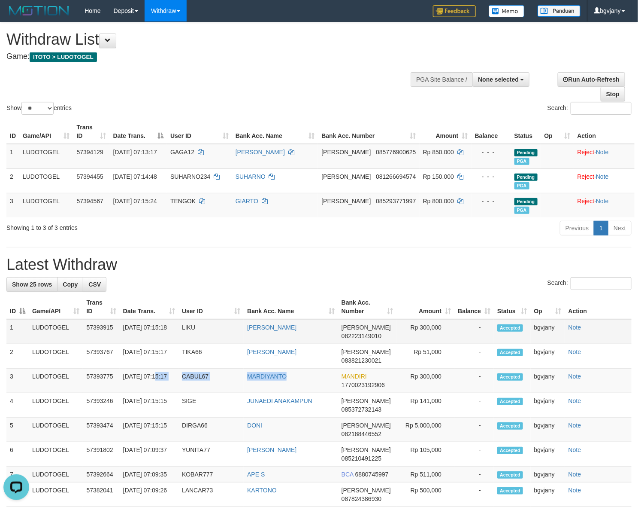
copy tr "07:15:18 LIKU ANDI KURNIAWAN"
drag, startPoint x: 276, startPoint y: 330, endPoint x: 122, endPoint y: 339, distance: 153.6
click at [122, 339] on tr "1 LUDOTOGEL 57393915 01/09/2025 07:15:18 LIKU ANDI KURNIAWAN DANA 082223149010 …" at bounding box center [319, 331] width 626 height 25
click at [431, 325] on td "Rp 300,000" at bounding box center [426, 331] width 58 height 25
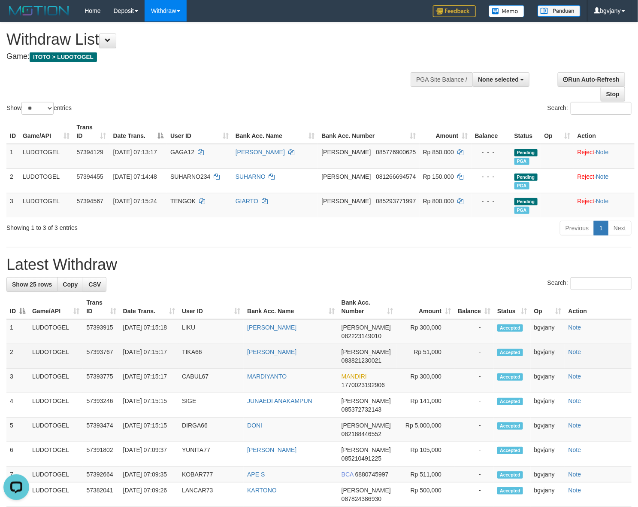
click at [437, 351] on td "Rp 51,000" at bounding box center [426, 356] width 58 height 24
copy td "51,000"
click at [437, 351] on td "Rp 51,000" at bounding box center [426, 356] width 58 height 24
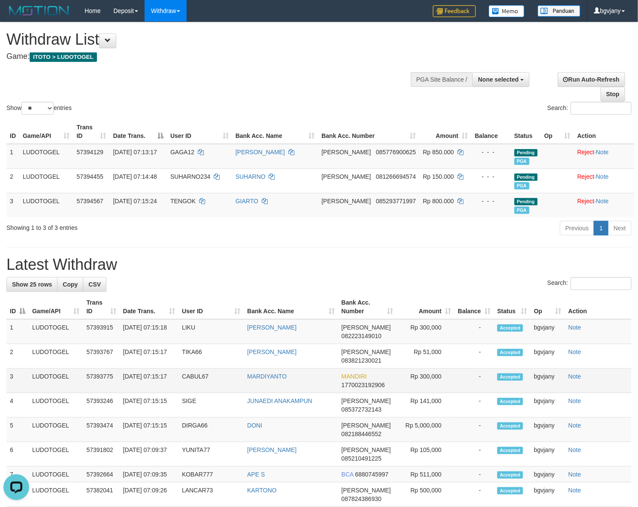
click at [439, 376] on td "Rp 300,000" at bounding box center [426, 380] width 58 height 24
copy td "300,000"
click at [439, 376] on td "Rp 300,000" at bounding box center [426, 380] width 58 height 24
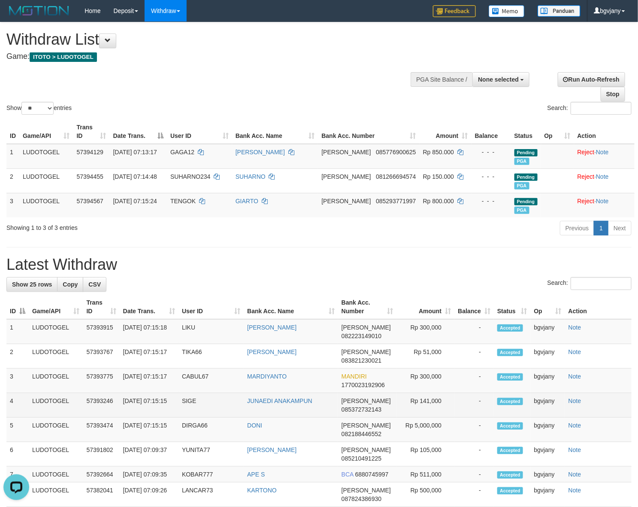
click at [436, 398] on td "Rp 141,000" at bounding box center [426, 405] width 58 height 24
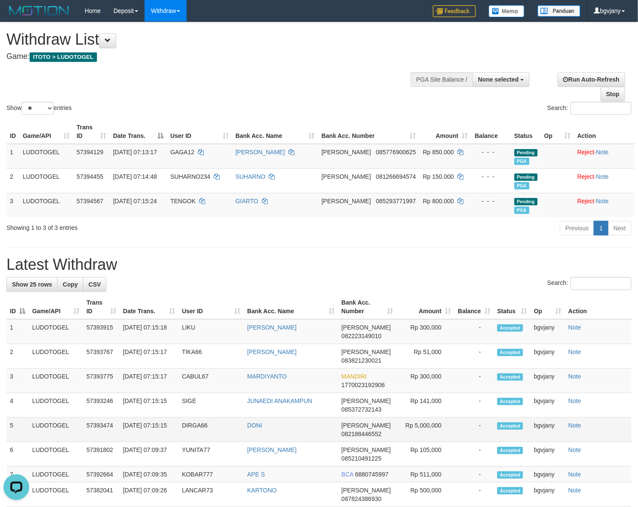
click at [432, 421] on td "Rp 5,000,000" at bounding box center [426, 429] width 58 height 24
copy td "5,000,000"
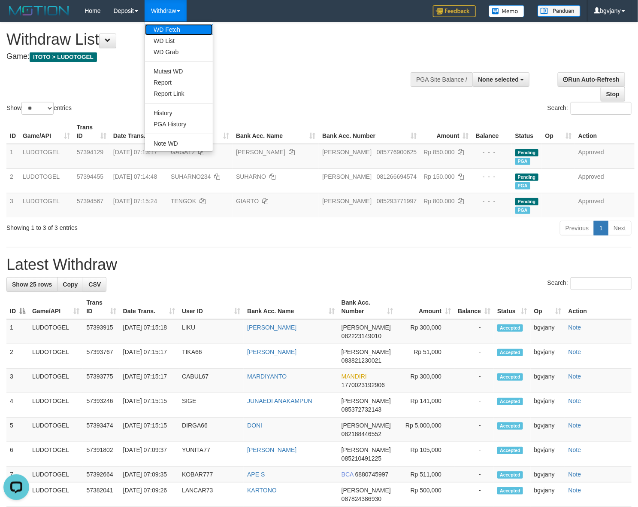
click at [174, 28] on link "WD Fetch" at bounding box center [179, 29] width 68 height 11
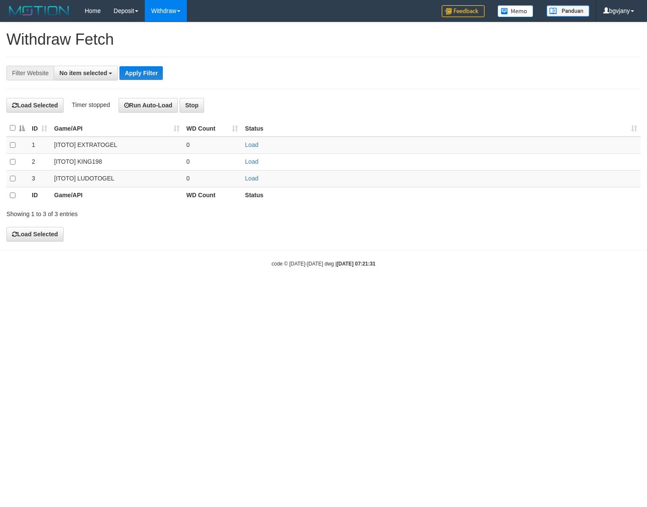
select select
click at [251, 177] on link "Load" at bounding box center [251, 178] width 13 height 7
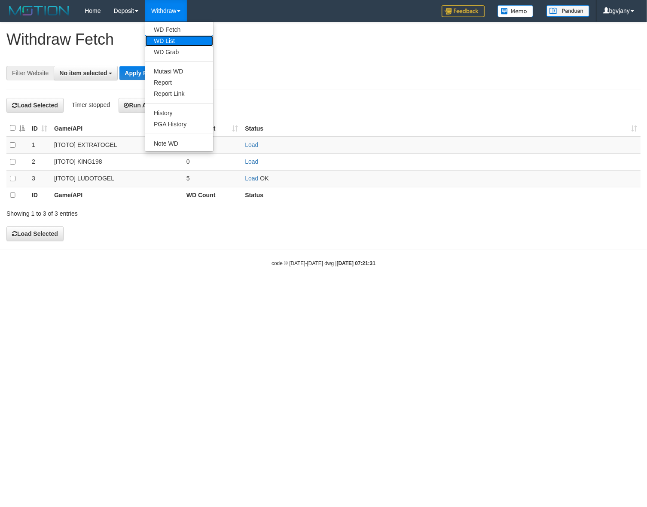
click at [175, 41] on link "WD List" at bounding box center [179, 40] width 68 height 11
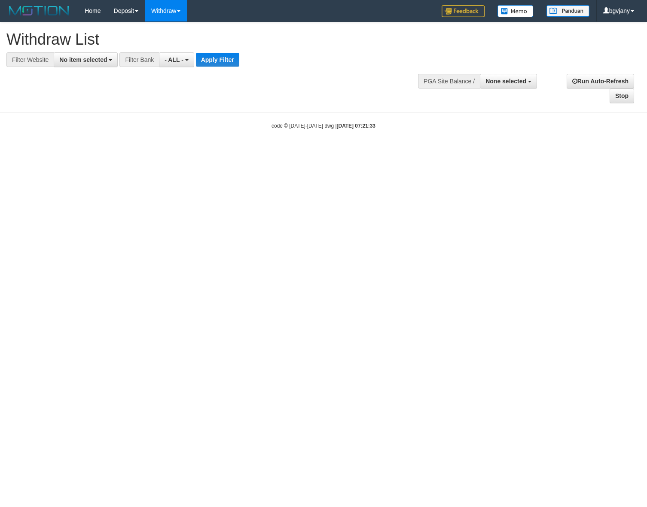
select select
click at [95, 62] on span "No item selected" at bounding box center [83, 59] width 48 height 7
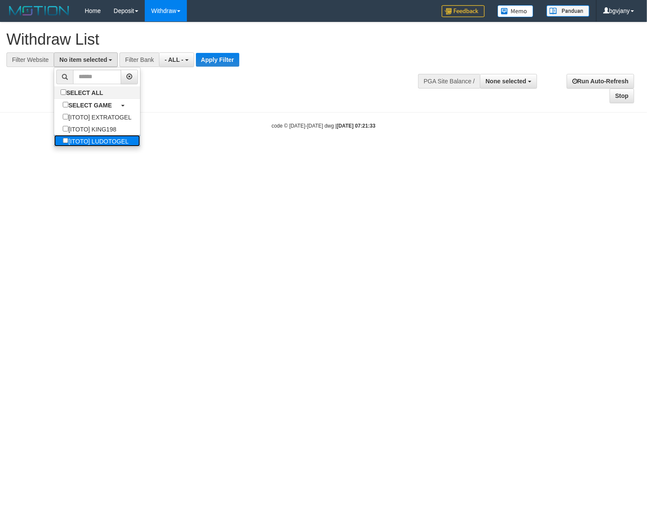
click at [118, 147] on label "[ITOTO] LUDOTOGEL" at bounding box center [95, 141] width 83 height 12
select select "****"
click at [219, 61] on button "Apply Filter" at bounding box center [230, 60] width 43 height 14
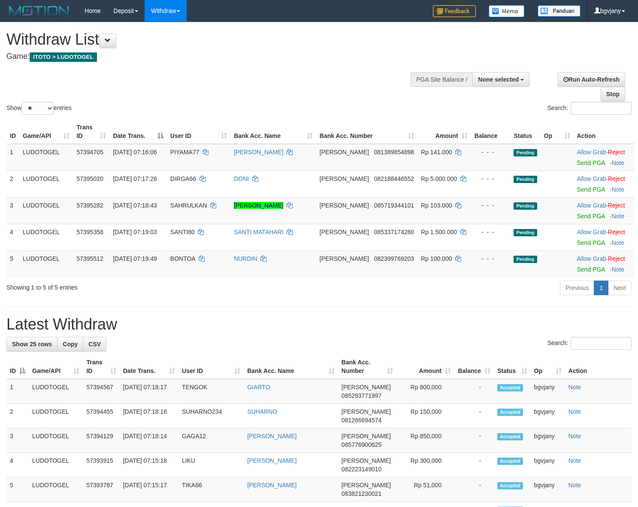
select select
select select "**"
click at [275, 290] on div "Previous 1 Next" at bounding box center [452, 288] width 359 height 18
click at [589, 164] on link "Send PGA" at bounding box center [591, 162] width 28 height 7
click at [582, 188] on link "Send PGA" at bounding box center [591, 189] width 28 height 7
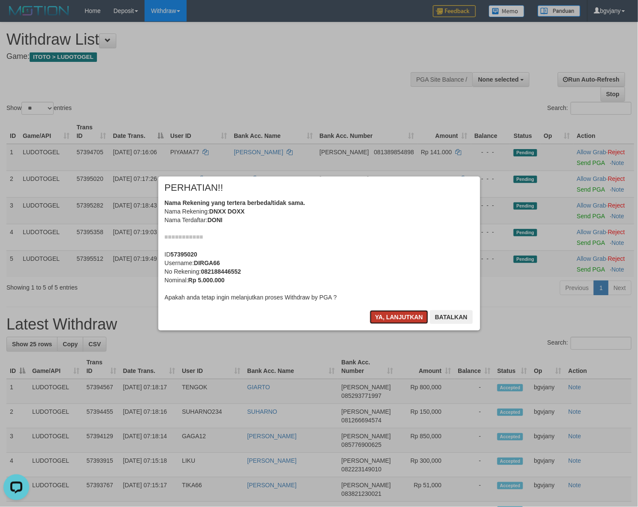
click at [394, 323] on button "Ya, lanjutkan" at bounding box center [399, 317] width 58 height 14
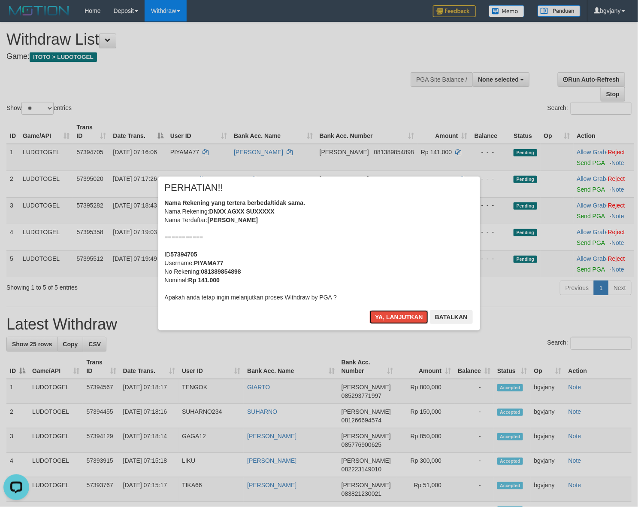
click at [394, 323] on button "Ya, lanjutkan" at bounding box center [399, 317] width 58 height 14
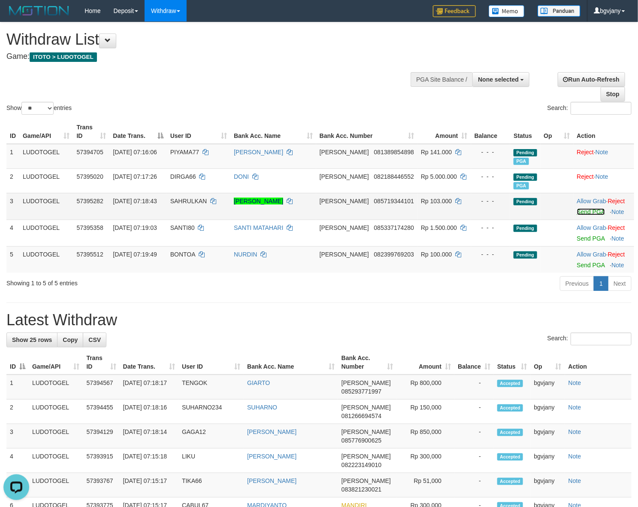
click at [577, 209] on link "Send PGA" at bounding box center [591, 211] width 28 height 7
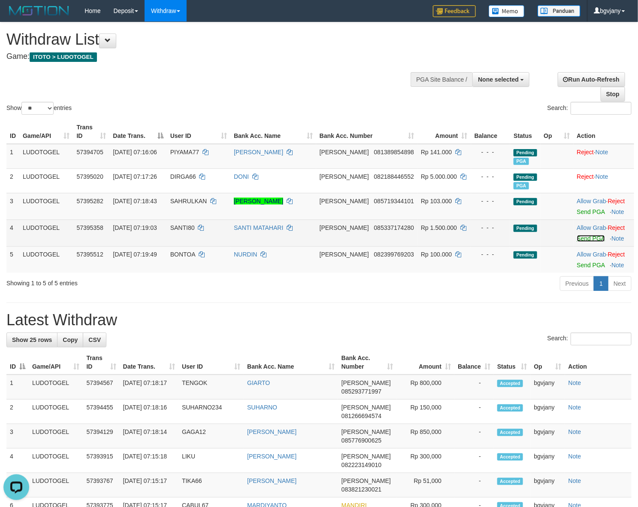
click at [577, 239] on link "Send PGA" at bounding box center [591, 238] width 28 height 7
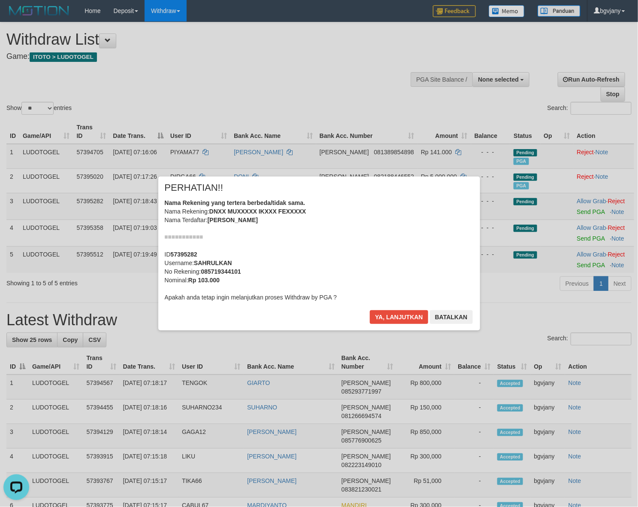
click at [571, 263] on div "× PERHATIAN!! Nama Rekening yang tertera berbeda/tidak sama. Nama Rekening: DNX…" at bounding box center [319, 253] width 638 height 188
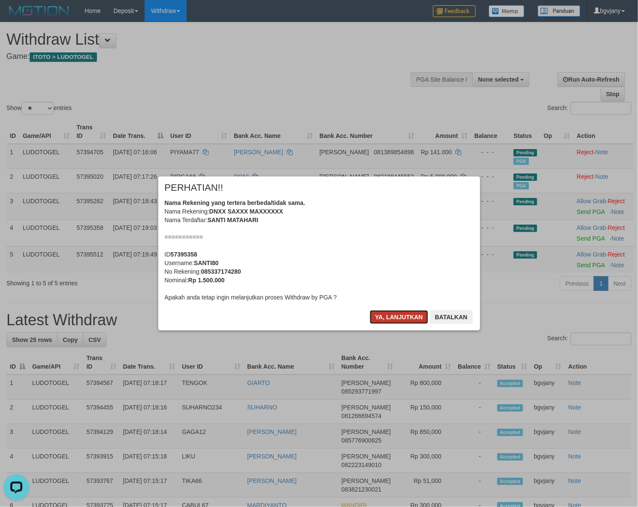
click at [395, 316] on button "Ya, lanjutkan" at bounding box center [399, 317] width 58 height 14
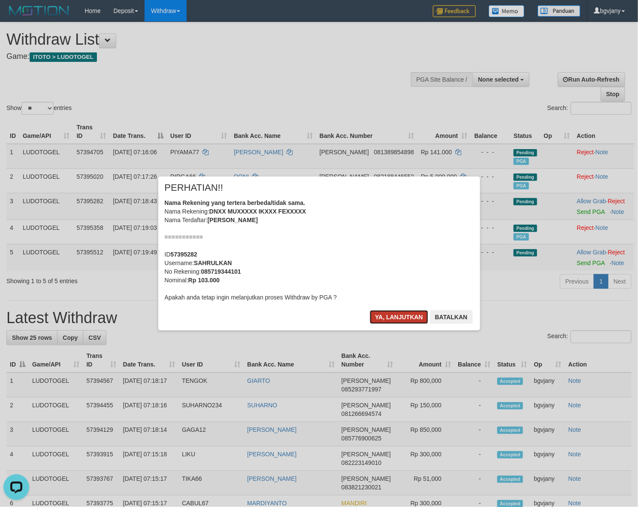
click at [396, 315] on button "Ya, lanjutkan" at bounding box center [399, 317] width 58 height 14
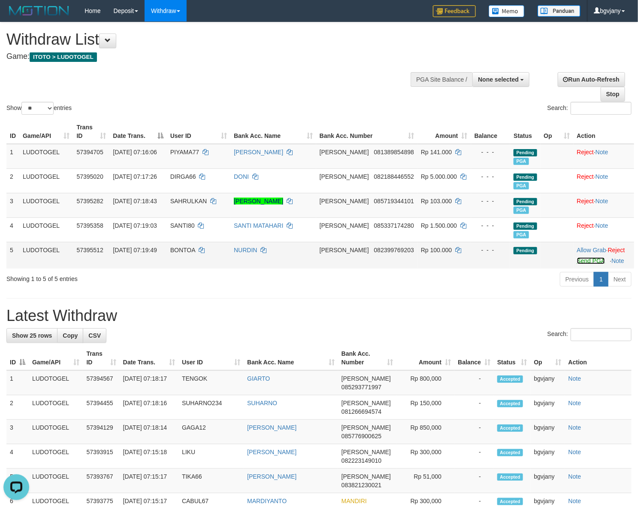
click at [577, 259] on link "Send PGA" at bounding box center [591, 260] width 28 height 7
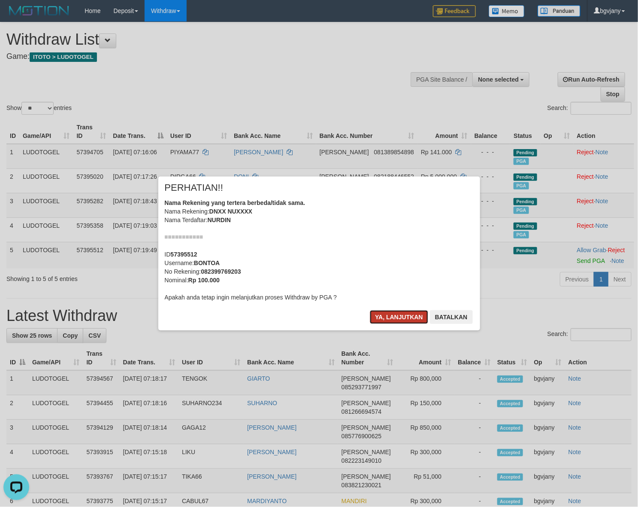
click at [395, 318] on button "Ya, lanjutkan" at bounding box center [399, 317] width 58 height 14
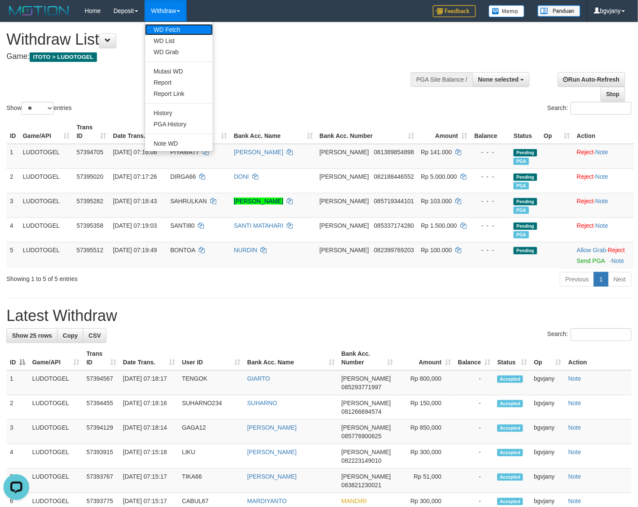
click at [177, 33] on link "WD Fetch" at bounding box center [179, 29] width 68 height 11
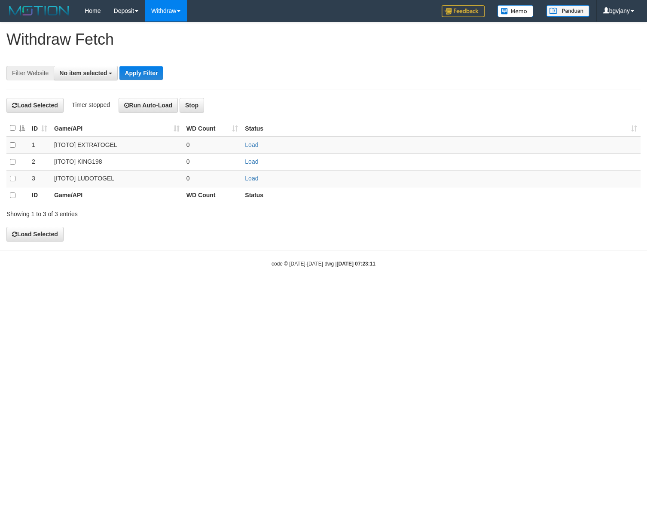
select select
click at [256, 172] on td "Load" at bounding box center [440, 178] width 399 height 17
click at [253, 177] on link "Load" at bounding box center [251, 178] width 13 height 7
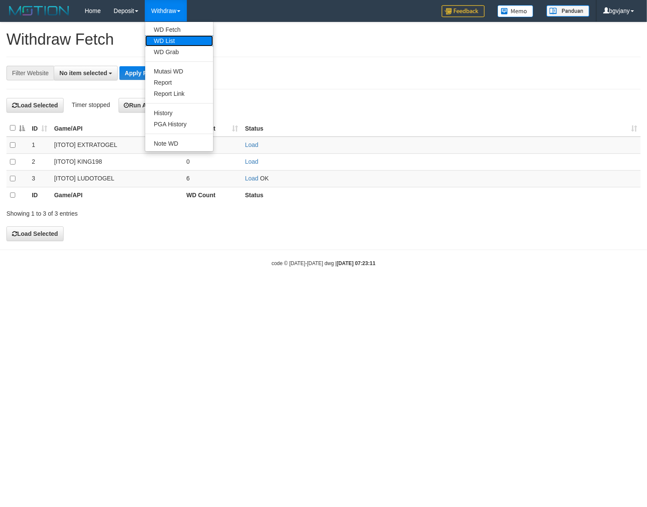
click at [177, 42] on link "WD List" at bounding box center [179, 40] width 68 height 11
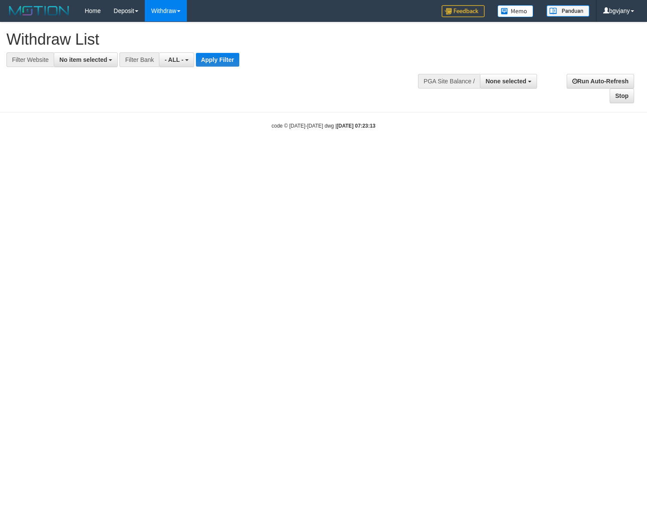
select select
click at [129, 58] on div "Filter Bank" at bounding box center [138, 59] width 39 height 15
click at [115, 60] on button "No item selected" at bounding box center [86, 59] width 64 height 15
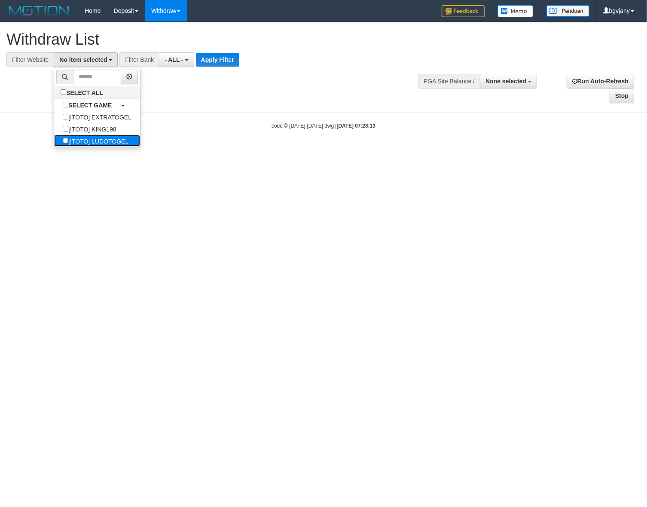
click at [114, 137] on label "[ITOTO] LUDOTOGEL" at bounding box center [95, 141] width 83 height 12
select select "****"
click at [220, 60] on button "Apply Filter" at bounding box center [230, 60] width 43 height 14
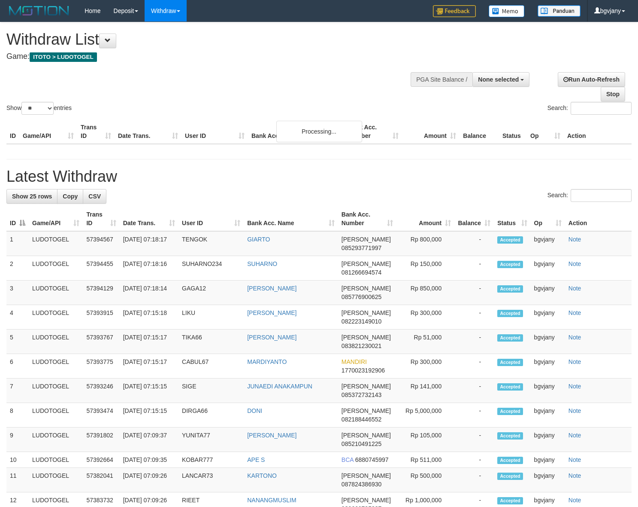
select select
select select "**"
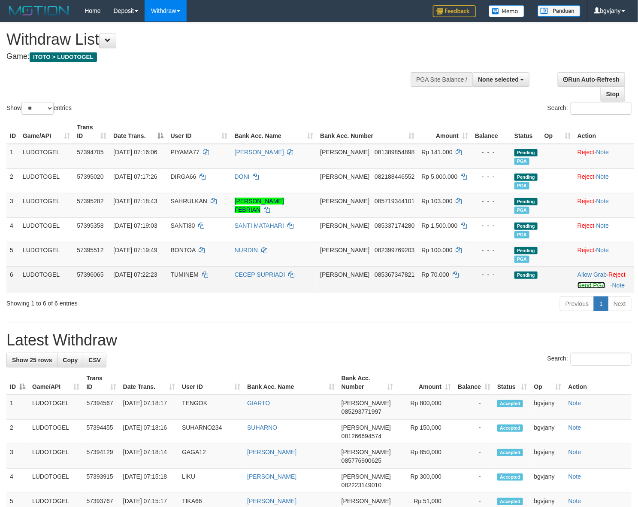
click at [578, 284] on link "Send PGA" at bounding box center [592, 285] width 28 height 7
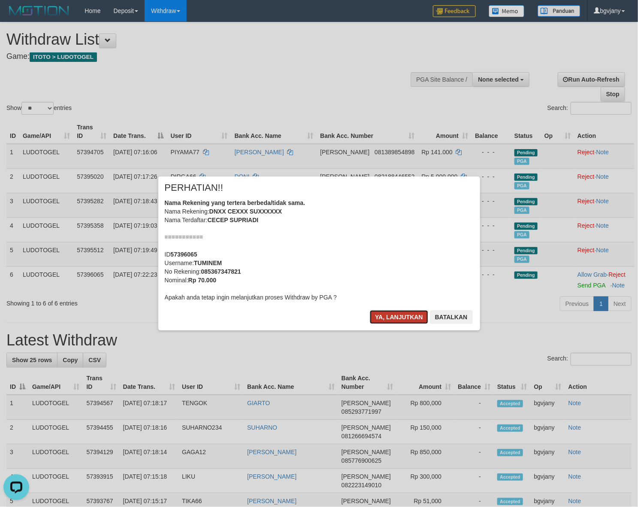
click at [377, 318] on button "Ya, lanjutkan" at bounding box center [399, 317] width 58 height 14
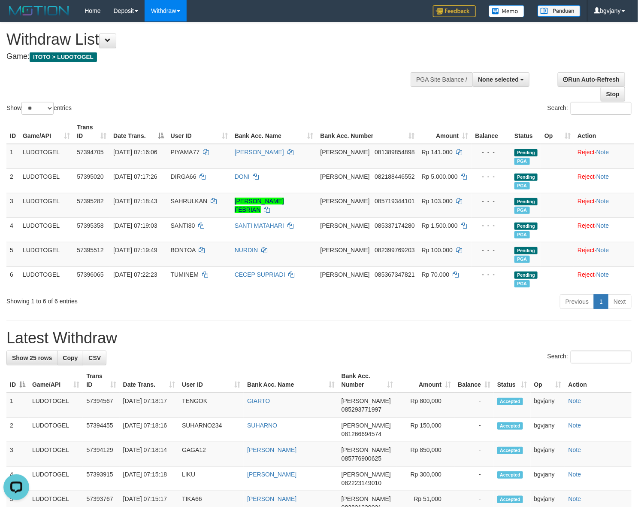
click at [270, 68] on div "Show ** ** ** *** entries Search:" at bounding box center [319, 69] width 638 height 94
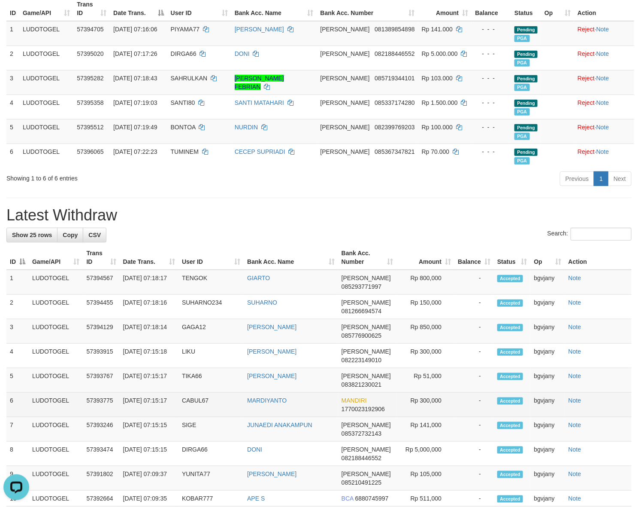
scroll to position [179, 0]
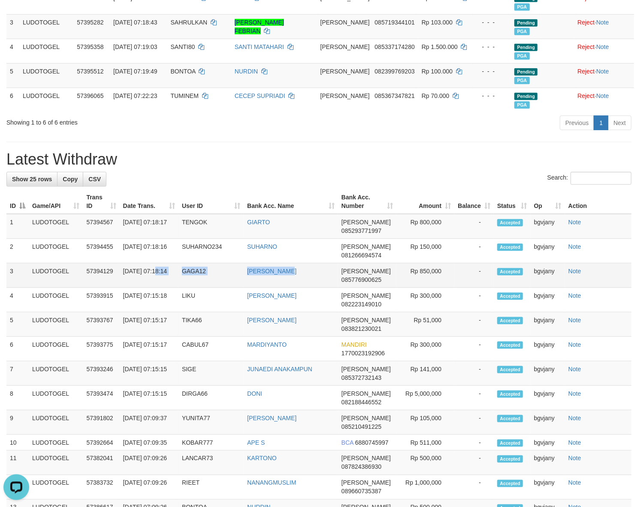
copy tr "07:18:14 GAGA12 REGA PRAYOGA"
drag, startPoint x: 241, startPoint y: 272, endPoint x: 122, endPoint y: 283, distance: 119.5
click at [122, 283] on tr "3 LUDOTOGEL 57394129 01/09/2025 07:18:14 GAGA12 REGA PRAYOGA DANA 085776900625 …" at bounding box center [319, 275] width 626 height 24
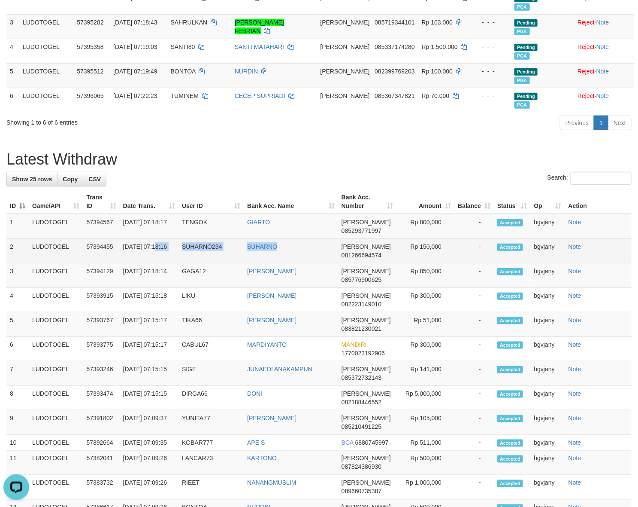
copy tr "07:18:16 SUHARNO234 SUHARNO"
drag, startPoint x: 299, startPoint y: 249, endPoint x: 123, endPoint y: 261, distance: 176.8
click at [123, 261] on tr "2 LUDOTOGEL 57394455 01/09/2025 07:18:16 SUHARNO234 SUHARNO DANA 081266694574 R…" at bounding box center [319, 251] width 626 height 24
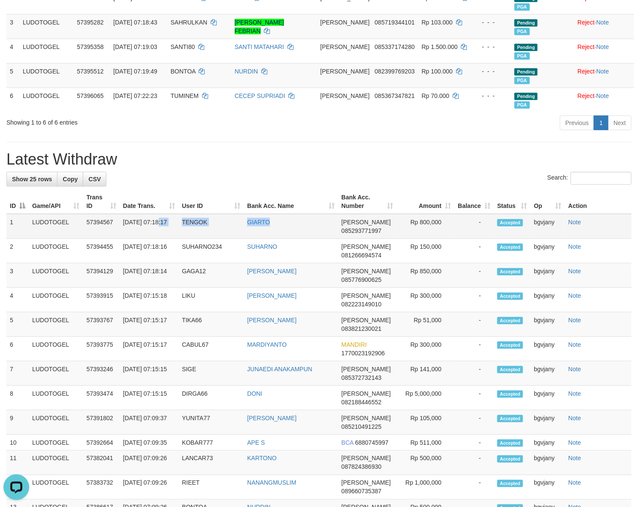
copy tr "7:18:17 TENGOK GIARTO"
drag, startPoint x: 295, startPoint y: 229, endPoint x: 125, endPoint y: 228, distance: 169.6
click at [125, 228] on tr "1 LUDOTOGEL 57394567 01/09/2025 07:18:17 TENGOK GIARTO DANA 085293771997 Rp 800…" at bounding box center [319, 226] width 626 height 25
click at [437, 220] on td "Rp 800,000" at bounding box center [426, 226] width 58 height 25
click at [429, 222] on td "Rp 800,000" at bounding box center [426, 226] width 58 height 25
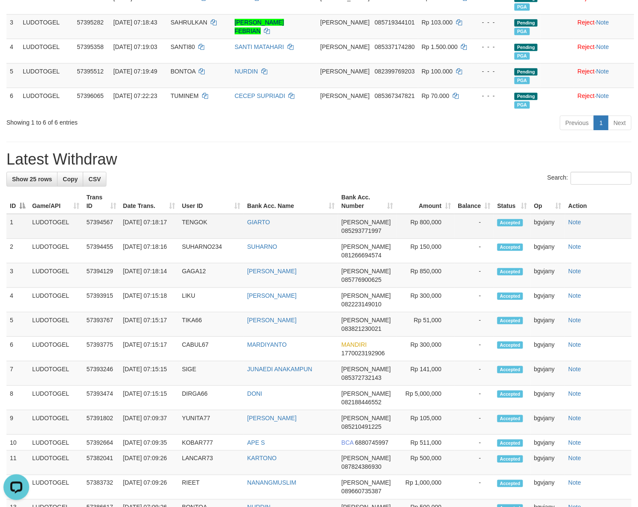
copy td "800,000"
click at [429, 222] on td "Rp 800,000" at bounding box center [426, 226] width 58 height 25
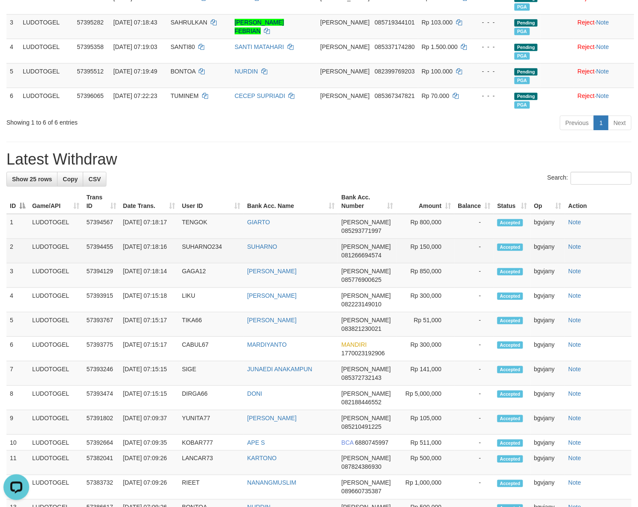
click at [432, 247] on td "Rp 150,000" at bounding box center [426, 251] width 58 height 24
copy td "150,000"
click at [432, 247] on td "Rp 150,000" at bounding box center [426, 251] width 58 height 24
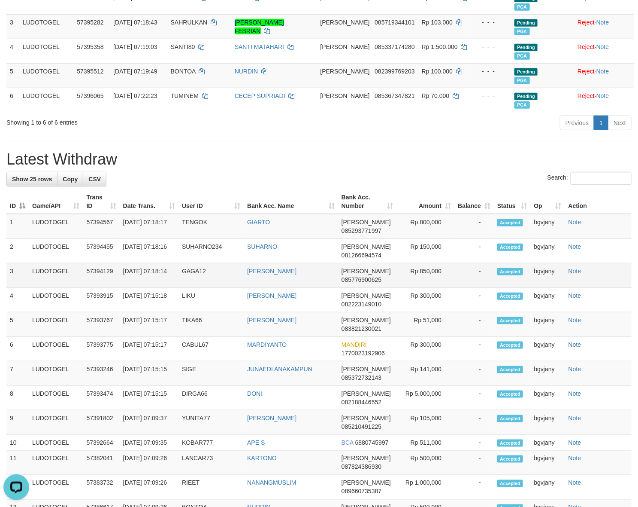
click at [431, 270] on td "Rp 850,000" at bounding box center [426, 275] width 58 height 24
copy td "850,000"
click at [431, 270] on td "Rp 850,000" at bounding box center [426, 275] width 58 height 24
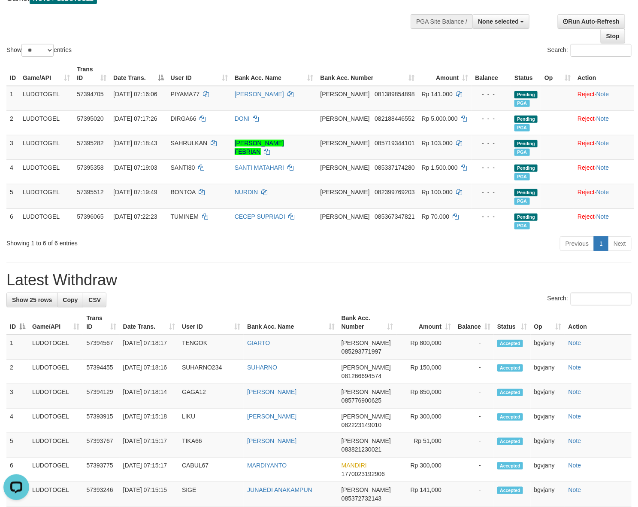
scroll to position [0, 0]
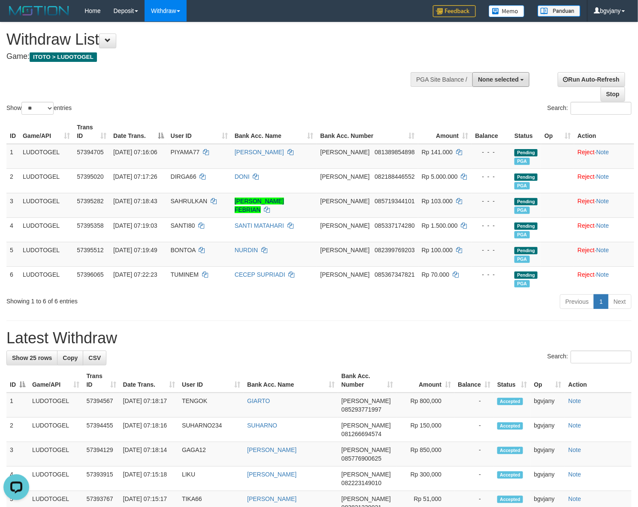
drag, startPoint x: 514, startPoint y: 80, endPoint x: 508, endPoint y: 104, distance: 24.8
click at [514, 80] on span "None selected" at bounding box center [498, 79] width 41 height 7
click at [490, 147] on label "[ITOTO] LUDOTOGEL" at bounding box center [484, 145] width 89 height 11
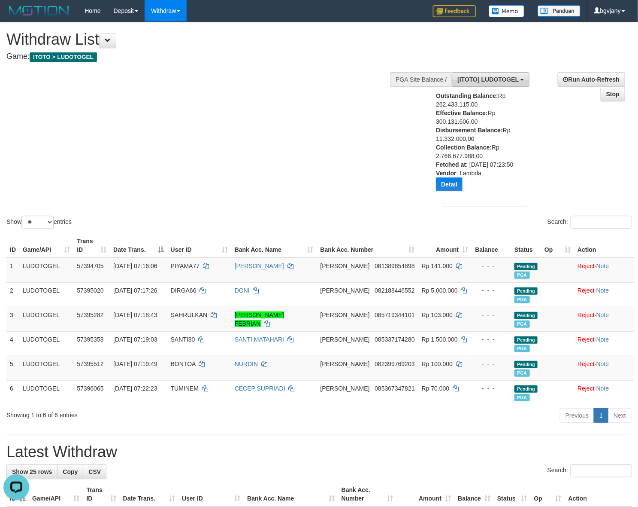
click at [501, 80] on span "[ITOTO] LUDOTOGEL" at bounding box center [488, 79] width 61 height 7
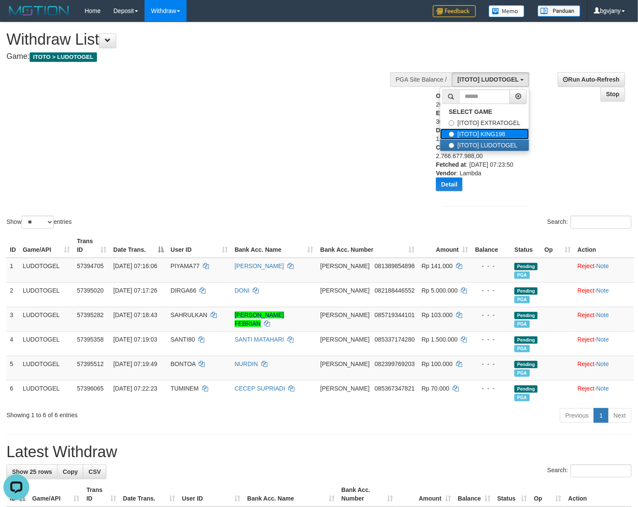
click at [483, 131] on label "[ITOTO] KING198" at bounding box center [484, 133] width 89 height 11
select select "****"
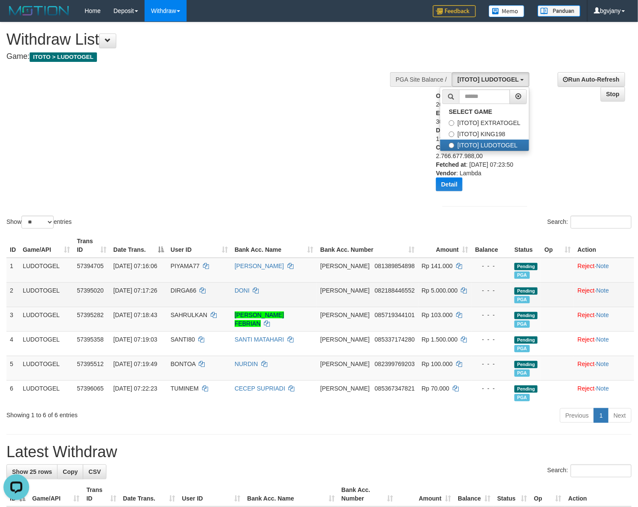
scroll to position [21, 0]
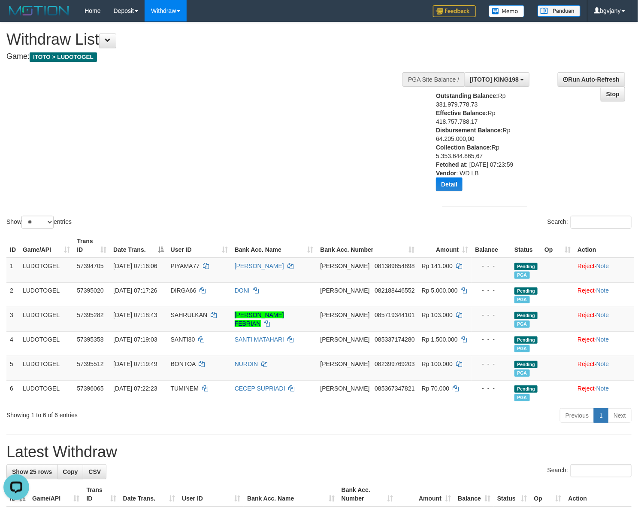
click at [439, 197] on div "Outstanding Balance: Rp 381.979.778,73 Effective Balance: Rp 418.757.788,17 Dis…" at bounding box center [477, 144] width 82 height 106
click at [447, 191] on button "Detail" at bounding box center [449, 184] width 27 height 14
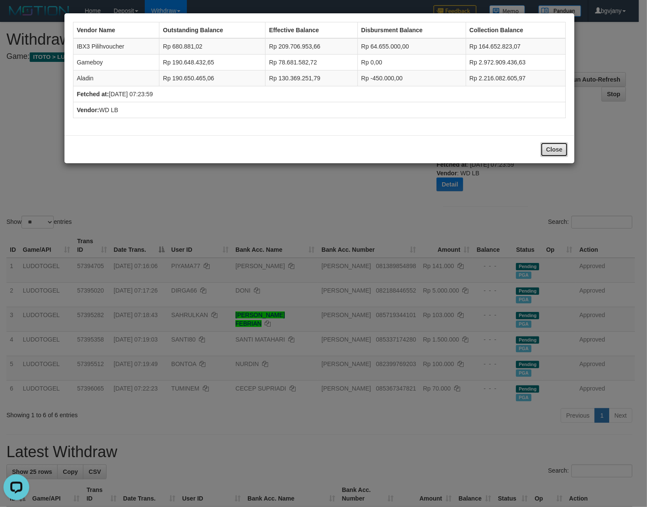
click at [559, 152] on button "Close" at bounding box center [553, 149] width 27 height 15
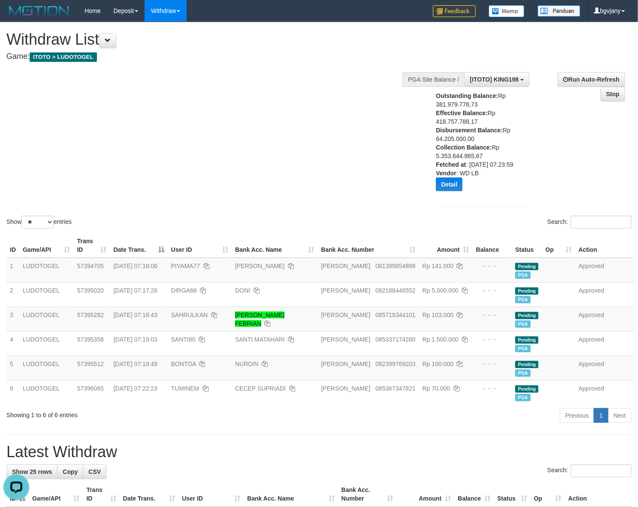
click at [263, 106] on div "Show ** ** ** *** entries Search:" at bounding box center [319, 126] width 638 height 208
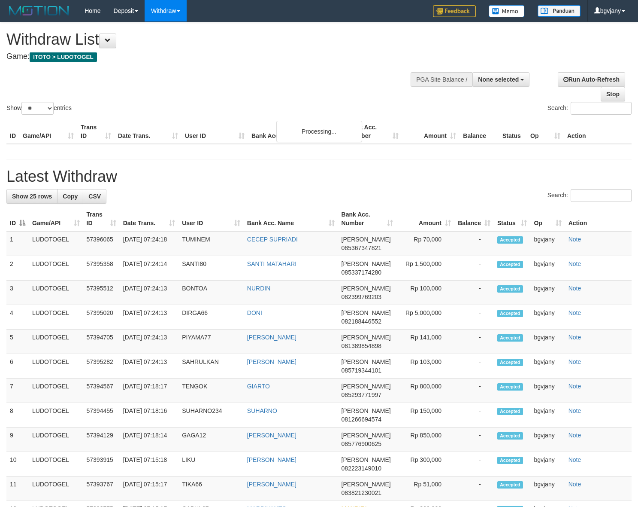
select select
select select "**"
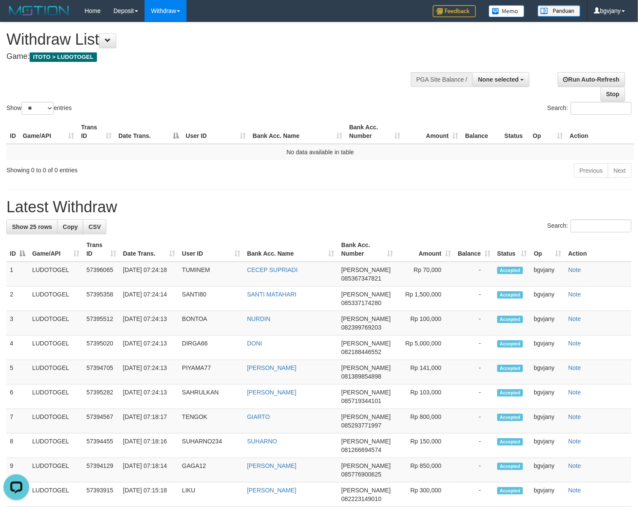
click at [301, 83] on div "Show ** ** ** *** entries Search:" at bounding box center [319, 69] width 638 height 94
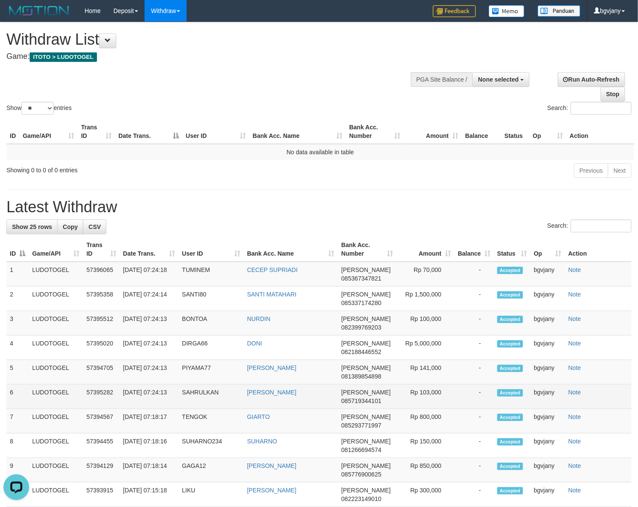
copy tr "7:24:13 SAHRULKAN [PERSON_NAME]"
drag, startPoint x: 322, startPoint y: 395, endPoint x: 125, endPoint y: 408, distance: 197.5
click at [125, 408] on tr "6 LUDOTOGEL 57395282 [DATE] 07:24:13 SAHRULKAN [PERSON_NAME] DANA 085719344101 …" at bounding box center [319, 396] width 626 height 24
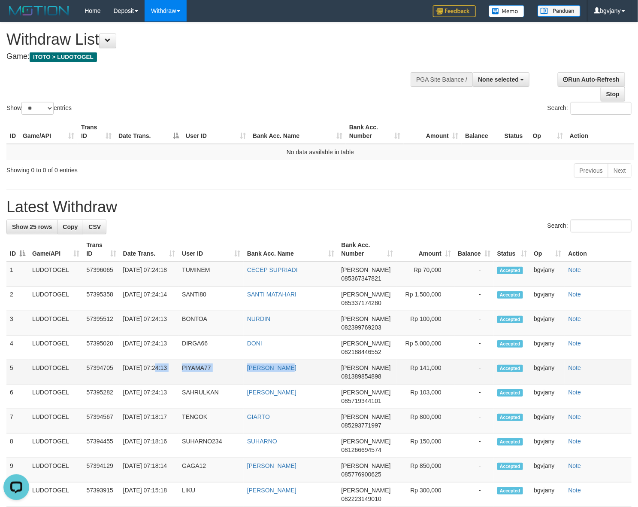
copy tr "07:24:13 PIYAMA77 [PERSON_NAME]"
drag, startPoint x: 309, startPoint y: 361, endPoint x: 124, endPoint y: 377, distance: 186.1
click at [124, 377] on tr "5 LUDOTOGEL 57394705 [DATE] 07:24:13 PIYAMA77 [PERSON_NAME] DANA 081389854898 R…" at bounding box center [319, 372] width 626 height 24
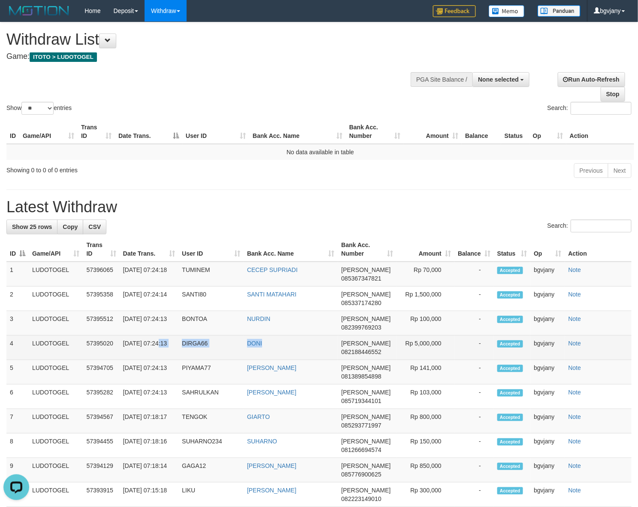
drag, startPoint x: 276, startPoint y: 343, endPoint x: 127, endPoint y: 357, distance: 149.7
click at [127, 357] on tr "4 LUDOTOGEL 57395020 [DATE] 07:24:13 DIRGA66 [PERSON_NAME] 082188446552 Rp 5,00…" at bounding box center [319, 347] width 626 height 24
copy tr "7:24:13 DIRGA66 DONI"
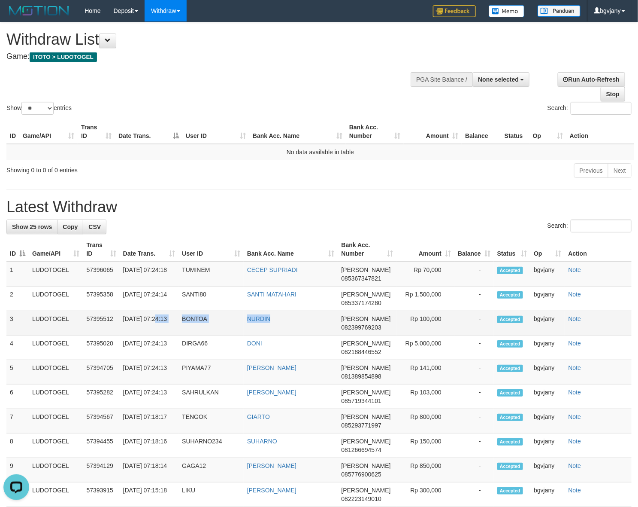
copy tr "07:24:13 [PERSON_NAME]"
drag, startPoint x: 303, startPoint y: 321, endPoint x: 123, endPoint y: 328, distance: 179.6
click at [123, 328] on tr "3 LUDOTOGEL 57395512 [DATE] 07:24:13 BONTOA [GEOGRAPHIC_DATA][PERSON_NAME] 0823…" at bounding box center [319, 323] width 626 height 24
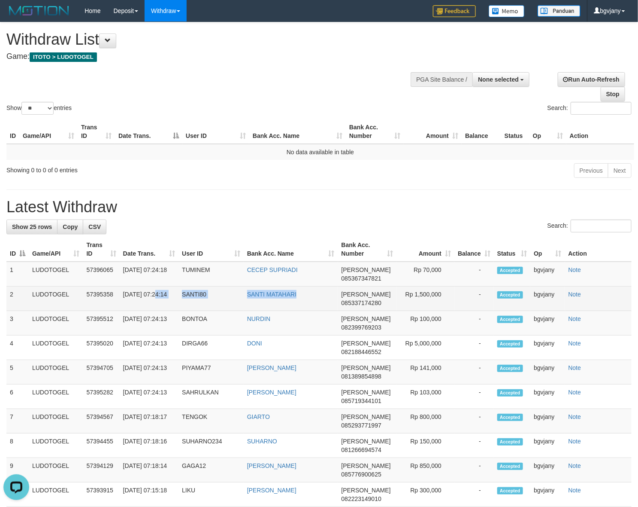
copy tr "07:24:14 SANTI80 SANTI MATAHARI"
drag, startPoint x: 310, startPoint y: 297, endPoint x: 123, endPoint y: 310, distance: 187.6
click at [123, 310] on tr "2 LUDOTOGEL 57395358 [DATE] 07:24:14 SANTI80 SANTI MATAHARI DANA 085337174280 R…" at bounding box center [319, 298] width 626 height 24
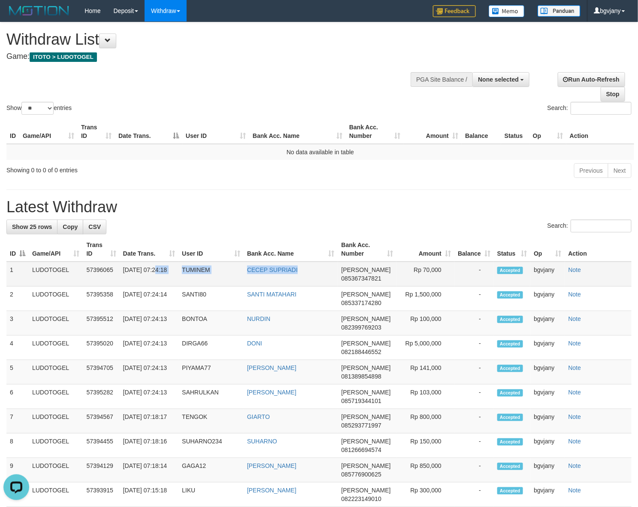
copy tr "07:24:18 TUMINEM CECEP SUPRIADI"
drag, startPoint x: 209, startPoint y: 272, endPoint x: 123, endPoint y: 278, distance: 86.1
click at [123, 278] on tr "1 LUDOTOGEL 57396065 [DATE] 07:24:18 [PERSON_NAME] [PERSON_NAME] 085367347821 R…" at bounding box center [319, 273] width 626 height 25
click at [440, 268] on td "Rp 70,000" at bounding box center [426, 273] width 58 height 25
click at [435, 268] on td "Rp 70,000" at bounding box center [426, 273] width 58 height 25
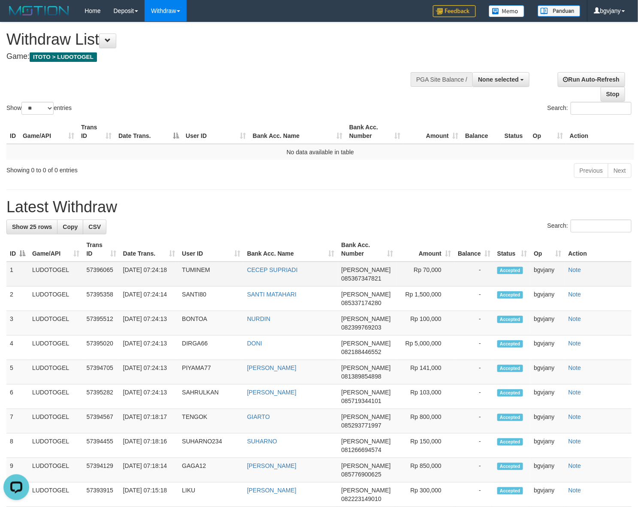
click at [435, 268] on td "Rp 70,000" at bounding box center [426, 273] width 58 height 25
copy td "70,000"
click at [428, 284] on td "Rp 70,000" at bounding box center [426, 273] width 58 height 25
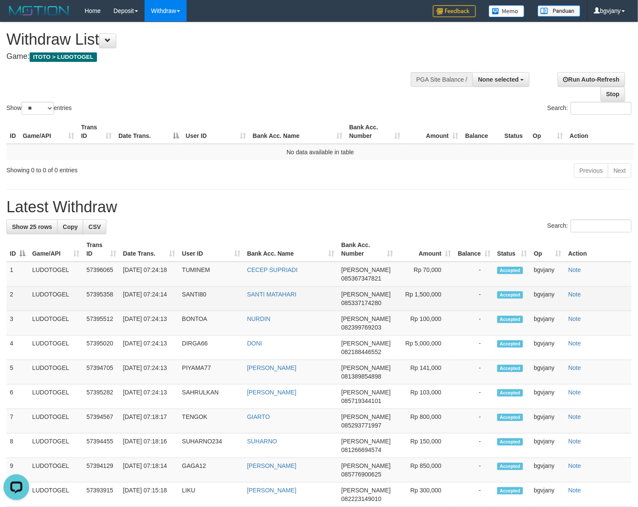
click at [428, 292] on td "Rp 1,500,000" at bounding box center [426, 298] width 58 height 24
copy td "1,500,000"
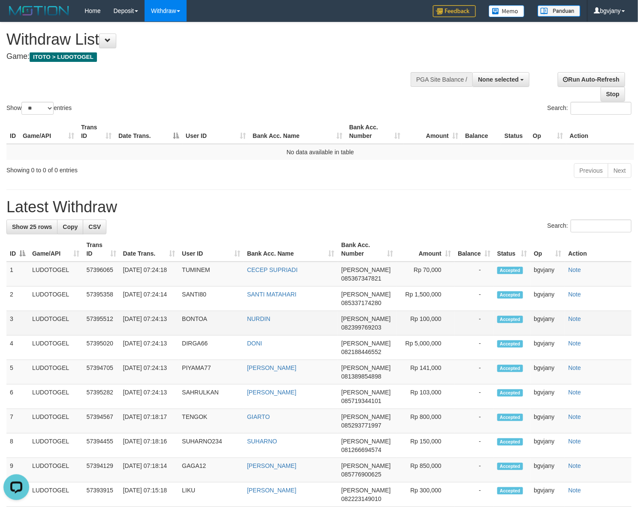
click at [434, 321] on td "Rp 100,000" at bounding box center [426, 323] width 58 height 24
copy td "100,000"
click at [434, 321] on td "Rp 100,000" at bounding box center [426, 323] width 58 height 24
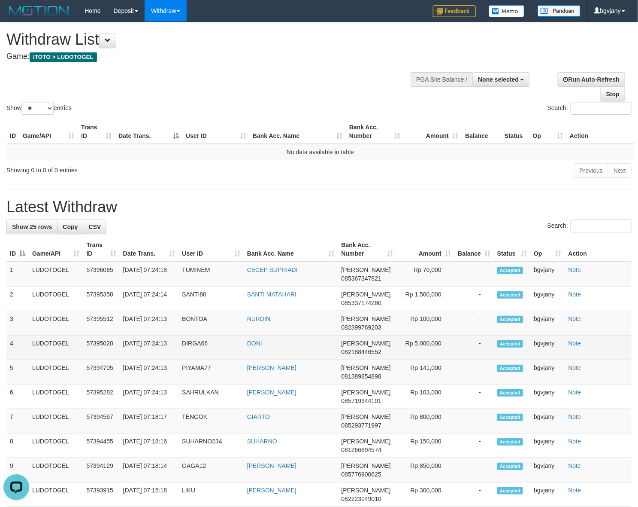
click at [425, 342] on td "Rp 5,000,000" at bounding box center [426, 347] width 58 height 24
copy td "5,000,000"
click at [425, 342] on td "Rp 5,000,000" at bounding box center [426, 347] width 58 height 24
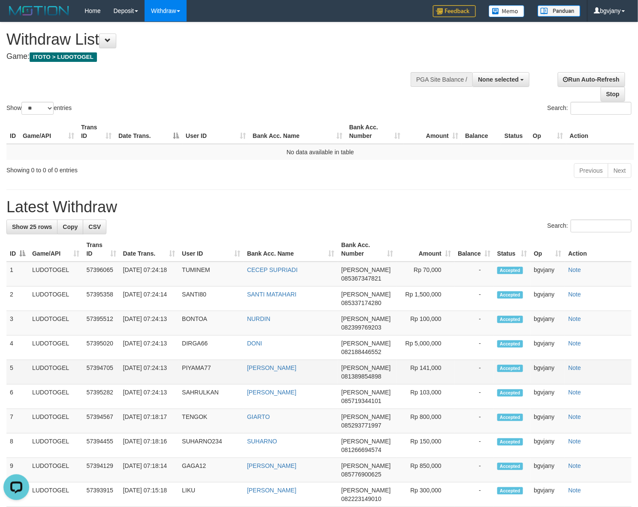
click at [425, 363] on td "Rp 141,000" at bounding box center [426, 372] width 58 height 24
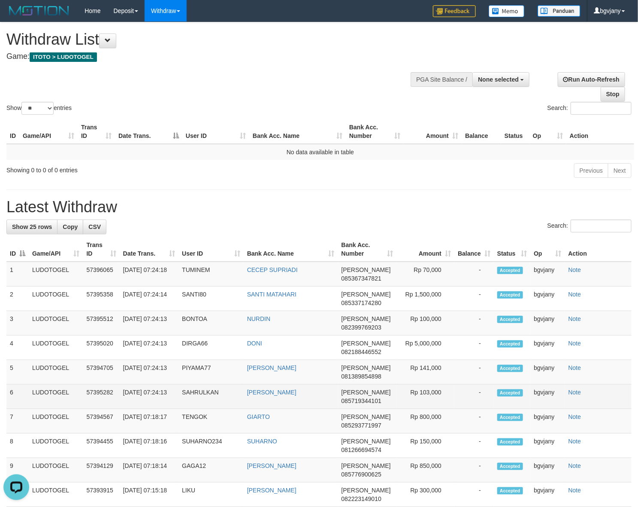
click at [432, 395] on td "Rp 103,000" at bounding box center [426, 396] width 58 height 24
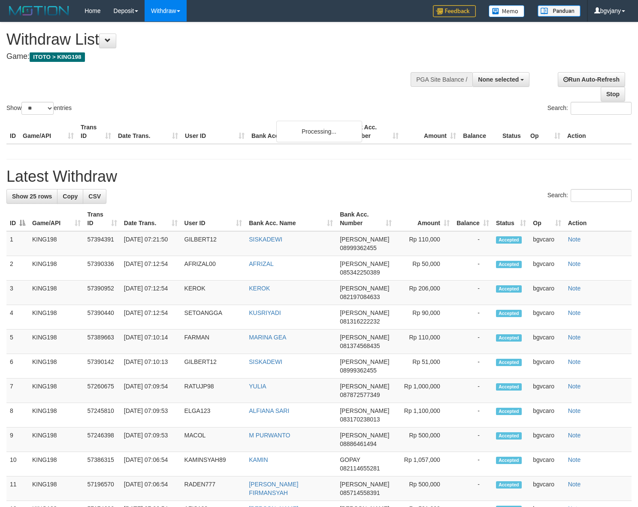
select select
select select "**"
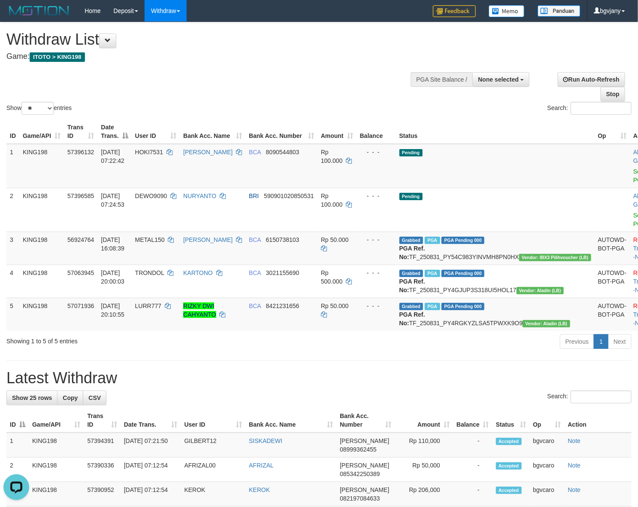
click at [332, 65] on div at bounding box center [319, 65] width 626 height 0
click at [634, 172] on link "Send PGA" at bounding box center [641, 175] width 14 height 15
click at [634, 214] on link "Send PGA" at bounding box center [641, 219] width 14 height 15
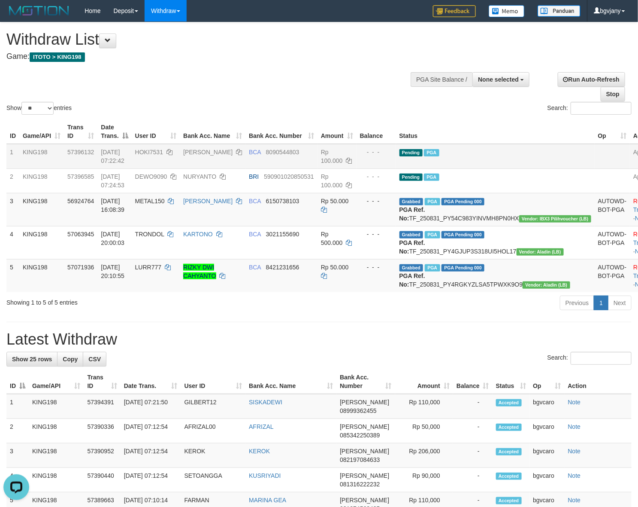
drag, startPoint x: 258, startPoint y: 91, endPoint x: 232, endPoint y: 92, distance: 25.4
click at [257, 91] on div "Show ** ** ** *** entries Search:" at bounding box center [319, 69] width 638 height 94
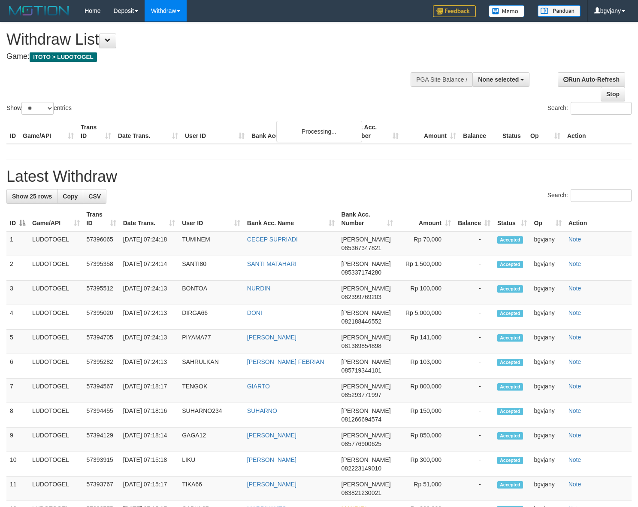
select select
select select "**"
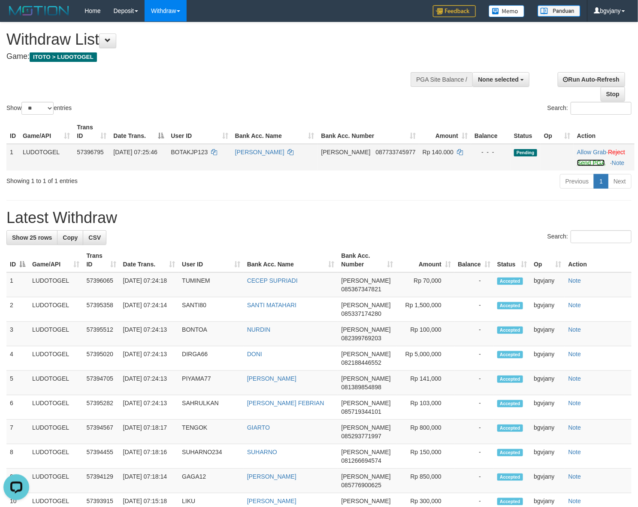
click at [592, 164] on link "Send PGA" at bounding box center [591, 162] width 28 height 7
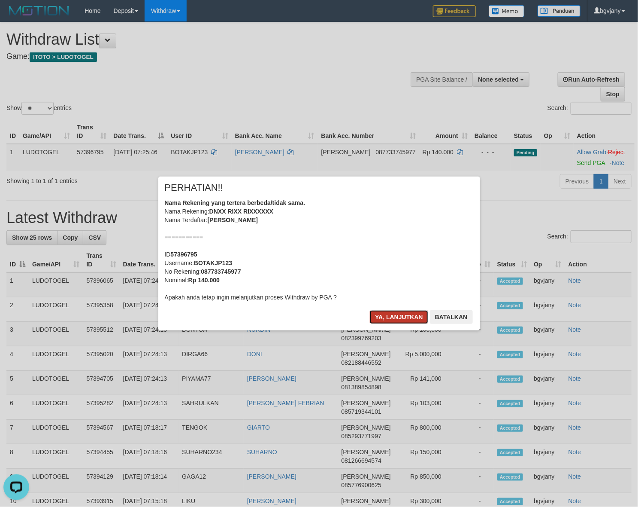
click at [390, 313] on button "Ya, lanjutkan" at bounding box center [399, 317] width 58 height 14
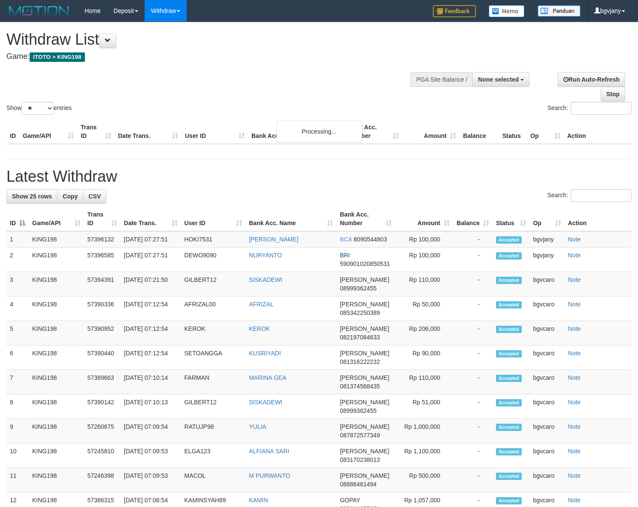
select select
select select "**"
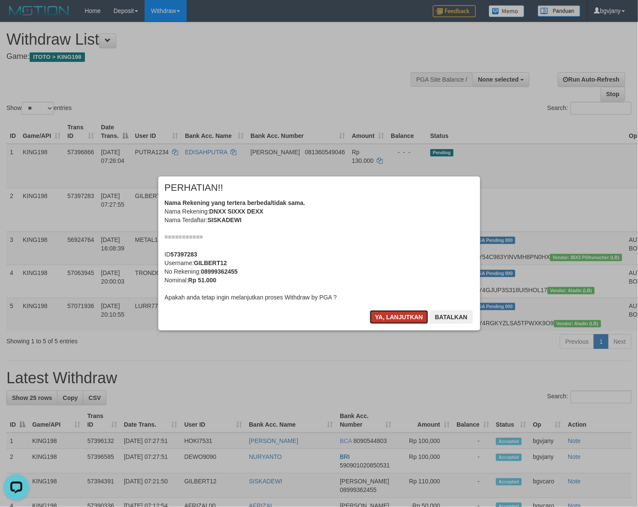
click at [386, 316] on button "Ya, lanjutkan" at bounding box center [399, 317] width 58 height 14
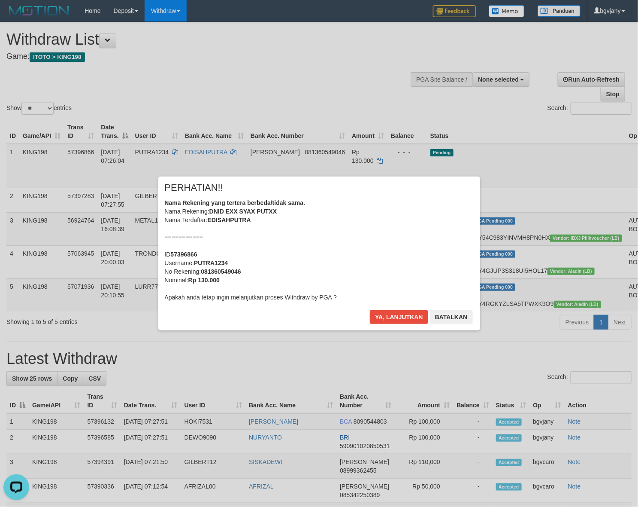
click at [419, 327] on div "Ya, lanjutkan Batalkan" at bounding box center [421, 320] width 104 height 20
click at [404, 318] on button "Ya, lanjutkan" at bounding box center [399, 317] width 58 height 14
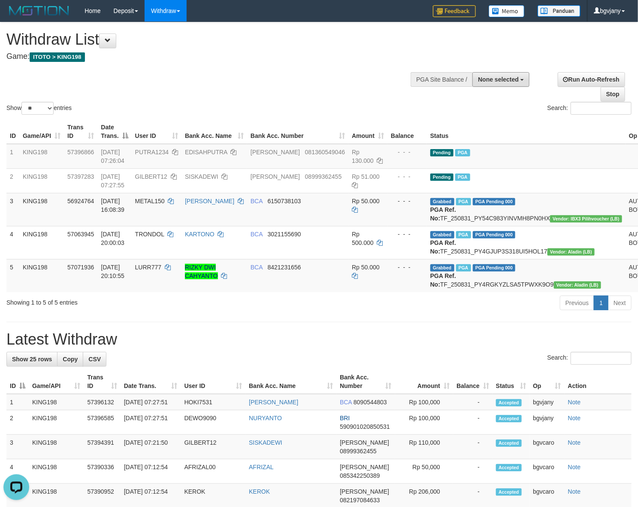
drag, startPoint x: 509, startPoint y: 79, endPoint x: 503, endPoint y: 103, distance: 25.1
click at [509, 79] on span "None selected" at bounding box center [498, 79] width 41 height 7
drag, startPoint x: 488, startPoint y: 145, endPoint x: 469, endPoint y: 145, distance: 18.9
click at [488, 145] on label "[ITOTO] LUDOTOGEL" at bounding box center [484, 145] width 89 height 11
select select "****"
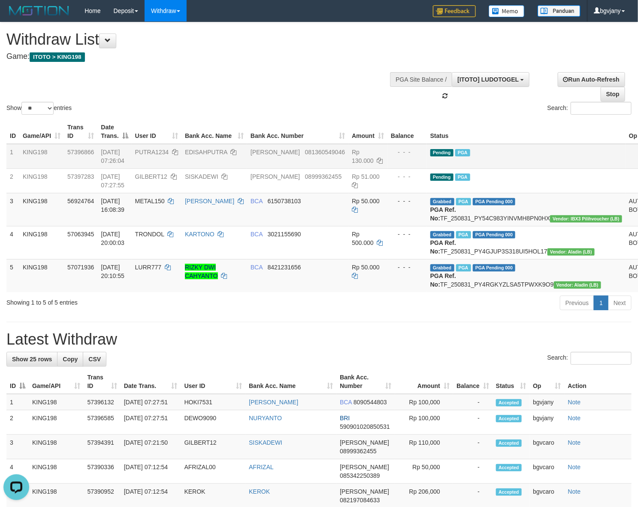
scroll to position [22, 0]
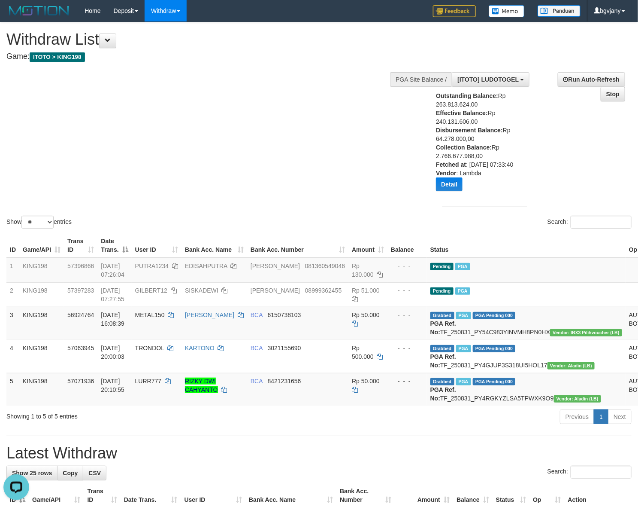
click at [299, 142] on div "Show ** ** ** *** entries Search:" at bounding box center [319, 126] width 638 height 208
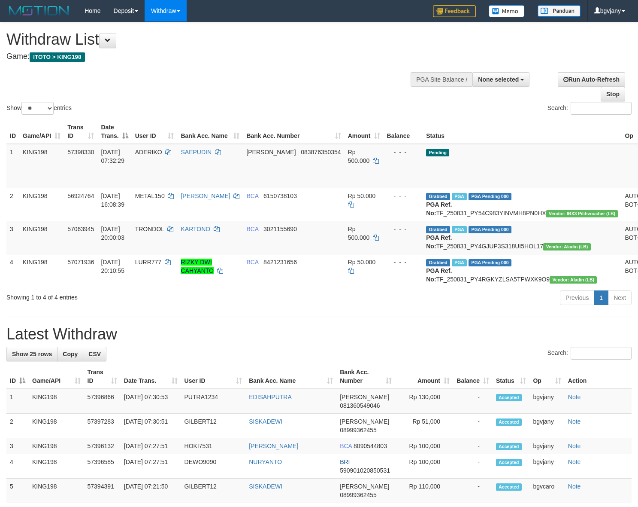
select select
select select "**"
click at [507, 157] on td "Pending" at bounding box center [522, 166] width 199 height 44
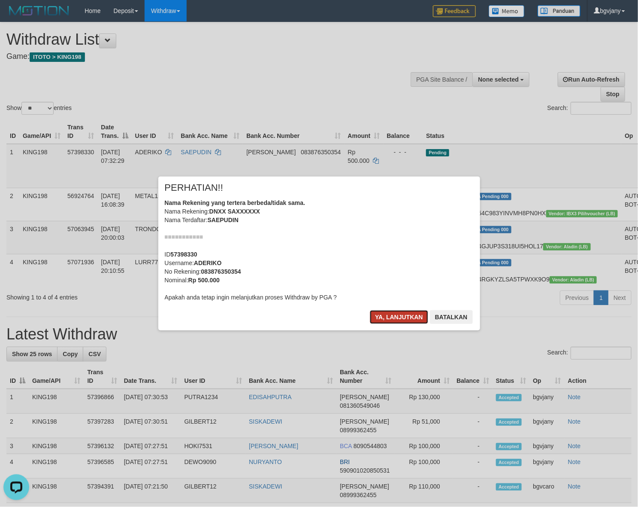
click at [383, 311] on button "Ya, lanjutkan" at bounding box center [399, 317] width 58 height 14
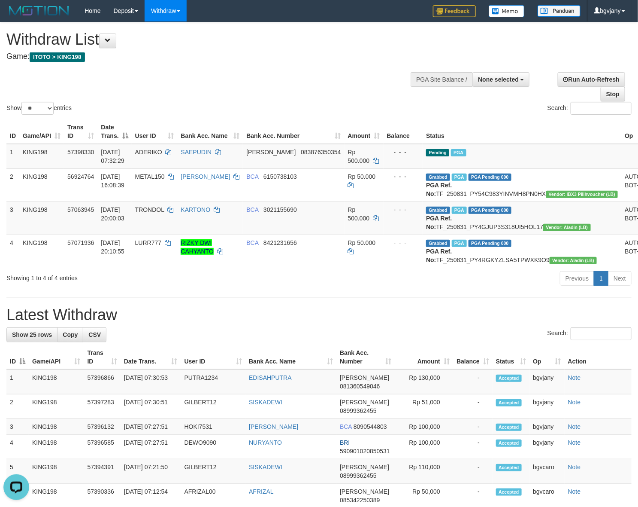
click at [190, 35] on h1 "Withdraw List" at bounding box center [211, 39] width 410 height 17
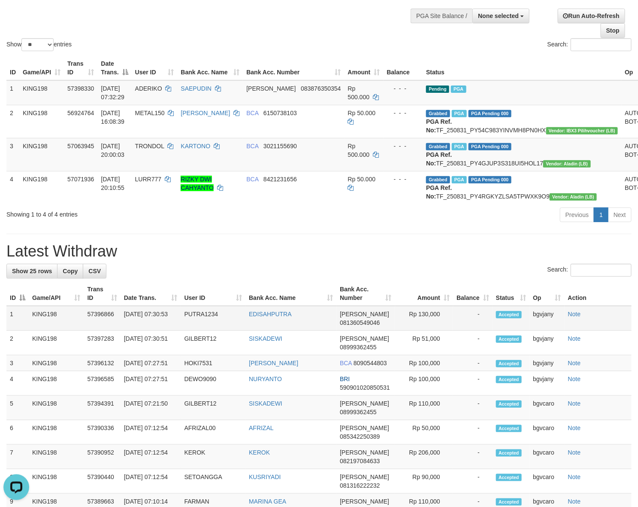
scroll to position [89, 0]
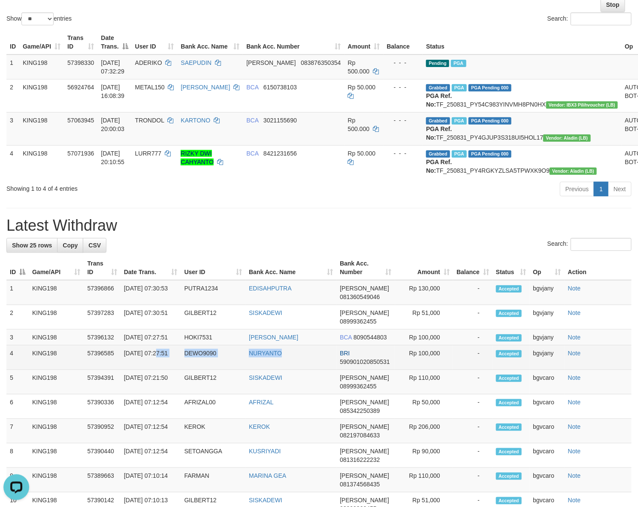
copy tr "07:27:51 DEWO9090 [PERSON_NAME]"
drag, startPoint x: 299, startPoint y: 395, endPoint x: 125, endPoint y: 398, distance: 173.9
click at [125, 370] on tr "4 KING198 57396585 [DATE] 07:27:51 DEWO9090 NURYANTO BRI 590901020850531 Rp 100…" at bounding box center [319, 357] width 626 height 24
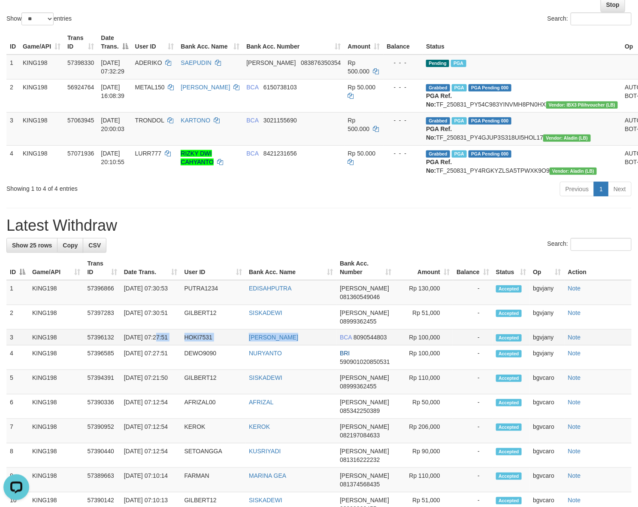
copy tr "07:27:51 HOKI7531 [PERSON_NAME]"
drag, startPoint x: 320, startPoint y: 367, endPoint x: 125, endPoint y: 372, distance: 195.0
click at [125, 345] on tr "3 KING198 57396132 [DATE] 07:27:51 HOKI7531 ARMAN MAULANA BCA 8090544803 Rp 100…" at bounding box center [319, 337] width 626 height 16
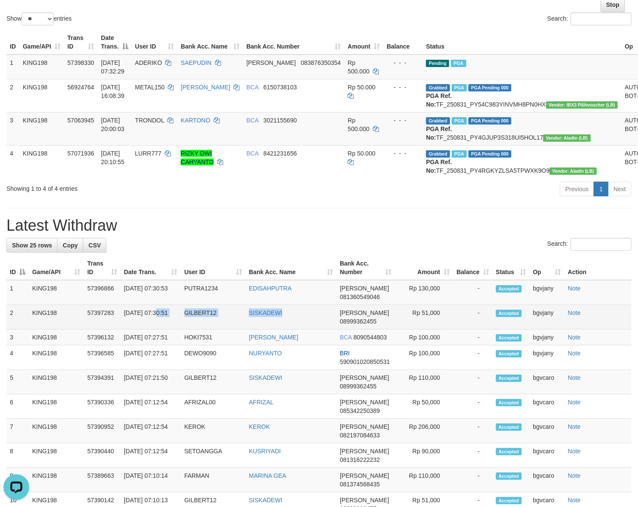
drag, startPoint x: 301, startPoint y: 342, endPoint x: 123, endPoint y: 352, distance: 177.6
click at [123, 329] on tr "2 KING198 57397283 01/09/2025 07:30:51 GILBERT12 SISKADEWI DANA 08999362455 Rp …" at bounding box center [319, 317] width 626 height 24
copy tr "07:30:51 GILBERT12 SISKADEWI"
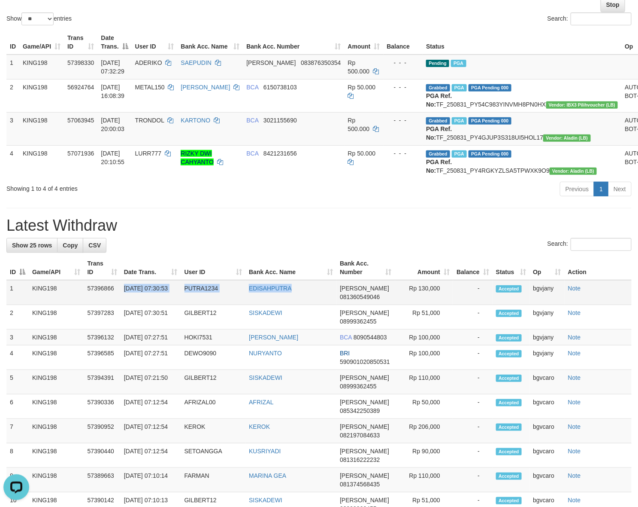
copy tr "01/09/2025 07:30:53 PUTRA1234 EDISAHPUTRA"
drag, startPoint x: 307, startPoint y: 318, endPoint x: 128, endPoint y: 325, distance: 179.6
click at [121, 305] on tr "1 KING198 57396866 01/09/2025 07:30:53 PUTRA1234 EDISAHPUTRA DANA 081360549046 …" at bounding box center [319, 292] width 626 height 25
click at [302, 305] on td "EDISAHPUTRA" at bounding box center [291, 292] width 91 height 25
copy tr "07:30:53 PUTRA1234 EDISAHPUTRA"
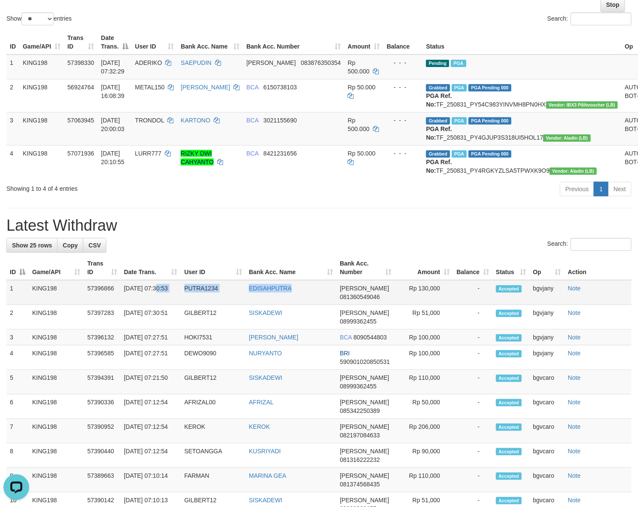
drag, startPoint x: 302, startPoint y: 320, endPoint x: 124, endPoint y: 328, distance: 178.3
click at [124, 305] on tr "1 KING198 57396866 01/09/2025 07:30:53 PUTRA1234 EDISAHPUTRA DANA 081360549046 …" at bounding box center [319, 292] width 626 height 25
click at [428, 305] on td "Rp 130,000" at bounding box center [424, 292] width 58 height 25
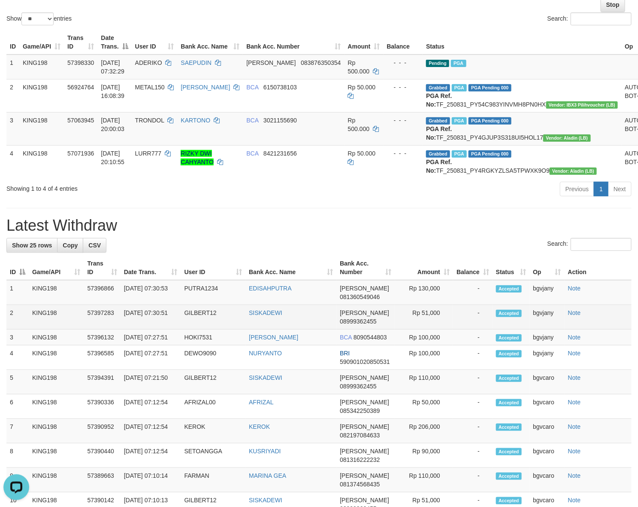
click at [424, 329] on td "Rp 51,000" at bounding box center [424, 317] width 58 height 24
copy td "51,000"
click at [424, 329] on td "Rp 51,000" at bounding box center [424, 317] width 58 height 24
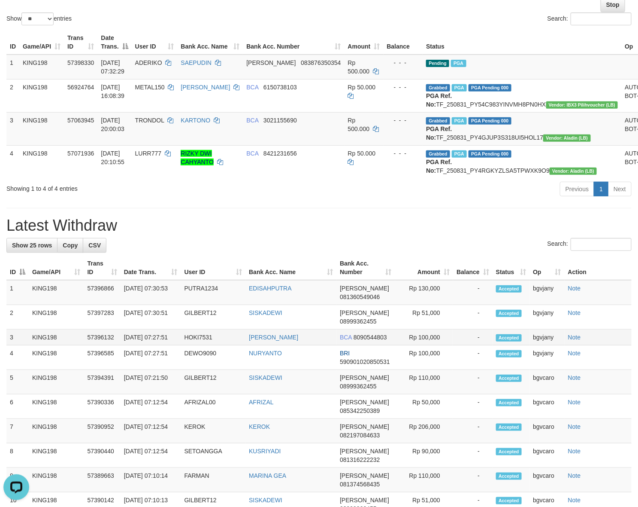
click at [426, 345] on td "Rp 100,000" at bounding box center [424, 337] width 58 height 16
copy td "100,000"
click at [426, 345] on td "Rp 100,000" at bounding box center [424, 337] width 58 height 16
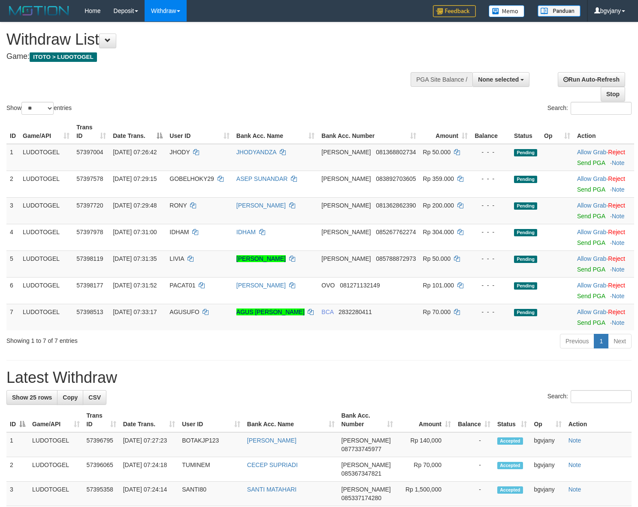
select select
select select "**"
click at [584, 164] on link "Send PGA" at bounding box center [591, 162] width 28 height 7
click at [582, 190] on link "Send PGA" at bounding box center [591, 189] width 28 height 7
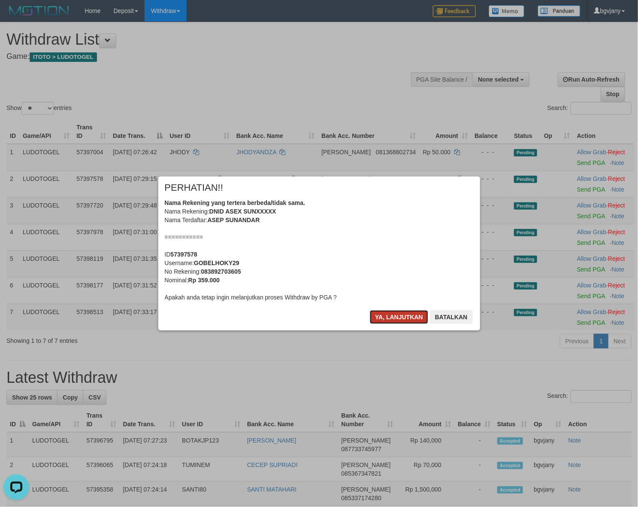
click at [392, 317] on button "Ya, lanjutkan" at bounding box center [399, 317] width 58 height 14
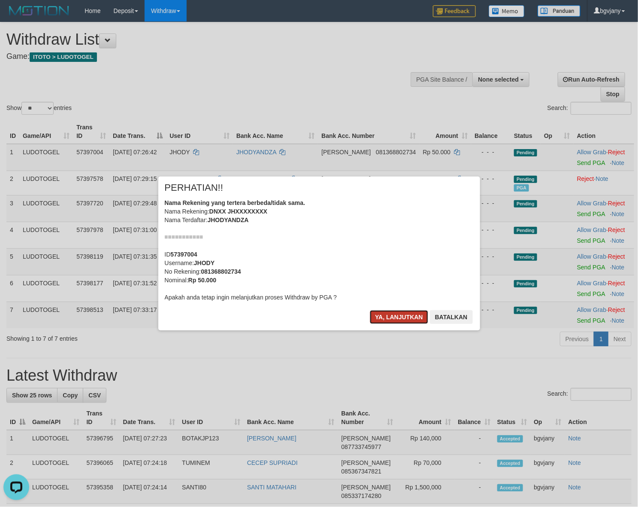
click at [393, 316] on button "Ya, lanjutkan" at bounding box center [399, 317] width 58 height 14
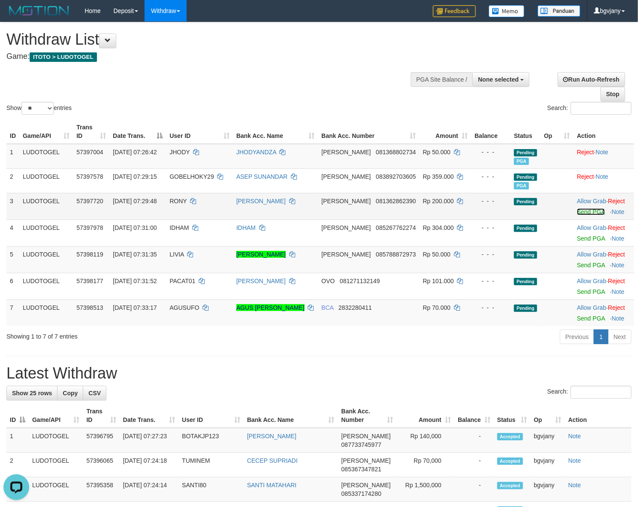
click at [581, 213] on link "Send PGA" at bounding box center [591, 211] width 28 height 7
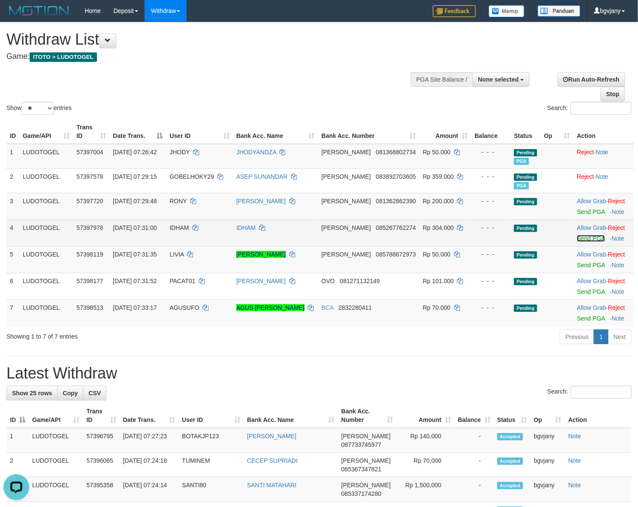
click at [580, 237] on link "Send PGA" at bounding box center [591, 238] width 28 height 7
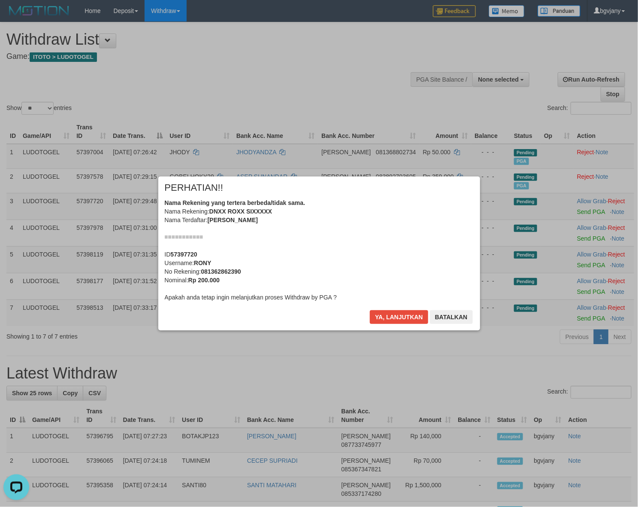
click at [393, 318] on div "Ya, lanjutkan Batalkan" at bounding box center [421, 320] width 104 height 20
click at [394, 313] on button "Ya, lanjutkan" at bounding box center [399, 317] width 58 height 14
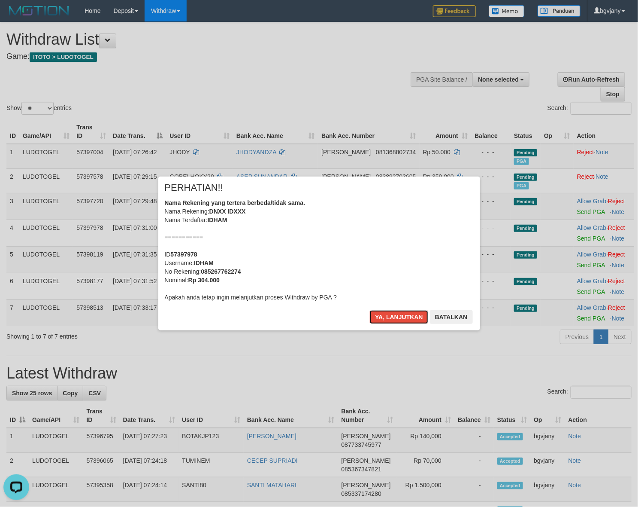
click at [394, 313] on button "Ya, lanjutkan" at bounding box center [399, 317] width 58 height 14
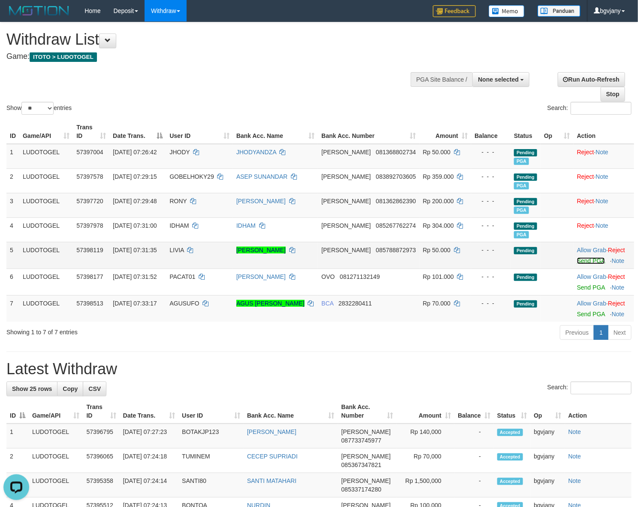
click at [577, 262] on link "Send PGA" at bounding box center [591, 260] width 28 height 7
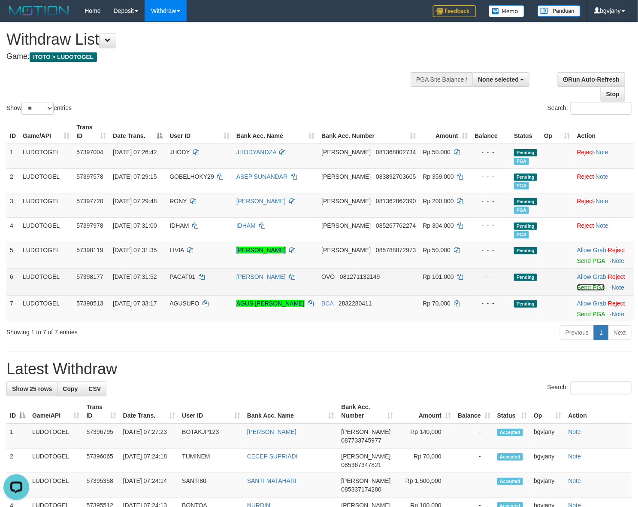
drag, startPoint x: 574, startPoint y: 262, endPoint x: 577, endPoint y: 287, distance: 25.0
click at [577, 287] on link "Send PGA" at bounding box center [591, 287] width 28 height 7
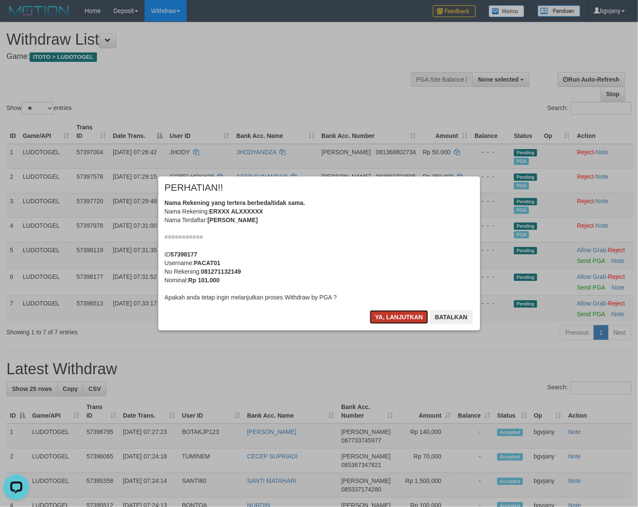
click at [380, 313] on button "Ya, lanjutkan" at bounding box center [399, 317] width 58 height 14
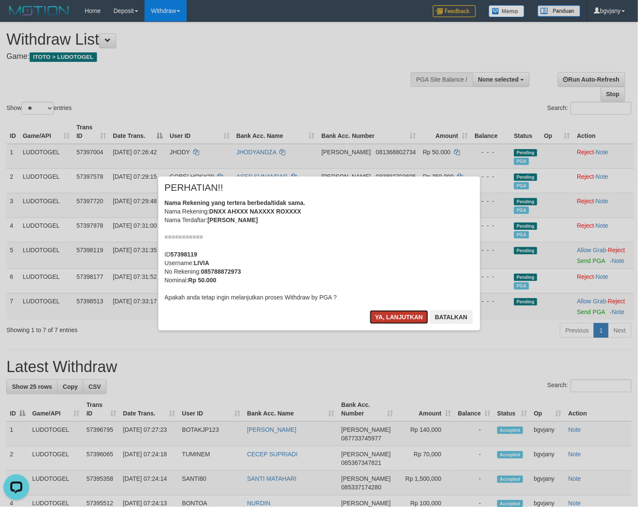
click at [393, 312] on button "Ya, lanjutkan" at bounding box center [399, 317] width 58 height 14
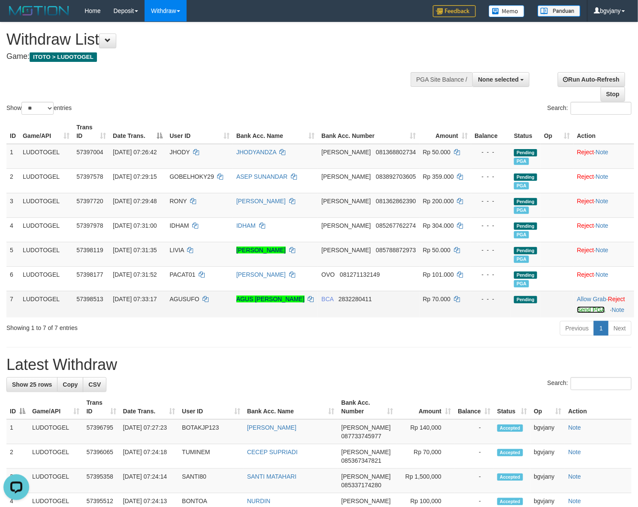
click at [584, 308] on link "Send PGA" at bounding box center [591, 309] width 28 height 7
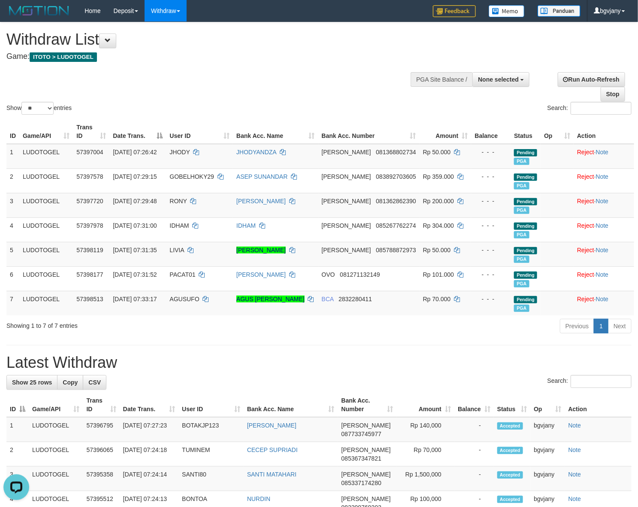
click at [239, 39] on h1 "Withdraw List" at bounding box center [211, 39] width 410 height 17
drag, startPoint x: 289, startPoint y: 425, endPoint x: 121, endPoint y: 433, distance: 167.6
click at [121, 433] on tr "1 LUDOTOGEL 57396795 01/09/2025 07:27:23 BOTAKJP123 RINA RINAESIH DANA 08773374…" at bounding box center [319, 429] width 626 height 25
click at [431, 429] on td "Rp 140,000" at bounding box center [426, 429] width 58 height 25
copy td "140,000"
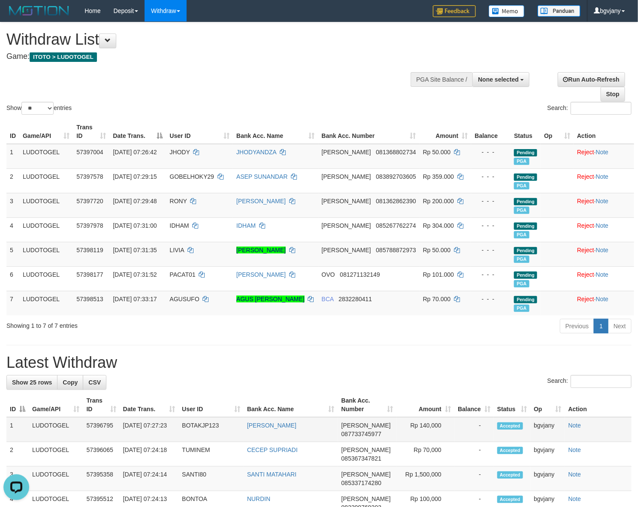
click at [431, 429] on td "Rp 140,000" at bounding box center [426, 429] width 58 height 25
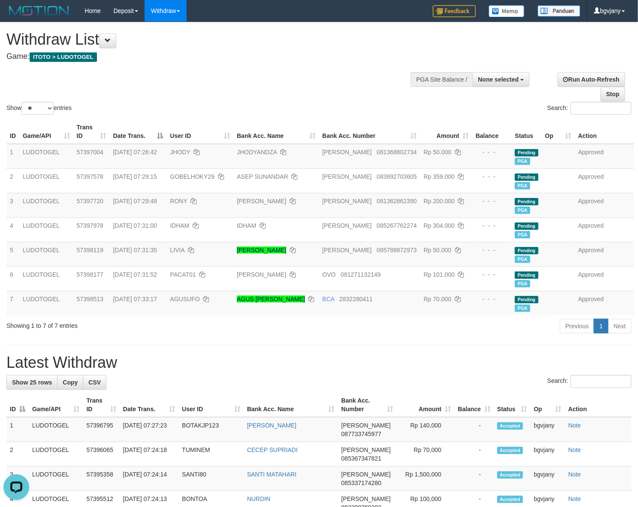
click at [251, 82] on div "Show ** ** ** *** entries Search:" at bounding box center [319, 69] width 638 height 94
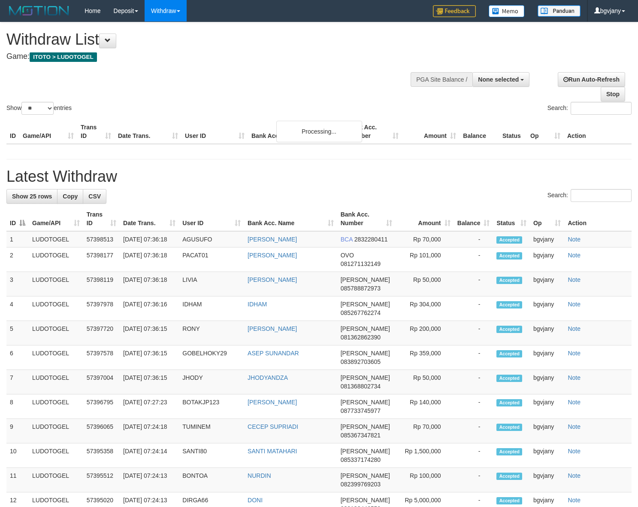
select select
select select "**"
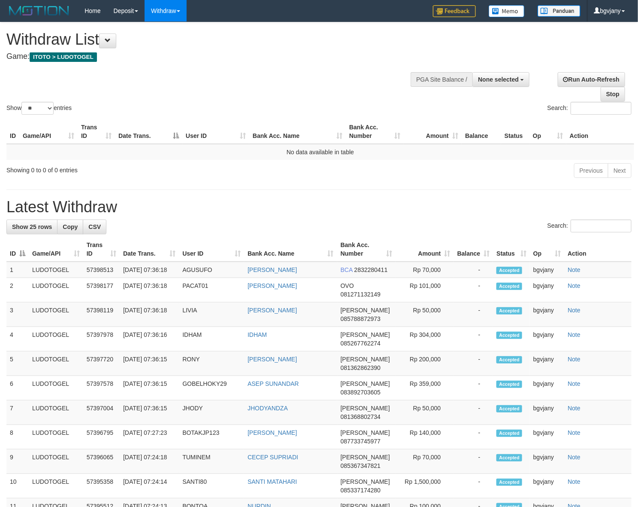
click at [275, 68] on div "Show ** ** ** *** entries Search:" at bounding box center [319, 69] width 638 height 94
drag, startPoint x: 305, startPoint y: 421, endPoint x: 123, endPoint y: 425, distance: 182.1
click at [123, 425] on tr "7 LUDOTOGEL 57397004 [DATE] 07:36:15 JHODY [GEOGRAPHIC_DATA] [PERSON_NAME] 0813…" at bounding box center [319, 412] width 626 height 24
copy tr "07:36:15 [PERSON_NAME]"
drag, startPoint x: 310, startPoint y: 419, endPoint x: 120, endPoint y: 430, distance: 189.6
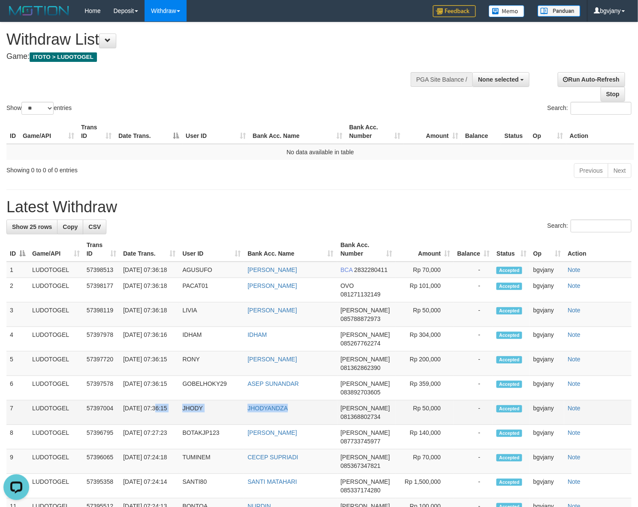
click at [120, 425] on tr "7 LUDOTOGEL 57397004 01/09/2025 07:36:15 JHODY JHODYANDZA DANA 081368802734 Rp …" at bounding box center [319, 412] width 626 height 24
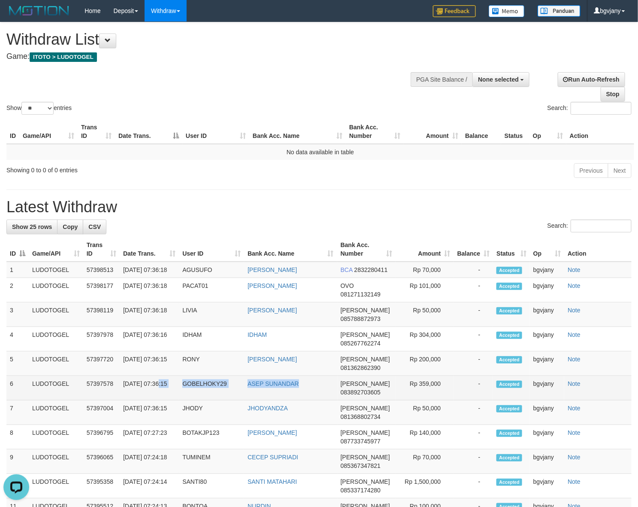
copy tr "7:36:15 GOBELHOKY29 ASEP SUNANDAR"
drag, startPoint x: 264, startPoint y: 398, endPoint x: 127, endPoint y: 406, distance: 138.1
click at [127, 400] on tr "6 LUDOTOGEL 57397578 01/09/2025 07:36:15 GOBELHOKY29 ASEP SUNANDAR DANA 0838927…" at bounding box center [319, 388] width 626 height 24
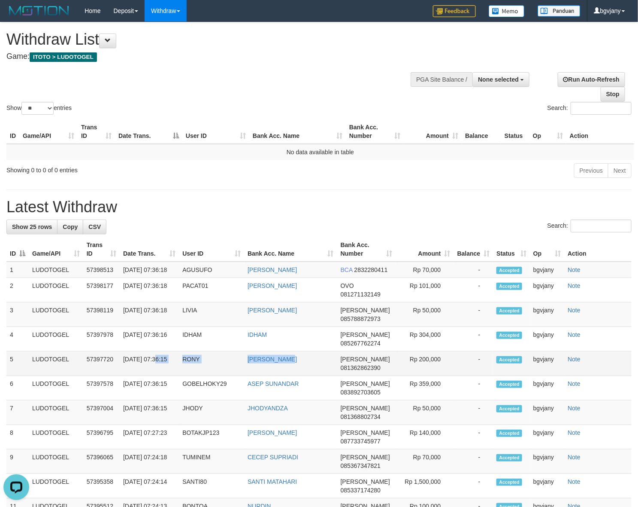
drag, startPoint x: 319, startPoint y: 369, endPoint x: 125, endPoint y: 377, distance: 194.2
click at [125, 376] on tr "5 LUDOTOGEL 57397720 01/09/2025 07:36:15 RONY RONI SITORUS DANA 081362862390 Rp…" at bounding box center [319, 363] width 626 height 24
copy tr "07:36:15 RONY RONI SITORUS"
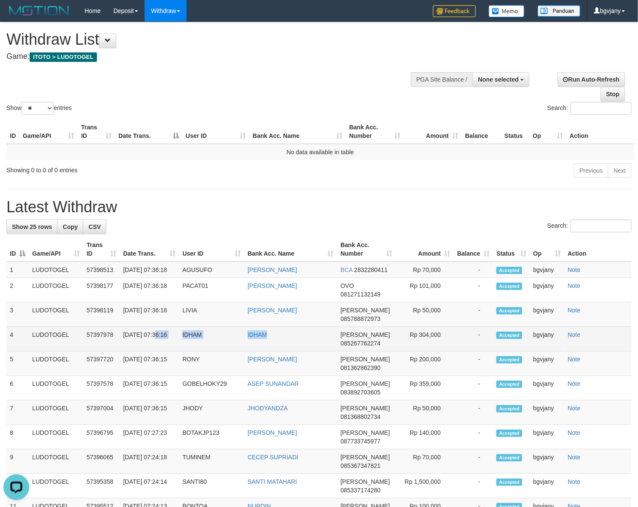
copy tr "07:36:16 IDHAM IDHAM"
drag, startPoint x: 286, startPoint y: 351, endPoint x: 123, endPoint y: 354, distance: 163.2
click at [123, 351] on tr "4 LUDOTOGEL 57397978 01/09/2025 07:36:16 IDHAM IDHAM DANA 085267762274 Rp 304,0…" at bounding box center [319, 339] width 626 height 24
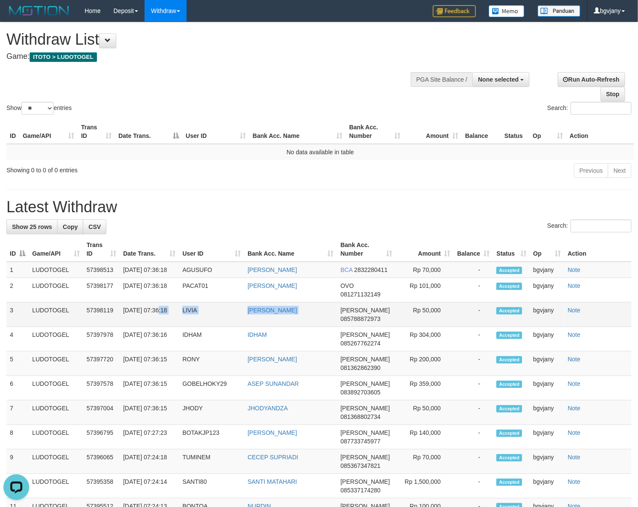
copy tr "7:36:18 LIVIA AHMAD NAILUL ROHMAN"
drag, startPoint x: 228, startPoint y: 330, endPoint x: 126, endPoint y: 333, distance: 102.2
click at [126, 327] on tr "3 LUDOTOGEL 57398119 01/09/2025 07:36:18 LIVIA AHMAD NAILUL ROHMAN DANA 0857888…" at bounding box center [319, 314] width 626 height 24
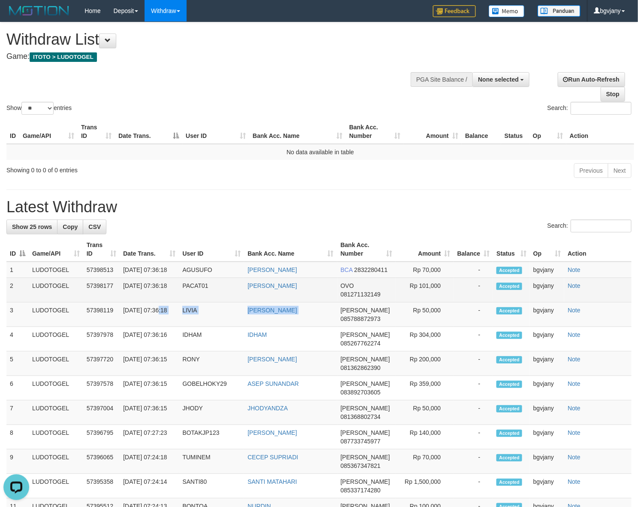
copy tr "07:36:18 PACAT01 ERMAN ALAMSYAH"
drag, startPoint x: 215, startPoint y: 301, endPoint x: 125, endPoint y: 306, distance: 90.3
click at [125, 302] on tr "2 LUDOTOGEL 57398177 01/09/2025 07:36:18 PACAT01 ERMAN ALAMSYAH OVO 08127113214…" at bounding box center [319, 290] width 626 height 24
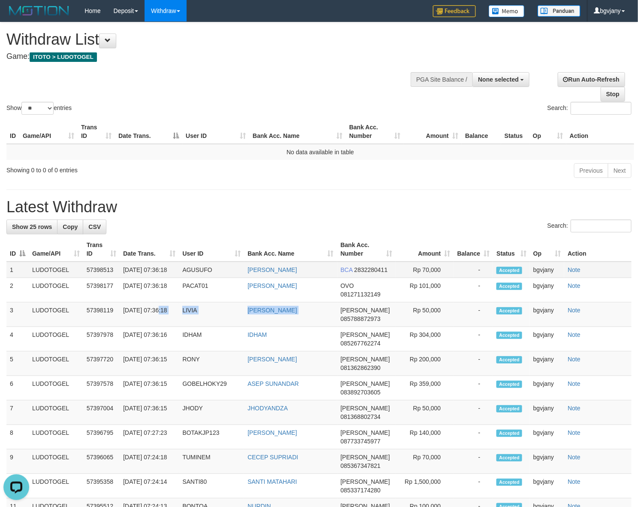
copy tr "07:36:18 AGUSUFO AGUS RAHMAT HIDAYAT"
drag, startPoint x: 325, startPoint y: 273, endPoint x: 123, endPoint y: 280, distance: 201.9
click at [123, 278] on tr "1 LUDOTOGEL 57398513 01/09/2025 07:36:18 AGUSUFO AGUS RAHMAT HIDAYAT BCA 283228…" at bounding box center [319, 269] width 626 height 16
click at [429, 264] on td "Rp 70,000" at bounding box center [425, 269] width 58 height 16
copy td "70,000"
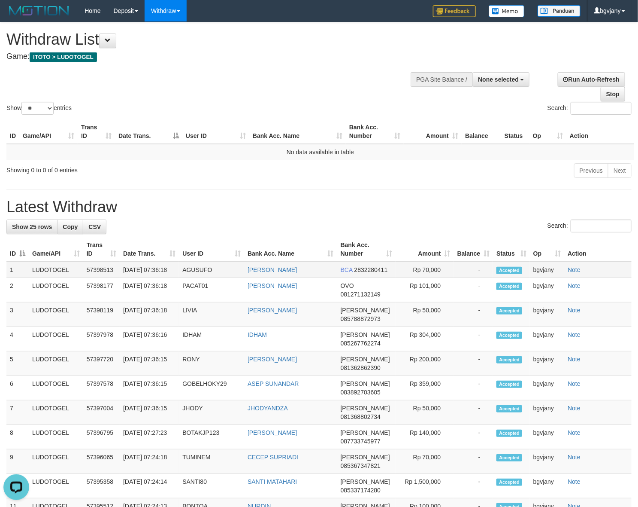
click at [429, 264] on td "Rp 70,000" at bounding box center [425, 269] width 58 height 16
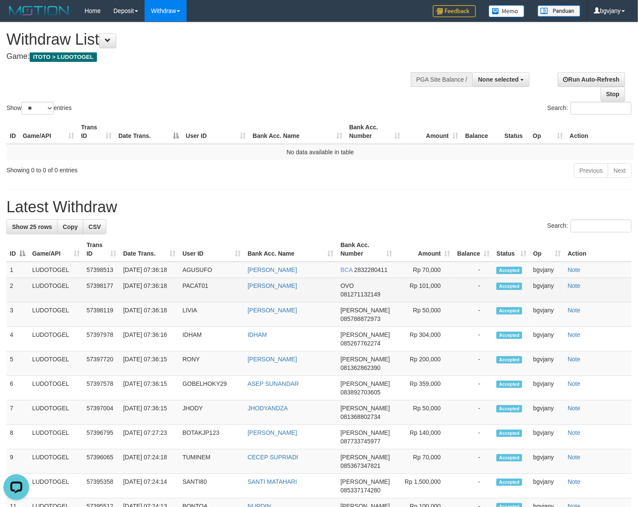
click at [436, 294] on td "Rp 101,000" at bounding box center [425, 290] width 58 height 24
copy td "101,000"
click at [436, 294] on td "Rp 101,000" at bounding box center [425, 290] width 58 height 24
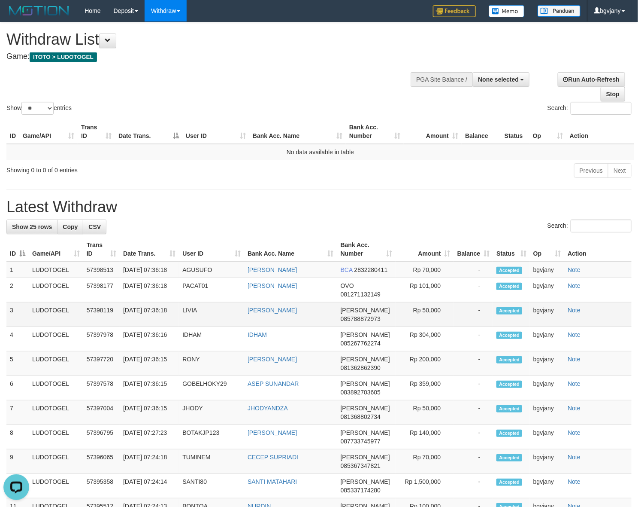
click at [422, 323] on td "Rp 50,000" at bounding box center [425, 314] width 58 height 24
copy td "50,000"
click at [422, 323] on td "Rp 50,000" at bounding box center [425, 314] width 58 height 24
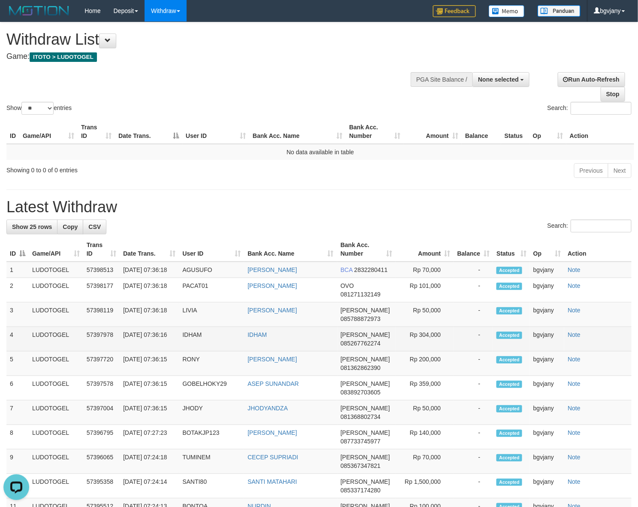
click at [436, 346] on td "Rp 304,000" at bounding box center [425, 339] width 58 height 24
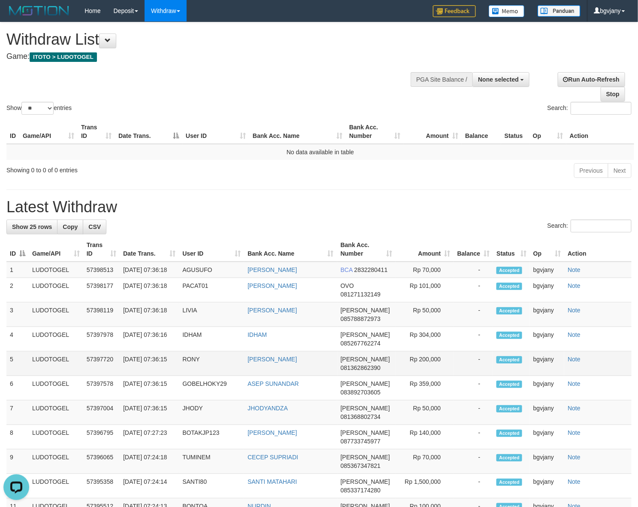
click at [430, 367] on td "Rp 200,000" at bounding box center [425, 363] width 58 height 24
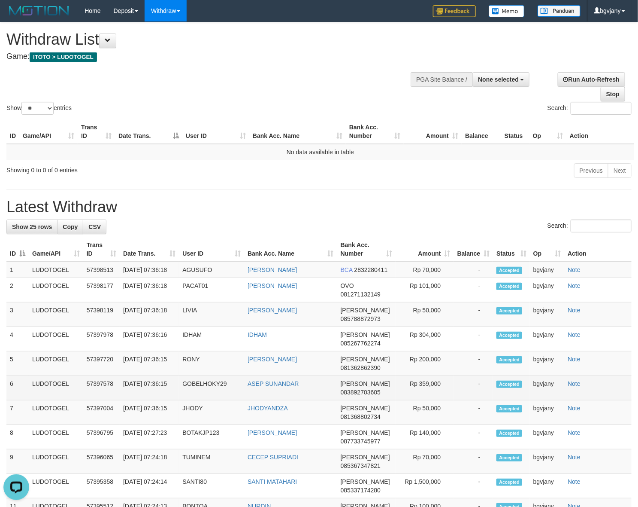
click at [434, 392] on td "Rp 359,000" at bounding box center [425, 388] width 58 height 24
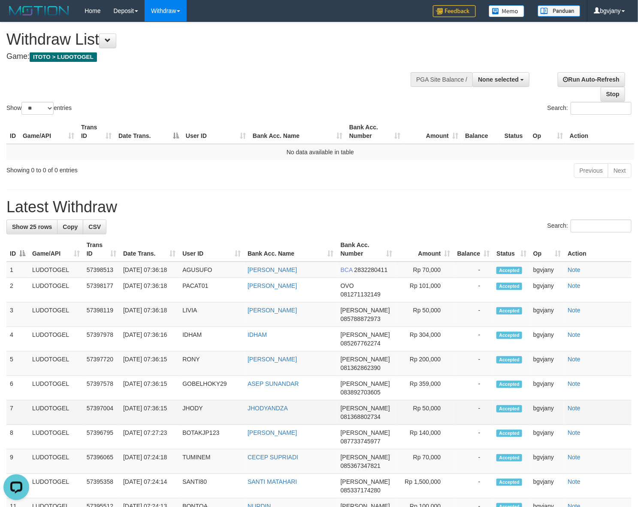
click at [430, 415] on td "Rp 50,000" at bounding box center [425, 412] width 58 height 24
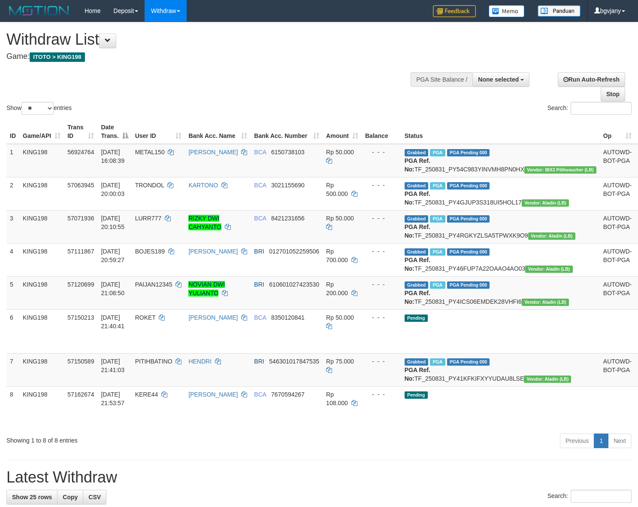
select select
select select "**"
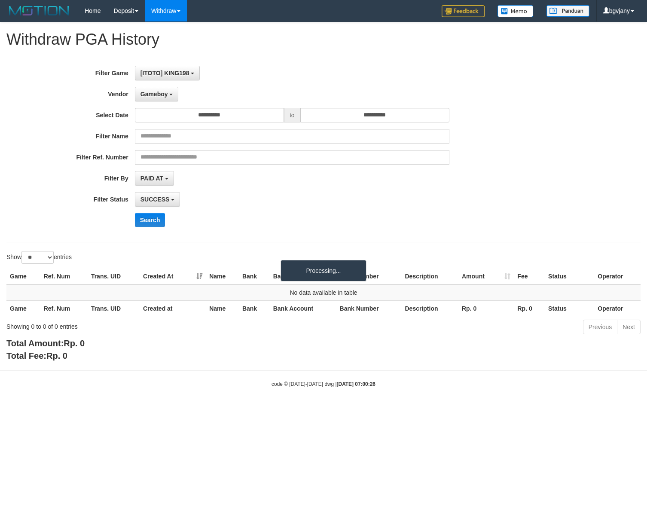
select select "****"
select select "**********"
select select "**"
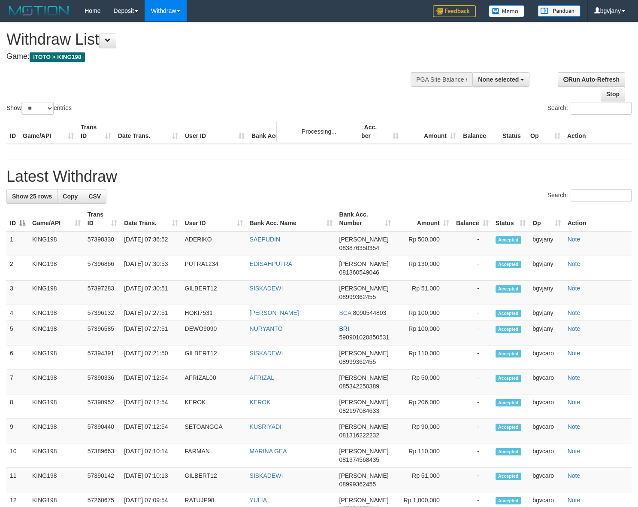
select select
select select "**"
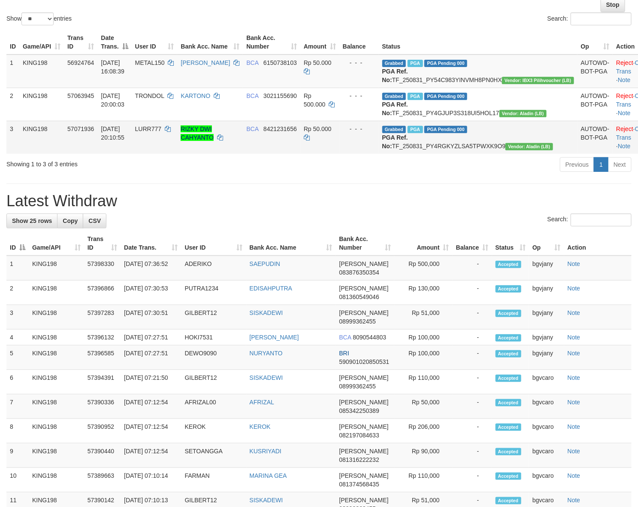
click at [177, 154] on td "LURR777" at bounding box center [155, 137] width 46 height 33
copy tr "7:36:52 [PERSON_NAME]"
drag, startPoint x: 264, startPoint y: 291, endPoint x: 125, endPoint y: 301, distance: 139.5
click at [125, 280] on tr "1 KING198 57398330 [DATE] 07:36:52 ADERIKO SAEPUDIN [PERSON_NAME] 083876350354 …" at bounding box center [319, 267] width 626 height 25
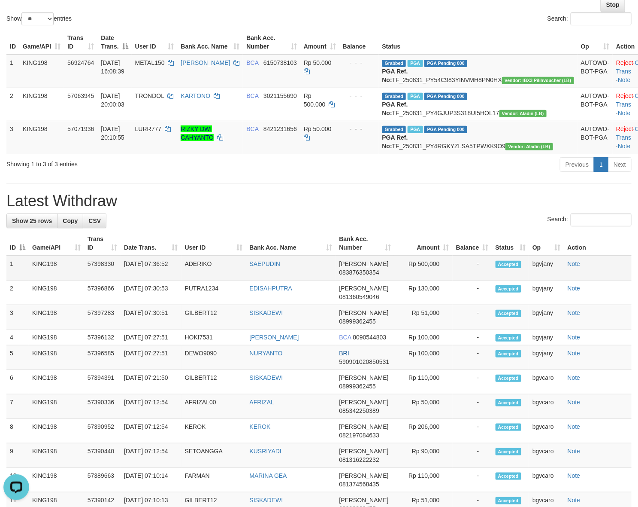
click at [424, 280] on td "Rp 500,000" at bounding box center [424, 267] width 58 height 25
copy td "500,000"
click at [424, 280] on td "Rp 500,000" at bounding box center [424, 267] width 58 height 25
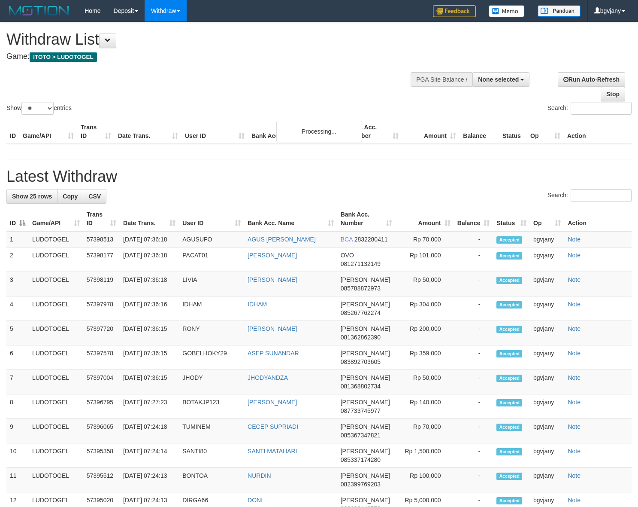
select select
select select "**"
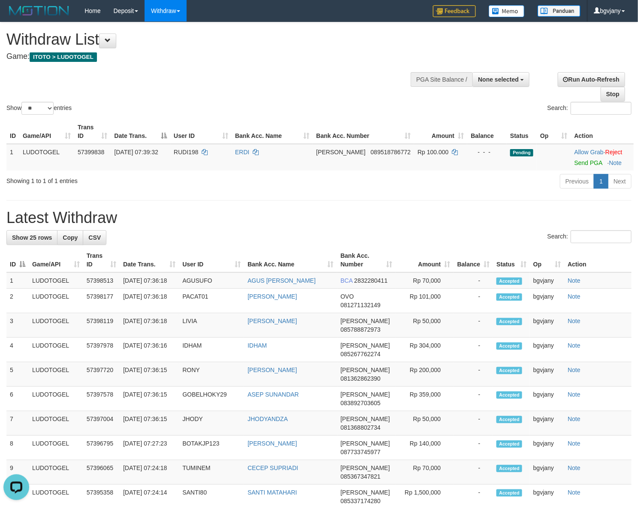
drag, startPoint x: 200, startPoint y: 33, endPoint x: 194, endPoint y: 35, distance: 6.7
click at [200, 33] on h1 "Withdraw List" at bounding box center [211, 39] width 410 height 17
select select
select select "**"
click at [170, 22] on ul "WD Fetch WD List WD Grab Mutasi WD Report Report Link History PGA History Note …" at bounding box center [179, 86] width 69 height 130
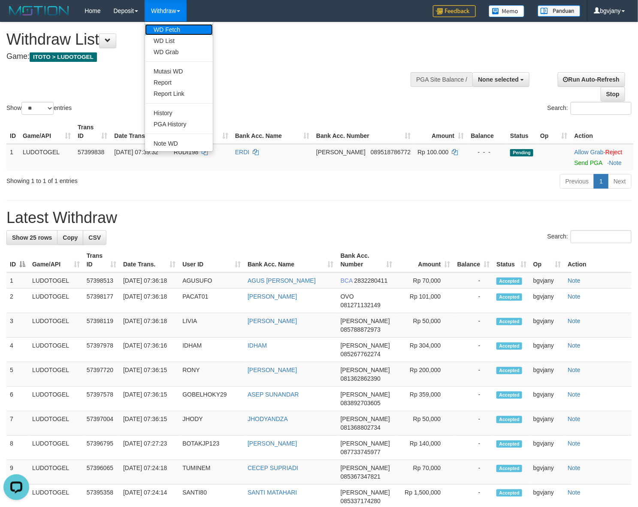
click at [171, 31] on link "WD Fetch" at bounding box center [179, 29] width 68 height 11
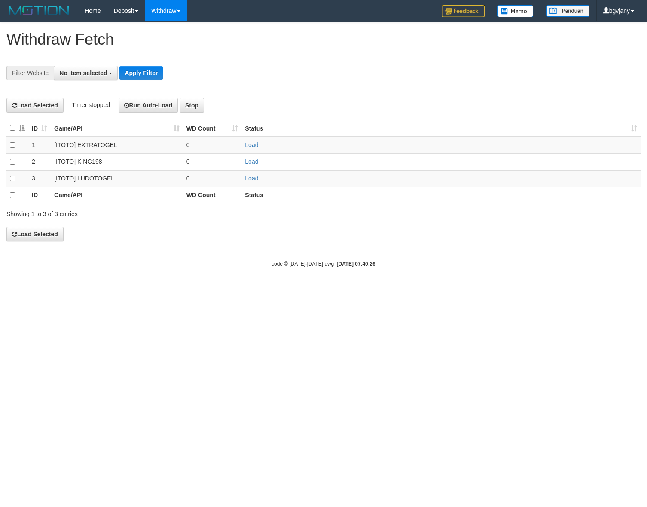
select select
drag, startPoint x: 250, startPoint y: 178, endPoint x: 191, endPoint y: 1, distance: 186.5
click at [250, 176] on link "Load" at bounding box center [251, 178] width 13 height 7
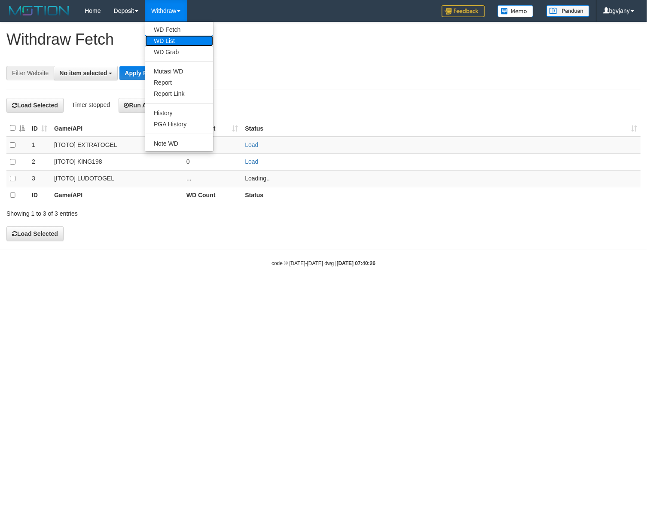
click at [165, 37] on link "WD List" at bounding box center [179, 40] width 68 height 11
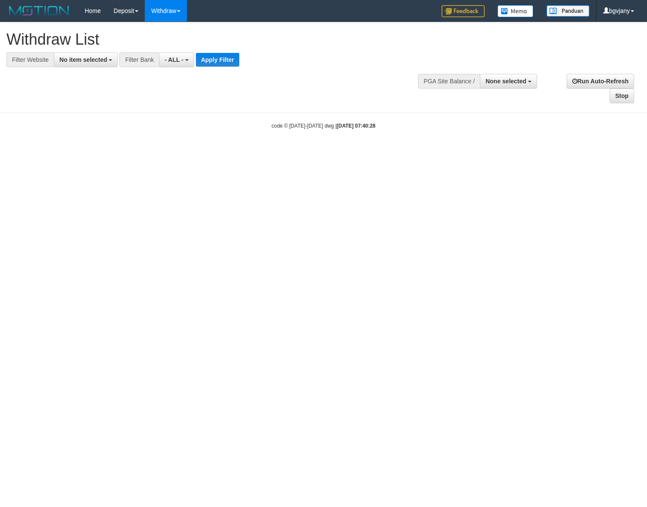
select select
click at [102, 64] on button "No item selected" at bounding box center [86, 59] width 64 height 15
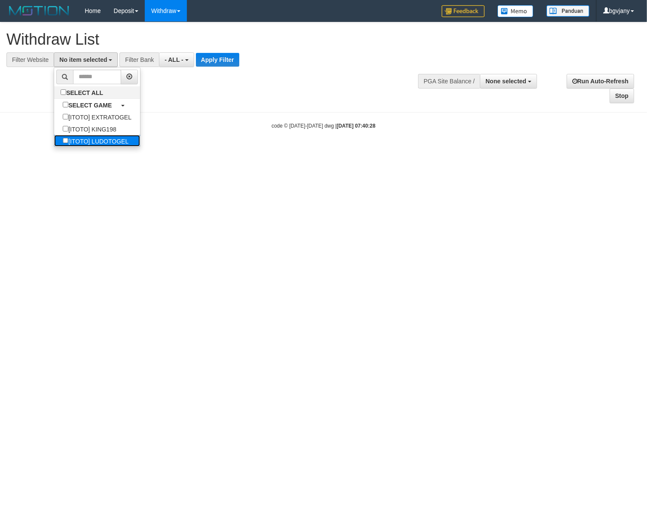
drag, startPoint x: 108, startPoint y: 138, endPoint x: 146, endPoint y: 106, distance: 50.2
click at [108, 139] on label "[ITOTO] LUDOTOGEL" at bounding box center [95, 141] width 83 height 12
select select "****"
click at [231, 60] on button "Apply Filter" at bounding box center [230, 60] width 43 height 14
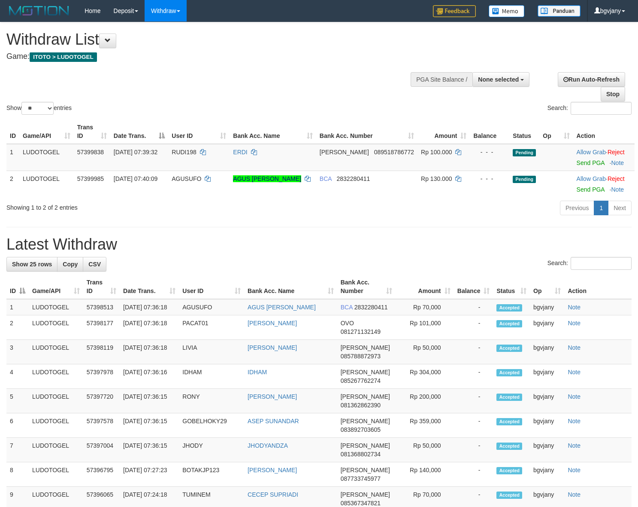
select select
select select "**"
click at [577, 163] on link "Send PGA" at bounding box center [591, 162] width 28 height 7
click at [577, 189] on link "Send PGA" at bounding box center [591, 189] width 28 height 7
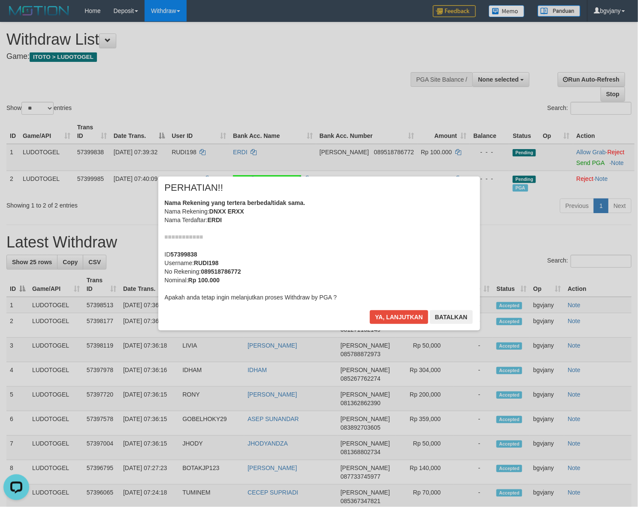
click at [389, 309] on div "× PERHATIAN!! Nama Rekening yang tertera berbeda/tidak sama. Nama Rekening: DNX…" at bounding box center [319, 253] width 322 height 154
click at [385, 315] on button "Ya, lanjutkan" at bounding box center [399, 317] width 58 height 14
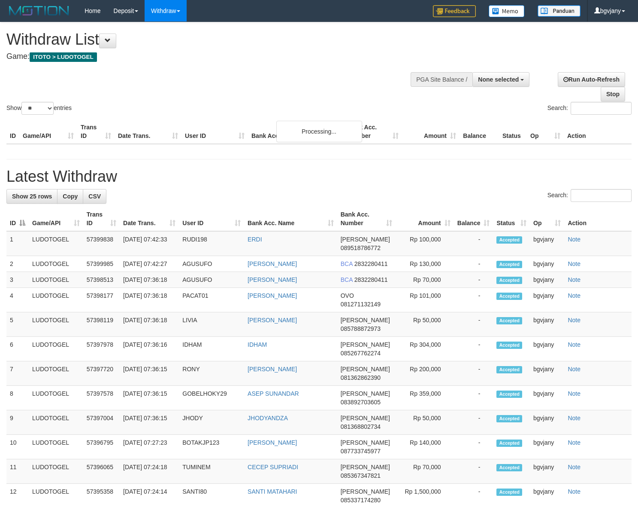
select select
select select "**"
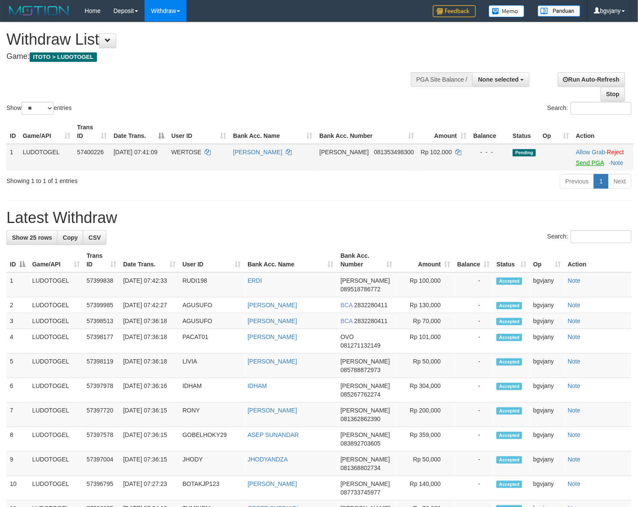
click at [576, 163] on link "Send PGA" at bounding box center [590, 162] width 28 height 7
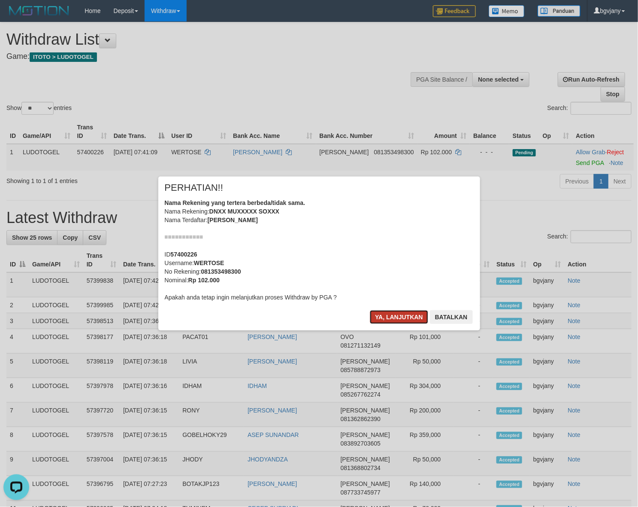
click at [388, 323] on button "Ya, lanjutkan" at bounding box center [399, 317] width 58 height 14
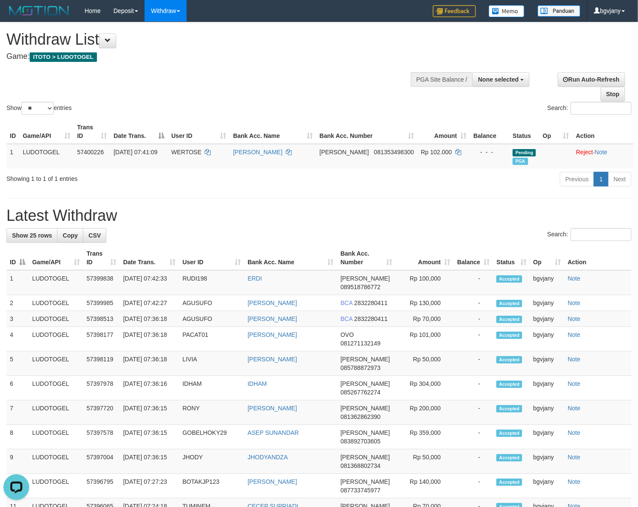
click at [362, 84] on div "Show ** ** ** *** entries Search:" at bounding box center [319, 69] width 638 height 94
drag, startPoint x: 310, startPoint y: 307, endPoint x: 190, endPoint y: 308, distance: 120.2
click at [187, 308] on tr "2 LUDOTOGEL 57399985 01/09/2025 07:42:27 AGUSUFO AGUS RAHMAT HIDAYAT BCA 283228…" at bounding box center [319, 303] width 626 height 16
copy tr "07:42:27 AGUSUFO AGUS RAHMAT HIDAYAT"
drag, startPoint x: 328, startPoint y: 308, endPoint x: 121, endPoint y: 312, distance: 207.0
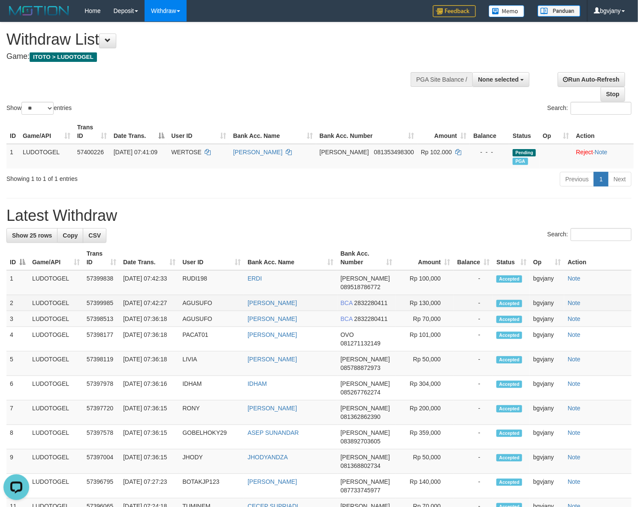
click at [121, 311] on tr "2 LUDOTOGEL 57399985 01/09/2025 07:42:27 AGUSUFO AGUS RAHMAT HIDAYAT BCA 283228…" at bounding box center [319, 303] width 626 height 16
copy tr "07:42:33 RUDI198 ERDI"
drag, startPoint x: 295, startPoint y: 282, endPoint x: 122, endPoint y: 289, distance: 172.3
click at [122, 289] on tr "1 LUDOTOGEL 57399838 01/09/2025 07:42:33 RUDI198 ERDI DANA 089518786772 Rp 100,…" at bounding box center [319, 282] width 626 height 25
click at [430, 273] on td "Rp 100,000" at bounding box center [425, 282] width 58 height 25
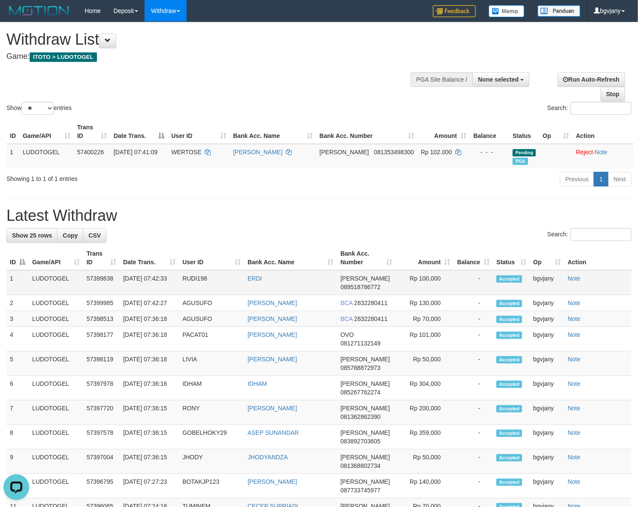
copy td "100,000"
click at [430, 273] on td "Rp 100,000" at bounding box center [425, 282] width 58 height 25
click at [432, 305] on td "Rp 130,000" at bounding box center [425, 303] width 58 height 16
copy td "130,000"
click at [432, 305] on td "Rp 130,000" at bounding box center [425, 303] width 58 height 16
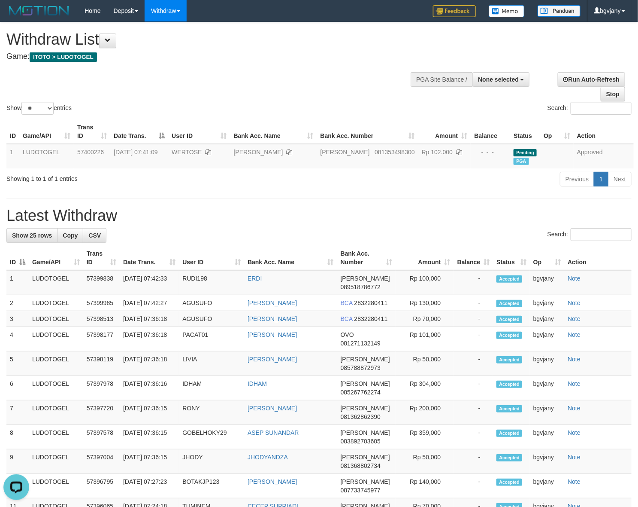
click at [304, 29] on div "**********" at bounding box center [214, 43] width 417 height 43
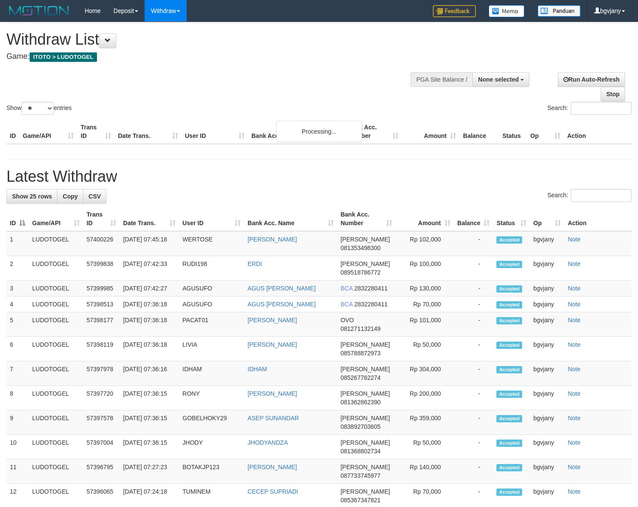
select select
select select "**"
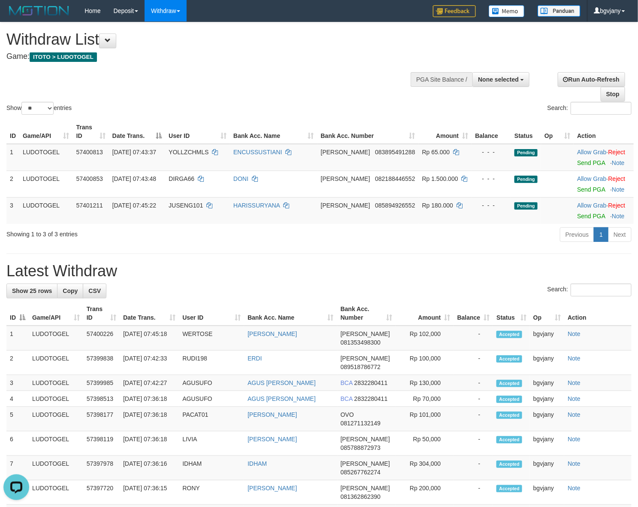
click at [261, 256] on div "**********" at bounding box center [319, 499] width 638 height 955
click at [577, 160] on link "Send PGA" at bounding box center [591, 162] width 28 height 7
click at [577, 188] on link "Send PGA" at bounding box center [591, 189] width 28 height 7
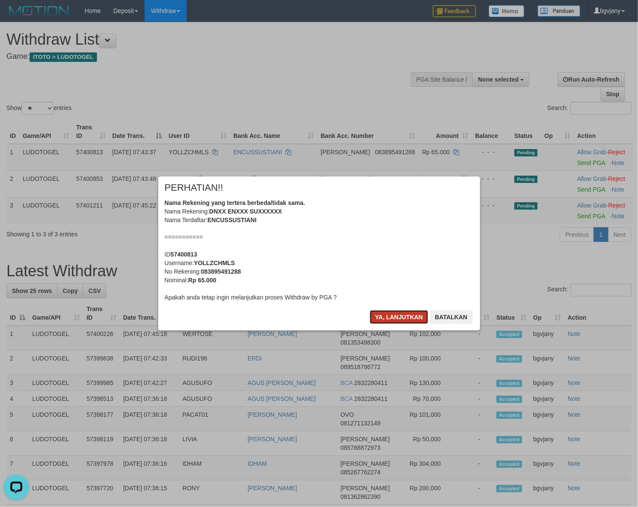
click at [392, 316] on button "Ya, lanjutkan" at bounding box center [399, 317] width 58 height 14
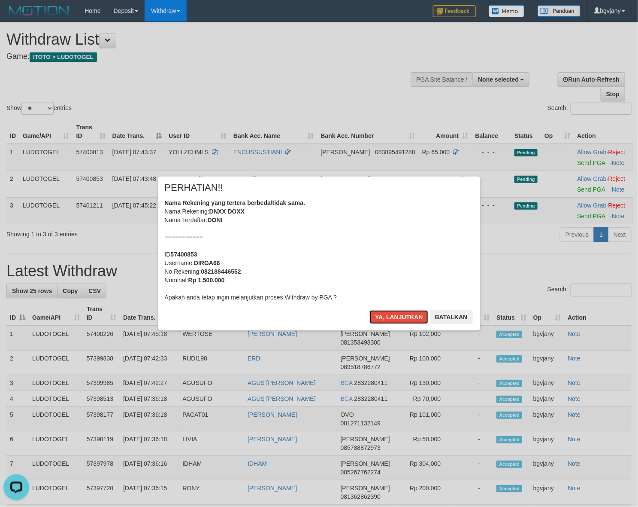
click at [392, 316] on button "Ya, lanjutkan" at bounding box center [399, 317] width 58 height 14
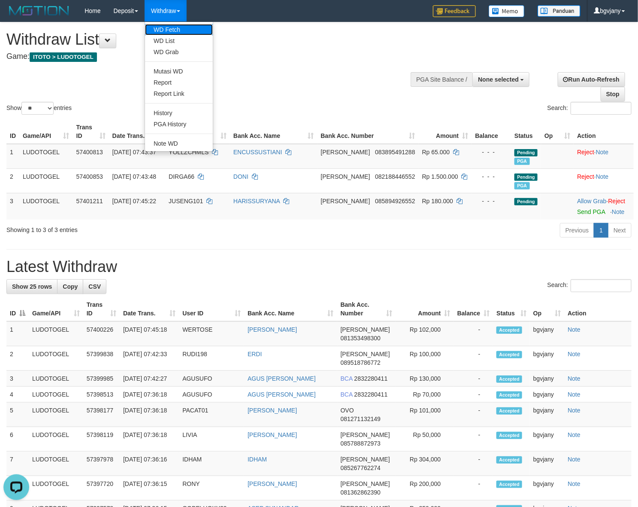
click at [169, 25] on link "WD Fetch" at bounding box center [179, 29] width 68 height 11
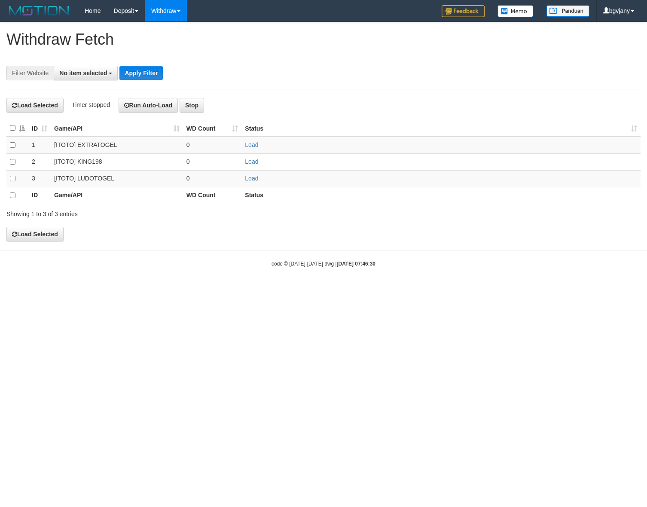
select select
click at [252, 178] on link "Load" at bounding box center [251, 178] width 13 height 7
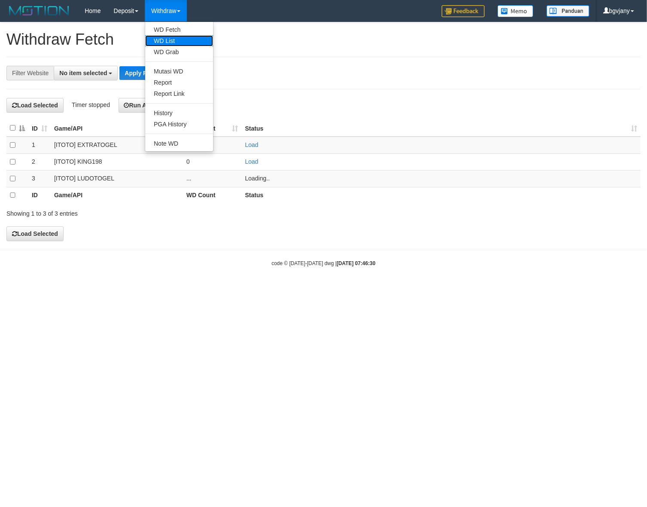
click at [168, 43] on link "WD List" at bounding box center [179, 40] width 68 height 11
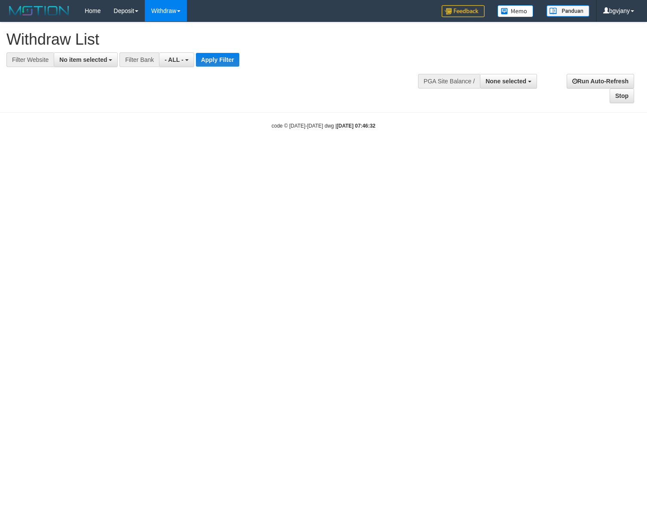
select select
click at [112, 63] on button "No item selected" at bounding box center [86, 59] width 64 height 15
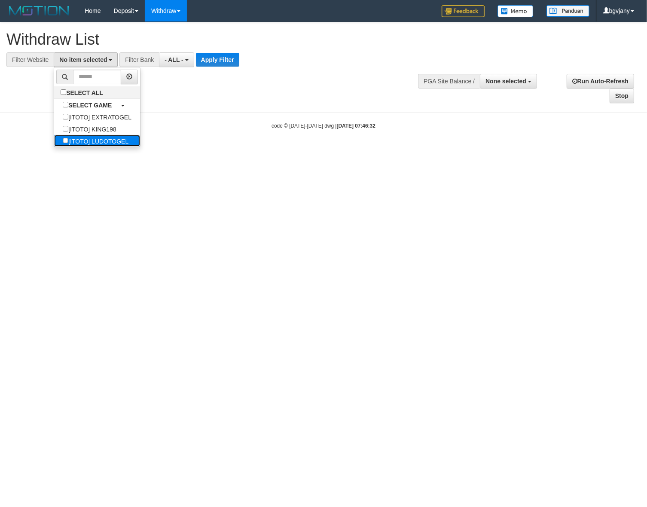
click at [119, 143] on label "[ITOTO] LUDOTOGEL" at bounding box center [95, 141] width 83 height 12
select select "****"
click at [223, 64] on button "Apply Filter" at bounding box center [230, 60] width 43 height 14
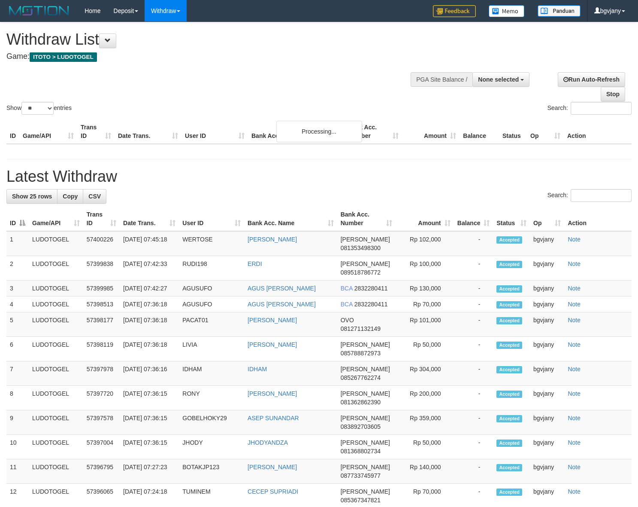
select select
select select "**"
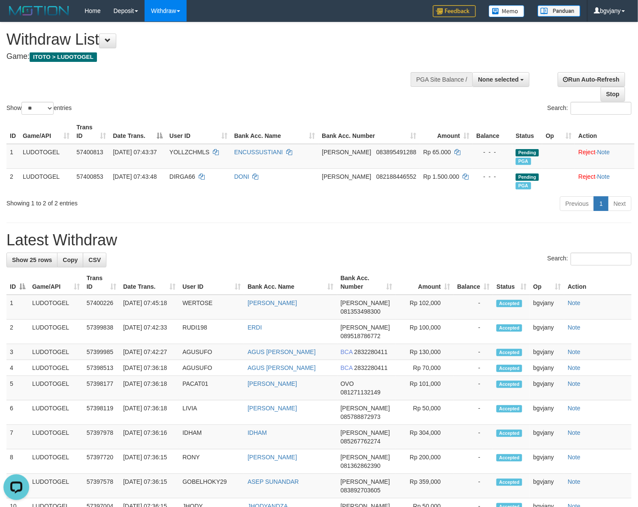
click at [345, 55] on h4 "Game: ITOTO > LUDOTOGEL" at bounding box center [211, 56] width 410 height 9
copy tr "07:45:18 [PERSON_NAME]"
drag, startPoint x: 229, startPoint y: 307, endPoint x: 124, endPoint y: 314, distance: 105.4
click at [124, 314] on tr "1 LUDOTOGEL 57400226 [DATE] 07:45:18 WERTOSE [PERSON_NAME] 081353498300 Rp 102,…" at bounding box center [319, 307] width 626 height 25
click at [424, 304] on td "Rp 102,000" at bounding box center [425, 307] width 58 height 25
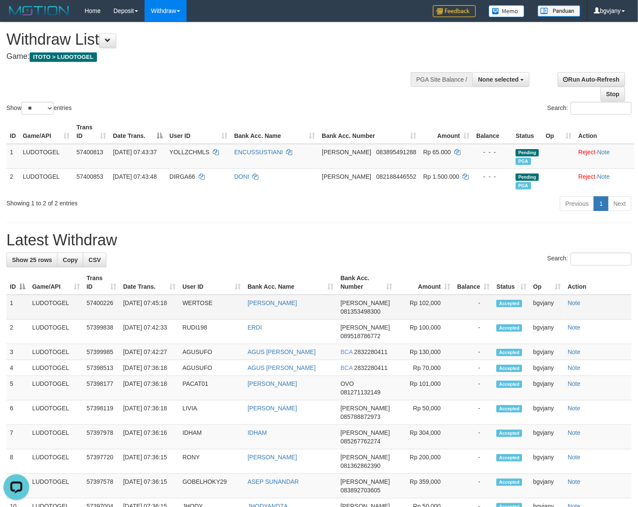
click at [424, 304] on td "Rp 102,000" at bounding box center [425, 307] width 58 height 25
click at [297, 39] on h1 "Withdraw List" at bounding box center [211, 39] width 410 height 17
click at [389, 213] on div "Previous 1 Next" at bounding box center [452, 204] width 359 height 18
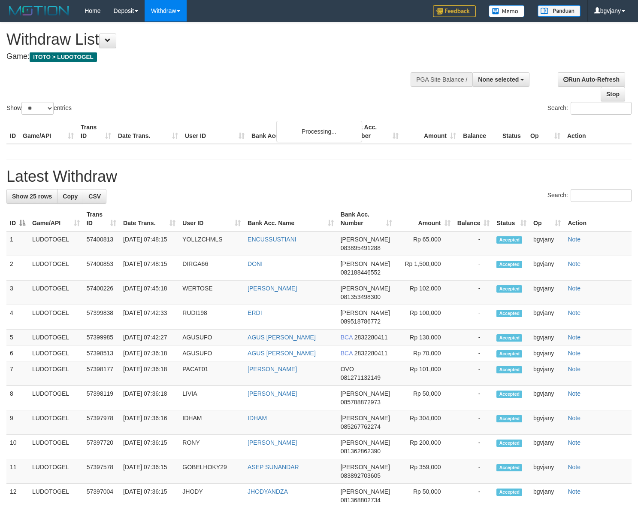
select select
select select "**"
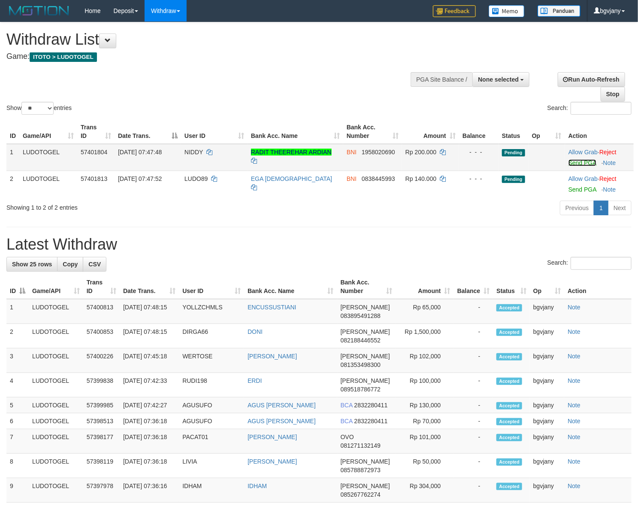
click at [569, 164] on link "Send PGA" at bounding box center [583, 162] width 28 height 7
click at [572, 190] on link "Send PGA" at bounding box center [583, 189] width 28 height 7
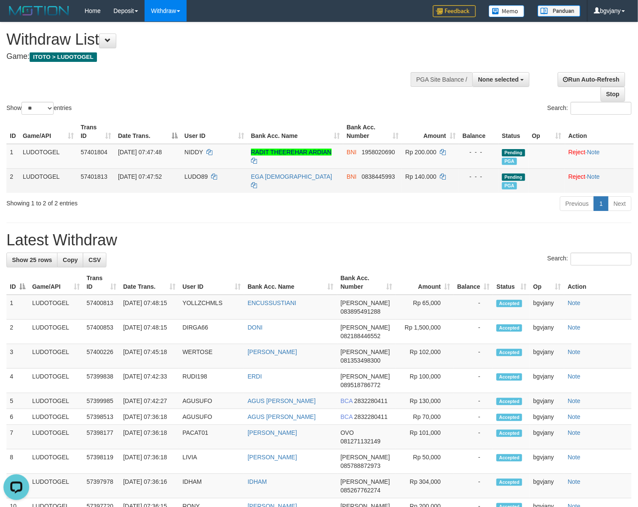
click at [307, 189] on td "EGA YOGASWARA" at bounding box center [296, 180] width 96 height 24
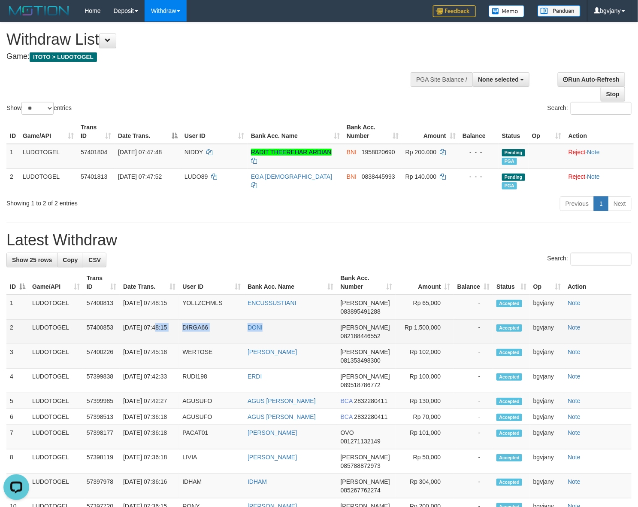
copy tr "07:48:15 DIRGA66 DONI"
drag, startPoint x: 258, startPoint y: 332, endPoint x: 123, endPoint y: 342, distance: 134.7
click at [122, 342] on tr "2 LUDOTOGEL 57400853 01/09/2025 07:48:15 DIRGA66 DONI DANA 082188446552 Rp 1,50…" at bounding box center [319, 331] width 626 height 24
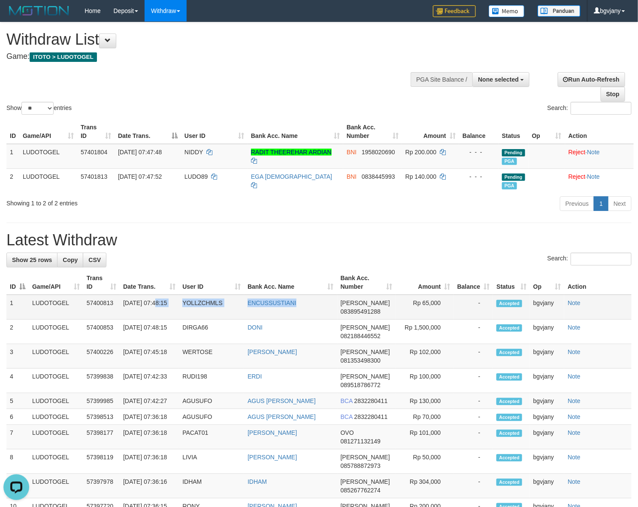
copy tr "07:48:15 YOLLZCHMLS ENCUSSUSTIANI"
drag, startPoint x: 315, startPoint y: 310, endPoint x: 123, endPoint y: 314, distance: 191.5
click at [123, 314] on tr "1 LUDOTOGEL 57400813 01/09/2025 07:48:15 YOLLZCHMLS ENCUSSUSTIANI DANA 08389549…" at bounding box center [319, 307] width 626 height 25
click at [429, 306] on td "Rp 65,000" at bounding box center [425, 307] width 58 height 25
copy td "65,000"
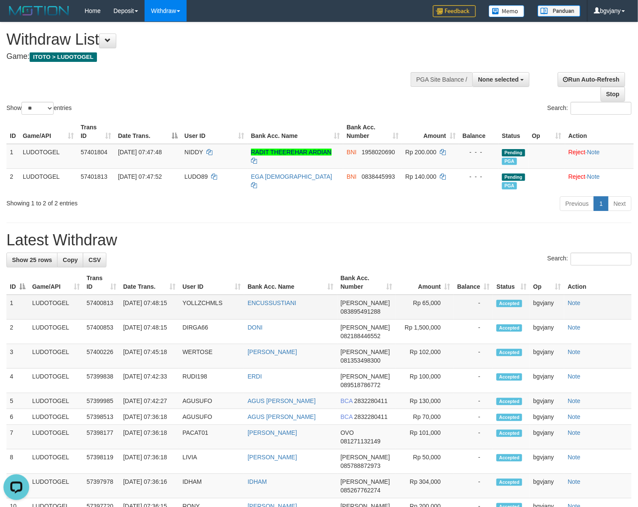
click at [429, 306] on td "Rp 65,000" at bounding box center [425, 307] width 58 height 25
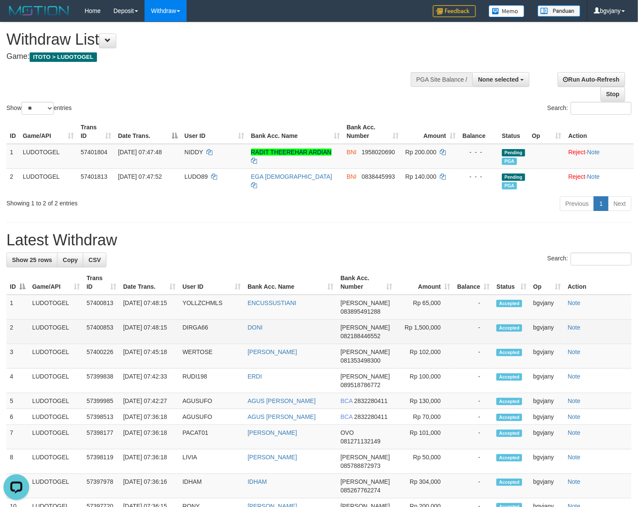
click at [430, 335] on td "Rp 1,500,000" at bounding box center [425, 331] width 58 height 24
copy td "1,500,000"
click at [430, 335] on td "Rp 1,500,000" at bounding box center [425, 331] width 58 height 24
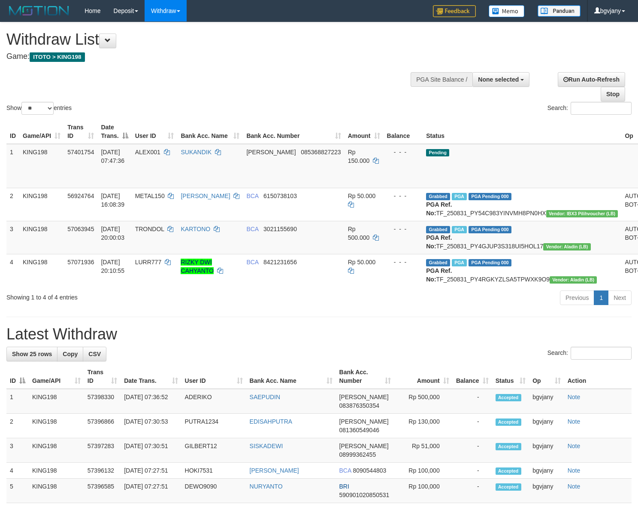
select select
select select "**"
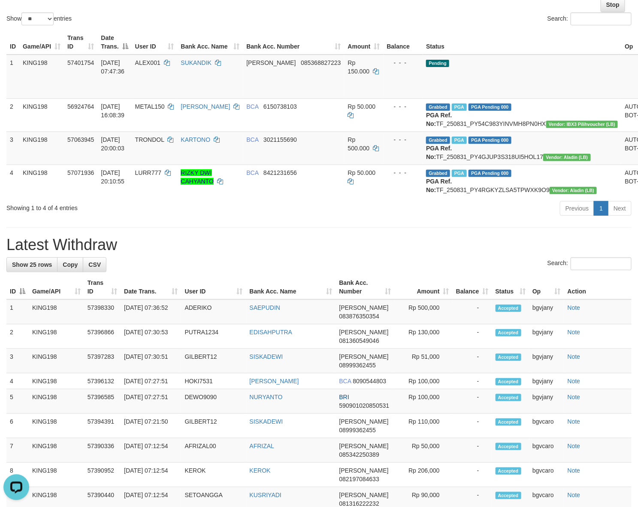
click at [301, 21] on div "Show ** ** ** *** entries" at bounding box center [159, 19] width 307 height 15
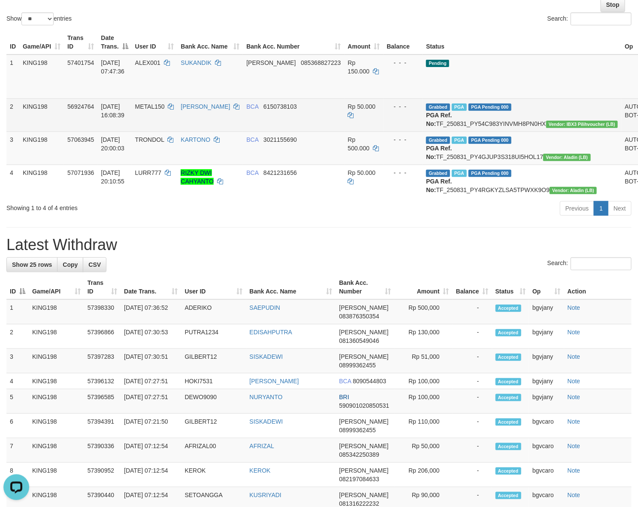
drag, startPoint x: 594, startPoint y: 80, endPoint x: 438, endPoint y: 112, distance: 158.6
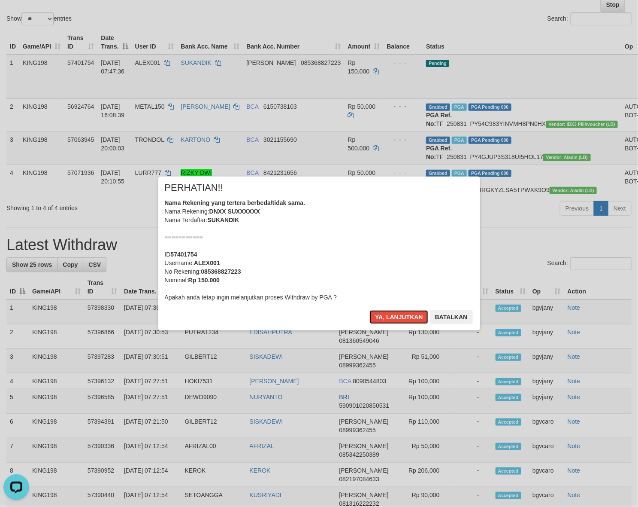
drag, startPoint x: 382, startPoint y: 317, endPoint x: 250, endPoint y: 290, distance: 134.5
click at [382, 317] on button "Ya, lanjutkan" at bounding box center [399, 317] width 58 height 14
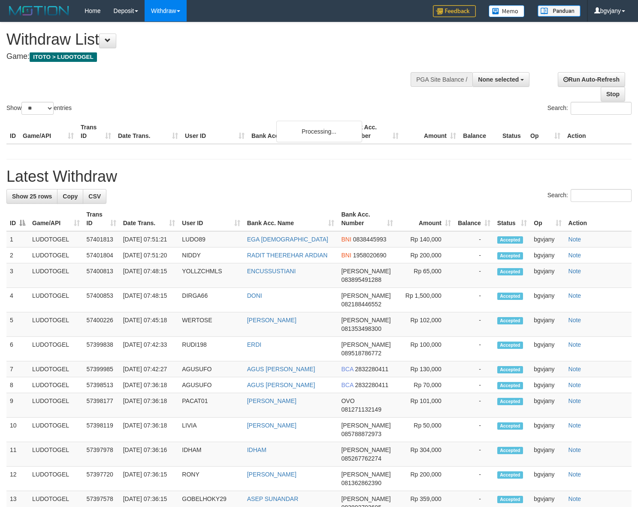
select select
select select "**"
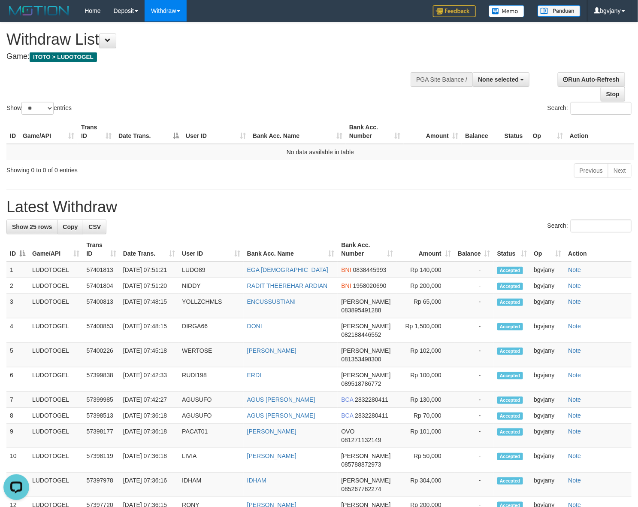
click at [358, 44] on h1 "Withdraw List" at bounding box center [211, 39] width 410 height 17
copy tr "07:51:20 NIDDY RADIT THEEREHAR ARDIAN"
drag, startPoint x: 334, startPoint y: 299, endPoint x: 122, endPoint y: 305, distance: 211.7
click at [122, 294] on tr "2 LUDOTOGEL 57401804 01/09/2025 07:51:20 NIDDY RADIT THEEREHAR ARDIAN BNI 19580…" at bounding box center [319, 286] width 626 height 16
copy tr "01/09/2025 07:51:21 LUDO89 EGA YOGASWARA"
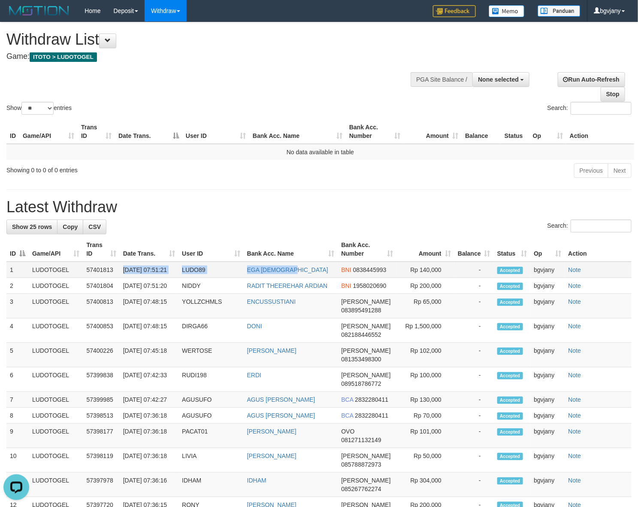
drag, startPoint x: 322, startPoint y: 275, endPoint x: 119, endPoint y: 282, distance: 203.2
click at [119, 278] on tr "1 LUDOTOGEL 57401813 01/09/2025 07:51:21 LUDO89 EGA YOGASWARA BNI 0838445993 Rp…" at bounding box center [319, 269] width 626 height 16
click at [313, 273] on td "EGA [DEMOGRAPHIC_DATA]" at bounding box center [291, 269] width 94 height 16
copy tr ":51:21 LUDO89 EGA YOGASWARA"
drag, startPoint x: 313, startPoint y: 273, endPoint x: 127, endPoint y: 279, distance: 185.6
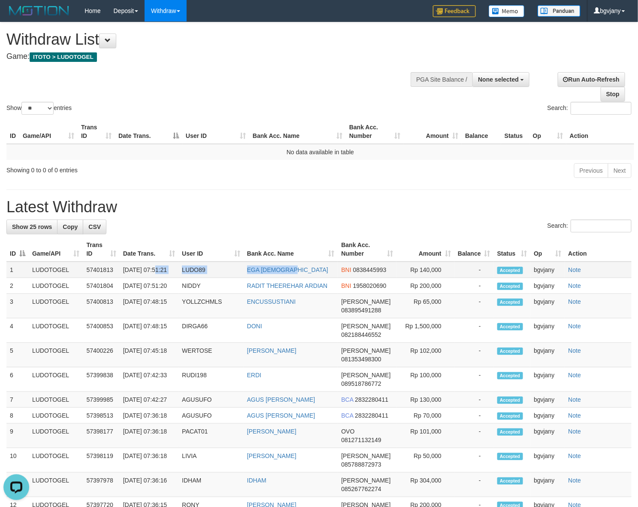
click at [127, 278] on tr "1 LUDOTOGEL 57401813 01/09/2025 07:51:21 LUDO89 EGA YOGASWARA BNI 0838445993 Rp…" at bounding box center [319, 269] width 626 height 16
click at [433, 267] on td "Rp 140,000" at bounding box center [426, 269] width 58 height 16
copy td "140,000"
click at [433, 267] on td "Rp 140,000" at bounding box center [426, 269] width 58 height 16
click at [423, 292] on td "Rp 200,000" at bounding box center [426, 286] width 58 height 16
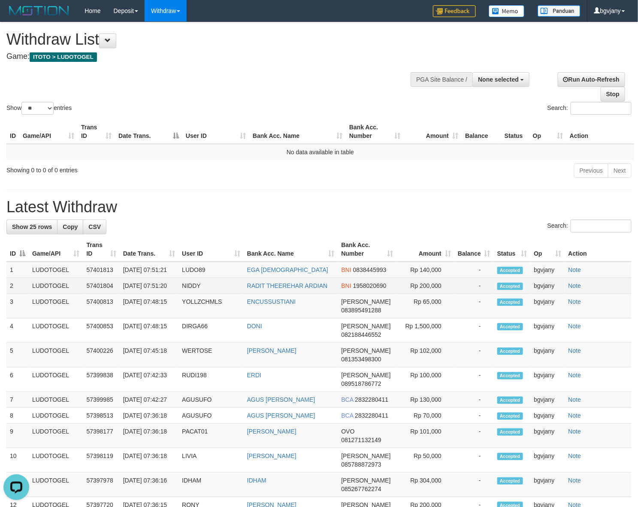
copy td "200,000"
click at [423, 292] on td "Rp 200,000" at bounding box center [426, 286] width 58 height 16
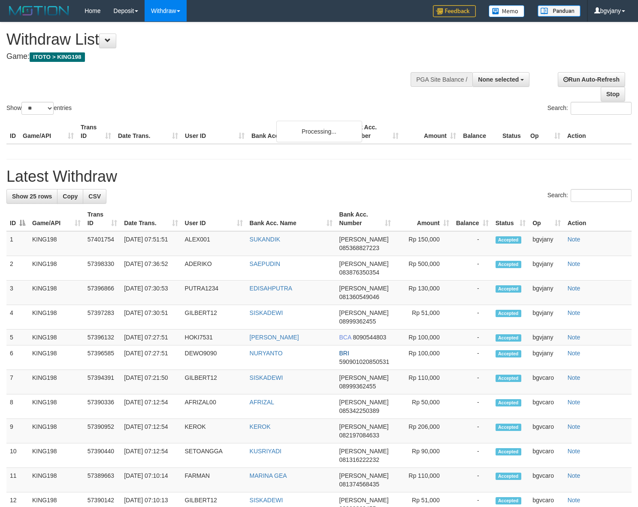
select select
select select "**"
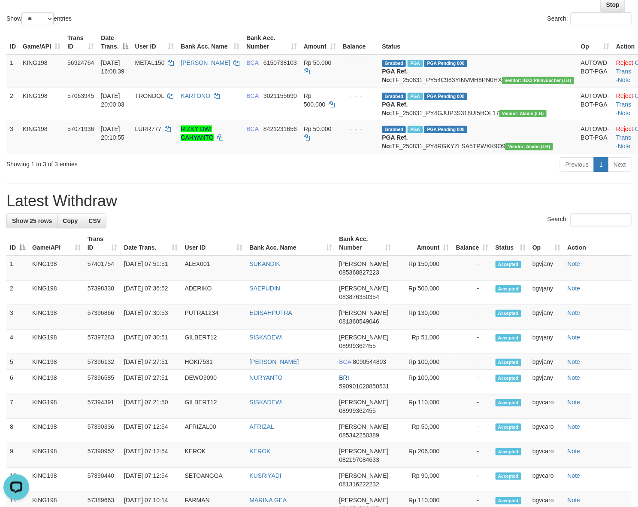
drag, startPoint x: 321, startPoint y: 215, endPoint x: 316, endPoint y: 216, distance: 4.8
click at [318, 216] on div "**********" at bounding box center [319, 424] width 638 height 983
copy tr "[DATE] 07:51:51 ALEX001 SUKANDIK"
copy tr "07:51:51 ALEX001 SUKANDIK"
drag, startPoint x: 143, startPoint y: 306, endPoint x: 122, endPoint y: 303, distance: 20.8
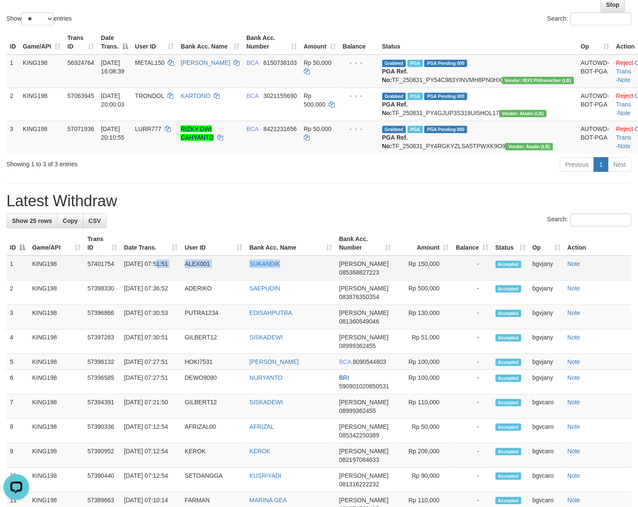
click at [122, 280] on tr "1 KING198 57401754 01/09/2025 07:51:51 ALEX001 SUKANDIK DANA 085368827223 Rp 15…" at bounding box center [319, 267] width 626 height 25
click at [431, 280] on td "Rp 150,000" at bounding box center [424, 267] width 58 height 25
copy td "150,000"
click at [431, 280] on td "Rp 150,000" at bounding box center [424, 267] width 58 height 25
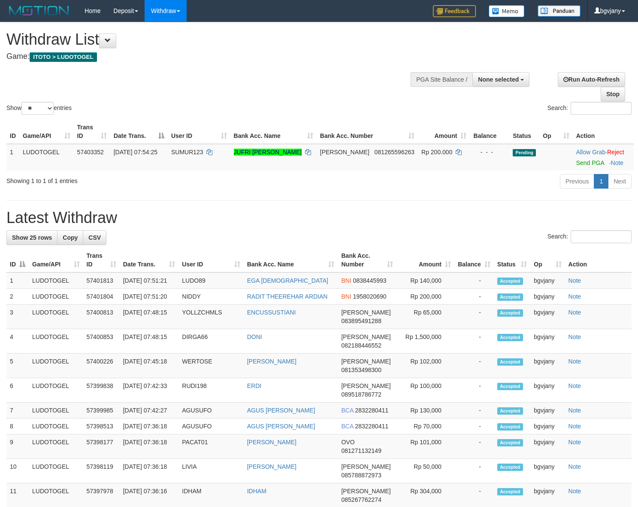
select select
select select "**"
drag, startPoint x: 576, startPoint y: 161, endPoint x: 262, endPoint y: 211, distance: 317.8
click at [577, 161] on link "Send PGA" at bounding box center [591, 162] width 28 height 7
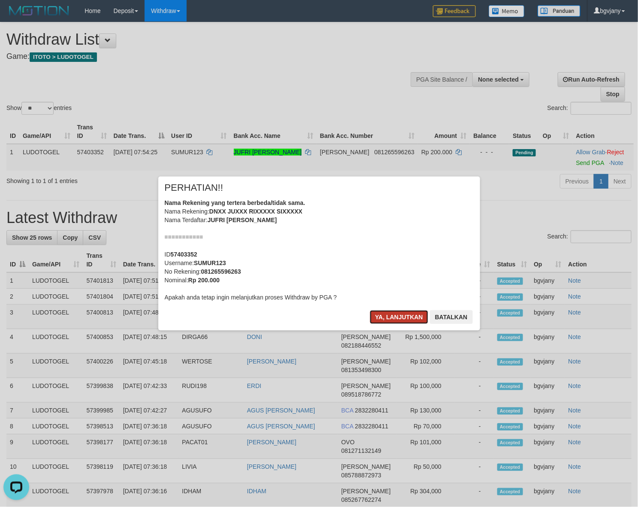
click at [389, 314] on button "Ya, lanjutkan" at bounding box center [399, 317] width 58 height 14
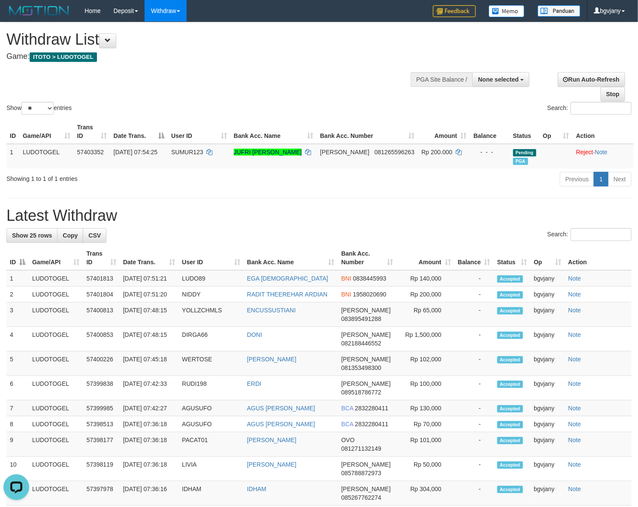
click at [367, 41] on h1 "Withdraw List" at bounding box center [211, 39] width 410 height 17
click at [326, 52] on h4 "Game: ITOTO > LUDOTOGEL" at bounding box center [211, 56] width 410 height 9
click at [246, 40] on h1 "Withdraw List" at bounding box center [211, 39] width 410 height 17
click at [298, 72] on div "Show ** ** ** *** entries Search:" at bounding box center [319, 69] width 638 height 94
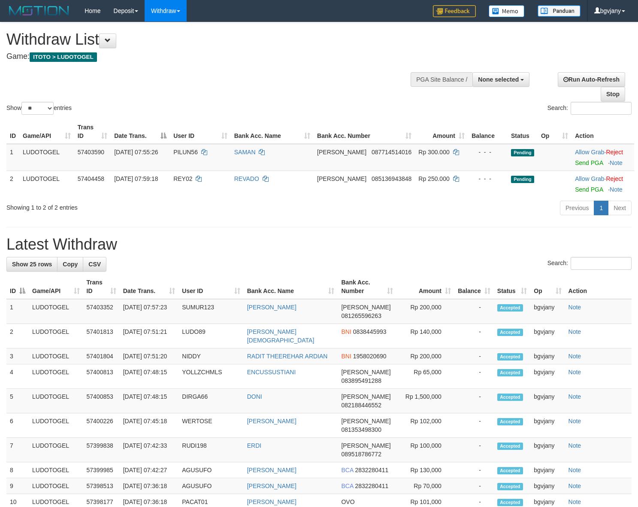
select select
select select "**"
click at [582, 163] on link "Send PGA" at bounding box center [589, 162] width 28 height 7
click at [578, 192] on link "Send PGA" at bounding box center [589, 189] width 28 height 7
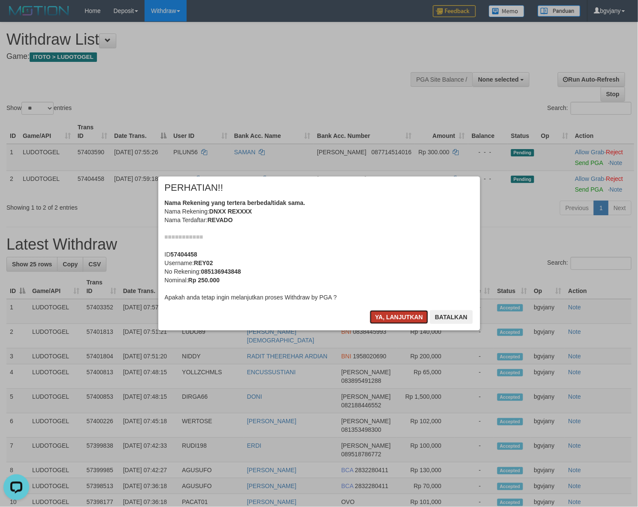
click at [400, 321] on button "Ya, lanjutkan" at bounding box center [399, 317] width 58 height 14
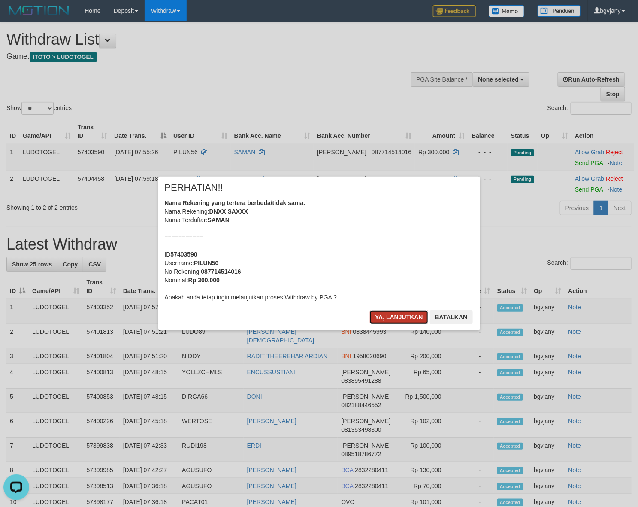
click at [401, 318] on button "Ya, lanjutkan" at bounding box center [399, 317] width 58 height 14
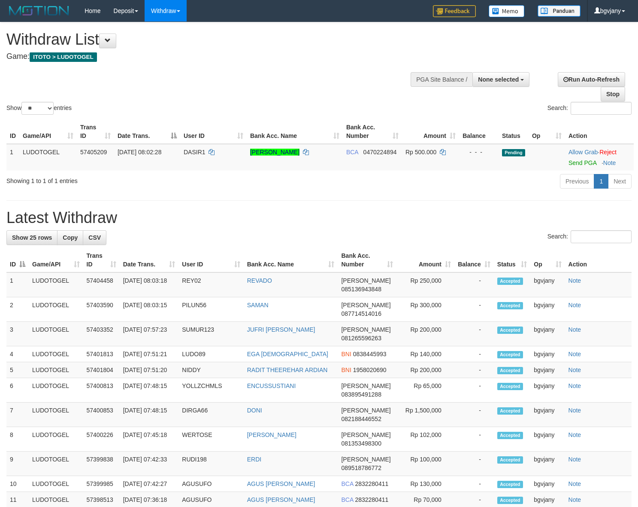
select select
select select "**"
click at [266, 188] on div "Previous 1 Next" at bounding box center [452, 182] width 372 height 18
copy tr "07:57:23 SUMUR123 JUFRI [PERSON_NAME]"
drag, startPoint x: 331, startPoint y: 329, endPoint x: 123, endPoint y: 336, distance: 207.5
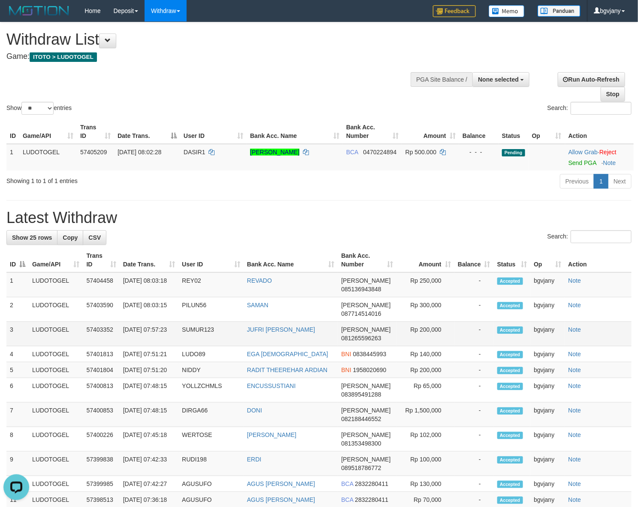
click at [123, 336] on tr "3 LUDOTOGEL 57403352 [DATE] 07:57:23 SUMUR123 [PERSON_NAME] [PERSON_NAME] 08126…" at bounding box center [319, 334] width 626 height 24
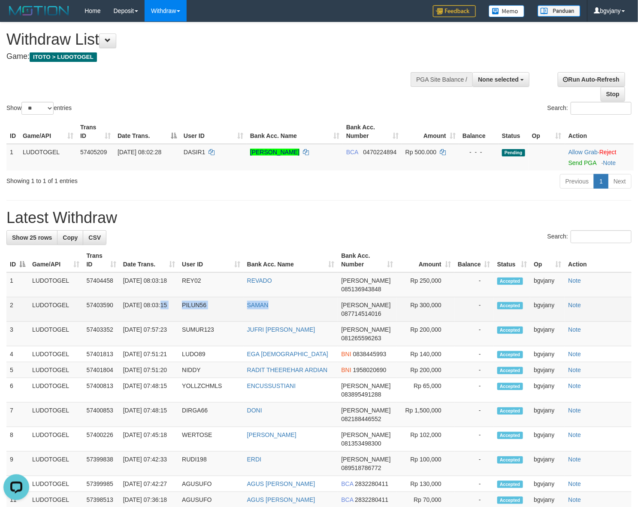
copy tr ":03:15 PILUN56 SAMAN"
drag, startPoint x: 295, startPoint y: 312, endPoint x: 125, endPoint y: 316, distance: 169.6
click at [125, 316] on tr "2 LUDOTOGEL 57403590 [DATE] 08:03:15 PILUN56 [PERSON_NAME] 087714514016 Rp 300,…" at bounding box center [319, 309] width 626 height 24
copy tr "8:03:15 PILUN56 SAMAN"
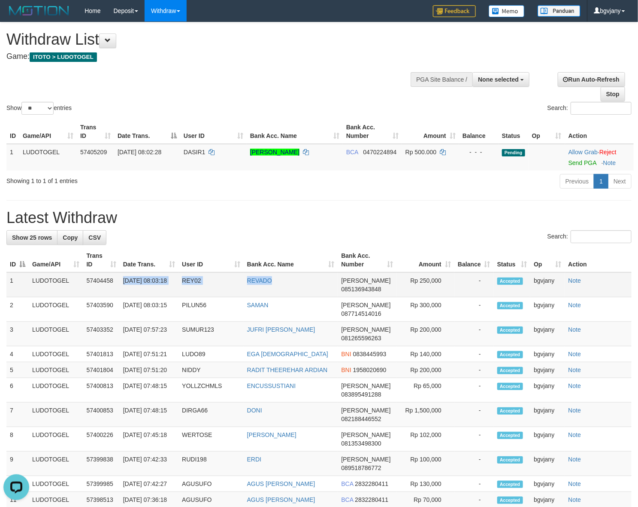
copy tr "01/09/2025 08:03:18 REY02 REVADO"
copy tr "08:03:18 REY02 REVADO"
drag, startPoint x: 300, startPoint y: 282, endPoint x: 121, endPoint y: 295, distance: 179.0
click at [121, 295] on tr "1 LUDOTOGEL 57404458 01/09/2025 08:03:18 REY02 REVADO DANA 085136943848 Rp 250,…" at bounding box center [319, 284] width 626 height 25
click at [422, 279] on td "Rp 250,000" at bounding box center [426, 284] width 58 height 25
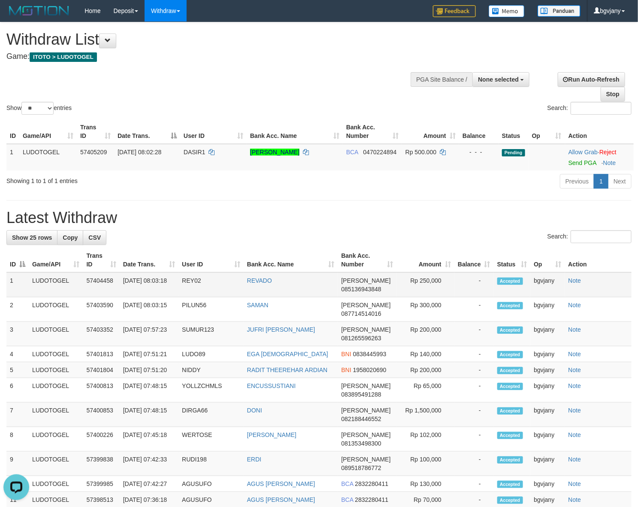
copy td "250,000"
click at [422, 278] on td "Rp 250,000" at bounding box center [426, 284] width 58 height 25
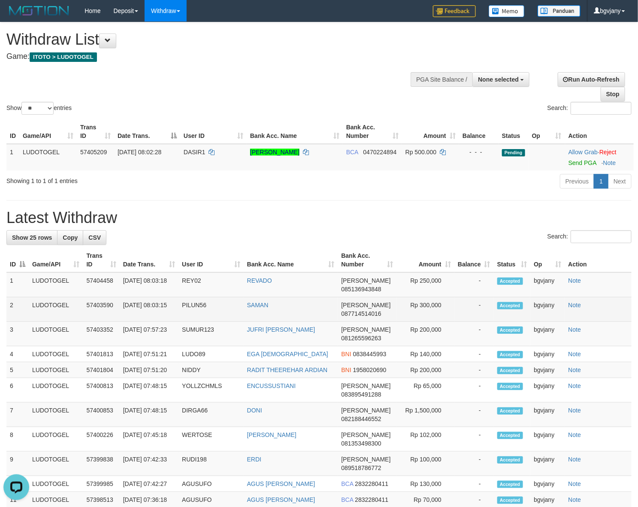
click at [428, 304] on td "Rp 300,000" at bounding box center [426, 309] width 58 height 24
copy td "300,000"
click at [428, 304] on td "Rp 300,000" at bounding box center [426, 309] width 58 height 24
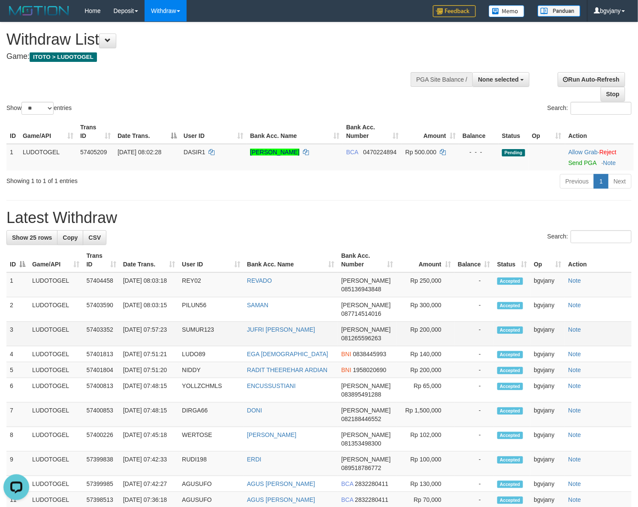
click at [425, 335] on td "Rp 200,000" at bounding box center [426, 334] width 58 height 24
copy td "200,000"
click at [425, 335] on td "Rp 200,000" at bounding box center [426, 334] width 58 height 24
click at [124, 188] on div "Showing 1 to 1 of 1 entries Previous 1 Next" at bounding box center [319, 182] width 638 height 18
click at [234, 76] on div "Show ** ** ** *** entries Search:" at bounding box center [319, 69] width 638 height 94
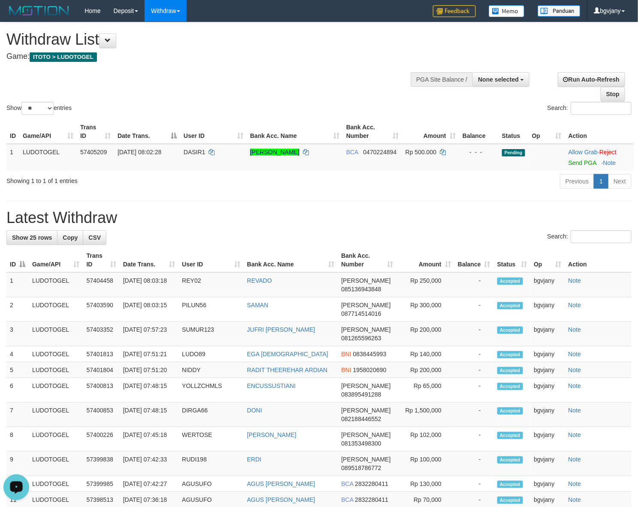
click at [17, 480] on div "Open LiveChat chat widget" at bounding box center [16, 486] width 15 height 15
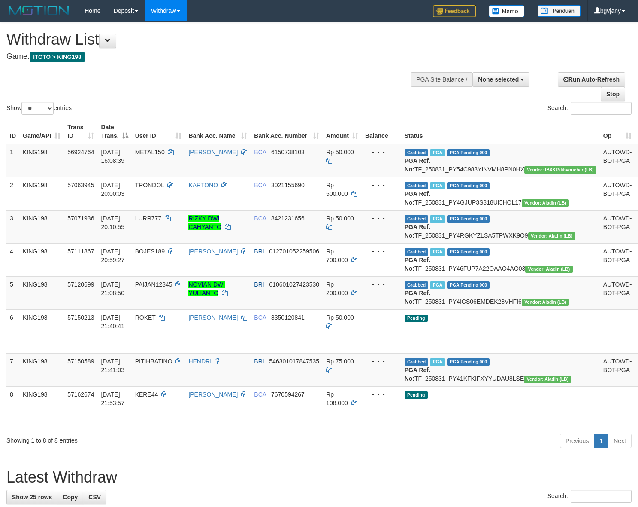
select select
select select "**"
select select
select select "**"
